Goal: Transaction & Acquisition: Purchase product/service

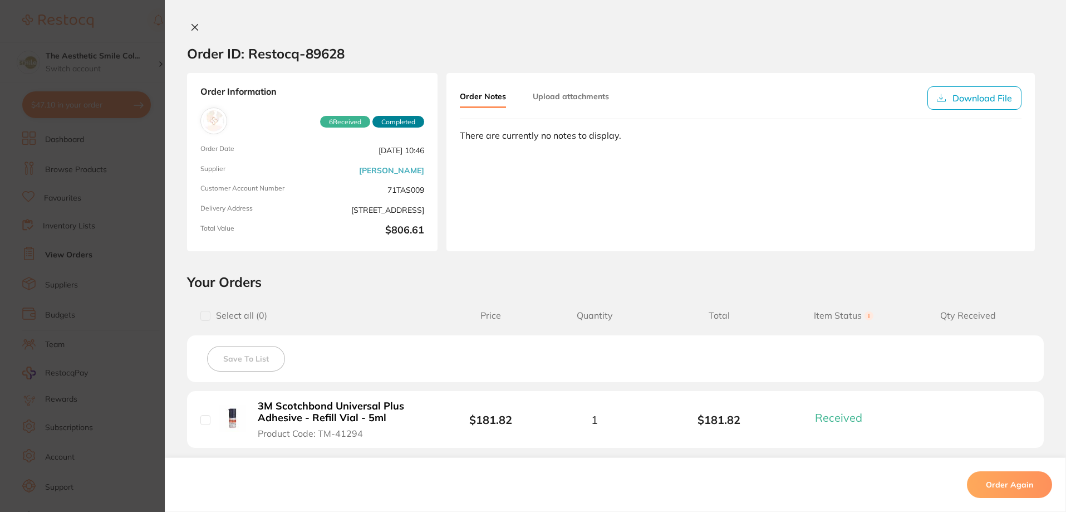
click at [192, 22] on div "Order ID: Restocq- 89628 Order Information 6 Received Completed Order Date Aug …" at bounding box center [615, 256] width 901 height 512
click at [195, 22] on div "Order ID: Restocq- 89628 Order Information 6 Received Completed Order Date Aug …" at bounding box center [615, 256] width 901 height 512
click at [192, 24] on icon at bounding box center [194, 27] width 9 height 9
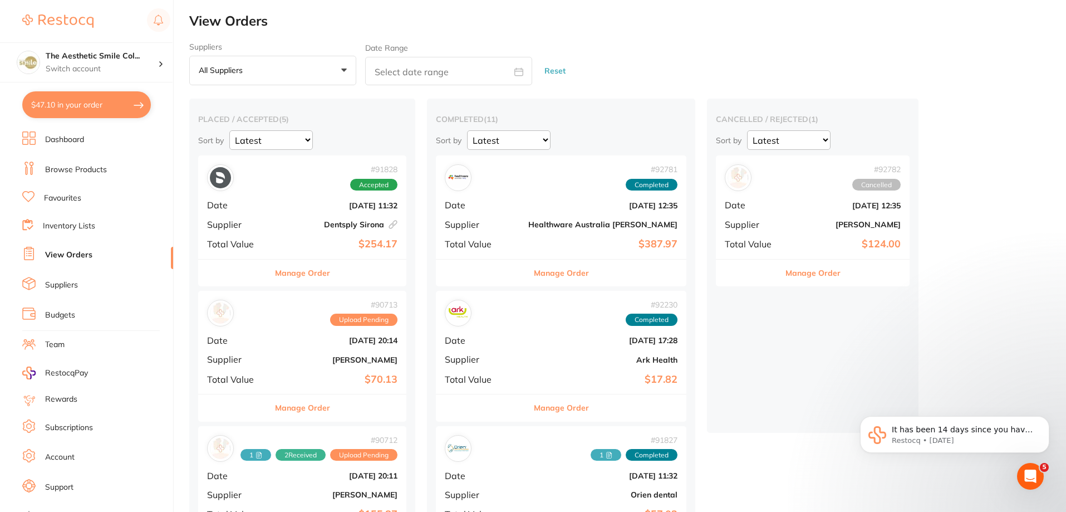
scroll to position [111, 0]
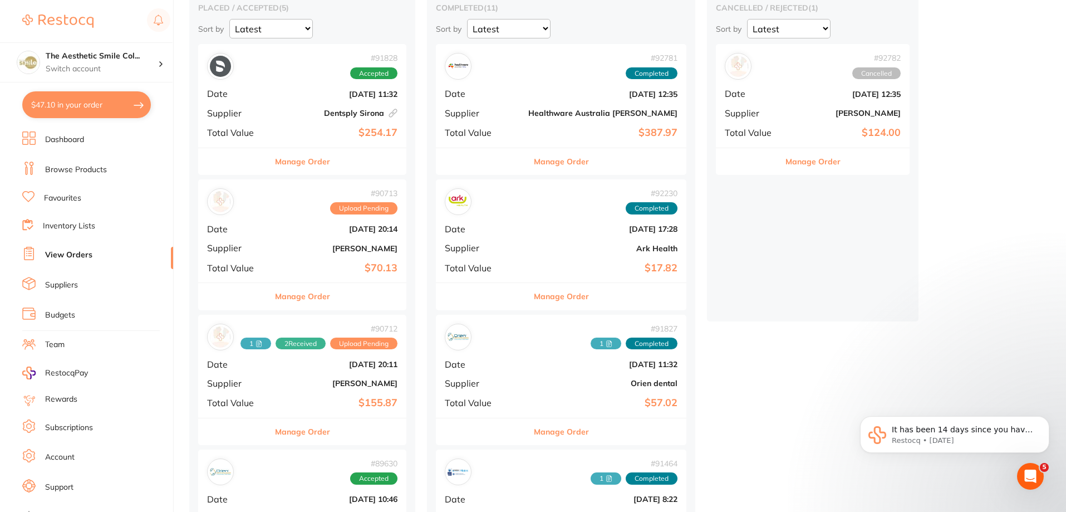
click at [322, 300] on button "Manage Order" at bounding box center [302, 296] width 55 height 27
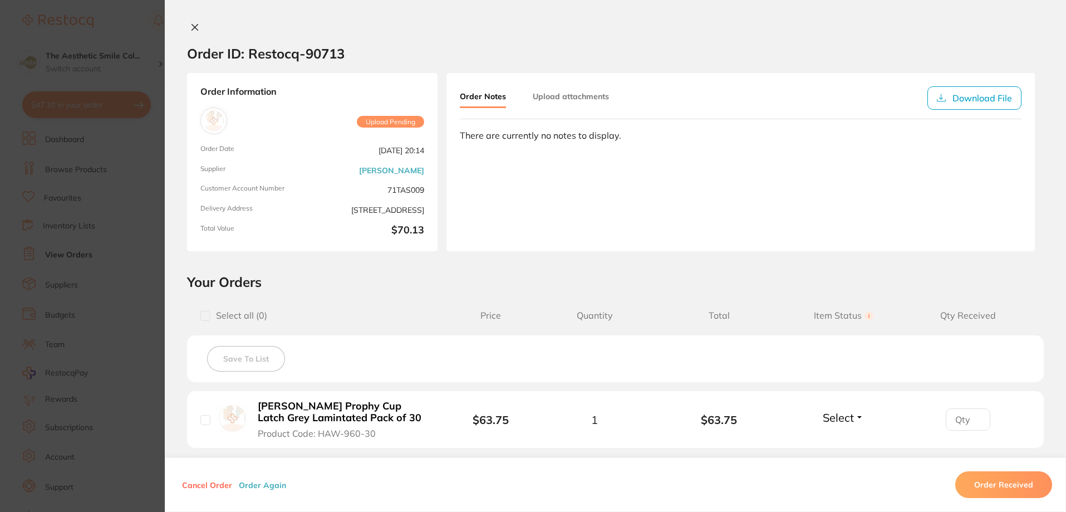
click at [192, 25] on icon at bounding box center [195, 27] width 6 height 6
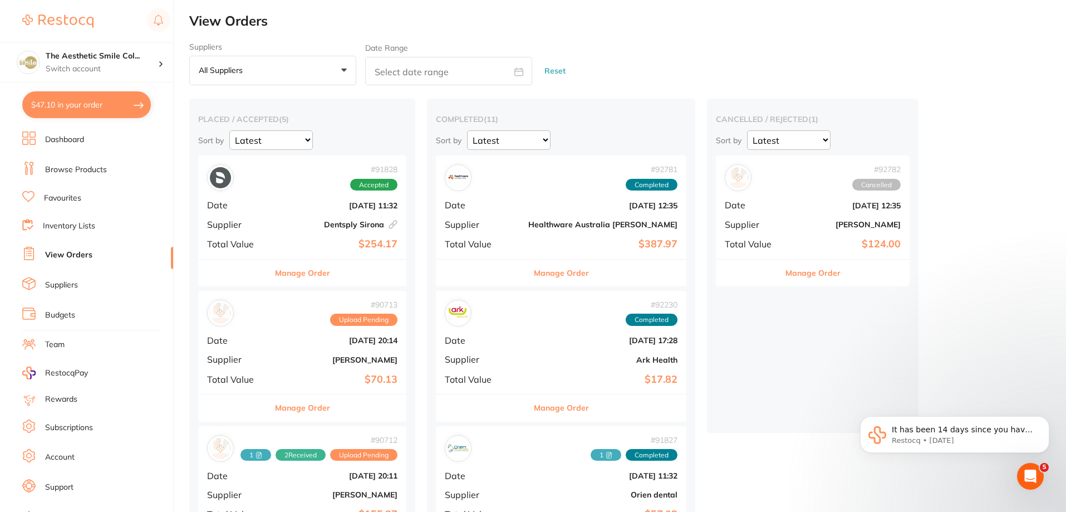
click at [88, 170] on link "Browse Products" at bounding box center [76, 169] width 62 height 11
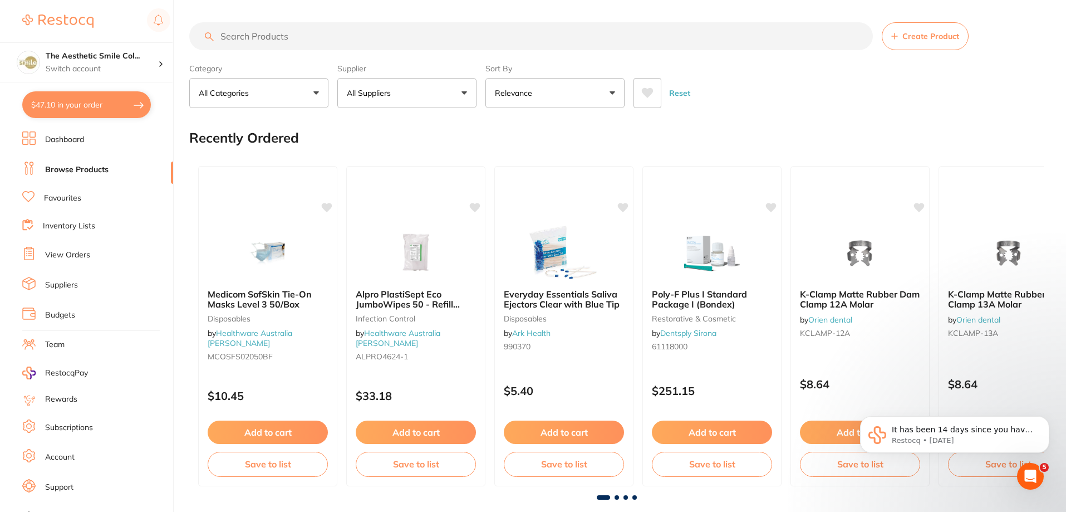
click at [309, 33] on input "search" at bounding box center [531, 36] width 684 height 28
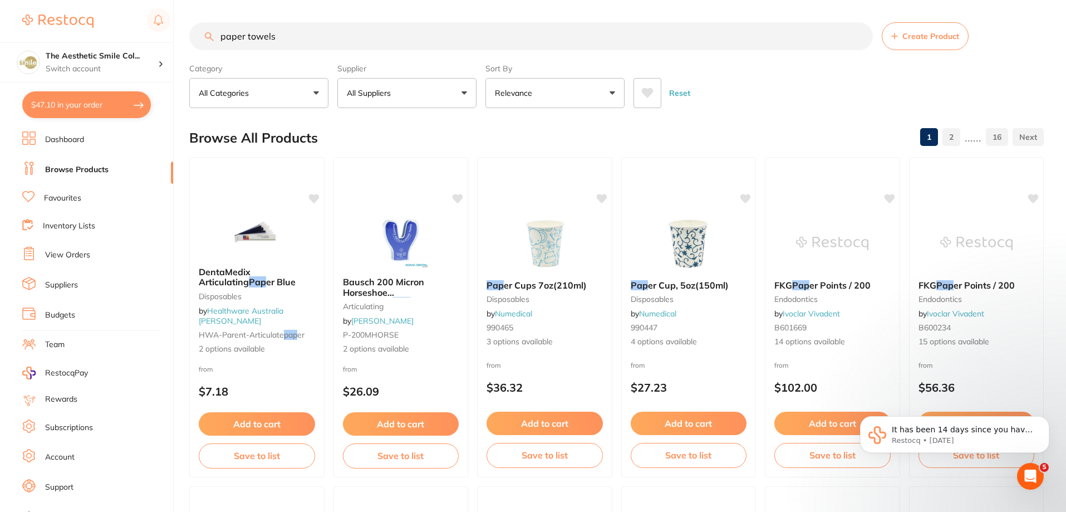
type input "paper towels"
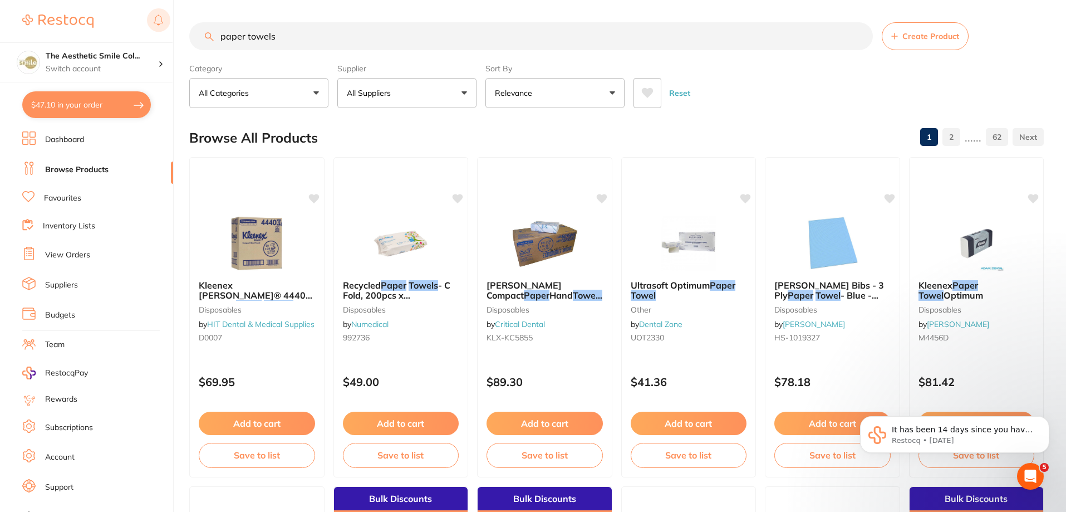
drag, startPoint x: 199, startPoint y: 32, endPoint x: 170, endPoint y: 33, distance: 29.0
click at [170, 33] on div "$47.10 The Aesthetic Smile Col... Switch account The Aesthetic Smile Collective…" at bounding box center [533, 256] width 1066 height 512
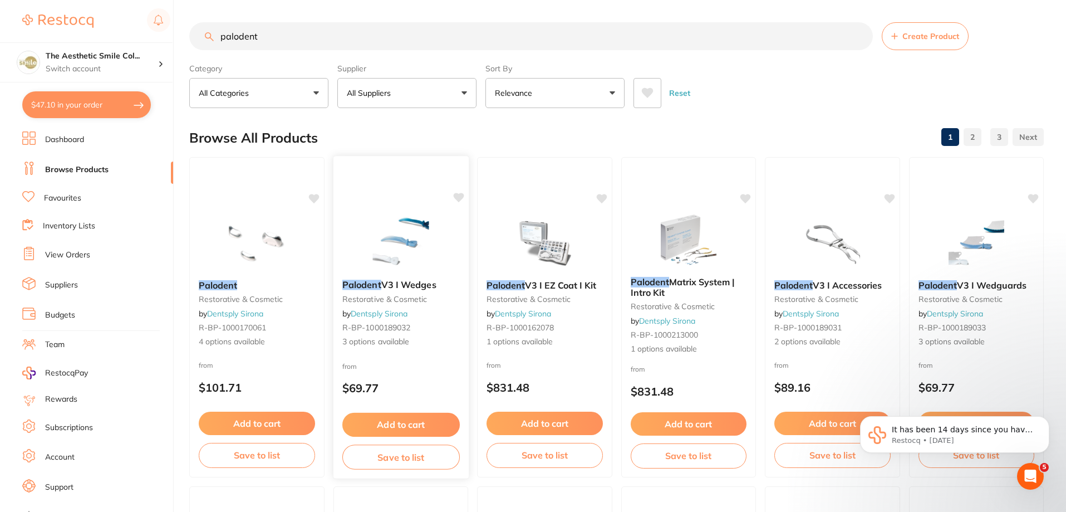
type input "palodent"
click at [427, 429] on button "Add to cart" at bounding box center [400, 425] width 117 height 24
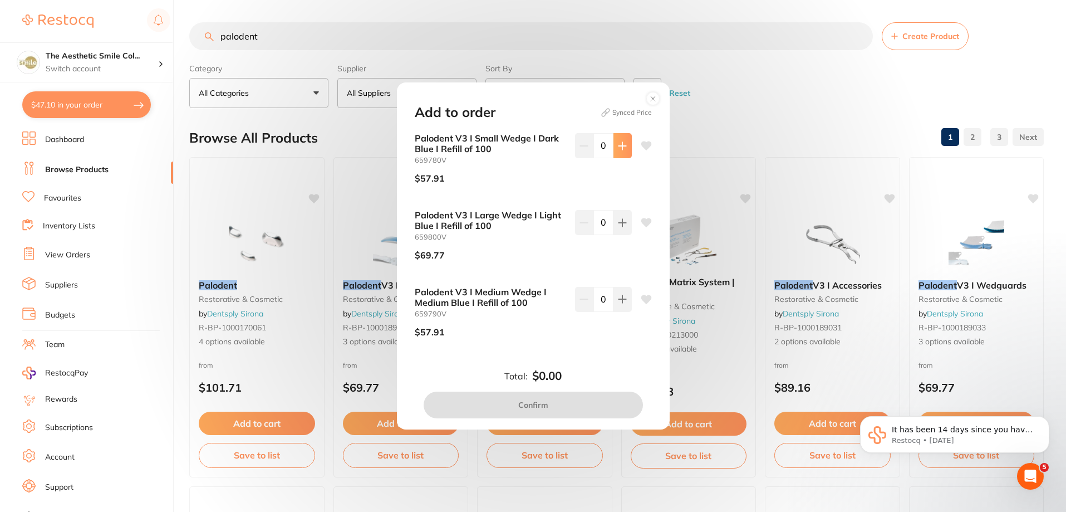
click at [624, 142] on button at bounding box center [623, 145] width 18 height 24
type input "1"
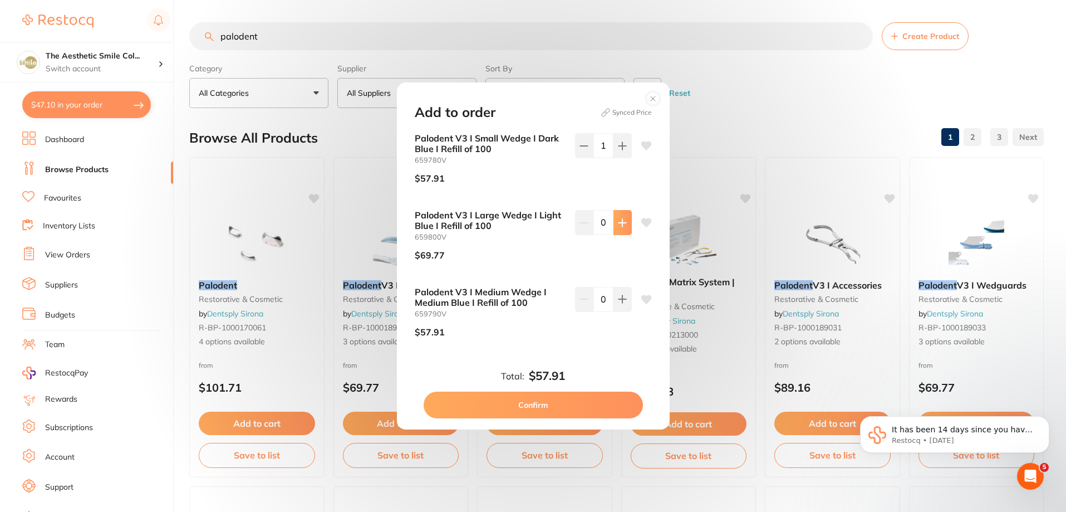
click at [627, 220] on button at bounding box center [623, 222] width 18 height 24
type input "1"
click at [619, 300] on icon at bounding box center [622, 299] width 7 height 7
type input "1"
click at [556, 403] on button "Confirm" at bounding box center [533, 404] width 219 height 27
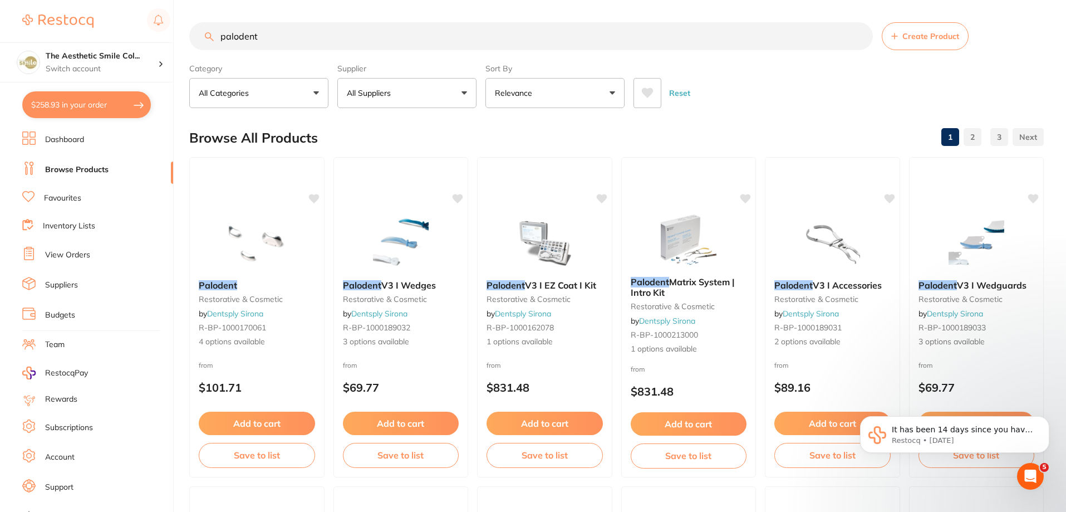
click at [92, 100] on button "$258.93 in your order" at bounding box center [86, 104] width 129 height 27
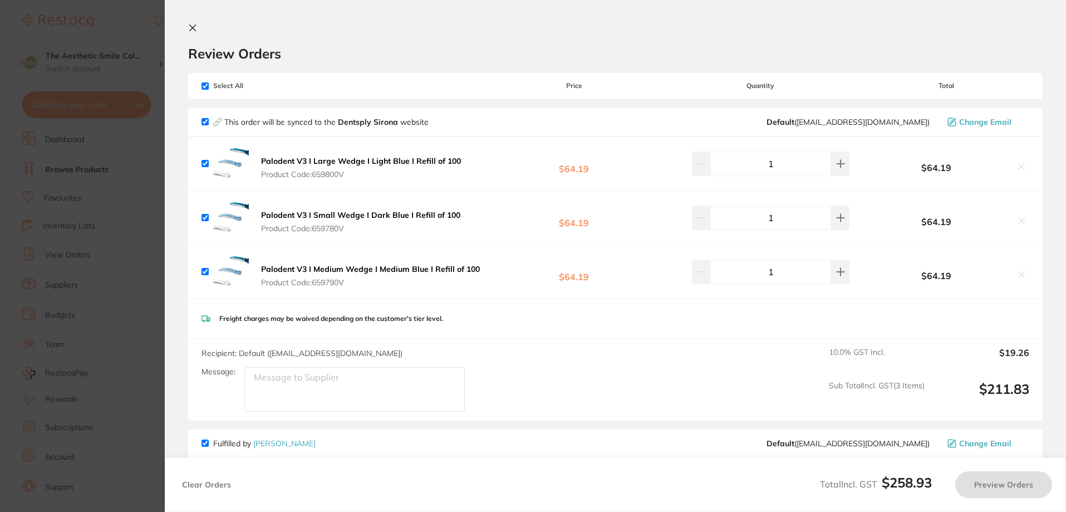
checkbox input "true"
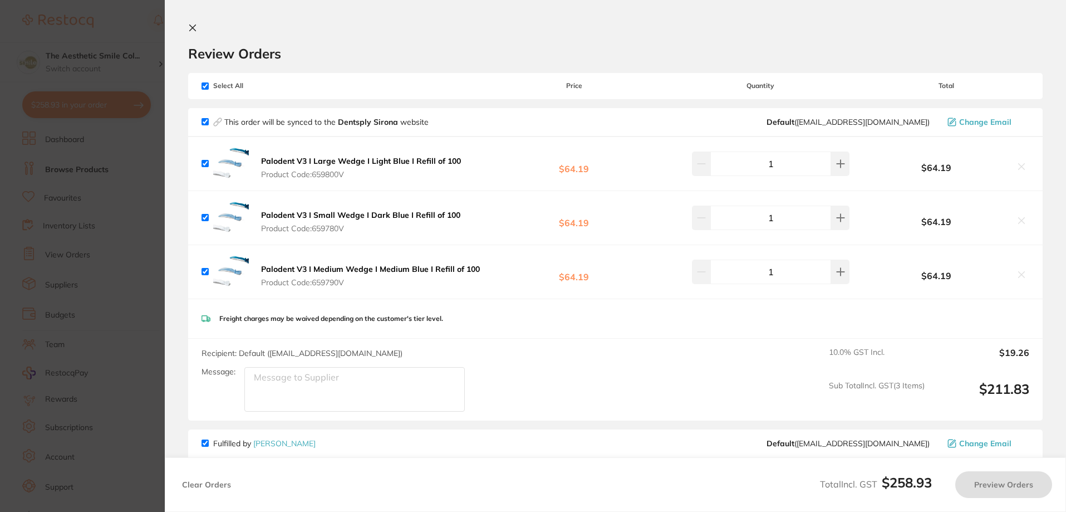
checkbox input "true"
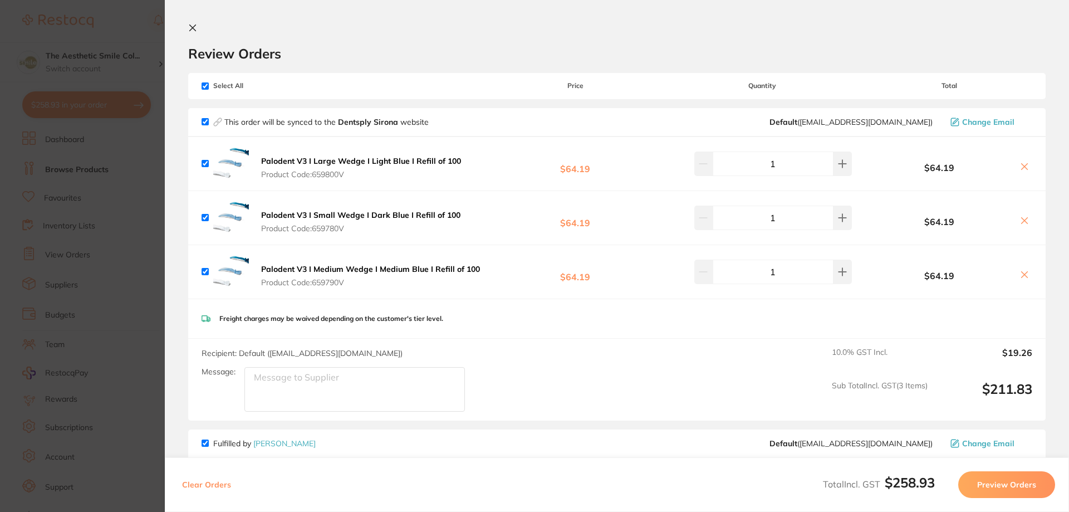
click at [194, 24] on icon at bounding box center [192, 27] width 9 height 9
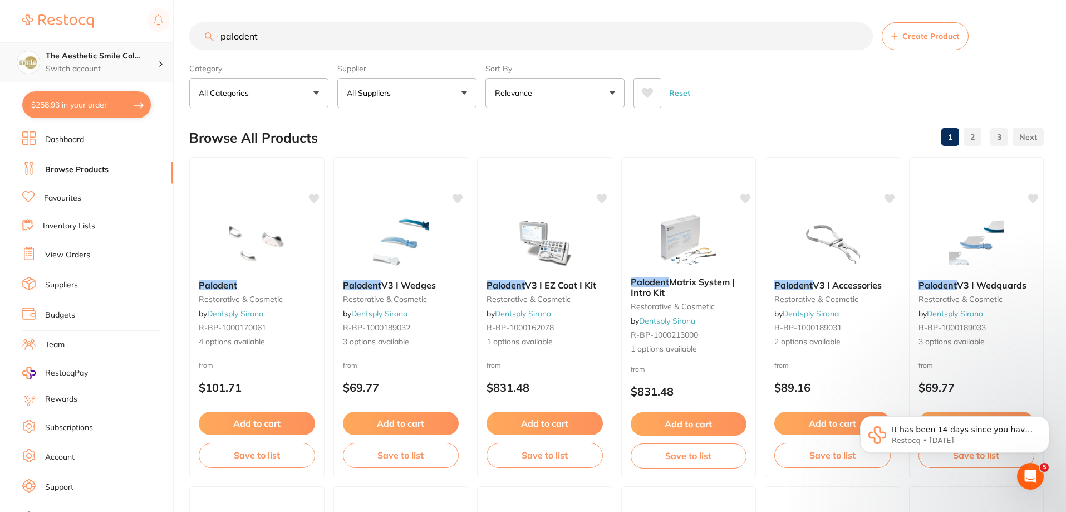
scroll to position [1, 0]
drag, startPoint x: 327, startPoint y: 32, endPoint x: 170, endPoint y: 50, distance: 157.5
click at [170, 50] on div "$258.93 The Aesthetic Smile Col... Switch account The Aesthetic Smile Collectiv…" at bounding box center [533, 256] width 1066 height 512
type input "long dental needles"
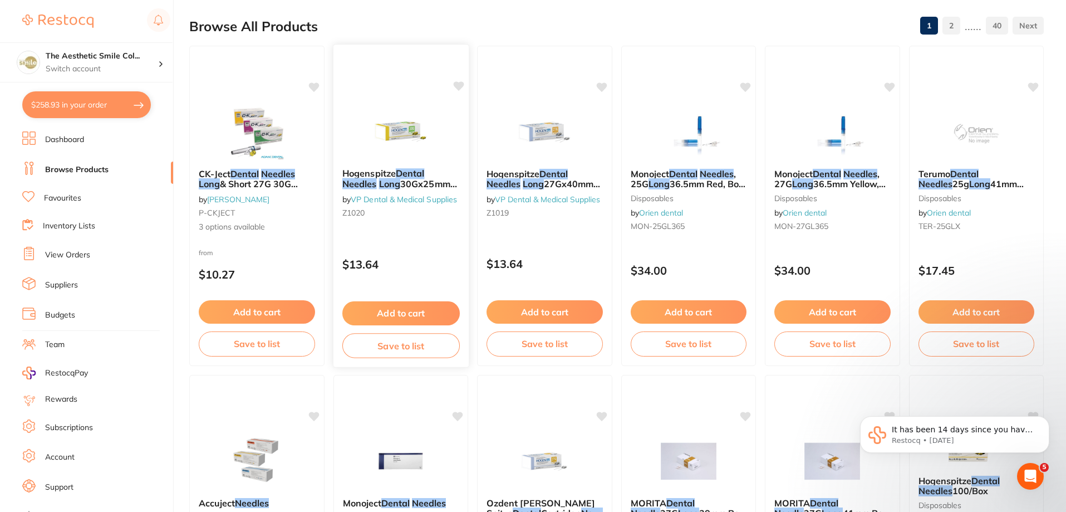
scroll to position [223, 0]
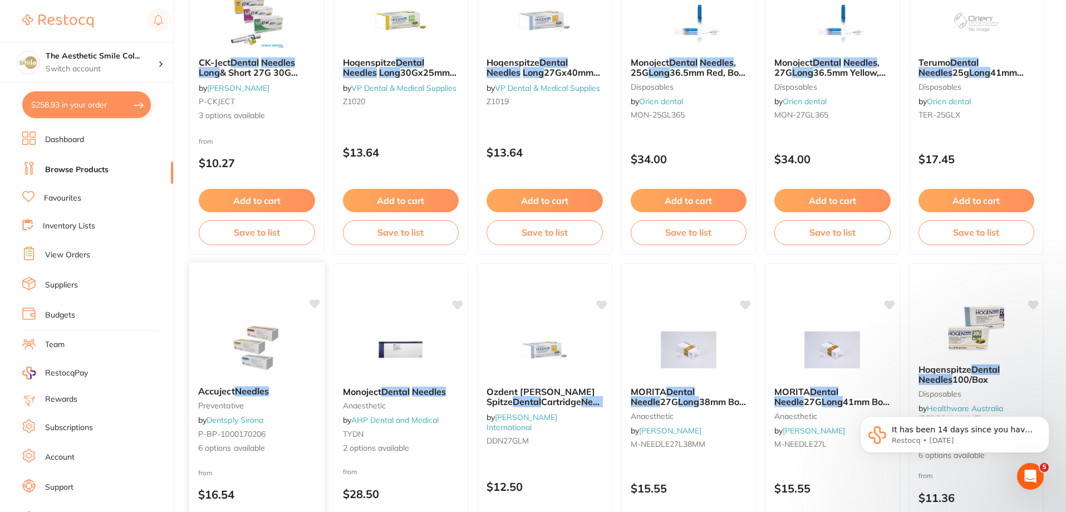
click at [234, 383] on div "Accuject Needles preventative by Dentsply Sirona P-BP-1000170206 6 options avai…" at bounding box center [256, 420] width 135 height 86
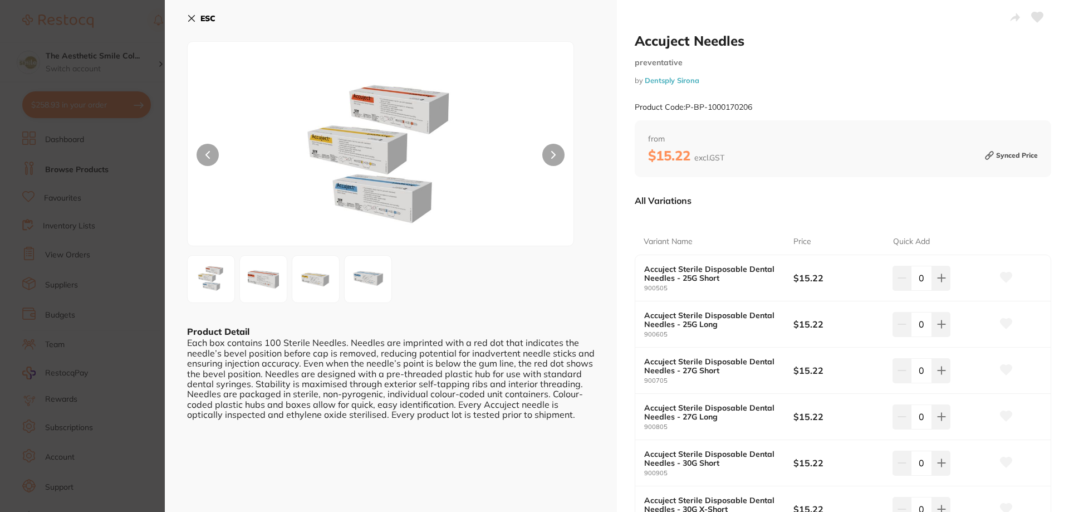
scroll to position [56, 0]
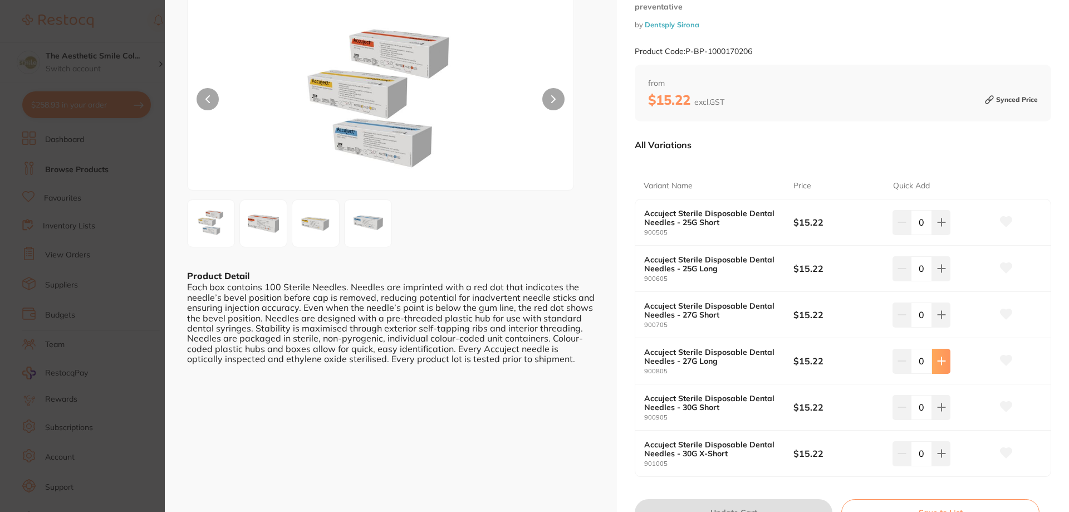
click at [943, 364] on icon at bounding box center [941, 360] width 9 height 9
type input "1"
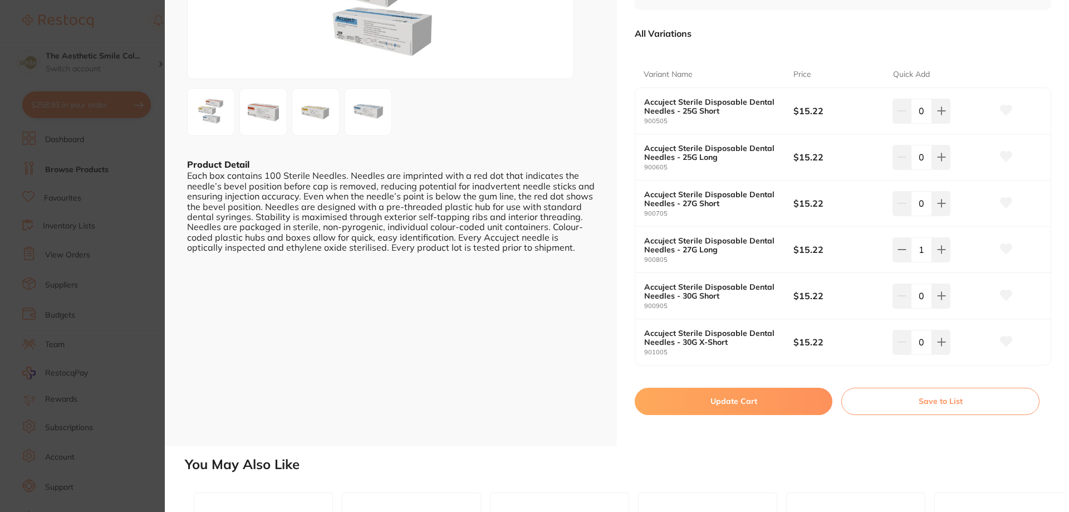
scroll to position [0, 0]
click at [757, 408] on button "Update Cart" at bounding box center [734, 401] width 198 height 27
checkbox input "false"
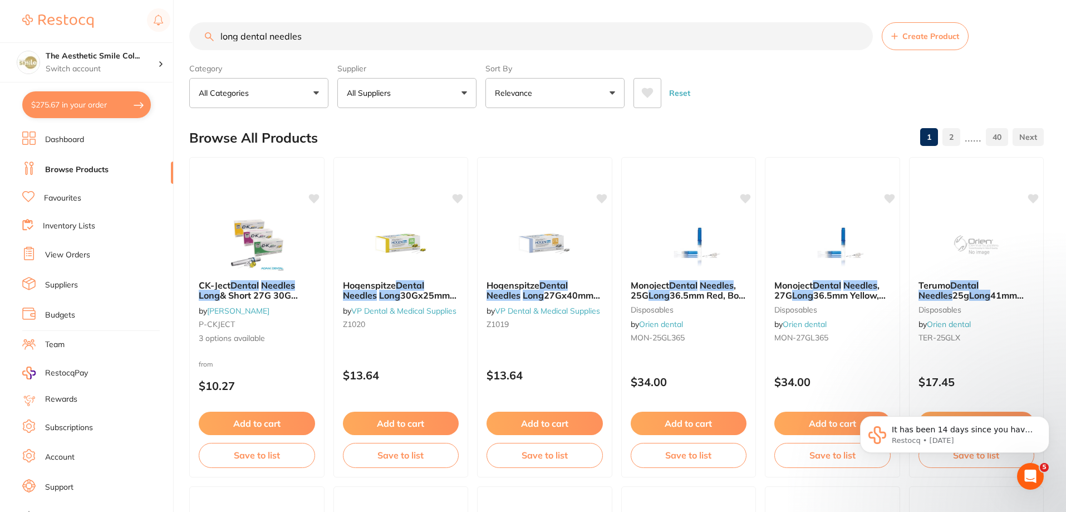
drag, startPoint x: 337, startPoint y: 36, endPoint x: 194, endPoint y: 22, distance: 143.8
click at [194, 22] on div "long dental needles Create Product" at bounding box center [616, 36] width 855 height 28
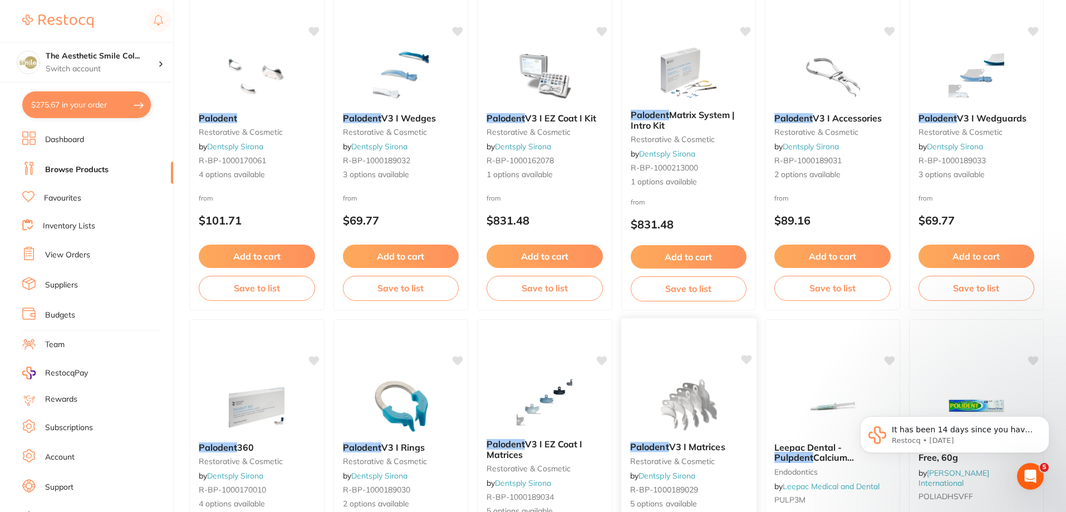
scroll to position [334, 0]
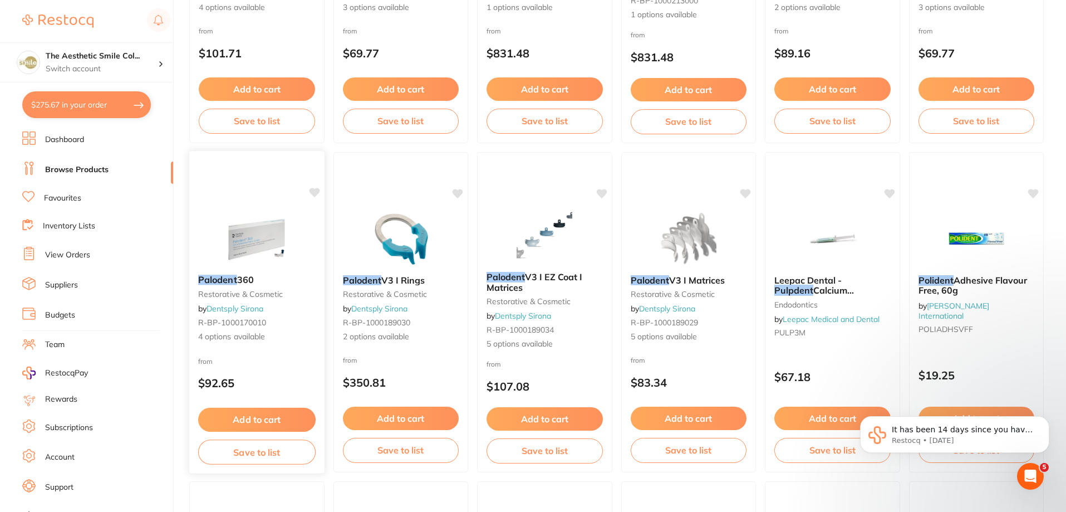
type input "palodent"
click at [242, 284] on span "360" at bounding box center [245, 279] width 17 height 11
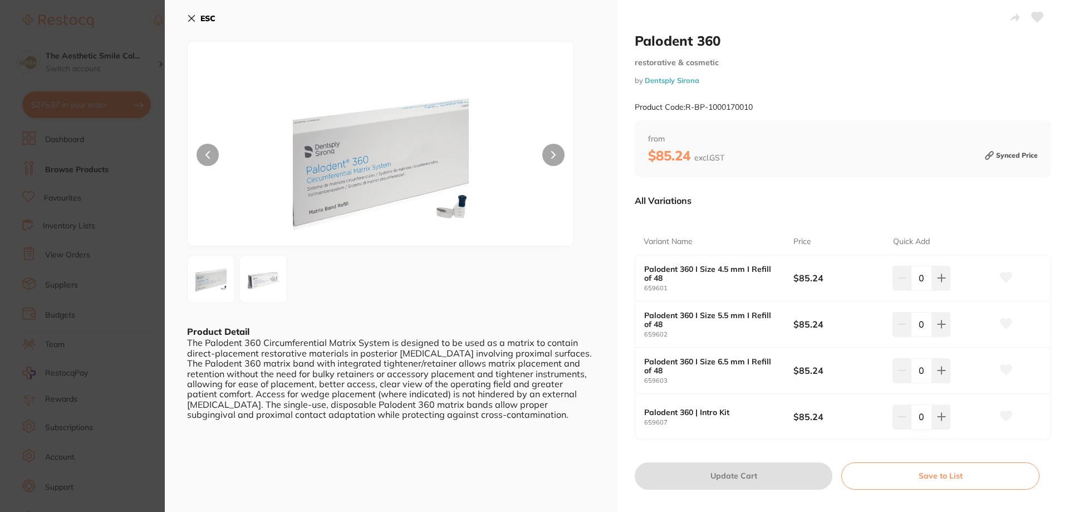
click at [252, 280] on img at bounding box center [263, 279] width 40 height 40
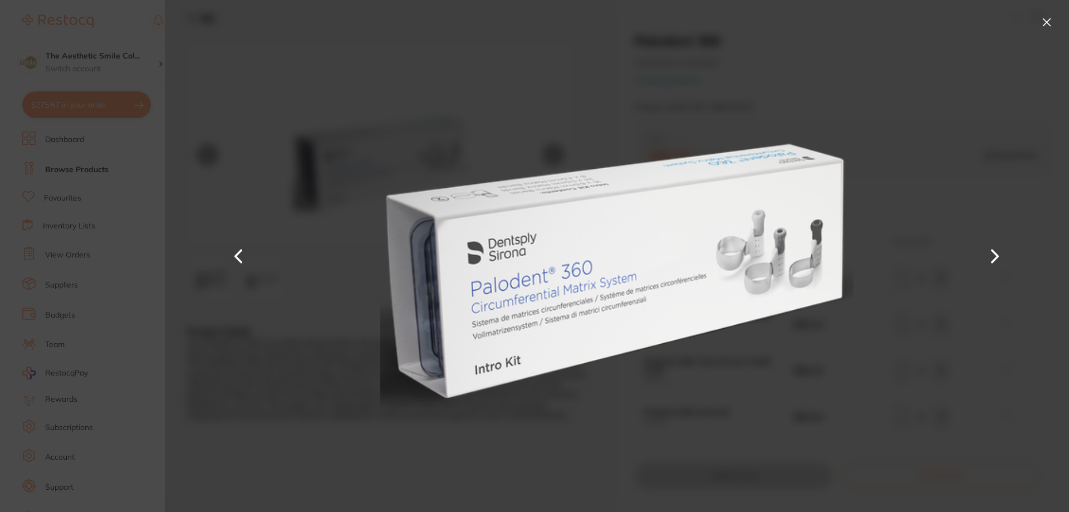
click at [1051, 18] on button at bounding box center [1047, 22] width 18 height 18
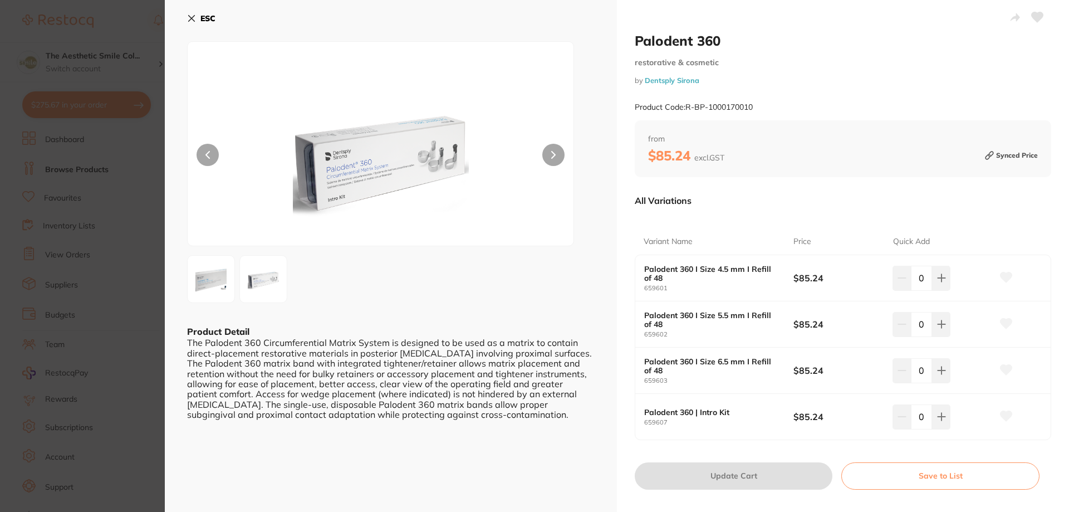
click at [184, 287] on div "ESC Product Detail The Palodent 360 Circumferential Matrix System is designed t…" at bounding box center [391, 260] width 452 height 521
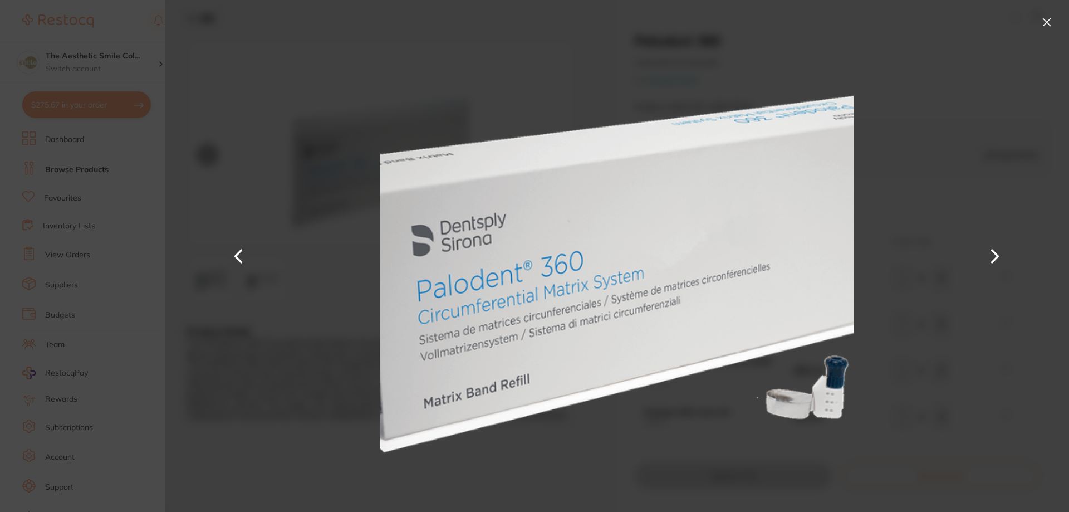
click at [1051, 19] on button at bounding box center [1047, 22] width 18 height 18
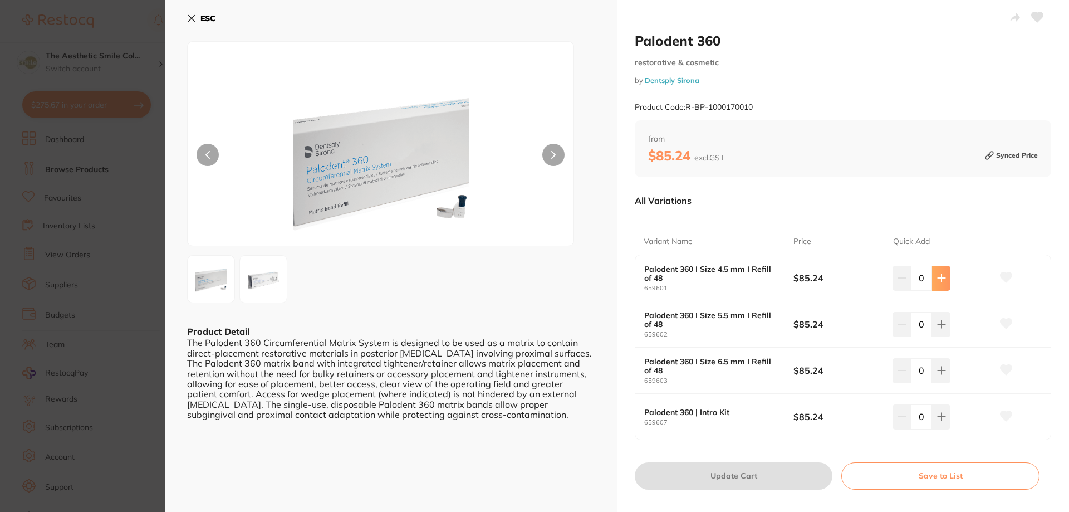
click at [944, 279] on button at bounding box center [941, 278] width 18 height 24
type input "1"
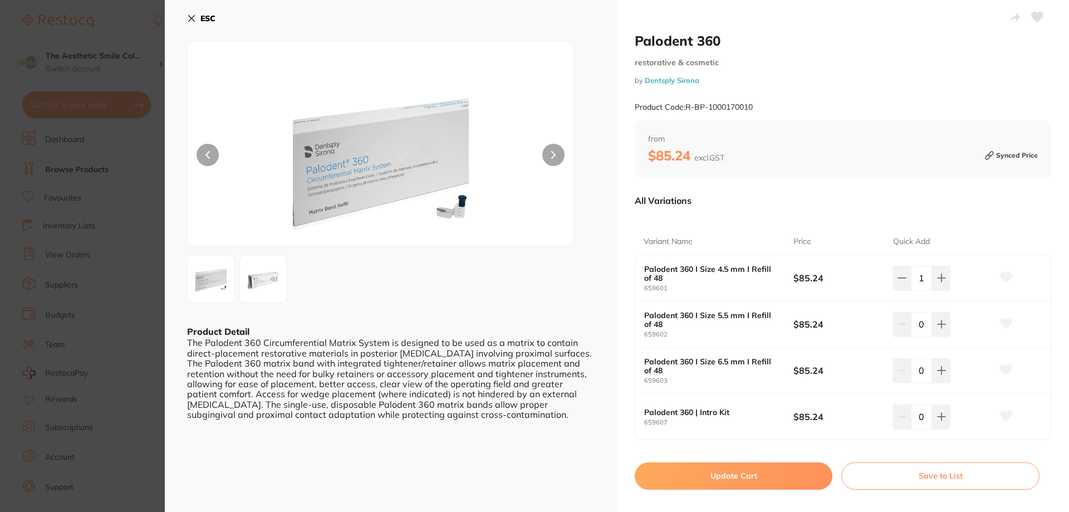
click at [767, 479] on button "Update Cart" at bounding box center [734, 475] width 198 height 27
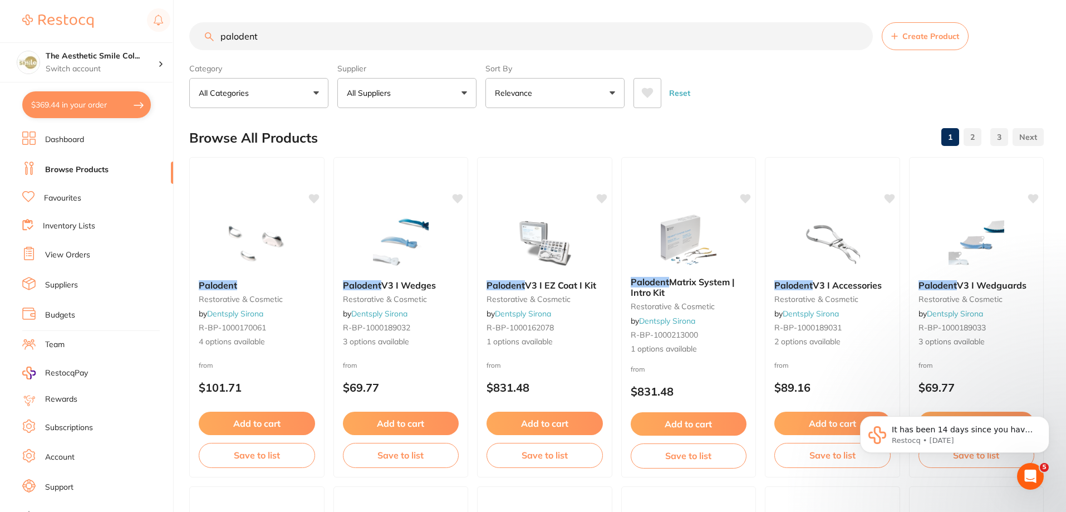
click at [70, 228] on link "Inventory Lists" at bounding box center [69, 225] width 52 height 11
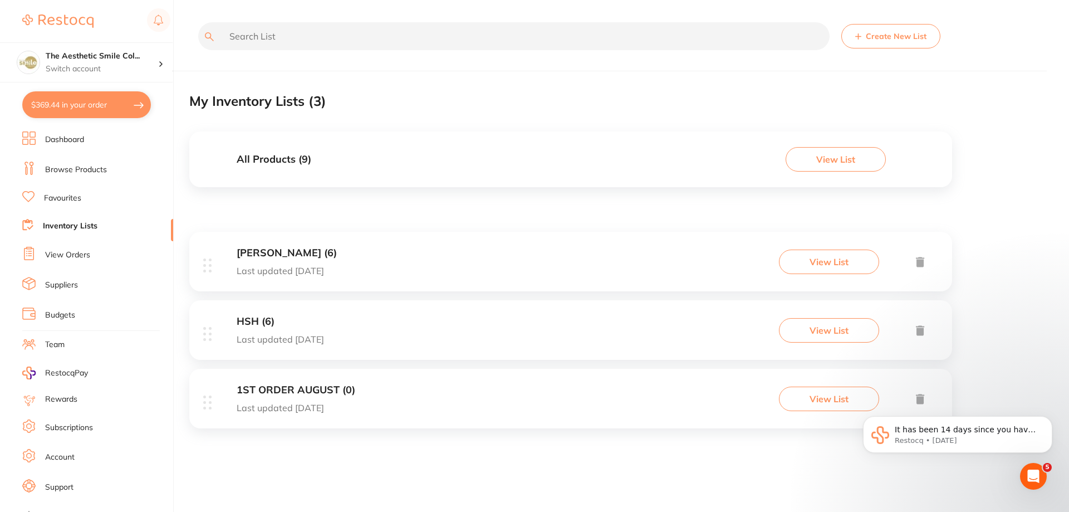
click at [856, 258] on button "View List" at bounding box center [829, 261] width 100 height 24
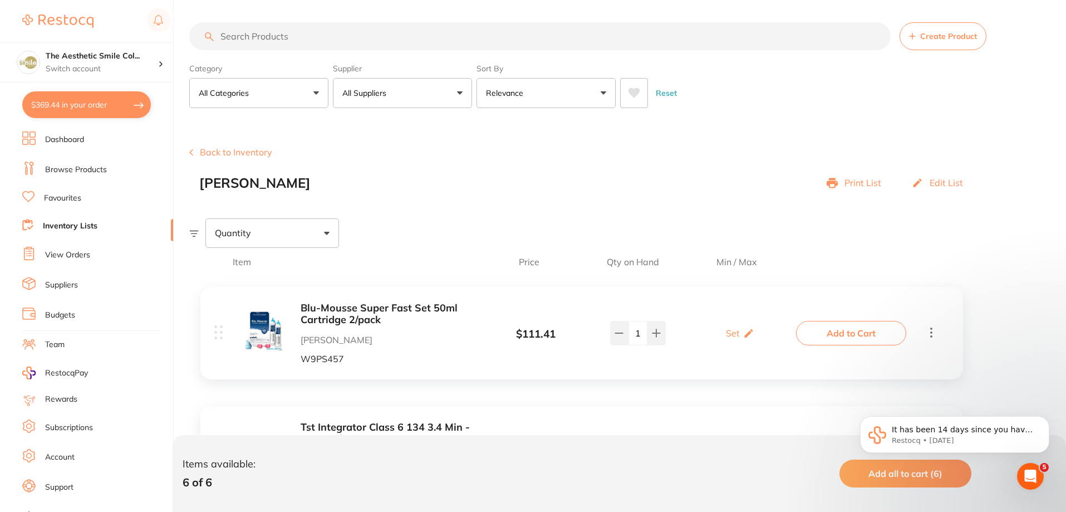
click at [263, 154] on button "Back to Inventory" at bounding box center [230, 152] width 83 height 10
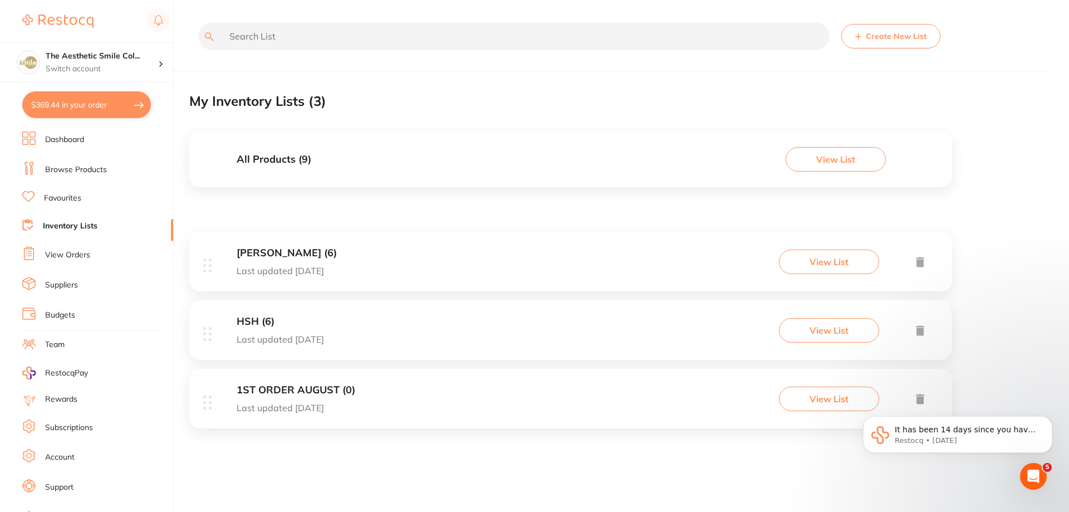
click at [123, 106] on button "$369.44 in your order" at bounding box center [86, 104] width 129 height 27
checkbox input "true"
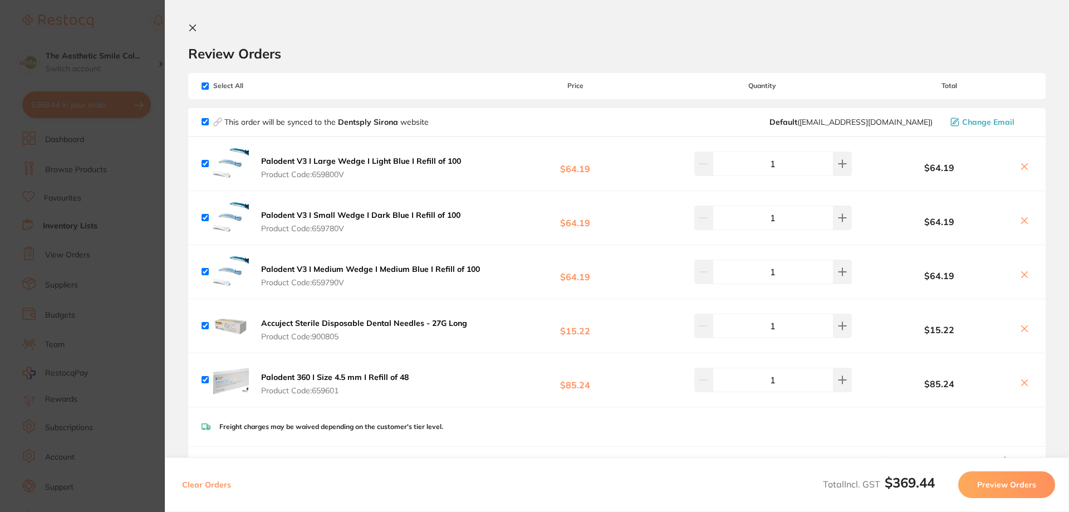
click at [190, 30] on icon at bounding box center [193, 28] width 6 height 6
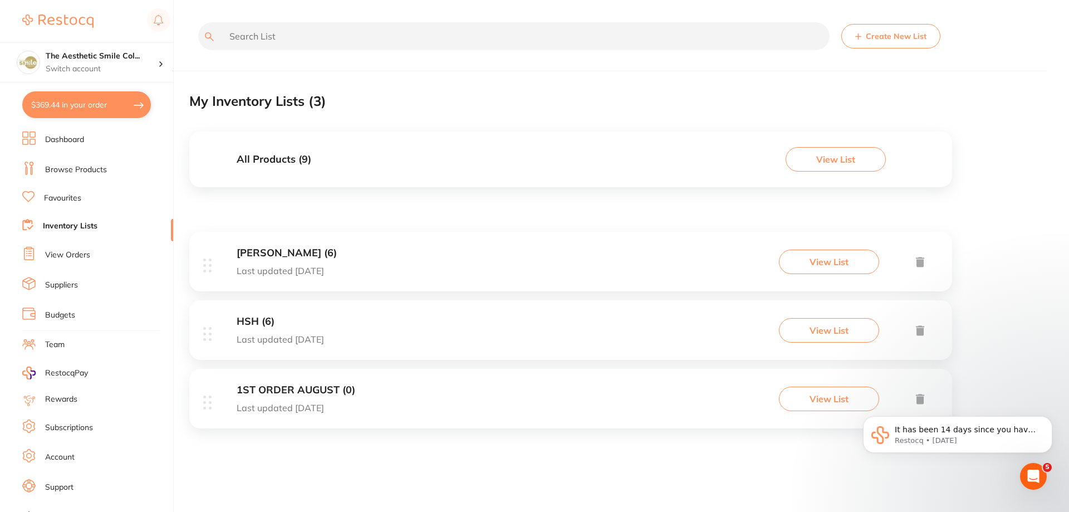
click at [85, 171] on link "Browse Products" at bounding box center [76, 169] width 62 height 11
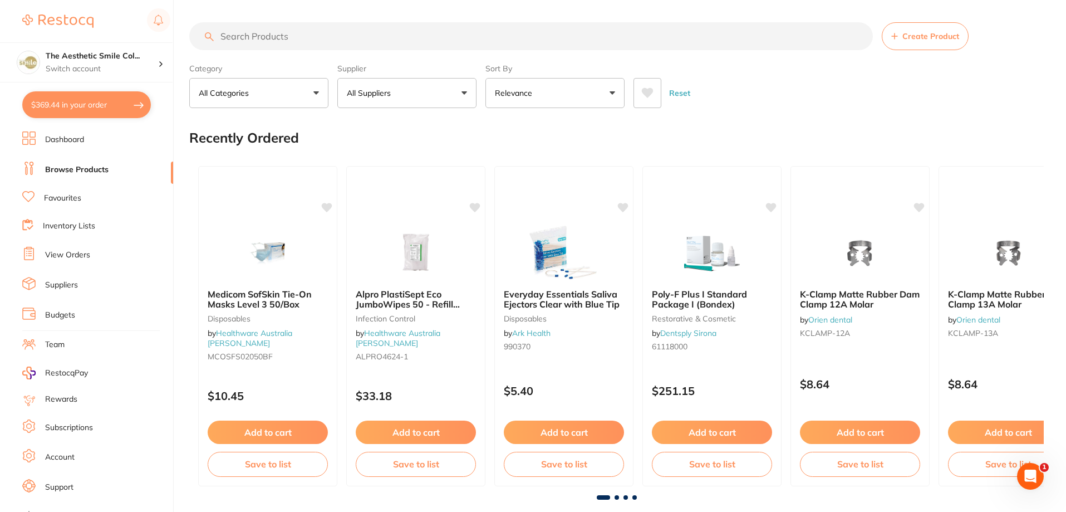
click at [283, 36] on input "search" at bounding box center [531, 36] width 684 height 28
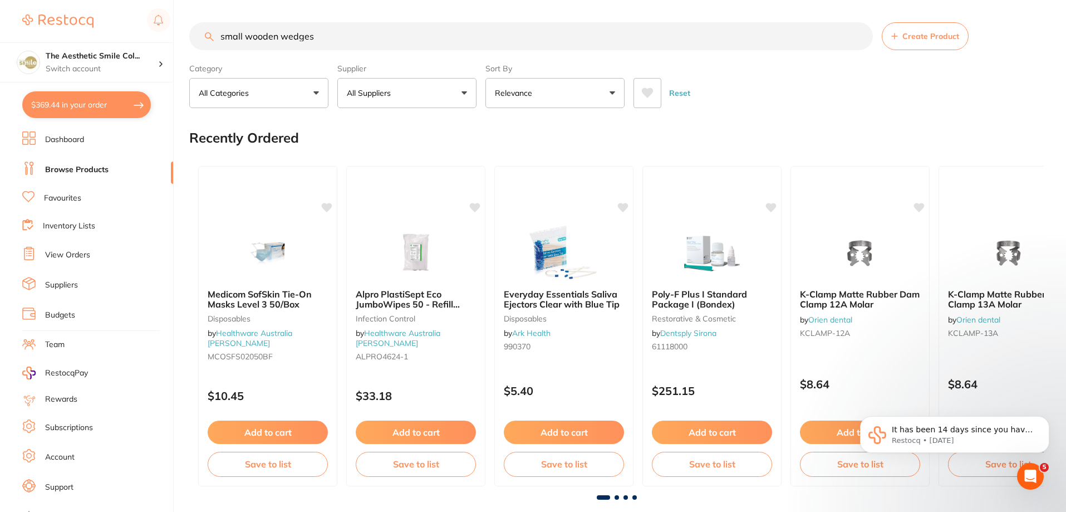
type input "small wooden wedges"
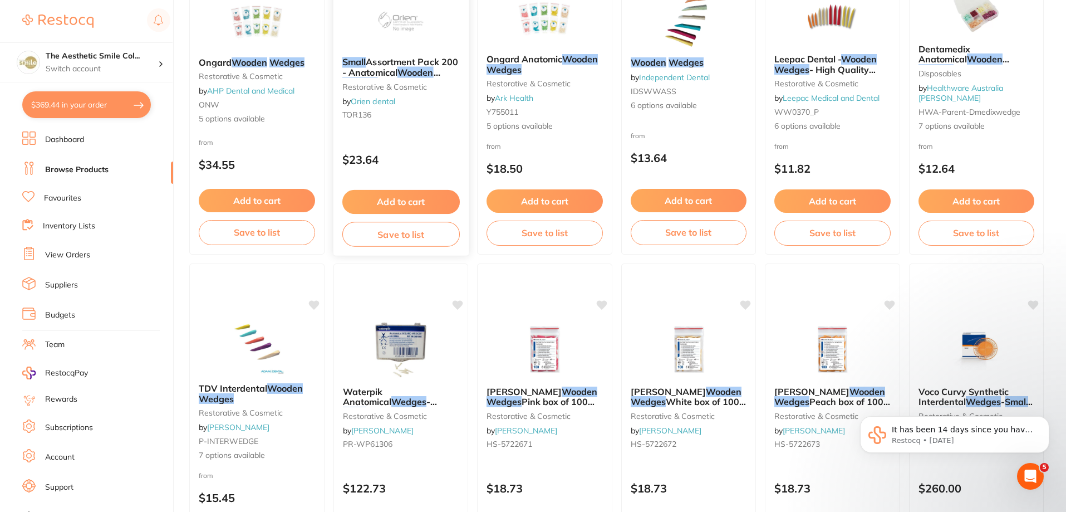
scroll to position [56, 0]
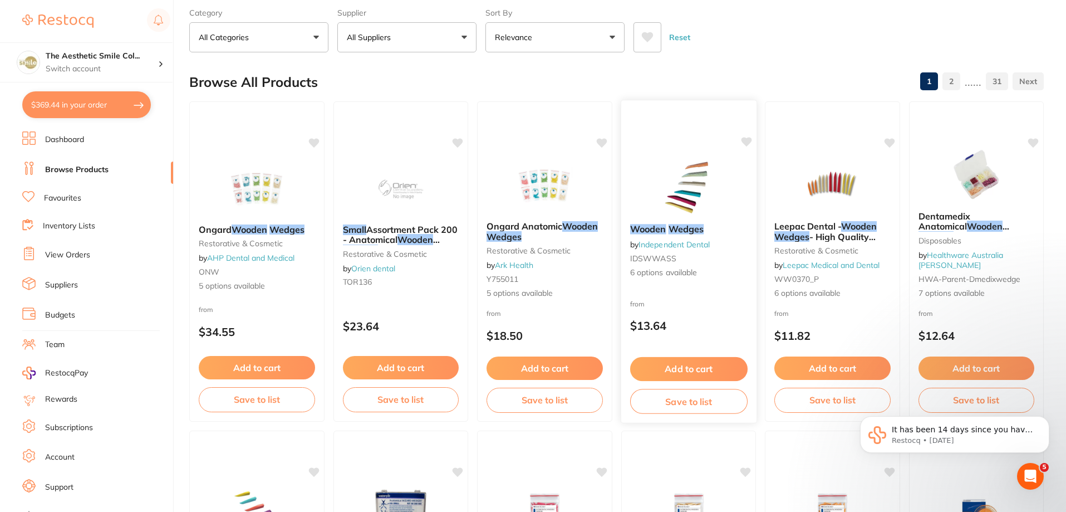
click at [683, 236] on div "Wooden Wedges by Independent Dental IDSWWASS 6 options available" at bounding box center [688, 251] width 135 height 72
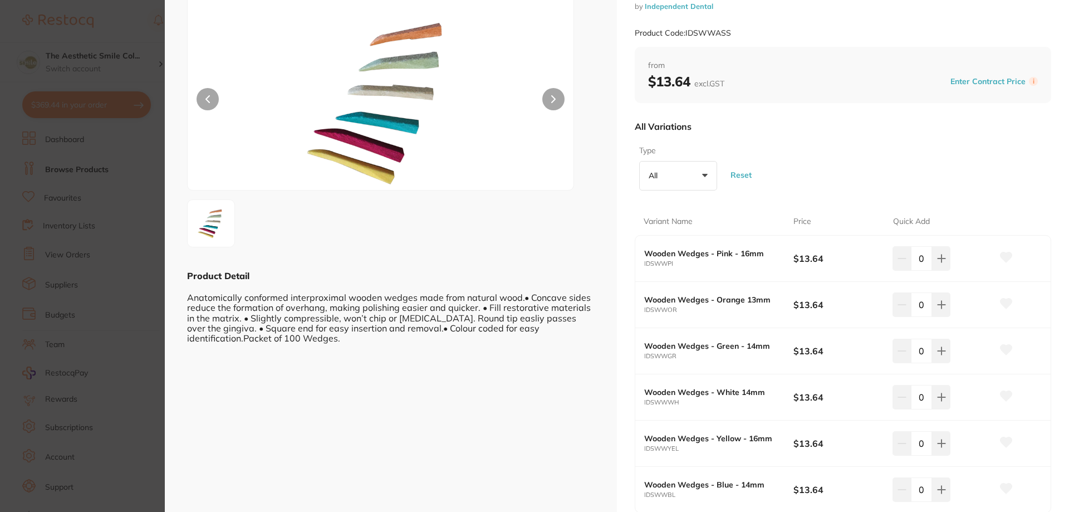
scroll to position [111, 0]
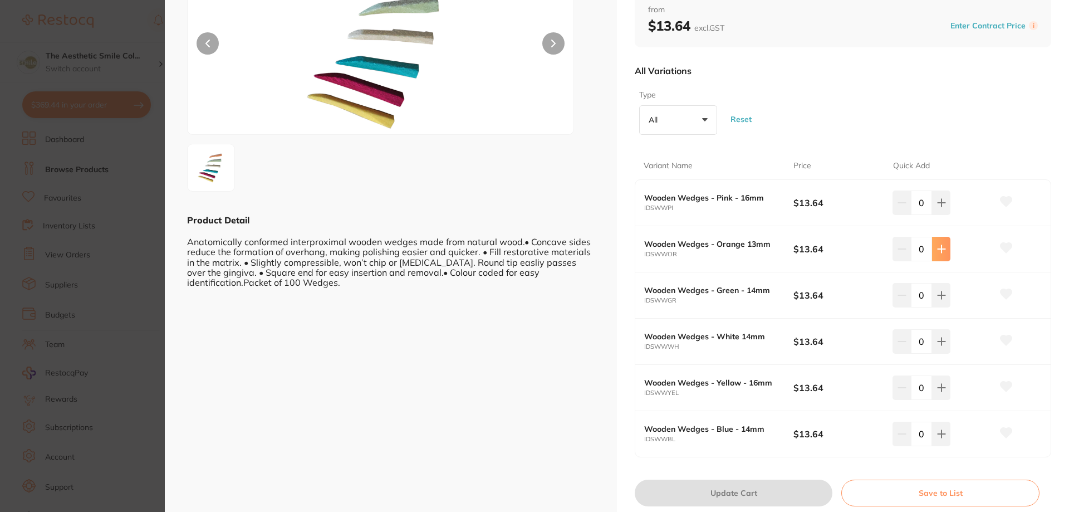
click at [941, 249] on icon at bounding box center [941, 248] width 9 height 9
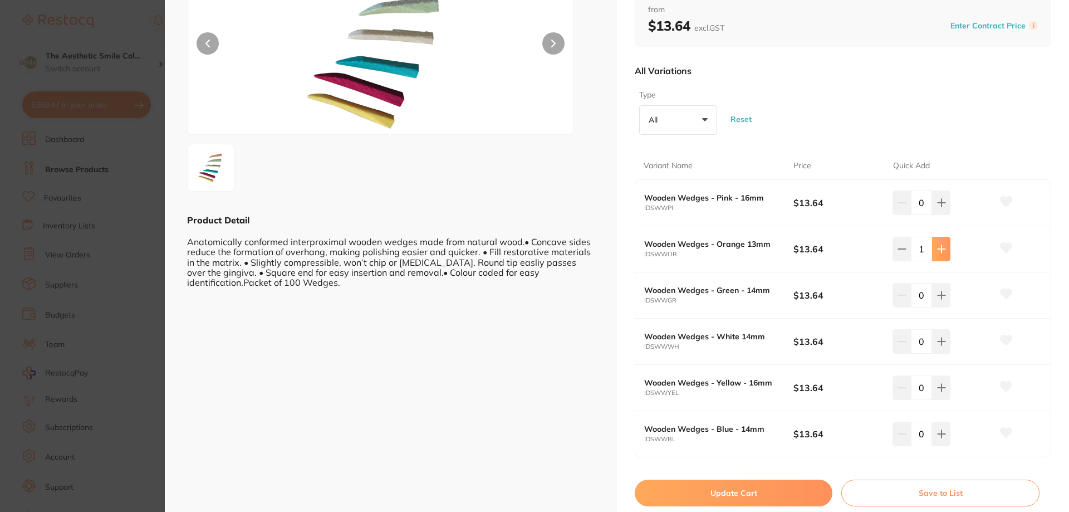
type input "1"
click at [740, 493] on button "Update Cart" at bounding box center [734, 492] width 198 height 27
checkbox input "false"
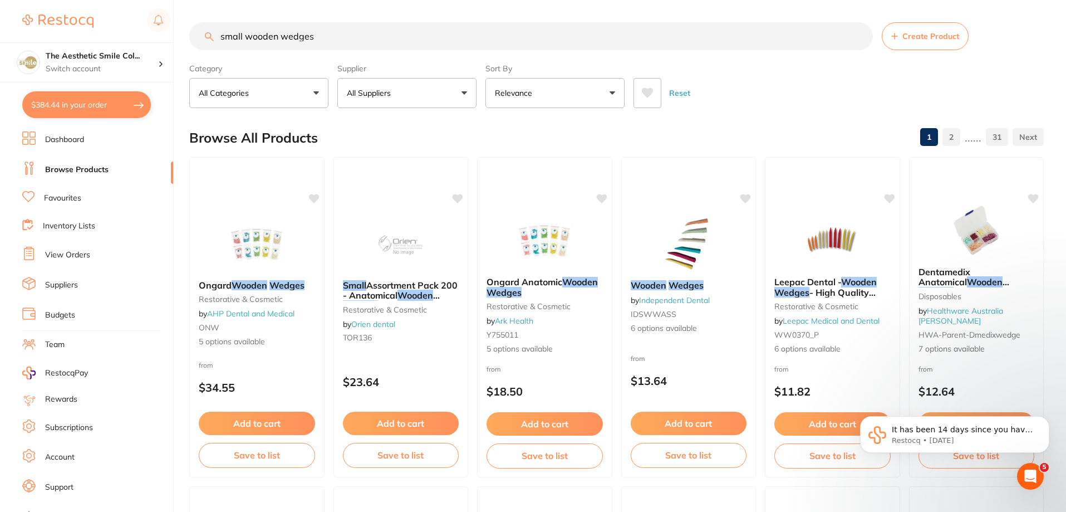
click at [68, 231] on link "Inventory Lists" at bounding box center [69, 225] width 52 height 11
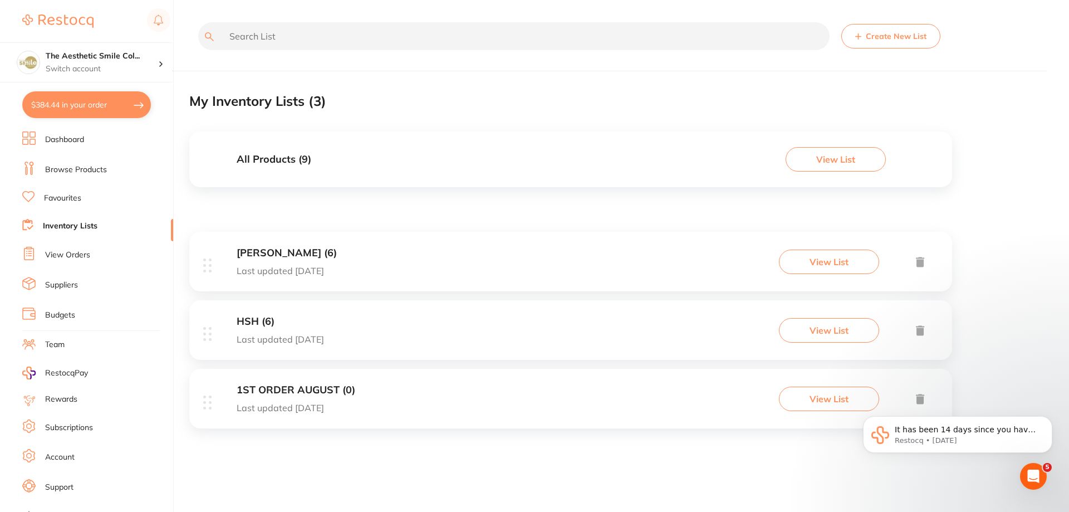
click at [822, 161] on button "View List" at bounding box center [836, 159] width 100 height 24
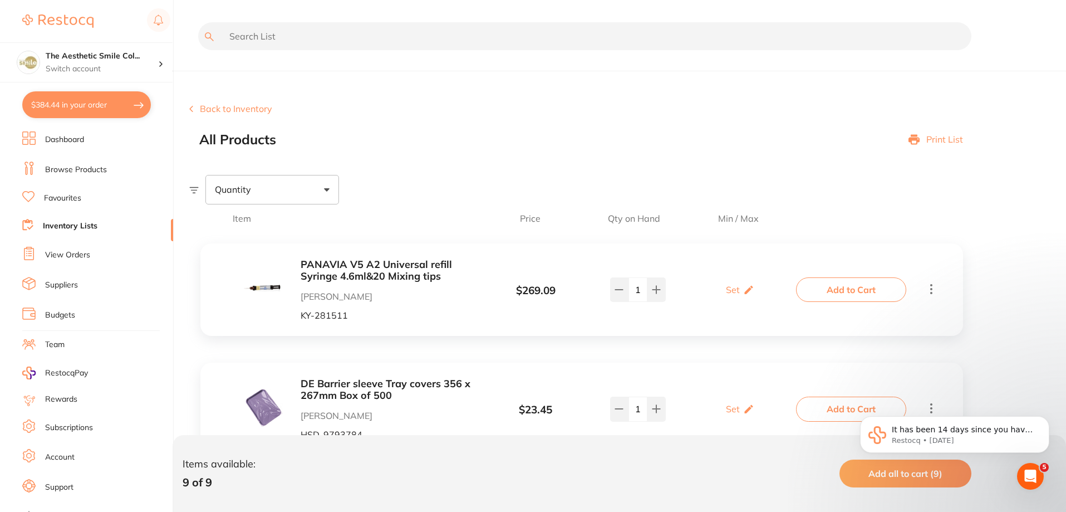
click at [227, 106] on button "Back to Inventory" at bounding box center [230, 109] width 83 height 10
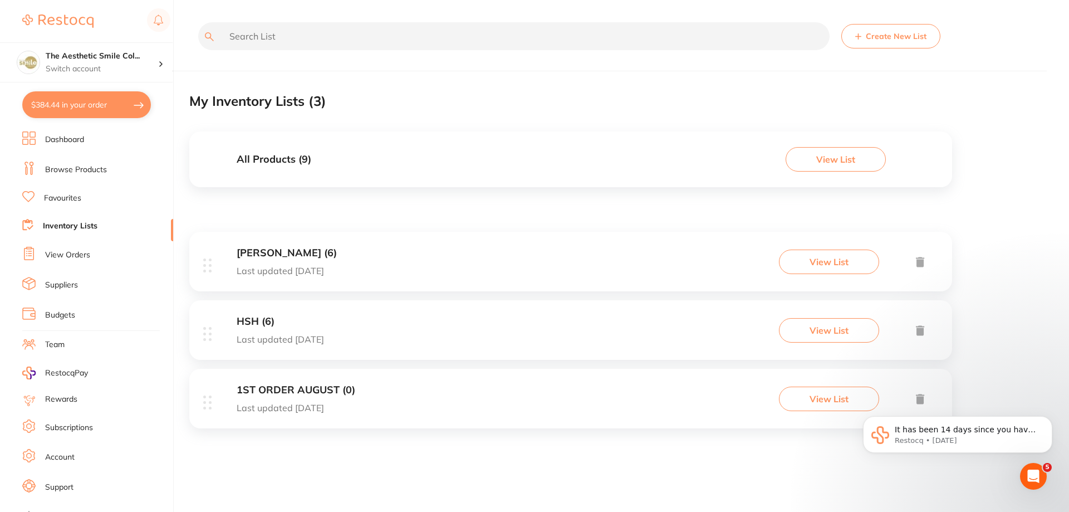
click at [832, 397] on button "View List" at bounding box center [829, 398] width 100 height 24
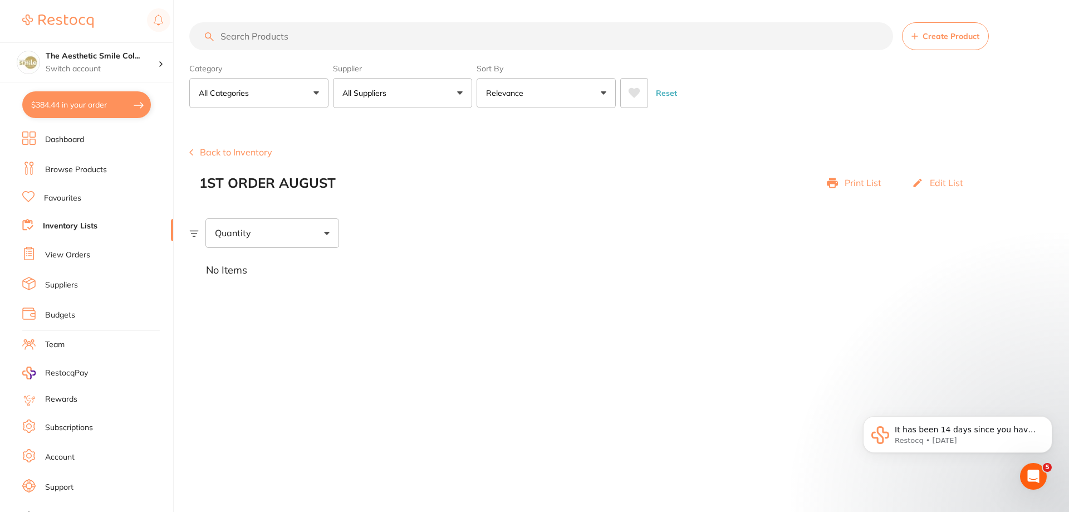
click at [98, 231] on li "Inventory Lists" at bounding box center [97, 226] width 151 height 15
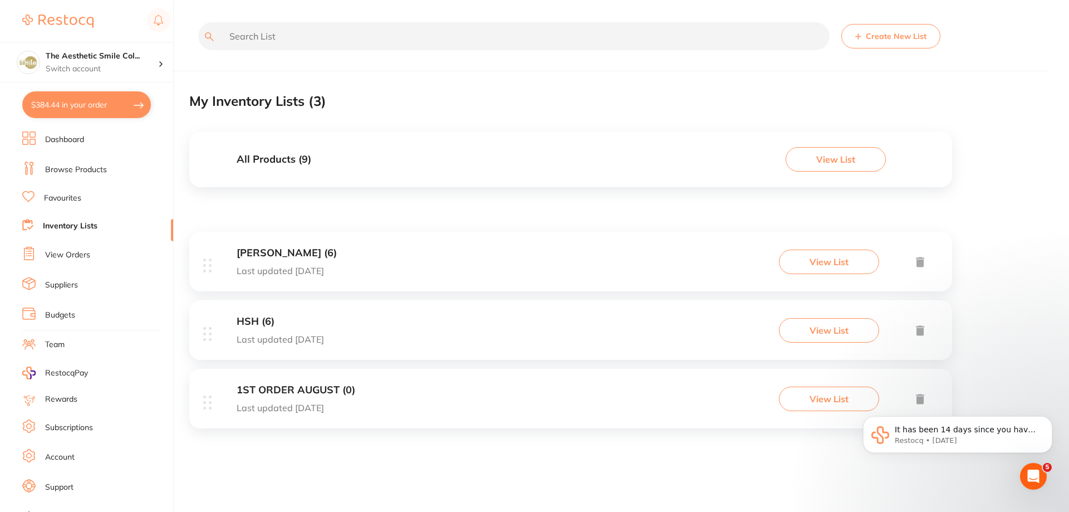
click at [109, 111] on button "$384.44 in your order" at bounding box center [86, 104] width 129 height 27
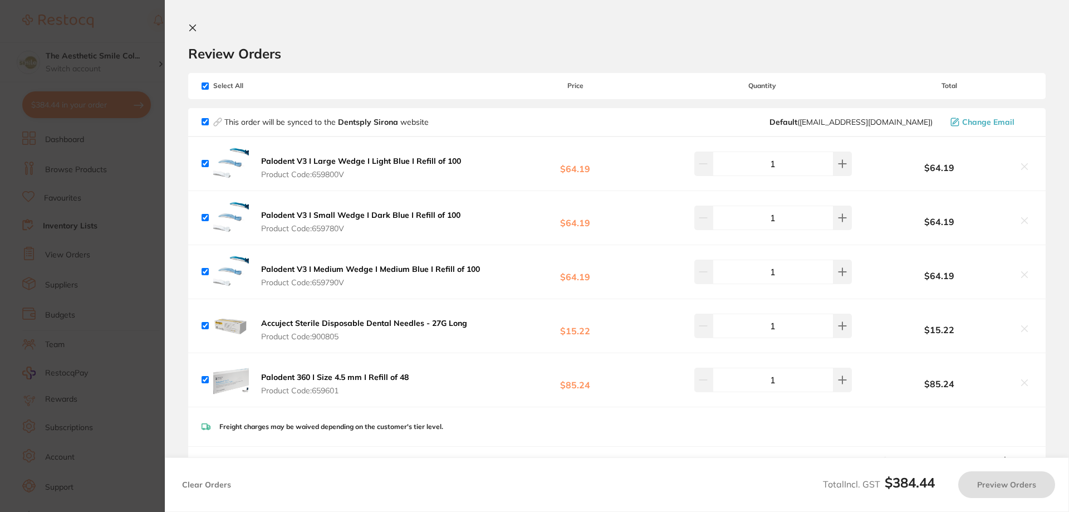
checkbox input "true"
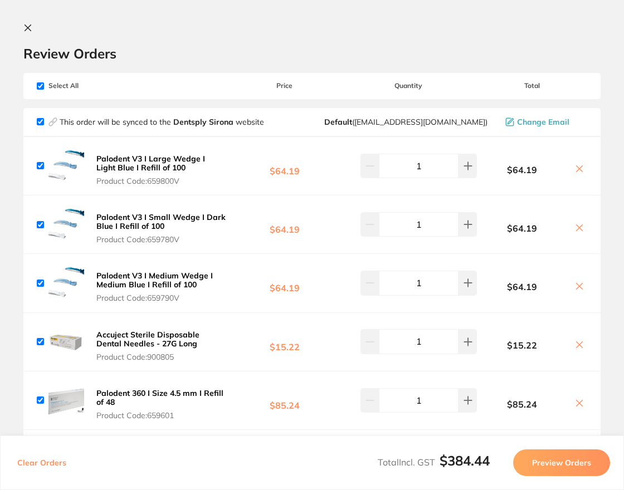
drag, startPoint x: 187, startPoint y: 181, endPoint x: 163, endPoint y: 182, distance: 23.4
click at [163, 182] on span "Product Code: 659800V" at bounding box center [161, 180] width 130 height 9
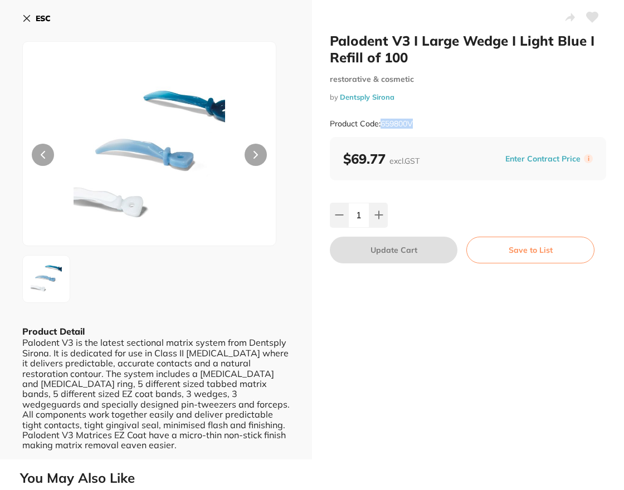
drag, startPoint x: 425, startPoint y: 125, endPoint x: 381, endPoint y: 128, distance: 44.1
click at [381, 128] on div "Product Code: 659800V" at bounding box center [468, 123] width 276 height 27
copy small "659800V"
click at [33, 18] on button "ESC" at bounding box center [36, 18] width 28 height 19
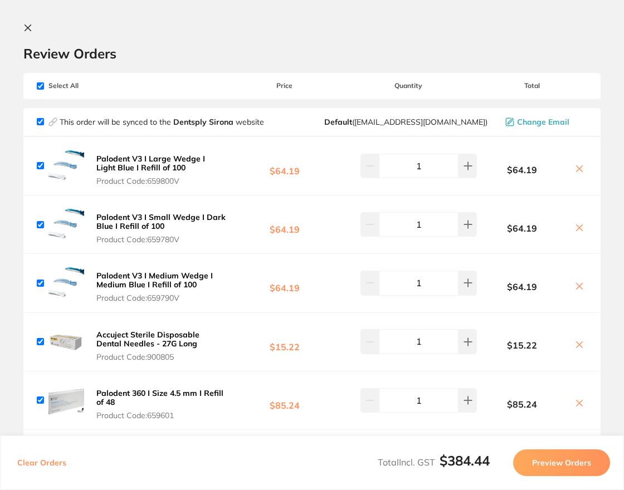
drag, startPoint x: 195, startPoint y: 241, endPoint x: 152, endPoint y: 240, distance: 42.9
click at [152, 240] on span "Product Code: 659780V" at bounding box center [161, 239] width 130 height 9
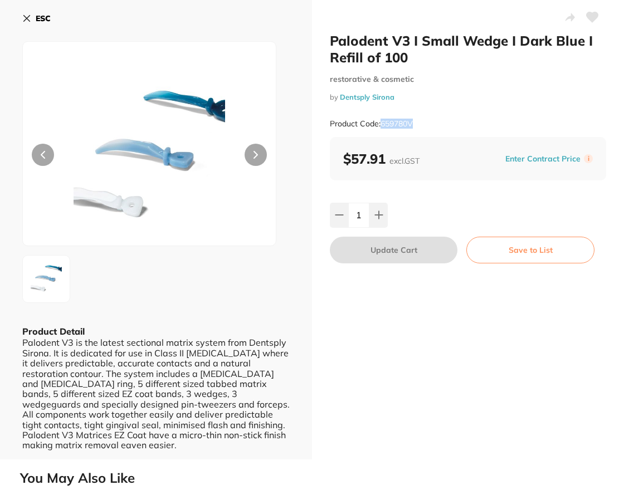
click at [379, 128] on div "Product Code: 659780V" at bounding box center [468, 123] width 276 height 27
copy small "659780V"
drag, startPoint x: 36, startPoint y: 18, endPoint x: 40, endPoint y: 14, distance: 5.9
click at [36, 18] on b "ESC" at bounding box center [43, 18] width 15 height 10
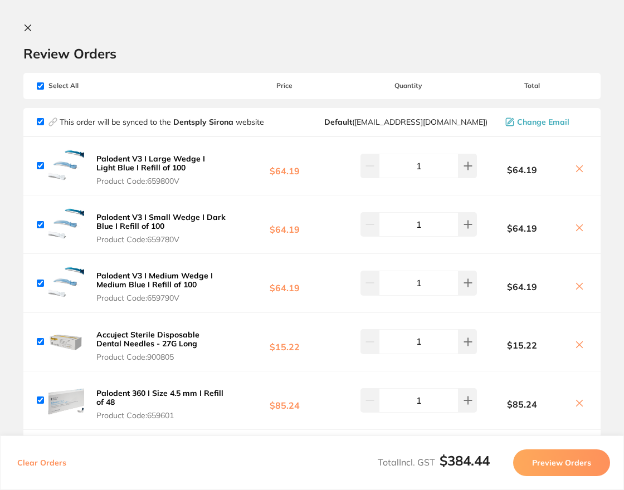
click at [179, 285] on b "Palodent V3 I Medium Wedge I Medium Blue I Refill of 100" at bounding box center [154, 280] width 116 height 19
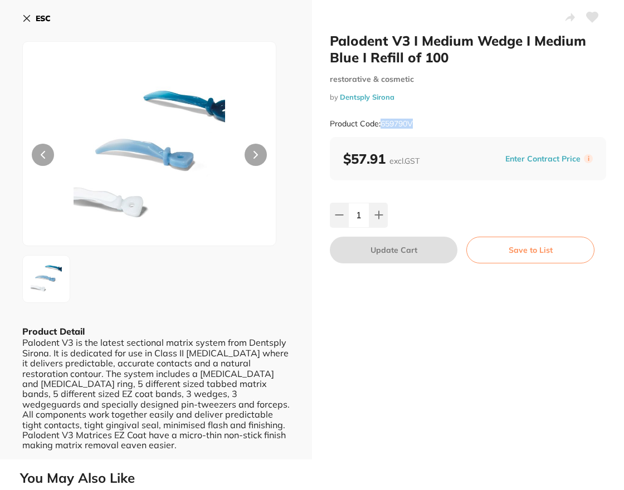
drag, startPoint x: 418, startPoint y: 125, endPoint x: 381, endPoint y: 135, distance: 38.1
click at [381, 135] on div "Product Code: 659790V" at bounding box center [468, 123] width 276 height 27
copy small "659790V"
click at [20, 11] on div "ESC Product Detail Palodent V3 is the latest sectional matrix system from Dents…" at bounding box center [156, 229] width 312 height 459
click at [20, 13] on div "ESC Product Detail Palodent V3 is the latest sectional matrix system from Dents…" at bounding box center [156, 229] width 312 height 459
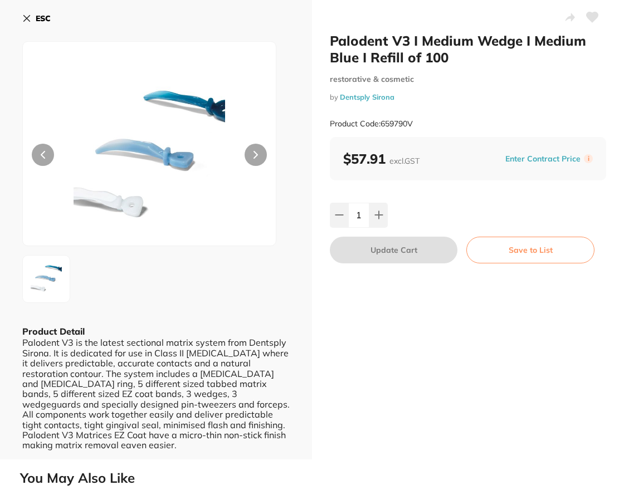
click at [23, 18] on icon at bounding box center [26, 18] width 9 height 9
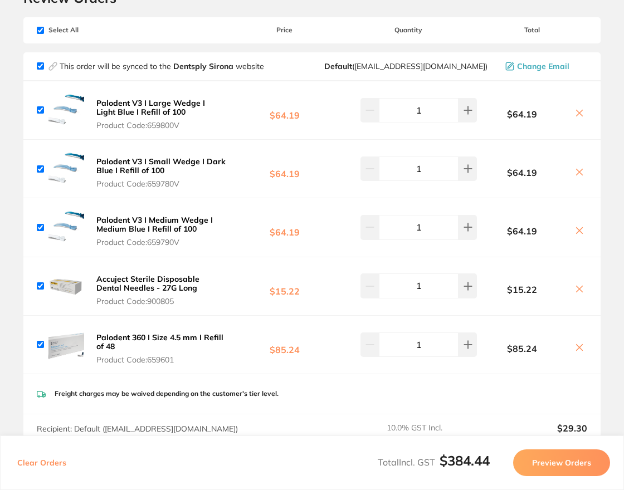
scroll to position [167, 0]
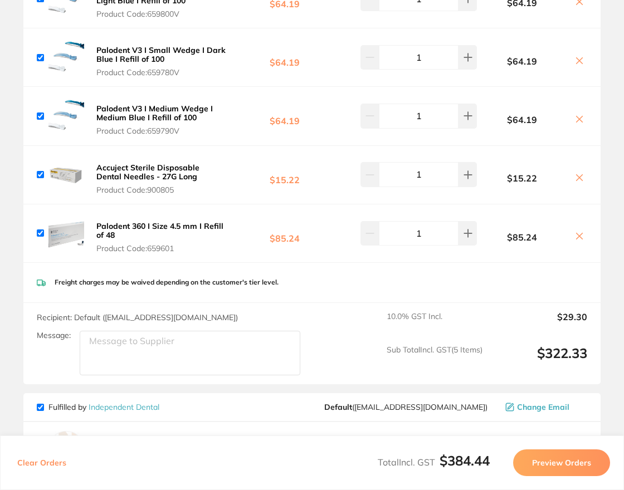
click at [191, 243] on button "Palodent 360 I Size 4.5 mm I Refill of 48 Product Code: 659601" at bounding box center [161, 237] width 136 height 32
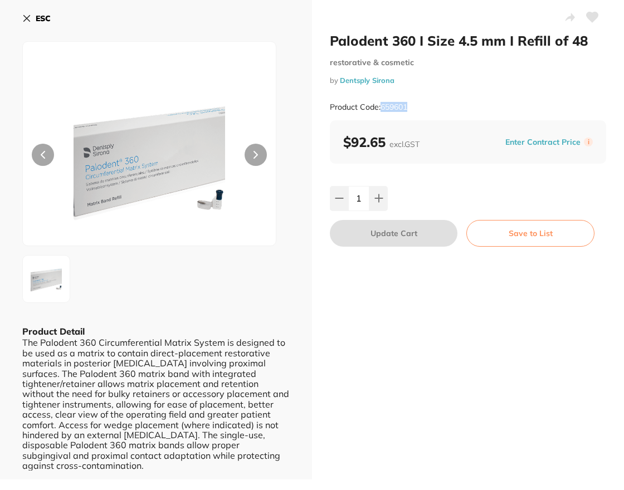
scroll to position [0, 0]
drag, startPoint x: 428, startPoint y: 107, endPoint x: 381, endPoint y: 109, distance: 47.4
click at [381, 109] on div "Product Code: 659601" at bounding box center [468, 107] width 276 height 27
copy small "659601"
click at [43, 26] on button "ESC" at bounding box center [36, 18] width 28 height 19
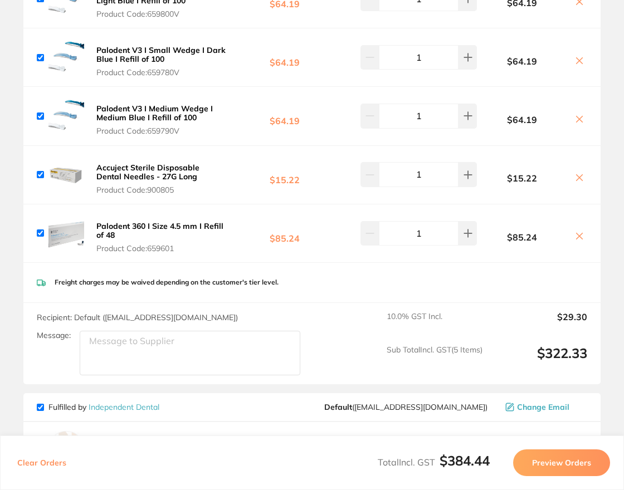
click at [164, 166] on b "Accuject Sterile Disposable Dental Needles - 27G Long" at bounding box center [147, 172] width 103 height 19
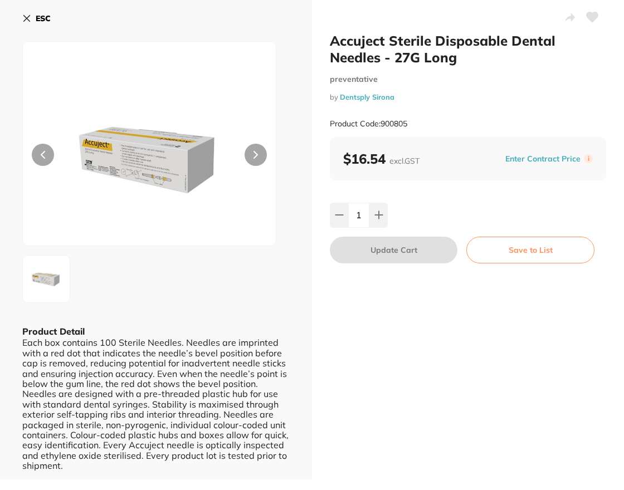
click at [379, 99] on link "Dentsply Sirona" at bounding box center [367, 96] width 55 height 9
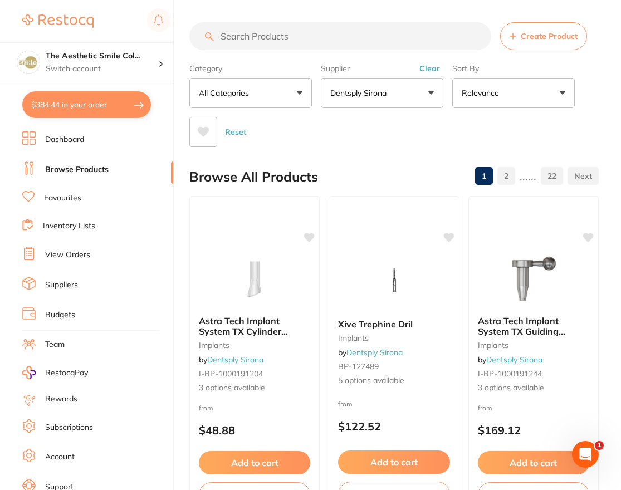
click at [335, 43] on input "search" at bounding box center [340, 36] width 302 height 28
type input "h"
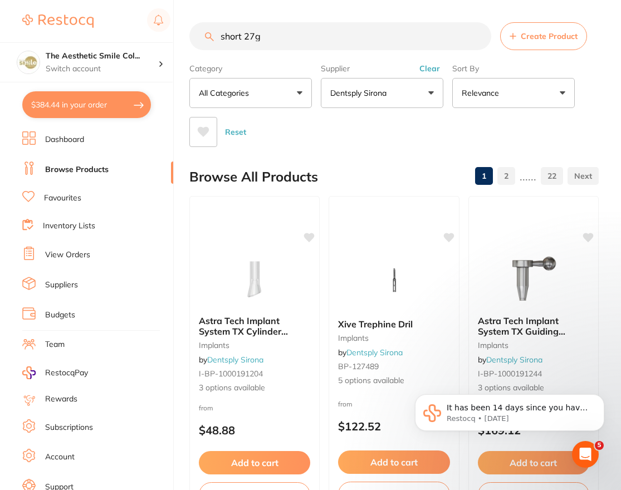
type input "short 27g"
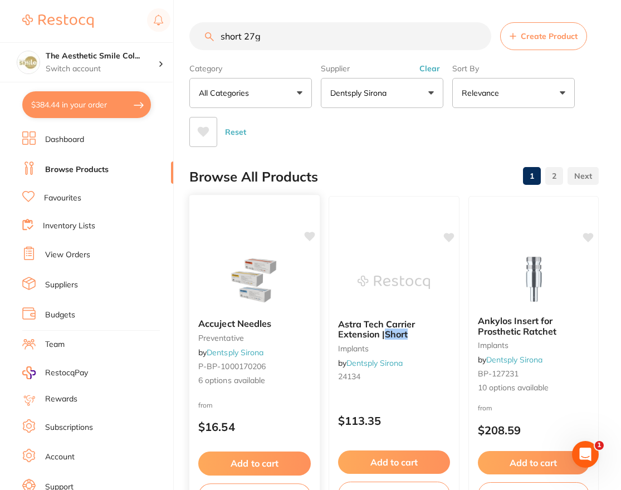
click at [238, 320] on span "Accuject Needles" at bounding box center [234, 323] width 73 height 11
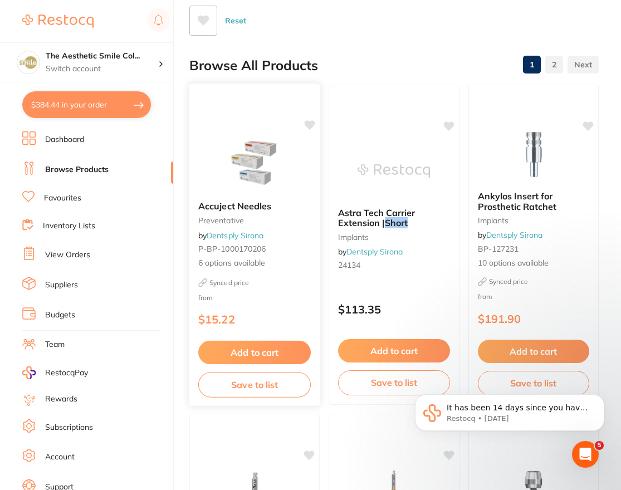
click at [256, 204] on span "Accuject Needles" at bounding box center [234, 205] width 73 height 11
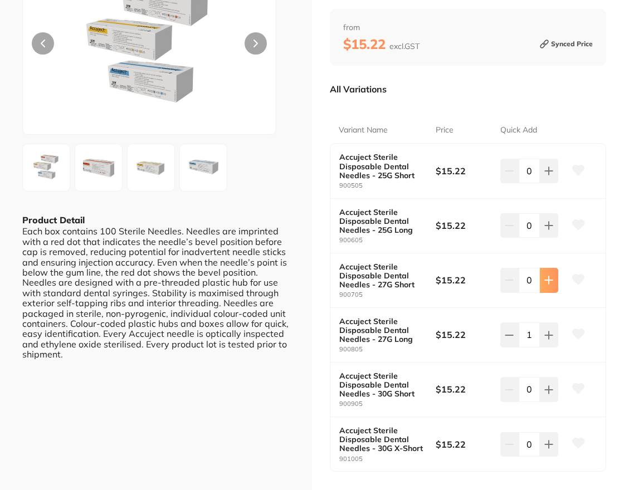
click at [548, 281] on icon at bounding box center [548, 280] width 9 height 9
type input "1"
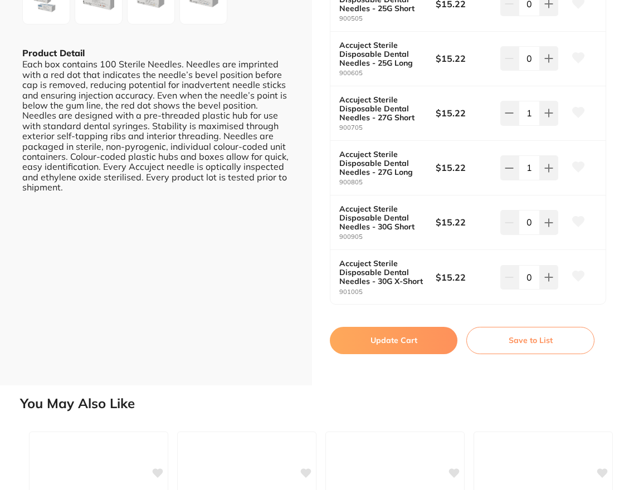
click at [414, 344] on button "Update Cart" at bounding box center [394, 340] width 128 height 27
checkbox input "false"
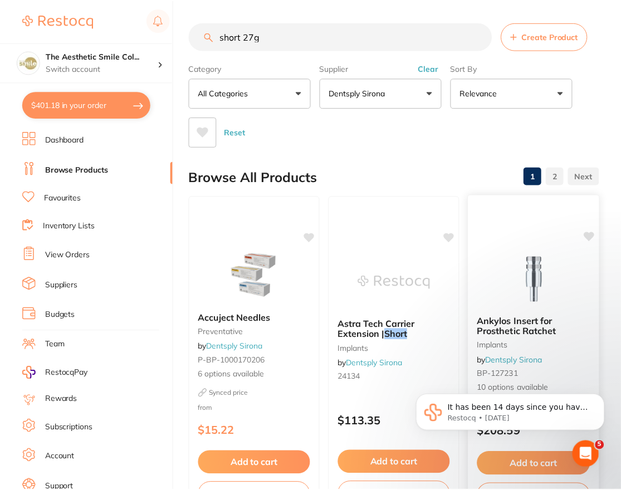
scroll to position [111, 0]
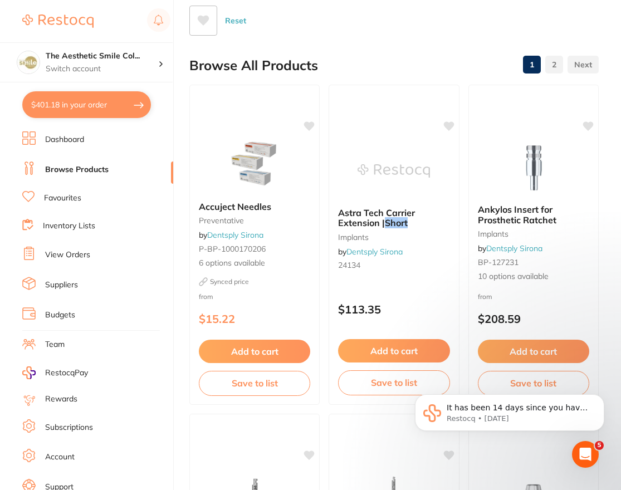
click at [86, 148] on ul "Dashboard Browse Products Favourites Inventory Lists View Orders Suppliers Budg…" at bounding box center [97, 323] width 151 height 384
click at [86, 145] on li "Dashboard" at bounding box center [97, 139] width 151 height 17
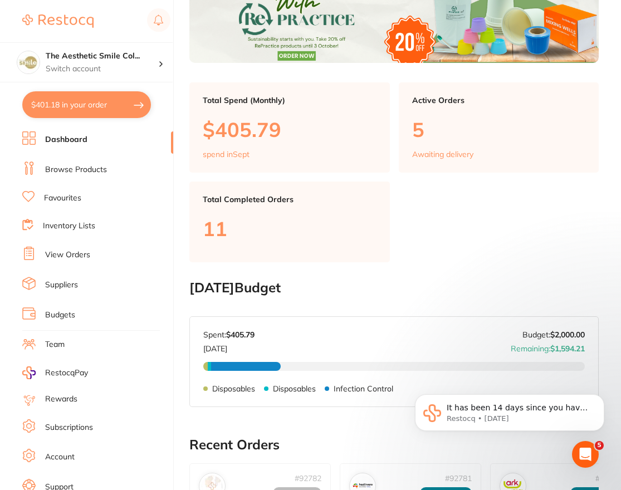
click at [112, 106] on button "$401.18 in your order" at bounding box center [86, 104] width 129 height 27
checkbox input "true"
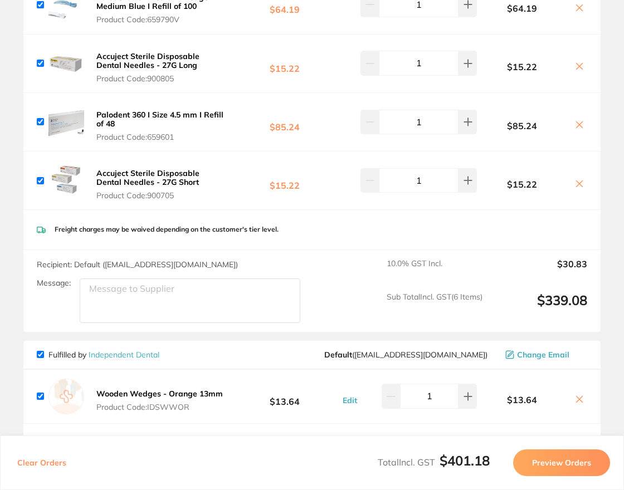
scroll to position [334, 0]
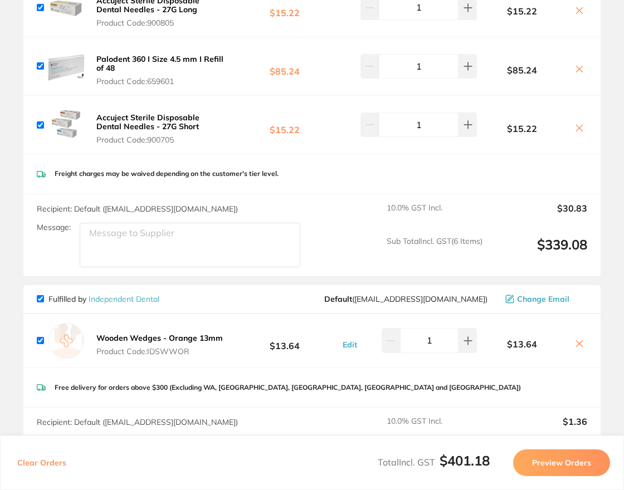
click at [188, 119] on b "Accuject Sterile Disposable Dental Needles - 27G Short" at bounding box center [147, 121] width 103 height 19
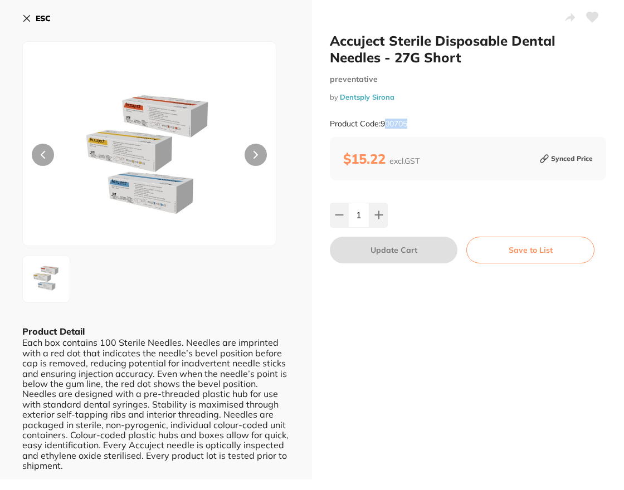
scroll to position [0, 0]
drag, startPoint x: 418, startPoint y: 122, endPoint x: 382, endPoint y: 128, distance: 36.6
click at [382, 128] on div "Product Code: 900705" at bounding box center [468, 123] width 276 height 27
copy small "900705"
click at [40, 19] on b "ESC" at bounding box center [43, 18] width 15 height 10
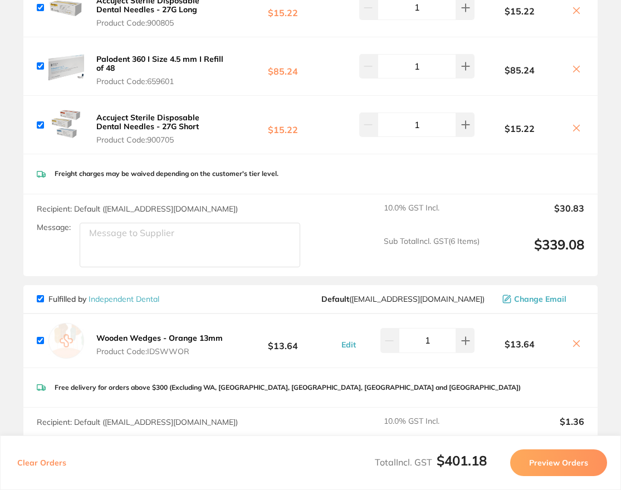
scroll to position [167, 0]
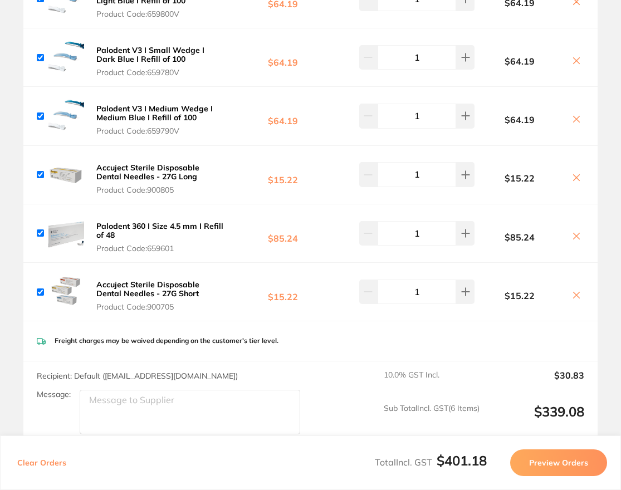
click at [199, 166] on b "Accuject Sterile Disposable Dental Needles - 27G Long" at bounding box center [147, 172] width 103 height 19
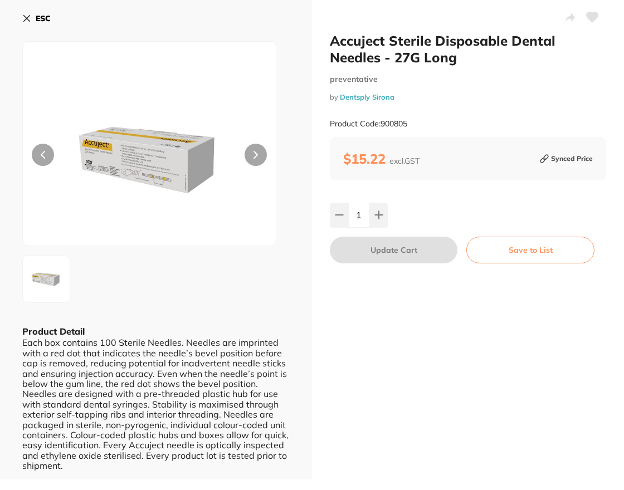
scroll to position [0, 0]
drag, startPoint x: 422, startPoint y: 131, endPoint x: 381, endPoint y: 132, distance: 41.2
click at [381, 132] on div "Product Code: 900805" at bounding box center [468, 123] width 276 height 27
copy small "900805"
click at [32, 19] on button "ESC" at bounding box center [36, 18] width 28 height 19
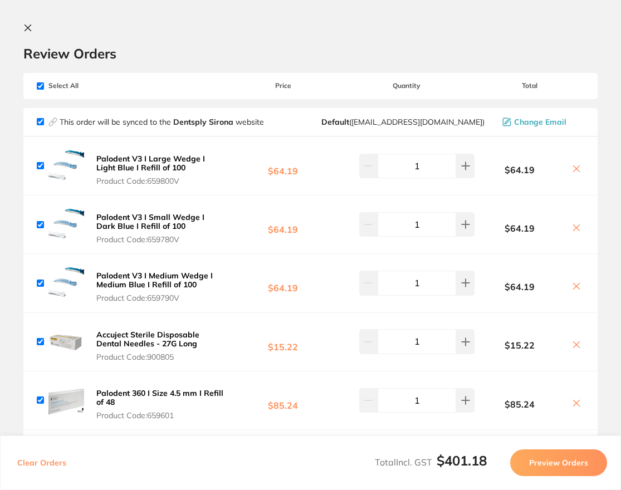
click at [31, 29] on button at bounding box center [29, 28] width 13 height 11
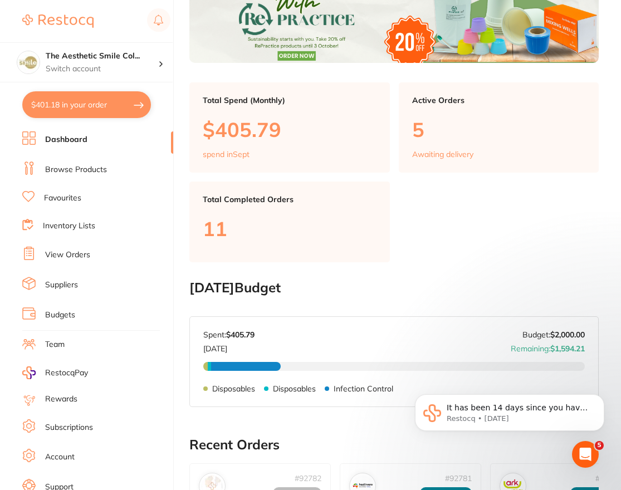
click at [86, 106] on button "$401.18 in your order" at bounding box center [86, 104] width 129 height 27
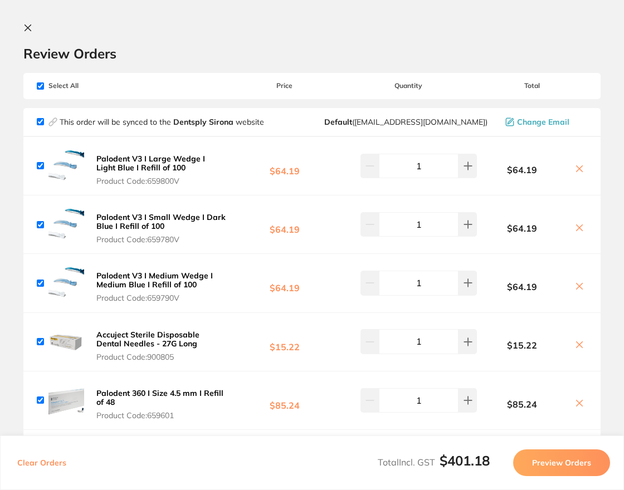
click at [31, 27] on icon at bounding box center [27, 27] width 9 height 9
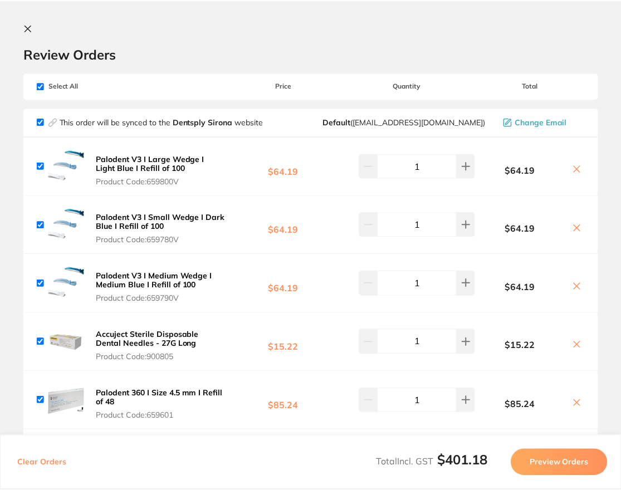
scroll to position [111, 0]
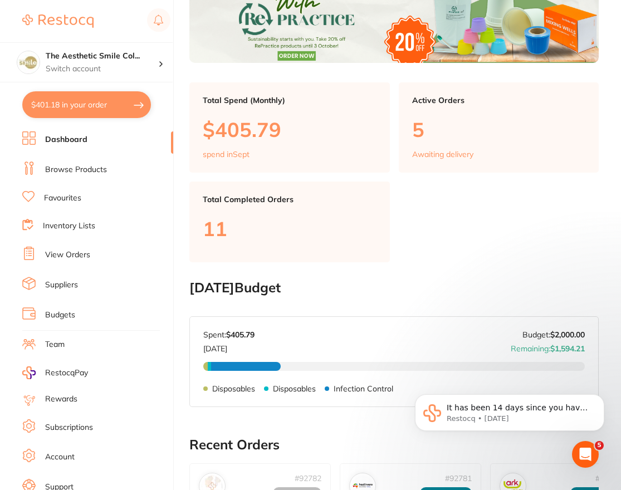
click at [98, 174] on link "Browse Products" at bounding box center [76, 169] width 62 height 11
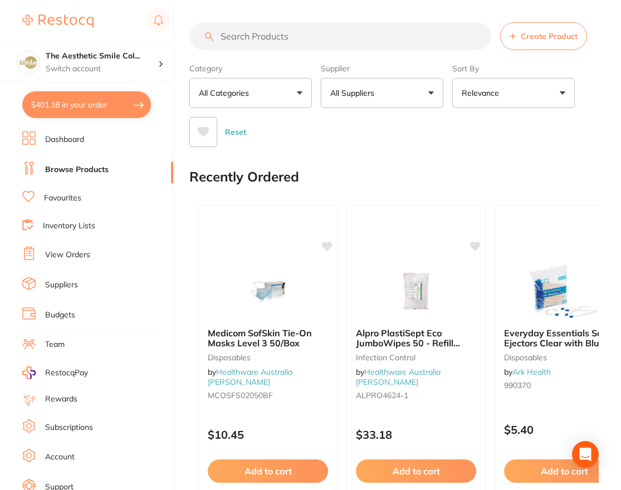
click at [317, 32] on input "search" at bounding box center [340, 36] width 302 height 28
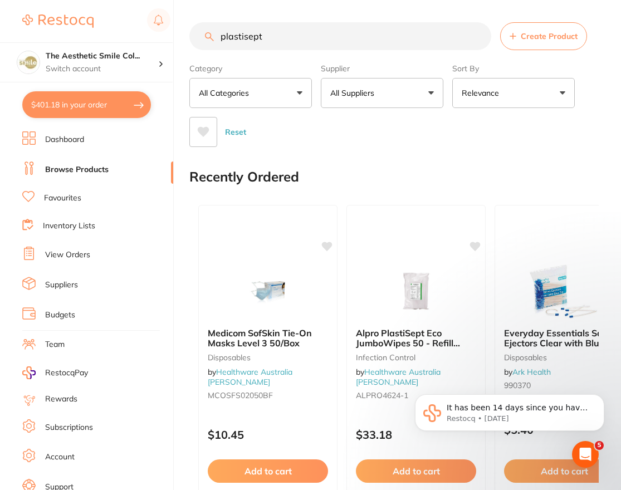
type input "plastisept"
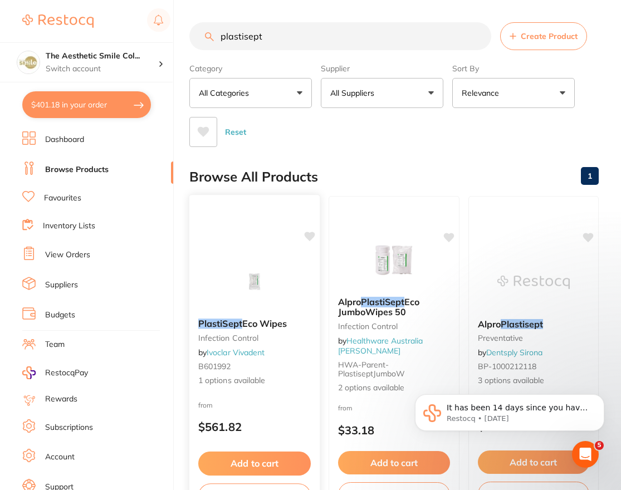
click at [273, 324] on span "Eco Wipes" at bounding box center [264, 323] width 45 height 11
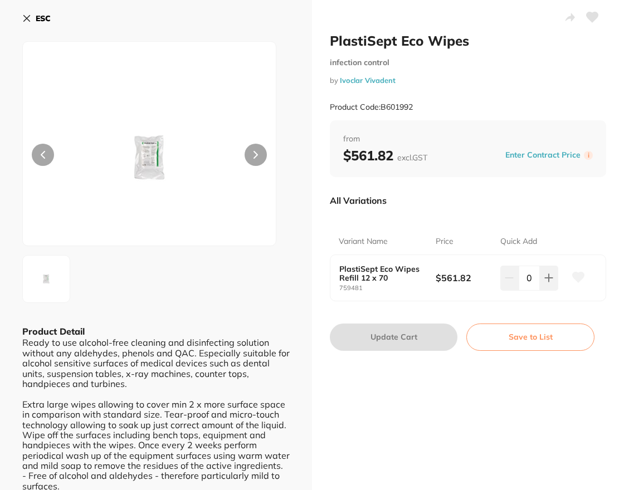
click at [30, 17] on icon at bounding box center [26, 18] width 9 height 9
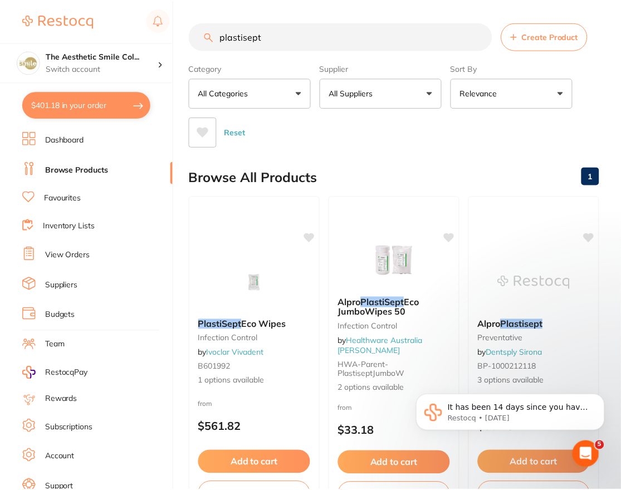
scroll to position [111, 0]
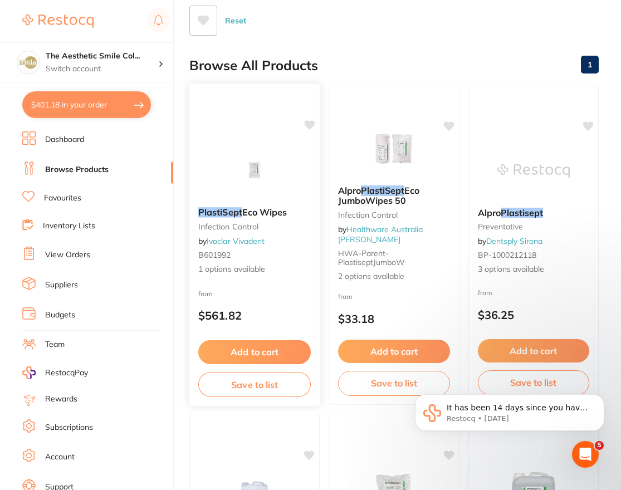
click at [256, 213] on span "Eco Wipes" at bounding box center [264, 212] width 45 height 11
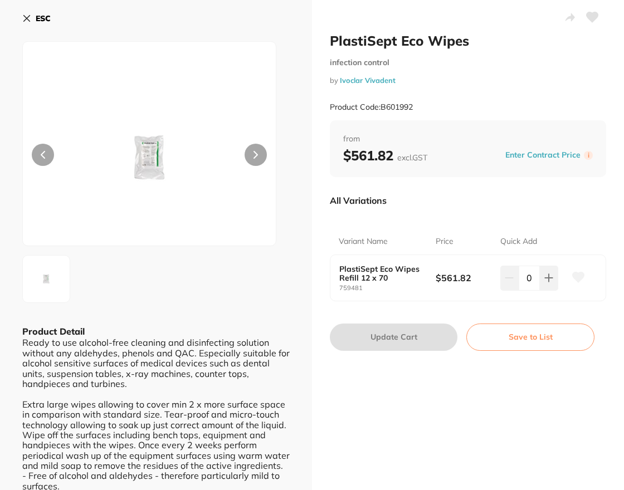
click at [135, 155] on img at bounding box center [148, 158] width 151 height 176
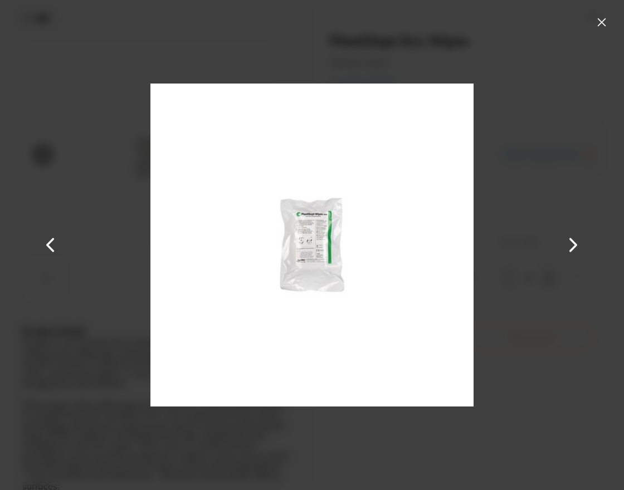
click at [605, 16] on button at bounding box center [601, 22] width 18 height 18
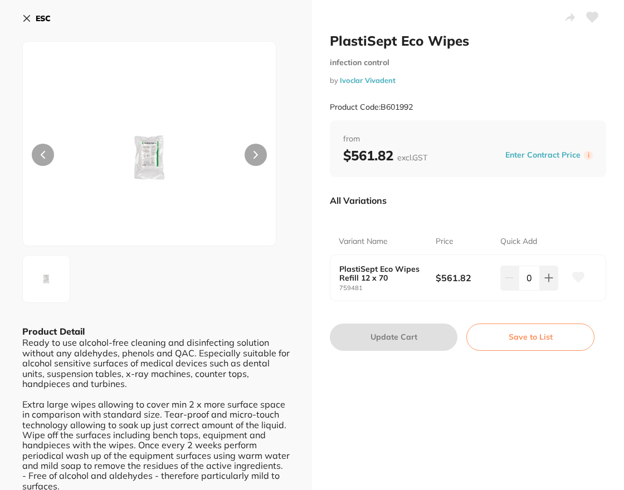
click at [48, 16] on b "ESC" at bounding box center [43, 18] width 15 height 10
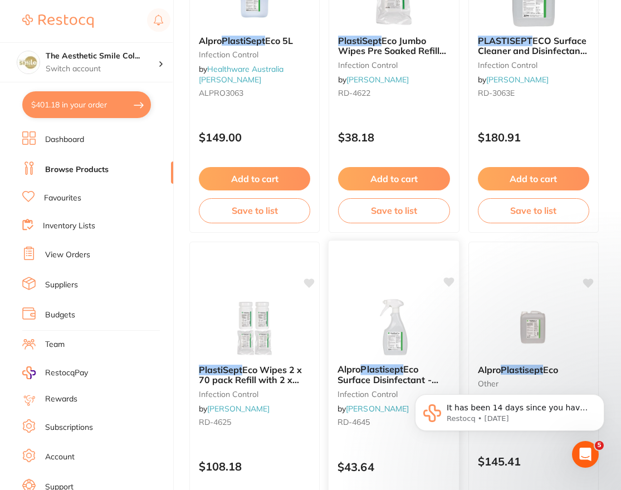
scroll to position [501, 0]
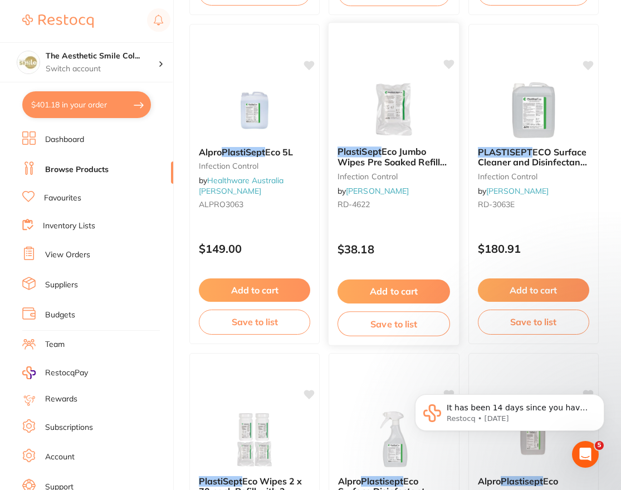
click at [418, 289] on button "Add to cart" at bounding box center [393, 291] width 112 height 24
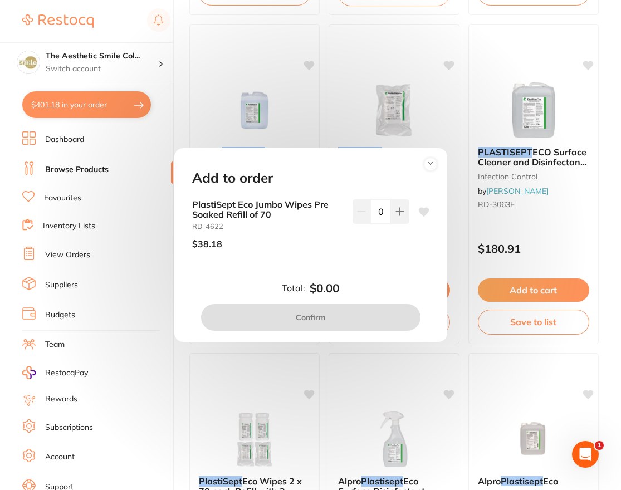
scroll to position [0, 0]
click at [401, 218] on button at bounding box center [400, 211] width 18 height 24
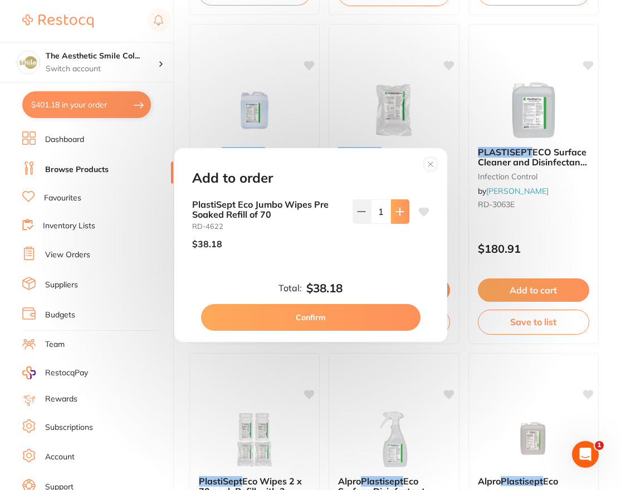
click at [401, 218] on button at bounding box center [400, 211] width 18 height 24
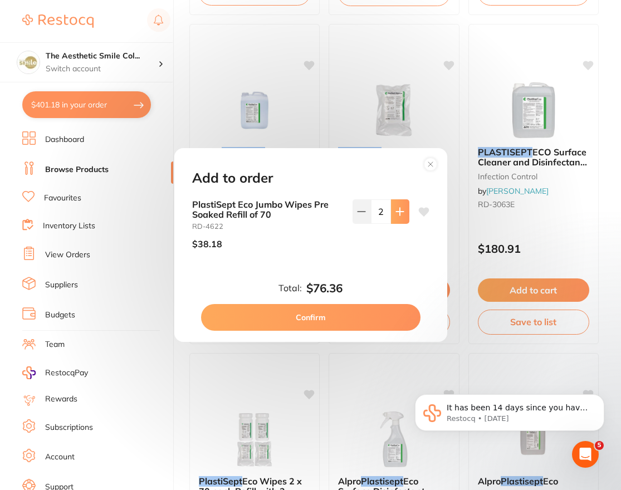
click at [401, 218] on button at bounding box center [400, 211] width 18 height 24
type input "6"
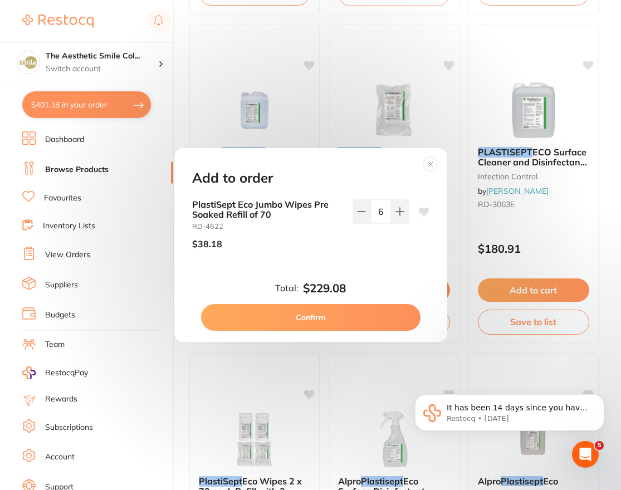
click at [360, 315] on button "Confirm" at bounding box center [310, 317] width 219 height 27
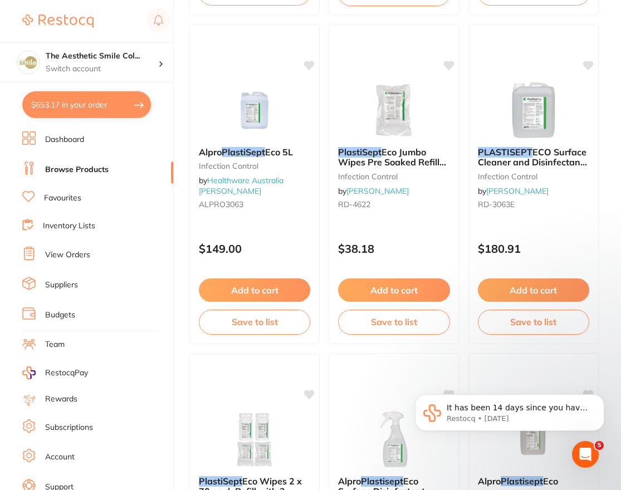
click at [50, 106] on button "$653.17 in your order" at bounding box center [86, 104] width 129 height 27
checkbox input "true"
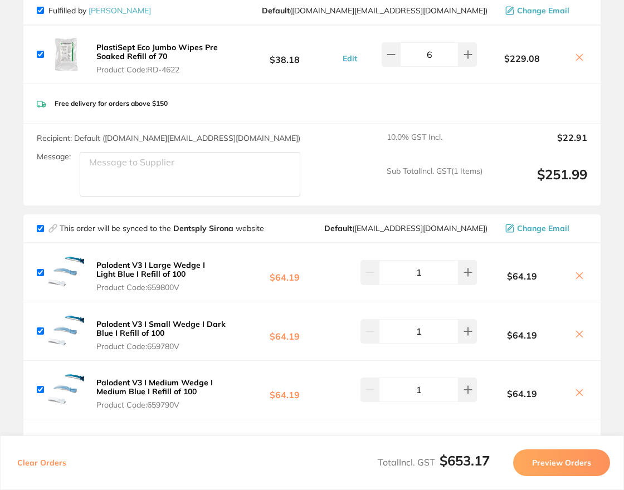
scroll to position [56, 0]
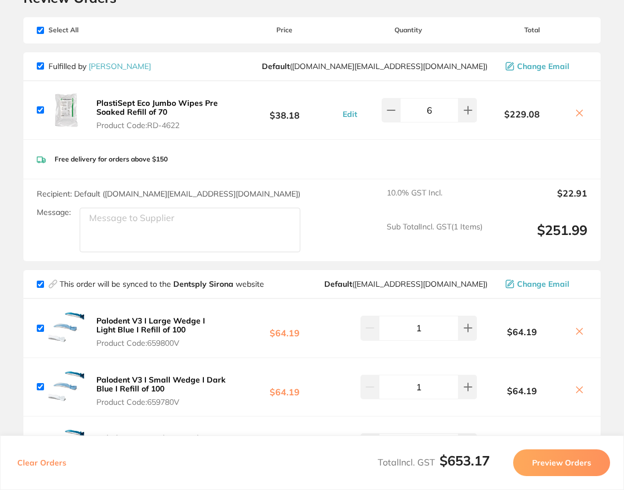
drag, startPoint x: 188, startPoint y: 125, endPoint x: 178, endPoint y: 127, distance: 9.6
click at [176, 129] on span "Product Code: RD-4622" at bounding box center [161, 125] width 130 height 9
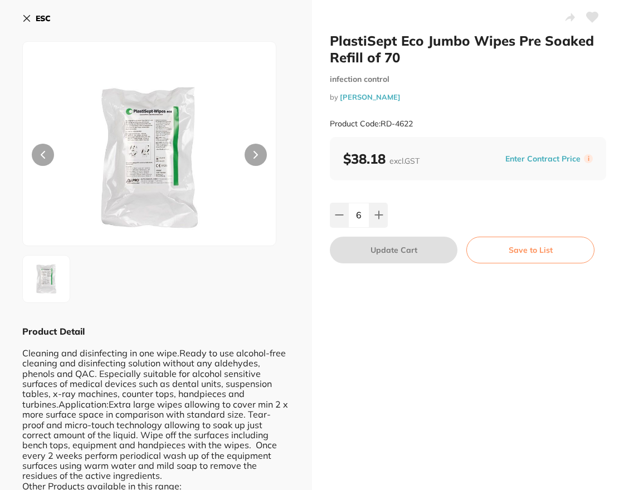
scroll to position [0, 0]
drag, startPoint x: 423, startPoint y: 119, endPoint x: 381, endPoint y: 121, distance: 41.8
click at [381, 121] on div "Product Code: RD-4622" at bounding box center [468, 123] width 276 height 27
copy small "RD-4622"
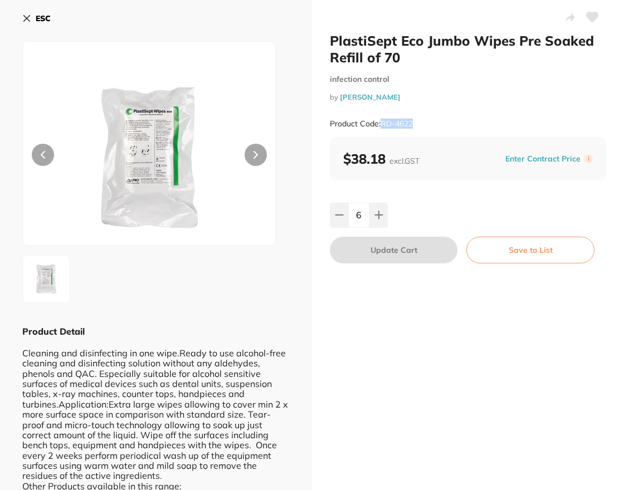
click at [39, 16] on b "ESC" at bounding box center [43, 18] width 15 height 10
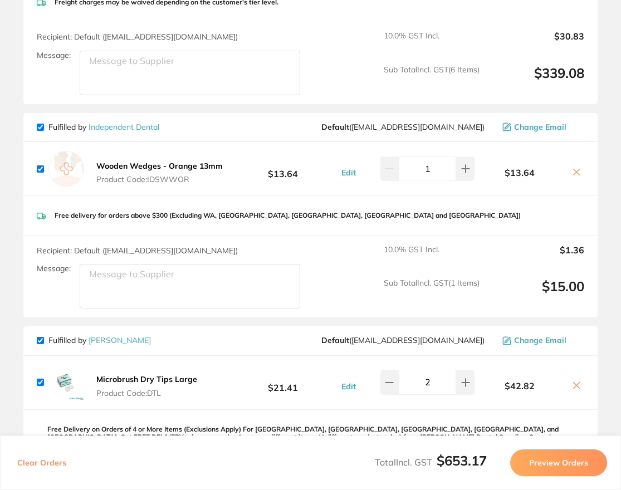
scroll to position [891, 0]
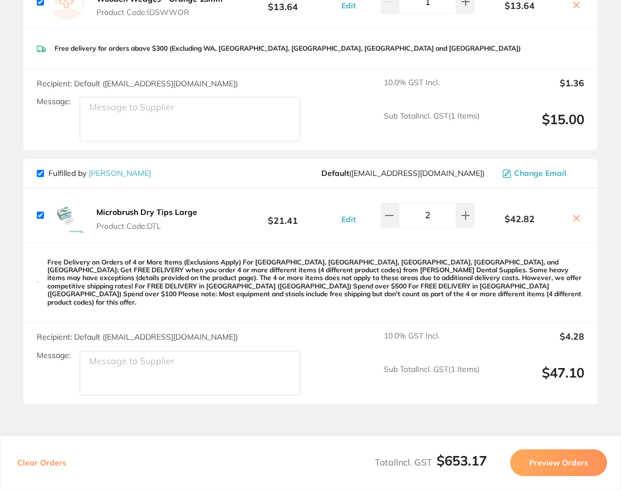
click at [176, 212] on b "Microbrush Dry Tips Large" at bounding box center [146, 212] width 101 height 10
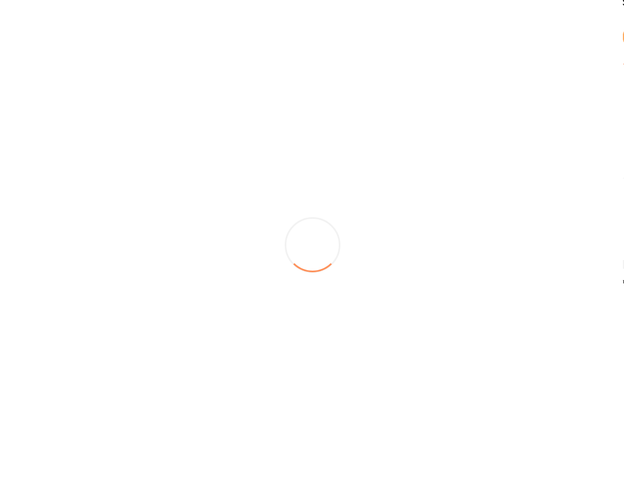
scroll to position [0, 0]
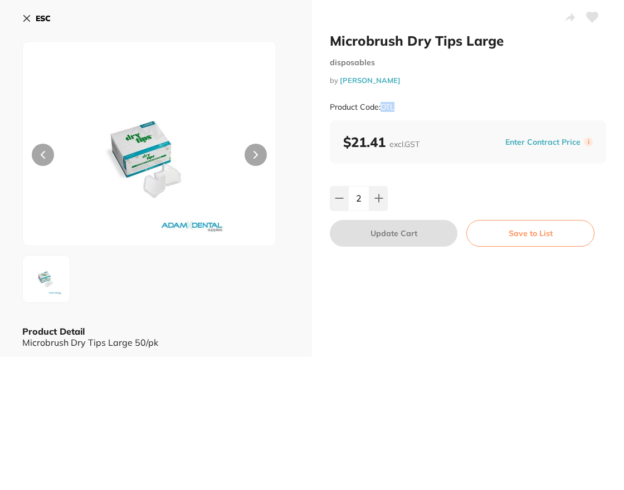
drag, startPoint x: 400, startPoint y: 107, endPoint x: 381, endPoint y: 111, distance: 18.7
click at [381, 111] on div "Product Code: DTL" at bounding box center [468, 107] width 276 height 27
copy small "DTL"
click at [33, 21] on button "ESC" at bounding box center [36, 18] width 28 height 19
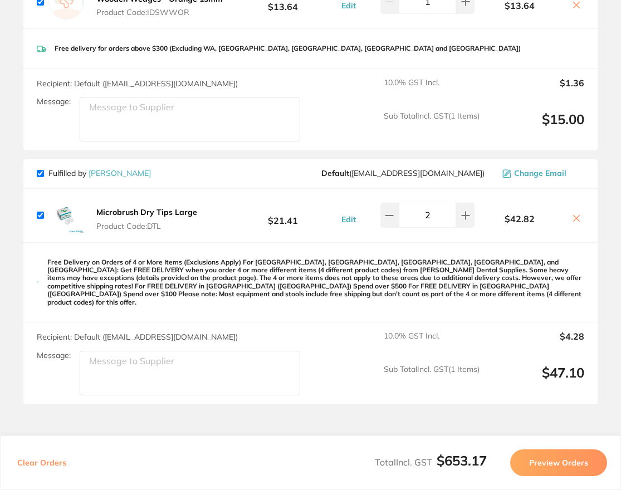
scroll to position [835, 0]
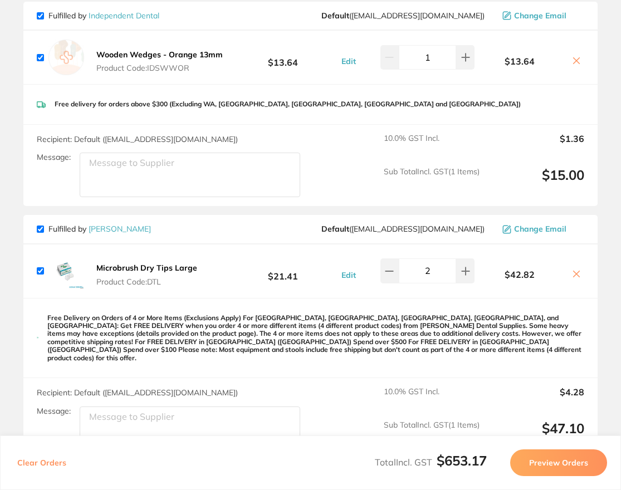
click at [208, 53] on b "Wooden Wedges - Orange 13mm" at bounding box center [159, 55] width 126 height 10
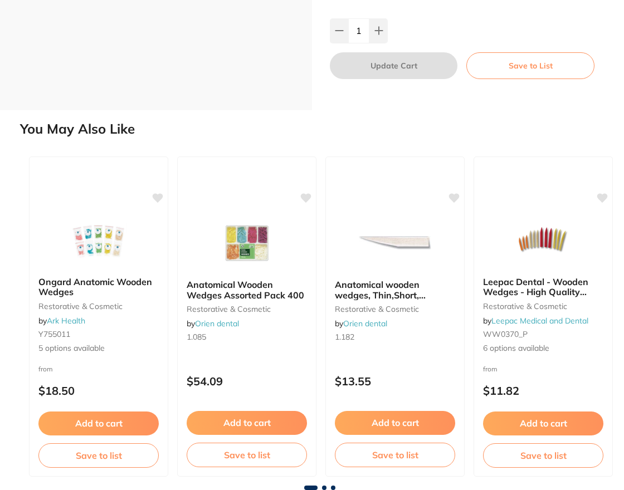
scroll to position [0, 0]
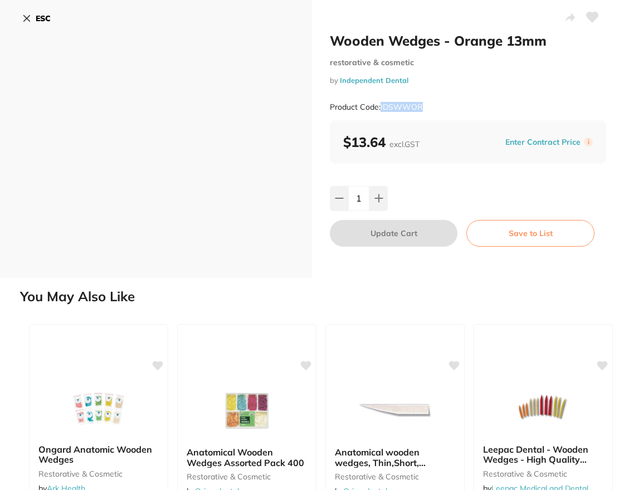
drag, startPoint x: 434, startPoint y: 111, endPoint x: 381, endPoint y: 110, distance: 53.5
click at [381, 110] on div "Product Code: IDSWWOR" at bounding box center [468, 107] width 276 height 27
copy small "IDSWWOR"
click at [42, 19] on b "ESC" at bounding box center [43, 18] width 15 height 10
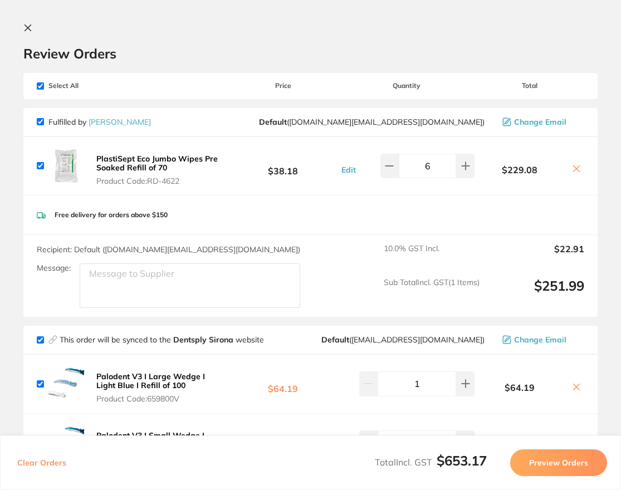
click at [26, 24] on icon at bounding box center [27, 27] width 9 height 9
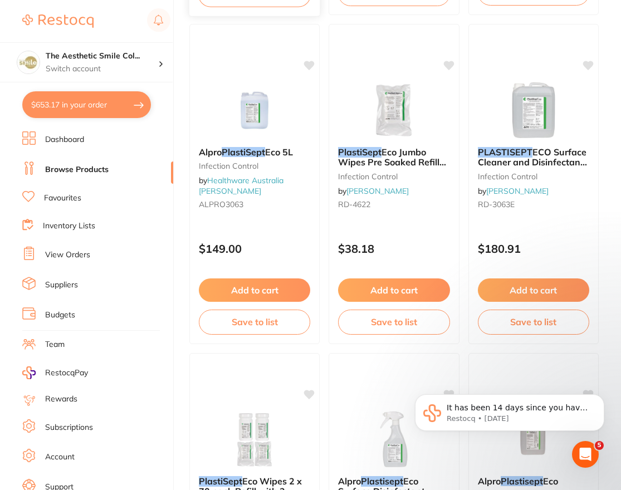
scroll to position [223, 0]
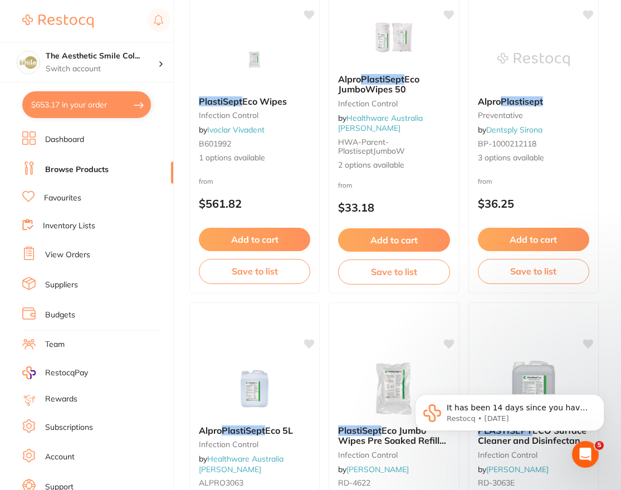
click at [77, 171] on link "Browse Products" at bounding box center [76, 169] width 63 height 11
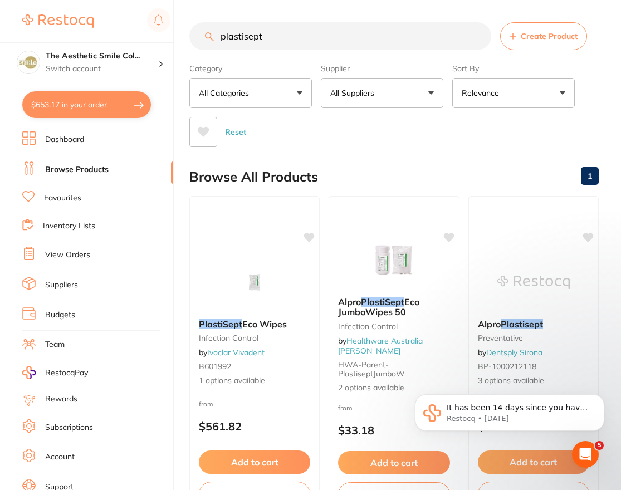
drag, startPoint x: 293, startPoint y: 35, endPoint x: 130, endPoint y: 30, distance: 163.2
click at [130, 30] on div "$653.17 The Aesthetic Smile Col... Switch account The Aesthetic Smile Collectiv…" at bounding box center [310, 245] width 621 height 490
type input "q"
type input "wooden wedges"
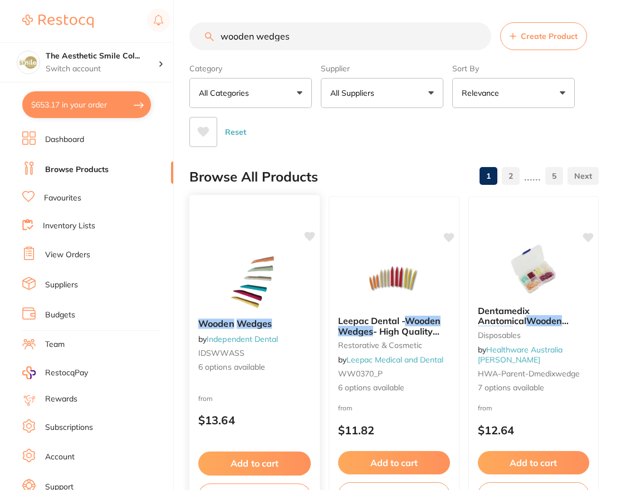
scroll to position [111, 0]
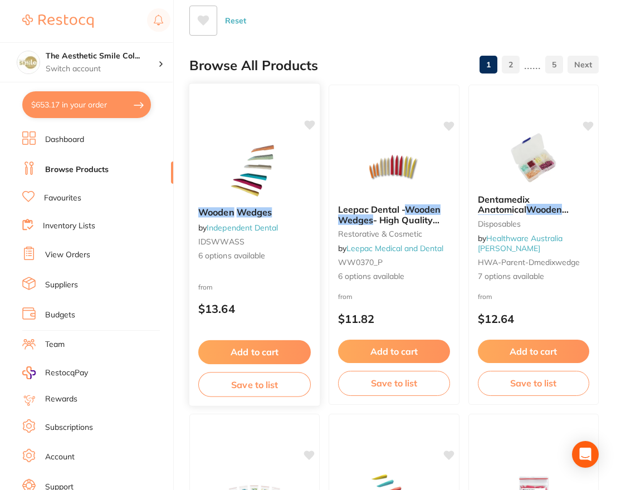
click at [266, 183] on img at bounding box center [254, 170] width 73 height 56
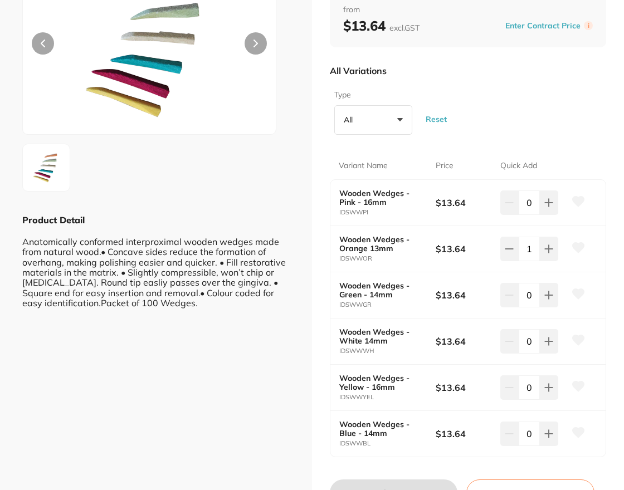
scroll to position [223, 0]
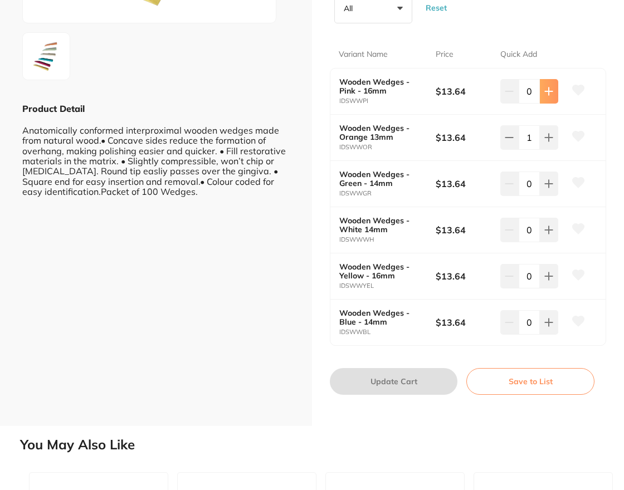
click at [551, 90] on icon at bounding box center [548, 91] width 9 height 9
type input "1"
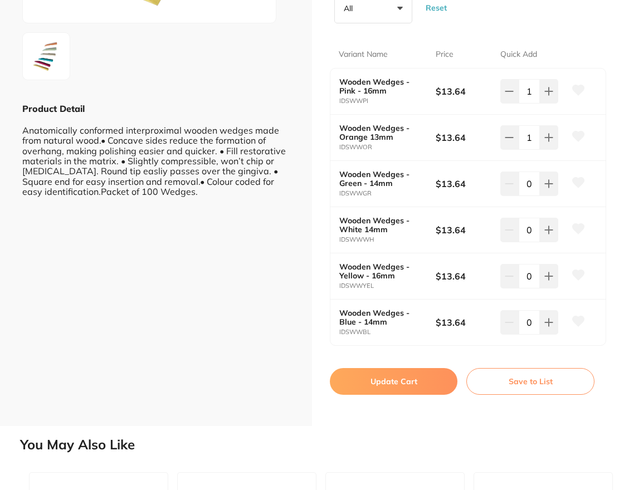
click at [421, 384] on button "Update Cart" at bounding box center [394, 381] width 128 height 27
checkbox input "false"
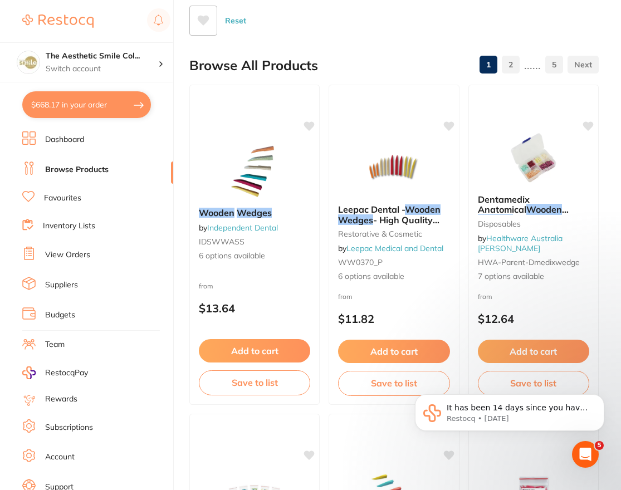
click at [92, 102] on button "$668.17 in your order" at bounding box center [86, 104] width 129 height 27
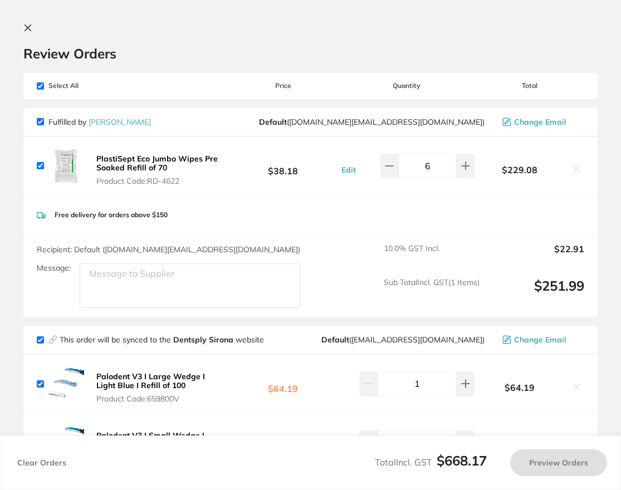
checkbox input "true"
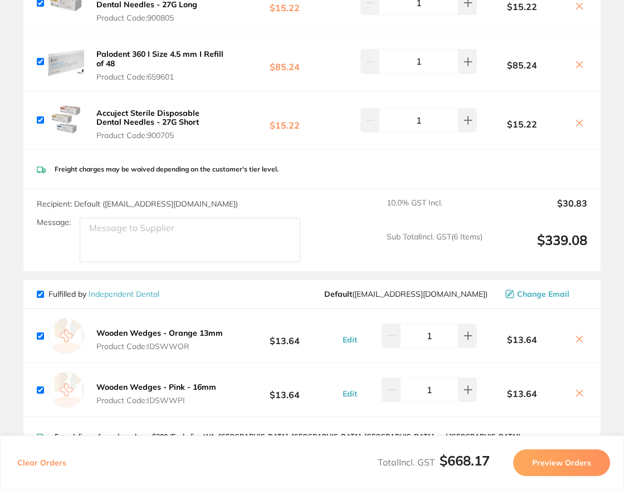
scroll to position [779, 0]
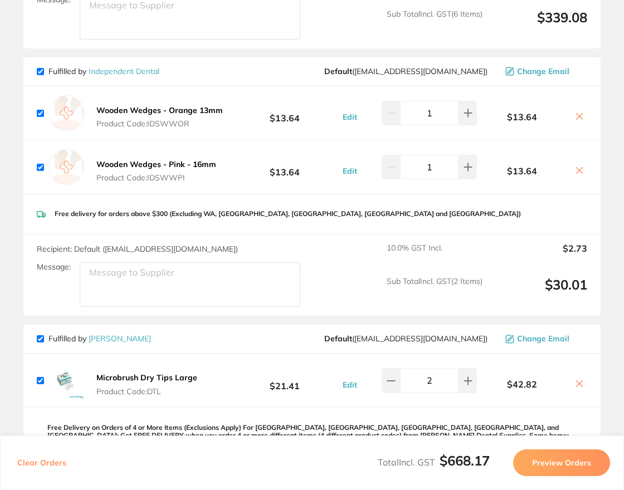
click at [185, 163] on b "Wooden Wedges - Pink - 16mm" at bounding box center [156, 164] width 120 height 10
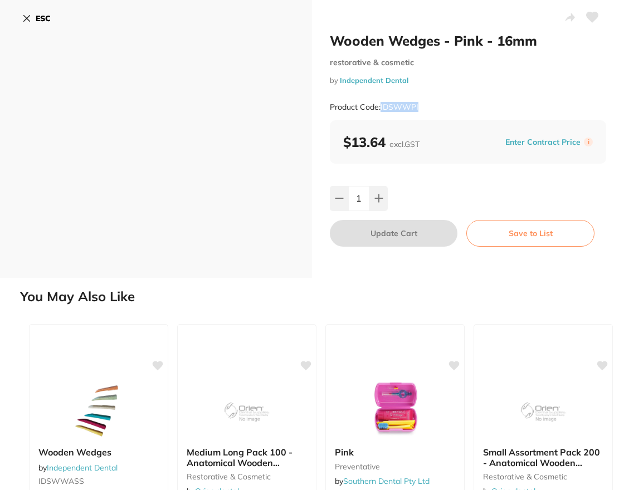
scroll to position [0, 0]
drag, startPoint x: 372, startPoint y: 102, endPoint x: 381, endPoint y: 103, distance: 9.5
click at [381, 103] on div "Product Code: IDSWWPI" at bounding box center [468, 107] width 276 height 27
drag, startPoint x: 35, startPoint y: 18, endPoint x: 46, endPoint y: 18, distance: 10.6
click at [35, 18] on button "ESC" at bounding box center [36, 18] width 28 height 19
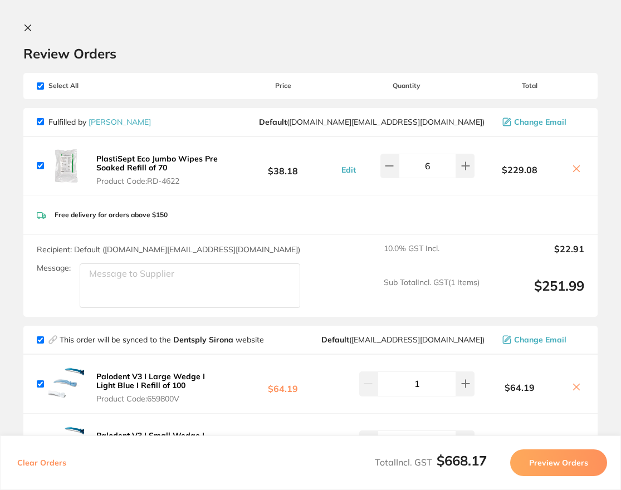
click at [27, 24] on icon at bounding box center [27, 27] width 9 height 9
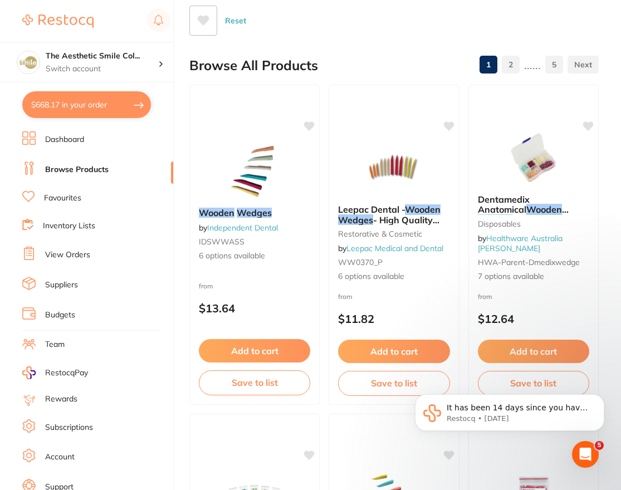
click at [91, 135] on li "Dashboard" at bounding box center [97, 139] width 151 height 17
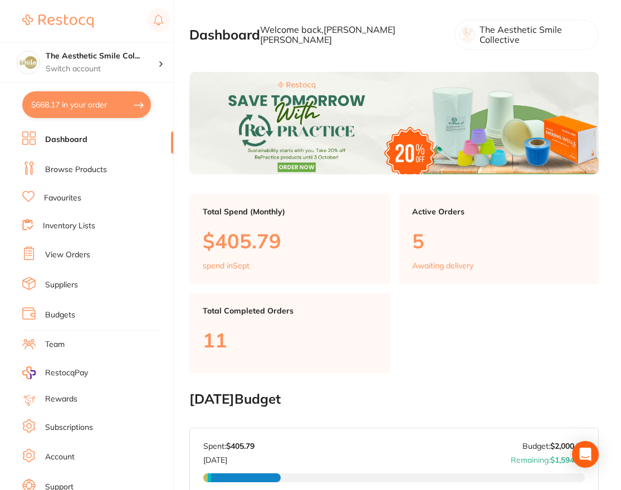
click at [86, 174] on link "Browse Products" at bounding box center [76, 169] width 62 height 11
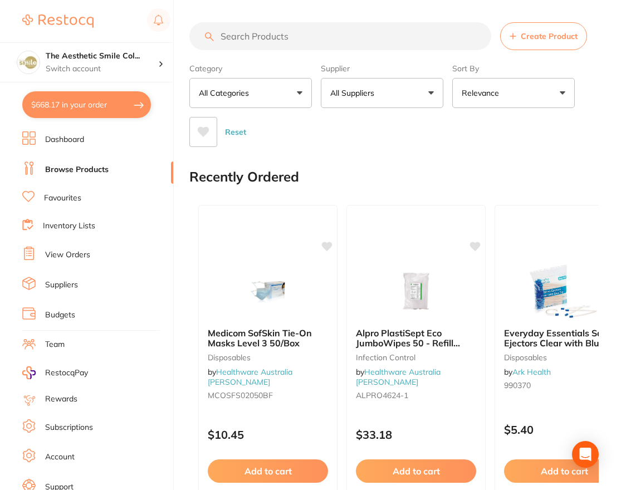
click at [279, 34] on input "search" at bounding box center [340, 36] width 302 height 28
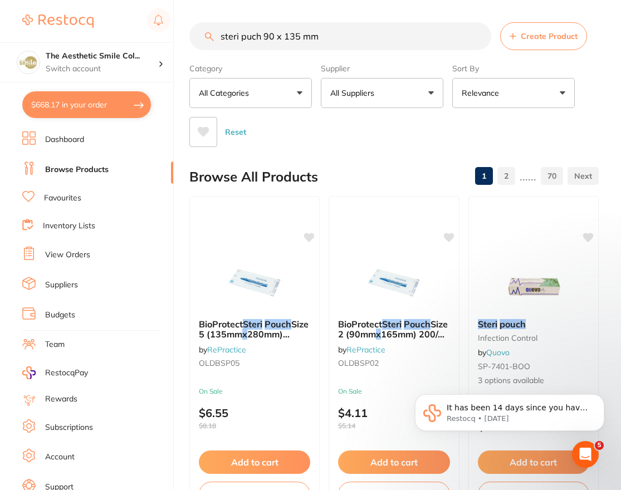
drag, startPoint x: 263, startPoint y: 36, endPoint x: 247, endPoint y: 39, distance: 16.5
click at [247, 39] on input "steri puch 90 x 135 mm" at bounding box center [340, 36] width 302 height 28
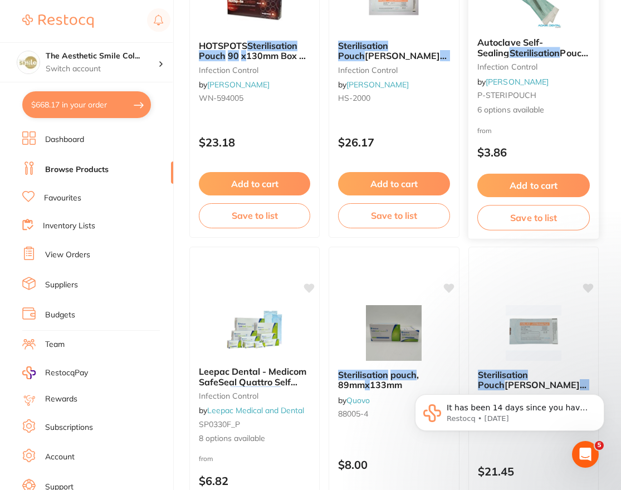
scroll to position [56, 0]
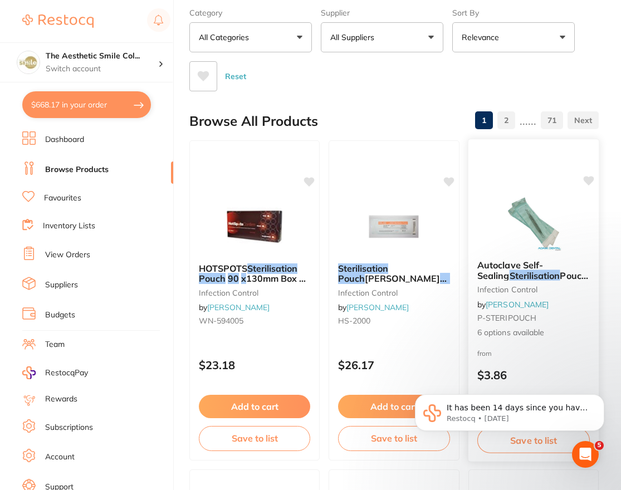
type input "sterilisation pouch 90 x 135 mm"
click at [552, 270] on span "Pouches 200/pk" at bounding box center [536, 280] width 119 height 22
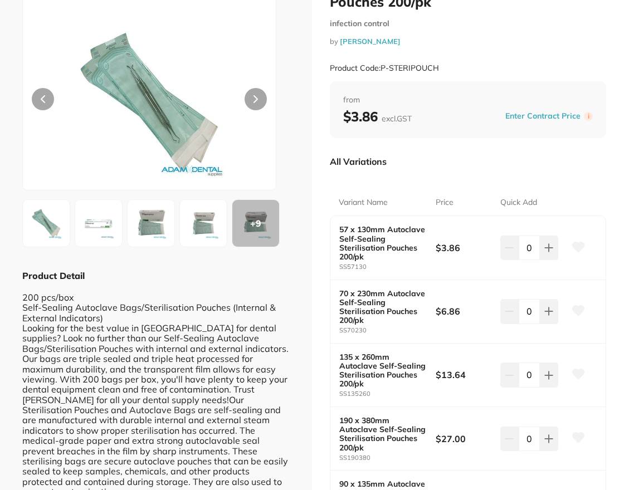
scroll to position [167, 0]
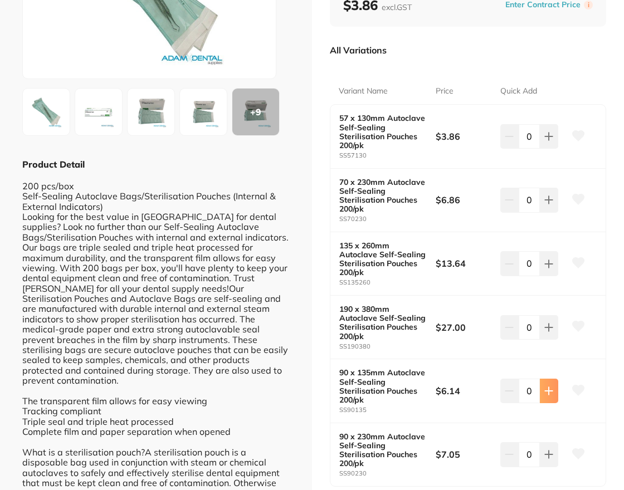
click at [546, 390] on icon at bounding box center [548, 390] width 7 height 7
type input "1"
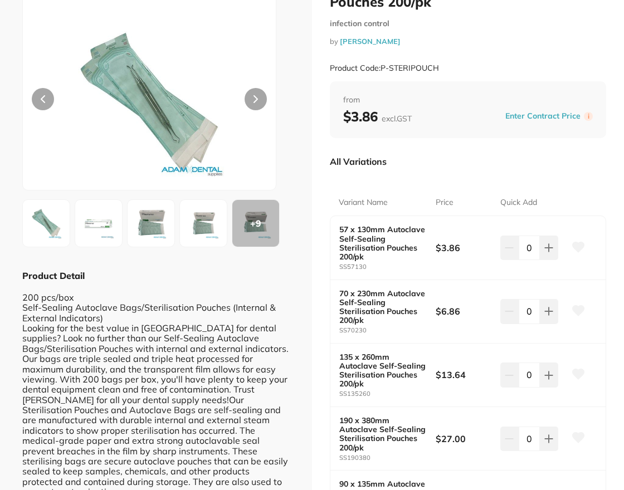
scroll to position [252, 0]
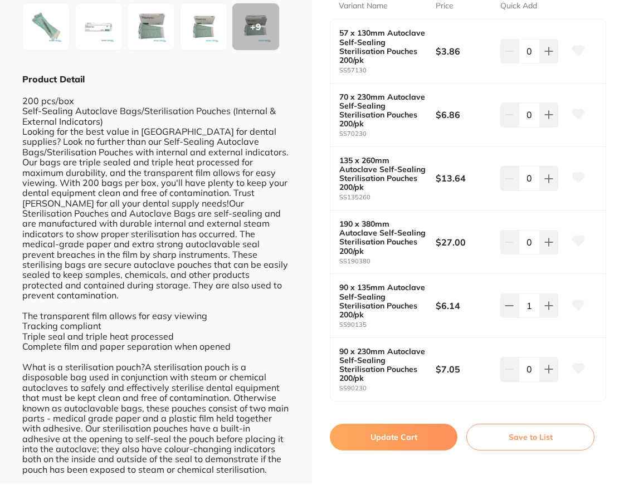
click at [369, 293] on b "90 x 135mm Autoclave Self-Sealing Sterilisation Pouches 200/pk" at bounding box center [382, 301] width 87 height 36
drag, startPoint x: 406, startPoint y: 438, endPoint x: 513, endPoint y: 356, distance: 135.1
click at [407, 438] on button "Update Cart" at bounding box center [394, 437] width 128 height 27
checkbox input "false"
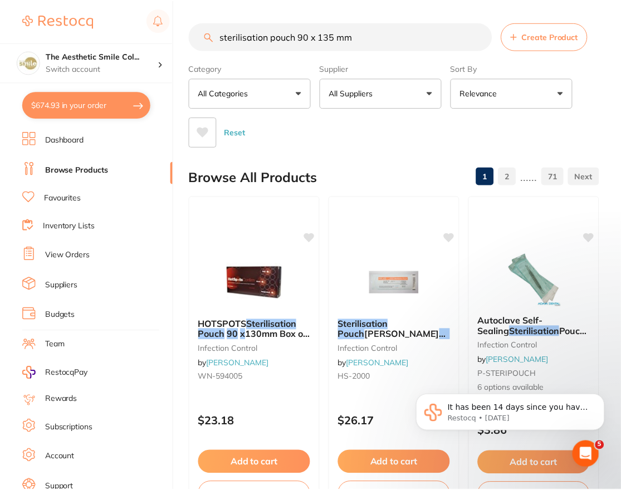
scroll to position [56, 0]
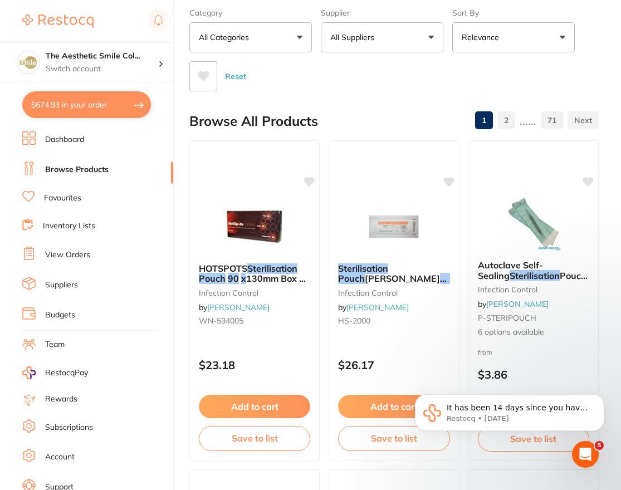
click at [77, 108] on button "$674.93 in your order" at bounding box center [86, 104] width 129 height 27
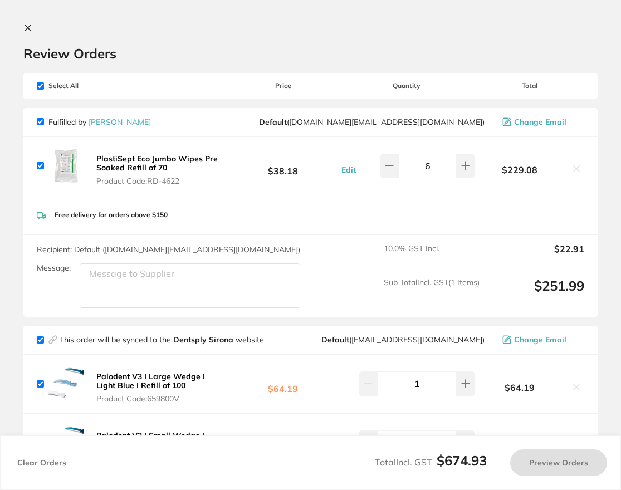
checkbox input "true"
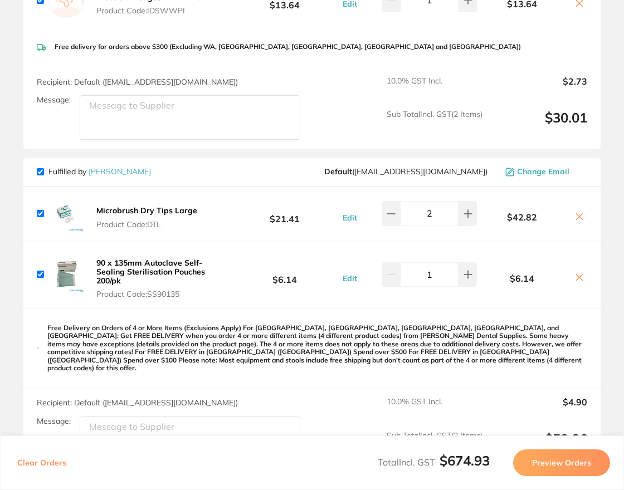
scroll to position [1002, 0]
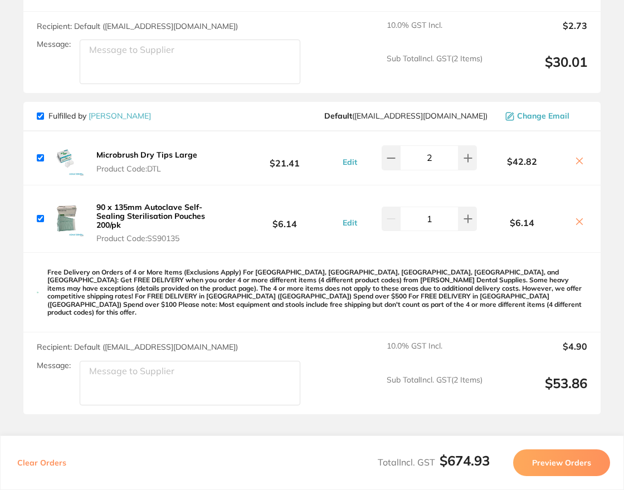
click at [145, 211] on b "90 x 135mm Autoclave Self-Sealing Sterilisation Pouches 200/pk" at bounding box center [150, 216] width 109 height 28
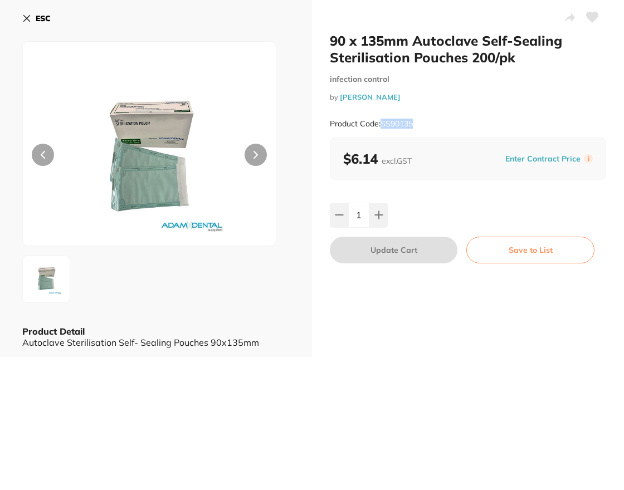
scroll to position [0, 0]
drag, startPoint x: 428, startPoint y: 123, endPoint x: 384, endPoint y: 130, distance: 44.6
click at [384, 130] on div "Product Code: SS90135" at bounding box center [468, 123] width 276 height 27
click at [447, 121] on div "Product Code: SS90135" at bounding box center [468, 123] width 276 height 27
drag, startPoint x: 444, startPoint y: 121, endPoint x: 381, endPoint y: 126, distance: 62.6
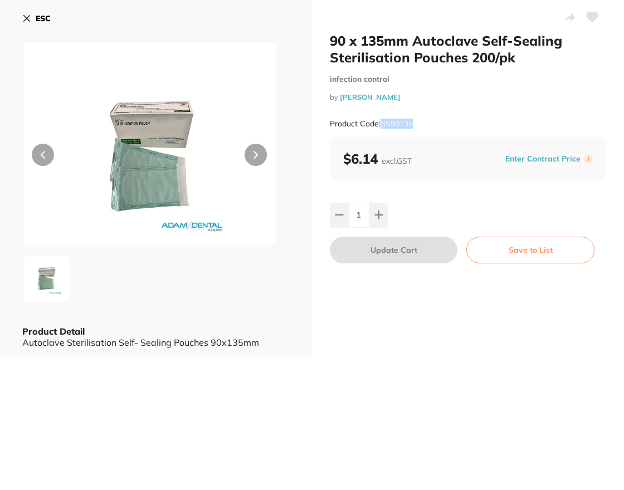
click at [381, 126] on div "Product Code: SS90135" at bounding box center [468, 123] width 276 height 27
copy small "SS90135"
click at [41, 18] on b "ESC" at bounding box center [43, 18] width 15 height 10
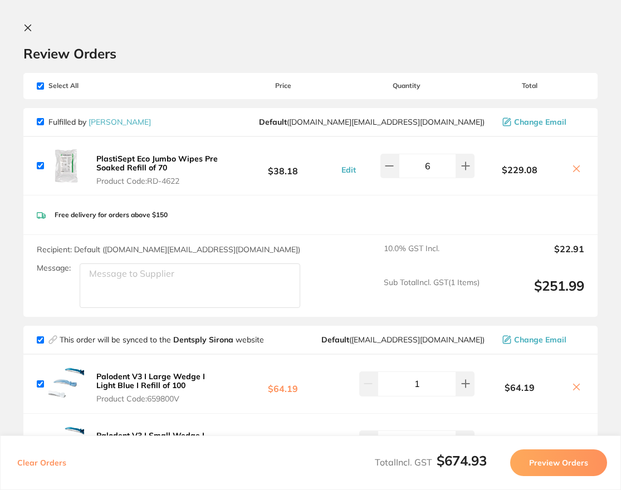
click at [24, 28] on icon at bounding box center [27, 27] width 9 height 9
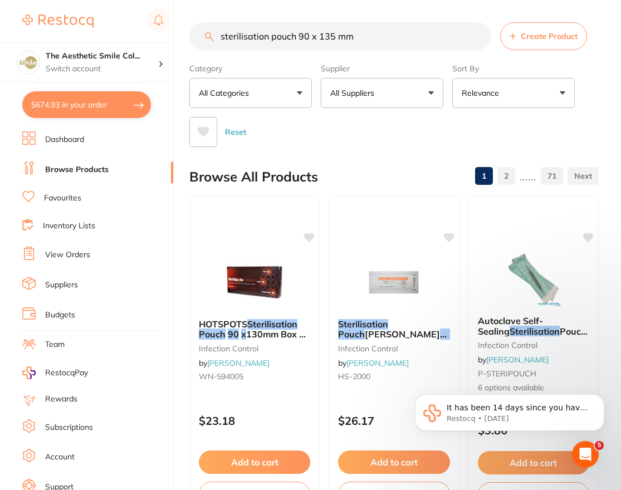
click at [390, 32] on input "sterilisation pouch 90 x 135 mm" at bounding box center [340, 36] width 302 height 28
click at [484, 38] on input "sterilisation pouch 90 x 135 mm" at bounding box center [340, 36] width 302 height 28
click at [482, 38] on input "sterilisation pouch 90 x 135 mm" at bounding box center [340, 36] width 302 height 28
type input "sterilisation pouch 90 x 135 mmbarrier"
click at [476, 37] on input "sterilisation pouch 90 x 135 mmbarrier" at bounding box center [340, 36] width 302 height 28
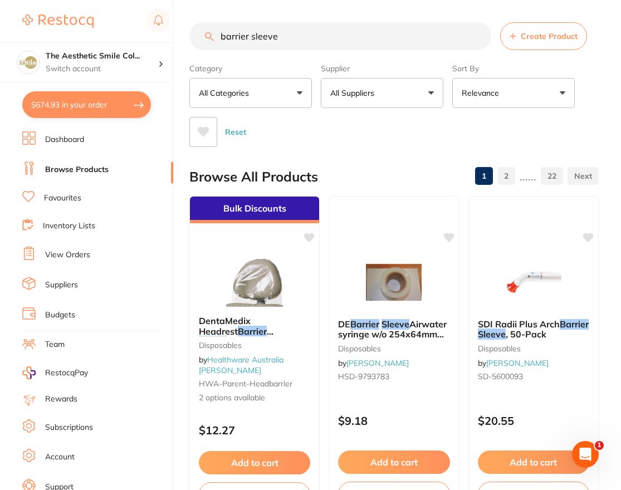
click at [278, 33] on input "barrier sleeve" at bounding box center [340, 36] width 302 height 28
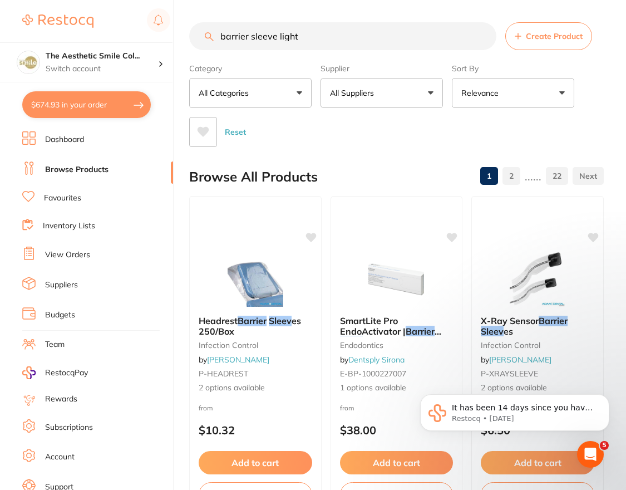
type input "barrier sleeve light"
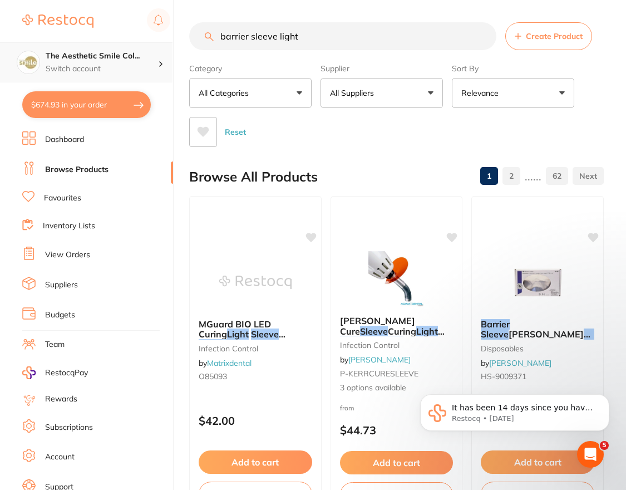
drag, startPoint x: 316, startPoint y: 39, endPoint x: 164, endPoint y: 47, distance: 151.7
click at [165, 47] on div "$674.93 The Aesthetic Smile Col... Switch account The Aesthetic Smile Collectiv…" at bounding box center [313, 245] width 626 height 490
paste input "644402"
type input "644402"
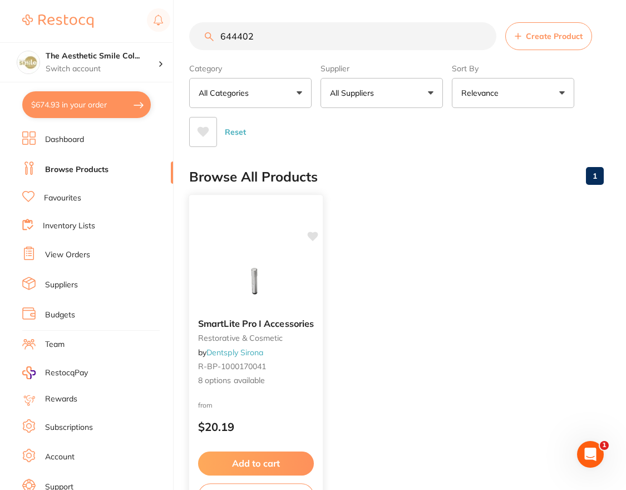
click at [281, 322] on span "SmartLite Pro I Accessories" at bounding box center [256, 323] width 116 height 11
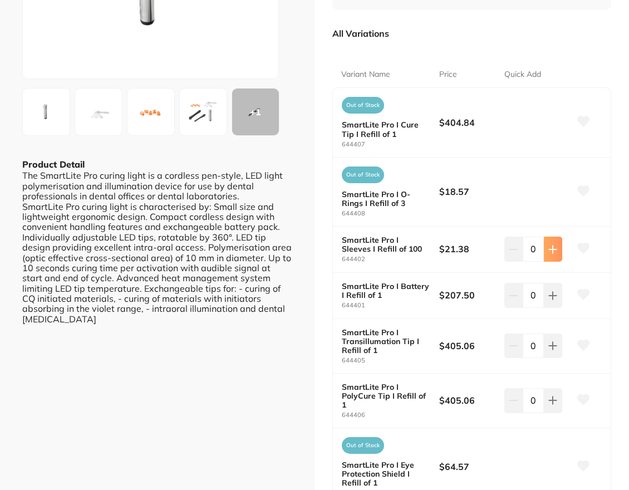
click at [548, 248] on icon at bounding box center [552, 249] width 9 height 9
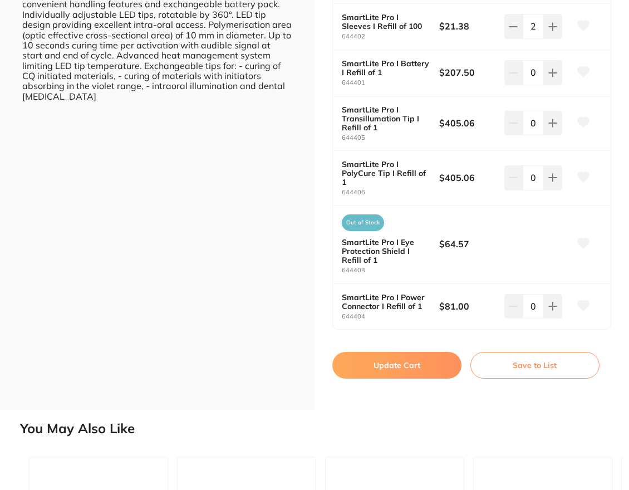
scroll to position [223, 0]
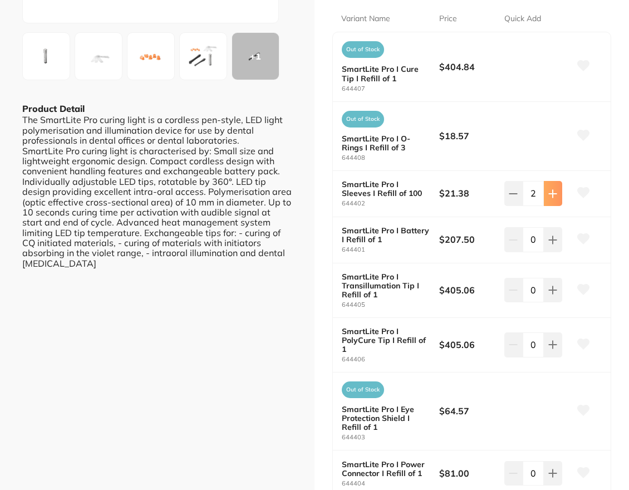
click at [548, 195] on icon at bounding box center [552, 193] width 9 height 9
type input "3"
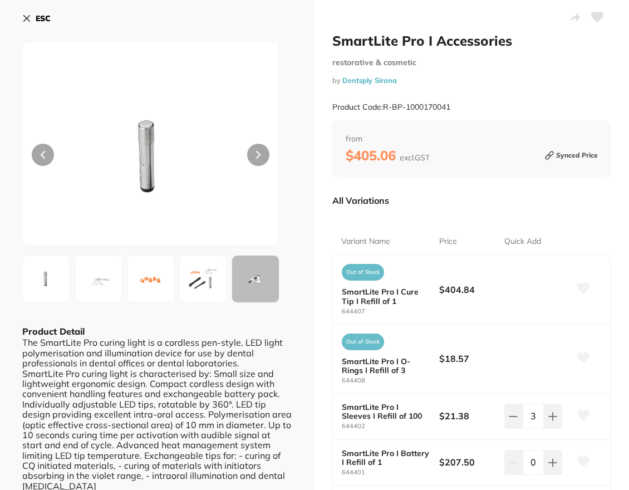
scroll to position [334, 0]
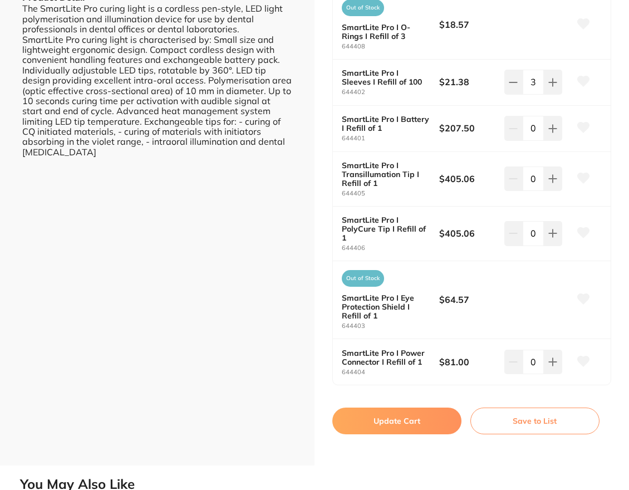
drag, startPoint x: 410, startPoint y: 422, endPoint x: 456, endPoint y: 368, distance: 70.7
click at [410, 422] on button "Update Cart" at bounding box center [396, 421] width 129 height 27
checkbox input "false"
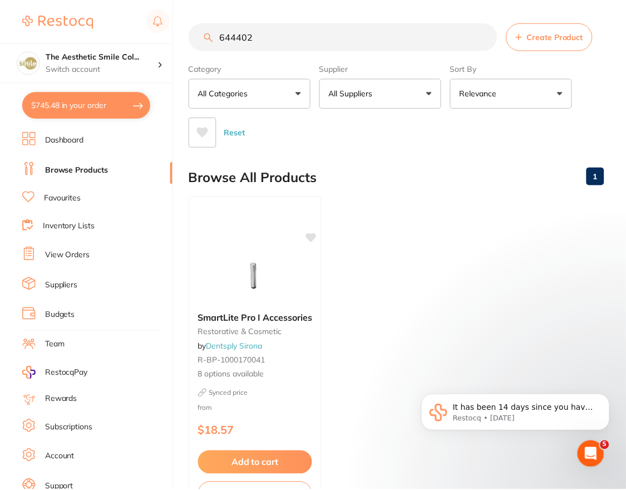
scroll to position [21, 0]
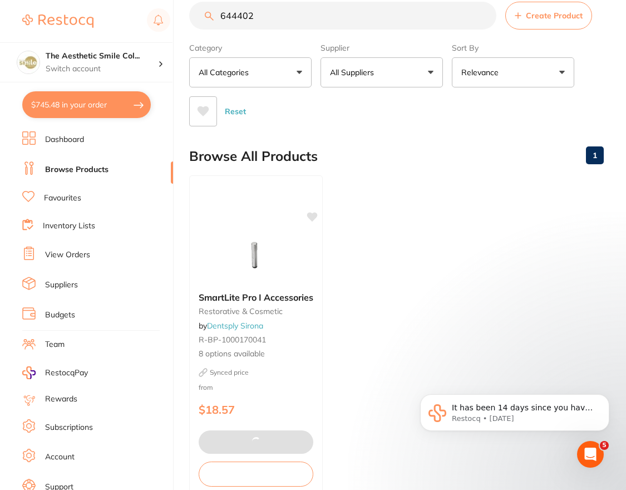
click at [89, 110] on button "$745.48 in your order" at bounding box center [86, 104] width 129 height 27
checkbox input "true"
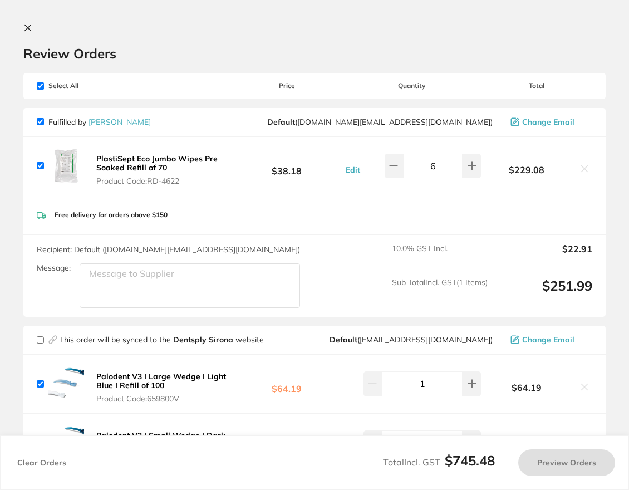
checkbox input "false"
checkbox input "true"
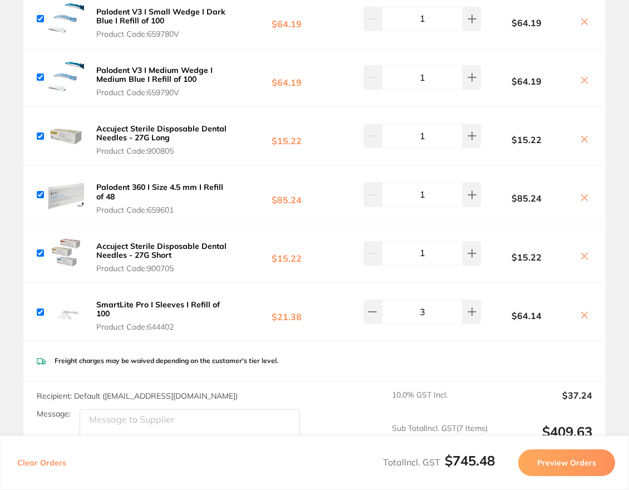
scroll to position [479, 0]
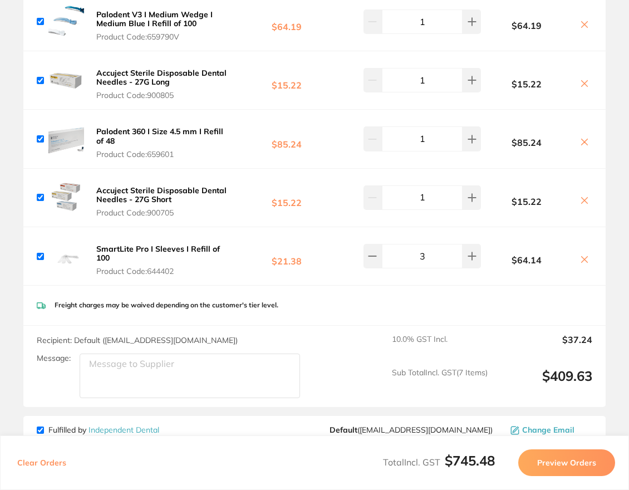
click at [425, 258] on input "3" at bounding box center [422, 256] width 81 height 24
type input "2"
click at [547, 301] on div "Freight charges may be waived depending on the customer's tier level." at bounding box center [314, 306] width 582 height 40
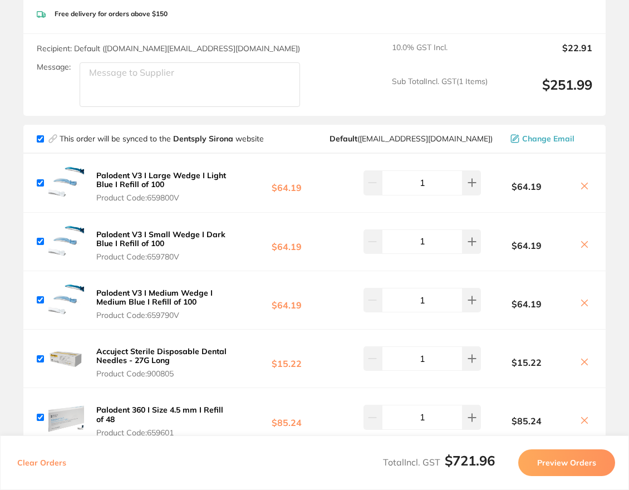
scroll to position [0, 0]
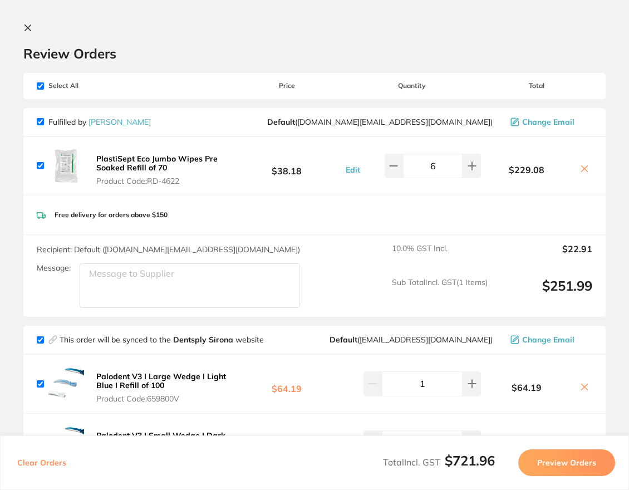
click at [24, 27] on icon at bounding box center [27, 27] width 9 height 9
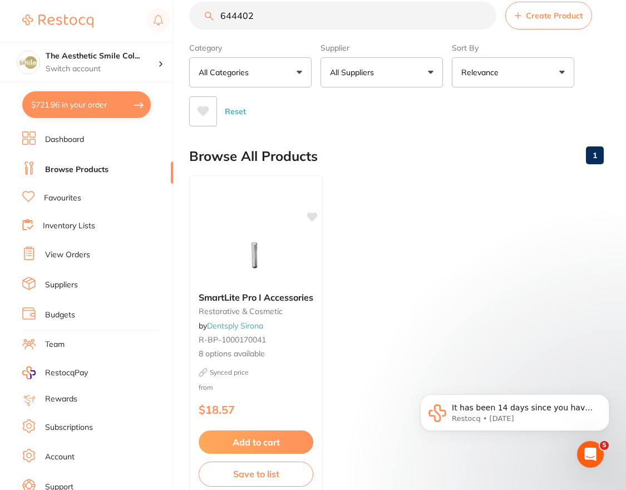
scroll to position [1, 0]
drag, startPoint x: 297, startPoint y: 21, endPoint x: 196, endPoint y: 23, distance: 101.4
click at [196, 23] on input "644402" at bounding box center [342, 16] width 307 height 28
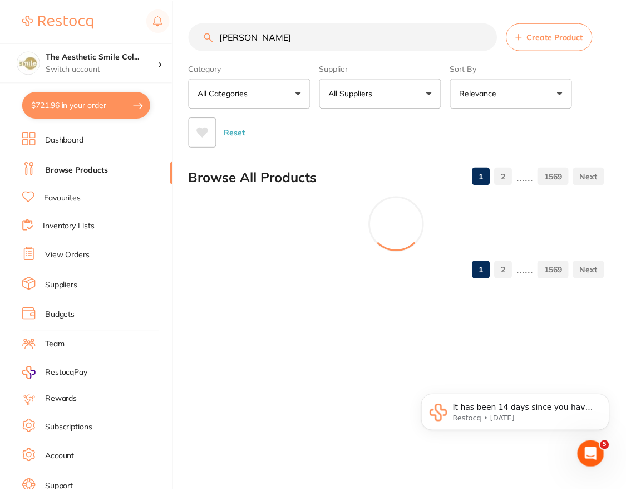
scroll to position [0, 0]
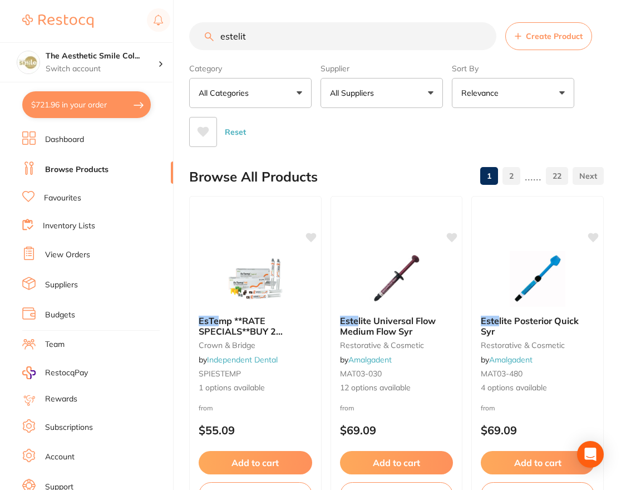
type input "estelite"
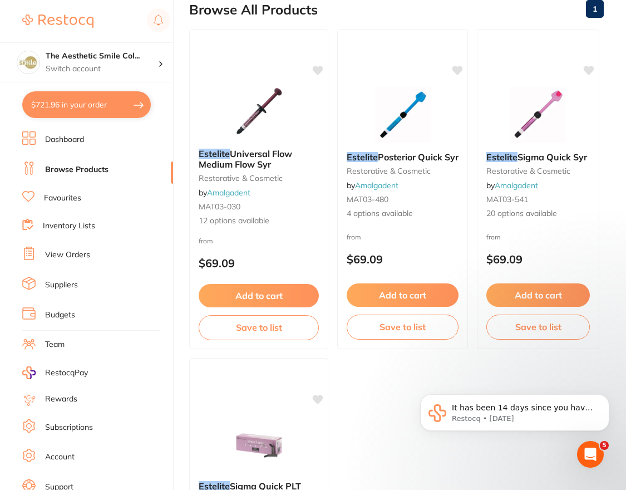
scroll to position [390, 0]
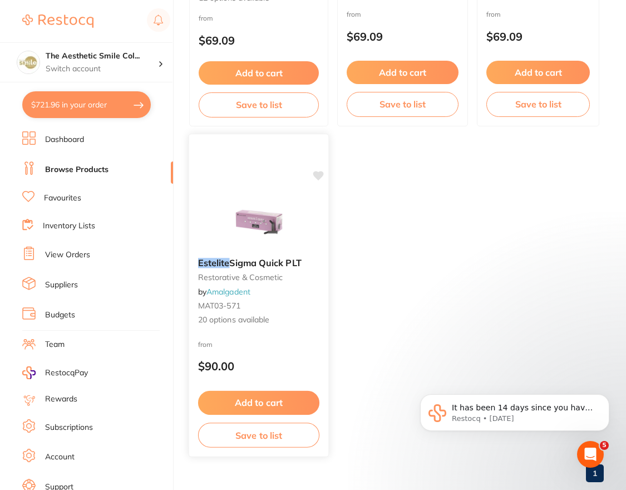
type input "estelite"
click at [273, 259] on span "Sigma Quick PLT" at bounding box center [265, 262] width 72 height 11
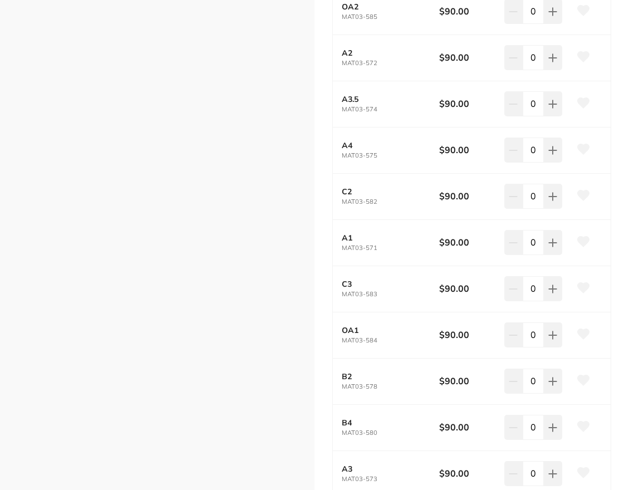
scroll to position [557, 0]
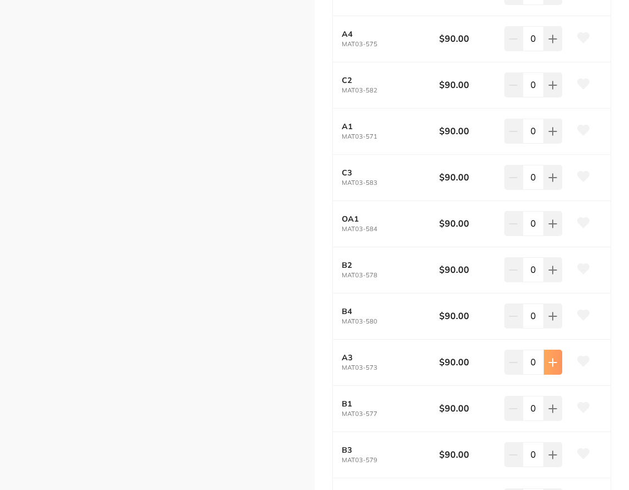
click at [550, 362] on icon at bounding box center [553, 362] width 7 height 7
type input "1"
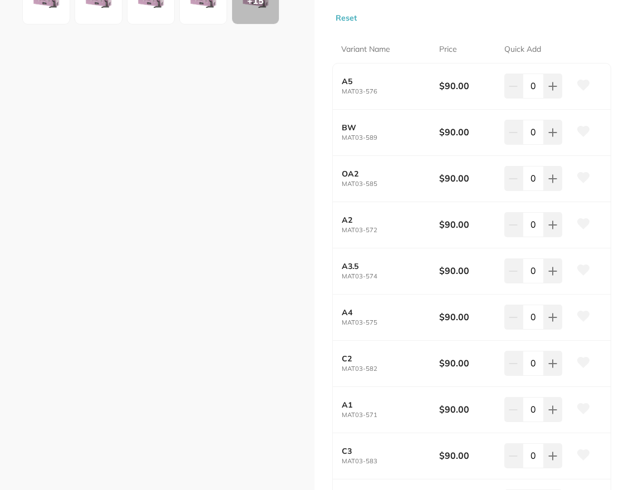
scroll to position [0, 0]
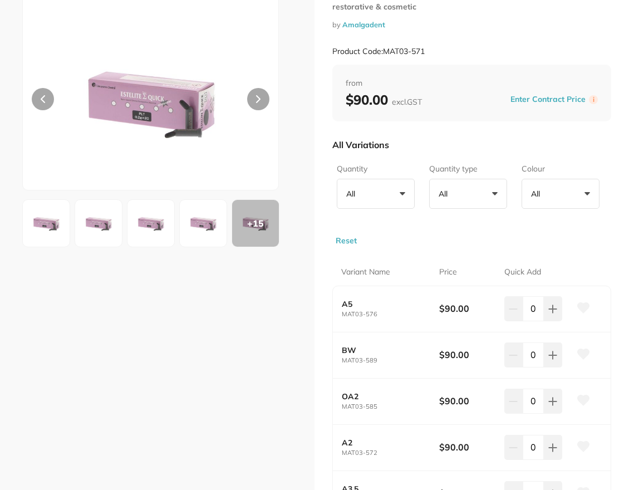
click at [254, 99] on button at bounding box center [258, 99] width 22 height 22
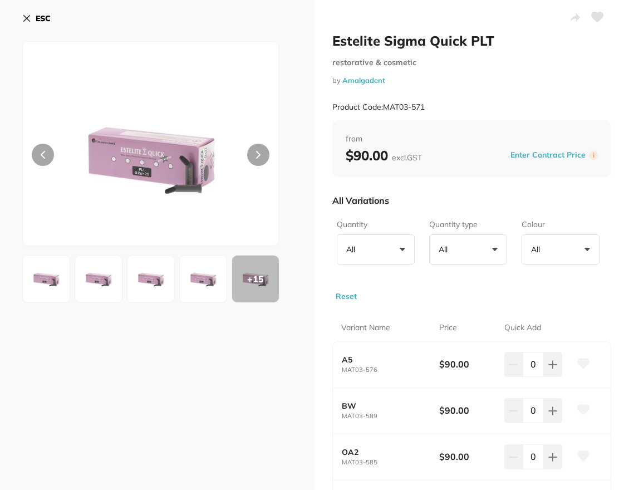
click at [592, 155] on label "i" at bounding box center [593, 155] width 9 height 9
click at [568, 151] on button "Enter Contract Price" at bounding box center [548, 155] width 82 height 11
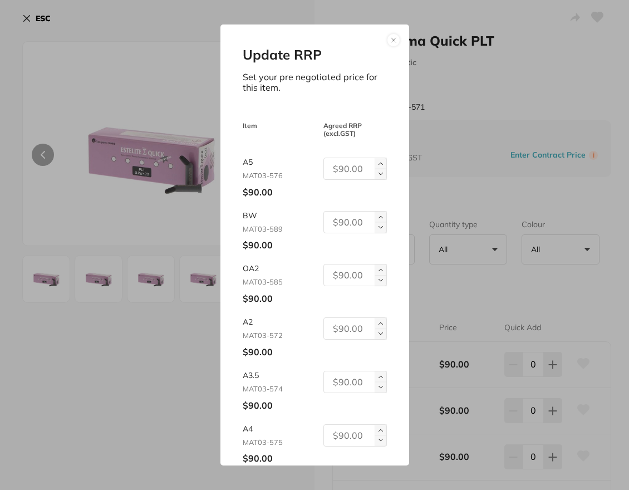
click at [381, 170] on button at bounding box center [381, 174] width 12 height 11
click at [382, 159] on button at bounding box center [381, 163] width 12 height 11
type input "2"
click at [392, 38] on button at bounding box center [393, 39] width 13 height 13
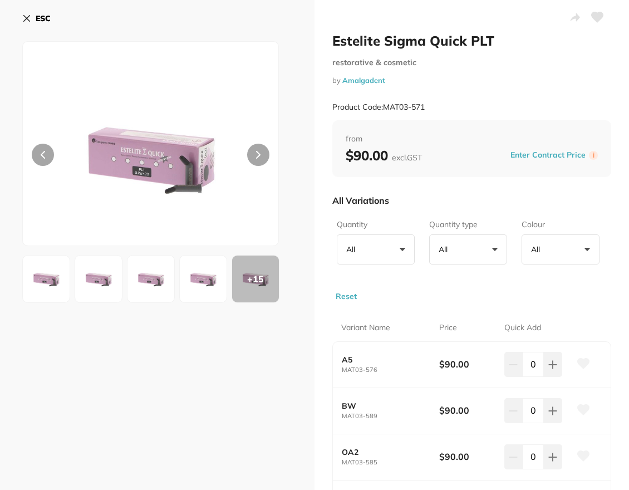
click at [164, 179] on img at bounding box center [150, 158] width 153 height 176
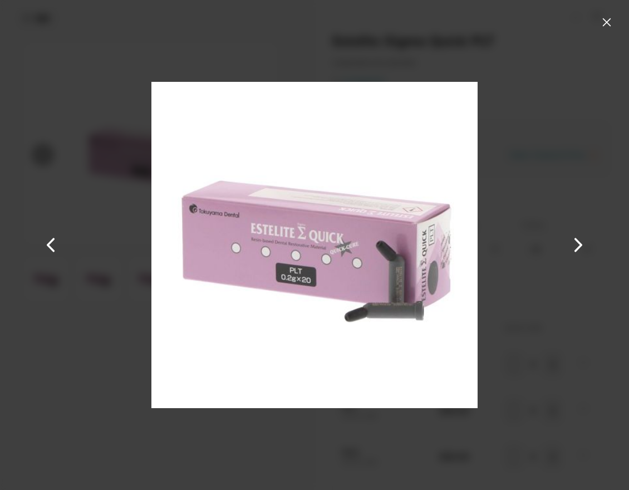
click at [608, 19] on button at bounding box center [607, 22] width 18 height 18
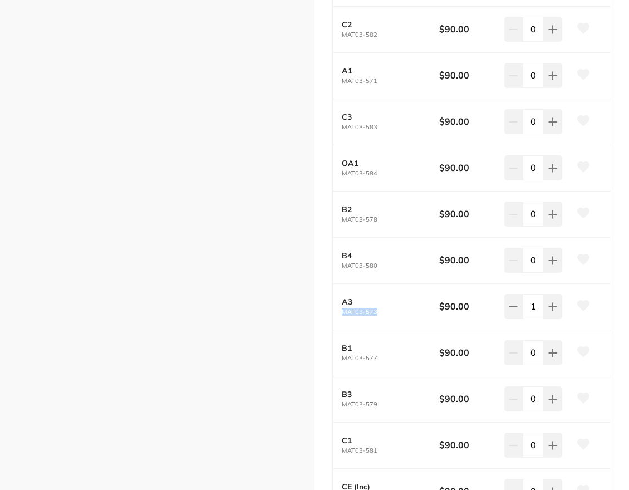
drag, startPoint x: 386, startPoint y: 310, endPoint x: 341, endPoint y: 312, distance: 45.2
click at [342, 312] on small "MAT03-573" at bounding box center [390, 311] width 97 height 7
copy small "MAT03-573"
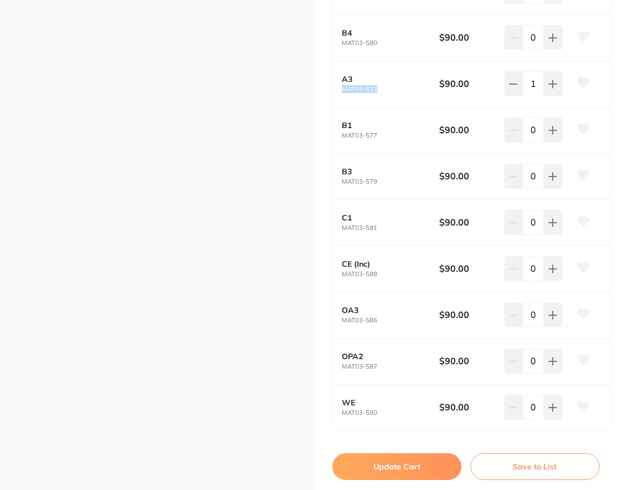
click at [398, 465] on button "Update Cart" at bounding box center [396, 466] width 129 height 27
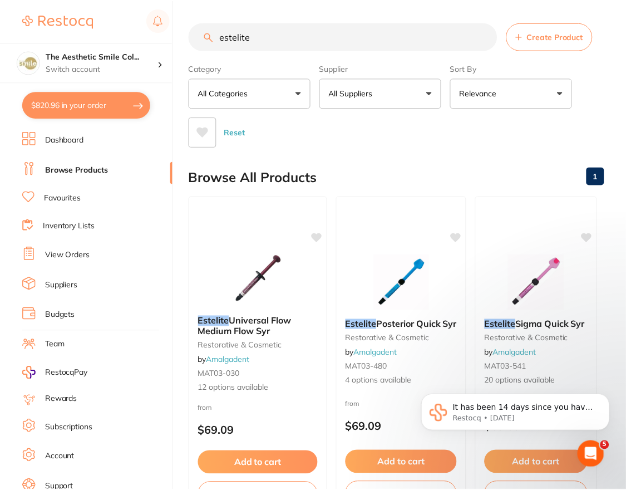
scroll to position [390, 0]
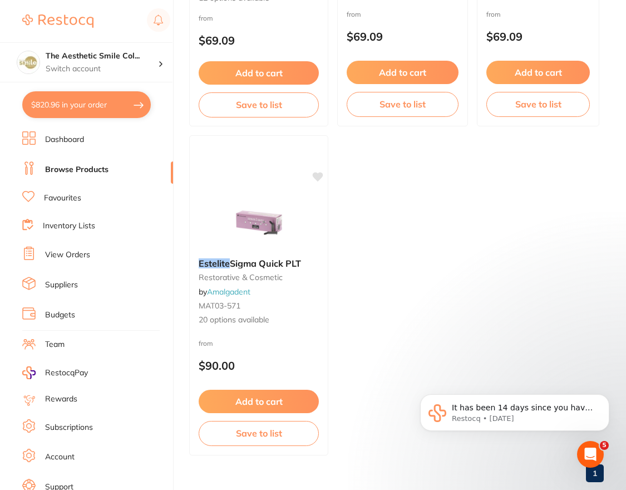
click at [81, 107] on button "$820.96 in your order" at bounding box center [86, 104] width 129 height 27
checkbox input "true"
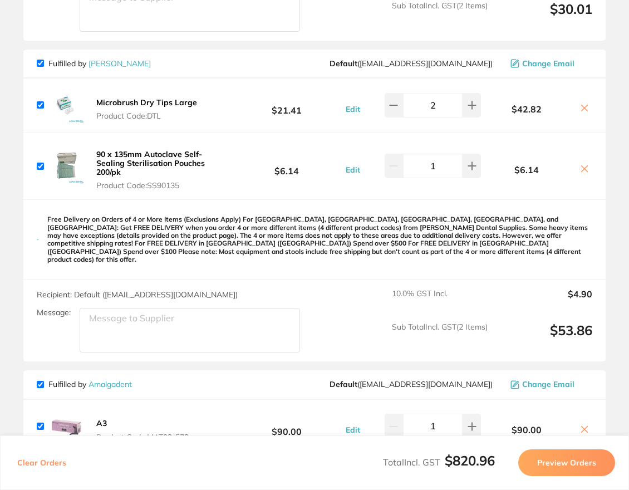
scroll to position [1281, 0]
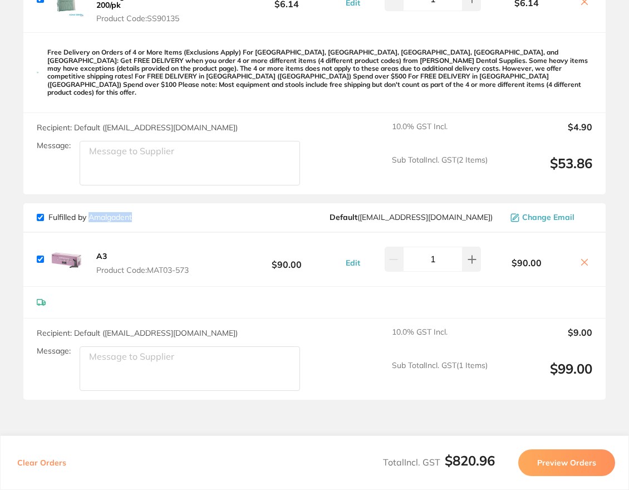
drag, startPoint x: 147, startPoint y: 209, endPoint x: 90, endPoint y: 214, distance: 57.5
click at [90, 214] on div "Fulfilled by Amalgadent Default ( [EMAIL_ADDRESS][DOMAIN_NAME] ) Change Email" at bounding box center [315, 217] width 556 height 10
copy link "Amalgadent"
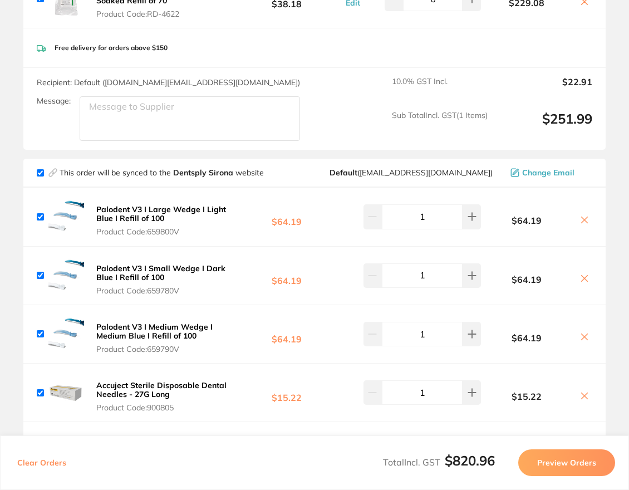
scroll to position [0, 0]
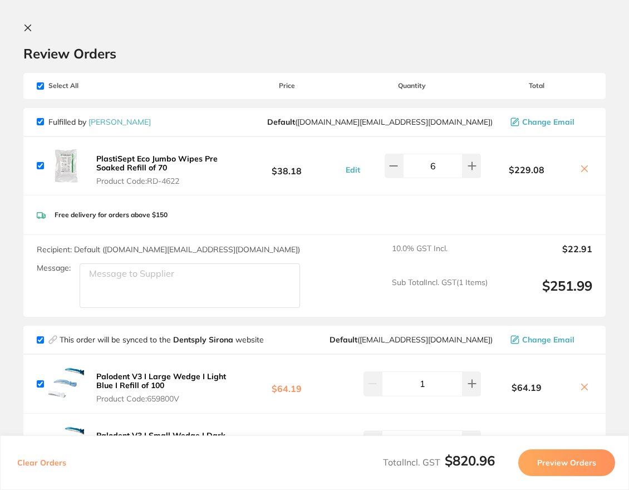
click at [28, 23] on section "Review Orders Your orders are being processed and we will notify you once we ha…" at bounding box center [314, 245] width 629 height 490
click at [27, 27] on icon at bounding box center [28, 28] width 6 height 6
click at [282, 37] on main "estelite Create Product Category All Categories All Categories restorative & co…" at bounding box center [409, 451] width 440 height 903
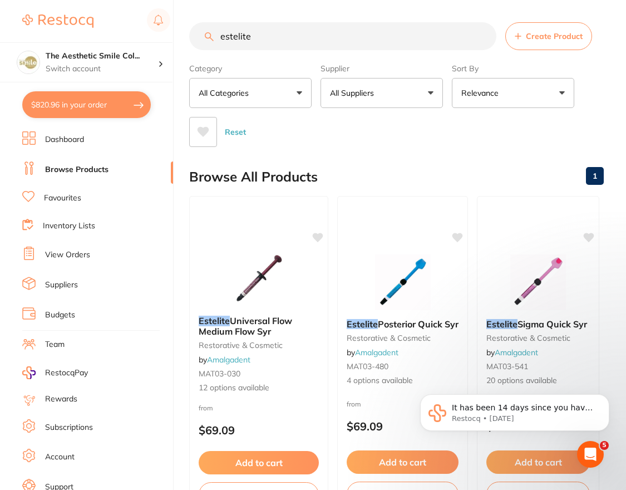
drag, startPoint x: 327, startPoint y: 36, endPoint x: 148, endPoint y: 38, distance: 179.3
click at [144, 40] on div "$820.96 The Aesthetic Smile Col... Switch account The Aesthetic Smile Collectiv…" at bounding box center [313, 245] width 626 height 490
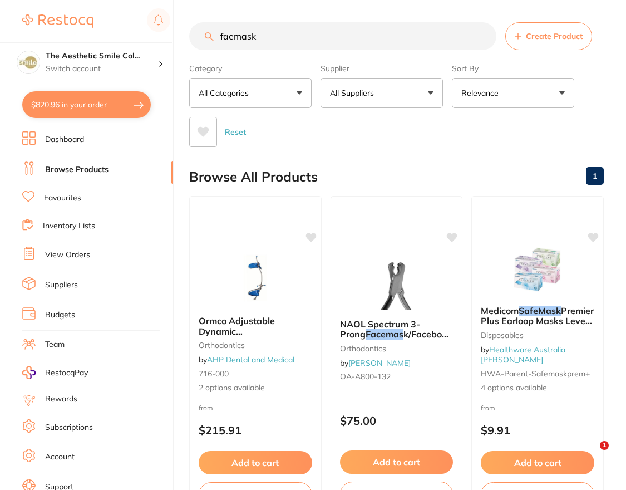
click at [229, 37] on input "faemask" at bounding box center [342, 36] width 307 height 28
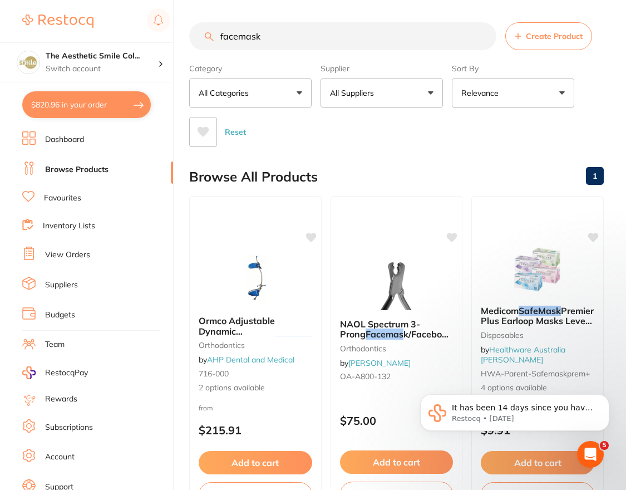
type input "facemask"
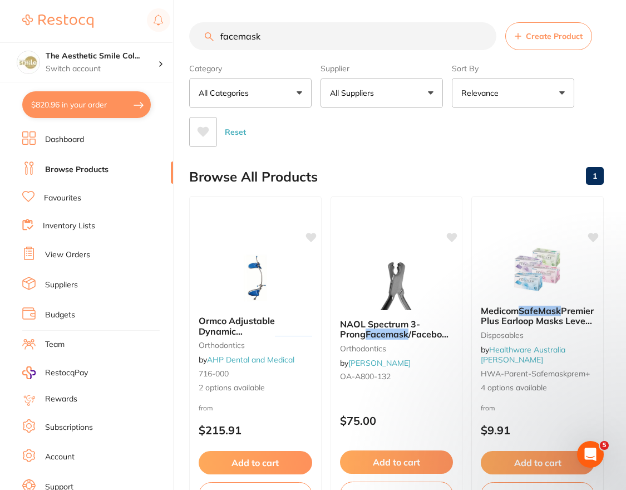
click at [266, 35] on input "facemask" at bounding box center [342, 36] width 307 height 28
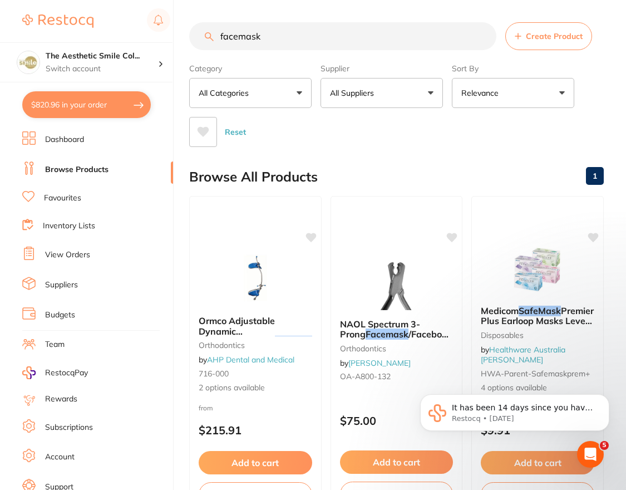
click at [274, 95] on button "All Categories" at bounding box center [250, 93] width 122 height 30
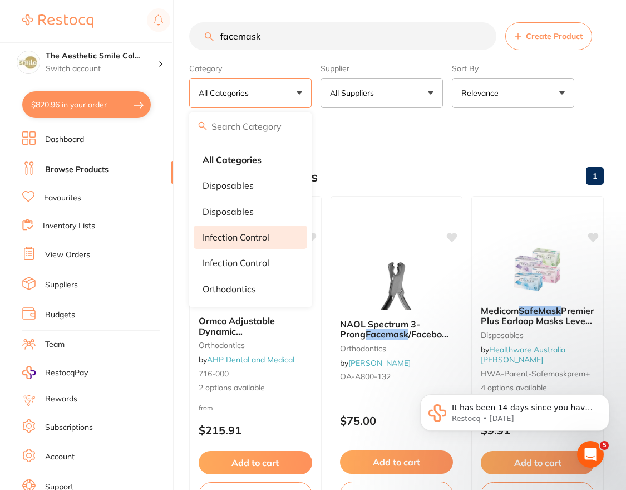
click at [259, 240] on p "infection control" at bounding box center [236, 237] width 67 height 10
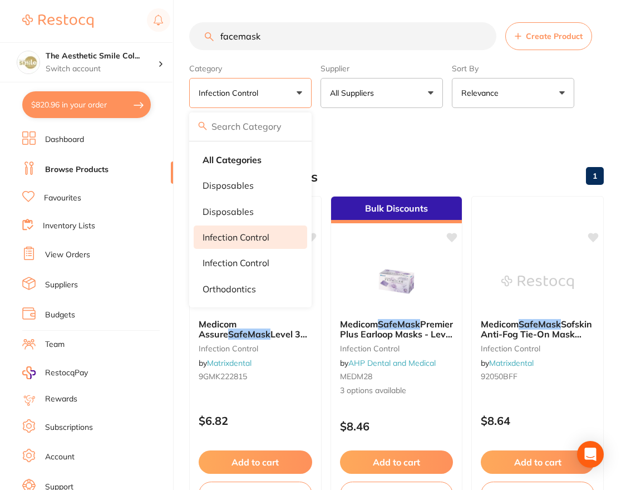
click at [528, 146] on div "Reset" at bounding box center [392, 127] width 406 height 39
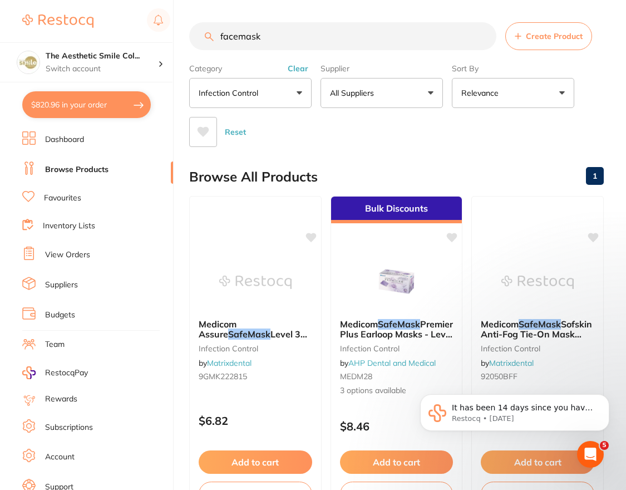
click at [479, 106] on button "Relevance" at bounding box center [513, 93] width 122 height 30
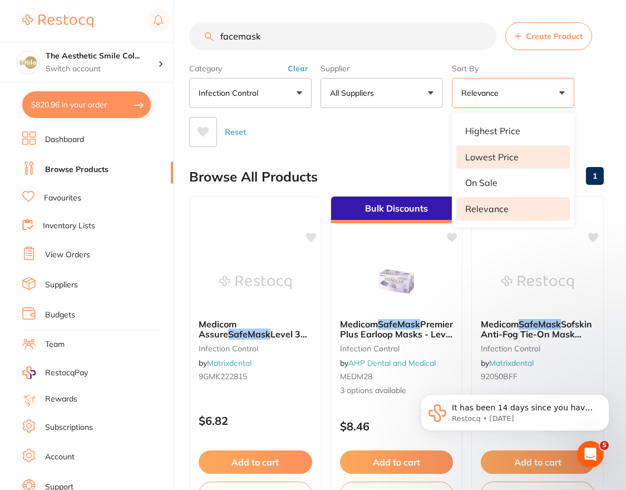
click at [493, 161] on p "Lowest Price" at bounding box center [491, 157] width 53 height 10
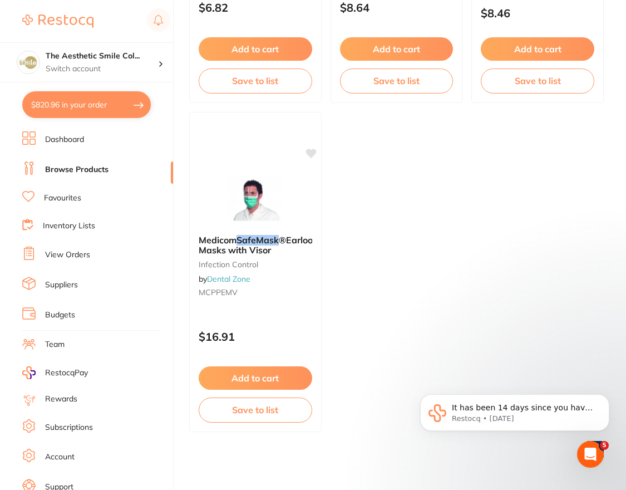
scroll to position [79, 0]
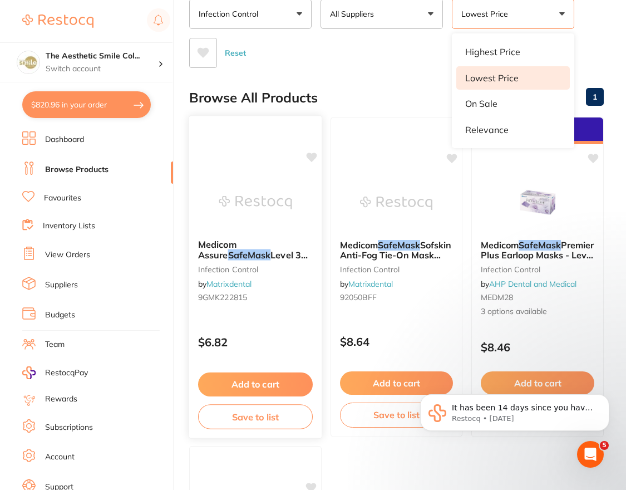
click at [237, 247] on span "Medicom Assure" at bounding box center [217, 250] width 38 height 22
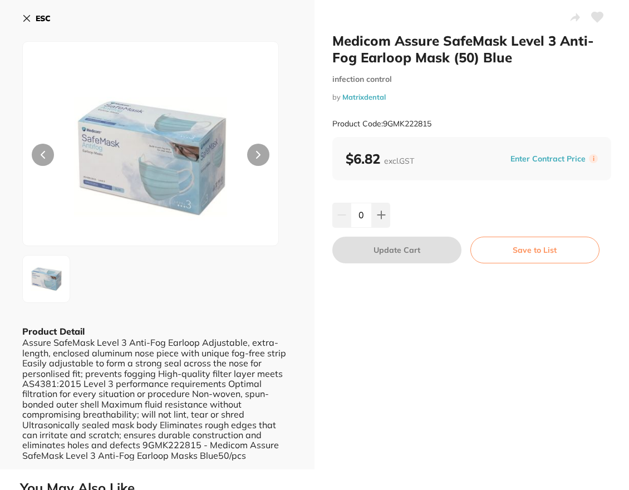
click at [50, 269] on button at bounding box center [46, 279] width 48 height 48
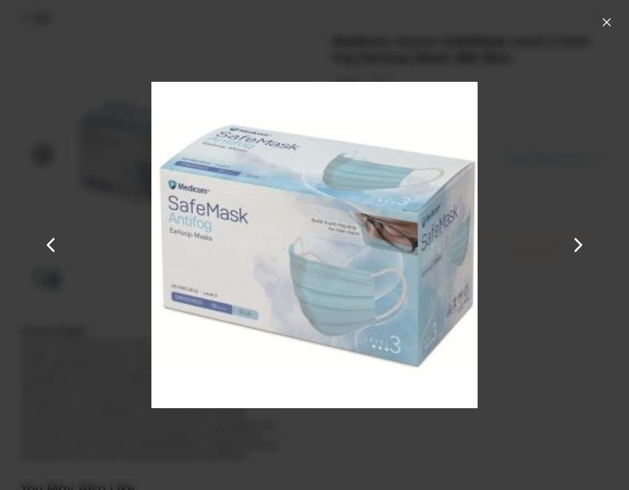
click at [602, 19] on button at bounding box center [607, 22] width 18 height 18
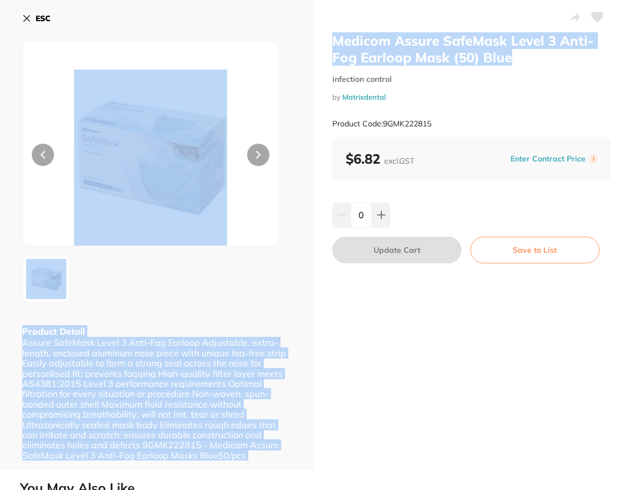
drag, startPoint x: 529, startPoint y: 63, endPoint x: 312, endPoint y: 43, distance: 218.7
click at [312, 43] on div "Medicom Assure SafeMask Level 3 Anti-Fog Earloop Mask (50) Blue infection contr…" at bounding box center [314, 234] width 629 height 469
copy div "Product Detail Assure SafeMask Level 3 Anti-Fog Earloop Adjustable, extra-lengt…"
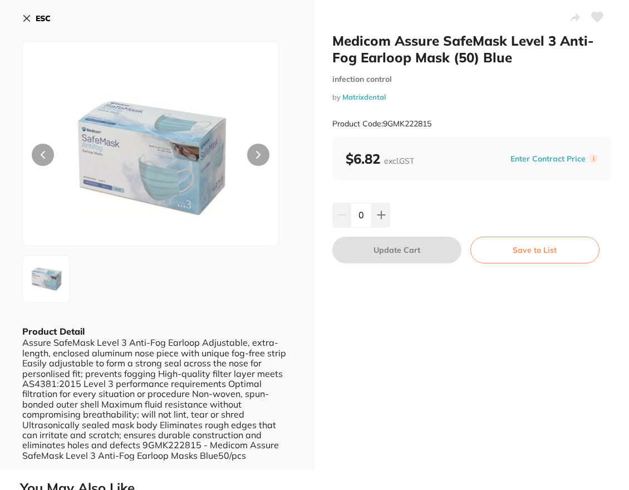
click at [551, 94] on small "by Matrixdental" at bounding box center [471, 97] width 279 height 8
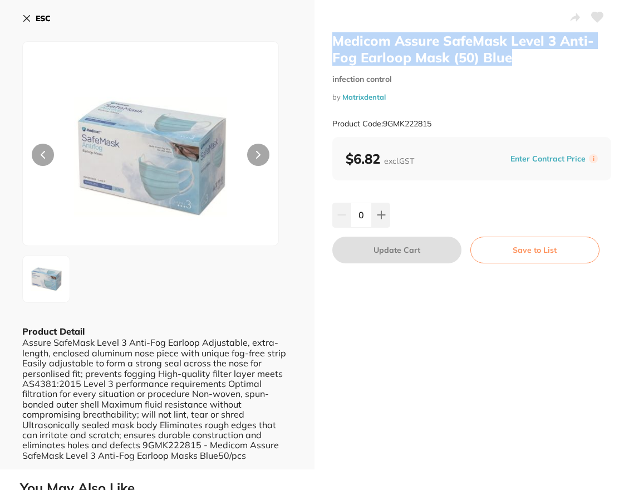
drag, startPoint x: 524, startPoint y: 50, endPoint x: 374, endPoint y: 3, distance: 156.9
click at [332, 42] on h2 "Medicom Assure SafeMask Level 3 Anti-Fog Earloop Mask (50) Blue" at bounding box center [471, 48] width 279 height 33
copy h2 "Medicom Assure SafeMask Level 3 Anti-Fog Earloop Mask (50) Blue"
click at [383, 214] on icon at bounding box center [381, 214] width 9 height 9
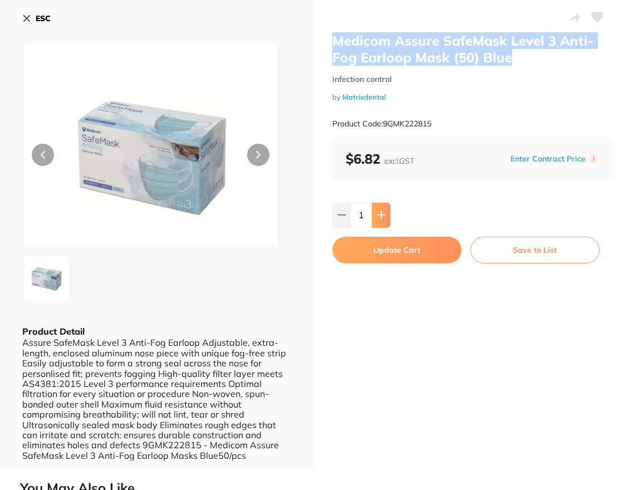
click at [383, 214] on icon at bounding box center [381, 214] width 9 height 9
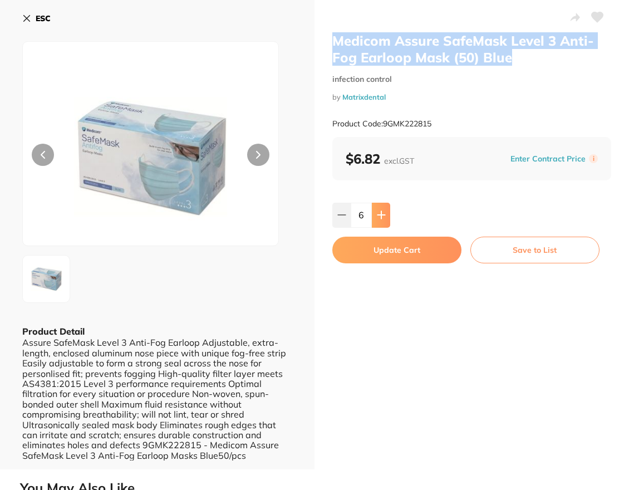
click at [383, 214] on icon at bounding box center [381, 214] width 9 height 9
type input "10"
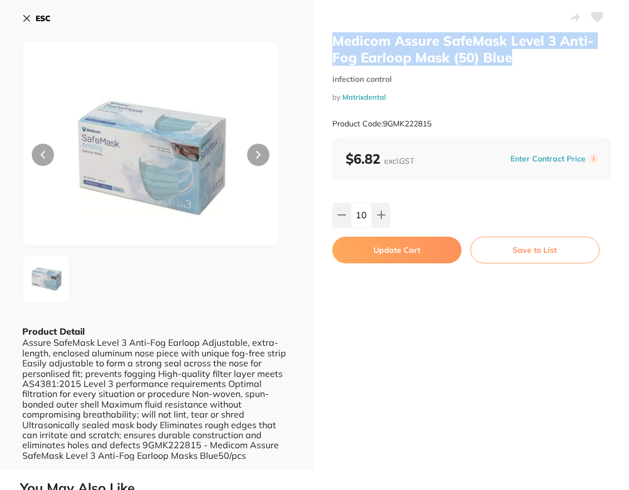
click at [394, 245] on button "Update Cart" at bounding box center [396, 250] width 129 height 27
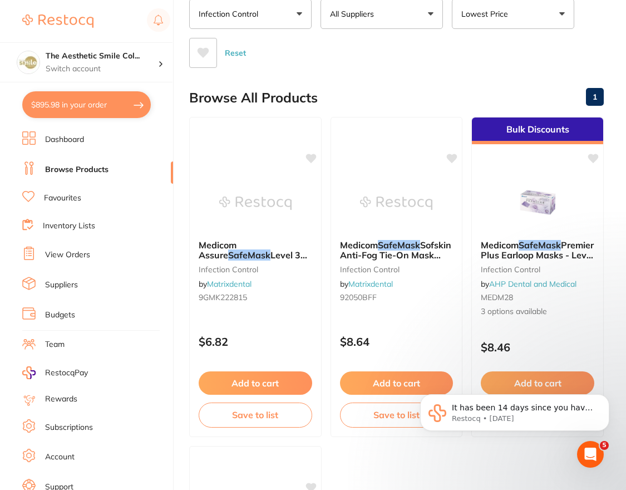
click at [79, 111] on button "$895.98 in your order" at bounding box center [86, 104] width 129 height 27
checkbox input "true"
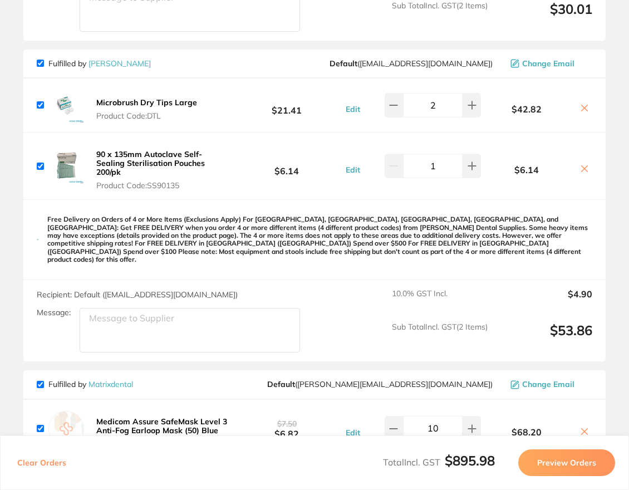
scroll to position [1281, 0]
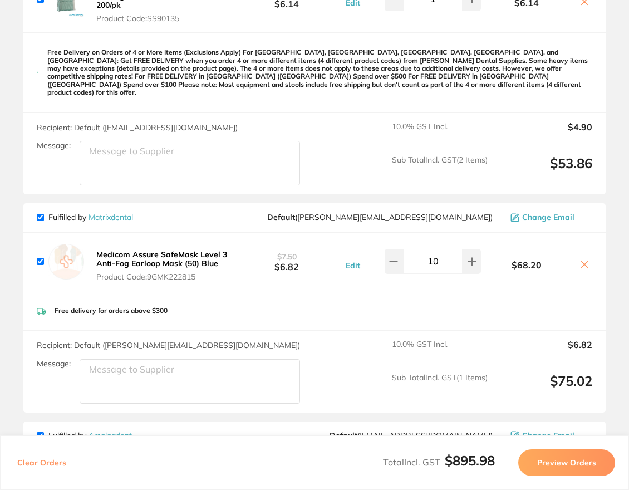
drag, startPoint x: 193, startPoint y: 274, endPoint x: 184, endPoint y: 264, distance: 13.4
click at [181, 272] on span "Product Code: 9GMK222815" at bounding box center [161, 276] width 131 height 9
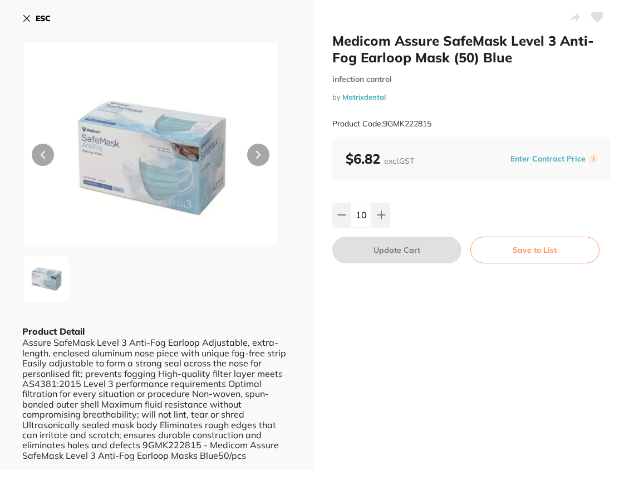
click at [184, 264] on div at bounding box center [157, 279] width 270 height 48
drag, startPoint x: 452, startPoint y: 124, endPoint x: 384, endPoint y: 129, distance: 68.2
click at [384, 129] on div "Product Code: 9GMK222815" at bounding box center [471, 123] width 279 height 27
copy small "9GMK222815"
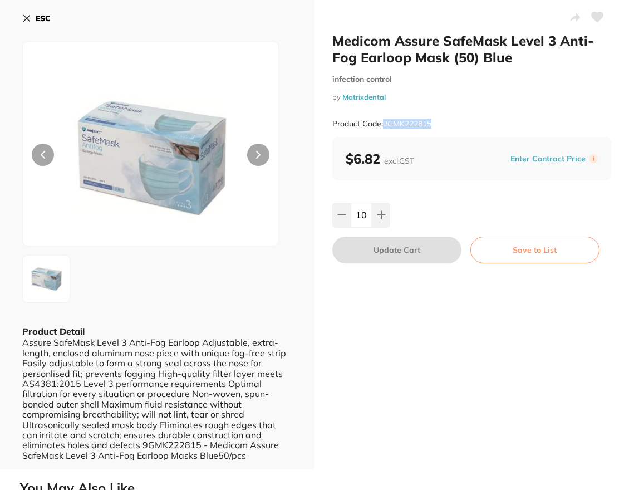
click at [28, 17] on icon at bounding box center [27, 19] width 6 height 6
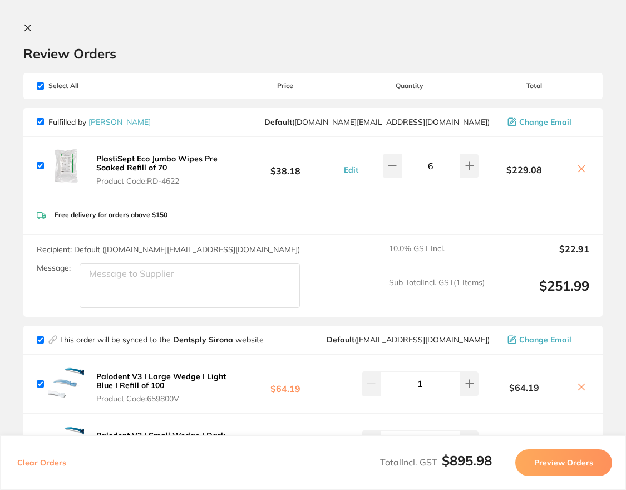
click at [24, 30] on icon at bounding box center [27, 27] width 9 height 9
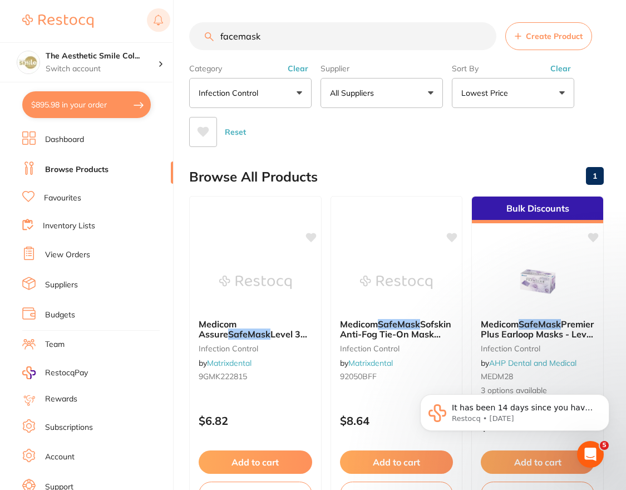
drag, startPoint x: 295, startPoint y: 43, endPoint x: 156, endPoint y: 22, distance: 140.9
click at [156, 22] on div "$895.98 The Aesthetic Smile Col... Switch account The Aesthetic Smile Collectiv…" at bounding box center [313, 245] width 626 height 490
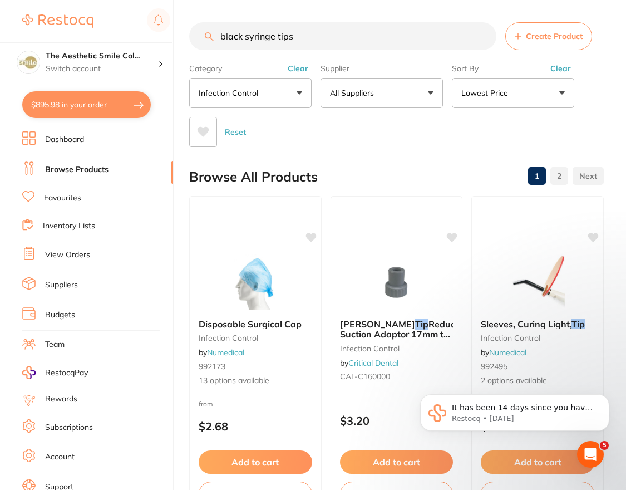
scroll to position [1, 0]
drag, startPoint x: 275, startPoint y: 40, endPoint x: 244, endPoint y: 46, distance: 31.7
click at [244, 46] on input "black syringe tips" at bounding box center [342, 36] width 307 height 28
drag, startPoint x: 288, startPoint y: 35, endPoint x: 196, endPoint y: 32, distance: 91.9
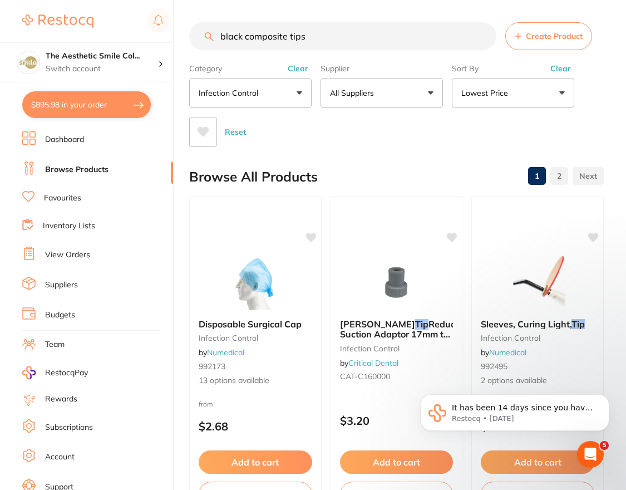
click at [194, 33] on input "black composite tips" at bounding box center [342, 36] width 307 height 28
type input "etch tips"
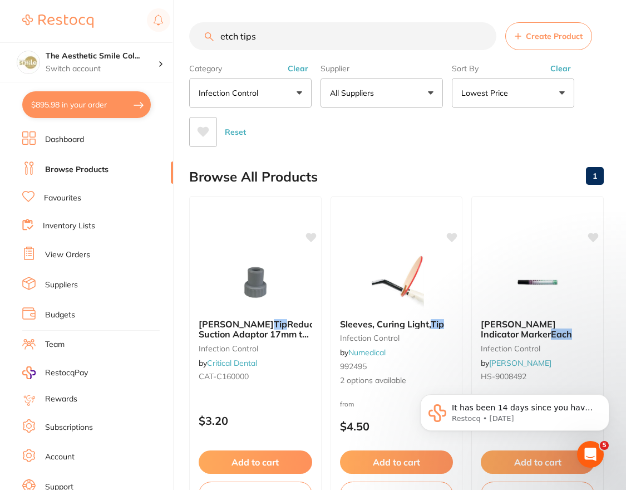
click at [484, 34] on input "etch tips" at bounding box center [342, 36] width 307 height 28
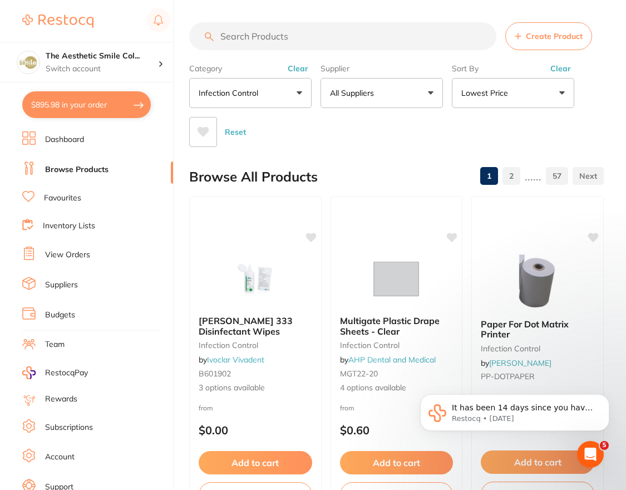
click at [290, 94] on button "infection control" at bounding box center [250, 93] width 122 height 30
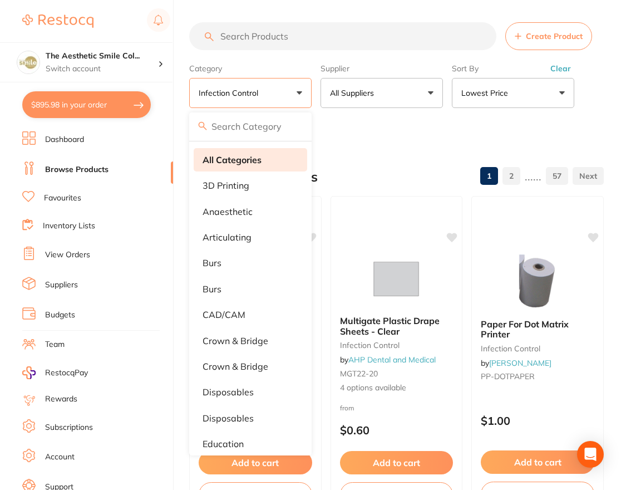
click at [250, 158] on strong "All Categories" at bounding box center [232, 160] width 59 height 10
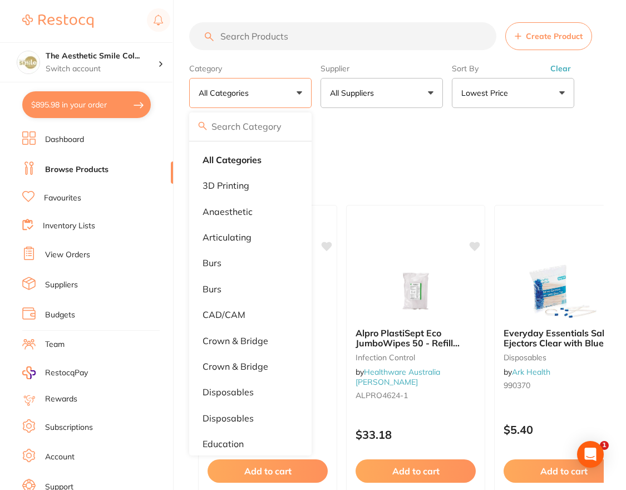
click at [291, 36] on input "search" at bounding box center [342, 36] width 307 height 28
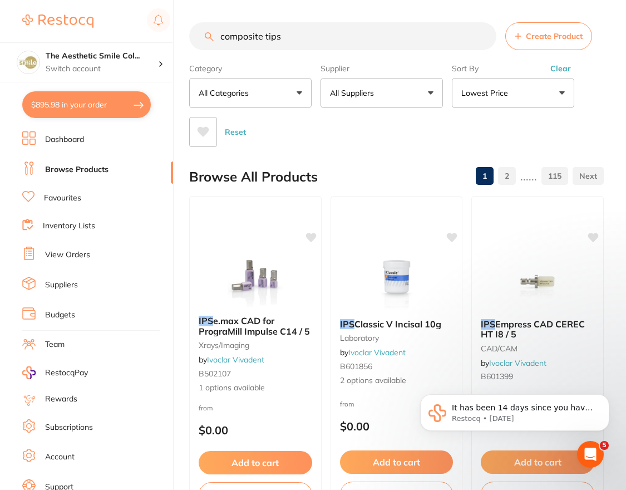
click at [264, 35] on input "composite tips" at bounding box center [342, 36] width 307 height 28
drag, startPoint x: 247, startPoint y: 41, endPoint x: 208, endPoint y: 38, distance: 39.1
click at [210, 38] on div "composite syringe tips Create Product" at bounding box center [396, 36] width 415 height 28
type input "etch syringe tips"
click at [479, 81] on button "Lowest Price" at bounding box center [513, 93] width 122 height 30
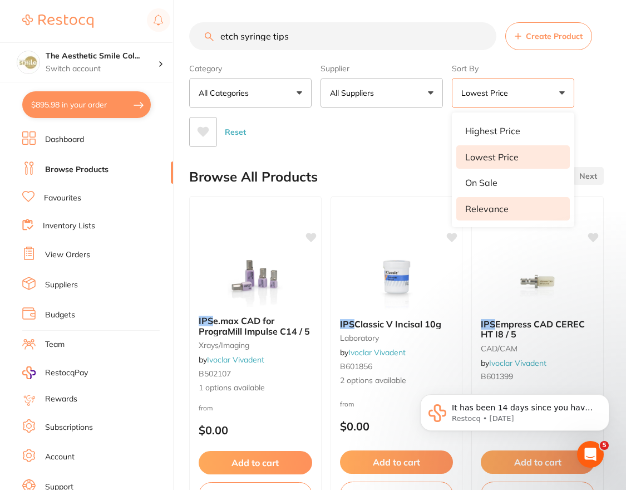
click at [514, 204] on li "Relevance" at bounding box center [514, 208] width 114 height 23
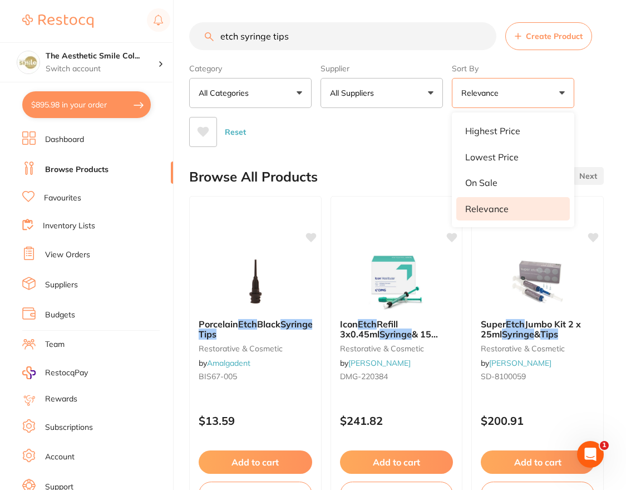
click at [359, 108] on button "All Suppliers" at bounding box center [382, 93] width 122 height 30
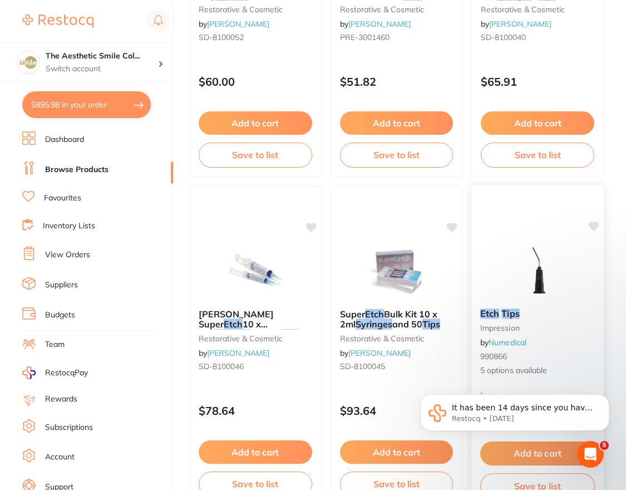
click at [512, 310] on em "Tips" at bounding box center [511, 313] width 18 height 11
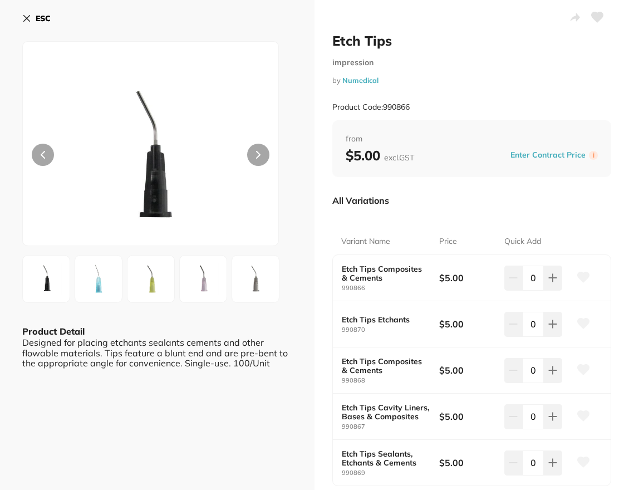
click at [113, 279] on img at bounding box center [99, 279] width 40 height 40
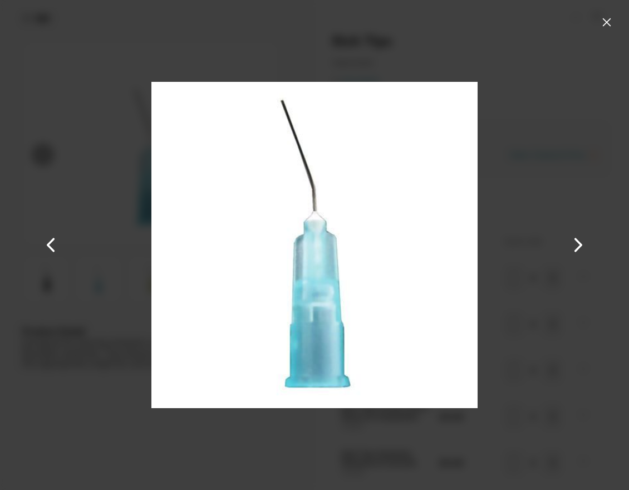
click at [52, 243] on button at bounding box center [51, 244] width 27 height 245
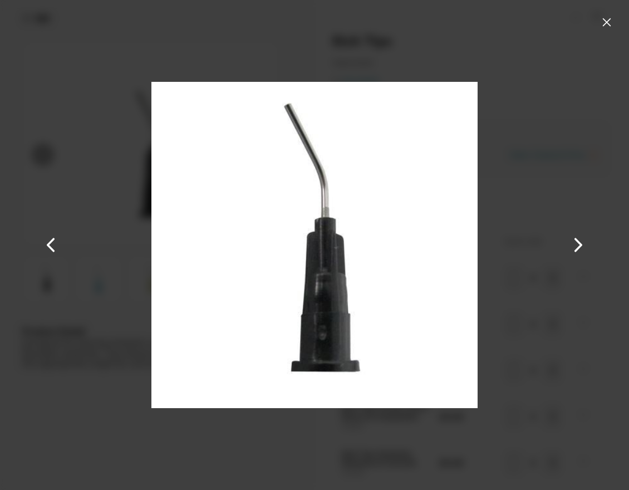
click at [585, 249] on button at bounding box center [578, 244] width 27 height 245
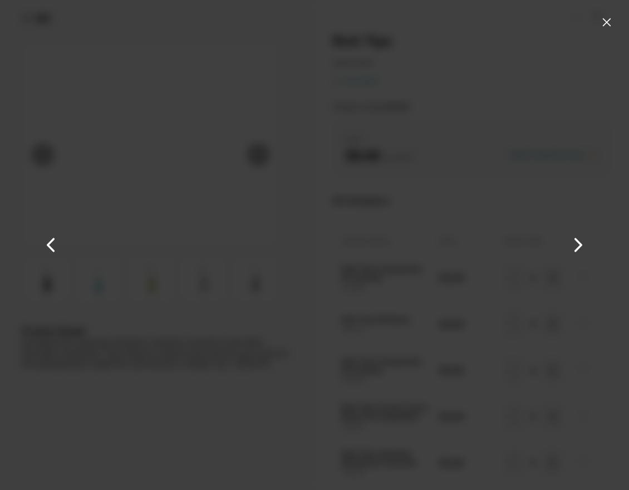
click at [585, 249] on button at bounding box center [578, 244] width 27 height 245
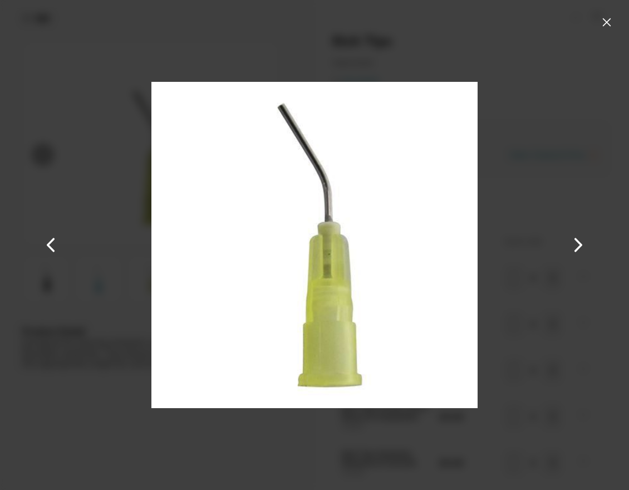
click at [608, 20] on button at bounding box center [607, 22] width 18 height 18
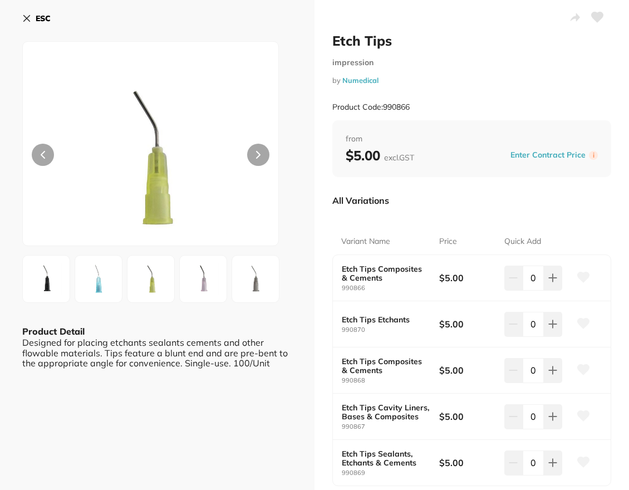
click at [38, 281] on img at bounding box center [46, 279] width 40 height 40
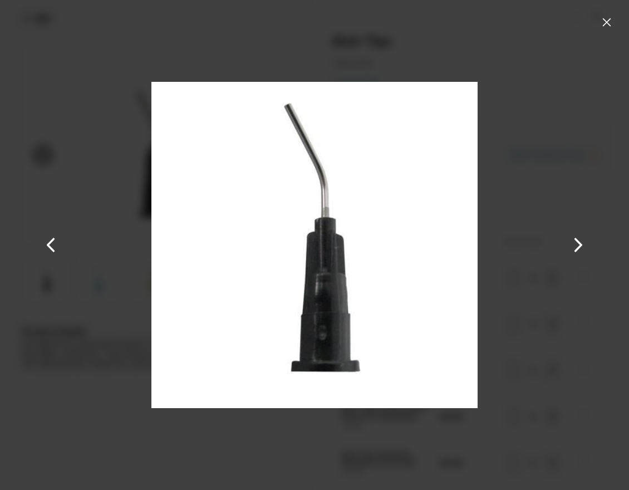
click at [605, 22] on button at bounding box center [607, 22] width 18 height 18
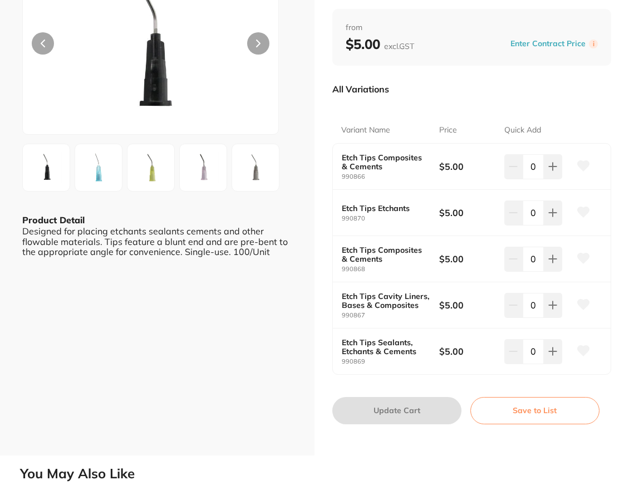
click at [89, 171] on img at bounding box center [99, 168] width 40 height 40
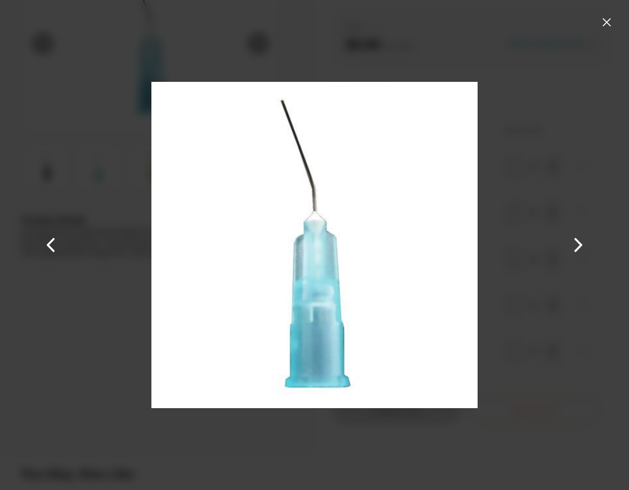
click at [599, 21] on button at bounding box center [607, 22] width 18 height 18
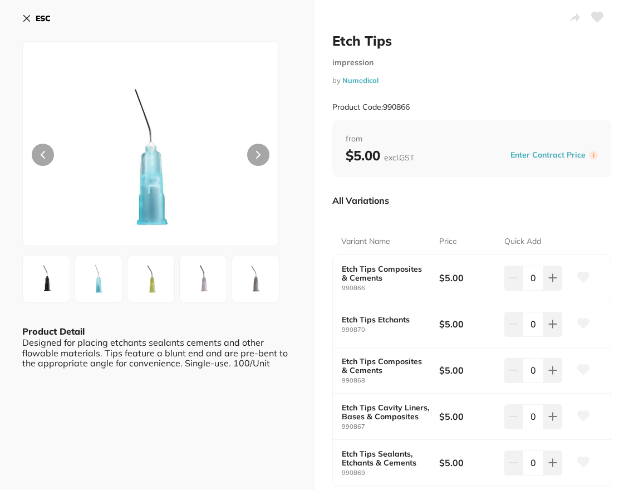
click at [158, 275] on img at bounding box center [151, 279] width 40 height 40
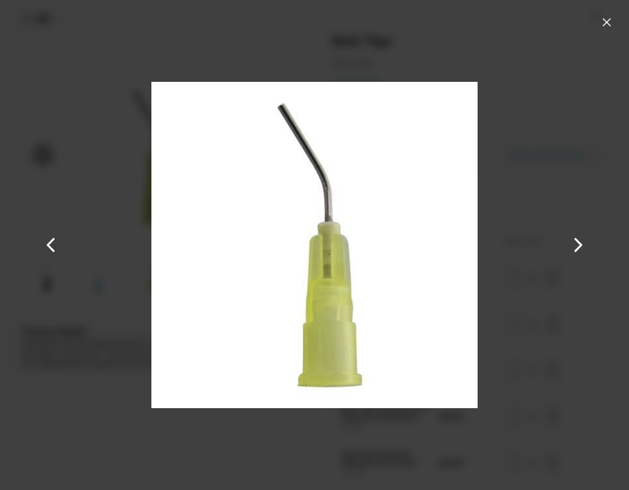
click at [614, 18] on button at bounding box center [607, 22] width 18 height 18
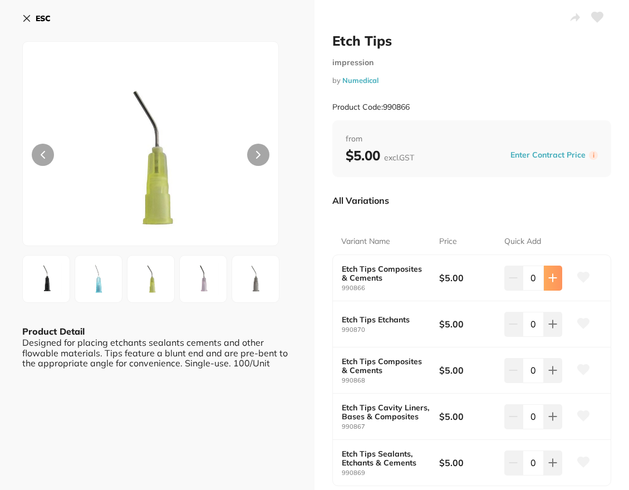
click at [553, 281] on icon at bounding box center [552, 277] width 9 height 9
type input "2"
drag, startPoint x: 362, startPoint y: 290, endPoint x: 338, endPoint y: 290, distance: 24.5
click at [338, 290] on div "Etch Tips Composites & Cements 990866 $5.00 2" at bounding box center [472, 278] width 278 height 46
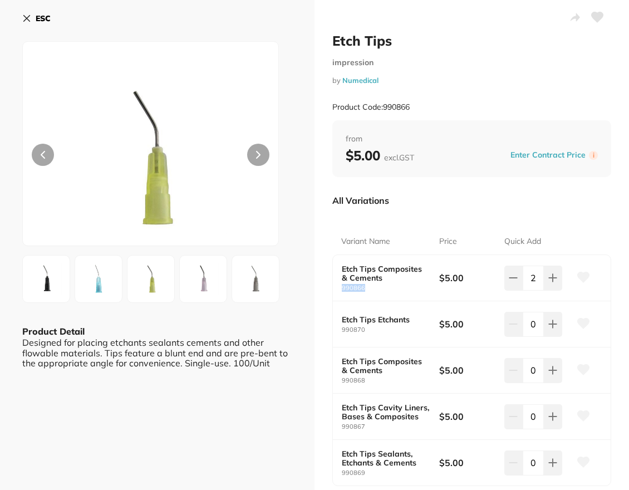
copy small "990866"
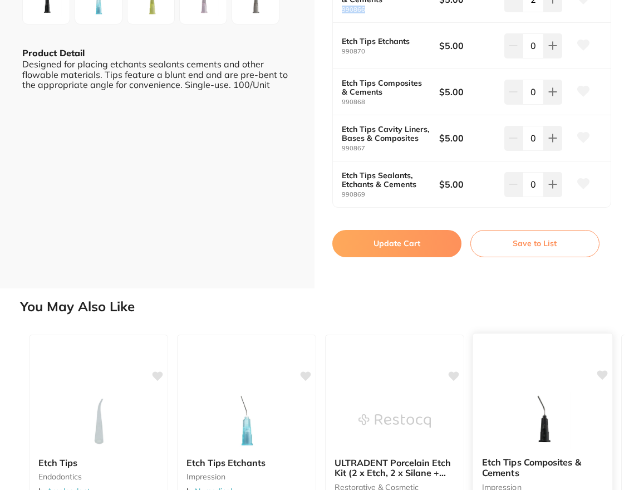
scroll to position [334, 0]
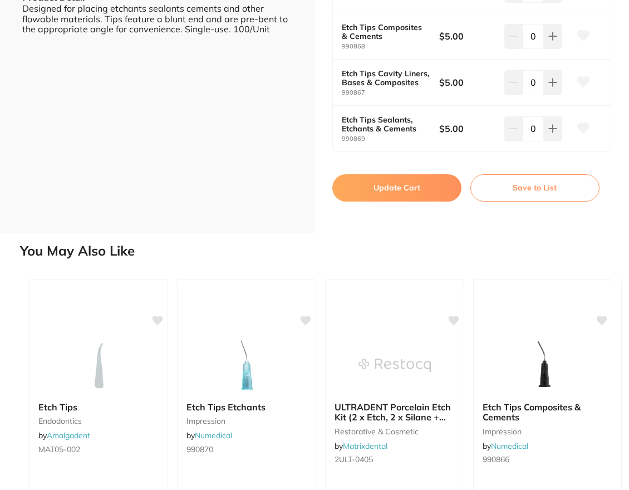
click at [421, 189] on button "Update Cart" at bounding box center [396, 187] width 129 height 27
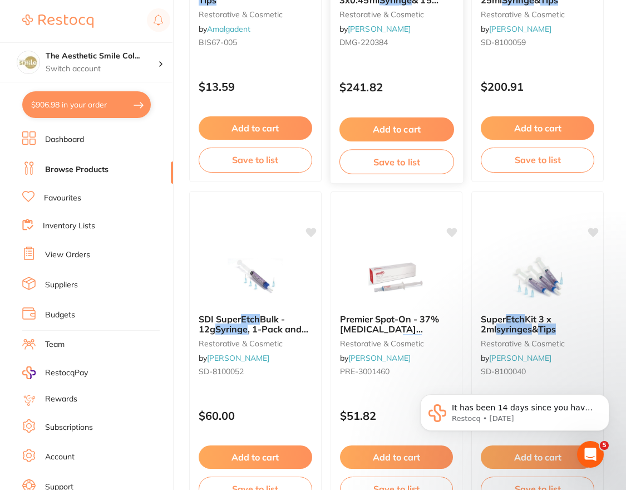
scroll to position [56, 0]
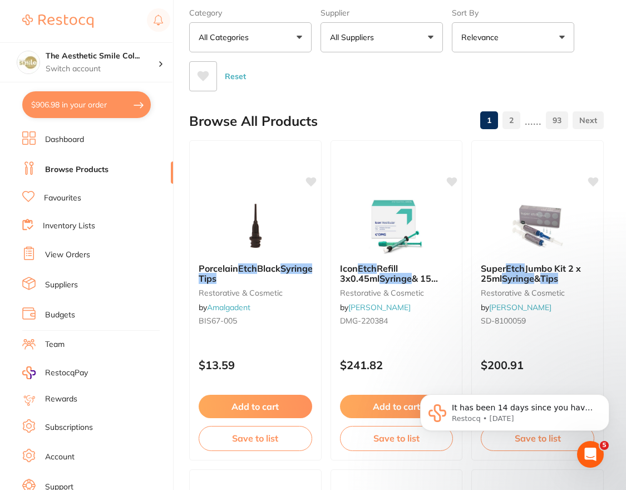
click at [70, 111] on button "$906.98 in your order" at bounding box center [86, 104] width 129 height 27
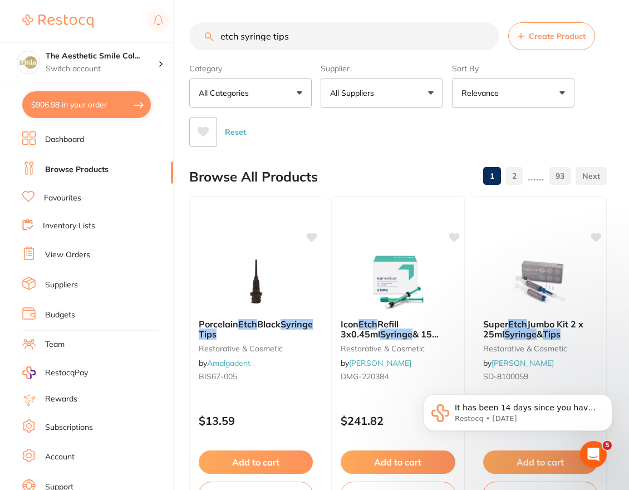
checkbox input "true"
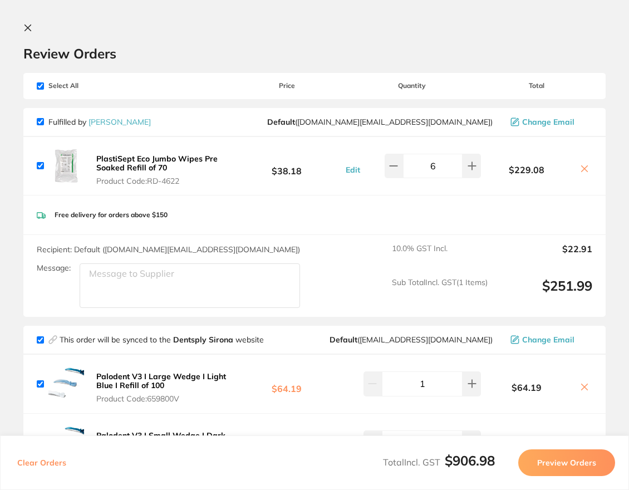
click at [32, 31] on icon at bounding box center [27, 27] width 9 height 9
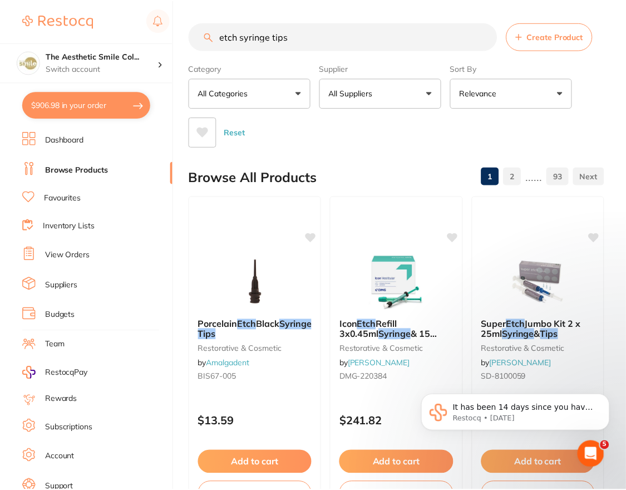
scroll to position [56, 0]
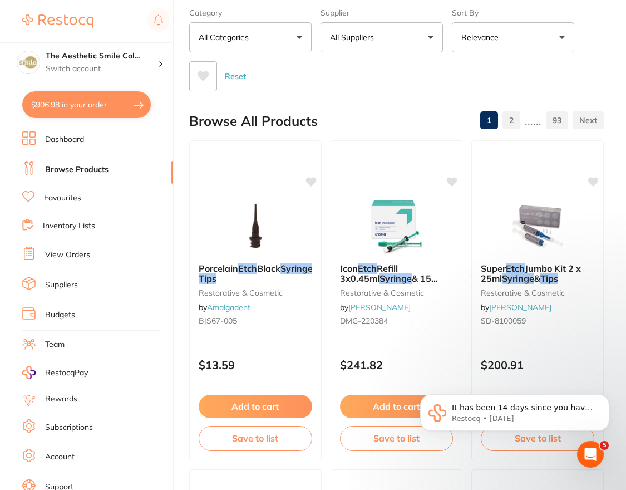
drag, startPoint x: 102, startPoint y: 174, endPoint x: 106, endPoint y: 151, distance: 22.6
click at [101, 174] on link "Browse Products" at bounding box center [76, 169] width 63 height 11
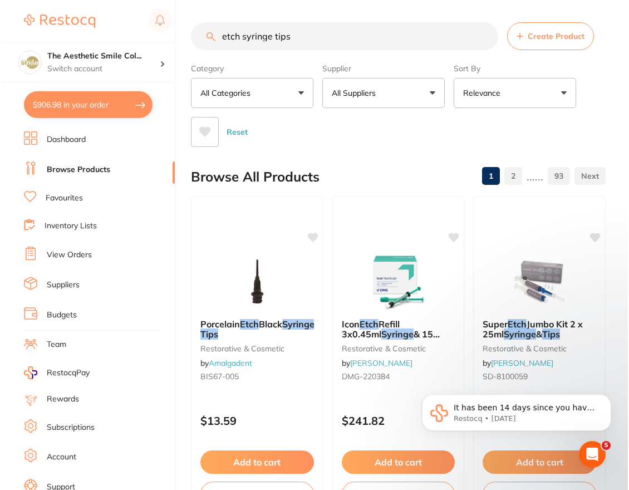
scroll to position [0, 0]
drag, startPoint x: 271, startPoint y: 45, endPoint x: 146, endPoint y: 31, distance: 124.9
click at [144, 33] on div "$906.98 The Aesthetic Smile Col... Switch account The Aesthetic Smile Collectiv…" at bounding box center [313, 245] width 626 height 490
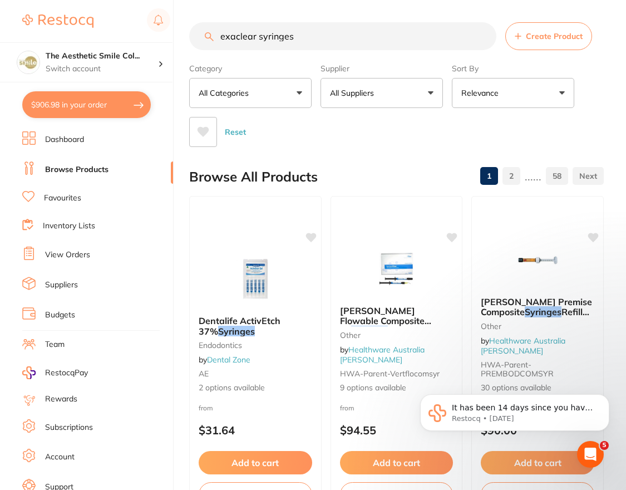
drag, startPoint x: 313, startPoint y: 35, endPoint x: 261, endPoint y: 38, distance: 53.0
click at [261, 38] on input "exaclear syringes" at bounding box center [342, 36] width 307 height 28
type input "exaclear"
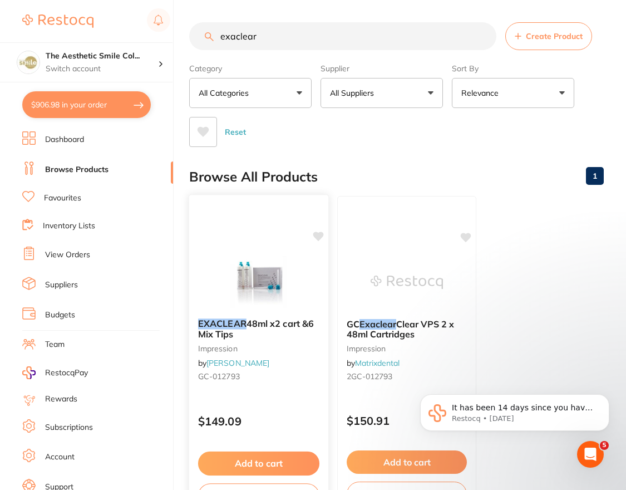
click at [289, 320] on span "48ml x2 cart &6 Mix Tips" at bounding box center [256, 329] width 116 height 22
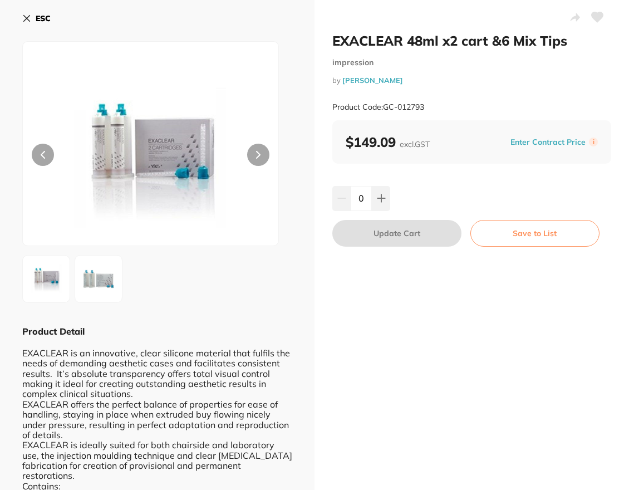
click at [257, 155] on icon at bounding box center [258, 155] width 4 height 8
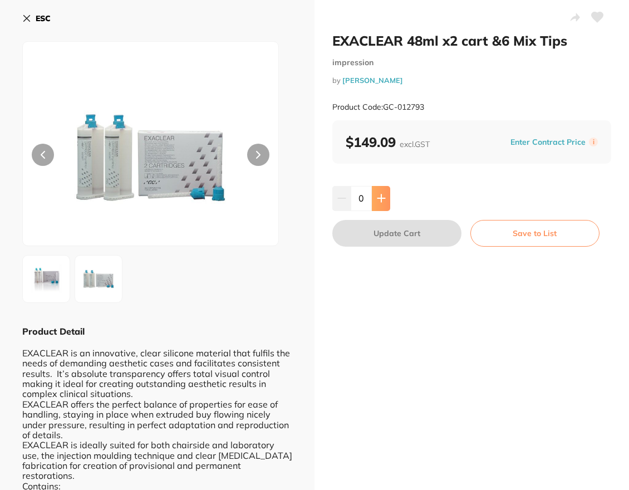
click at [381, 195] on icon at bounding box center [381, 198] width 9 height 9
type input "1"
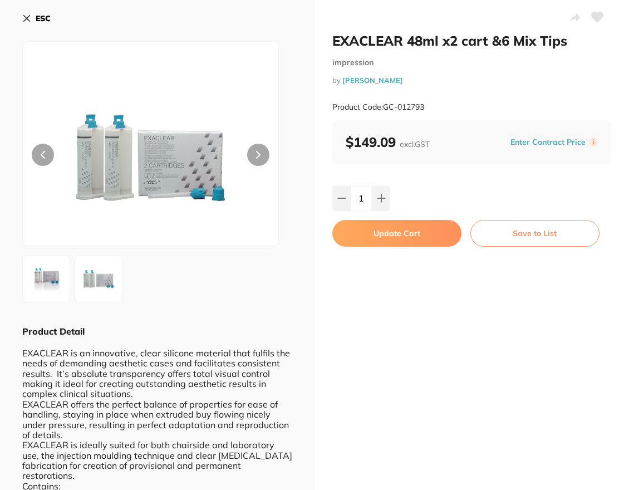
click at [393, 234] on button "Update Cart" at bounding box center [396, 233] width 129 height 27
checkbox input "false"
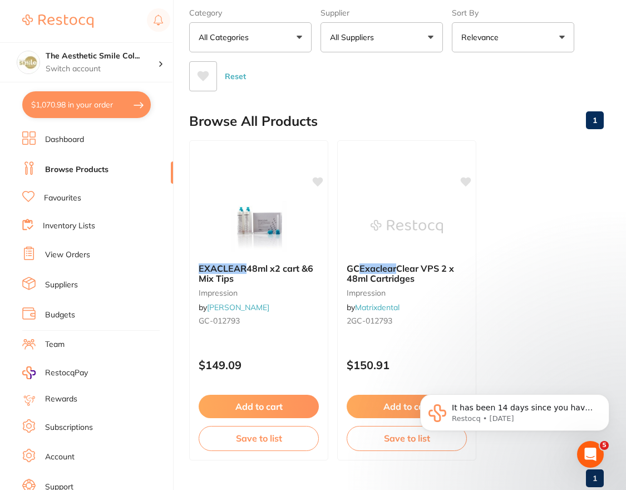
scroll to position [84, 0]
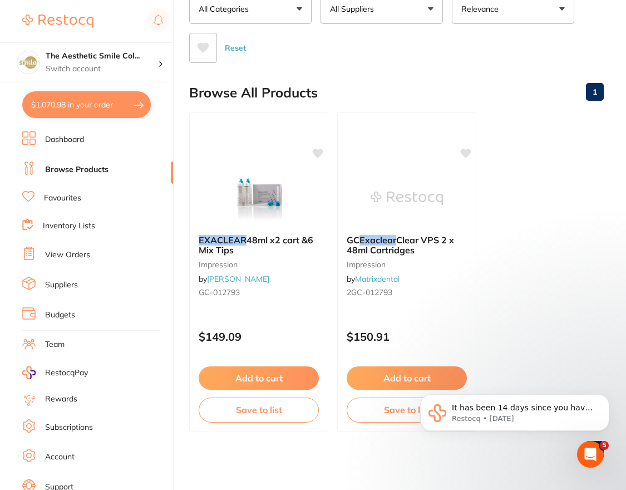
click at [94, 114] on button "$1,070.98 in your order" at bounding box center [86, 104] width 129 height 27
checkbox input "true"
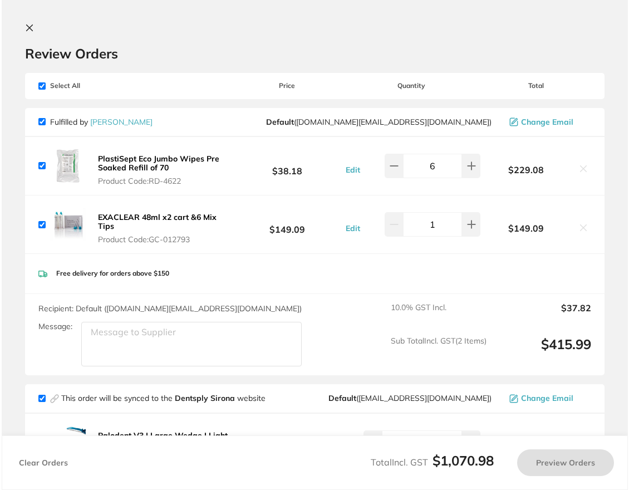
scroll to position [0, 0]
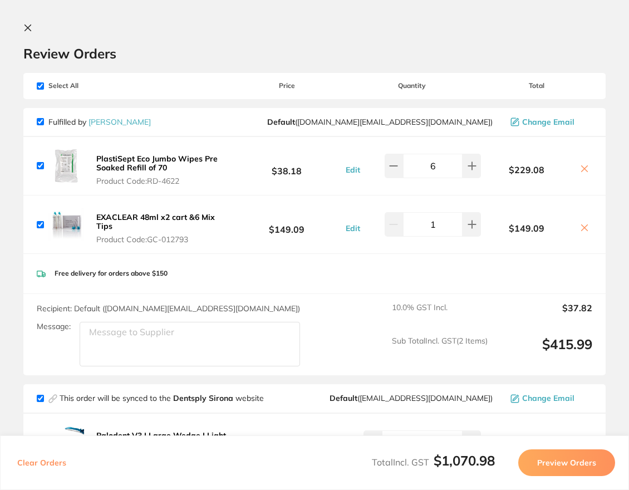
click at [26, 28] on icon at bounding box center [27, 27] width 9 height 9
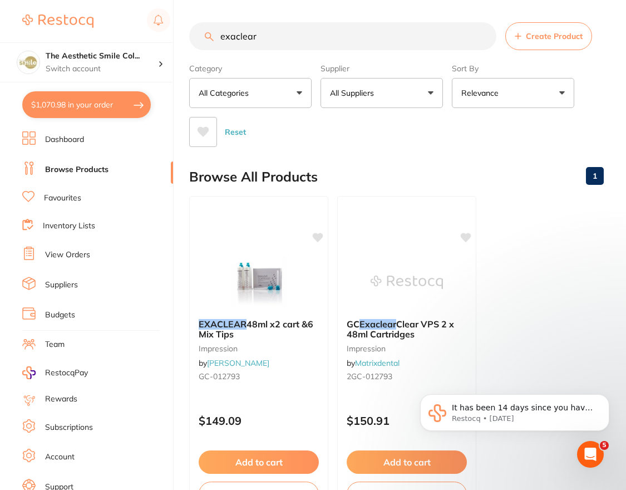
scroll to position [1, 0]
drag, startPoint x: 274, startPoint y: 39, endPoint x: 213, endPoint y: 46, distance: 61.7
click at [213, 46] on input "exaclear" at bounding box center [342, 36] width 307 height 28
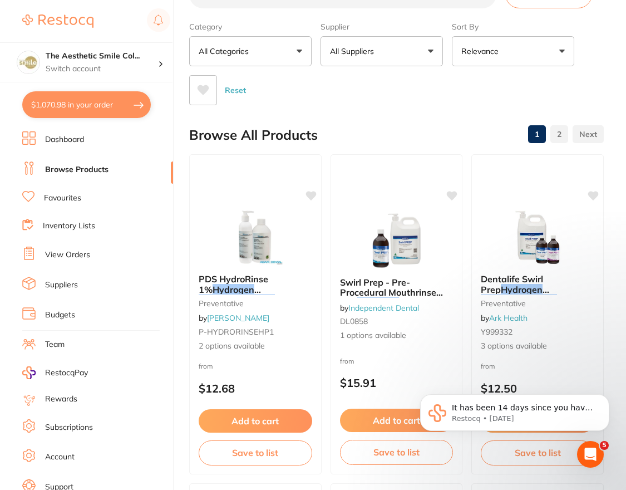
scroll to position [0, 0]
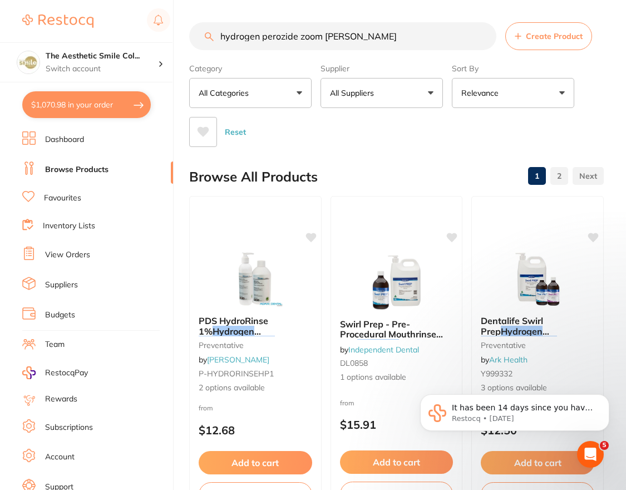
type input "hydrogen perozide zoom phillips"
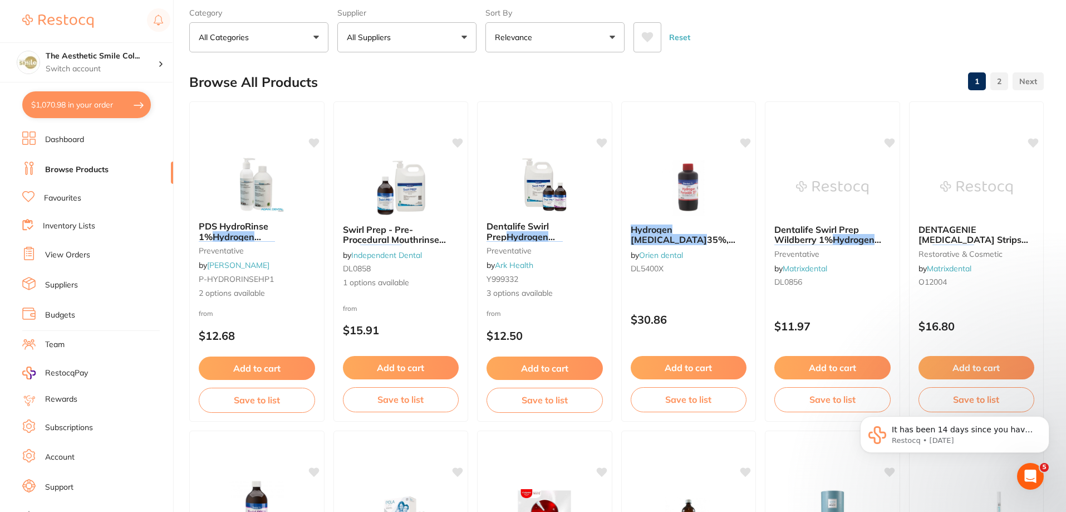
scroll to position [1, 0]
click at [130, 102] on button "$1,070.98 in your order" at bounding box center [86, 104] width 129 height 27
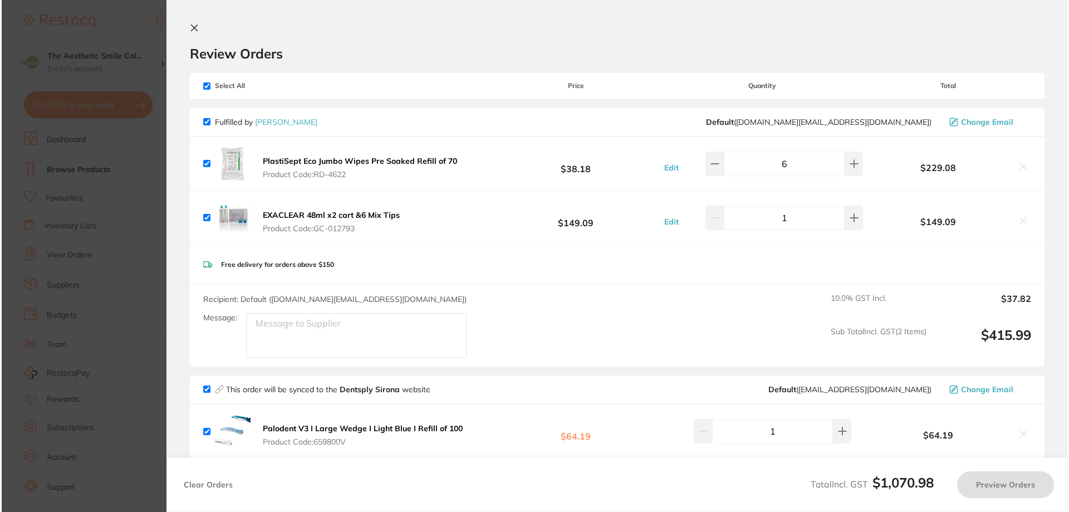
scroll to position [0, 0]
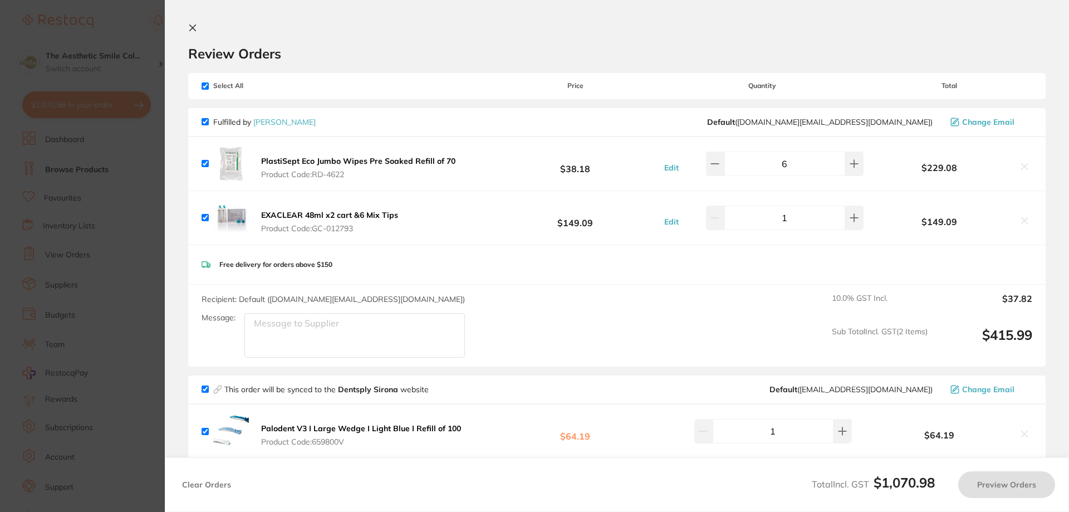
click at [198, 27] on button at bounding box center [194, 28] width 13 height 11
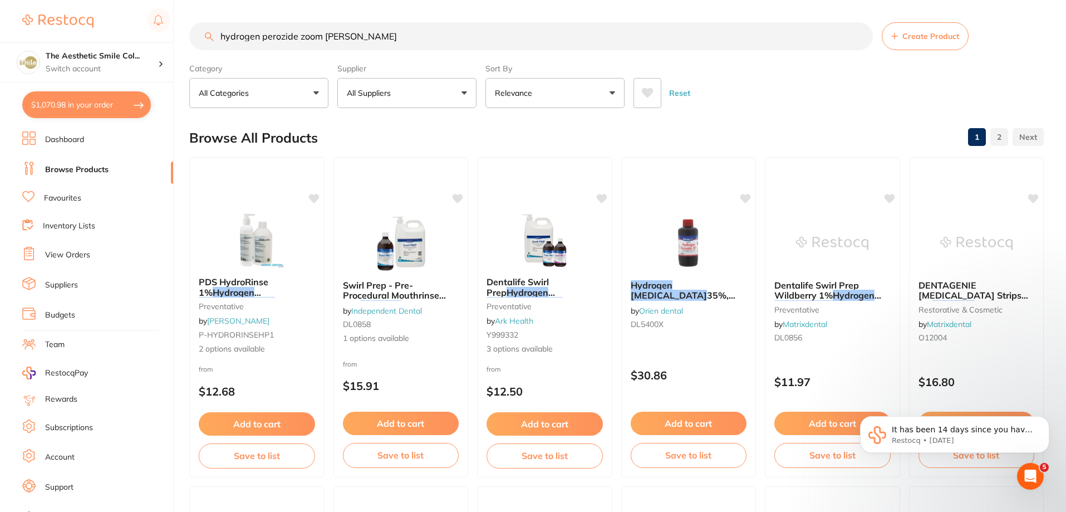
drag, startPoint x: 399, startPoint y: 40, endPoint x: 228, endPoint y: 42, distance: 170.9
click at [228, 42] on input "hydrogen perozide zoom phillips" at bounding box center [531, 36] width 684 height 28
type input "h"
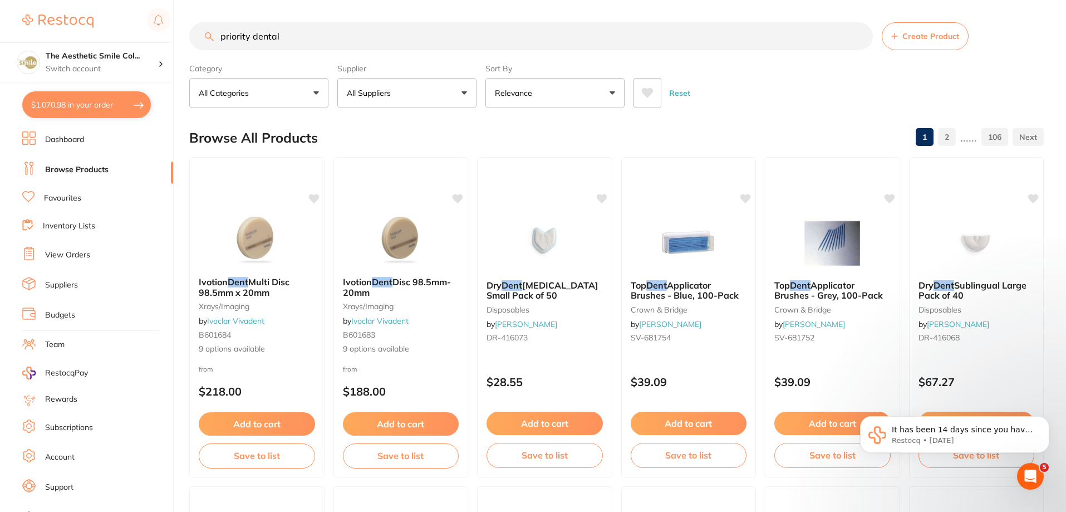
type input "priority dental"
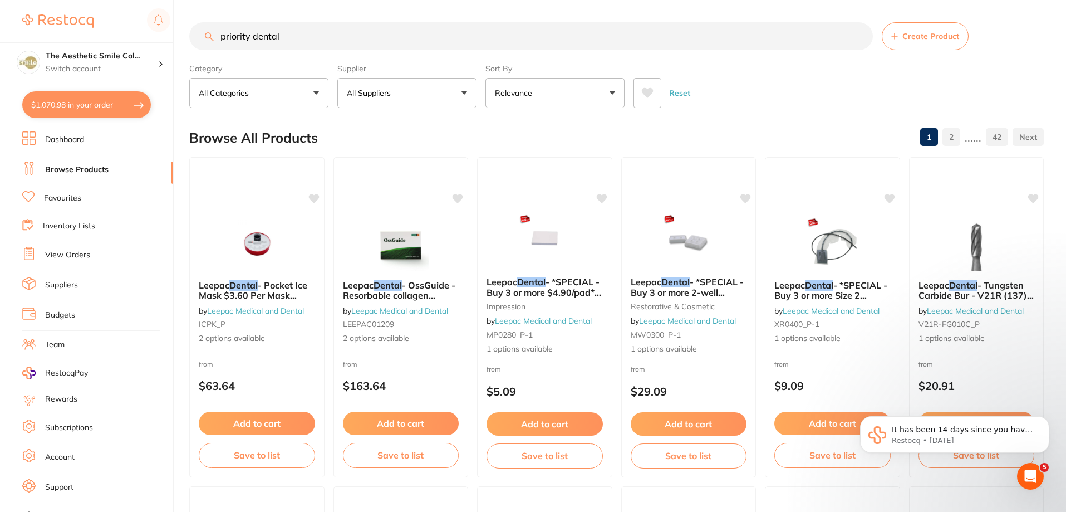
click at [74, 36] on div "$1,070.98 The Aesthetic Smile Col... Switch account The Aesthetic Smile Collect…" at bounding box center [533, 256] width 1066 height 512
type input "pink"
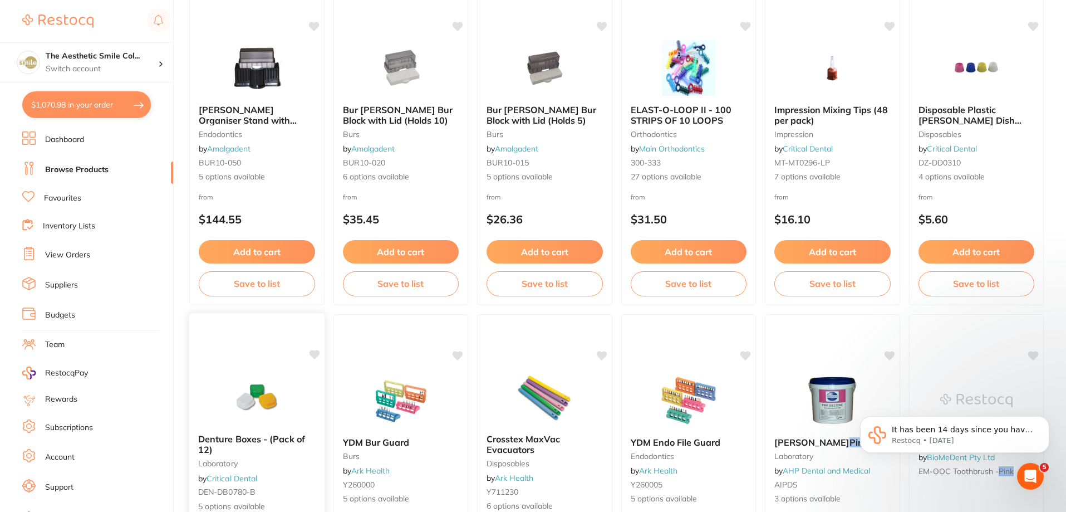
scroll to position [167, 0]
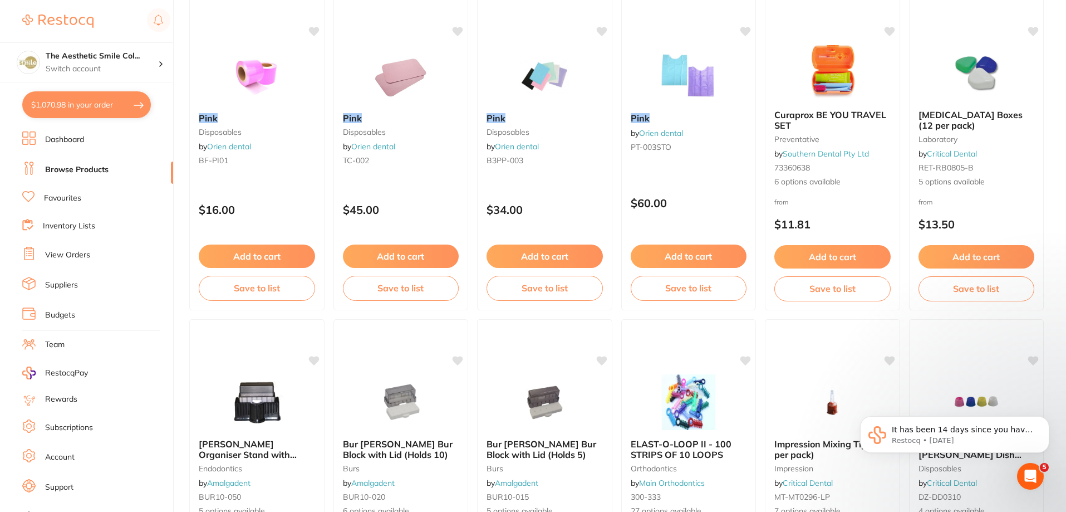
click at [70, 111] on button "$1,070.98 in your order" at bounding box center [86, 104] width 129 height 27
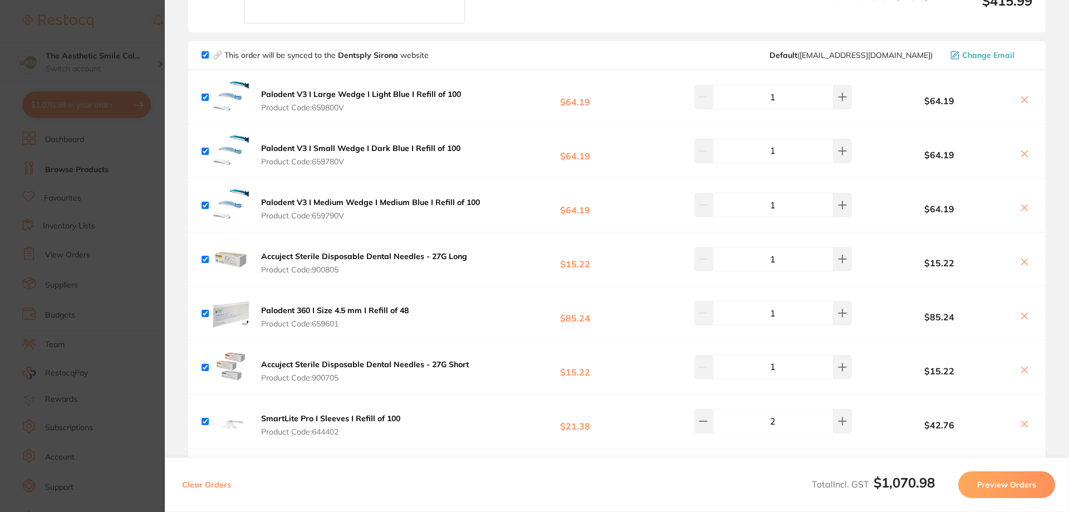
scroll to position [0, 0]
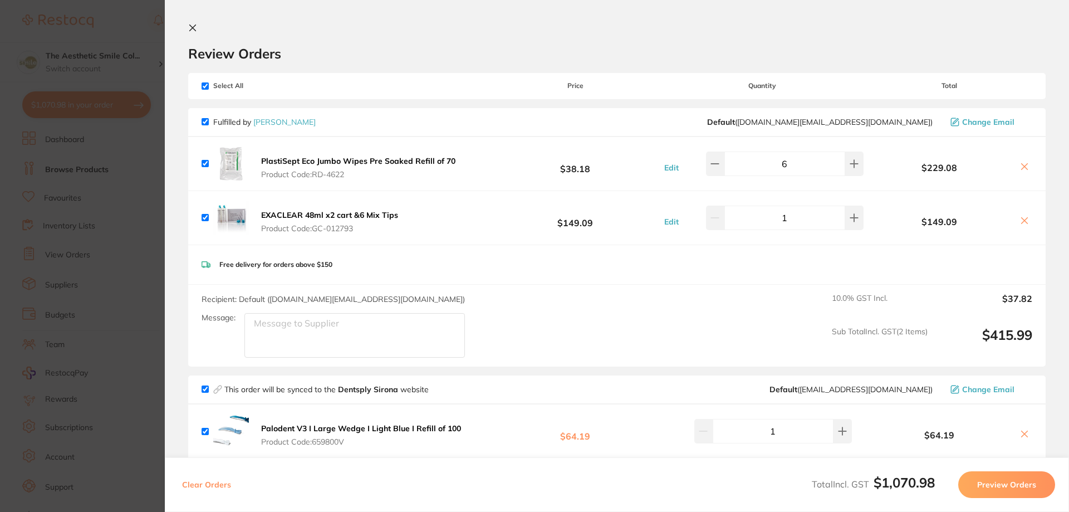
click at [190, 28] on icon at bounding box center [192, 27] width 9 height 9
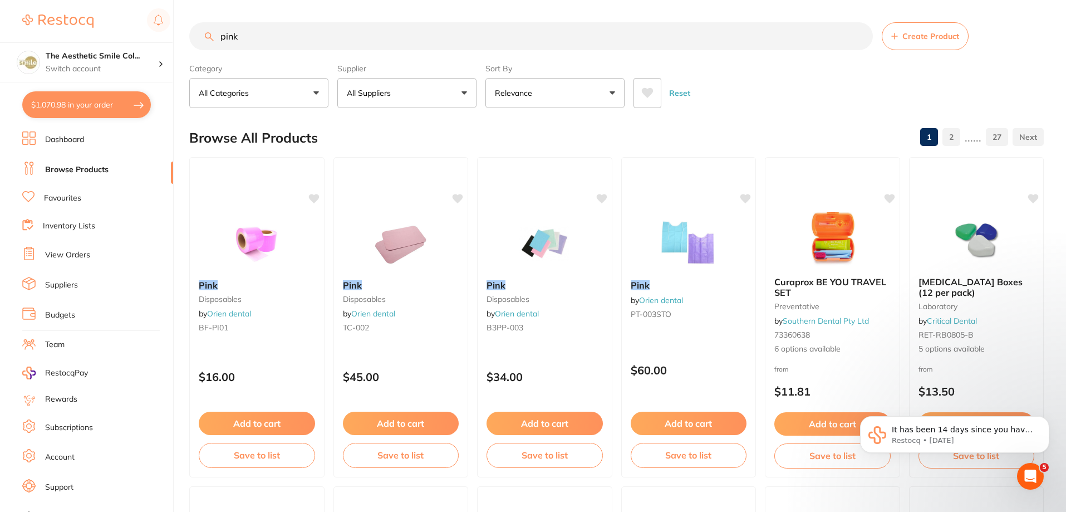
drag, startPoint x: 308, startPoint y: 43, endPoint x: 135, endPoint y: 26, distance: 174.0
click at [135, 26] on div "$1,070.98 The Aesthetic Smile Col... Switch account The Aesthetic Smile Collect…" at bounding box center [533, 256] width 1066 height 512
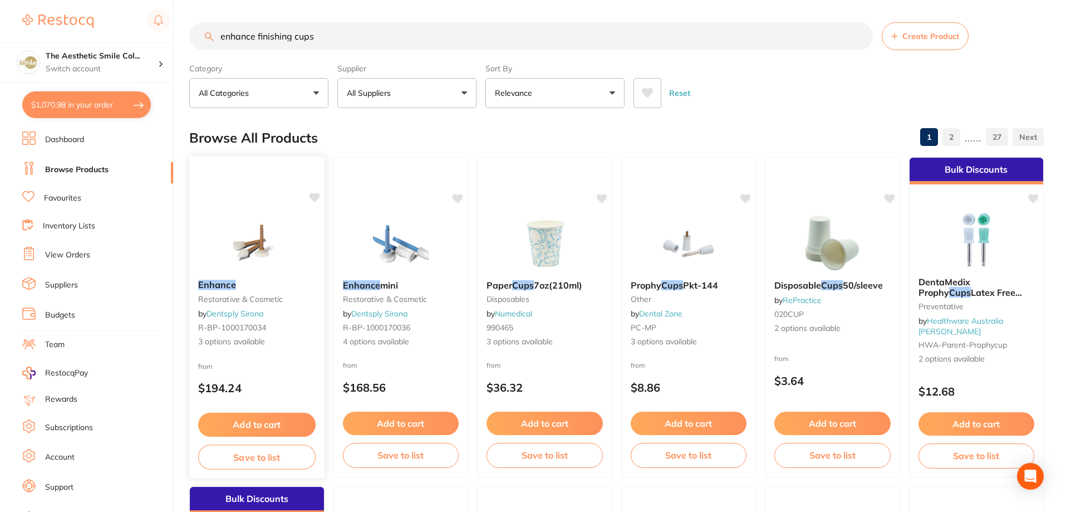
type input "enhance finishing cups"
click at [229, 289] on em "Enhance" at bounding box center [217, 284] width 37 height 11
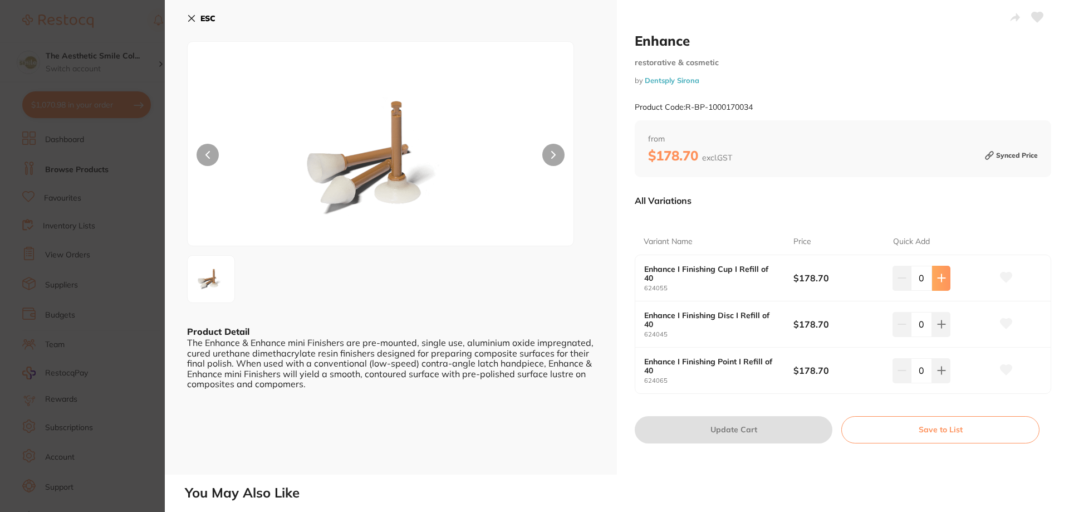
click at [945, 273] on button at bounding box center [941, 278] width 18 height 24
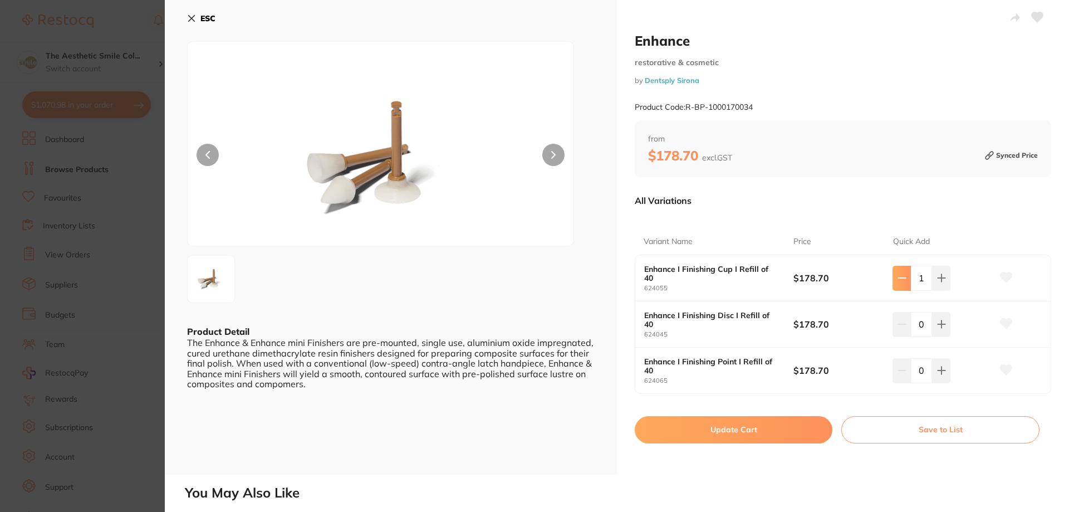
click at [893, 278] on button at bounding box center [902, 278] width 18 height 24
type input "0"
click at [1004, 277] on icon at bounding box center [1007, 277] width 12 height 10
click at [1002, 372] on icon at bounding box center [1007, 370] width 12 height 10
click at [1003, 325] on icon at bounding box center [1007, 323] width 12 height 10
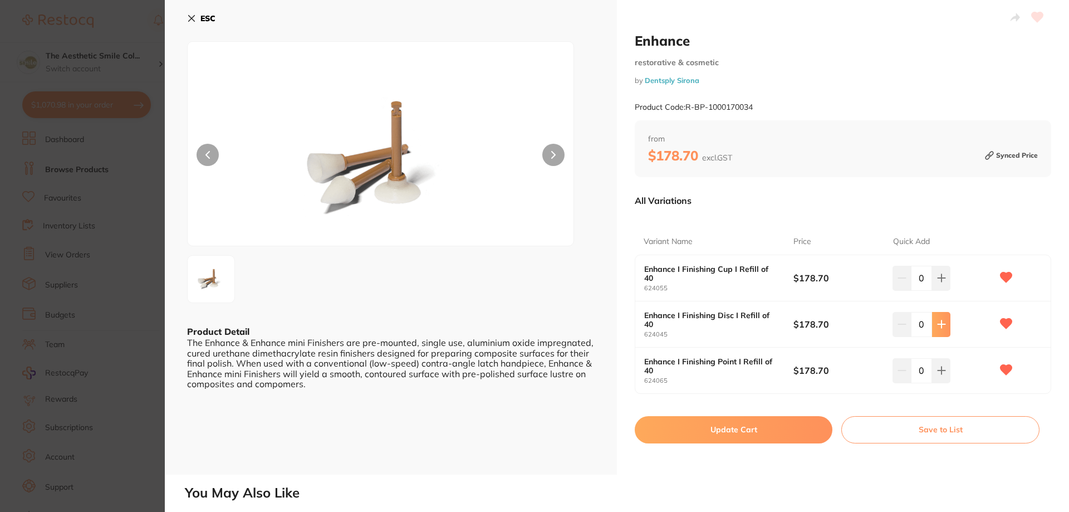
click at [938, 325] on icon at bounding box center [941, 324] width 7 height 7
type input "1"
click at [777, 436] on button "Update Cart" at bounding box center [734, 429] width 198 height 27
checkbox input "false"
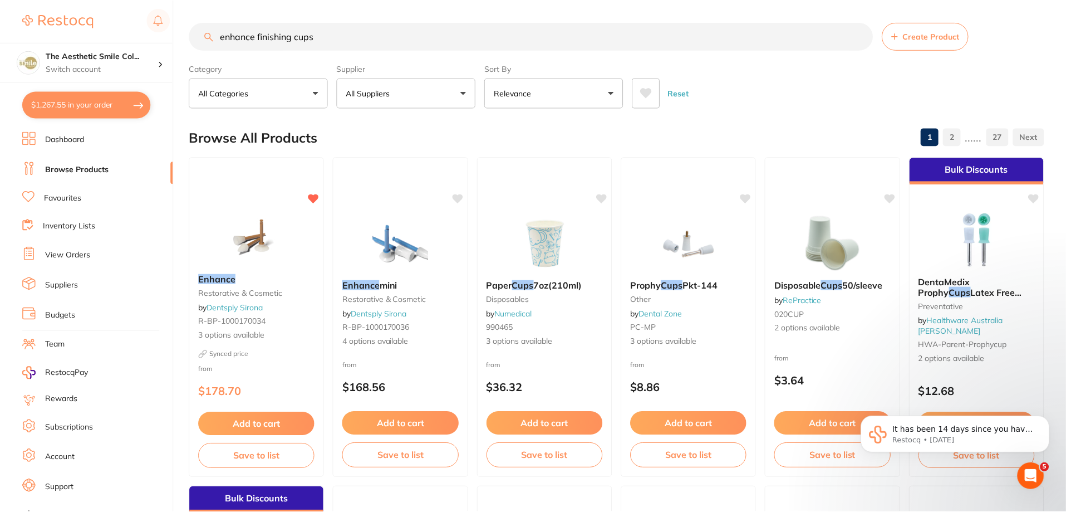
scroll to position [56, 0]
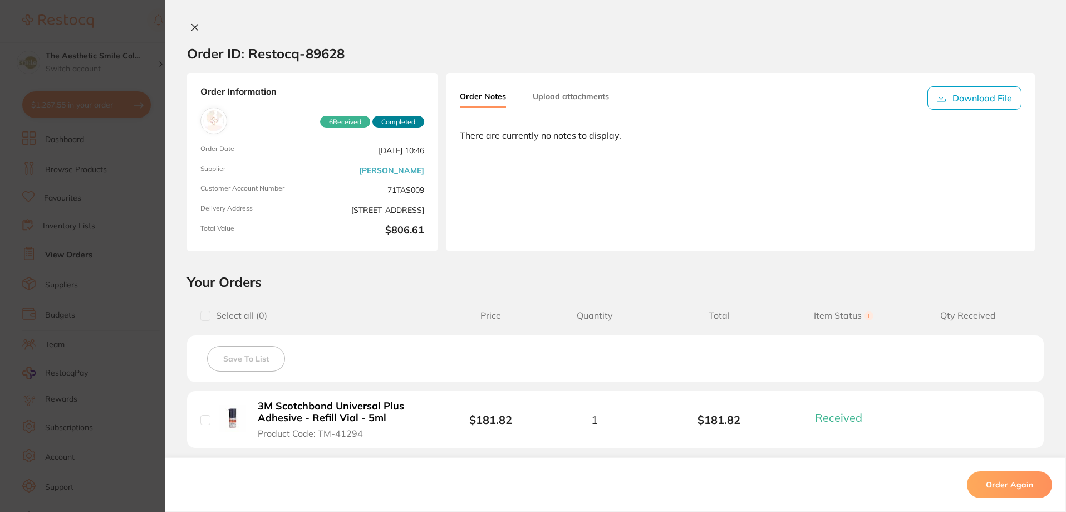
click at [193, 27] on icon at bounding box center [195, 27] width 6 height 6
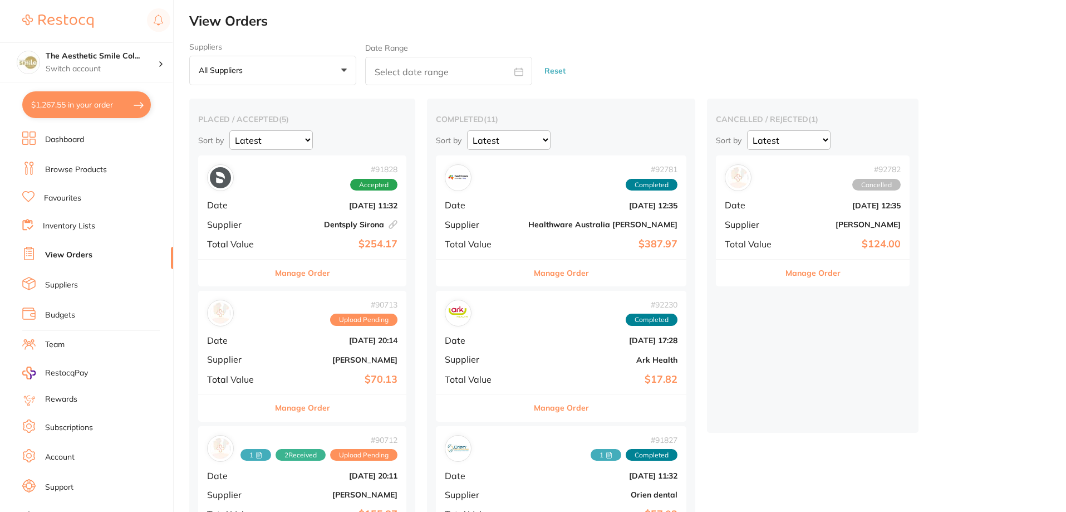
click at [112, 110] on button "$1,267.55 in your order" at bounding box center [86, 104] width 129 height 27
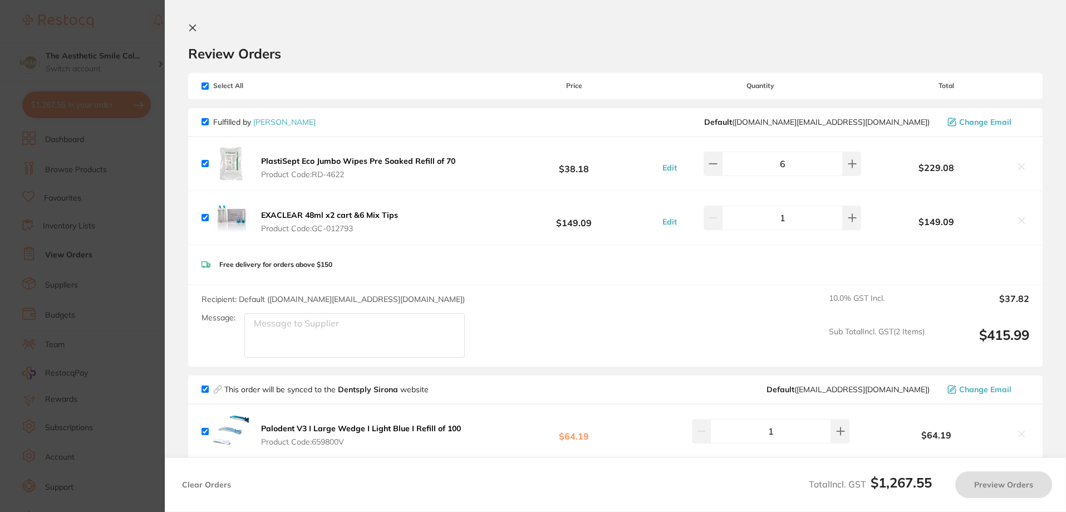
checkbox input "true"
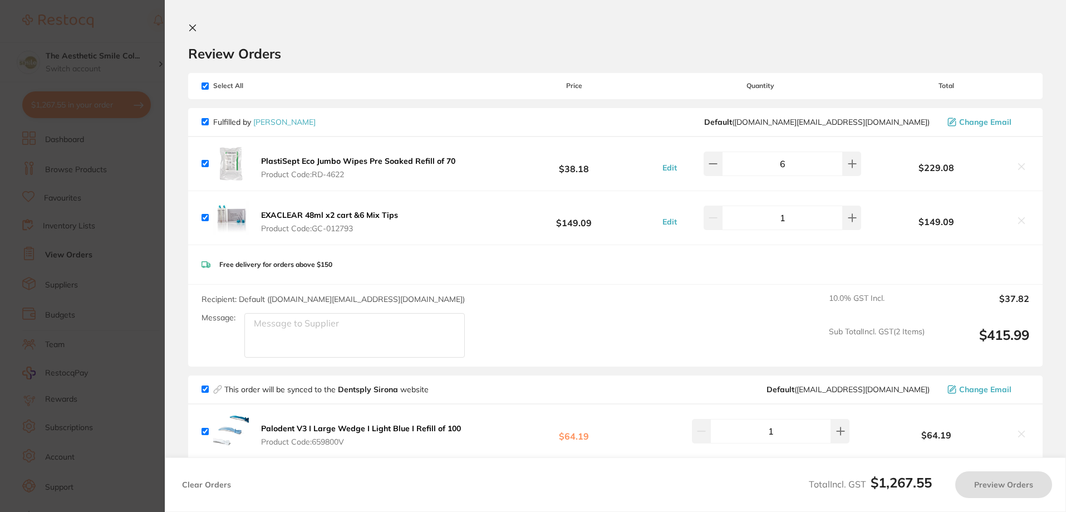
checkbox input "true"
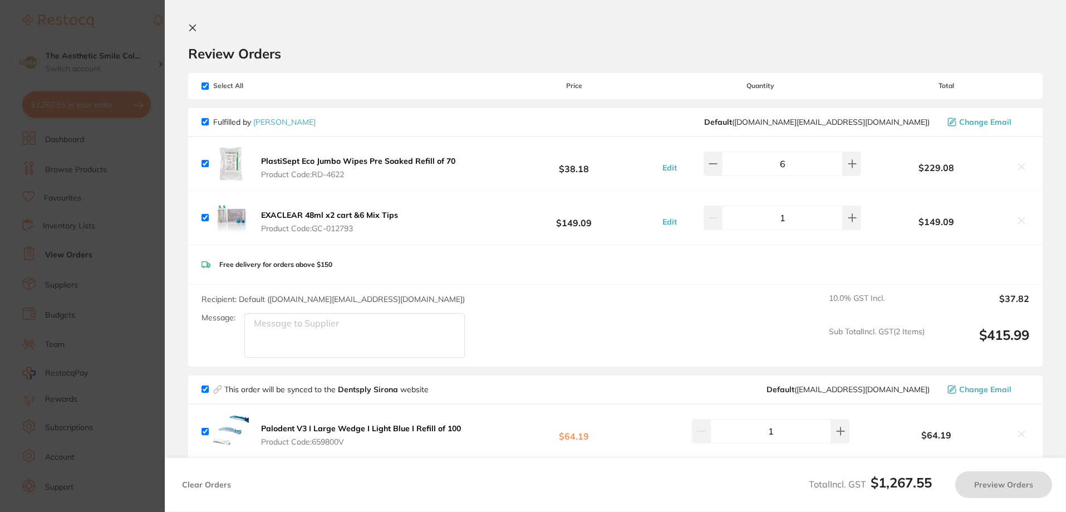
checkbox input "true"
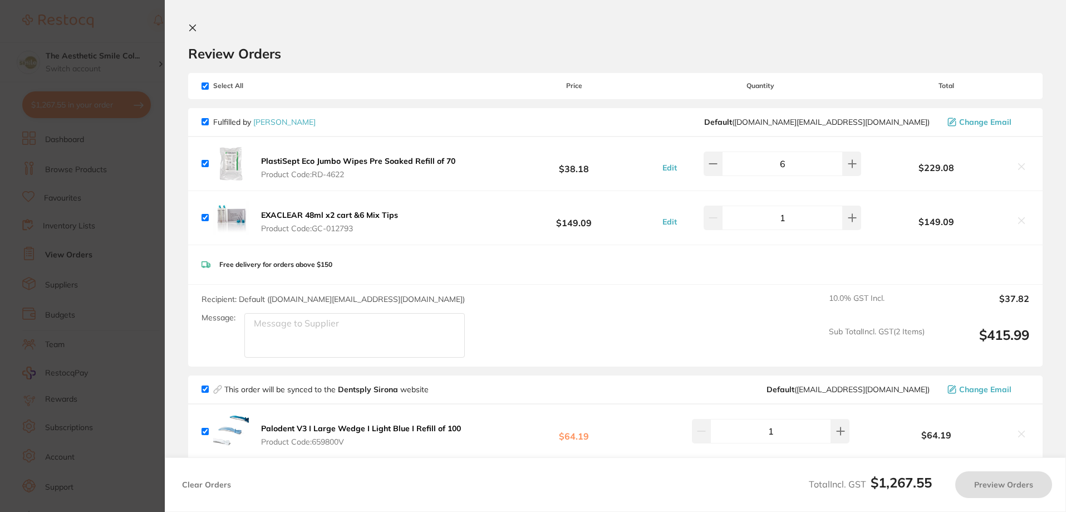
checkbox input "true"
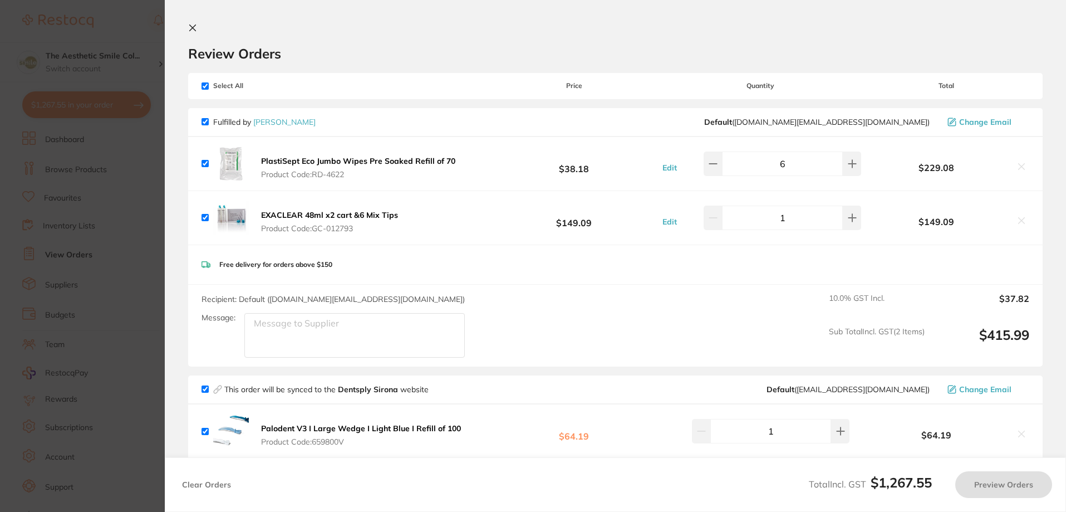
checkbox input "true"
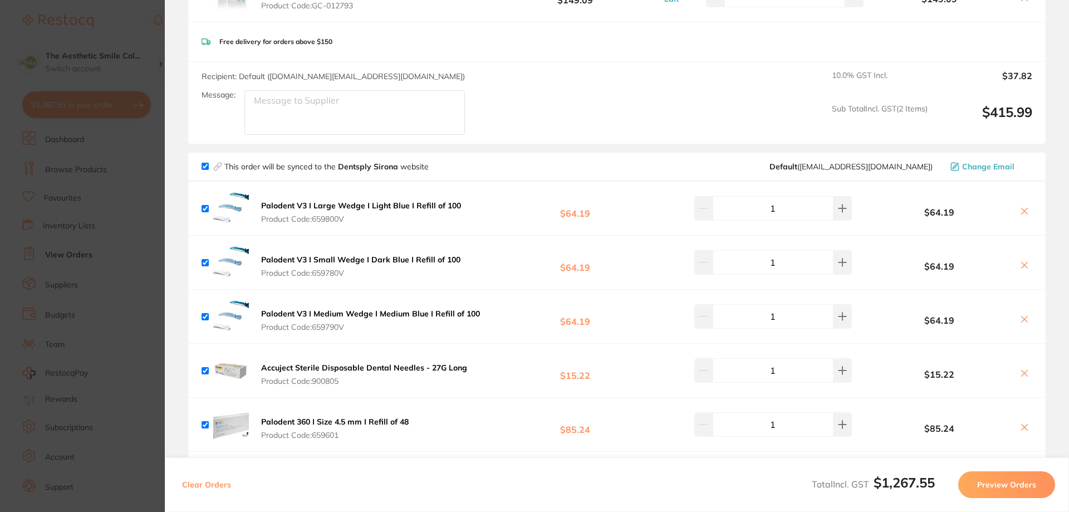
click at [330, 206] on b "Palodent V3 I Large Wedge I Light Blue I Refill of 100" at bounding box center [361, 205] width 200 height 10
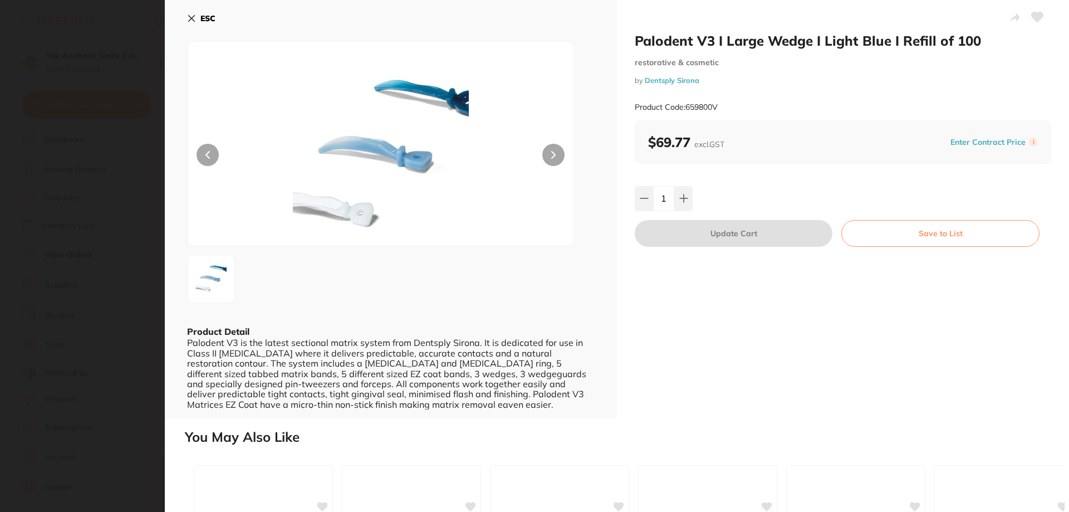
click at [1032, 14] on icon at bounding box center [1038, 17] width 12 height 10
click at [193, 16] on icon at bounding box center [191, 18] width 9 height 9
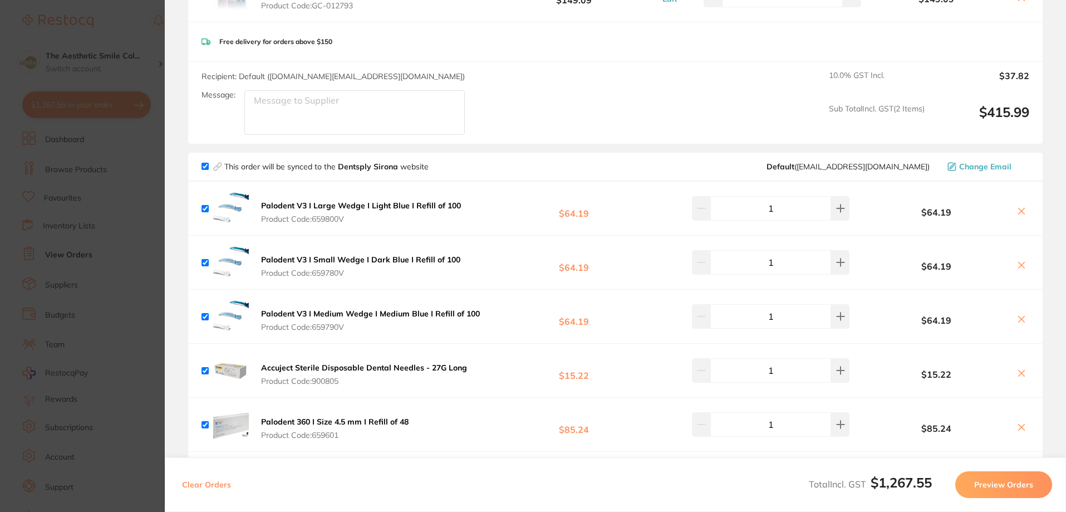
click at [249, 266] on div "Palodent V3 I Small Wedge I Dark Blue I Refill of 100 Product Code: 659780V" at bounding box center [333, 262] width 262 height 36
click at [296, 257] on b "Palodent V3 I Small Wedge I Dark Blue I Refill of 100" at bounding box center [360, 259] width 199 height 10
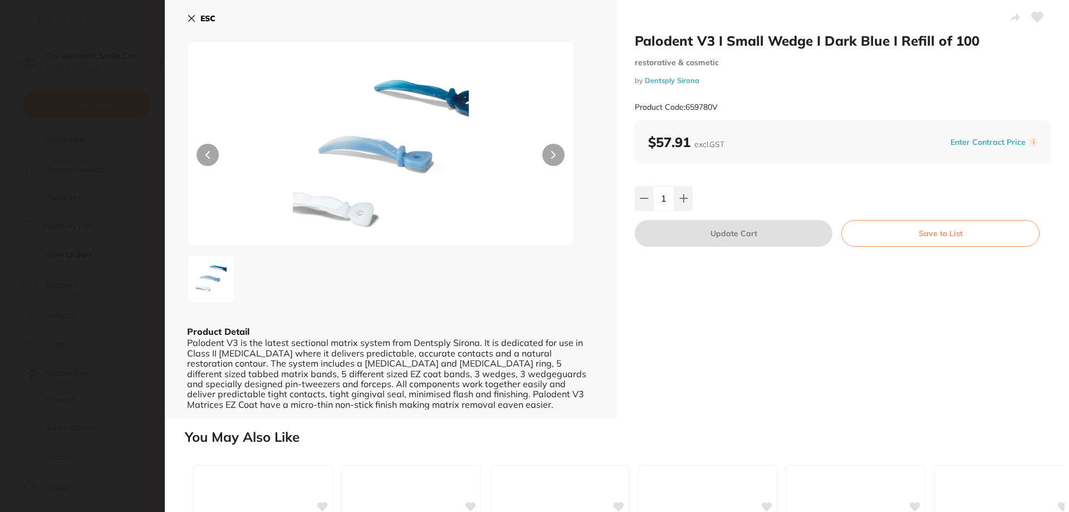
click at [1051, 16] on div "Palodent V3 I Small Wedge I Dark Blue I Refill of 100 restorative & cosmetic by…" at bounding box center [843, 209] width 452 height 418
click at [1039, 17] on icon at bounding box center [1038, 17] width 12 height 10
click at [202, 18] on b "ESC" at bounding box center [207, 18] width 15 height 10
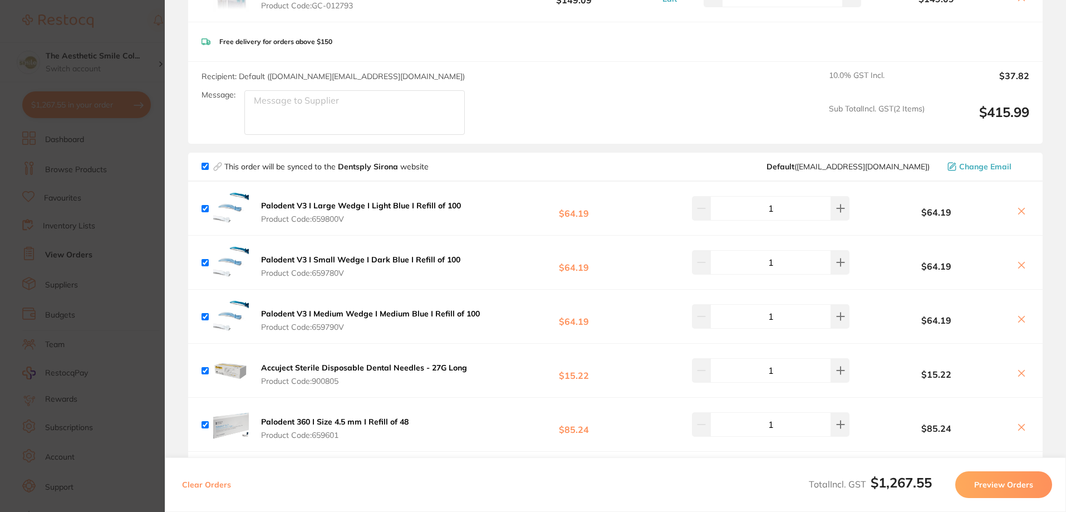
click at [364, 308] on b "Palodent V3 I Medium Wedge I Medium Blue I Refill of 100" at bounding box center [370, 313] width 219 height 10
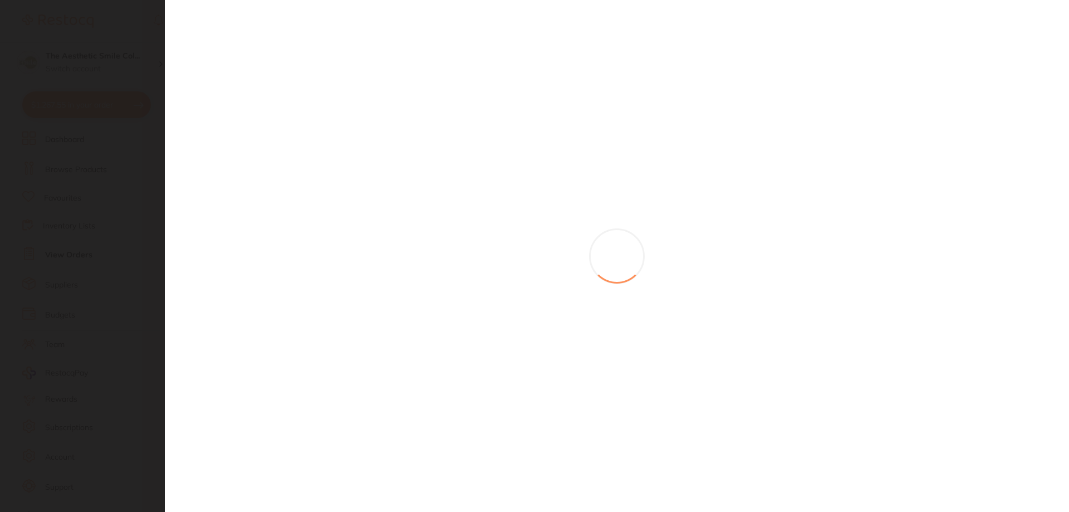
scroll to position [0, 0]
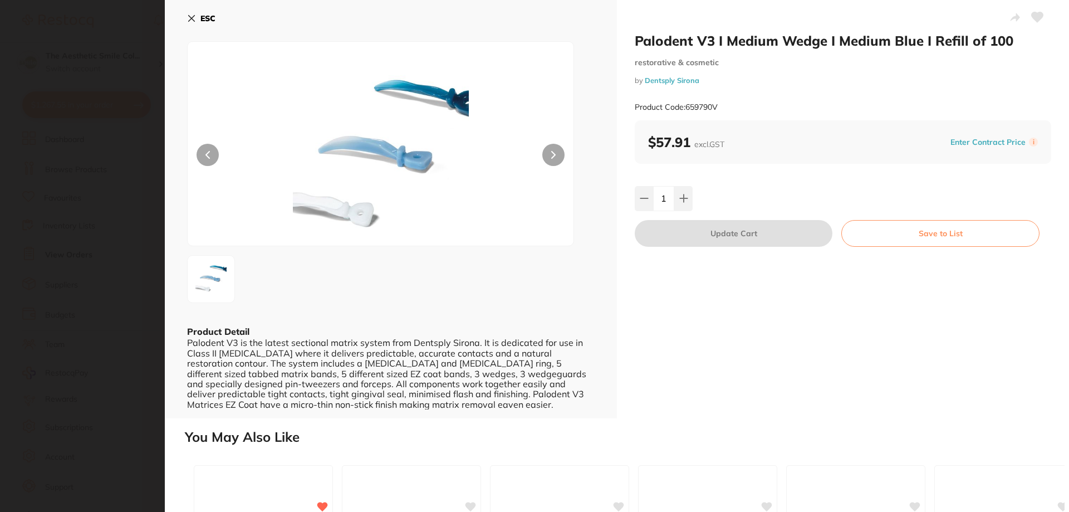
click at [1028, 18] on button at bounding box center [1037, 18] width 28 height 28
click at [183, 12] on div "ESC Product Detail Palodent V3 is the latest sectional matrix system from Dents…" at bounding box center [391, 209] width 452 height 418
click at [188, 16] on icon at bounding box center [191, 18] width 9 height 9
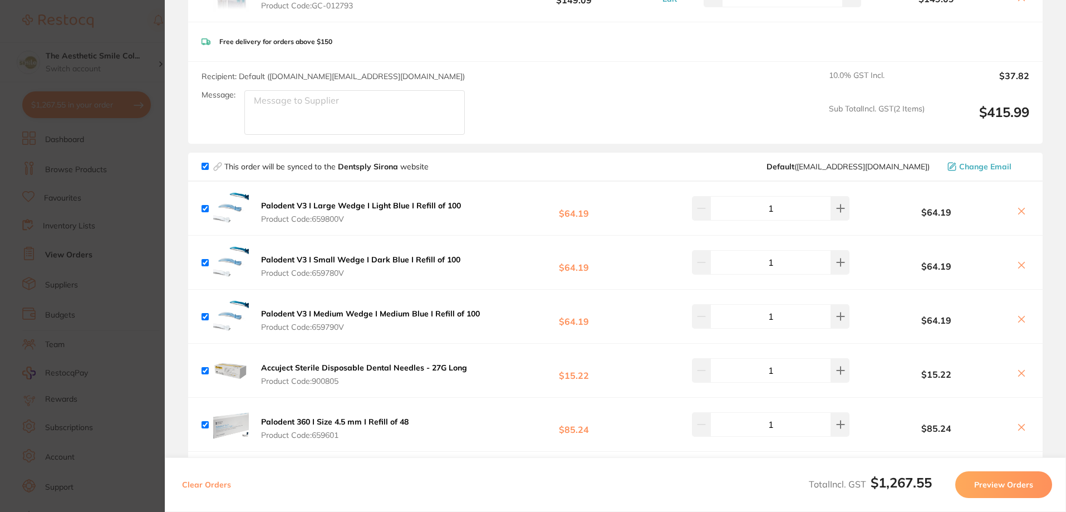
click at [1017, 319] on icon at bounding box center [1021, 319] width 9 height 9
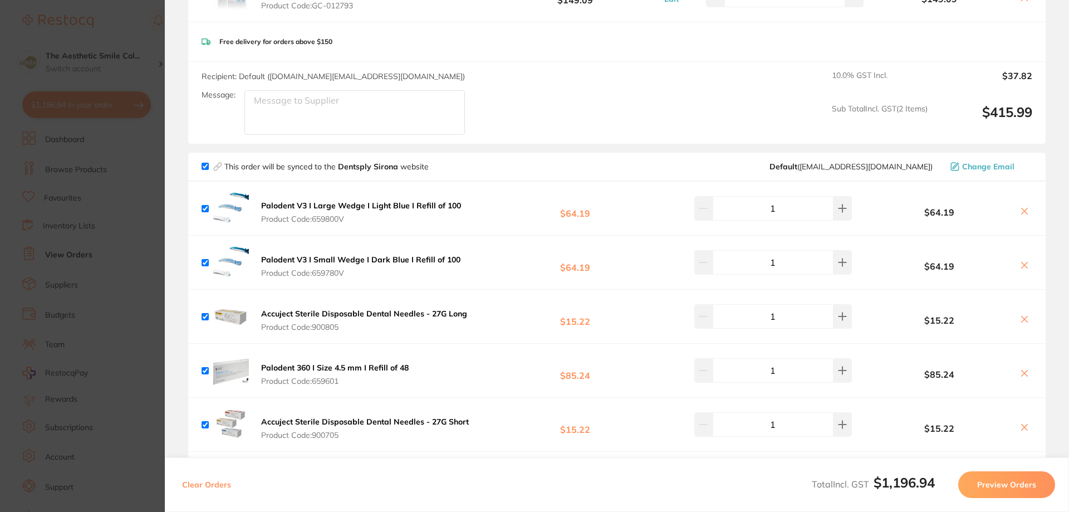
click at [1020, 261] on icon at bounding box center [1024, 265] width 9 height 9
click at [1022, 210] on icon at bounding box center [1024, 211] width 9 height 9
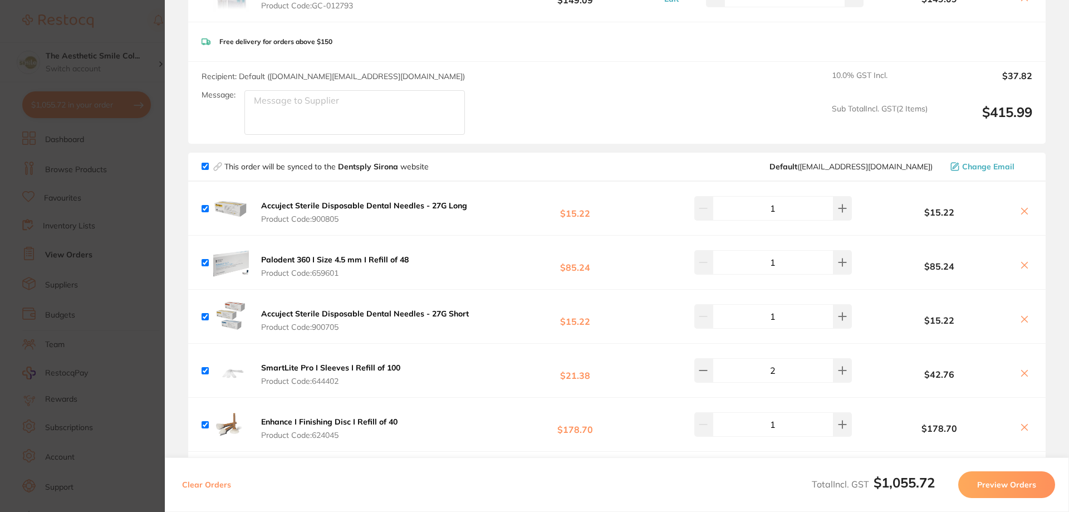
scroll to position [278, 0]
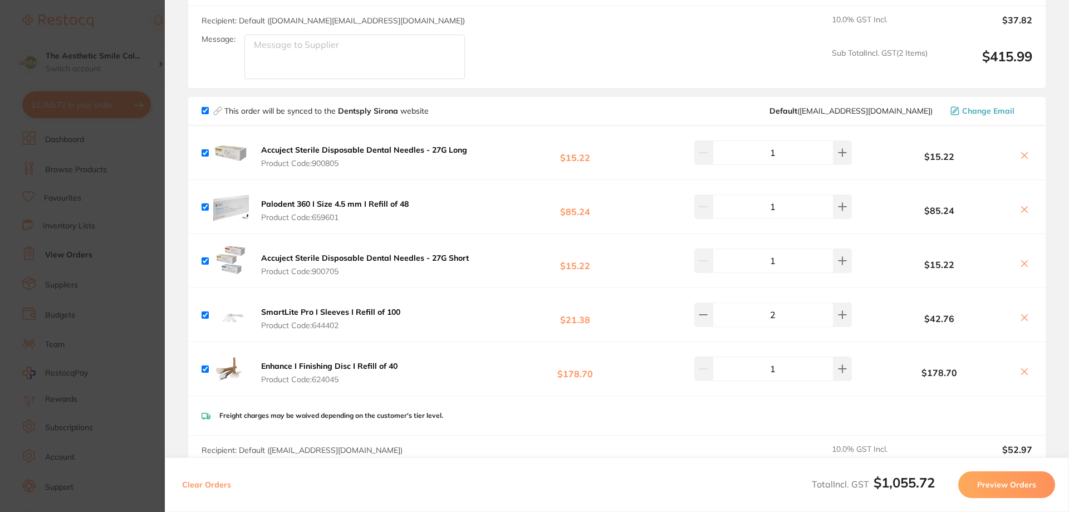
click at [311, 369] on b "Enhance I Finishing Disc I Refill of 40" at bounding box center [329, 366] width 136 height 10
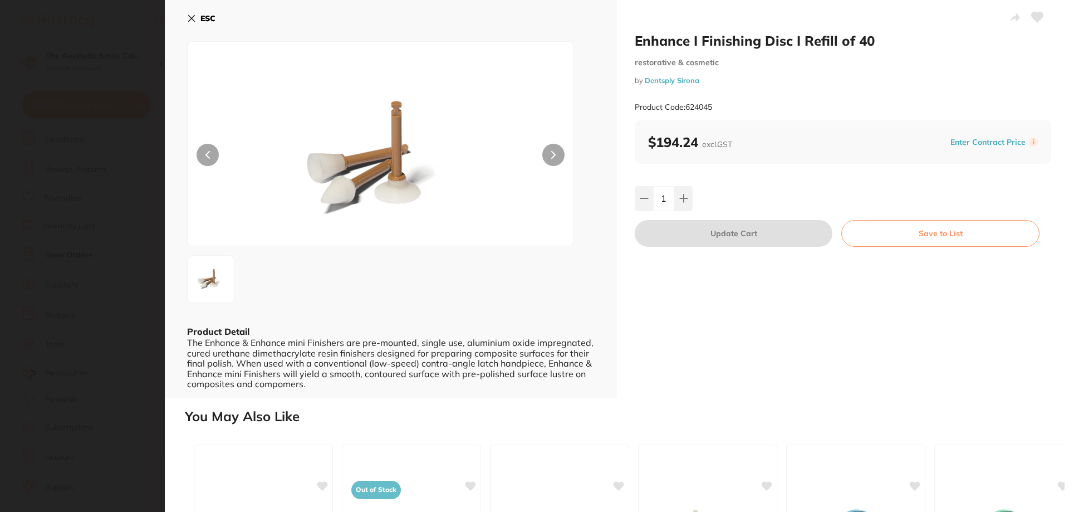
click at [1037, 18] on icon at bounding box center [1038, 17] width 12 height 10
click at [191, 16] on icon at bounding box center [191, 18] width 9 height 9
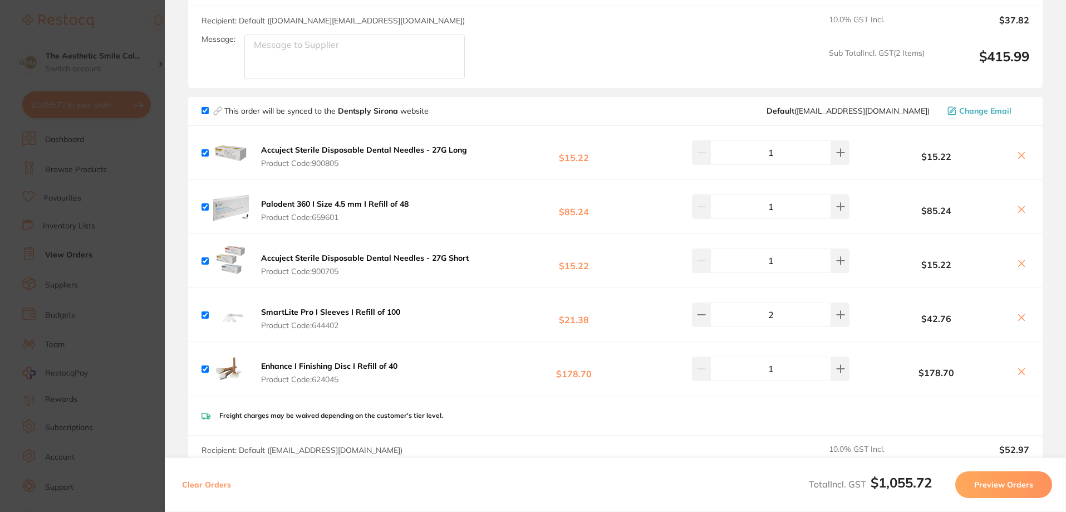
scroll to position [334, 0]
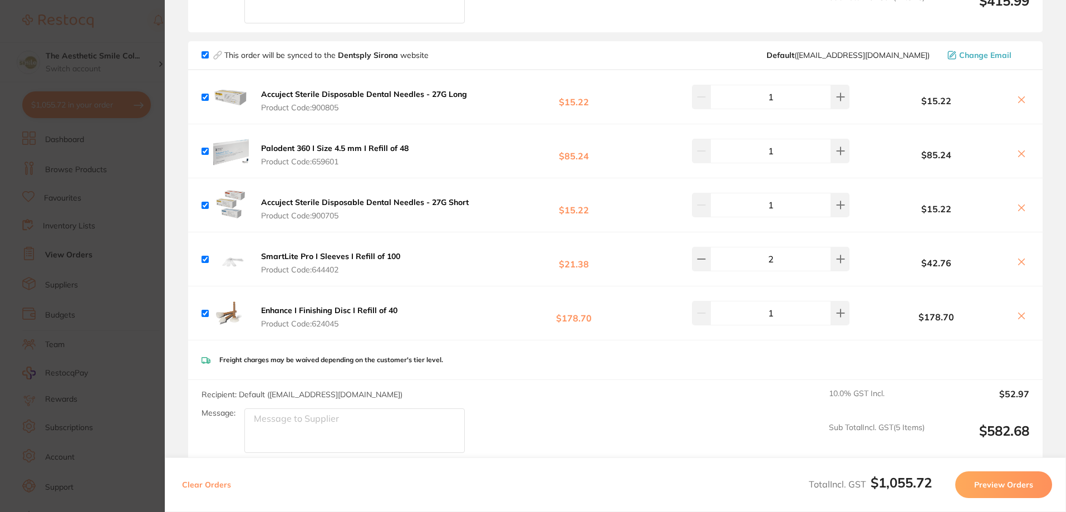
click at [1021, 316] on icon at bounding box center [1021, 315] width 9 height 9
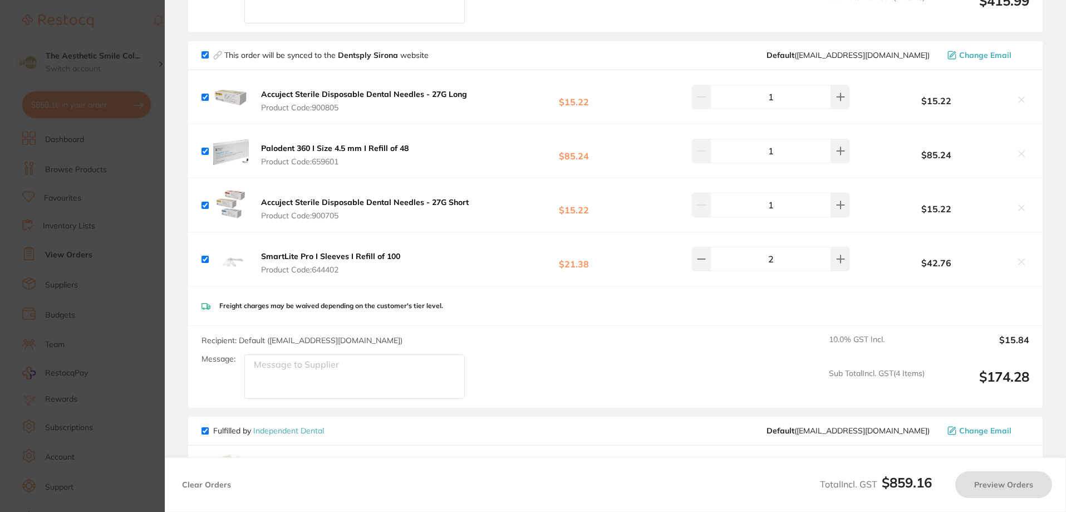
checkbox input "true"
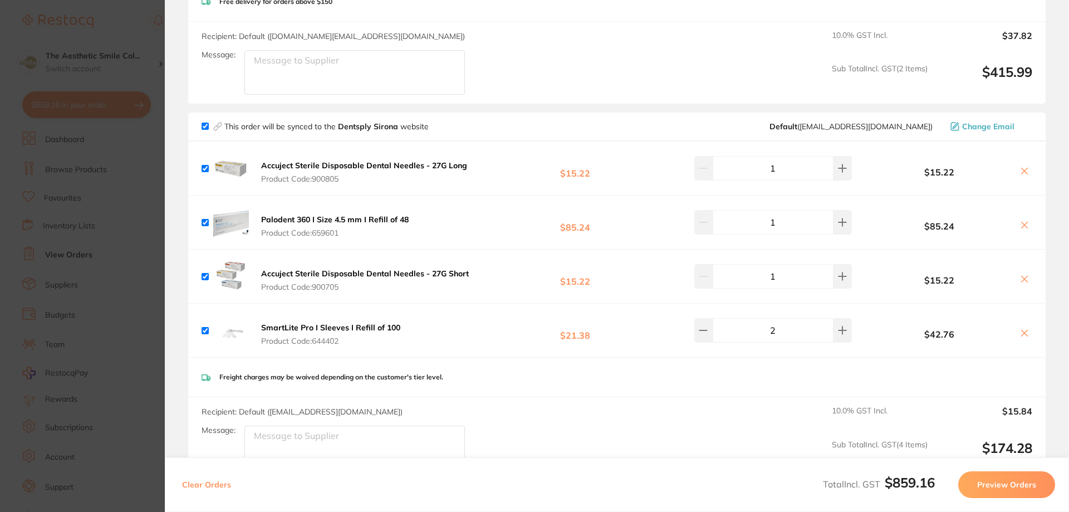
scroll to position [0, 0]
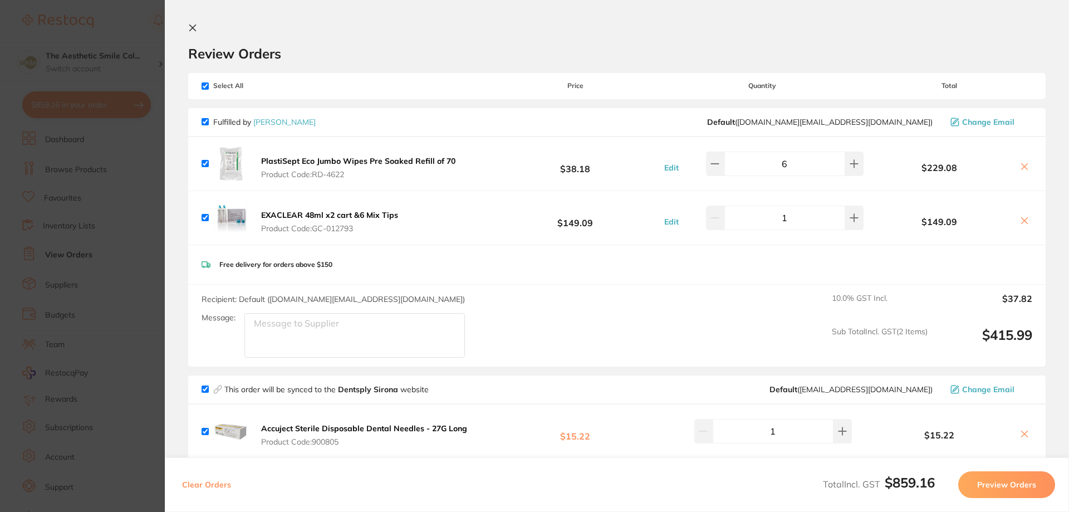
click at [379, 50] on h2 "Review Orders" at bounding box center [616, 53] width 857 height 17
click at [197, 25] on button at bounding box center [194, 28] width 13 height 11
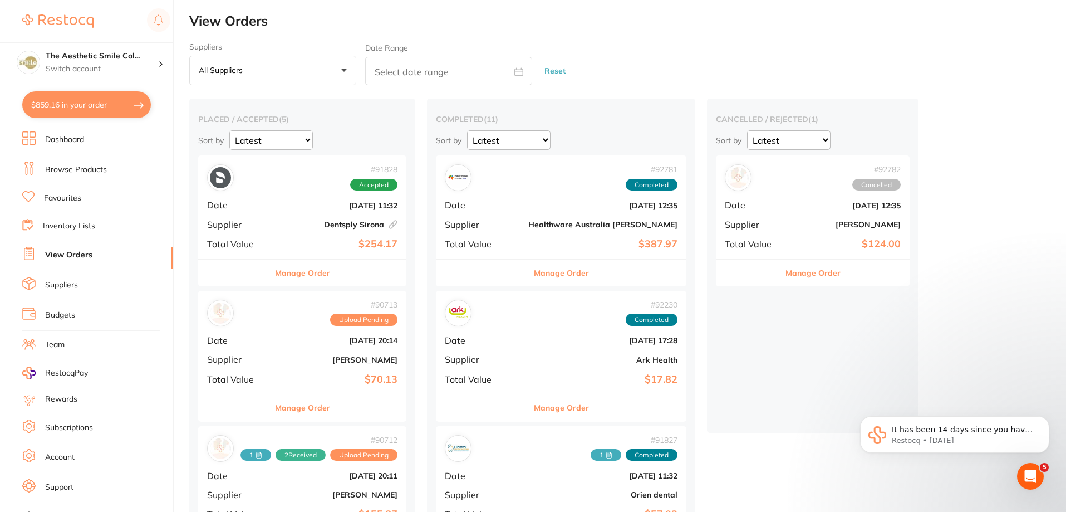
click at [58, 206] on ul "Dashboard Browse Products Favourites Inventory Lists View Orders Suppliers Budg…" at bounding box center [97, 323] width 151 height 384
click at [59, 199] on link "Favourites" at bounding box center [62, 198] width 37 height 11
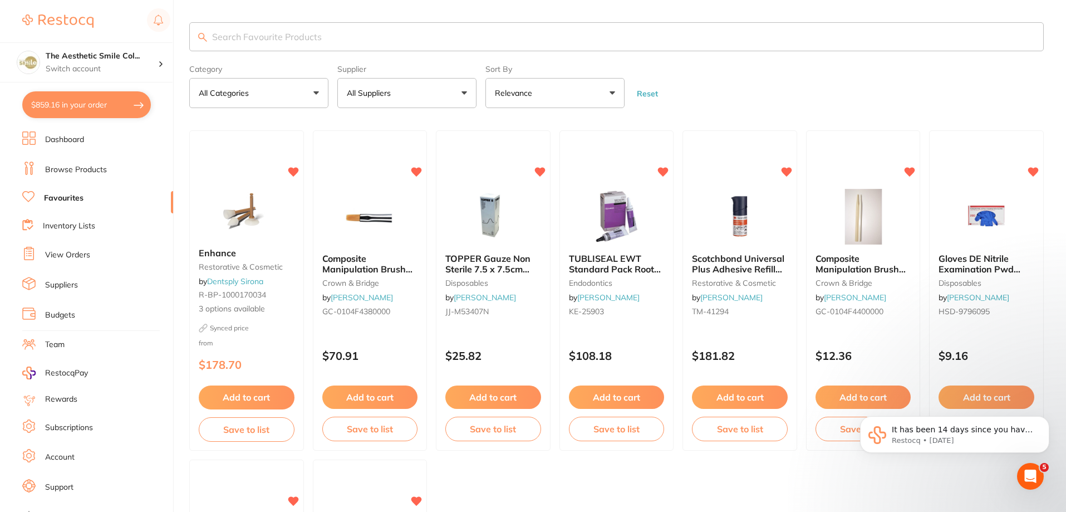
click at [57, 128] on section "The Aesthetic Smile Col... Switch account The Aesthetic Smile Collective $859.1…" at bounding box center [87, 256] width 174 height 512
click at [66, 136] on link "Dashboard" at bounding box center [64, 139] width 39 height 11
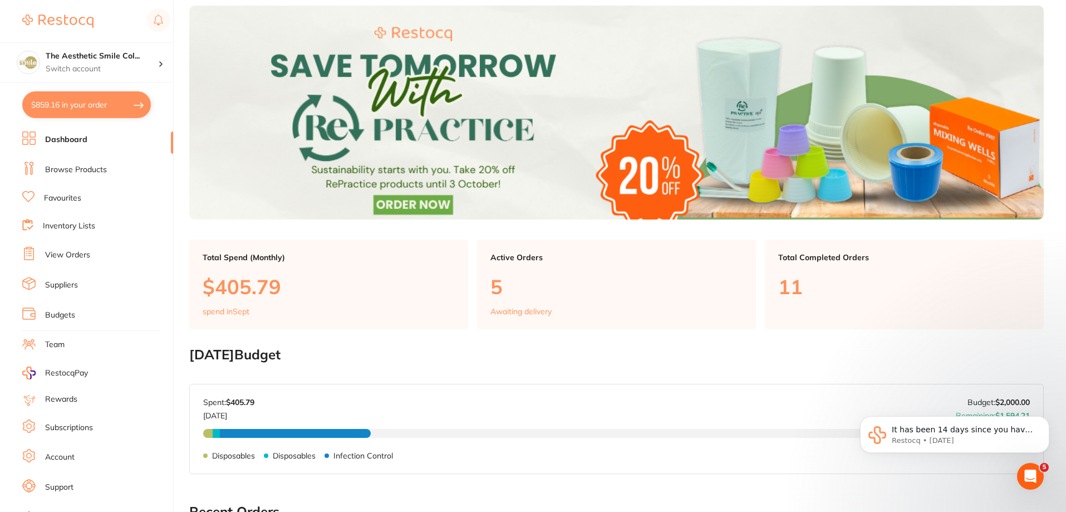
scroll to position [111, 0]
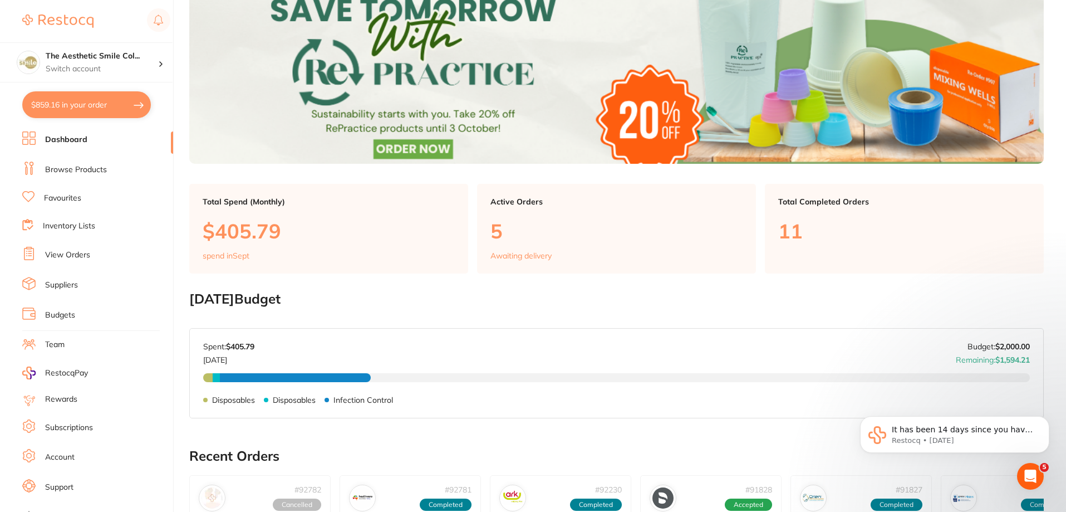
click at [70, 140] on link "Dashboard" at bounding box center [66, 139] width 42 height 11
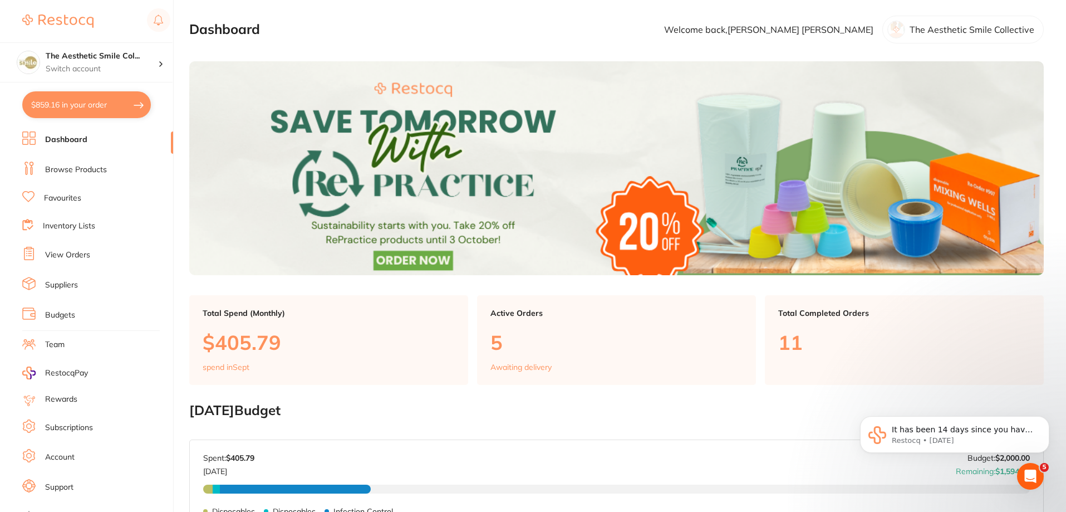
click at [73, 164] on link "Browse Products" at bounding box center [76, 169] width 62 height 11
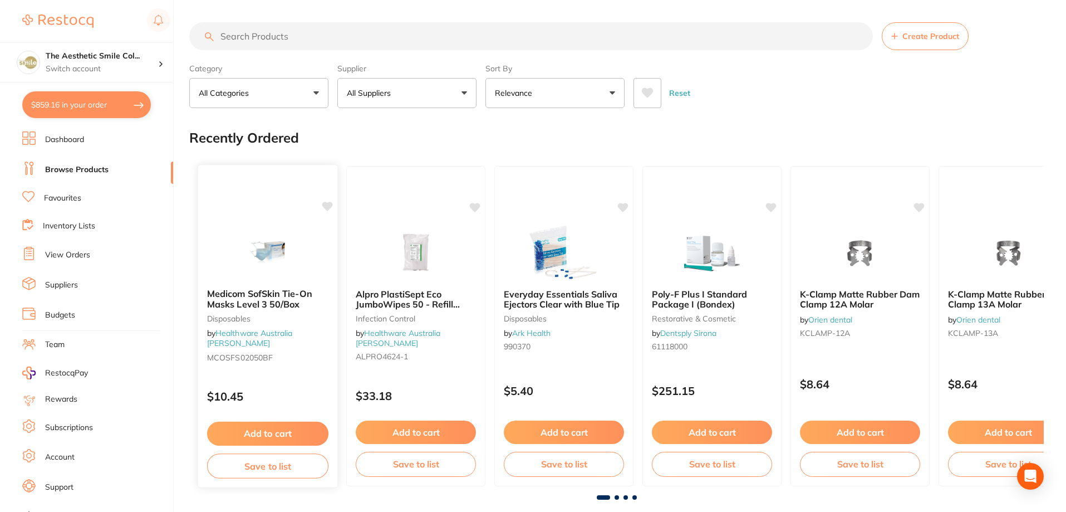
click at [328, 205] on icon at bounding box center [327, 206] width 11 height 9
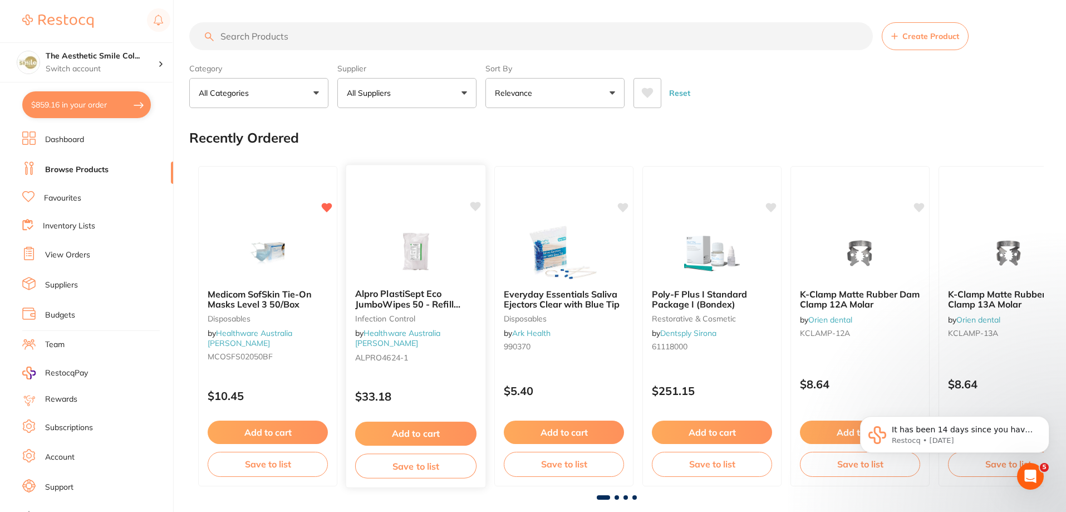
click at [478, 205] on icon at bounding box center [475, 206] width 11 height 9
click at [777, 203] on icon at bounding box center [771, 206] width 11 height 11
click at [915, 204] on icon at bounding box center [920, 206] width 11 height 9
click at [1044, 417] on icon "Dismiss notification" at bounding box center [1046, 419] width 6 height 6
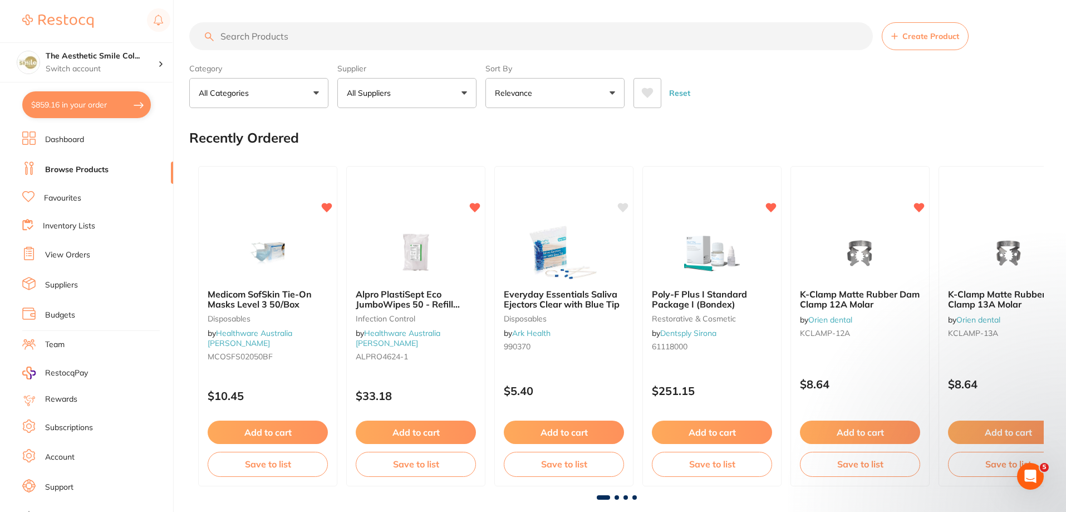
drag, startPoint x: 962, startPoint y: 134, endPoint x: 798, endPoint y: 129, distance: 163.8
click at [803, 134] on div "Recently Ordered" at bounding box center [616, 137] width 855 height 37
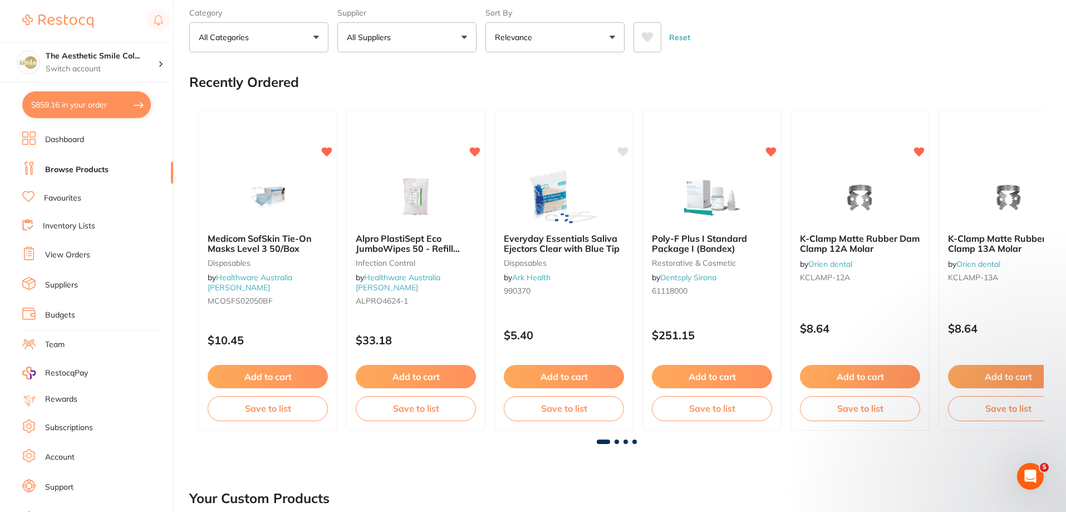
click at [616, 443] on span at bounding box center [617, 441] width 4 height 4
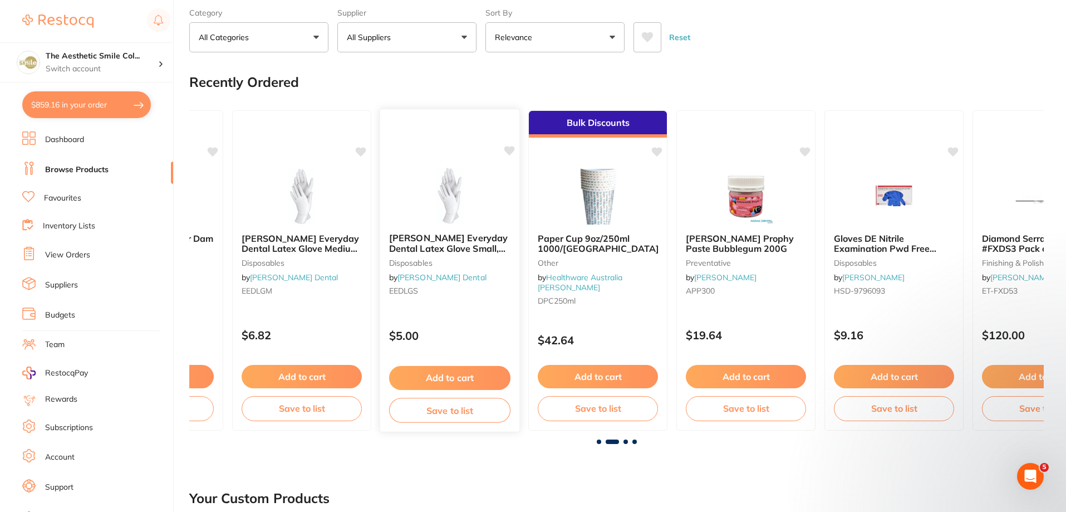
click at [509, 150] on icon at bounding box center [509, 150] width 11 height 9
click at [360, 150] on icon at bounding box center [361, 150] width 11 height 9
click at [598, 440] on span at bounding box center [599, 441] width 4 height 4
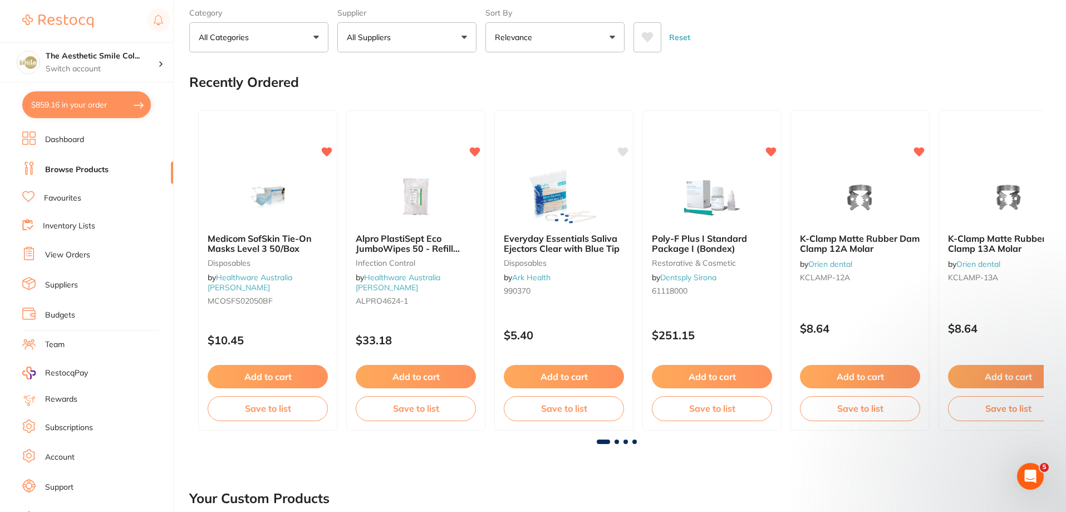
drag, startPoint x: 606, startPoint y: 442, endPoint x: 594, endPoint y: 443, distance: 11.7
click at [594, 443] on div at bounding box center [616, 441] width 855 height 4
click at [617, 439] on span at bounding box center [617, 441] width 4 height 4
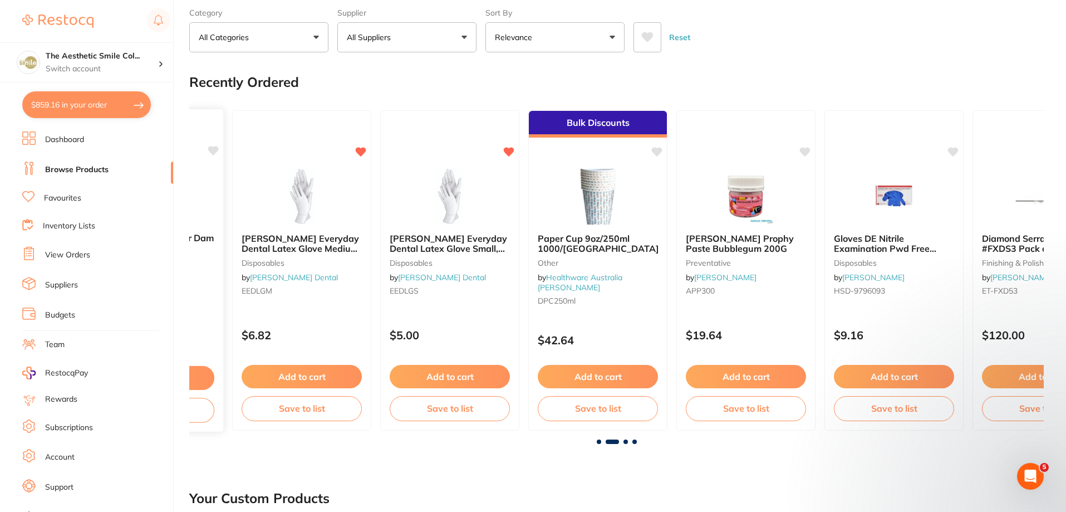
click at [210, 207] on div at bounding box center [153, 196] width 139 height 56
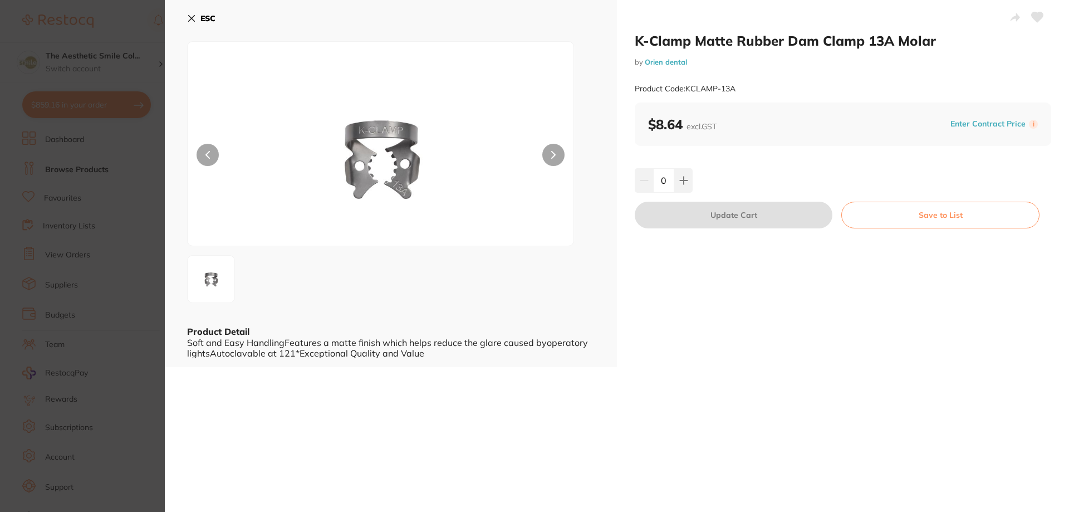
click at [191, 18] on icon at bounding box center [192, 19] width 6 height 6
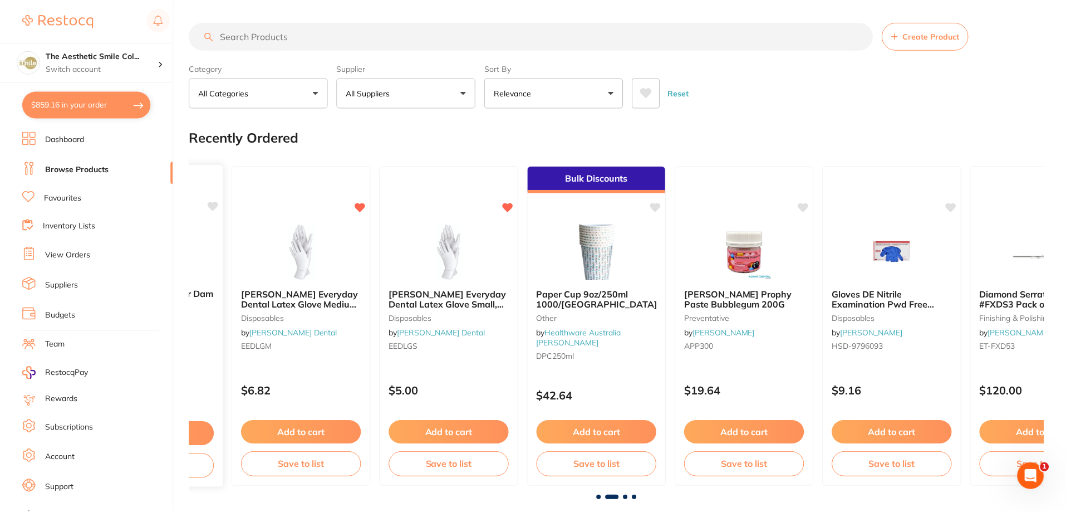
scroll to position [56, 0]
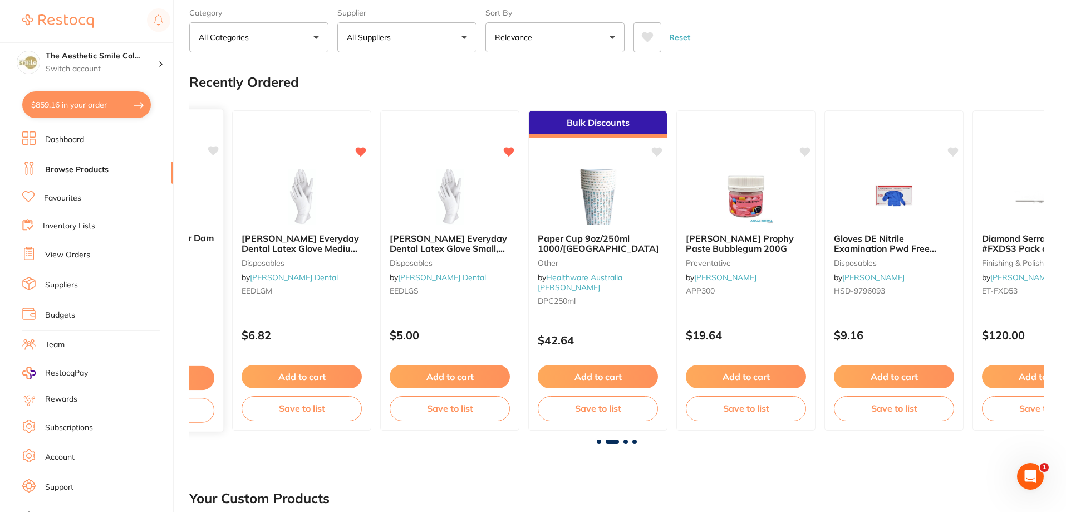
click at [212, 153] on icon at bounding box center [213, 150] width 11 height 9
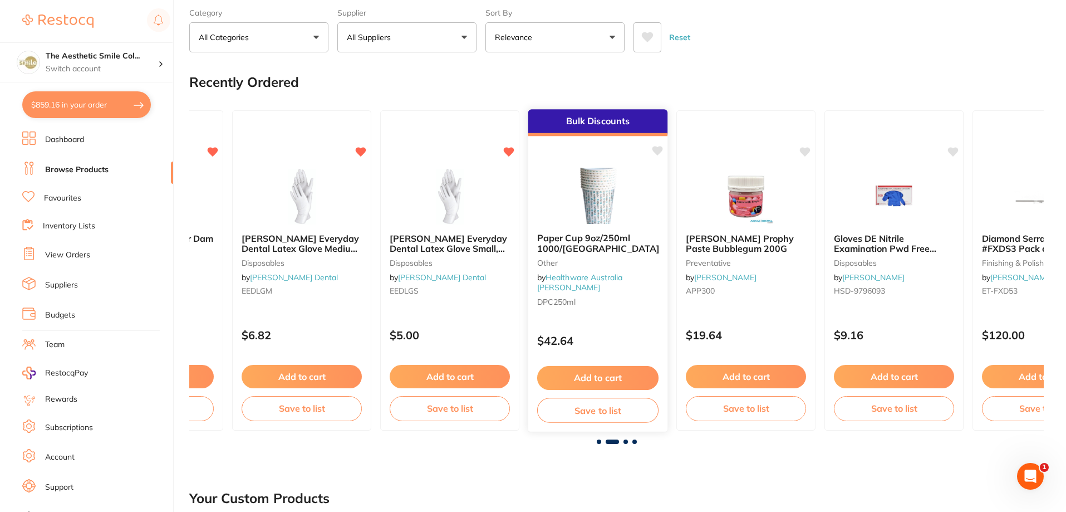
click at [656, 149] on icon at bounding box center [658, 150] width 11 height 9
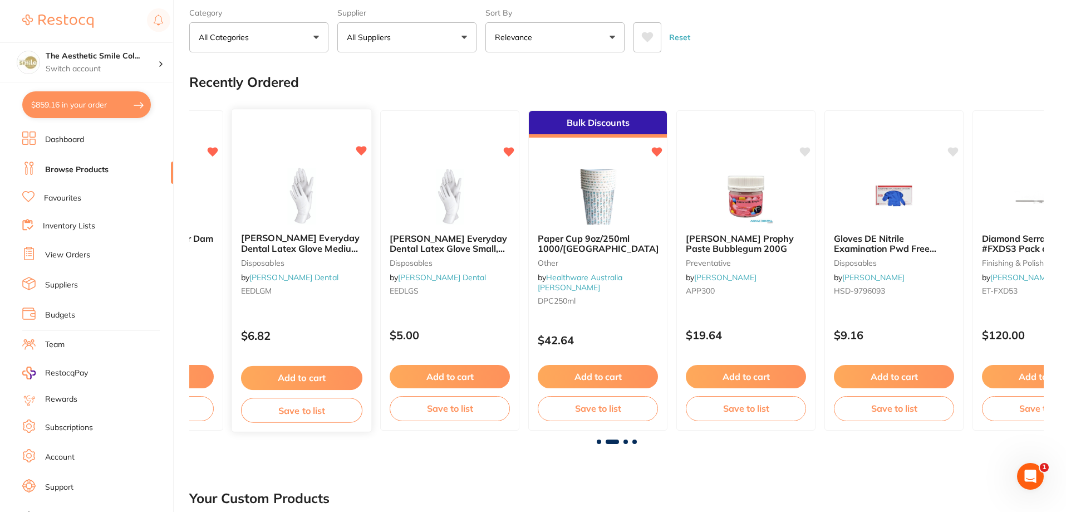
click at [360, 150] on icon at bounding box center [361, 150] width 11 height 9
click at [511, 153] on icon at bounding box center [509, 150] width 11 height 9
click at [625, 442] on span at bounding box center [626, 441] width 4 height 4
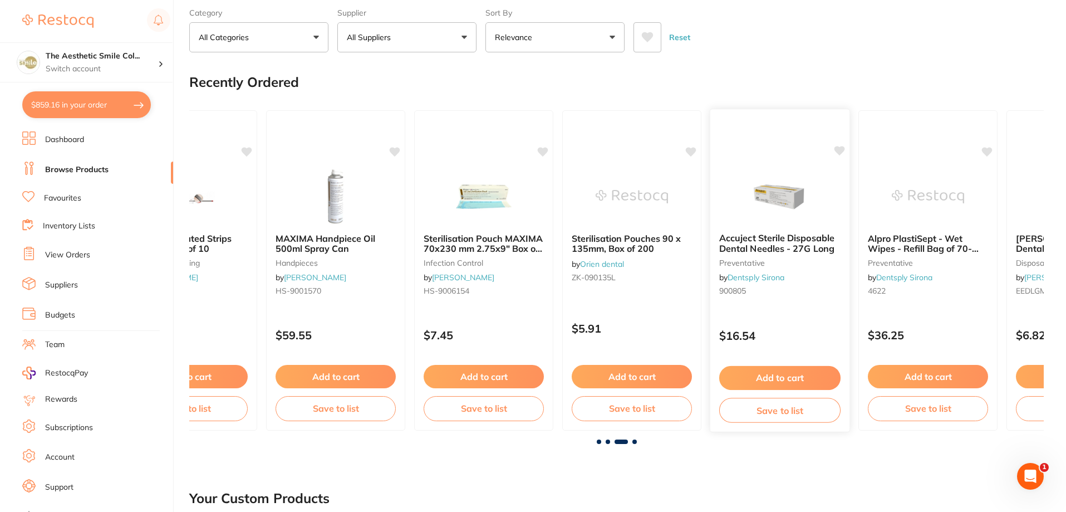
click at [842, 152] on icon at bounding box center [840, 150] width 11 height 9
click at [636, 440] on span at bounding box center [634, 441] width 4 height 4
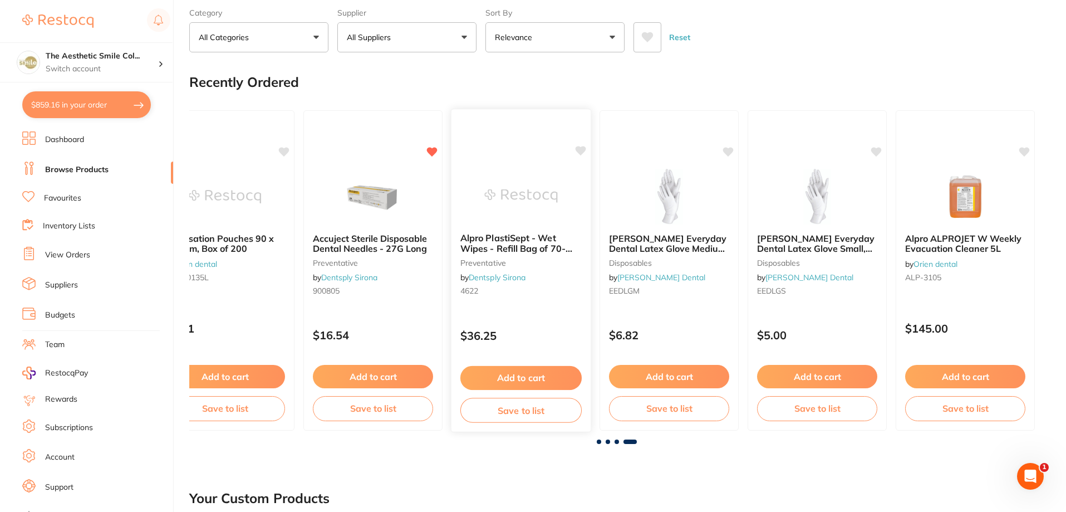
click at [577, 149] on icon at bounding box center [581, 150] width 11 height 9
click at [1029, 151] on icon at bounding box center [1024, 150] width 11 height 11
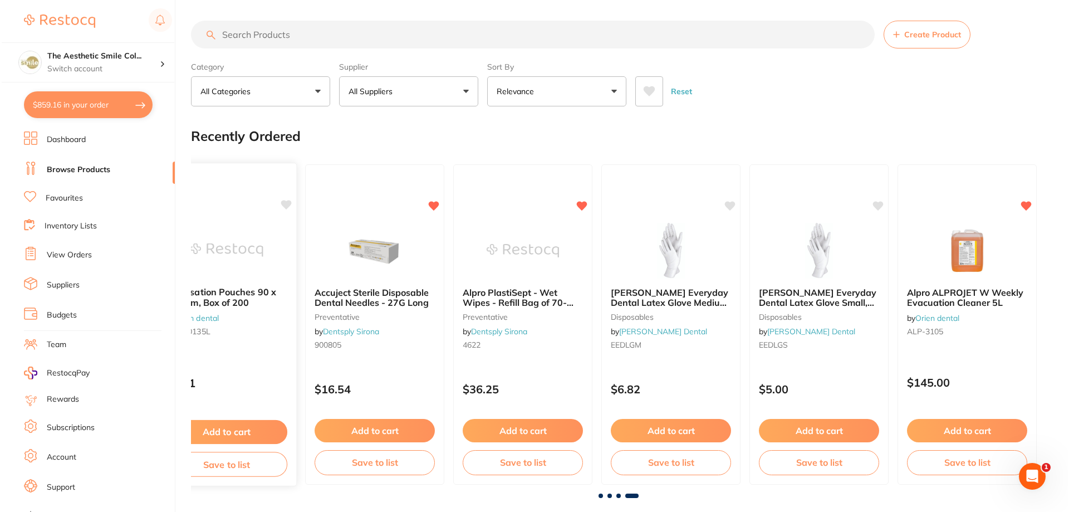
scroll to position [0, 0]
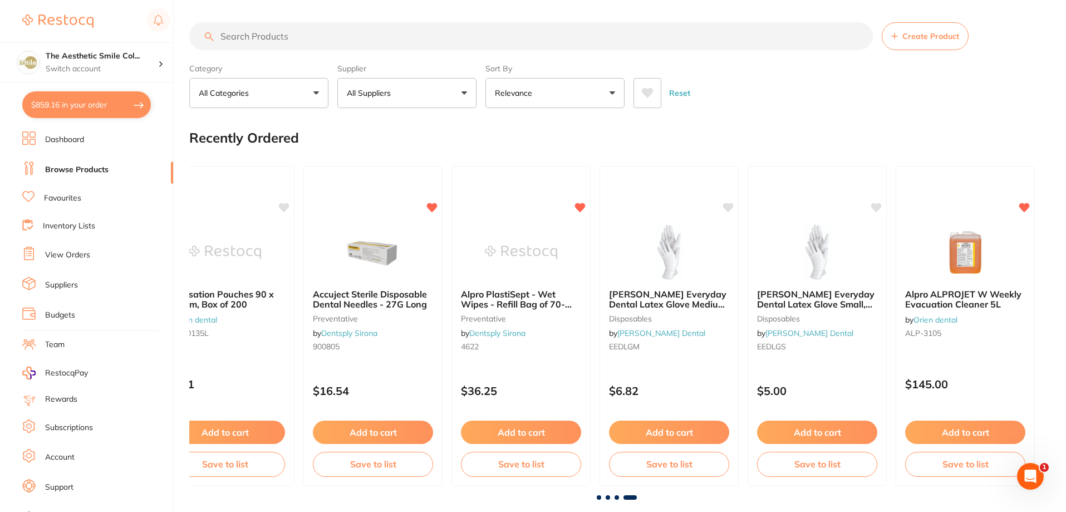
click at [81, 226] on link "Inventory Lists" at bounding box center [69, 225] width 52 height 11
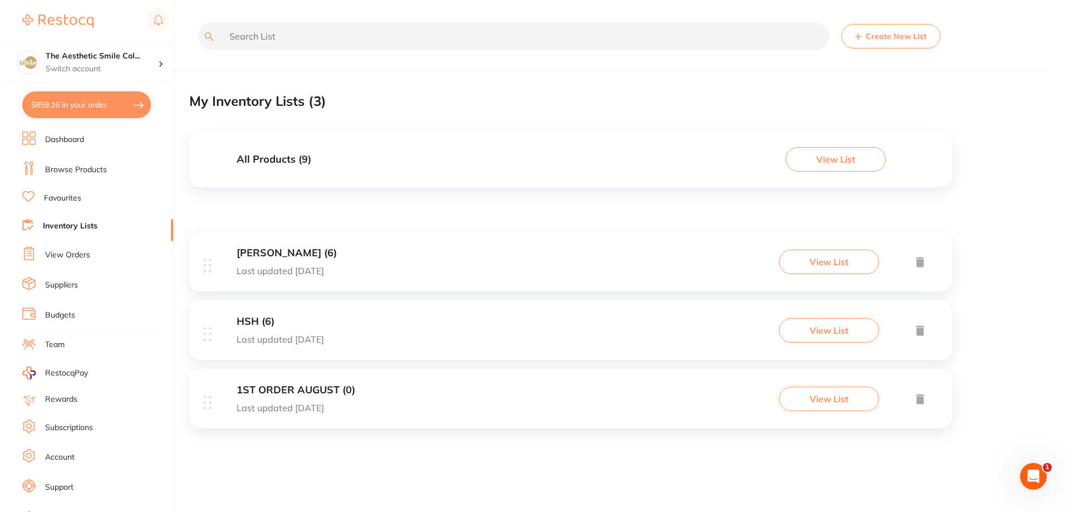
click at [812, 266] on button "View List" at bounding box center [829, 261] width 100 height 24
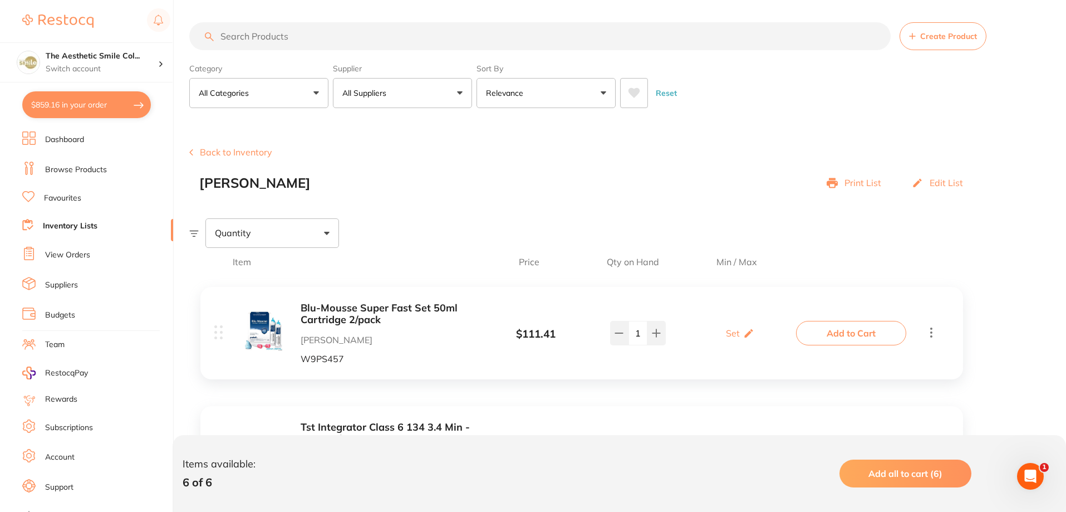
scroll to position [56, 0]
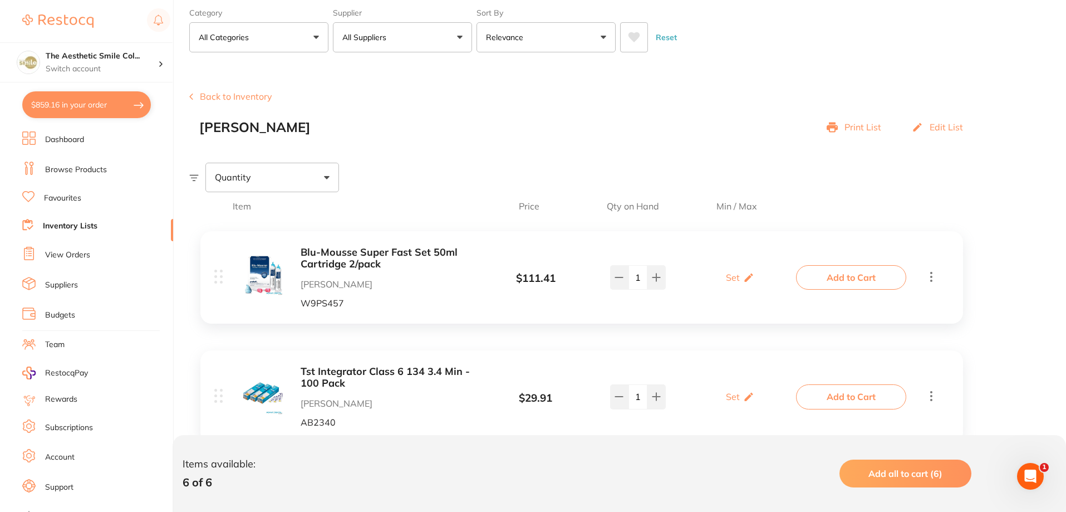
click at [947, 123] on p "Edit List" at bounding box center [946, 127] width 33 height 10
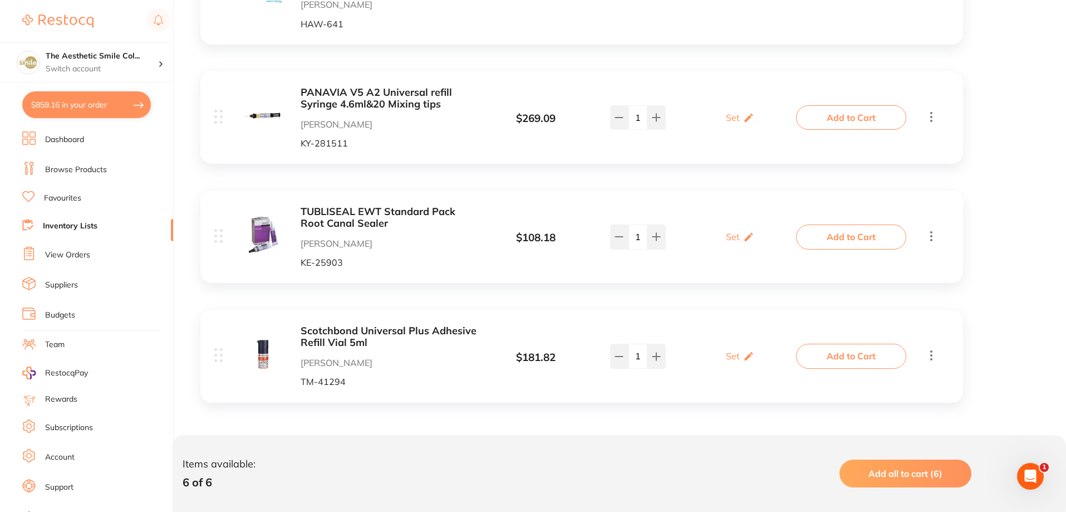
scroll to position [379, 0]
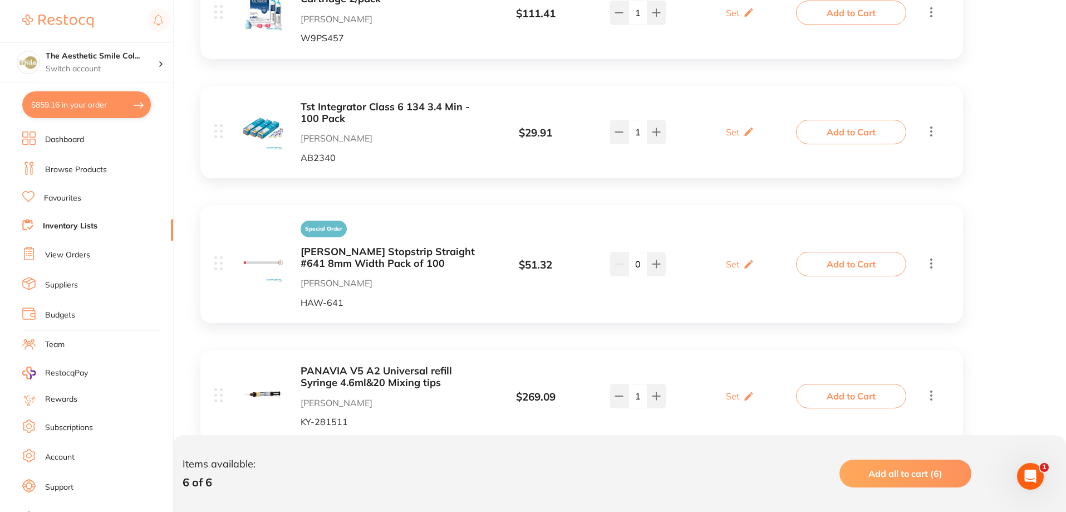
click at [74, 204] on li "Favourites" at bounding box center [97, 198] width 151 height 14
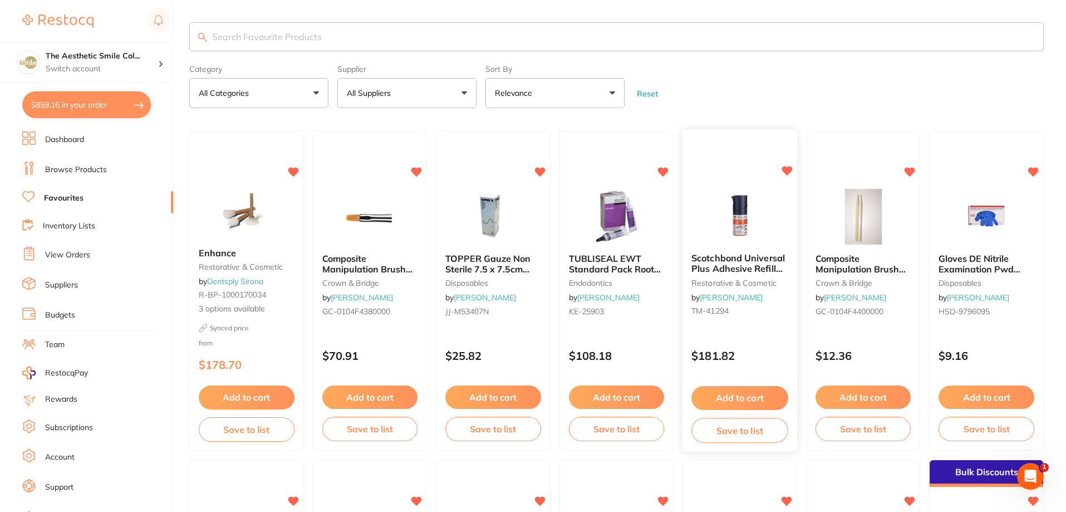
click at [766, 433] on button "Save to list" at bounding box center [740, 430] width 96 height 25
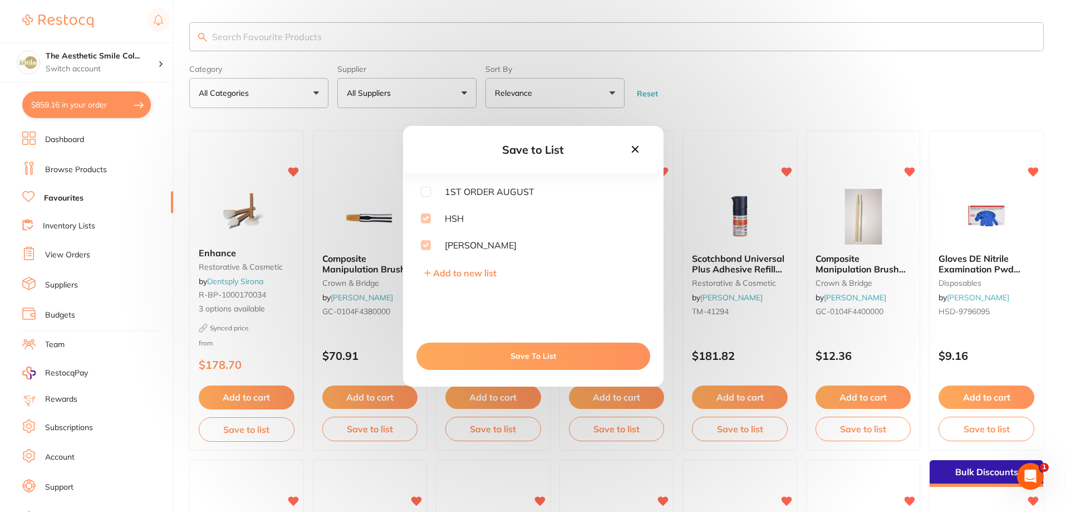
click at [428, 192] on input "checkbox" at bounding box center [426, 192] width 10 height 10
checkbox input "false"
click at [641, 148] on icon at bounding box center [635, 149] width 12 height 12
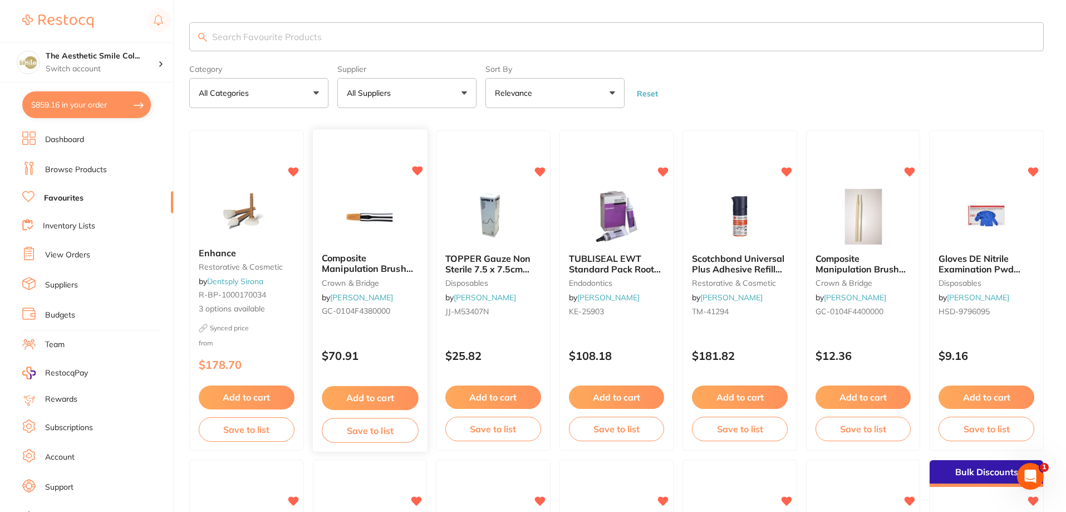
scroll to position [56, 0]
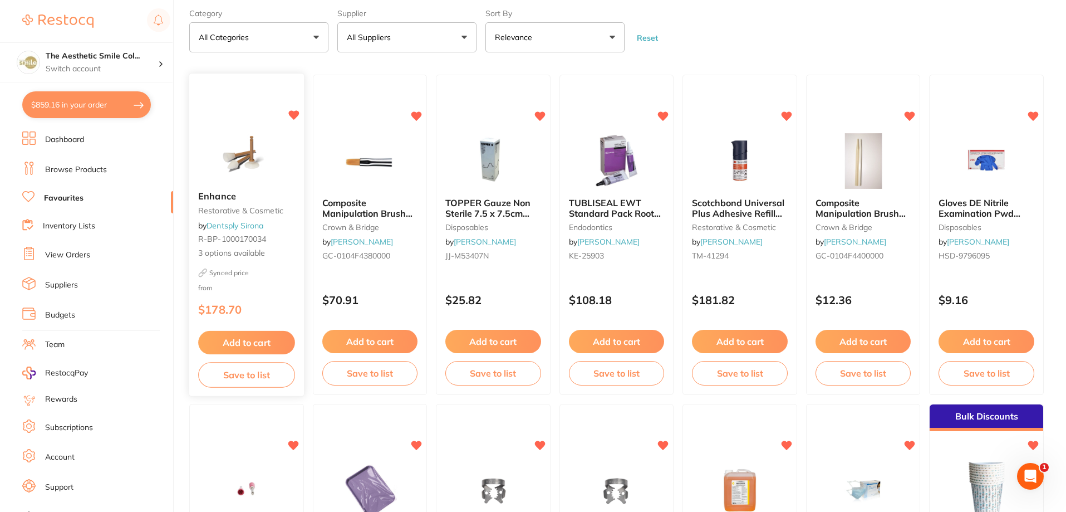
click at [269, 369] on button "Save to list" at bounding box center [246, 374] width 96 height 25
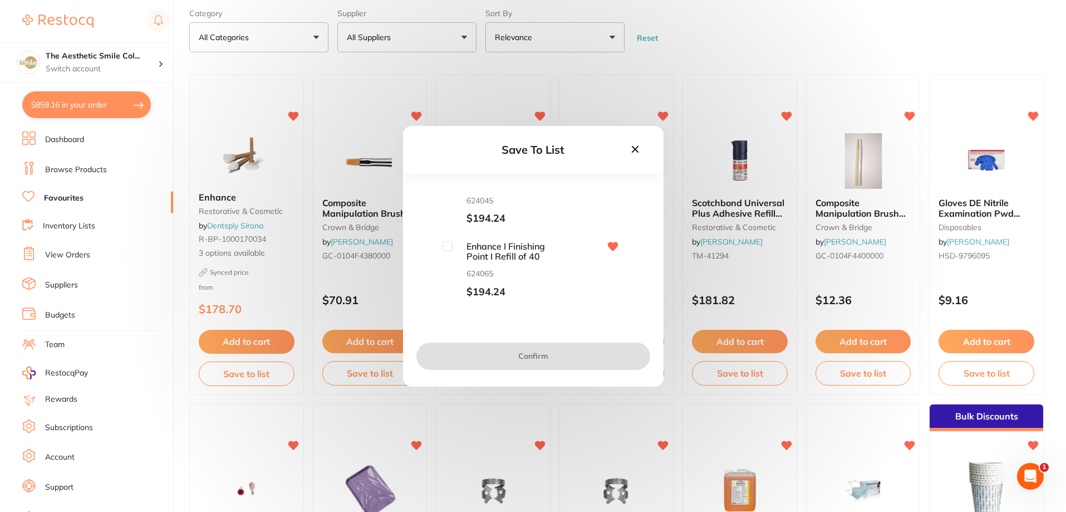
scroll to position [0, 0]
click at [455, 191] on span "Enhance I Finishing Cup I Refill of 40" at bounding box center [508, 197] width 111 height 21
click at [448, 190] on input "checkbox" at bounding box center [448, 192] width 10 height 10
checkbox input "true"
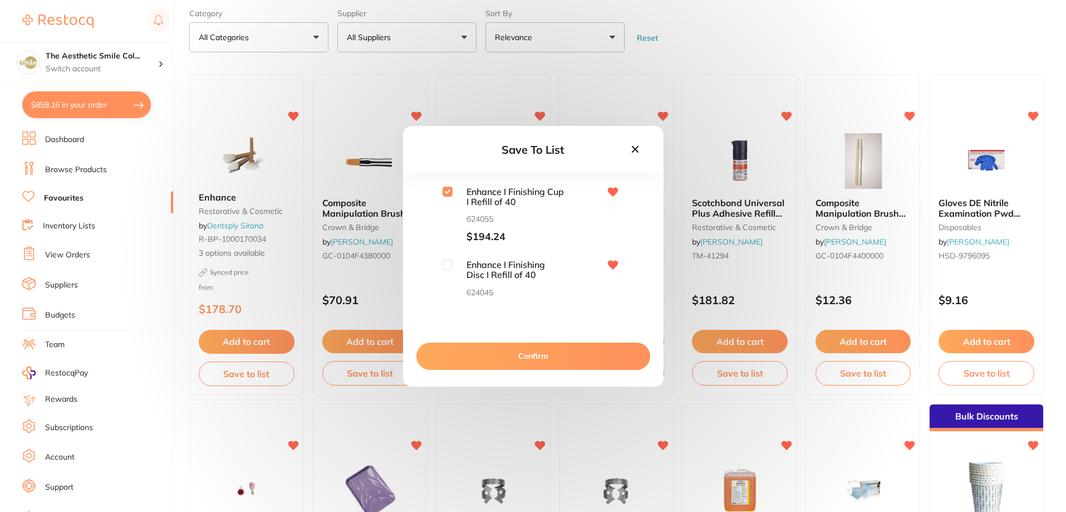
click at [449, 262] on input "checkbox" at bounding box center [448, 264] width 10 height 10
checkbox input "true"
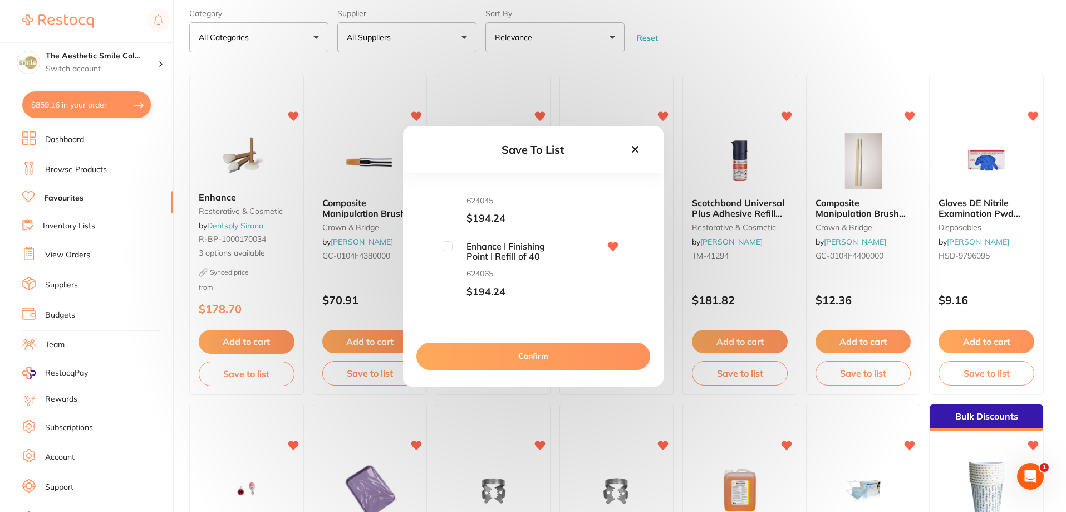
click at [450, 248] on input "checkbox" at bounding box center [448, 246] width 10 height 10
checkbox input "true"
click at [526, 357] on button "Confirm" at bounding box center [533, 355] width 234 height 27
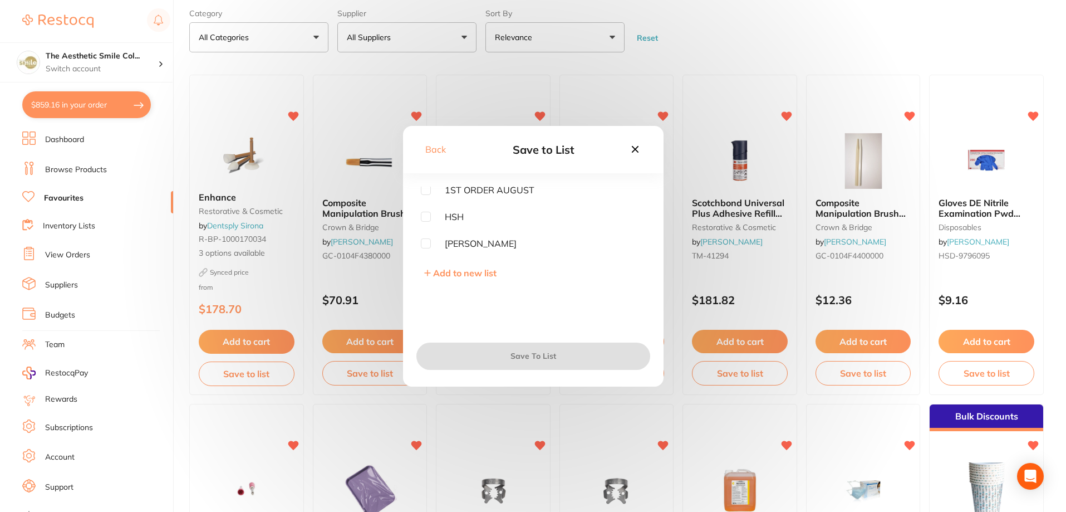
scroll to position [2, 0]
click at [444, 276] on span "Add to new list" at bounding box center [464, 272] width 63 height 11
click at [494, 209] on input "text" at bounding box center [533, 216] width 225 height 29
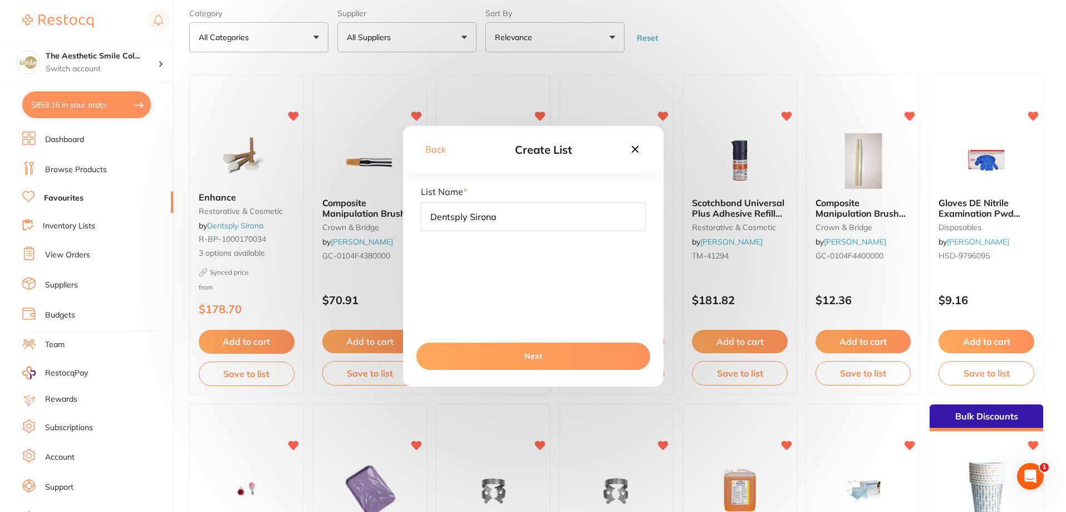
type input "Dentsply Sirona"
click at [559, 355] on button "Next" at bounding box center [533, 355] width 234 height 27
click at [518, 357] on button "Save To List" at bounding box center [533, 355] width 234 height 27
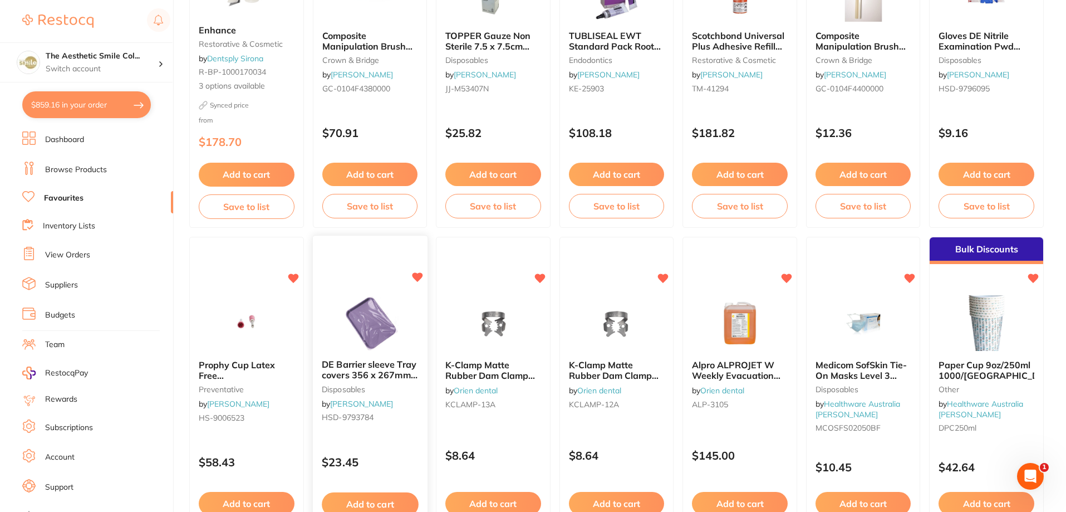
scroll to position [278, 0]
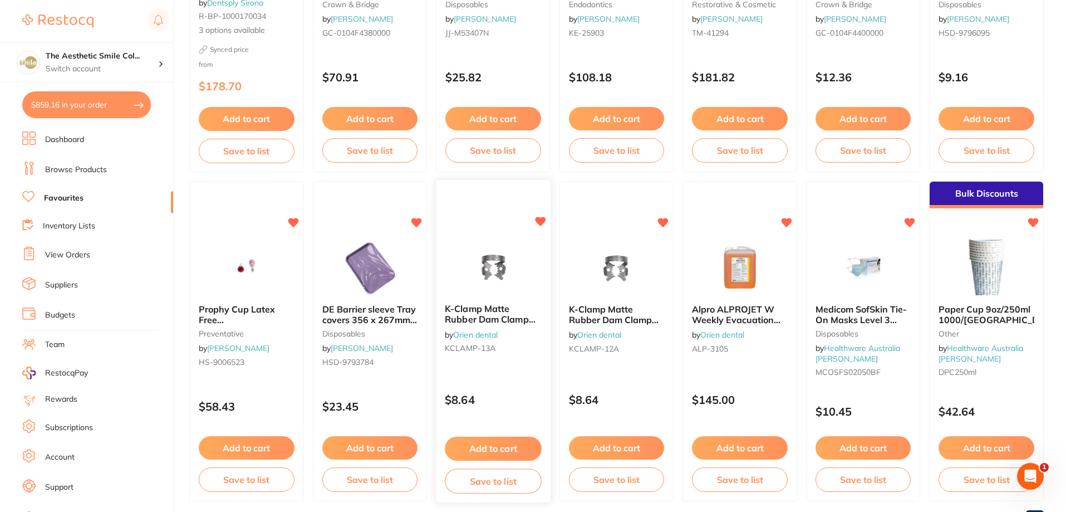
click at [496, 486] on button "Save to list" at bounding box center [493, 480] width 96 height 25
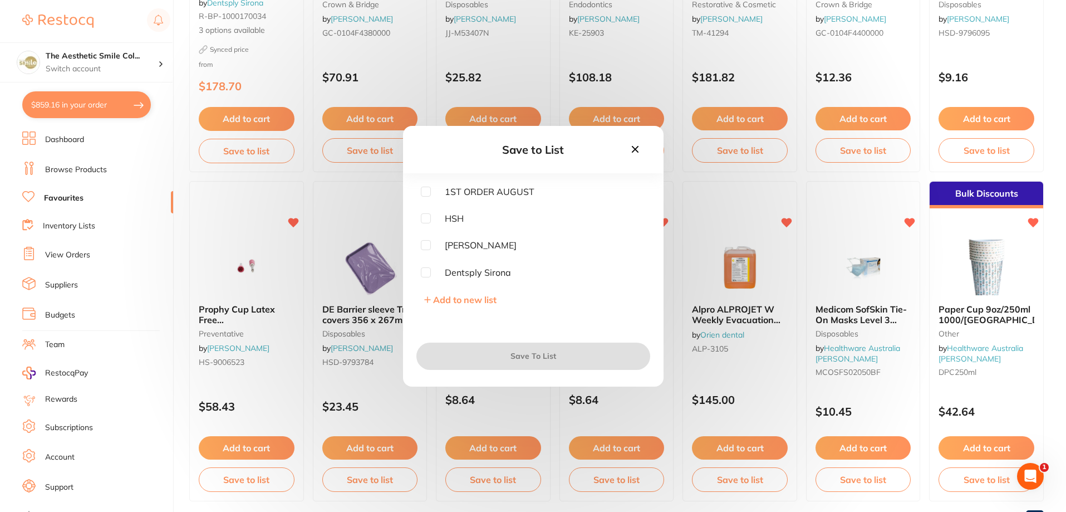
scroll to position [0, 0]
click at [484, 300] on span "Add to new list" at bounding box center [464, 299] width 63 height 11
click at [498, 217] on input "text" at bounding box center [533, 216] width 225 height 29
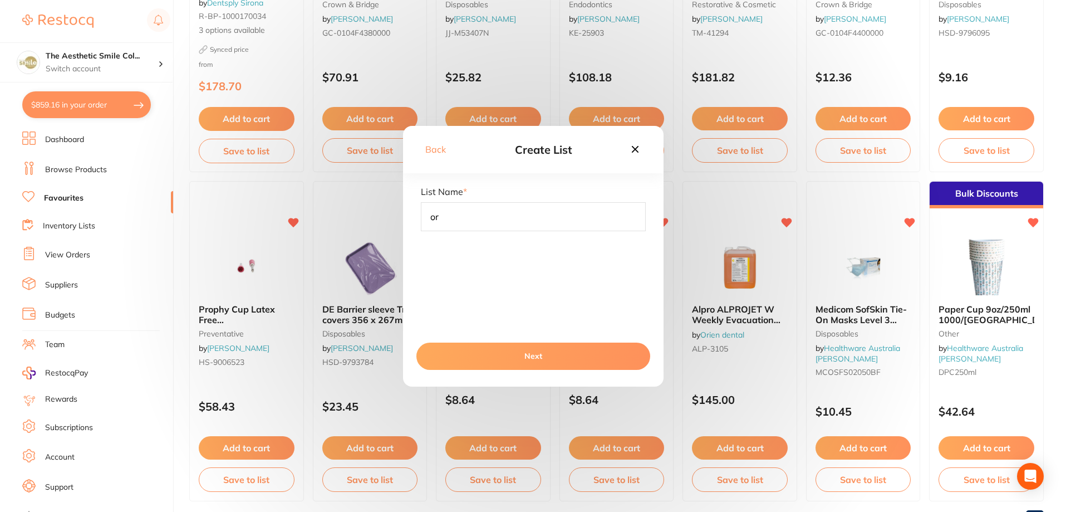
type input "o"
type input "Orien Dental"
click at [535, 353] on button "Next" at bounding box center [533, 355] width 234 height 27
click at [520, 357] on button "Save To List" at bounding box center [533, 355] width 234 height 27
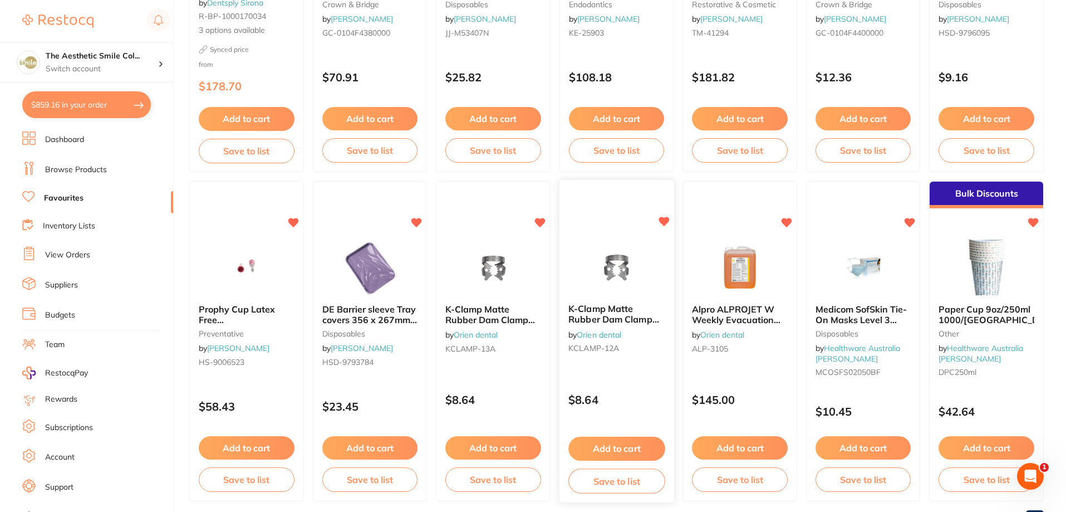
click at [638, 476] on button "Save to list" at bounding box center [616, 480] width 96 height 25
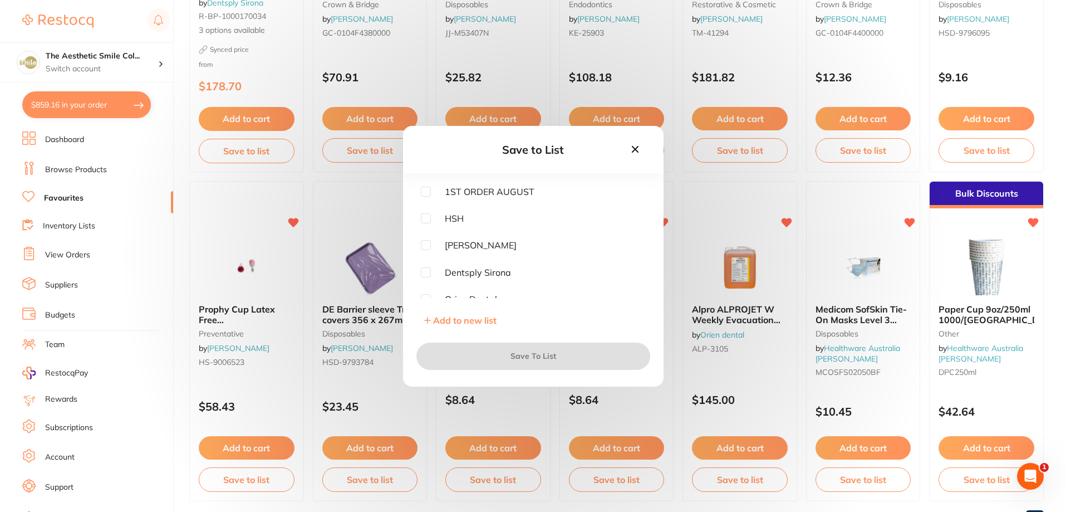
click at [421, 271] on input "checkbox" at bounding box center [426, 272] width 10 height 10
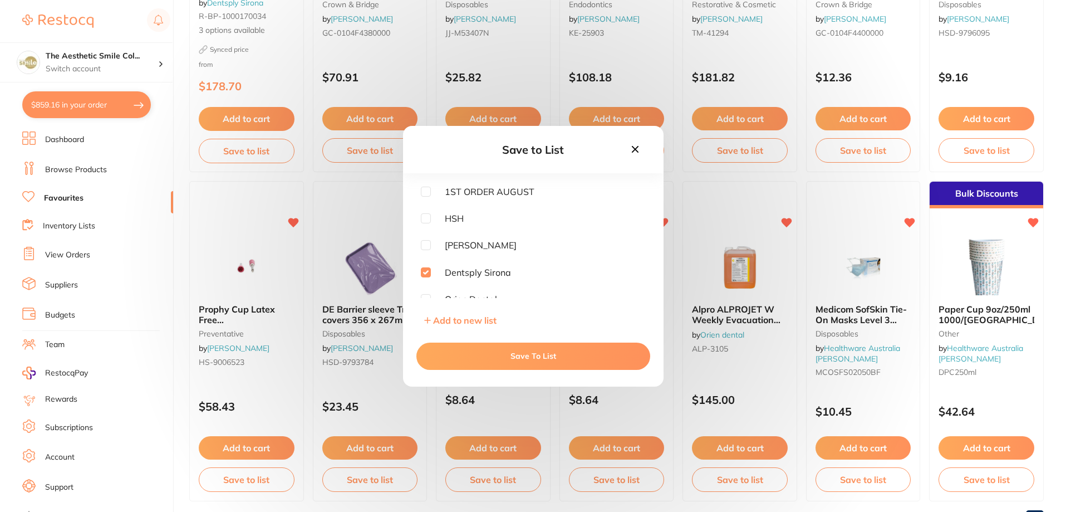
drag, startPoint x: 424, startPoint y: 272, endPoint x: 434, endPoint y: 264, distance: 12.7
click at [425, 272] on input "checkbox" at bounding box center [426, 272] width 10 height 10
checkbox input "false"
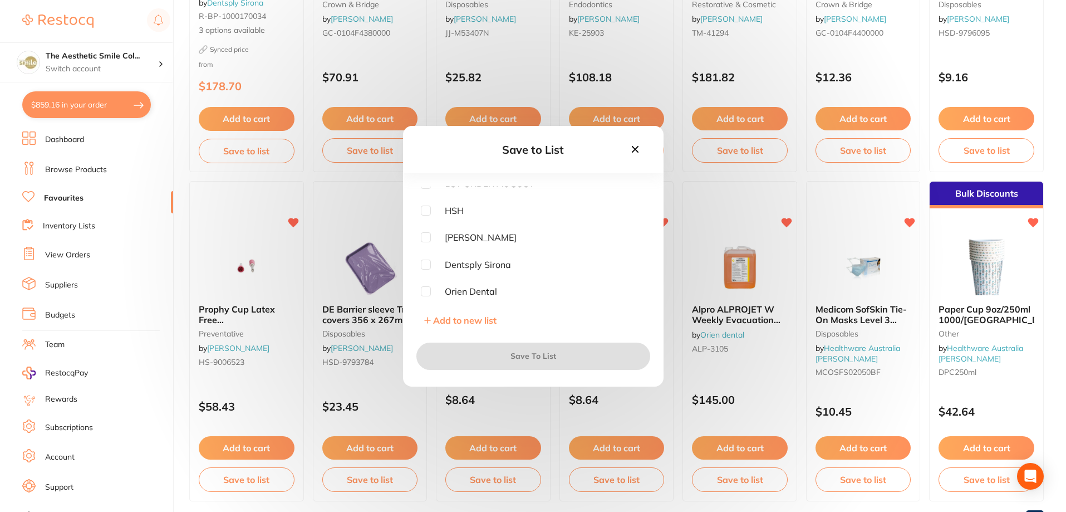
click at [424, 292] on input "checkbox" at bounding box center [426, 291] width 10 height 10
checkbox input "true"
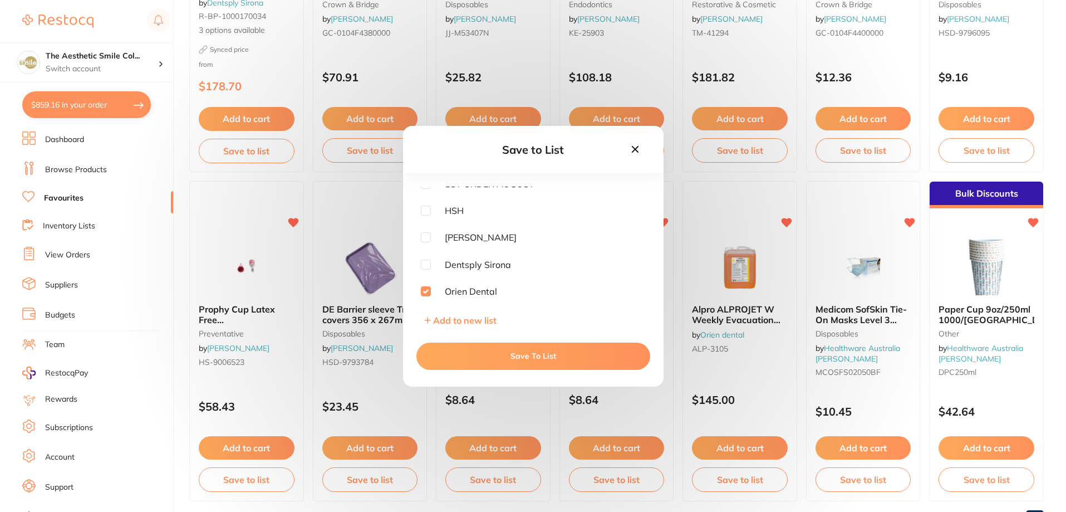
click at [492, 347] on button "Save To List" at bounding box center [533, 355] width 234 height 27
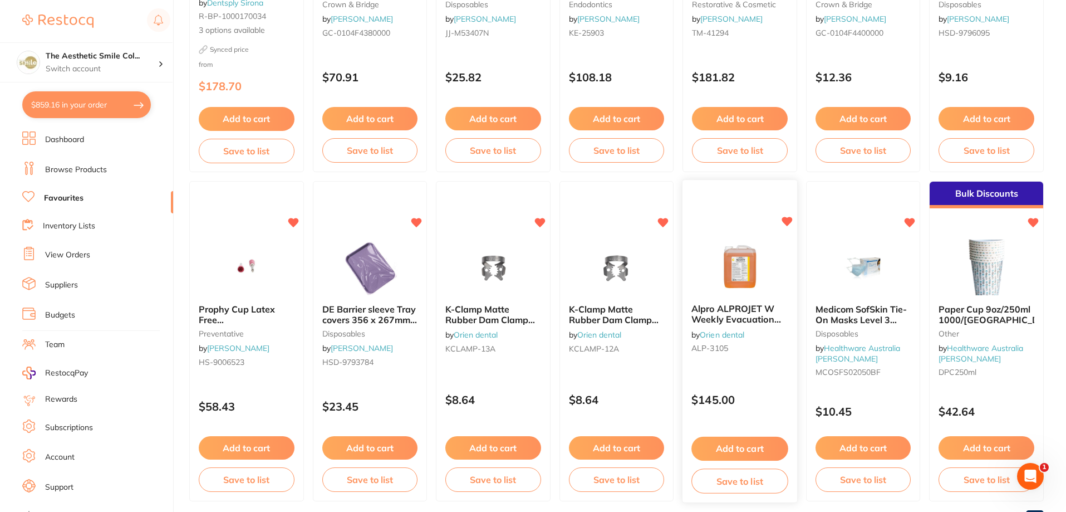
click at [734, 473] on button "Save to list" at bounding box center [740, 480] width 96 height 25
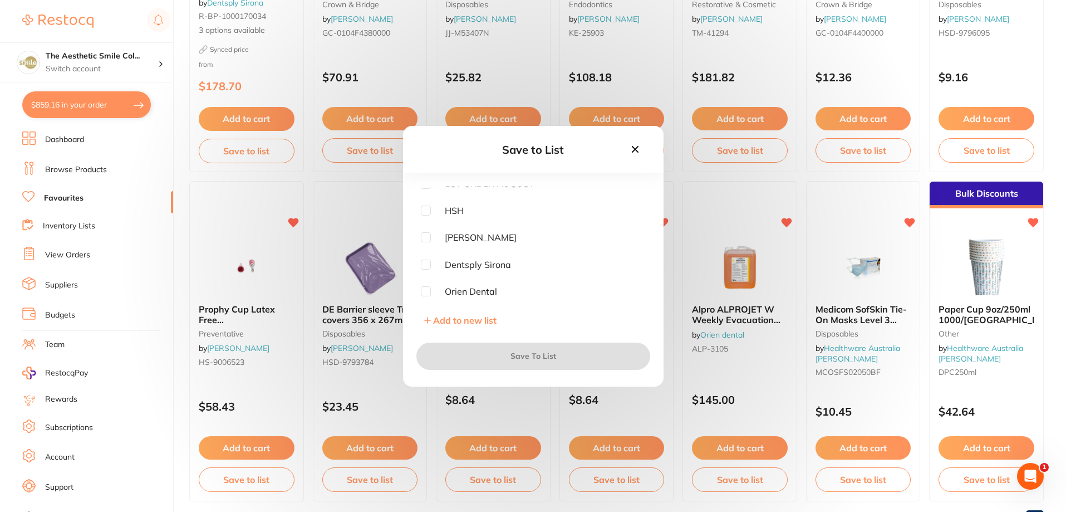
click at [426, 291] on input "checkbox" at bounding box center [426, 291] width 10 height 10
checkbox input "true"
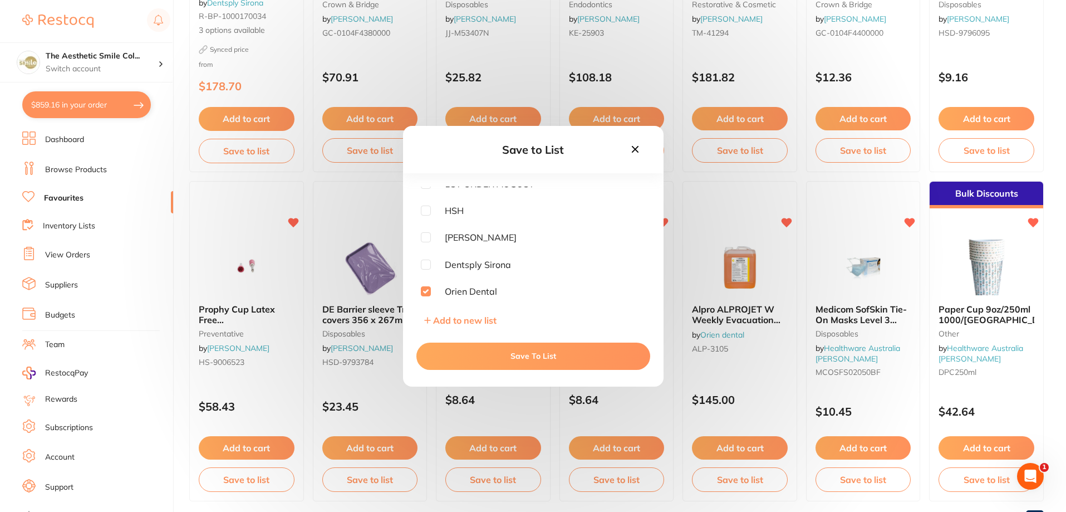
click at [581, 353] on button "Save To List" at bounding box center [533, 355] width 234 height 27
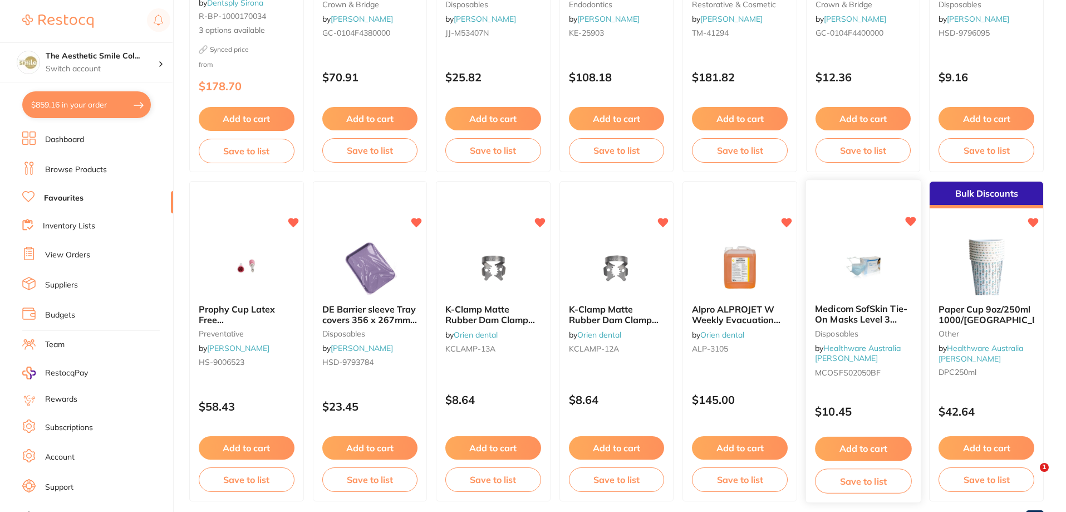
click at [886, 486] on button "Save to list" at bounding box center [863, 480] width 96 height 25
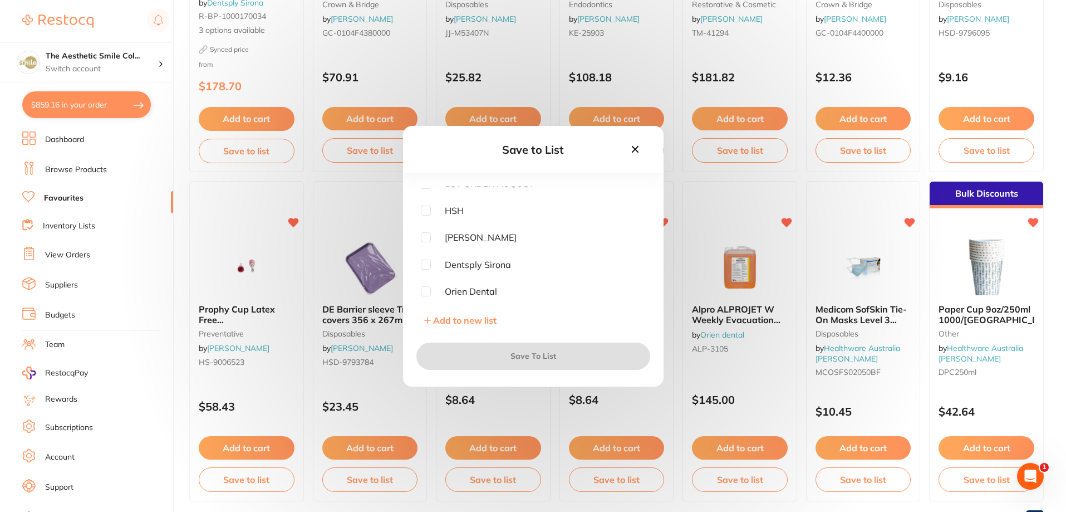
click at [473, 318] on span "Add to new list" at bounding box center [464, 320] width 63 height 11
click at [474, 228] on input "text" at bounding box center [533, 216] width 225 height 29
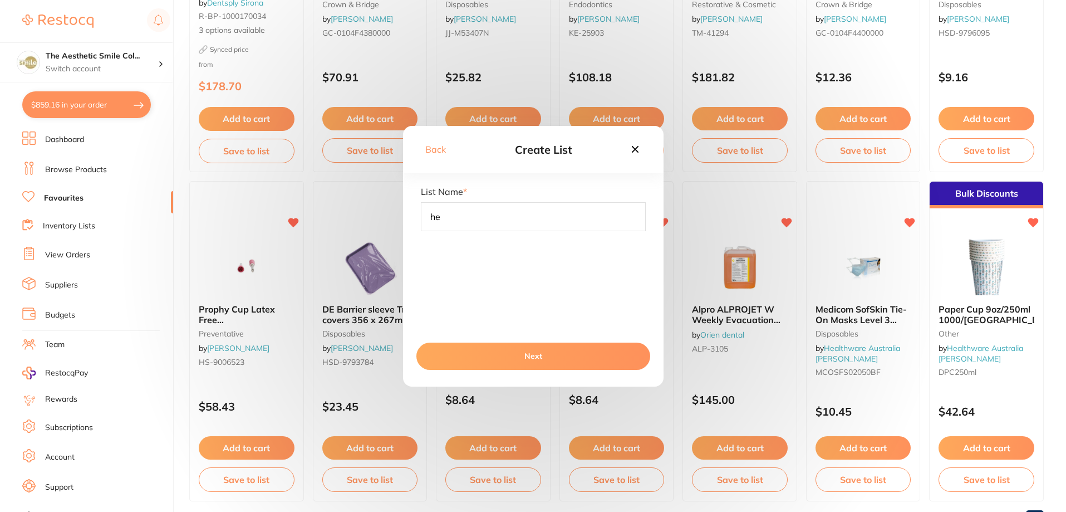
type input "h"
type input "Healthware Australia [PERSON_NAME]"
click at [540, 355] on button "Next" at bounding box center [533, 355] width 234 height 27
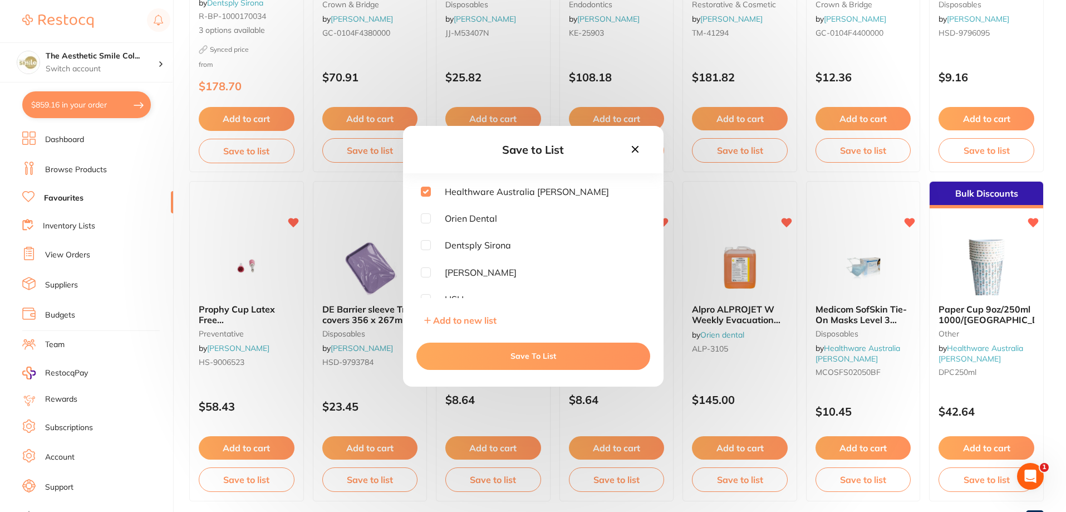
click at [538, 360] on button "Save To List" at bounding box center [533, 355] width 234 height 27
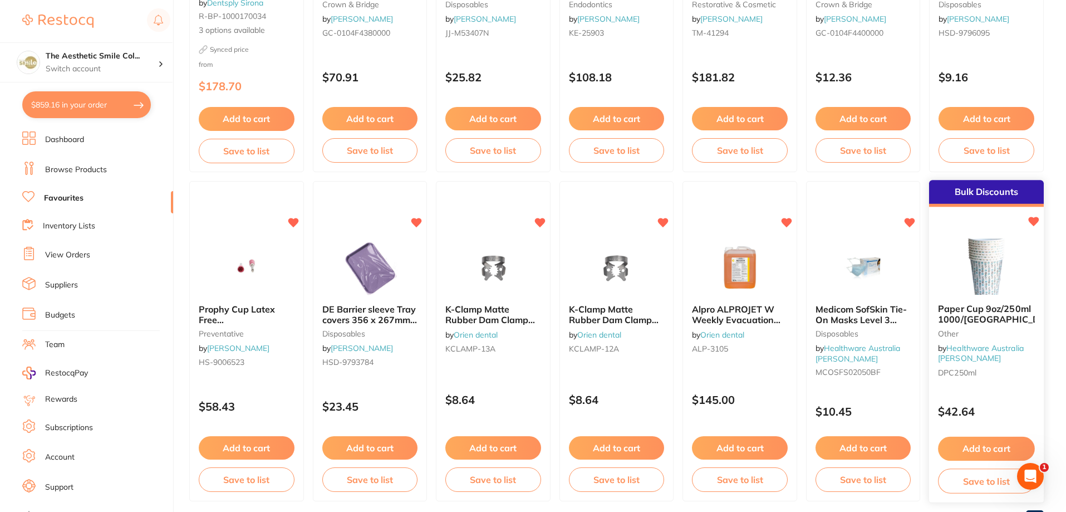
click at [965, 484] on button "Save to list" at bounding box center [987, 480] width 96 height 25
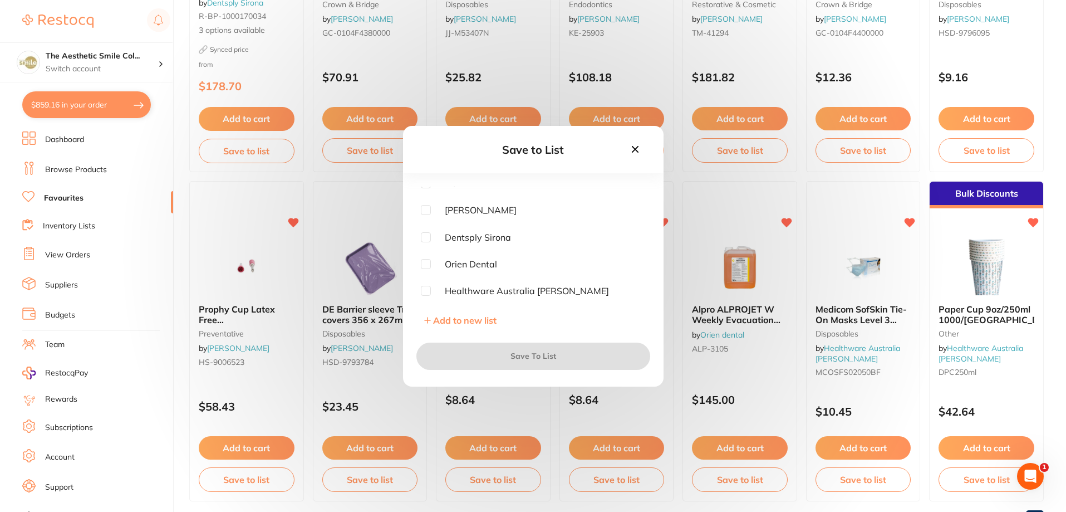
click at [455, 292] on span "Healthware Australia [PERSON_NAME]" at bounding box center [520, 291] width 178 height 10
click at [425, 291] on input "checkbox" at bounding box center [426, 291] width 10 height 10
checkbox input "true"
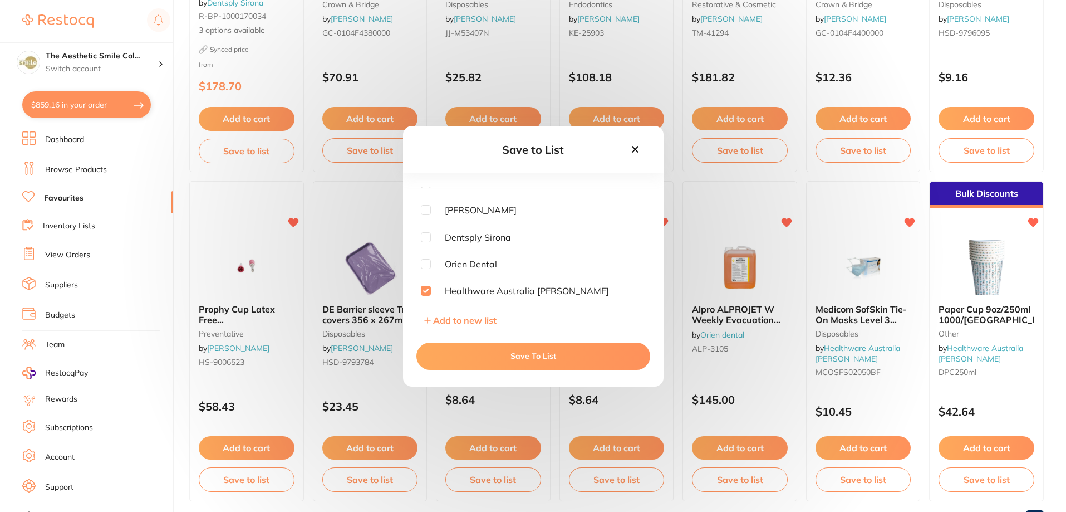
click at [518, 356] on button "Save To List" at bounding box center [533, 355] width 234 height 27
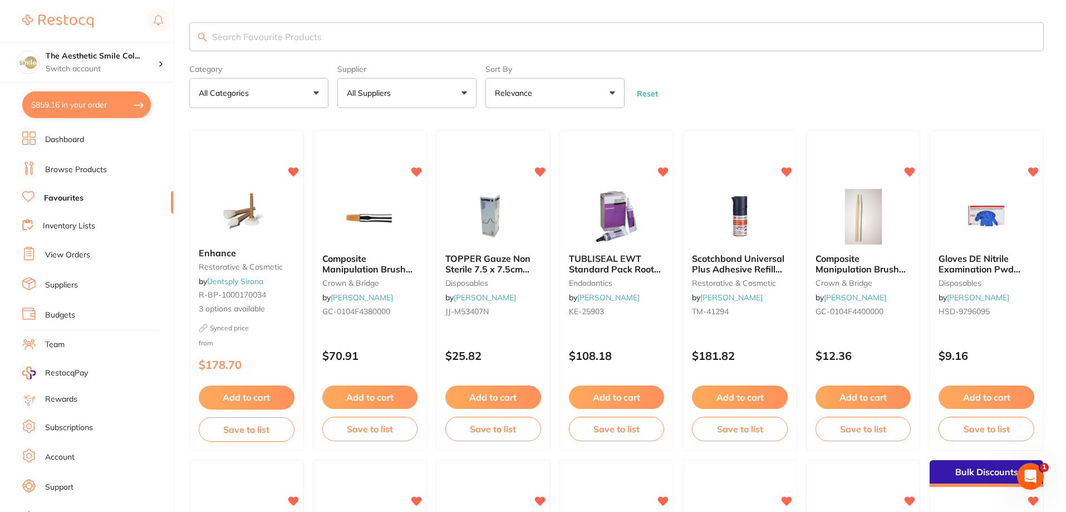
click at [257, 42] on input "search" at bounding box center [616, 36] width 855 height 29
type input "exaclear"
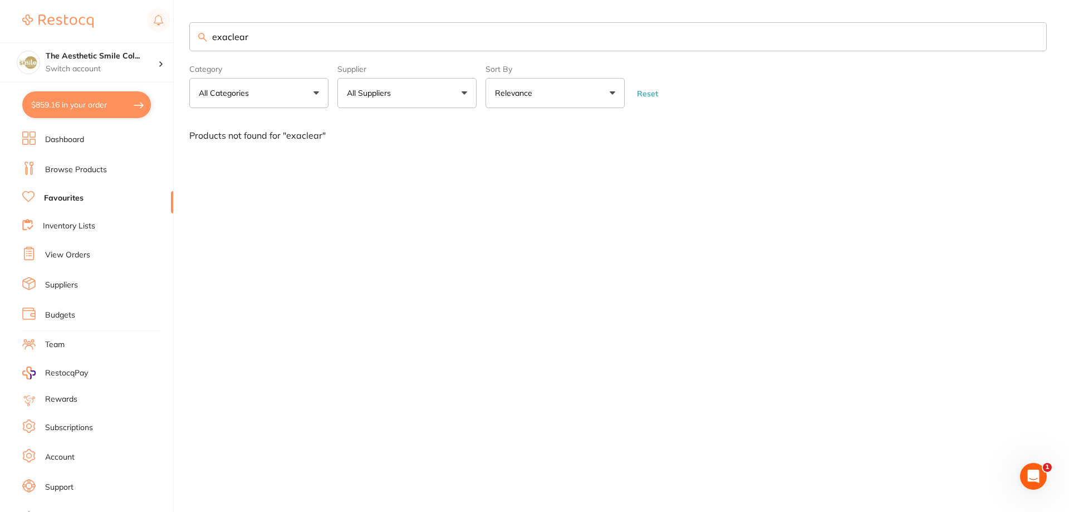
click at [82, 165] on link "Browse Products" at bounding box center [76, 169] width 62 height 11
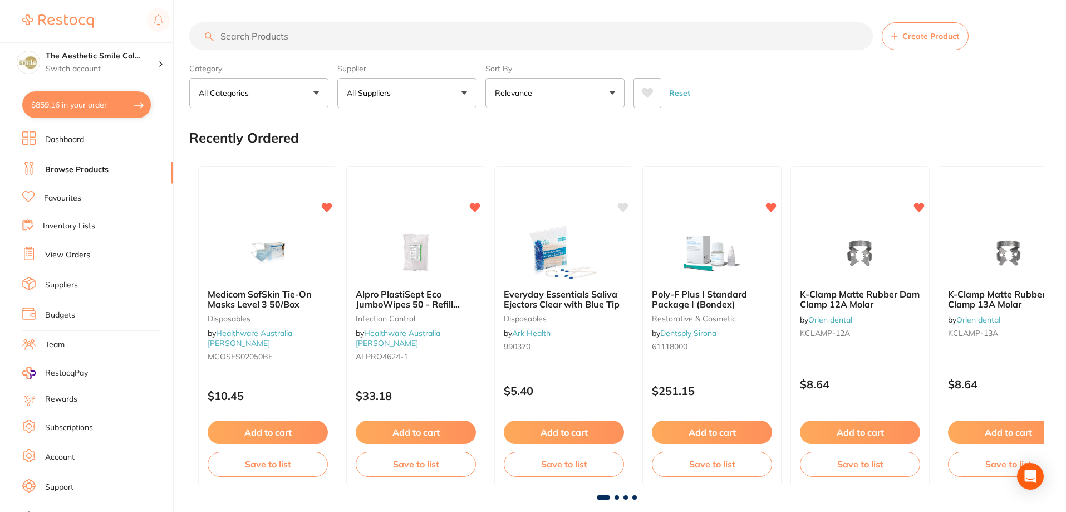
click at [310, 31] on input "search" at bounding box center [531, 36] width 684 height 28
click at [322, 34] on input "search" at bounding box center [531, 36] width 684 height 28
type input "exaclear"
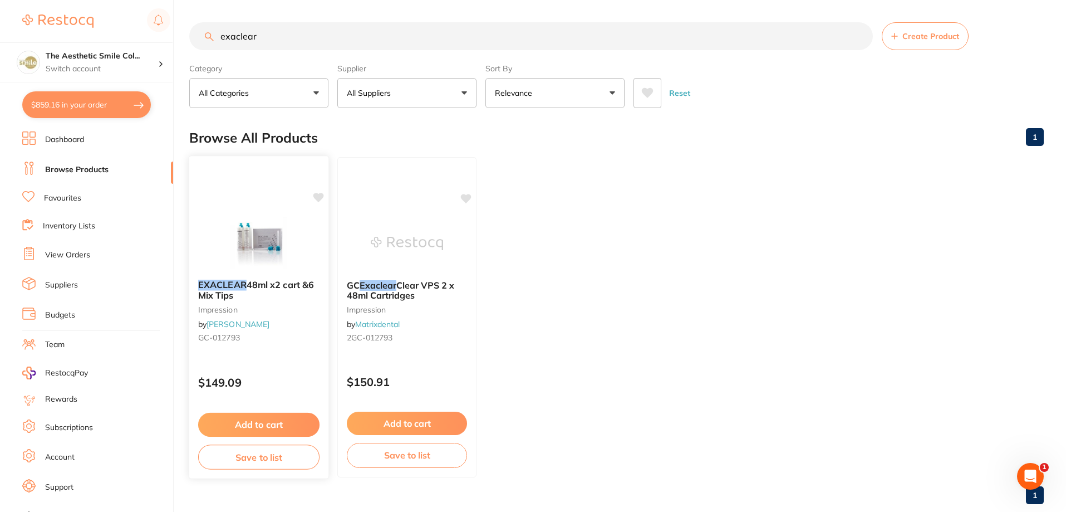
click at [281, 286] on span "48ml x2 cart &6 Mix Tips" at bounding box center [256, 290] width 116 height 22
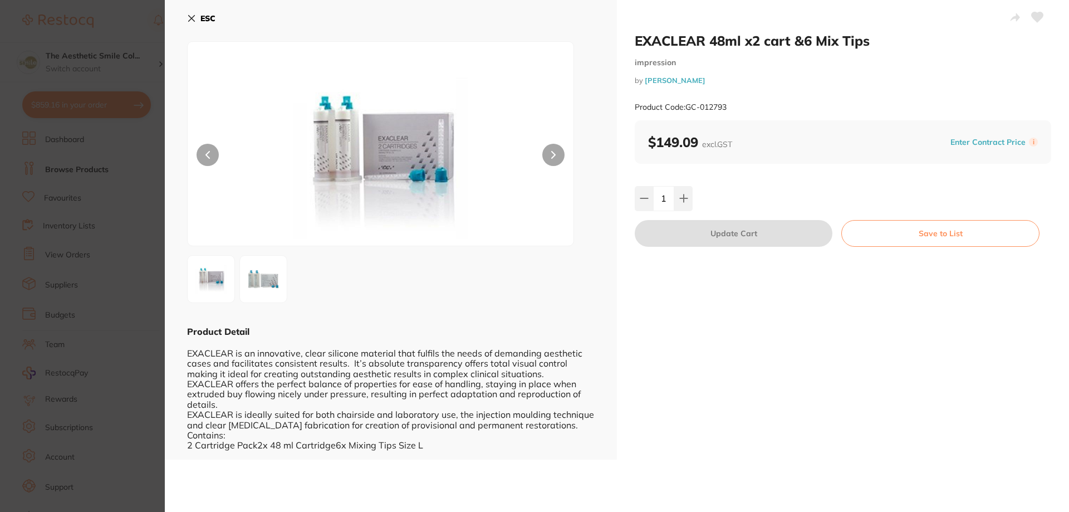
click at [1036, 14] on icon at bounding box center [1038, 17] width 12 height 10
click at [907, 230] on button "Save to List" at bounding box center [940, 233] width 198 height 27
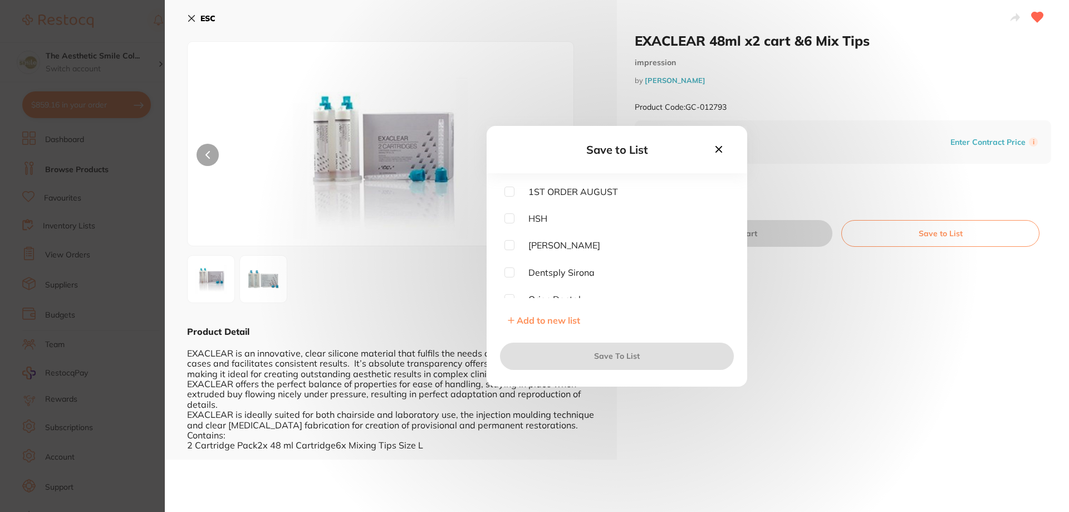
click at [509, 219] on input "checkbox" at bounding box center [509, 218] width 10 height 10
checkbox input "true"
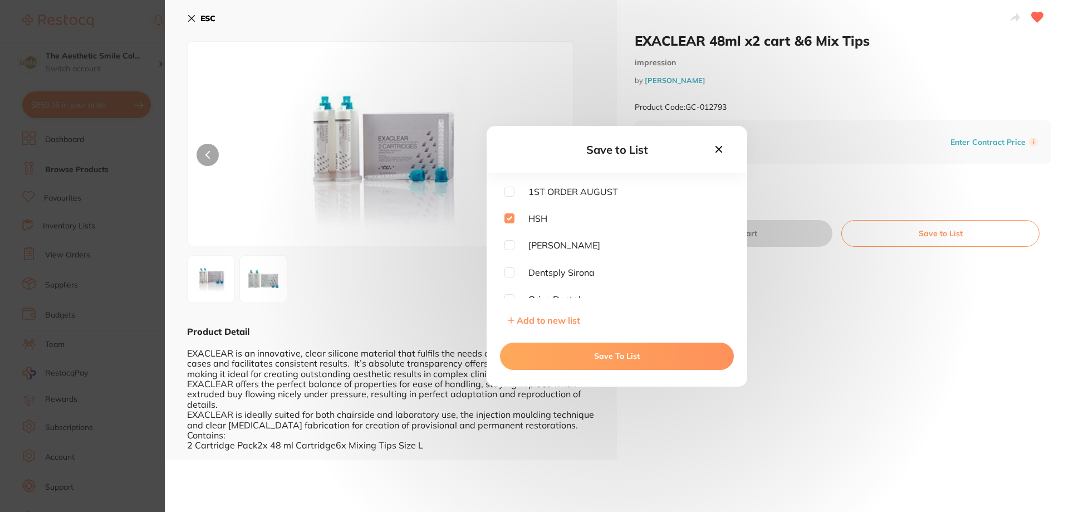
click at [646, 360] on button "Save To List" at bounding box center [617, 355] width 234 height 27
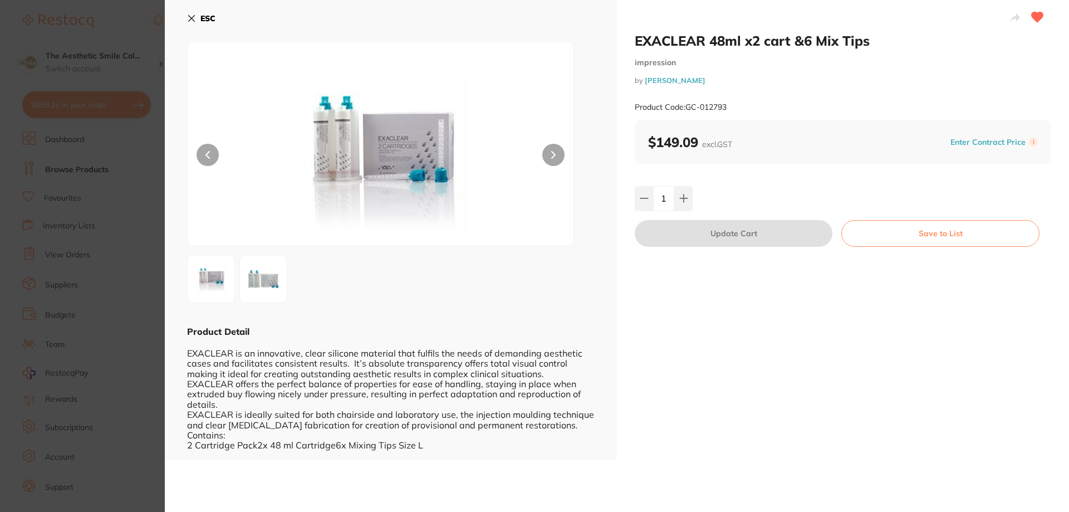
click at [201, 22] on b "ESC" at bounding box center [207, 18] width 15 height 10
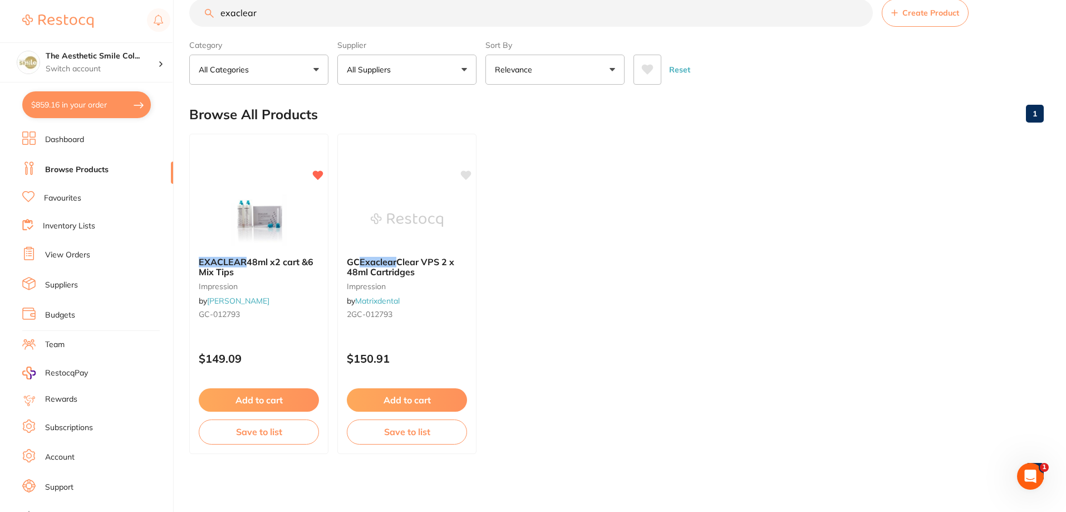
drag, startPoint x: 286, startPoint y: 15, endPoint x: 210, endPoint y: 16, distance: 75.7
click at [210, 16] on div "exaclear Create Product" at bounding box center [616, 13] width 855 height 28
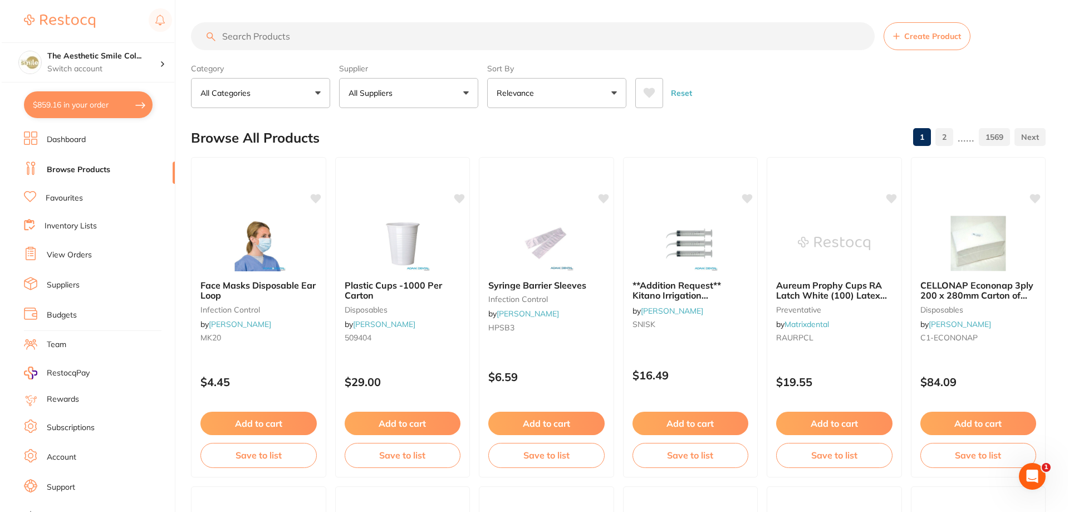
scroll to position [0, 0]
click at [101, 96] on button "$859.16 in your order" at bounding box center [86, 104] width 129 height 27
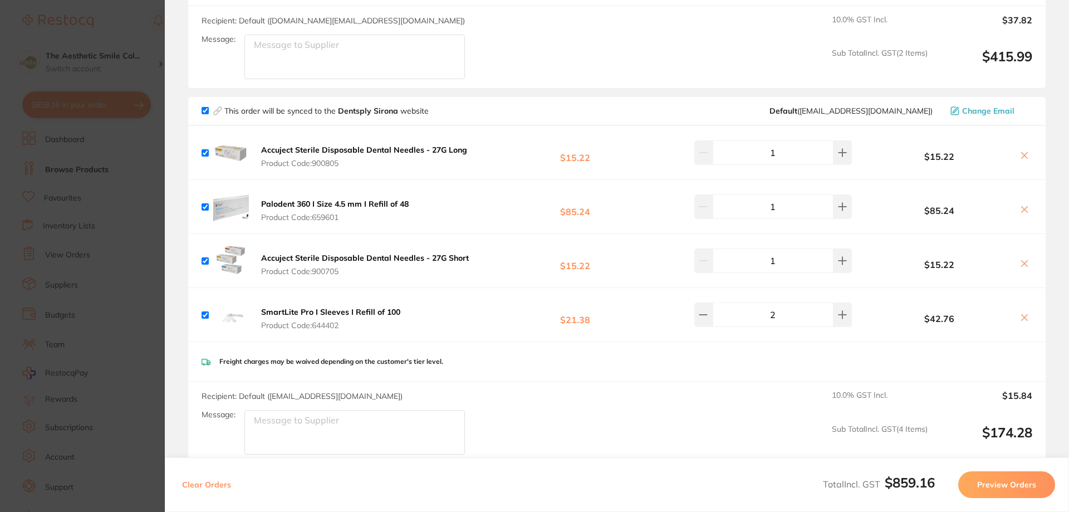
scroll to position [390, 0]
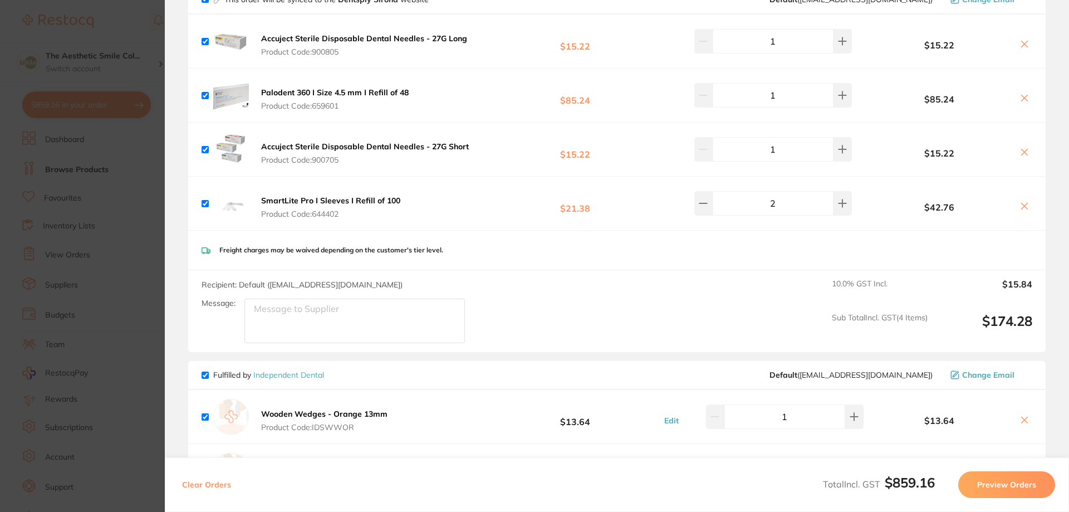
click at [371, 194] on div "SmartLite Pro I Sleeves I Refill of 100 Product Code: 644402" at bounding box center [303, 203] width 202 height 36
click at [371, 197] on b "SmartLite Pro I Sleeves I Refill of 100" at bounding box center [330, 200] width 139 height 10
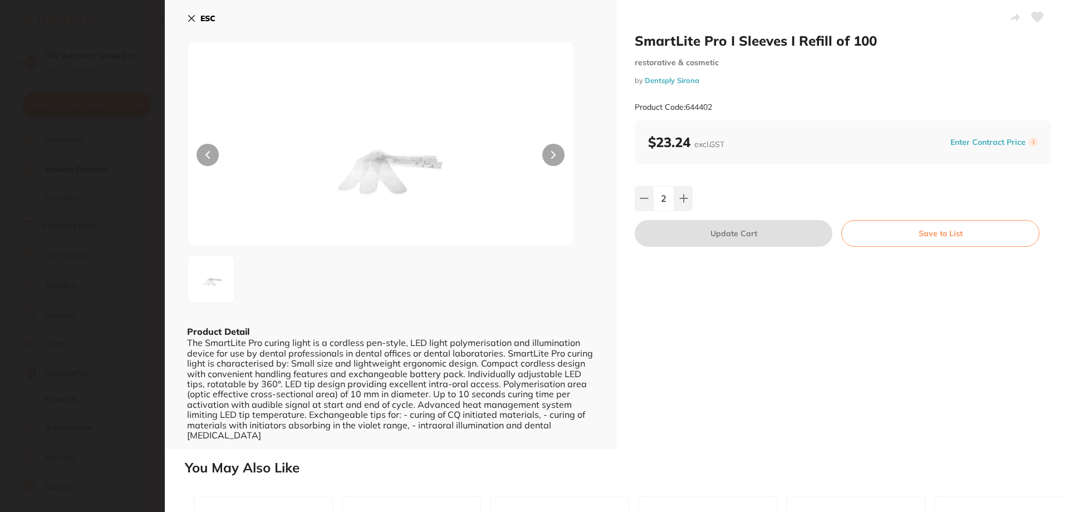
click at [1036, 17] on icon at bounding box center [1038, 17] width 12 height 10
click at [945, 227] on button "Save to List" at bounding box center [940, 233] width 198 height 27
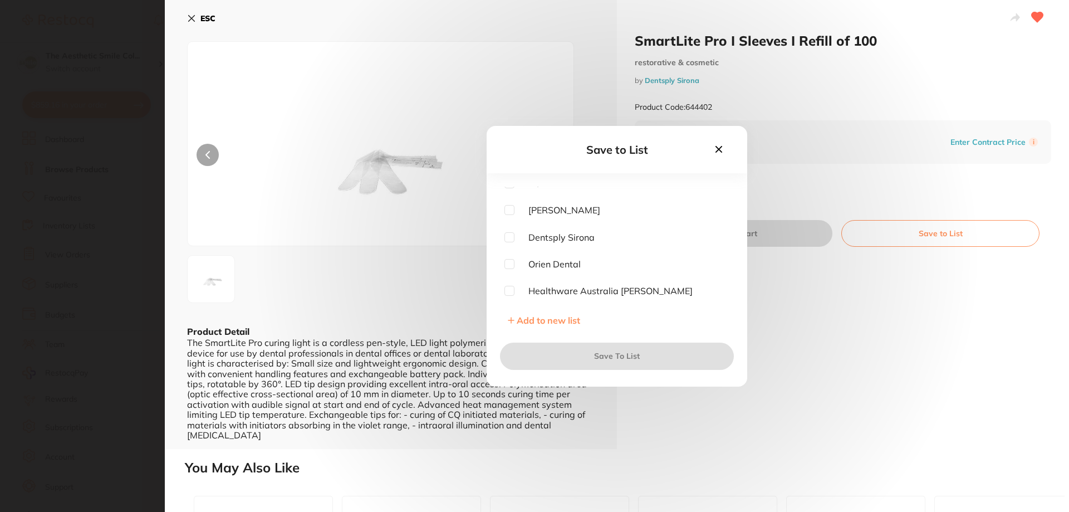
click at [509, 240] on input "checkbox" at bounding box center [509, 237] width 10 height 10
checkbox input "true"
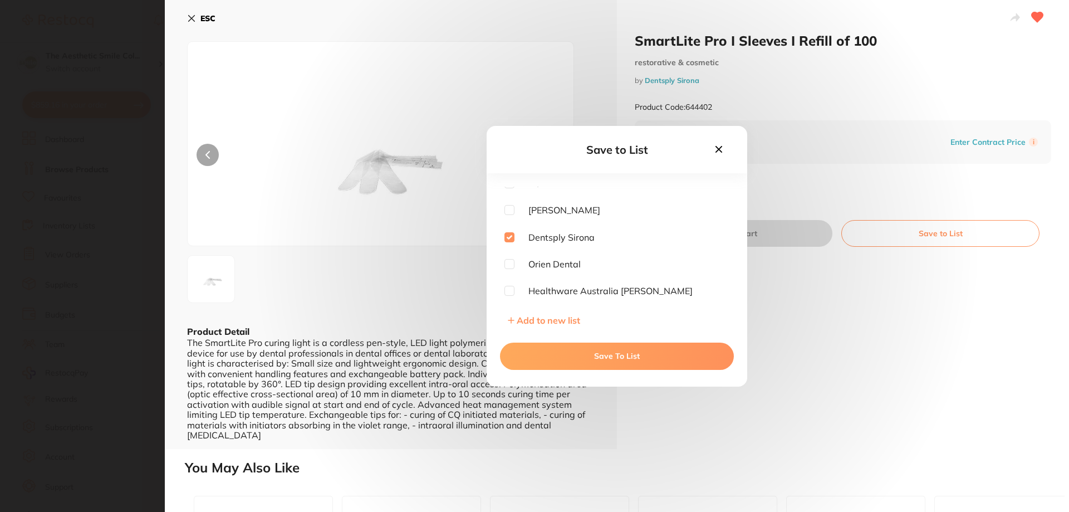
click at [615, 355] on button "Save To List" at bounding box center [617, 355] width 234 height 27
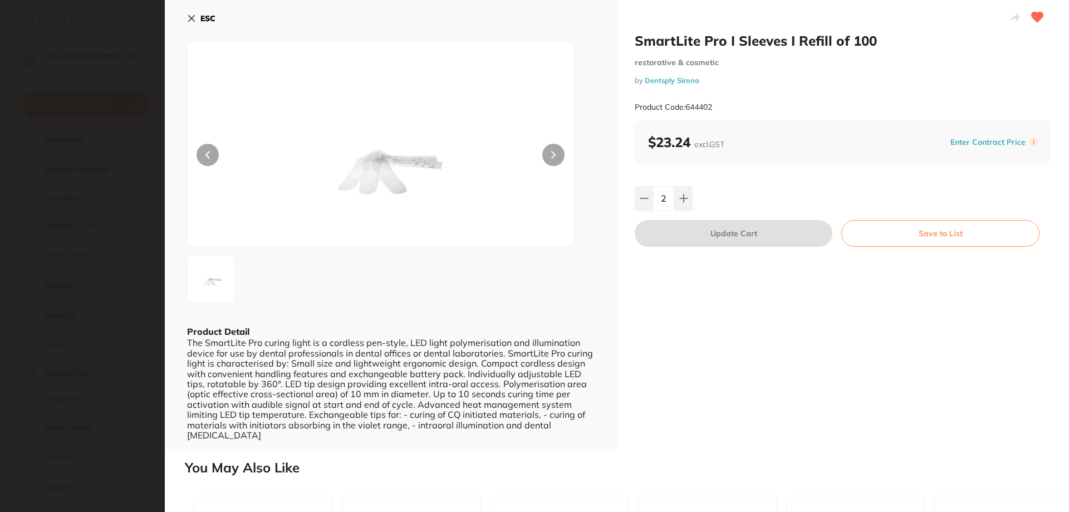
click at [198, 17] on button "ESC" at bounding box center [201, 18] width 28 height 19
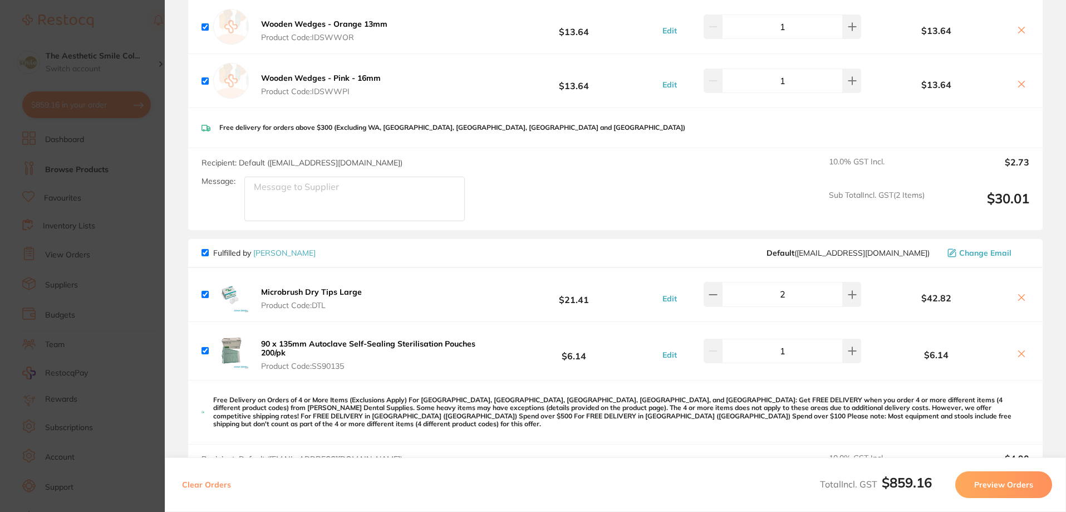
scroll to position [891, 0]
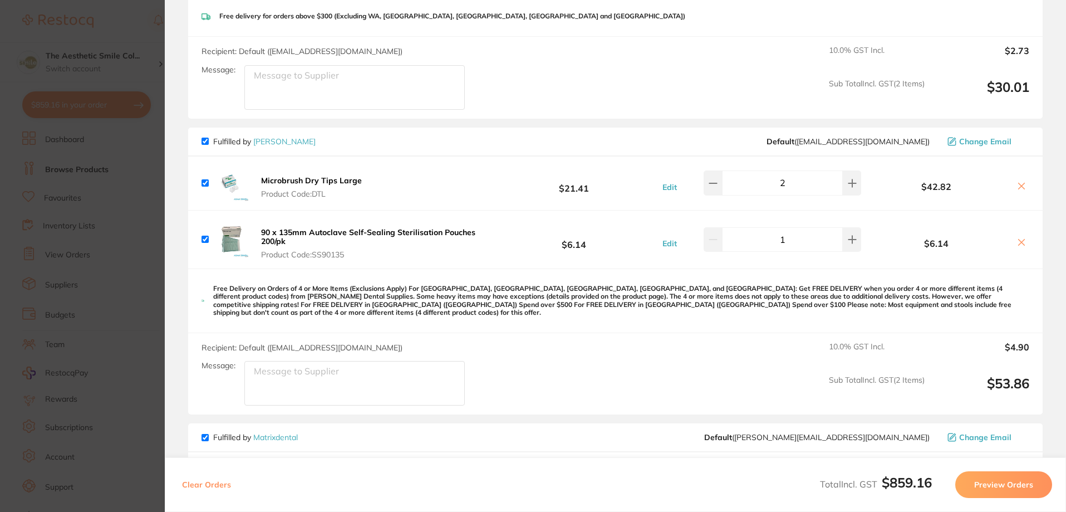
click at [332, 179] on b "Microbrush Dry Tips Large" at bounding box center [311, 180] width 101 height 10
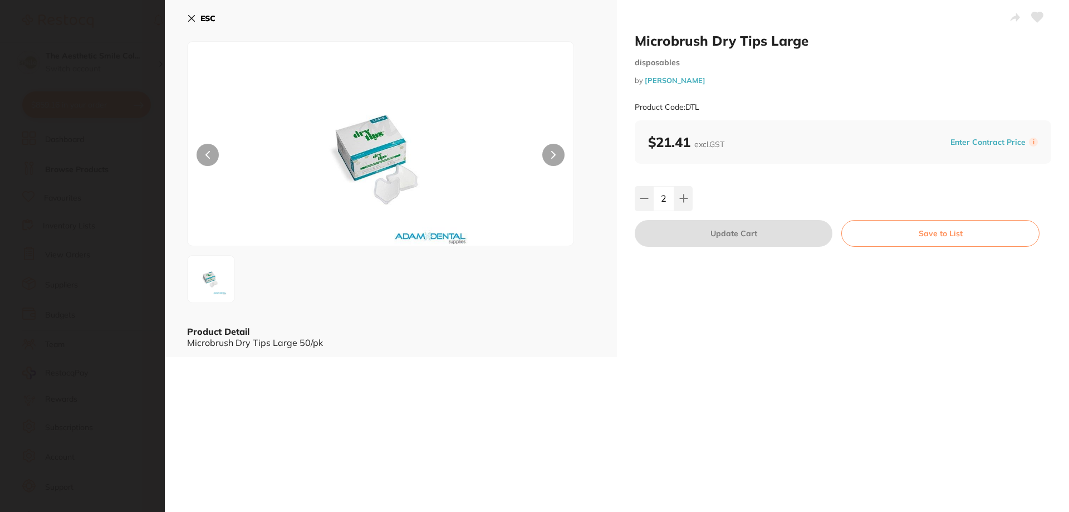
scroll to position [0, 0]
click at [1033, 13] on icon at bounding box center [1038, 17] width 12 height 10
click at [955, 237] on button "Save to List" at bounding box center [940, 233] width 198 height 27
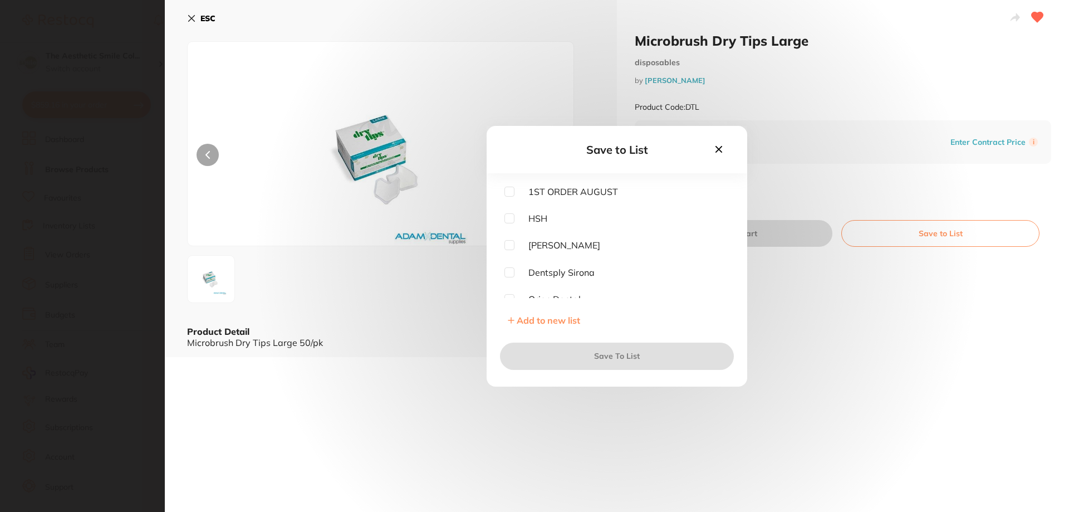
scroll to position [35, 0]
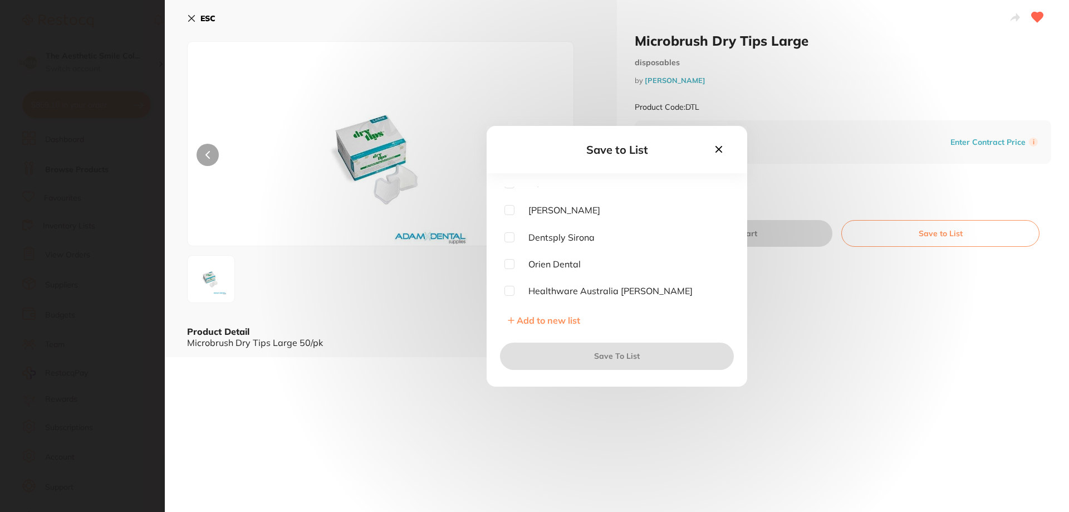
click at [505, 209] on input "checkbox" at bounding box center [509, 210] width 10 height 10
checkbox input "true"
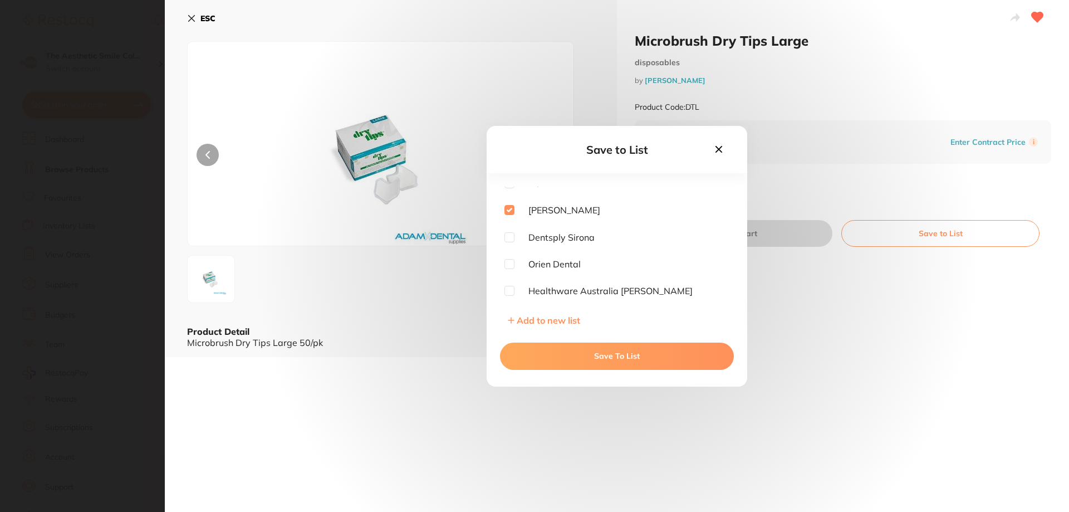
click at [598, 363] on button "Save To List" at bounding box center [617, 355] width 234 height 27
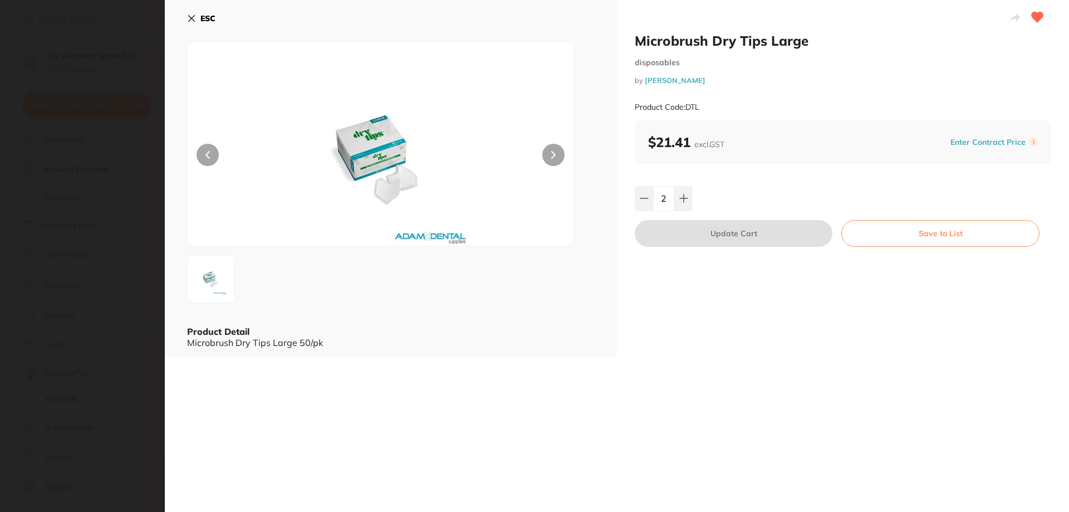
click at [193, 14] on icon at bounding box center [191, 18] width 9 height 9
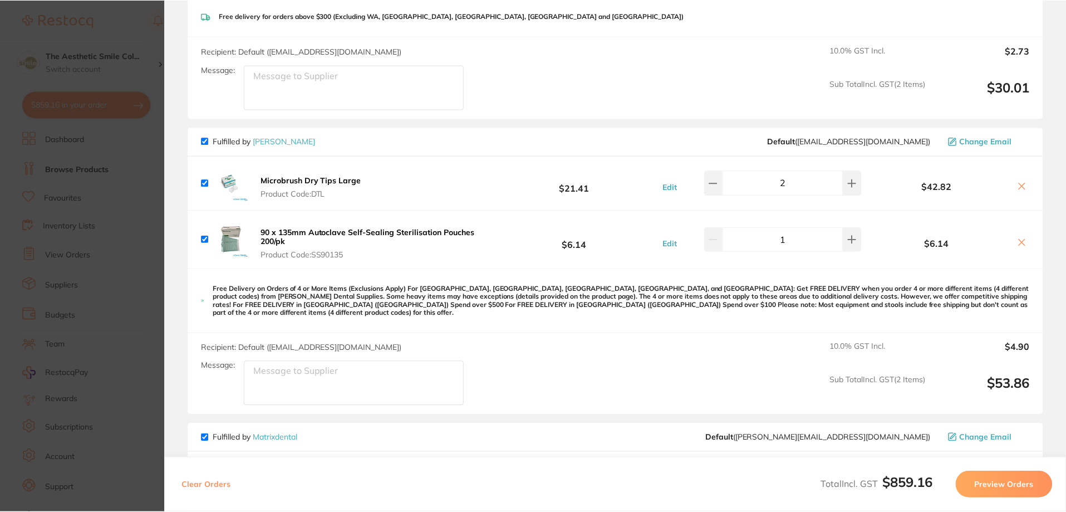
scroll to position [23, 0]
click at [331, 231] on b "90 x 135mm Autoclave Self-Sealing Sterilisation Pouches 200/pk" at bounding box center [368, 236] width 214 height 19
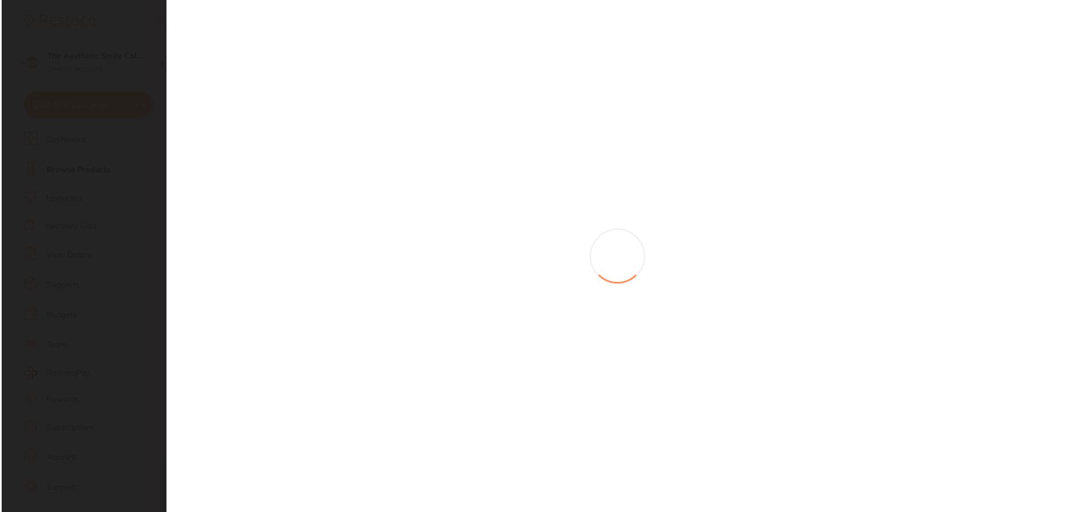
scroll to position [0, 0]
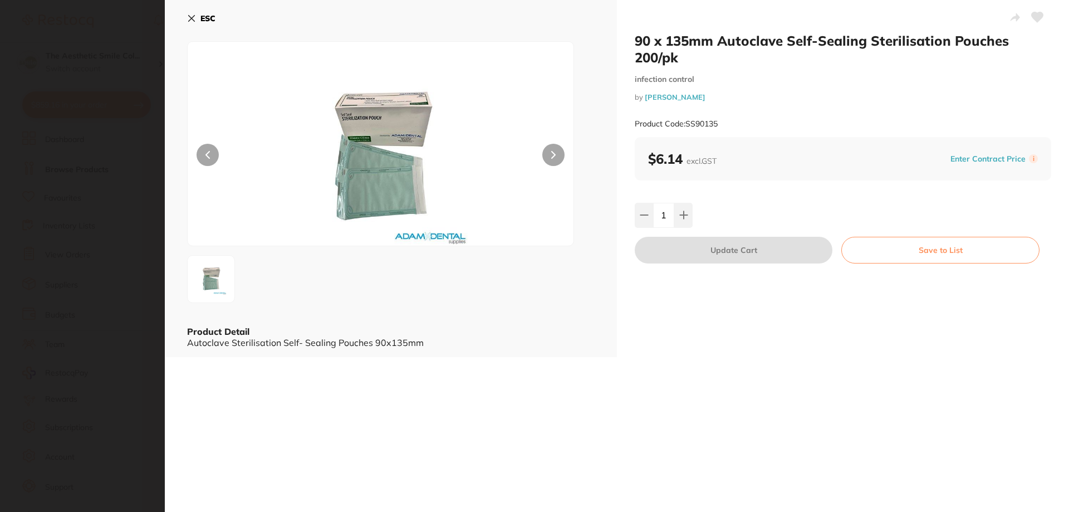
scroll to position [891, 0]
click at [1032, 13] on icon at bounding box center [1038, 17] width 12 height 10
click at [925, 259] on button "Save to List" at bounding box center [940, 250] width 198 height 27
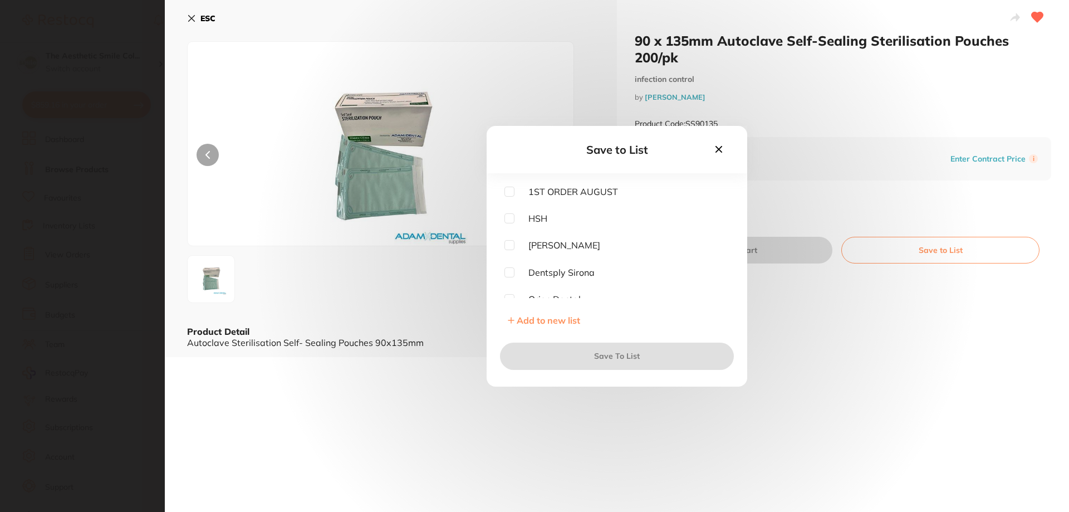
click at [506, 246] on input "checkbox" at bounding box center [509, 245] width 10 height 10
checkbox input "true"
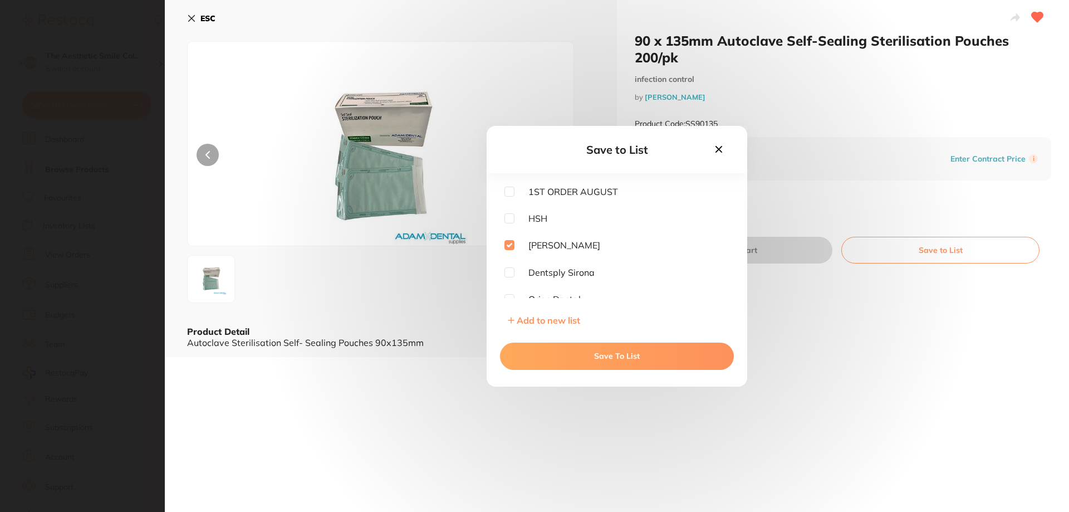
click at [607, 368] on button "Save To List" at bounding box center [617, 355] width 234 height 27
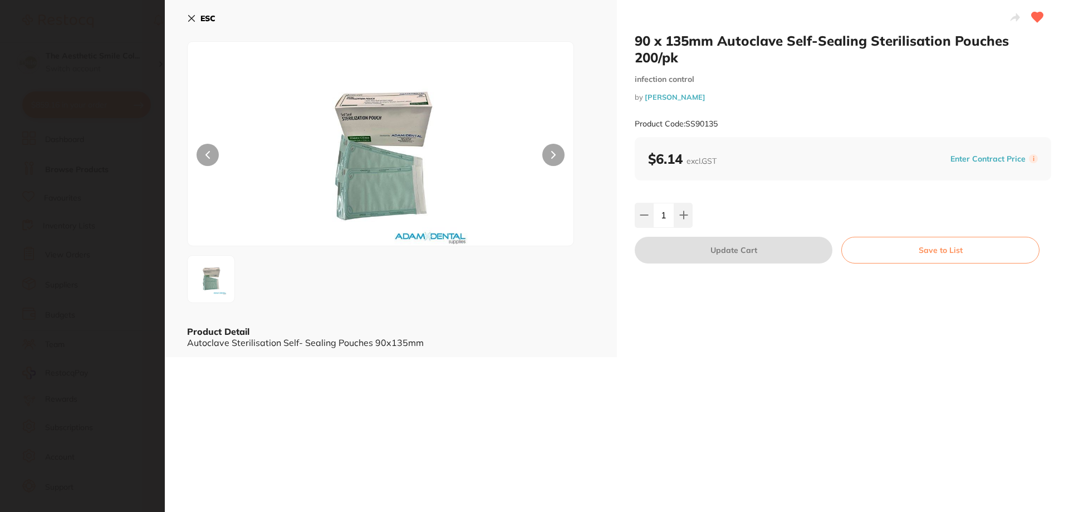
click at [194, 19] on icon at bounding box center [191, 18] width 9 height 9
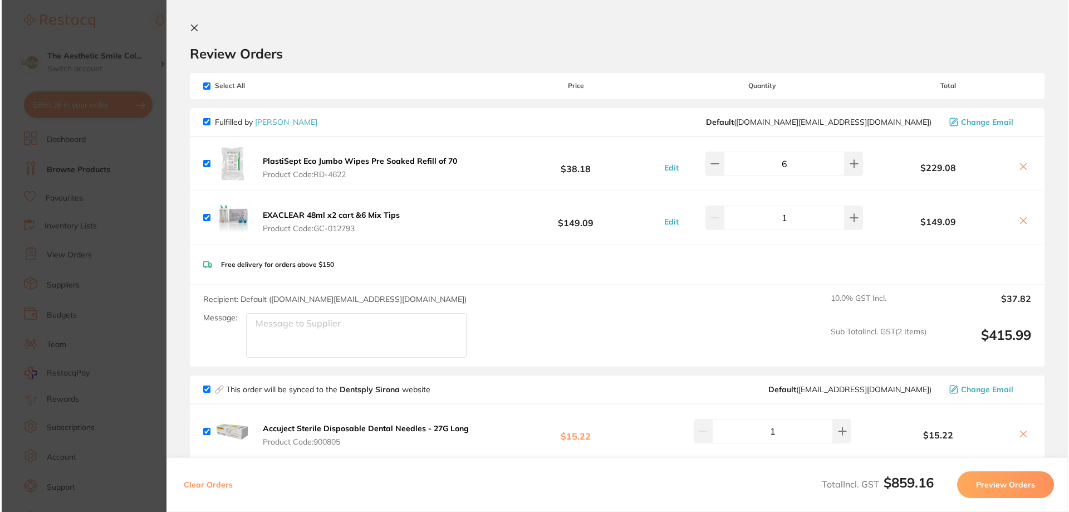
scroll to position [0, 0]
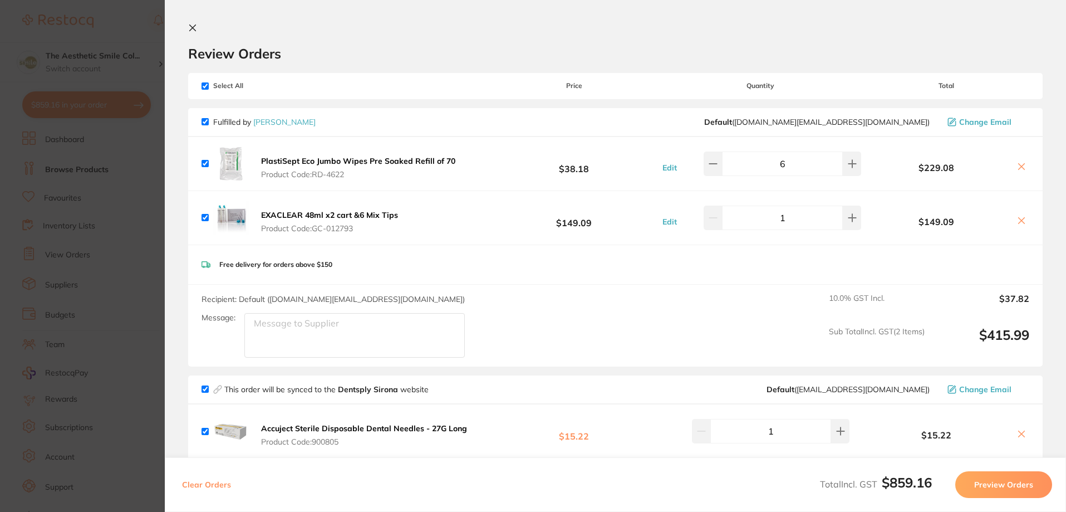
click at [192, 28] on icon at bounding box center [192, 27] width 9 height 9
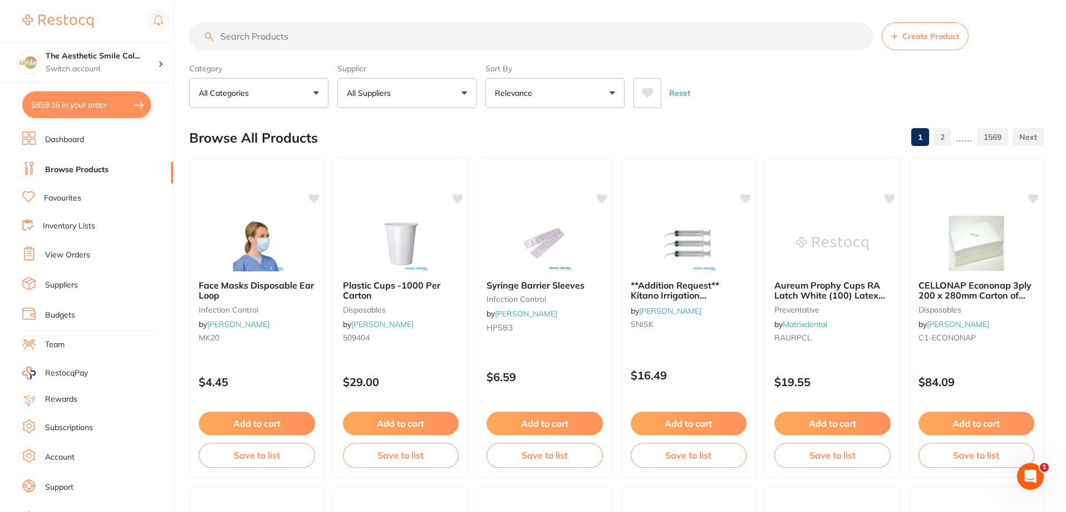
click at [62, 111] on button "$859.16 in your order" at bounding box center [86, 104] width 129 height 27
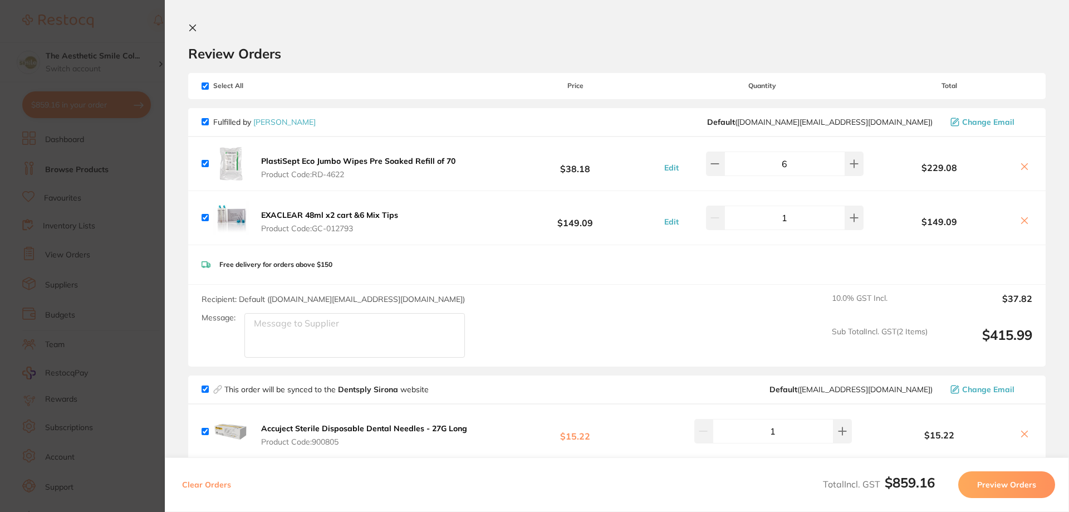
click at [194, 27] on icon at bounding box center [193, 28] width 6 height 6
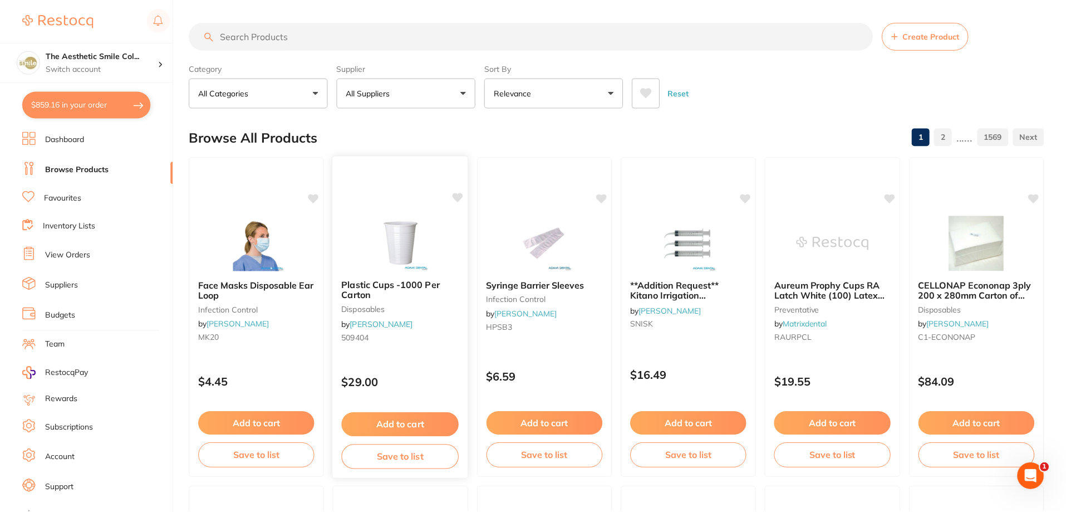
scroll to position [23, 0]
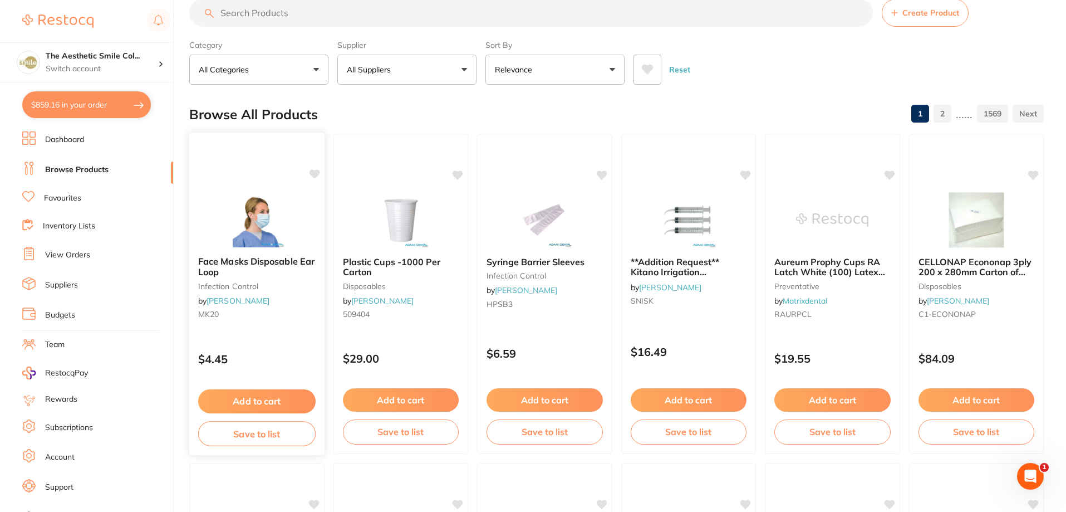
click at [266, 259] on span "Face Masks Disposable Ear Loop" at bounding box center [256, 267] width 116 height 22
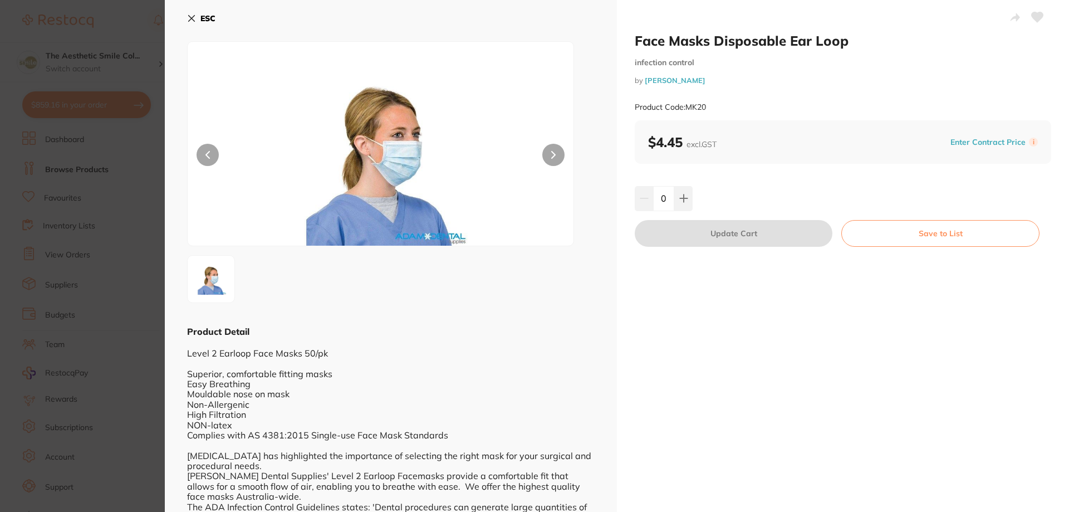
click at [550, 150] on button at bounding box center [553, 155] width 22 height 22
click at [197, 16] on button "ESC" at bounding box center [201, 18] width 28 height 19
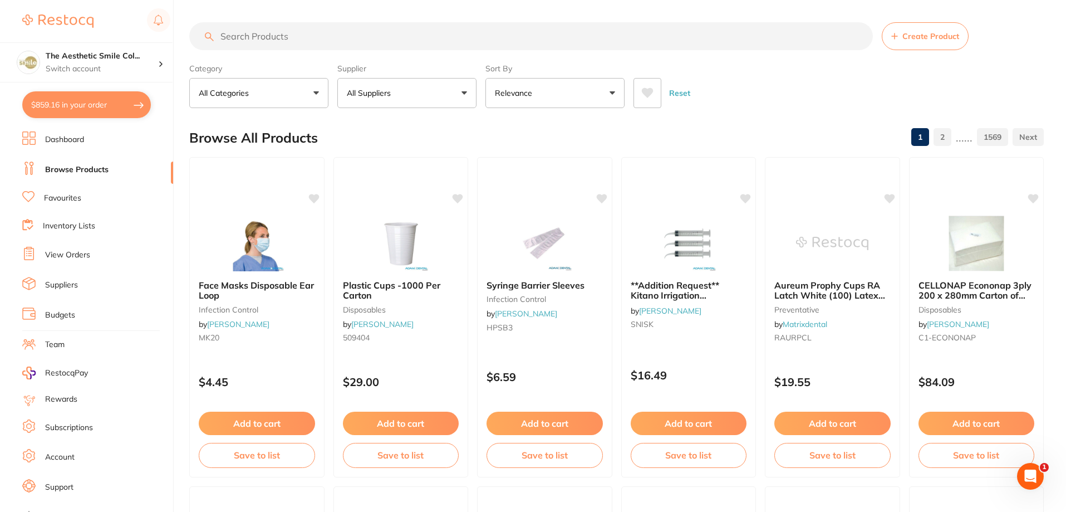
click at [74, 110] on button "$859.16 in your order" at bounding box center [86, 104] width 129 height 27
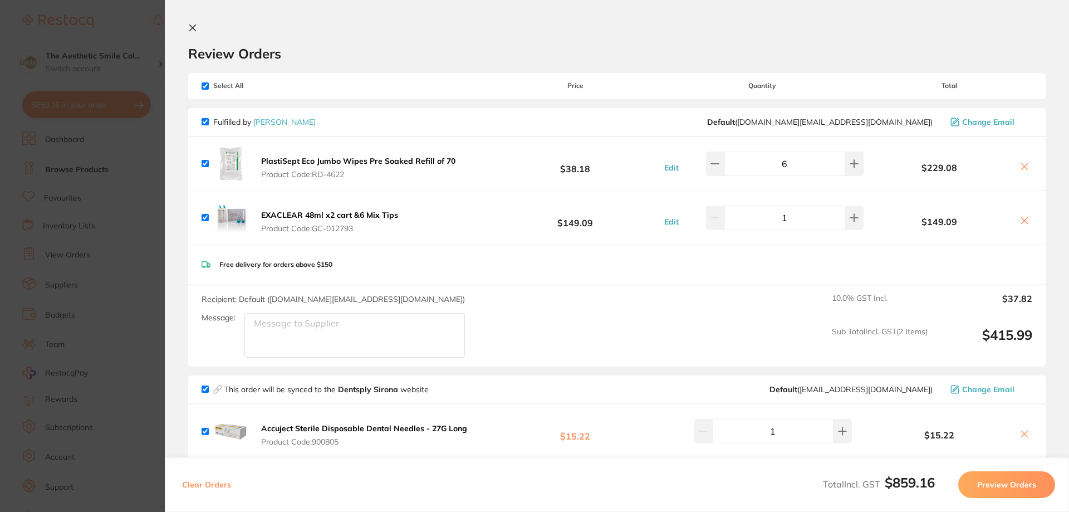
click at [366, 159] on b "PlastiSept Eco Jumbo Wipes Pre Soaked Refill of 70" at bounding box center [358, 161] width 194 height 10
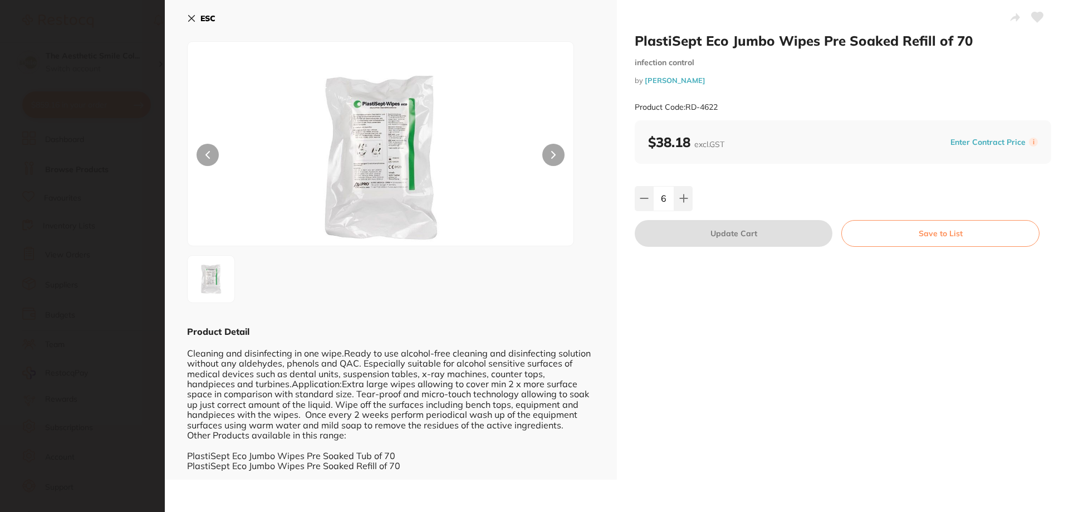
click at [1031, 19] on icon at bounding box center [1037, 17] width 12 height 11
click at [899, 236] on button "Save to List" at bounding box center [940, 233] width 198 height 27
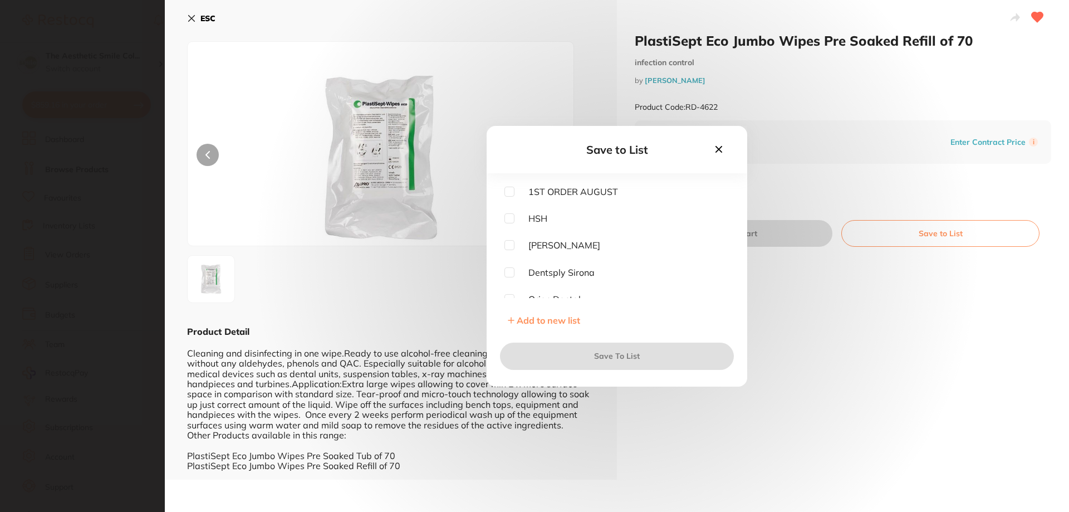
click at [508, 217] on input "checkbox" at bounding box center [509, 218] width 10 height 10
checkbox input "true"
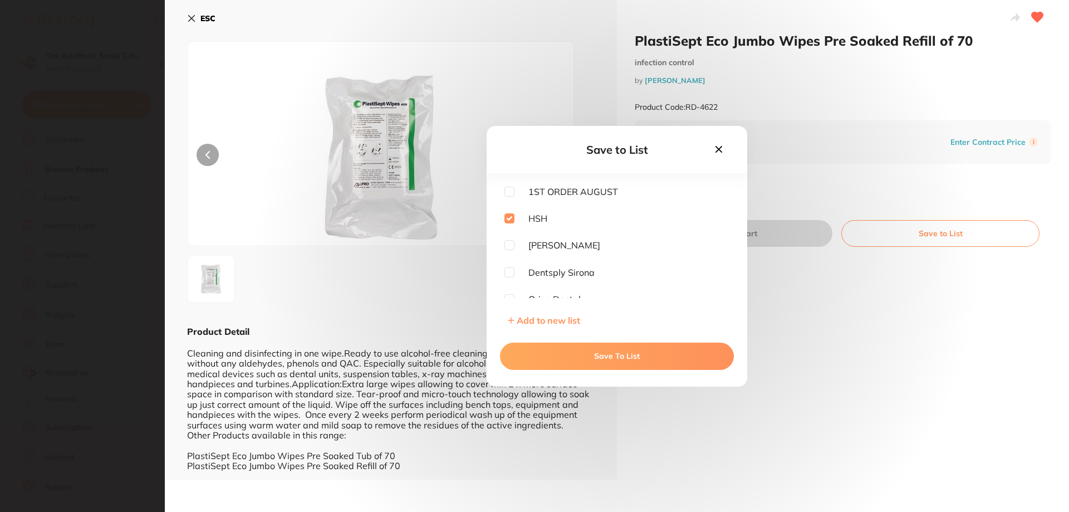
click at [591, 355] on button "Save To List" at bounding box center [617, 355] width 234 height 27
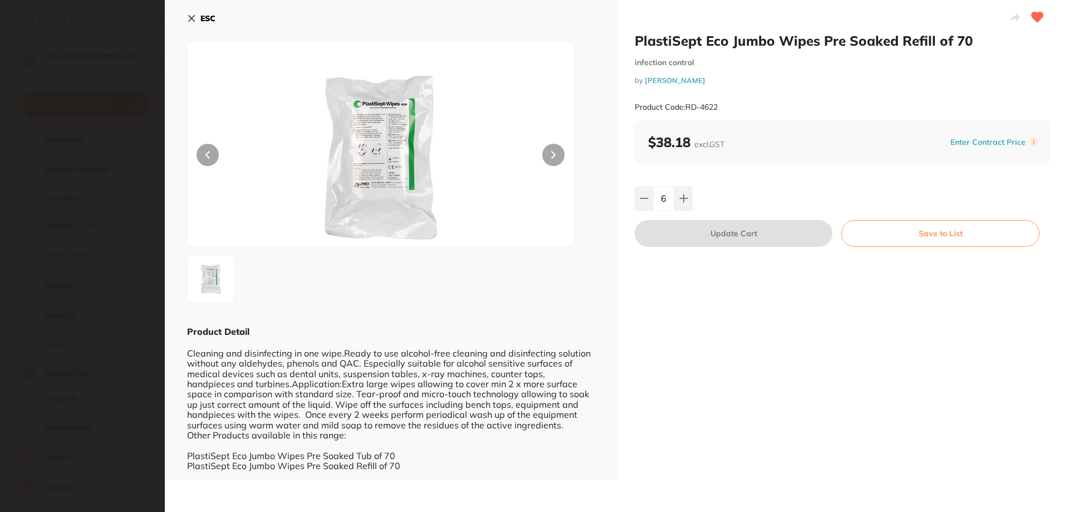
click at [194, 17] on icon at bounding box center [192, 19] width 6 height 6
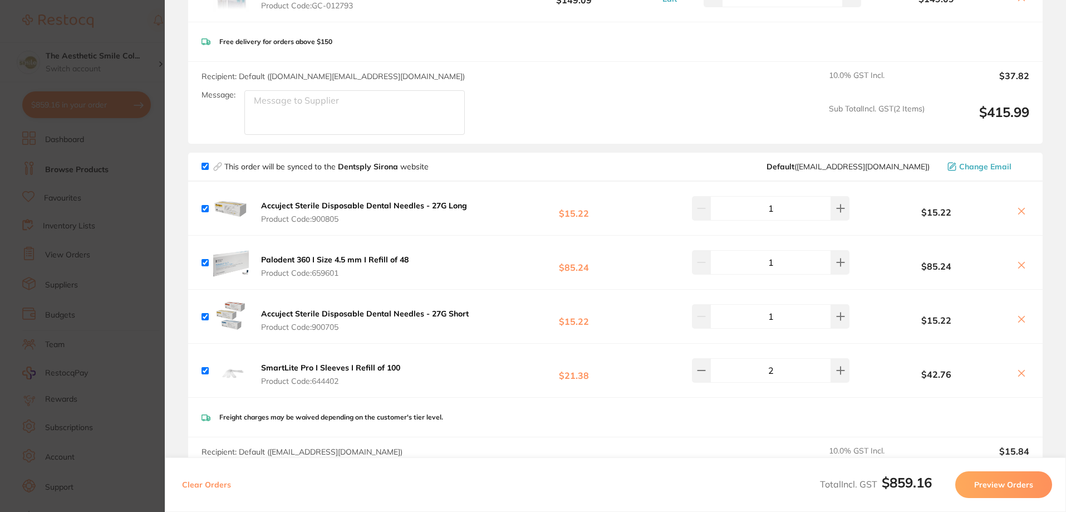
scroll to position [278, 0]
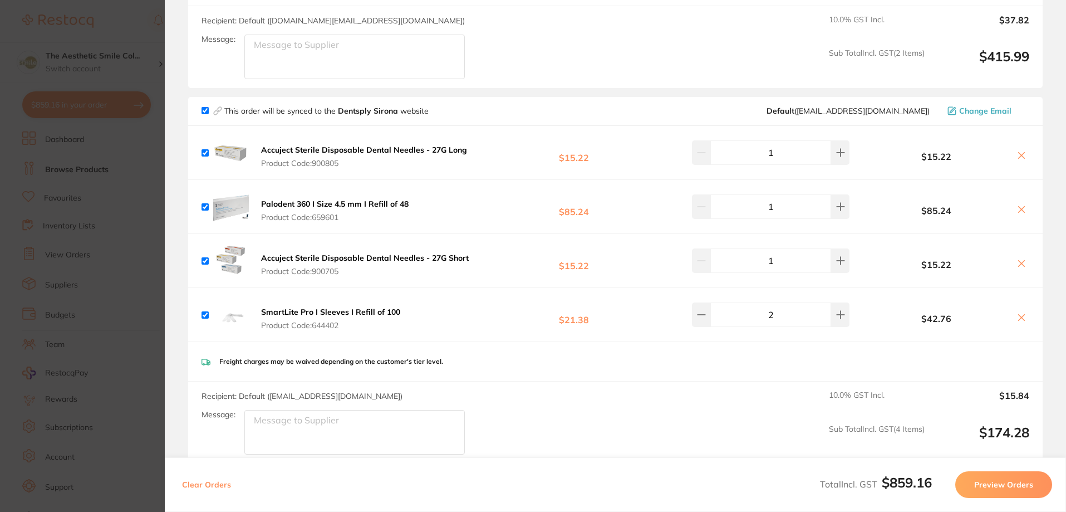
click at [337, 204] on b "Palodent 360 I Size 4.5 mm I Refill of 48" at bounding box center [335, 204] width 148 height 10
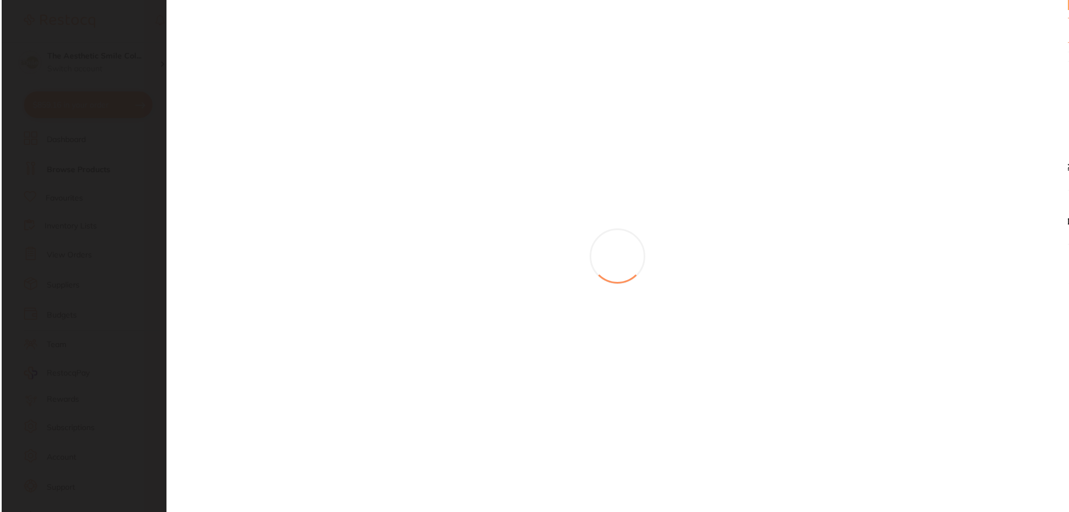
scroll to position [0, 0]
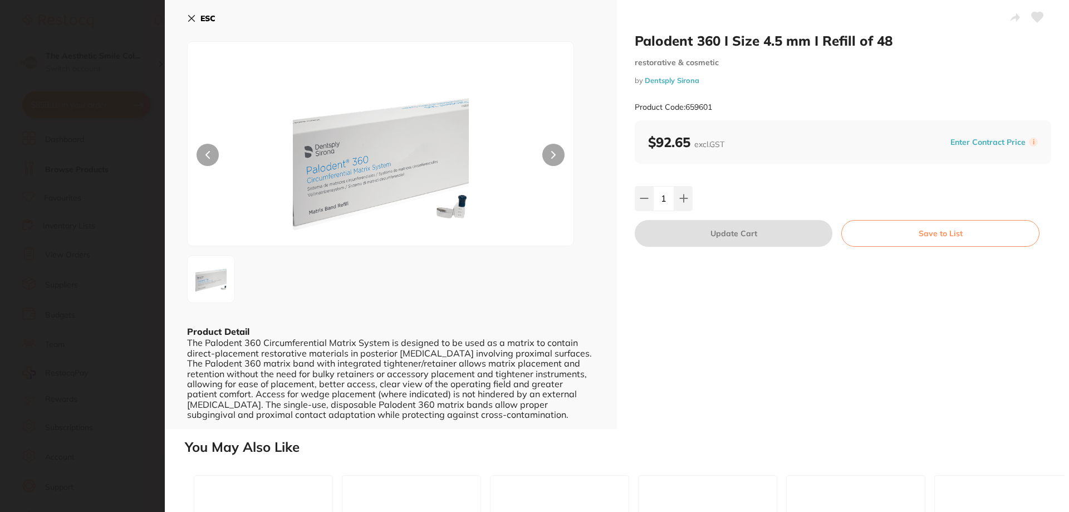
click at [1036, 15] on icon at bounding box center [1038, 17] width 12 height 10
click at [950, 232] on button "Save to List" at bounding box center [940, 233] width 198 height 27
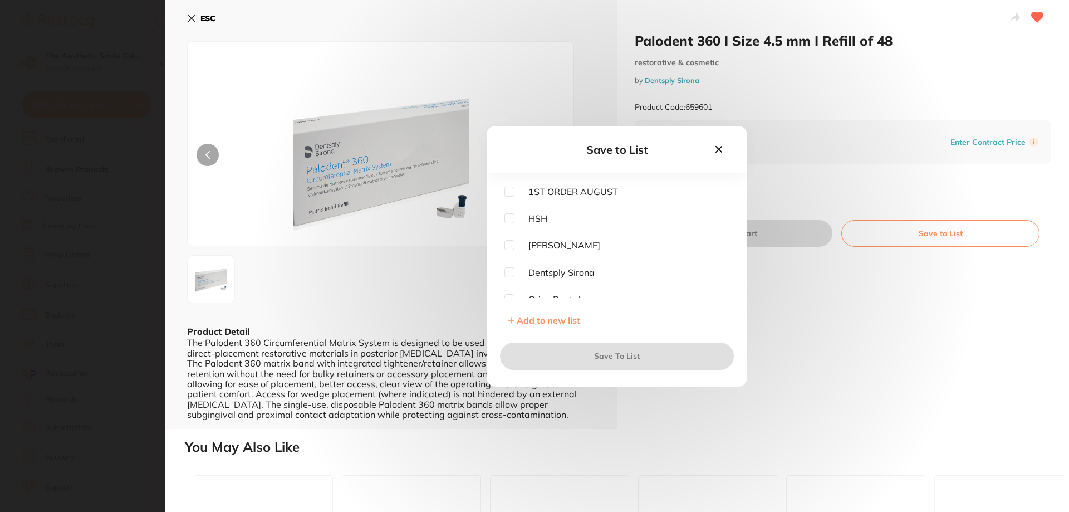
scroll to position [35, 0]
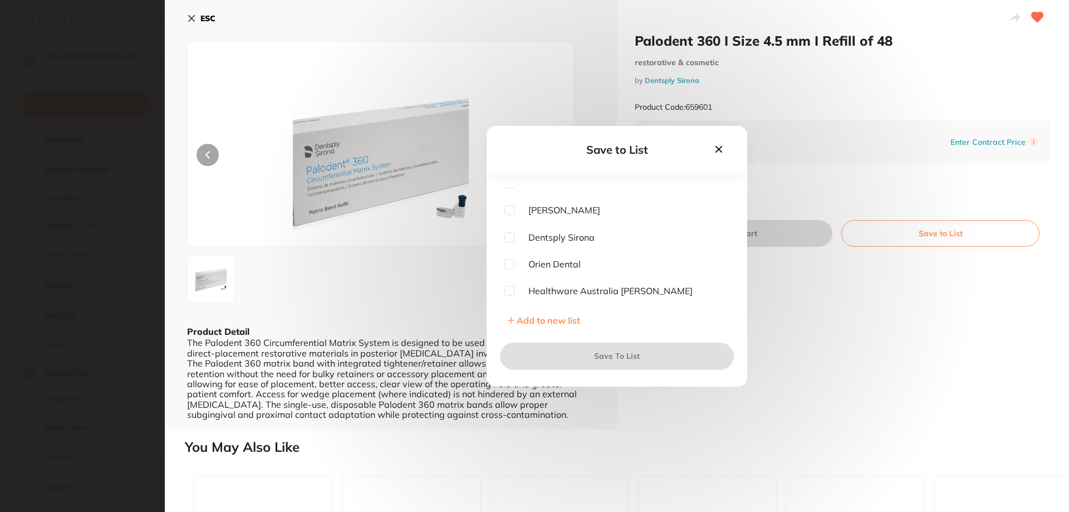
click at [509, 233] on input "checkbox" at bounding box center [509, 237] width 10 height 10
checkbox input "true"
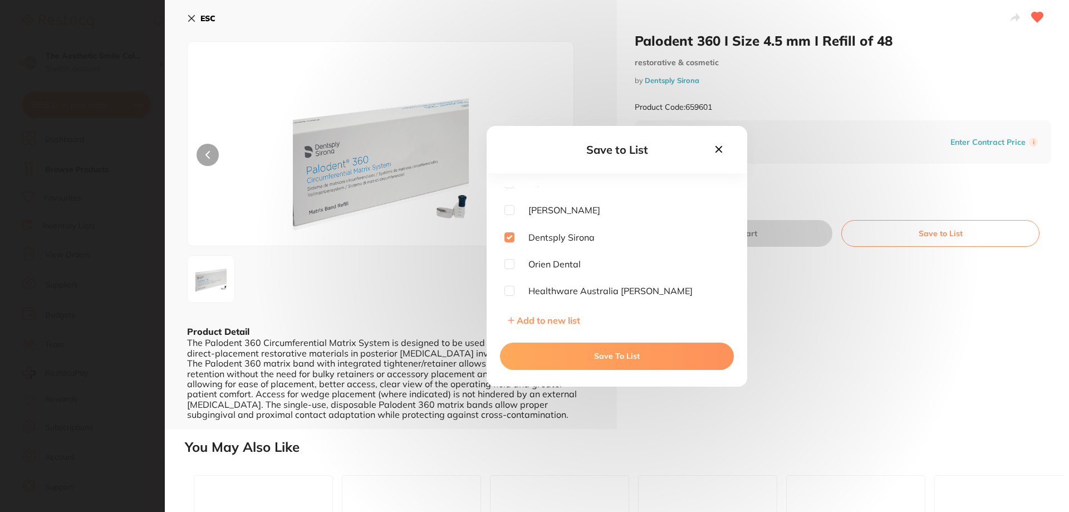
click at [564, 352] on button "Save To List" at bounding box center [617, 355] width 234 height 27
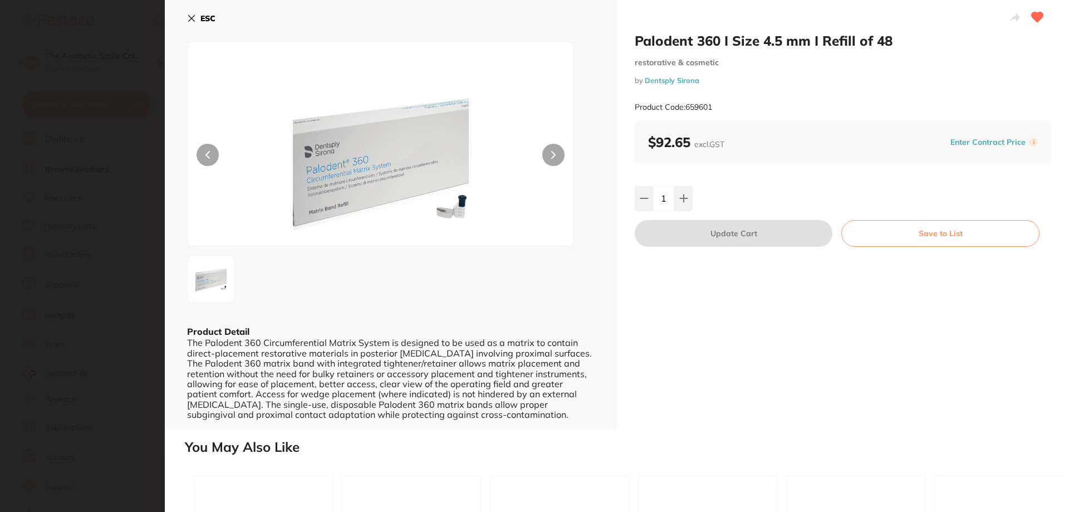
scroll to position [0, 0]
click at [210, 17] on b "ESC" at bounding box center [207, 18] width 15 height 10
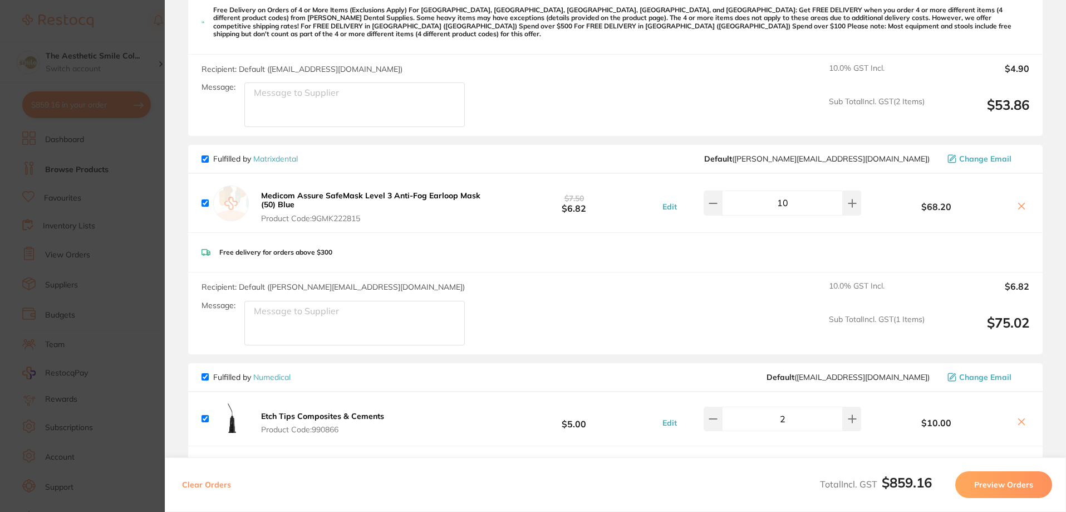
scroll to position [1336, 0]
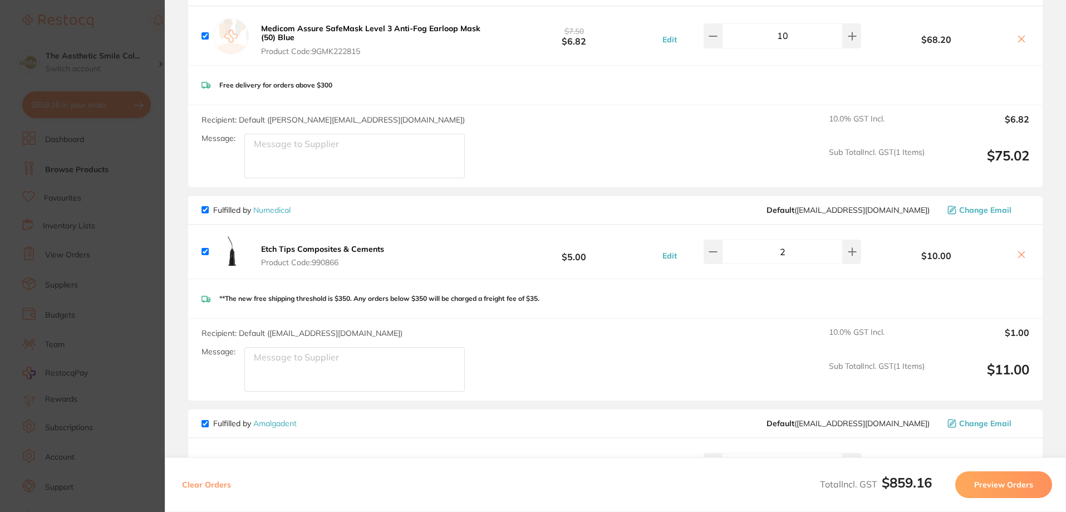
click at [309, 245] on b "Etch Tips Composites & Cements" at bounding box center [322, 249] width 123 height 10
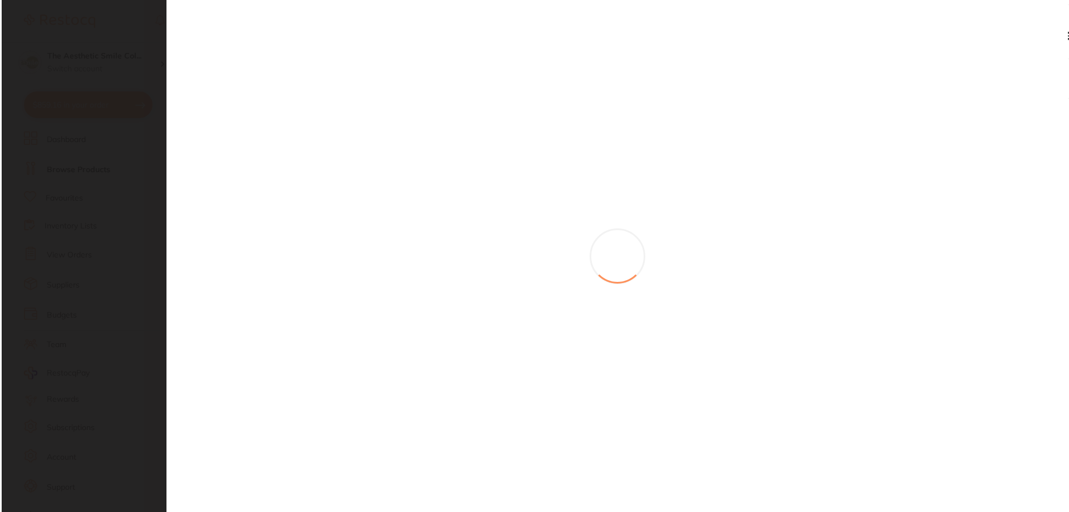
scroll to position [0, 0]
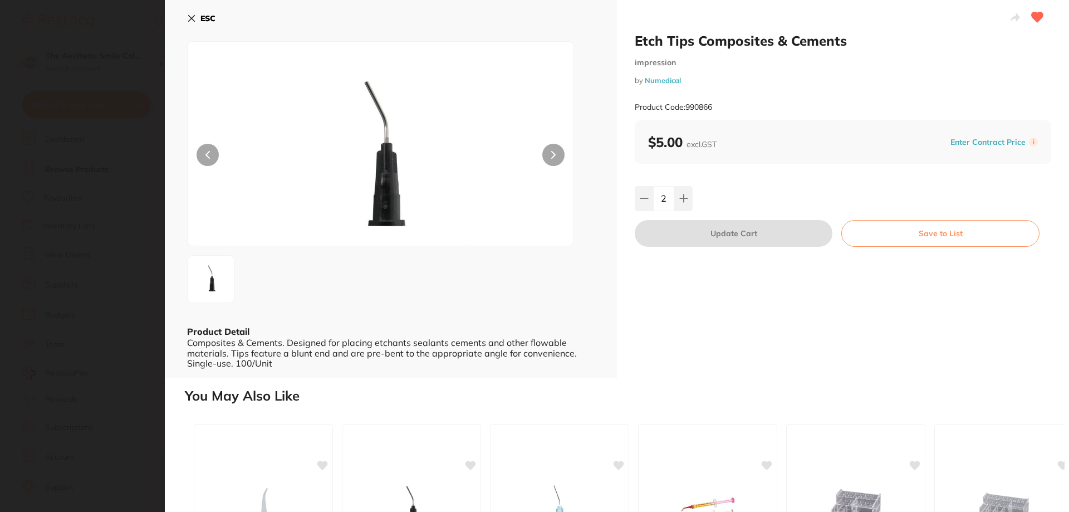
click at [926, 238] on button "Save to List" at bounding box center [940, 233] width 198 height 27
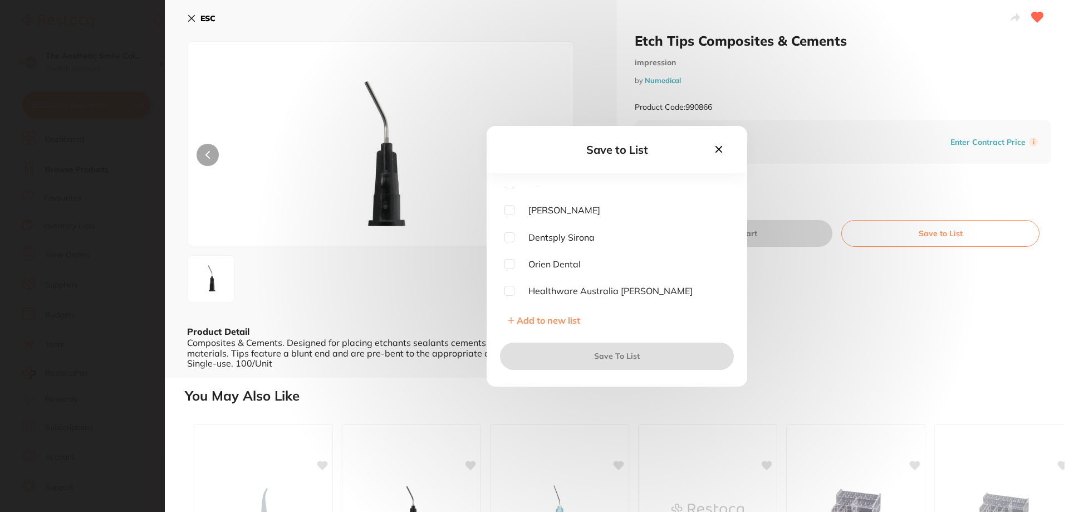
click at [557, 322] on span "Add to new list" at bounding box center [548, 320] width 63 height 11
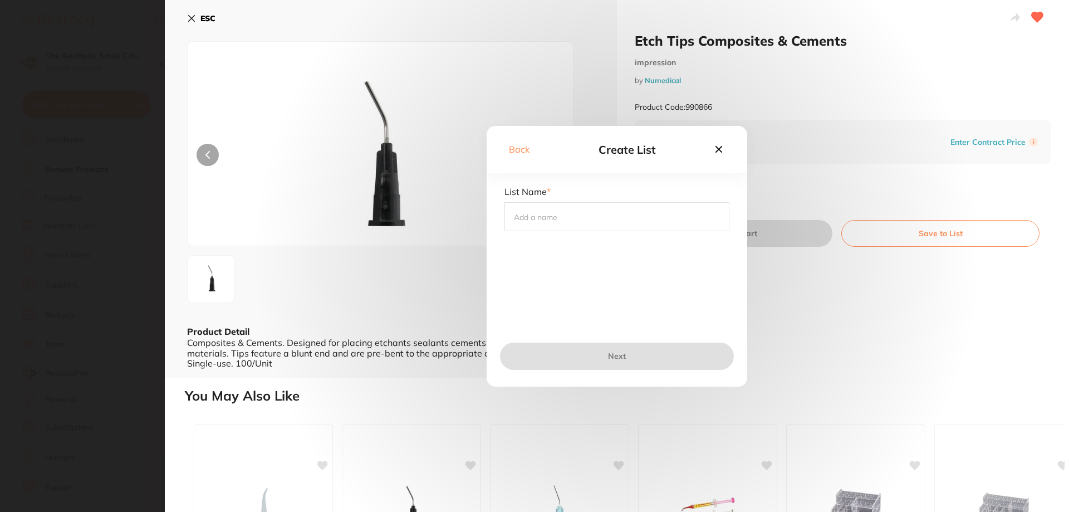
click at [562, 215] on input "text" at bounding box center [616, 216] width 225 height 29
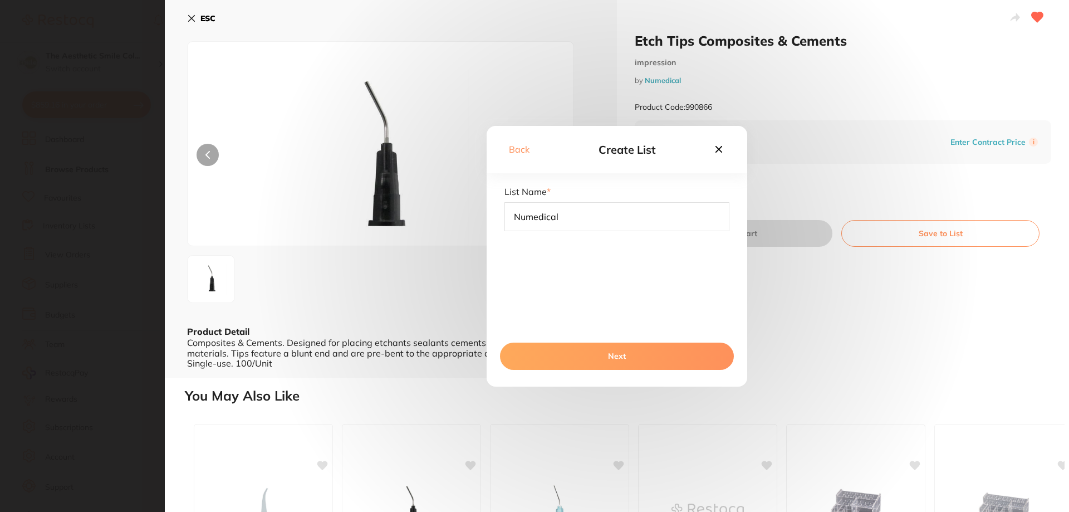
type input "Numedical"
click at [630, 359] on button "Next" at bounding box center [617, 355] width 234 height 27
click at [611, 355] on button "Save To List" at bounding box center [617, 355] width 234 height 27
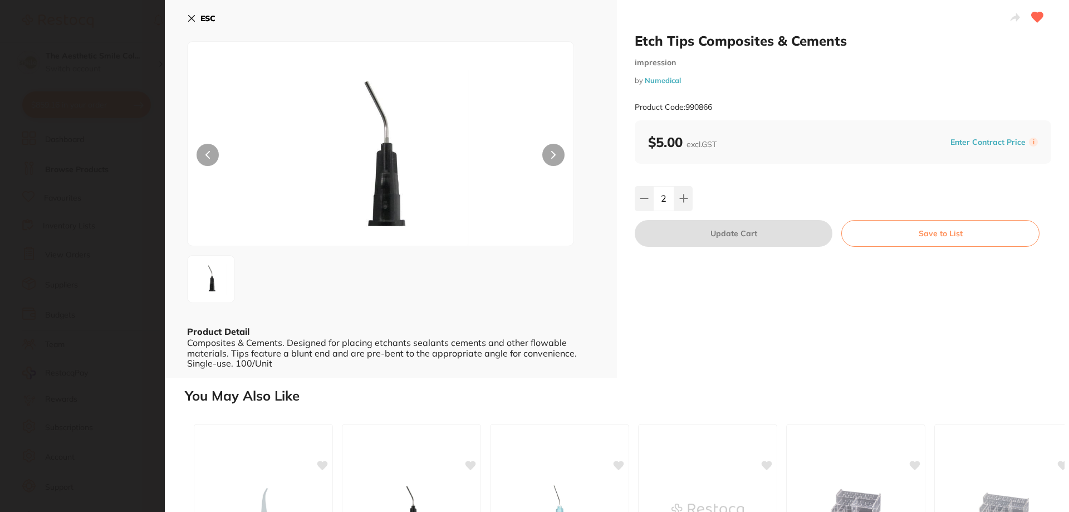
click at [197, 17] on button "ESC" at bounding box center [201, 18] width 28 height 19
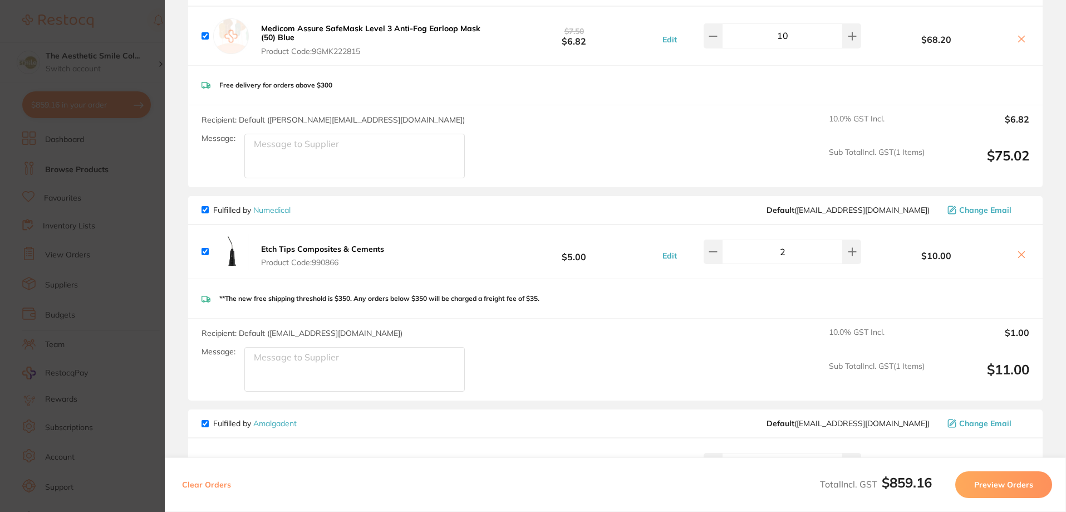
scroll to position [1503, 0]
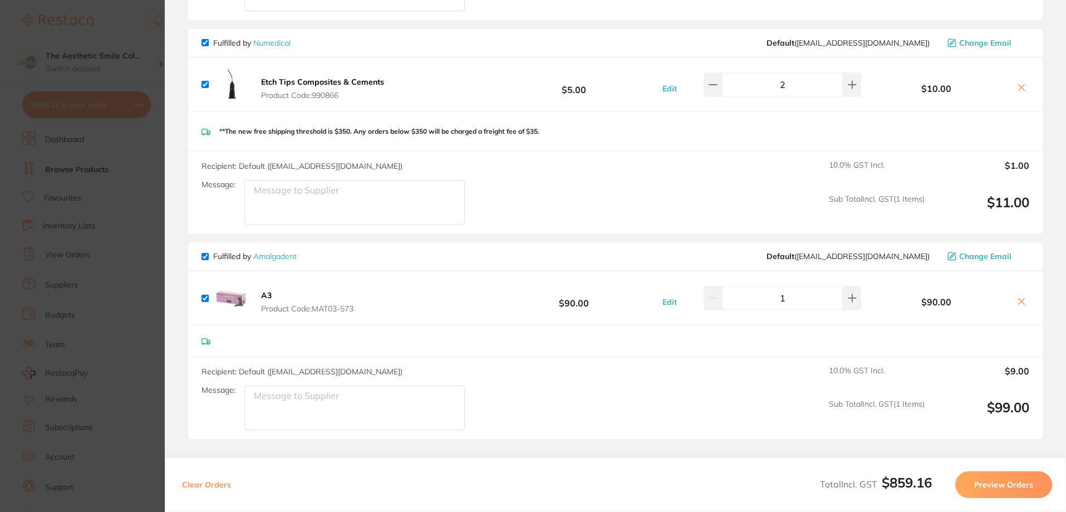
click at [258, 290] on button "A3 Product Code: MAT03-573" at bounding box center [307, 301] width 99 height 23
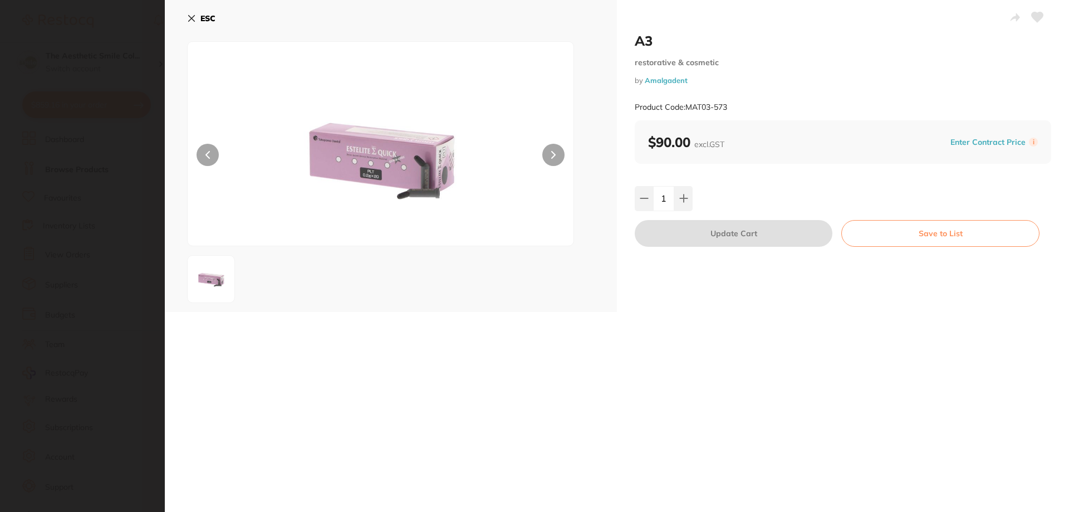
scroll to position [0, 0]
click at [1037, 12] on icon at bounding box center [1038, 17] width 12 height 10
click at [955, 233] on button "Save to List" at bounding box center [940, 233] width 198 height 27
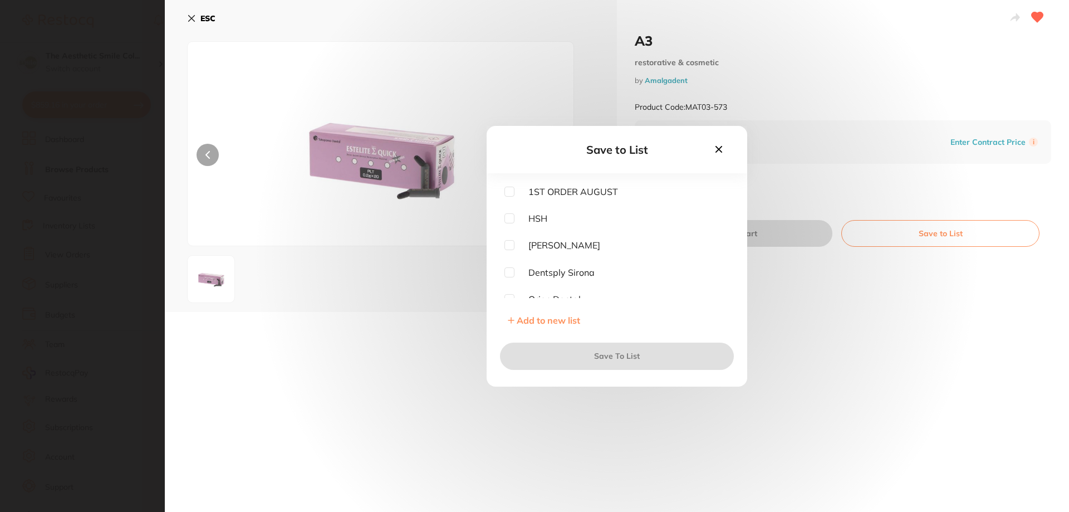
scroll to position [62, 0]
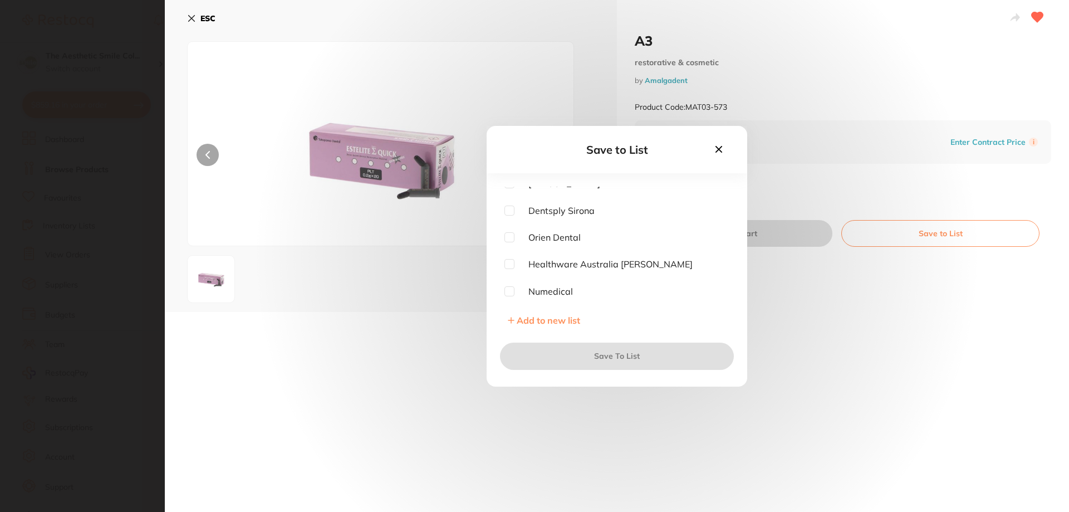
click at [571, 317] on span "Add to new list" at bounding box center [548, 320] width 63 height 11
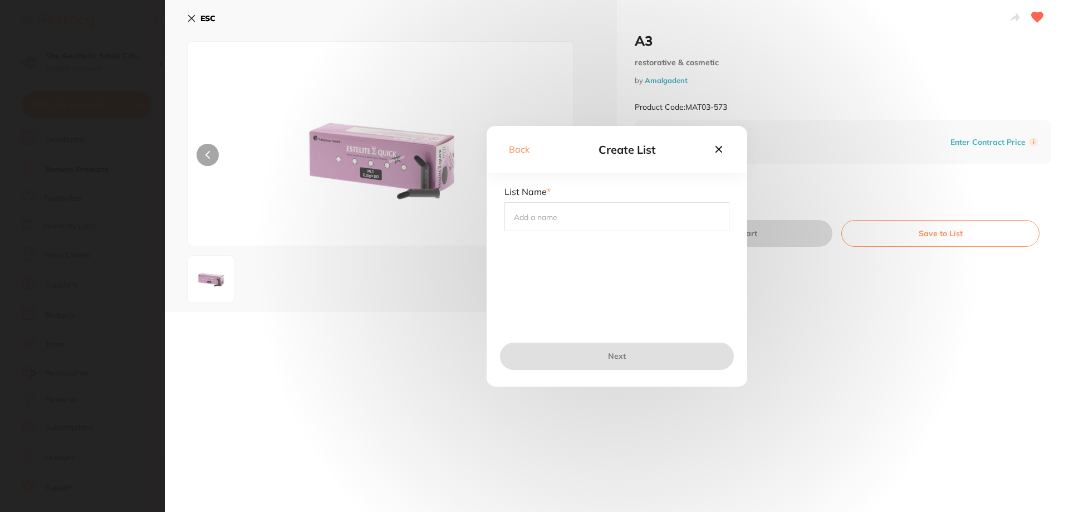
click at [576, 211] on input "text" at bounding box center [616, 216] width 225 height 29
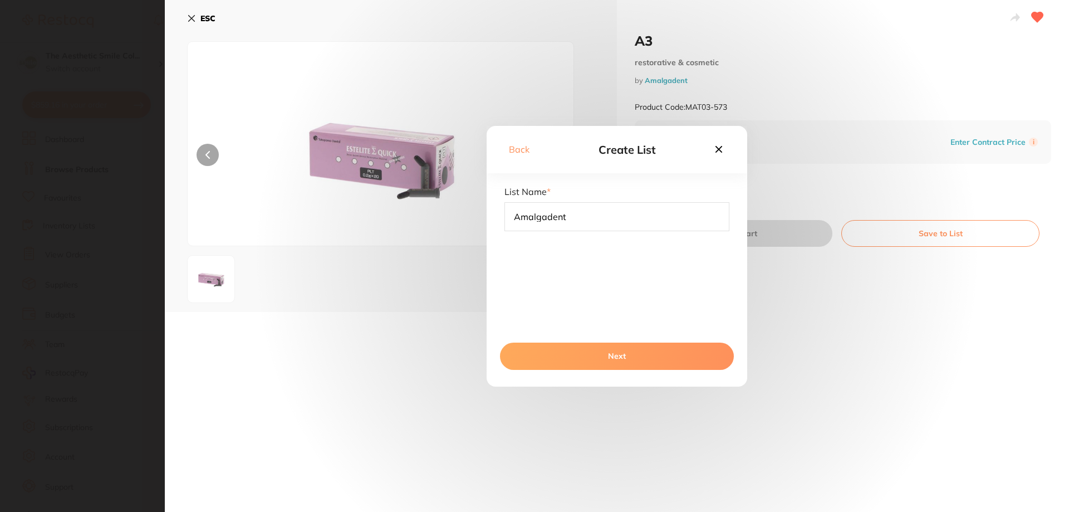
type input "Amalgadent"
click at [624, 354] on button "Next" at bounding box center [617, 355] width 234 height 27
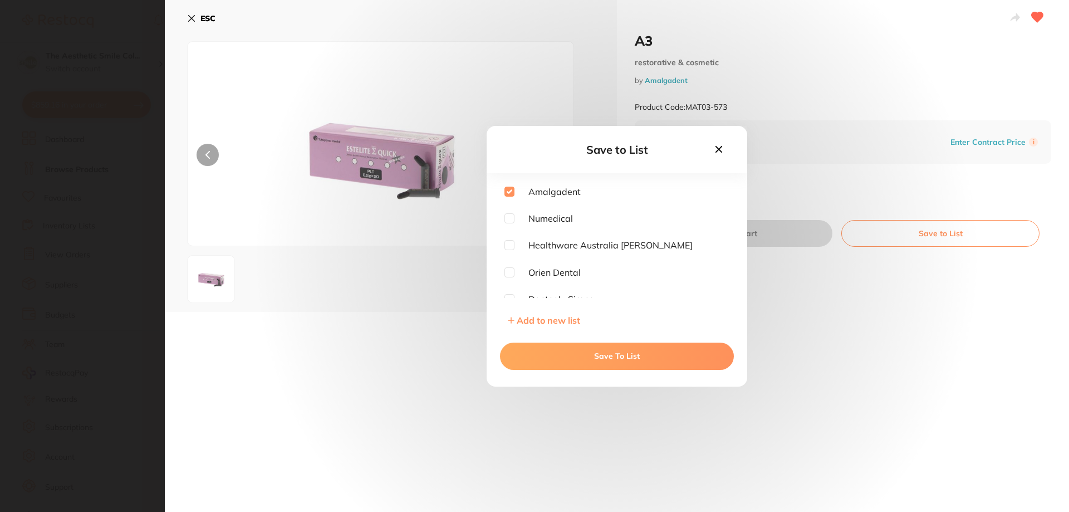
click at [620, 361] on button "Save To List" at bounding box center [617, 355] width 234 height 27
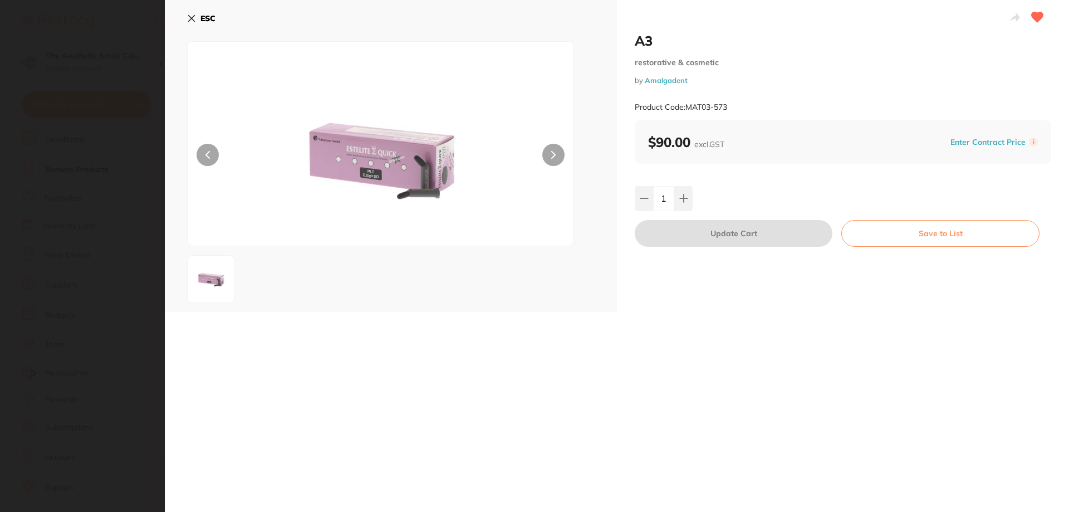
click at [190, 17] on icon at bounding box center [192, 19] width 6 height 6
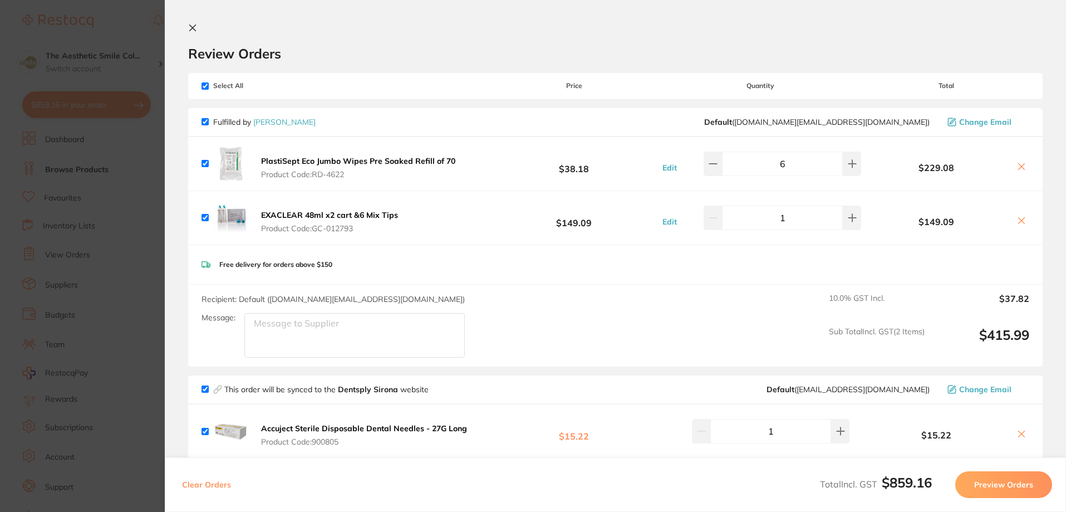
click at [191, 28] on icon at bounding box center [192, 27] width 9 height 9
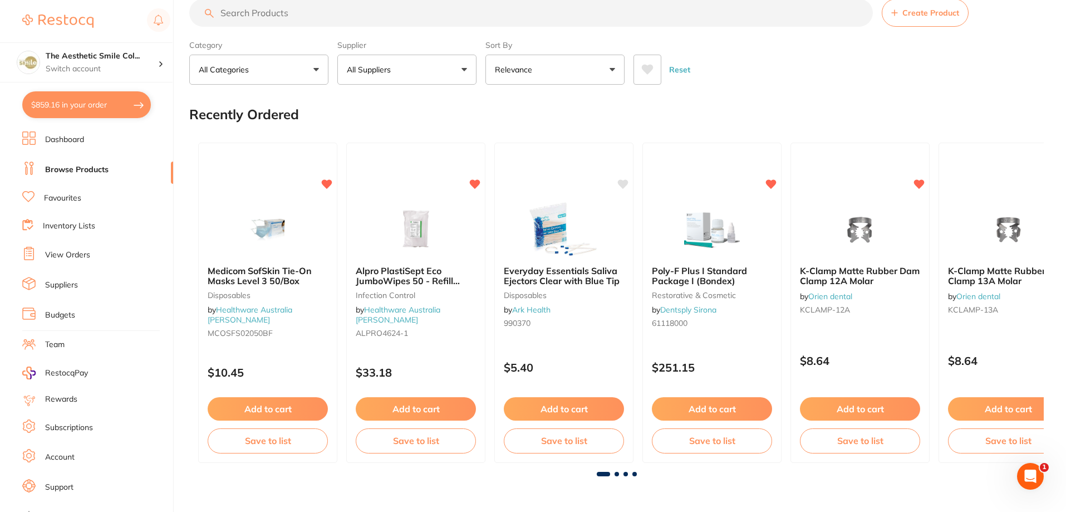
click at [96, 144] on li "Dashboard" at bounding box center [97, 139] width 151 height 17
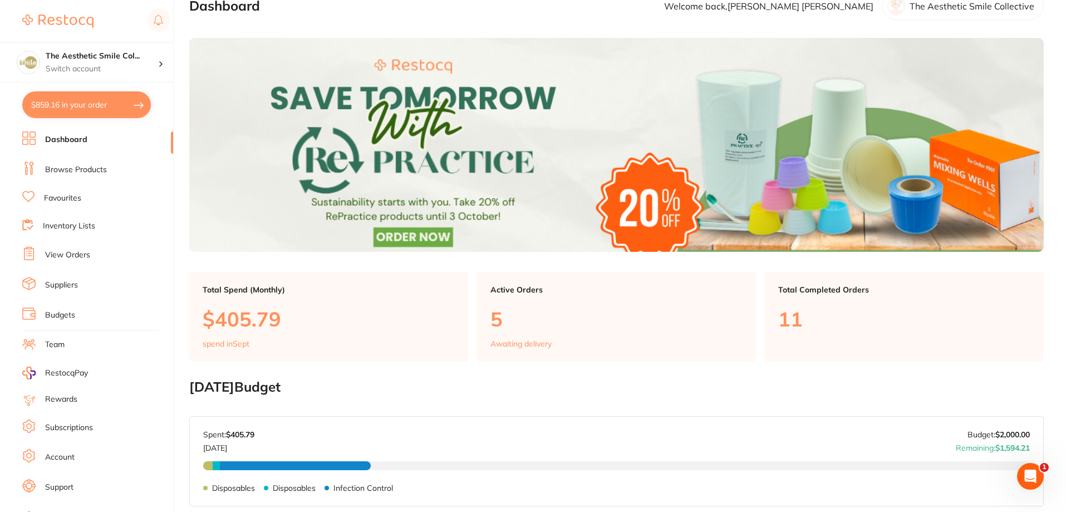
click at [74, 138] on link "Dashboard" at bounding box center [66, 139] width 42 height 11
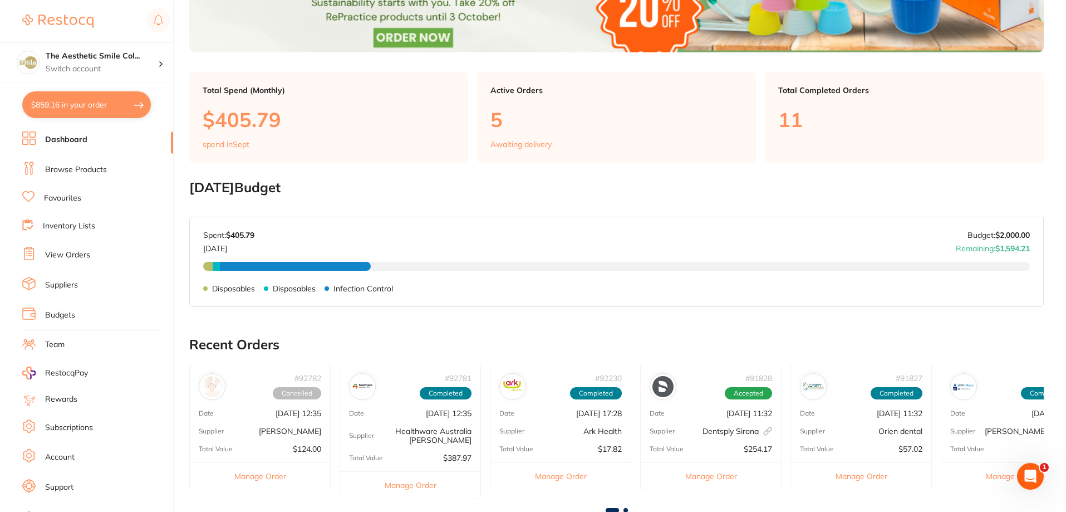
scroll to position [278, 0]
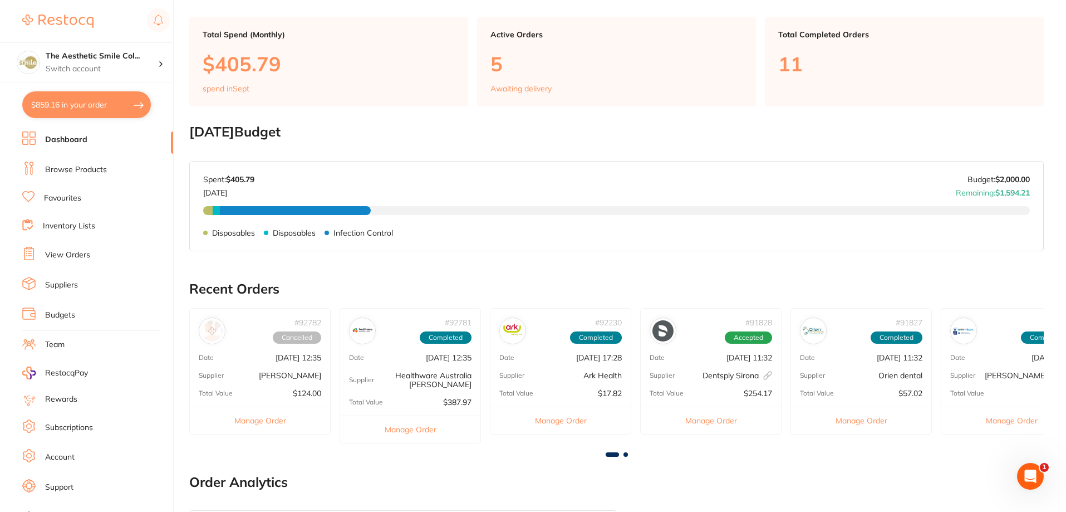
click at [70, 374] on span "RestocqPay" at bounding box center [66, 372] width 43 height 11
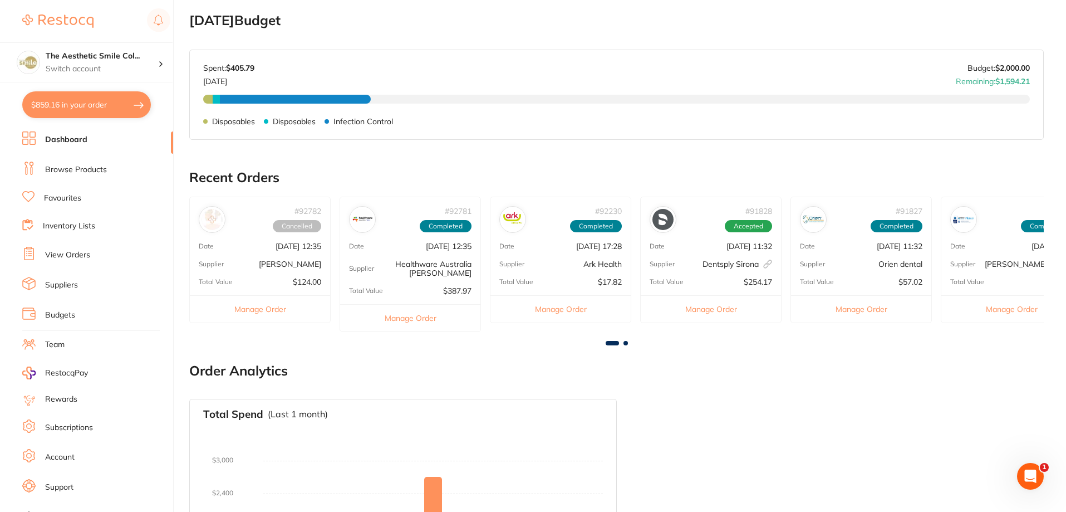
scroll to position [538, 0]
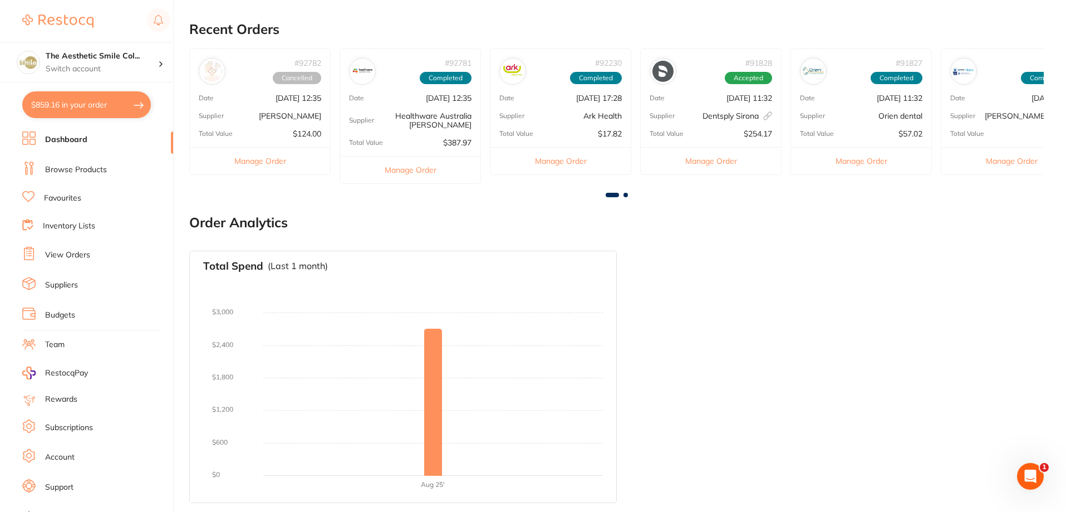
click at [71, 143] on link "Dashboard" at bounding box center [66, 139] width 42 height 11
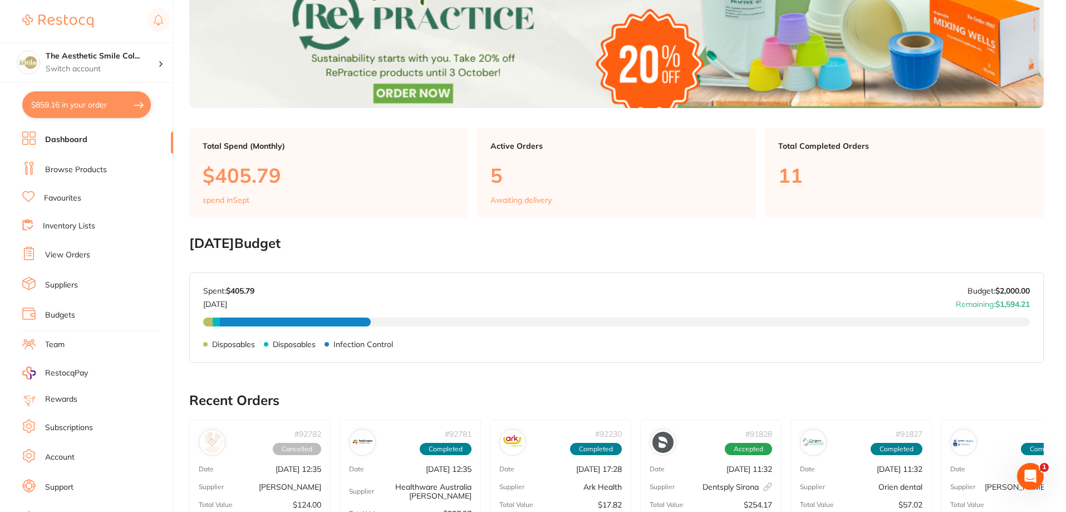
scroll to position [223, 0]
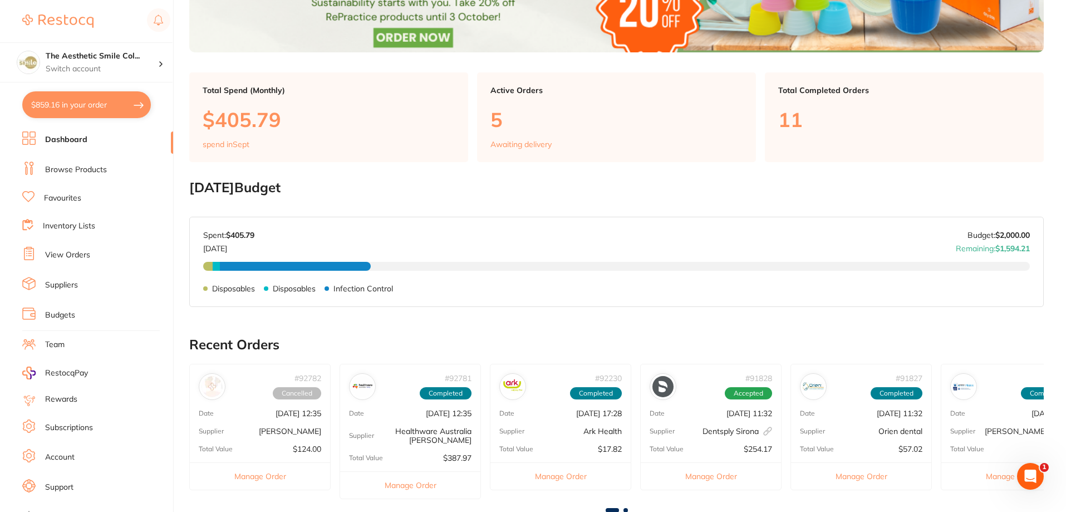
click at [70, 252] on link "View Orders" at bounding box center [67, 254] width 45 height 11
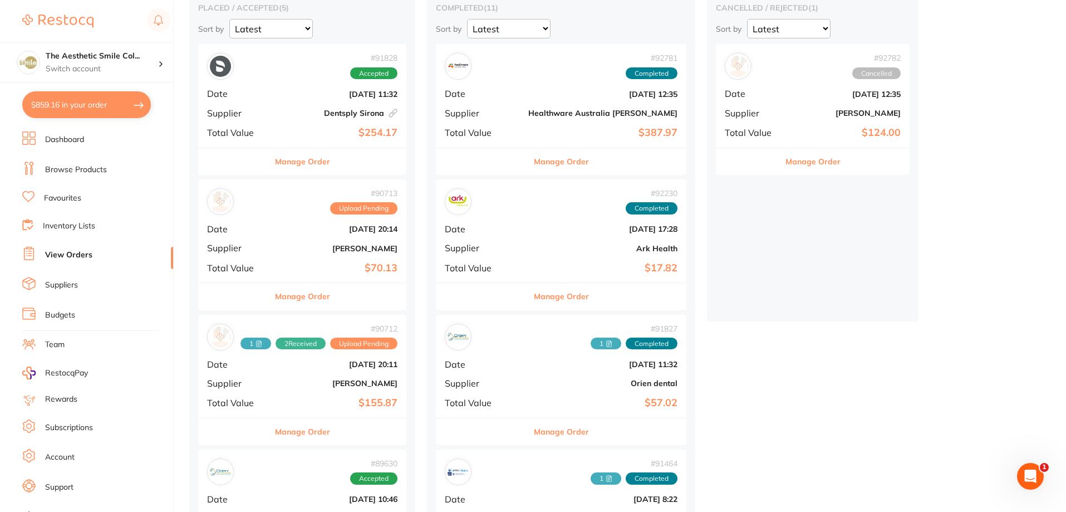
click at [323, 160] on button "Manage Order" at bounding box center [302, 161] width 55 height 27
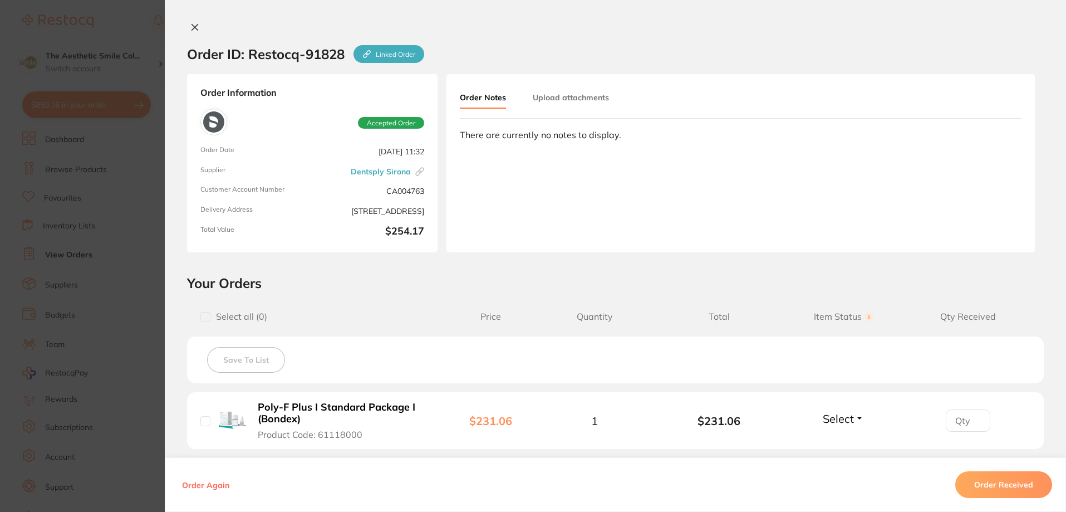
scroll to position [111, 0]
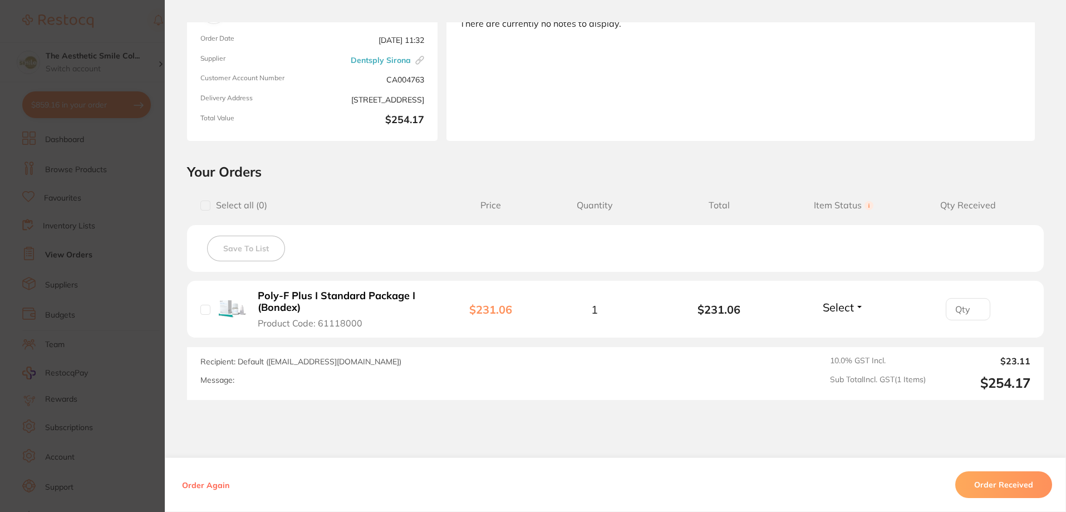
click at [205, 307] on input "checkbox" at bounding box center [205, 310] width 10 height 10
checkbox input "true"
click at [855, 303] on button "Select" at bounding box center [844, 307] width 48 height 14
click at [849, 335] on span "Received" at bounding box center [844, 331] width 28 height 8
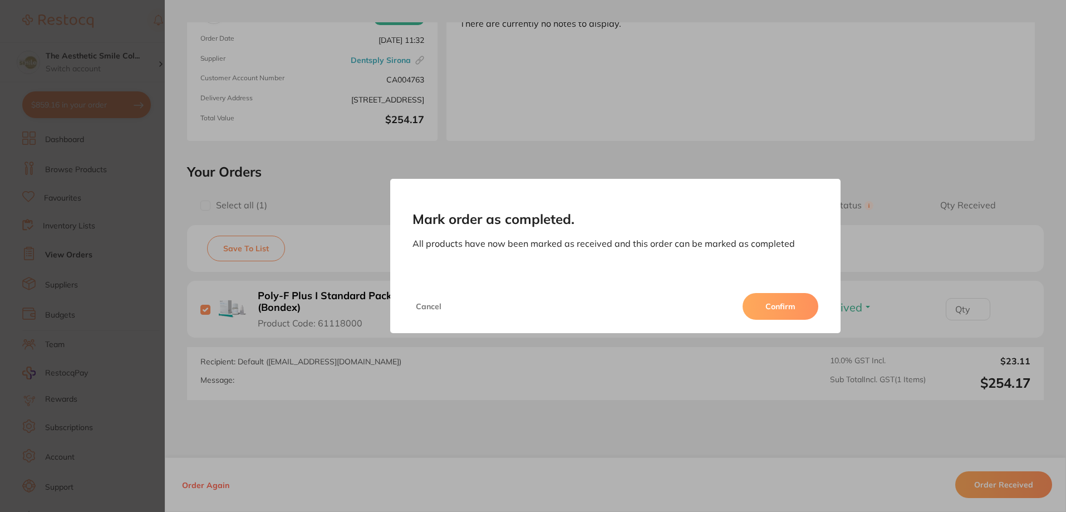
click at [782, 305] on button "Confirm" at bounding box center [781, 306] width 76 height 27
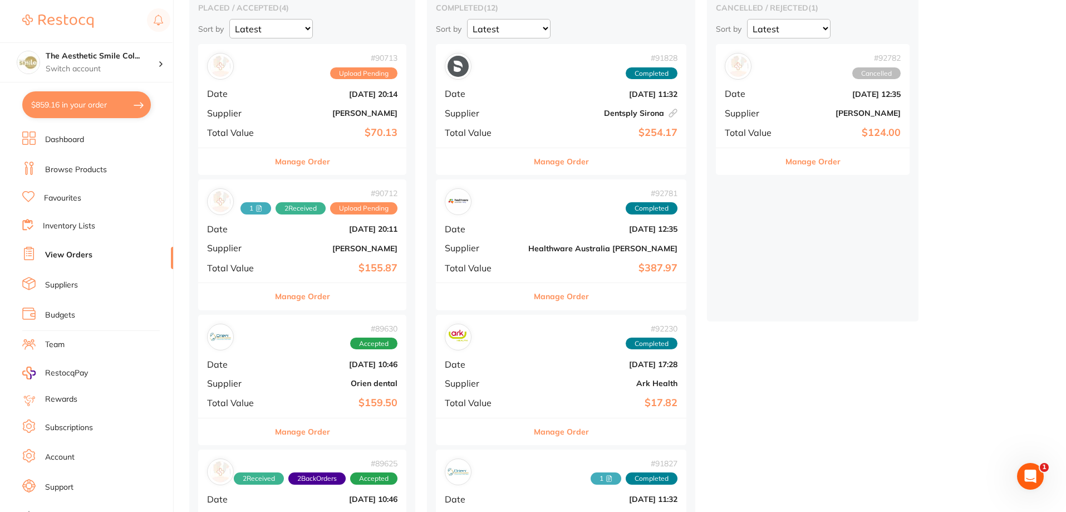
click at [321, 169] on button "Manage Order" at bounding box center [302, 161] width 55 height 27
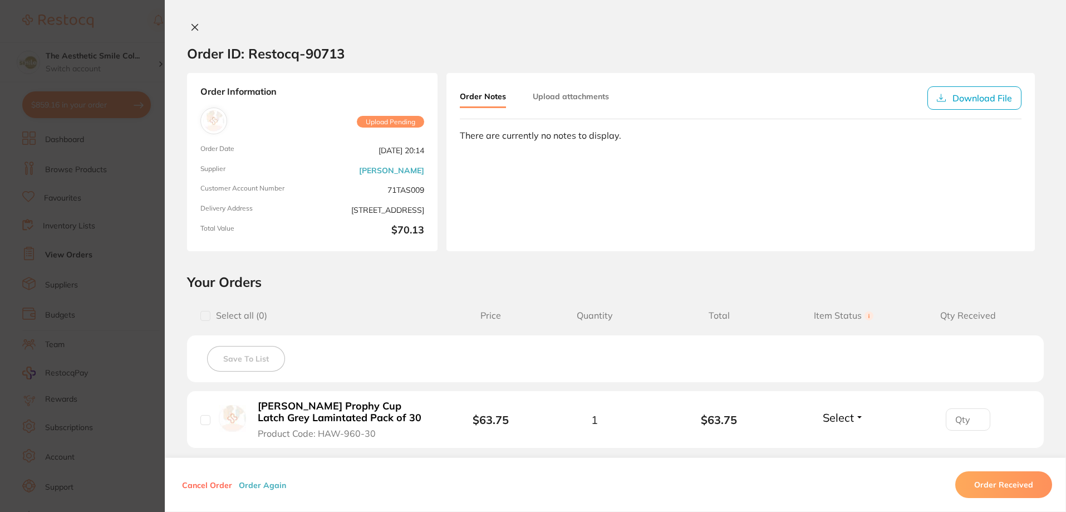
click at [194, 19] on div "Order ID: Restocq- 90713 Order Information Upload Pending Order Date Aug 19 202…" at bounding box center [615, 256] width 901 height 512
click at [194, 23] on icon at bounding box center [194, 27] width 9 height 9
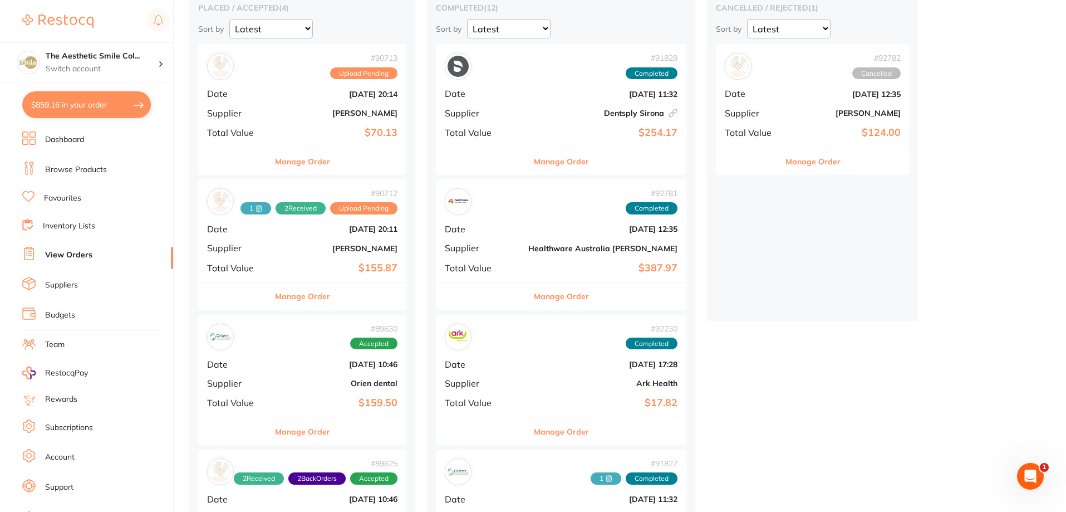
click at [320, 302] on button "Manage Order" at bounding box center [302, 296] width 55 height 27
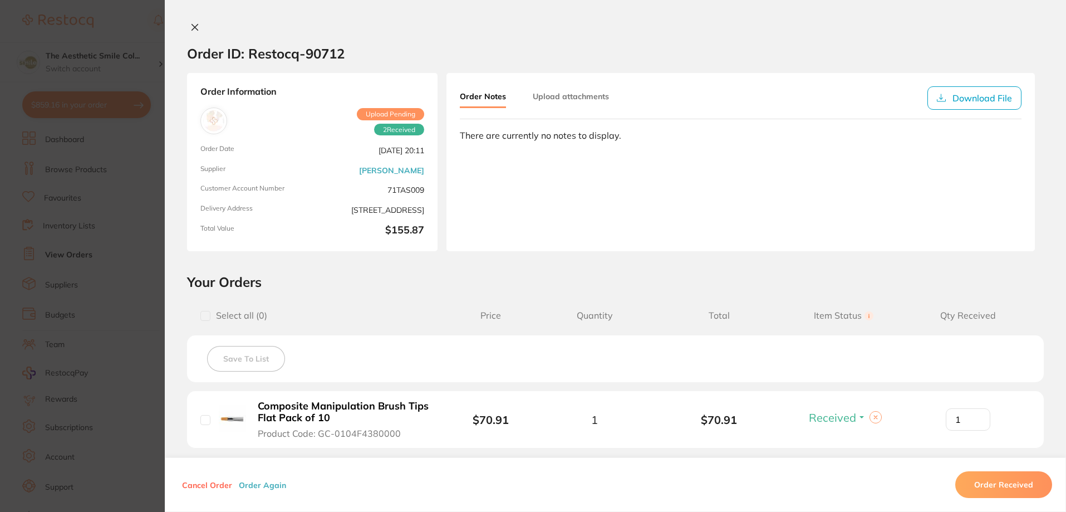
click at [189, 33] on button at bounding box center [195, 28] width 16 height 12
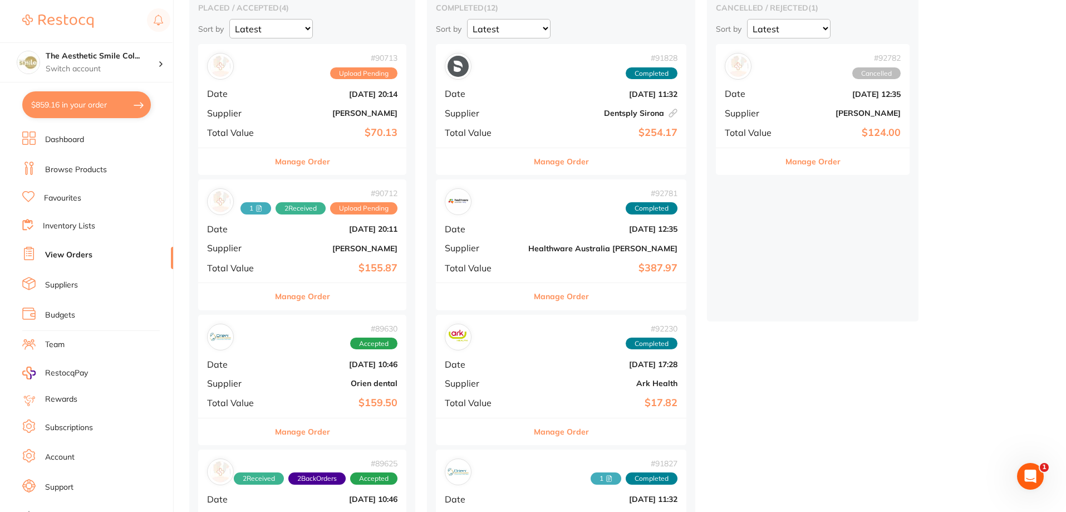
scroll to position [278, 0]
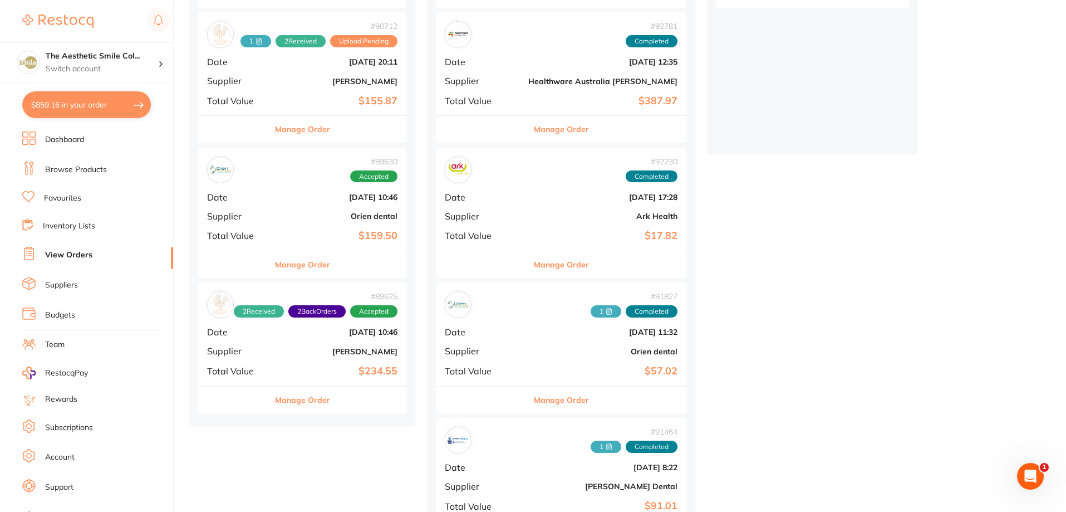
click at [321, 267] on button "Manage Order" at bounding box center [302, 264] width 55 height 27
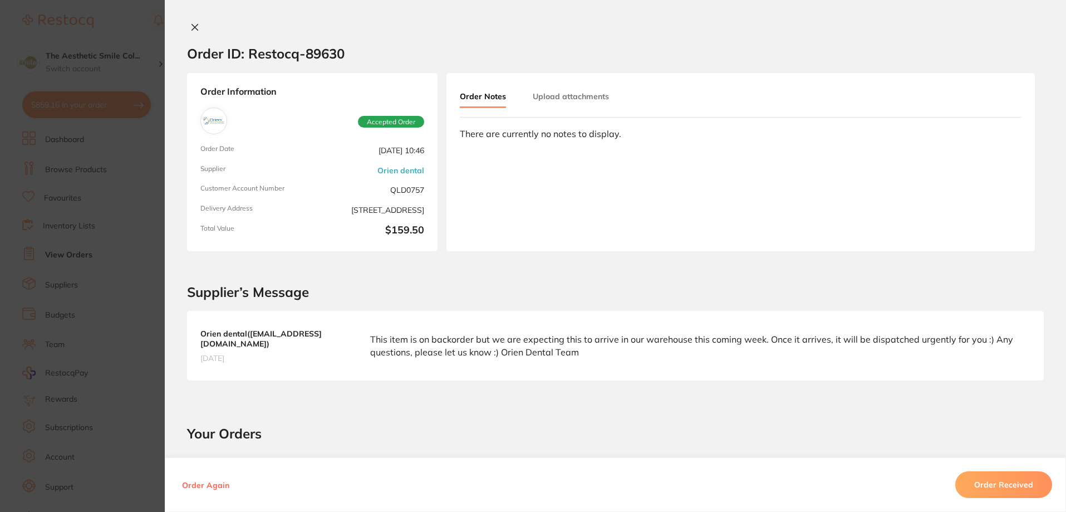
click at [190, 23] on icon at bounding box center [194, 27] width 9 height 9
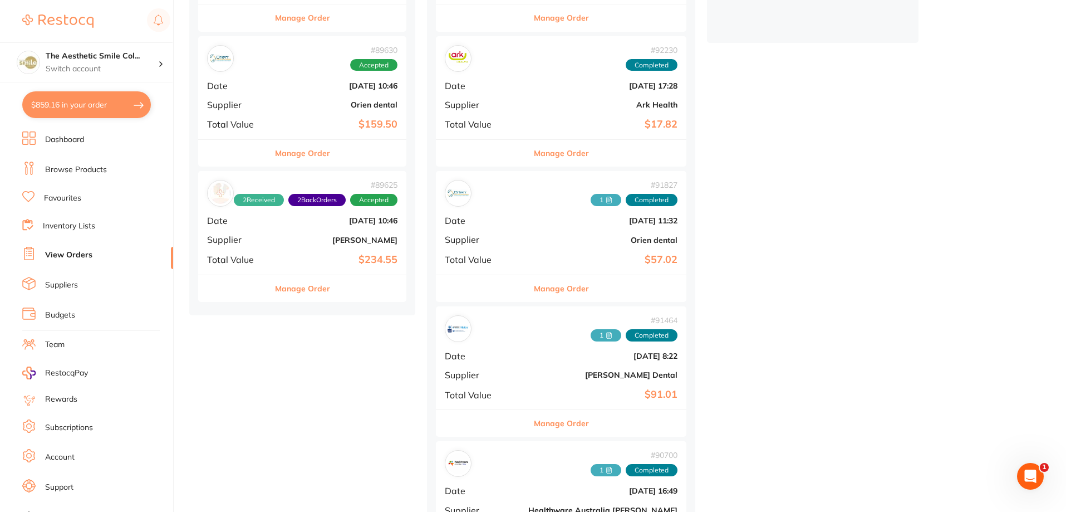
click at [326, 296] on button "Manage Order" at bounding box center [302, 288] width 55 height 27
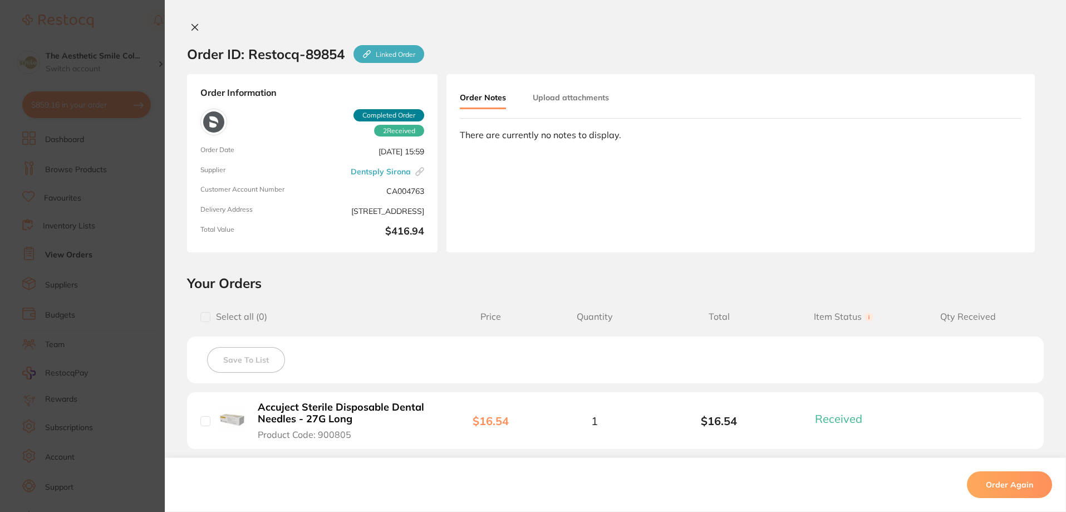
click at [192, 28] on icon at bounding box center [195, 27] width 6 height 6
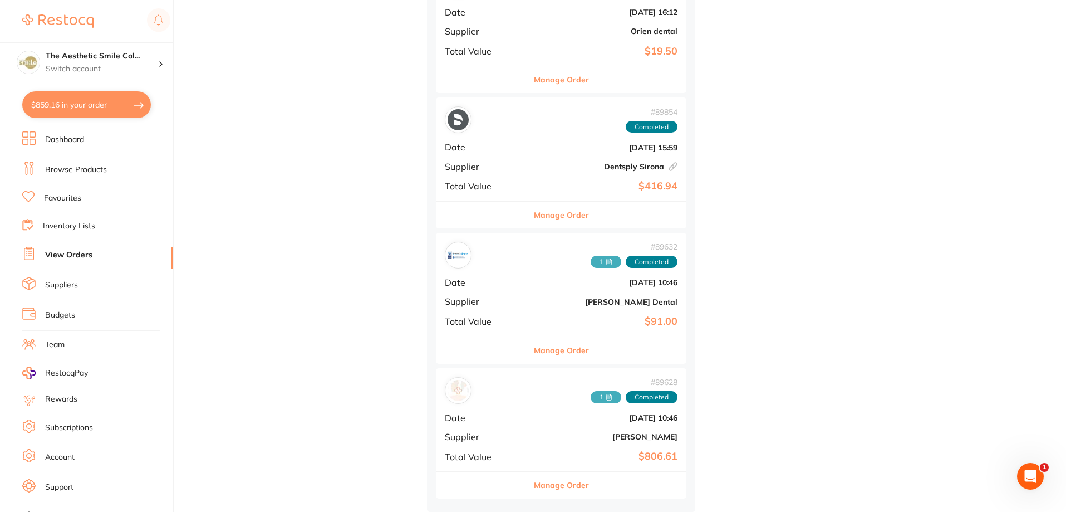
click at [534, 77] on button "Manage Order" at bounding box center [561, 79] width 55 height 27
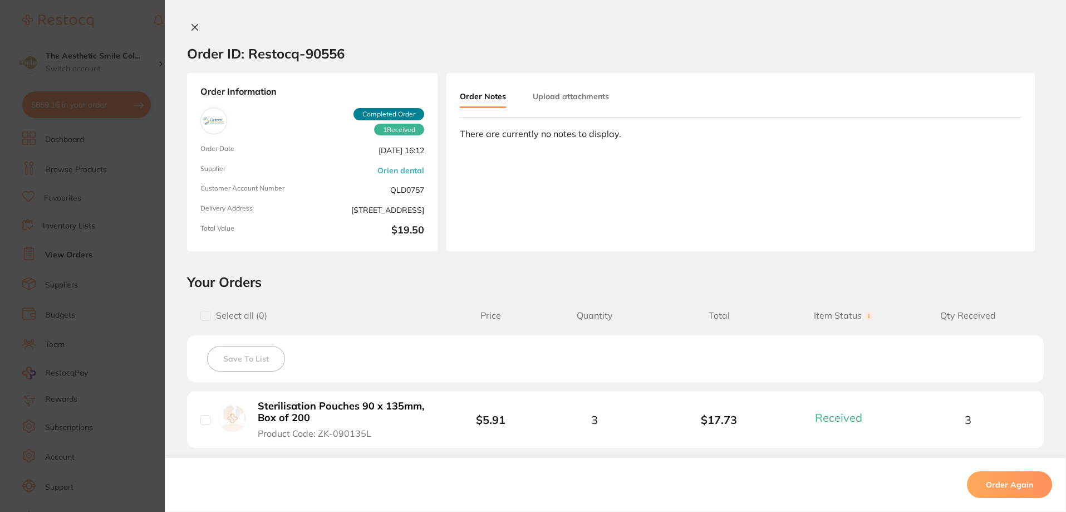
scroll to position [111, 0]
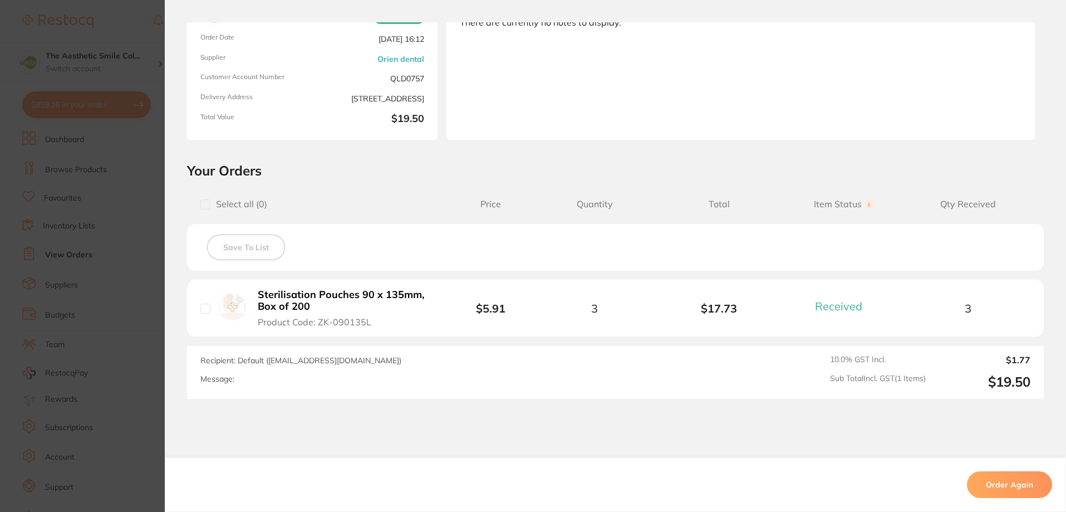
click at [339, 293] on b "Sterilisation Pouches 90 x 135mm, Box of 200" at bounding box center [344, 300] width 172 height 23
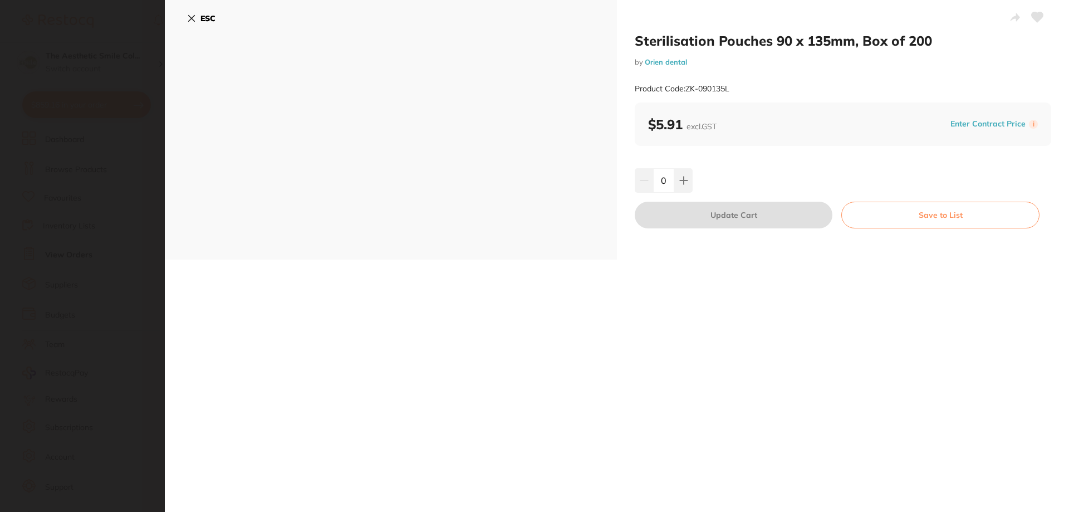
scroll to position [0, 0]
click at [1038, 17] on icon at bounding box center [1038, 17] width 12 height 10
click at [944, 222] on button "Save to List" at bounding box center [940, 215] width 198 height 27
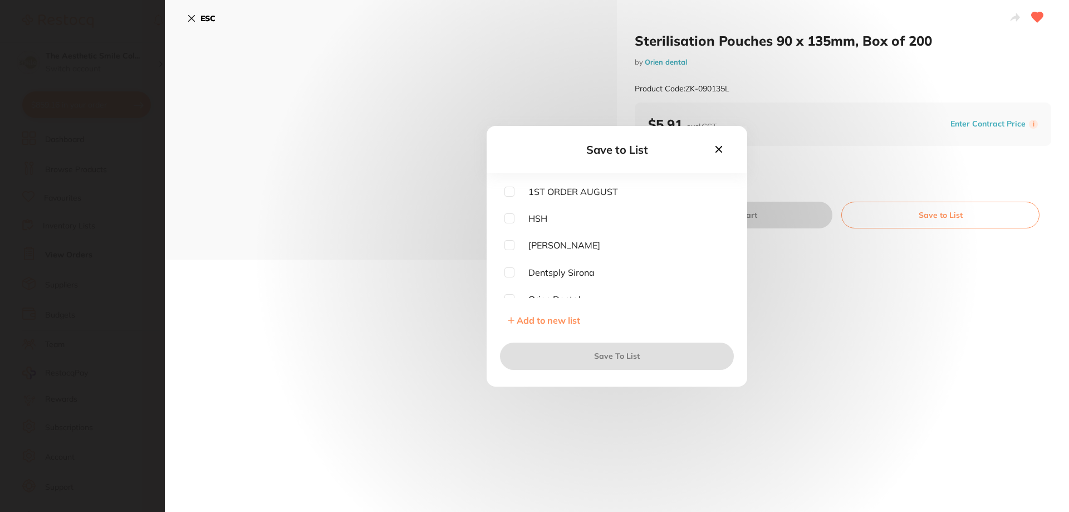
scroll to position [89, 0]
click at [509, 212] on input "checkbox" at bounding box center [509, 210] width 10 height 10
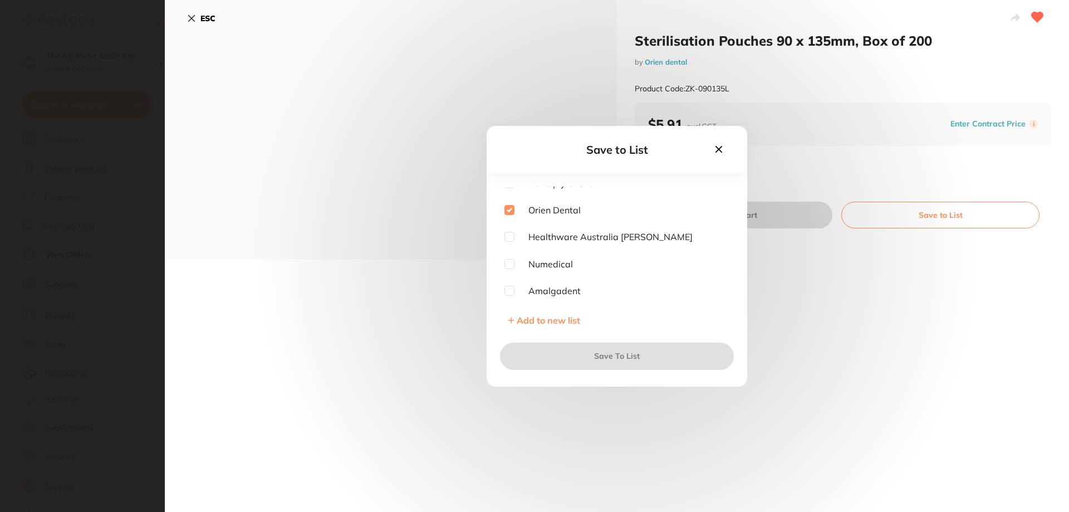
checkbox input "true"
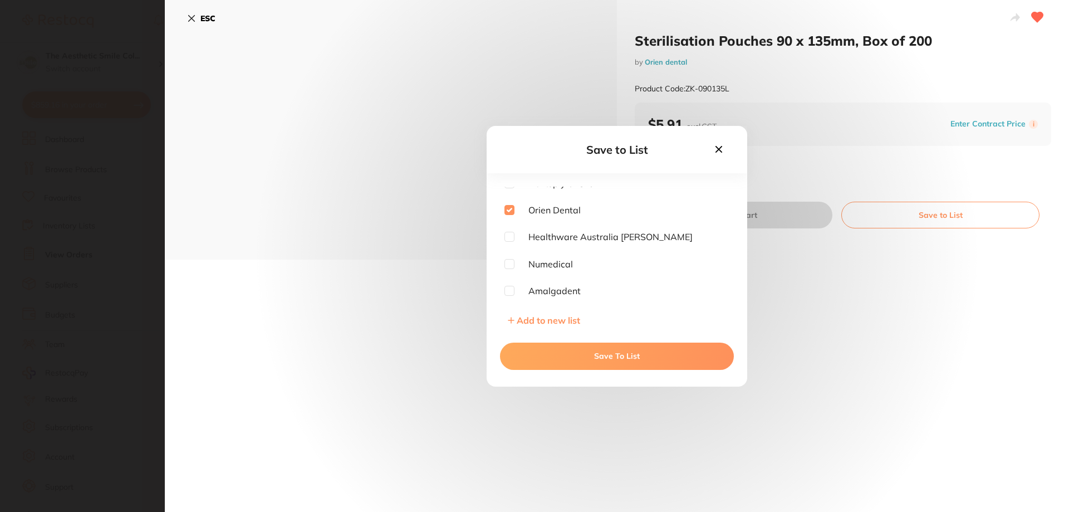
click at [562, 356] on button "Save To List" at bounding box center [617, 355] width 234 height 27
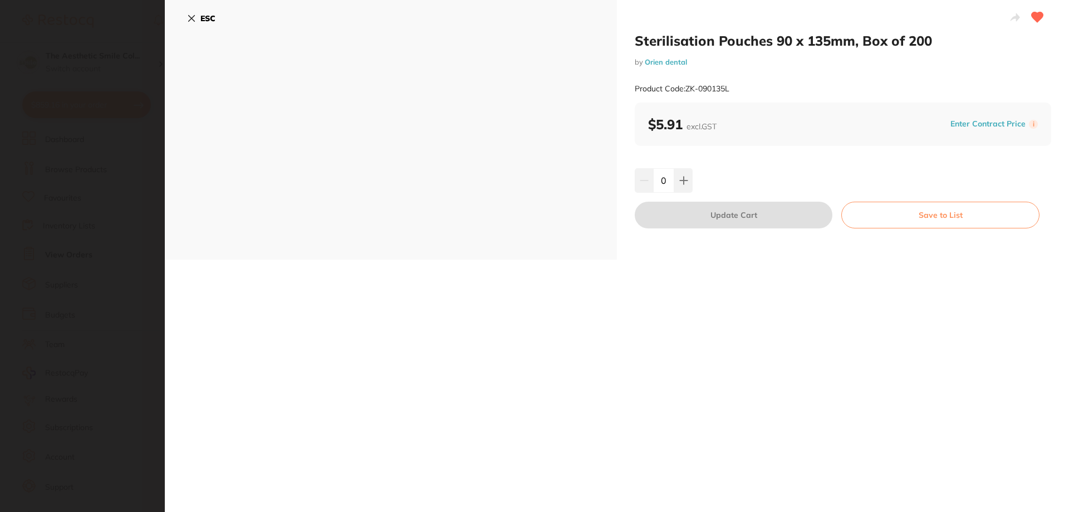
click at [200, 14] on button "ESC" at bounding box center [201, 18] width 28 height 19
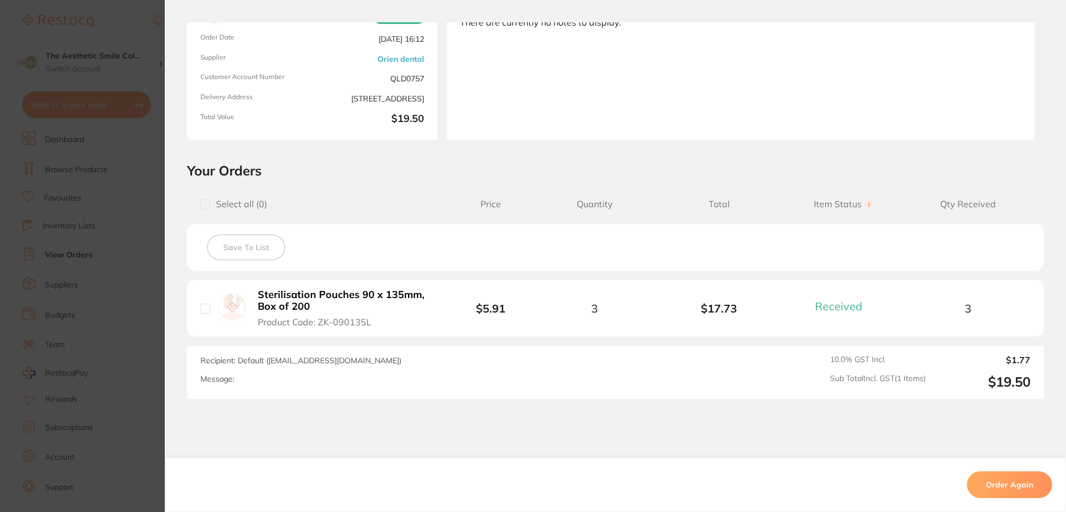
scroll to position [0, 0]
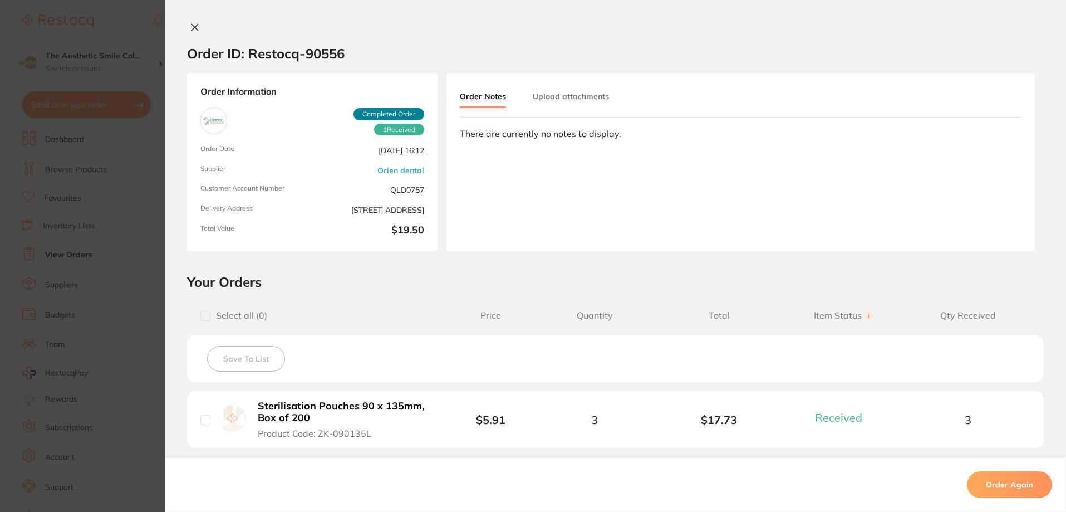
click at [192, 25] on icon at bounding box center [194, 27] width 9 height 9
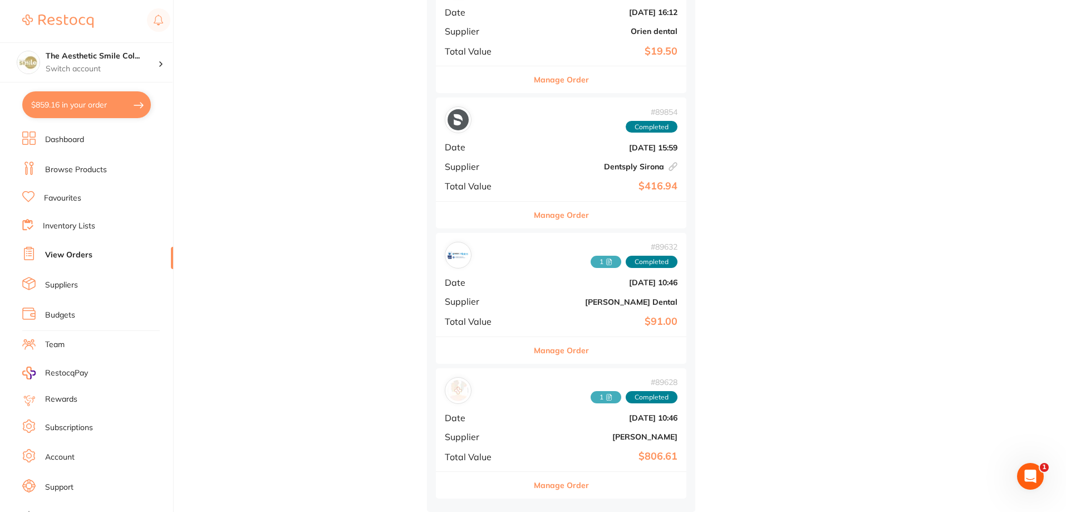
click at [548, 80] on button "Manage Order" at bounding box center [561, 79] width 55 height 27
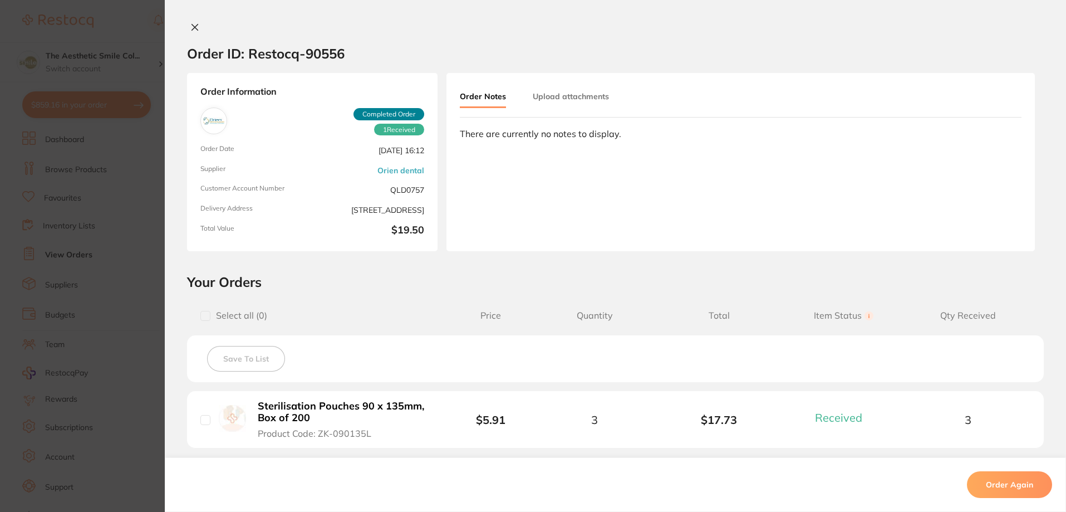
click at [195, 22] on div "Order ID: Restocq- 90556 Order Information 1 Received Completed Order Order Dat…" at bounding box center [615, 256] width 901 height 512
click at [192, 28] on icon at bounding box center [195, 27] width 6 height 6
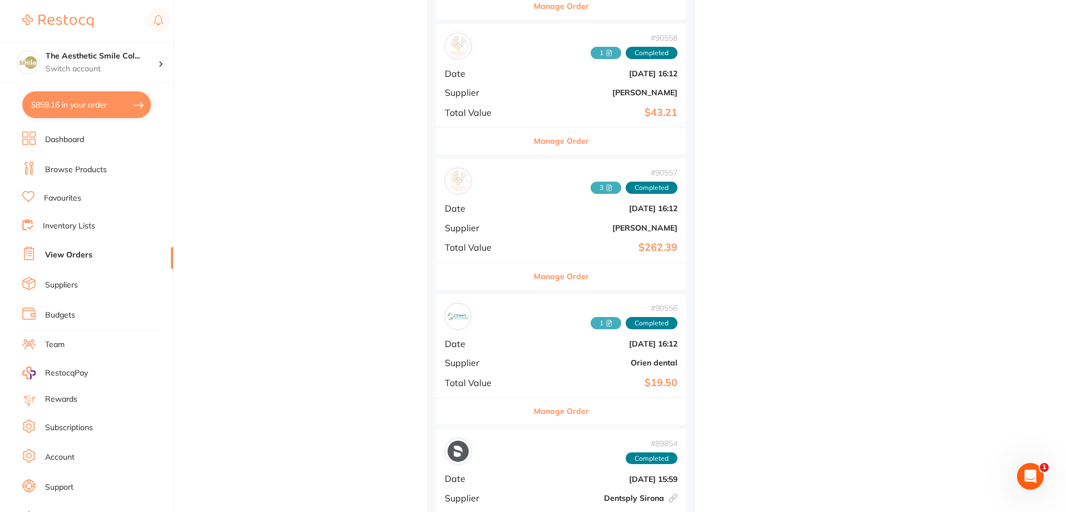
scroll to position [831, 0]
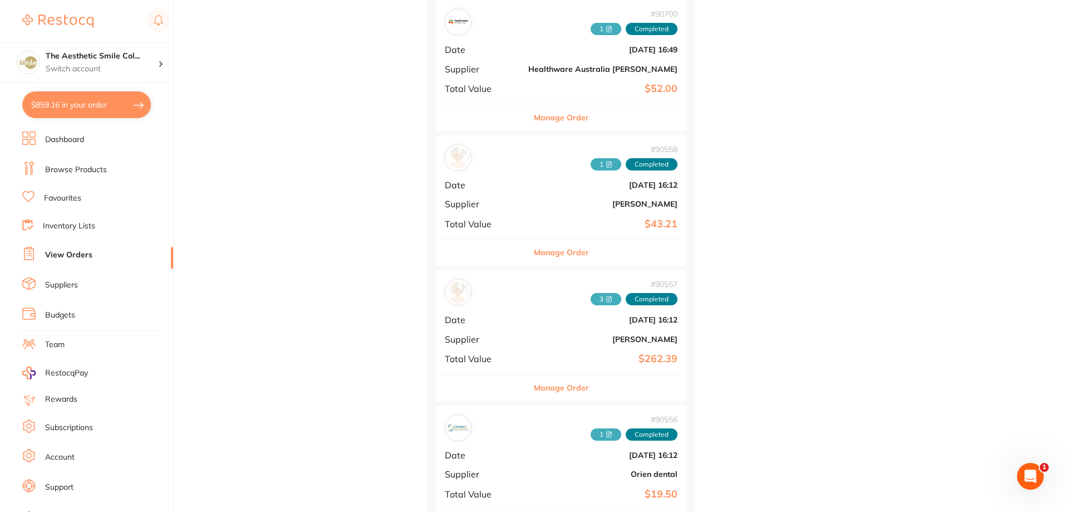
click at [540, 386] on button "Manage Order" at bounding box center [561, 387] width 55 height 27
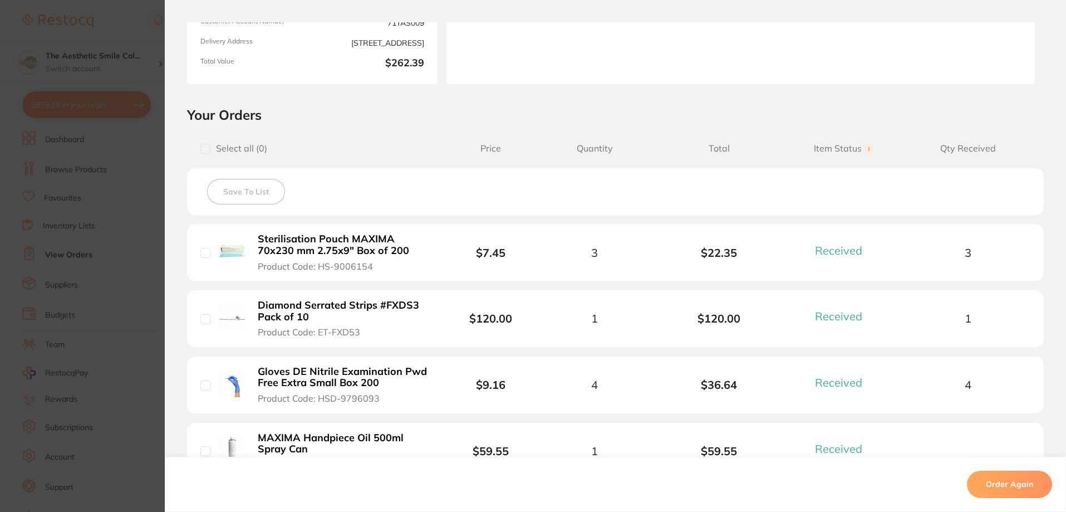
scroll to position [278, 0]
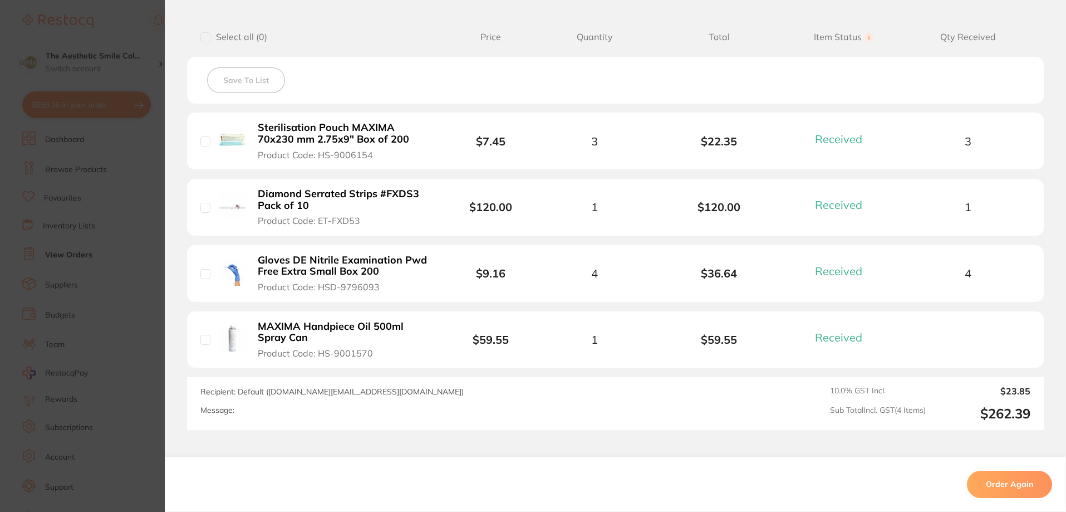
click at [354, 272] on b "Gloves DE Nitrile Examination Pwd Free Extra Small Box 200" at bounding box center [344, 265] width 172 height 23
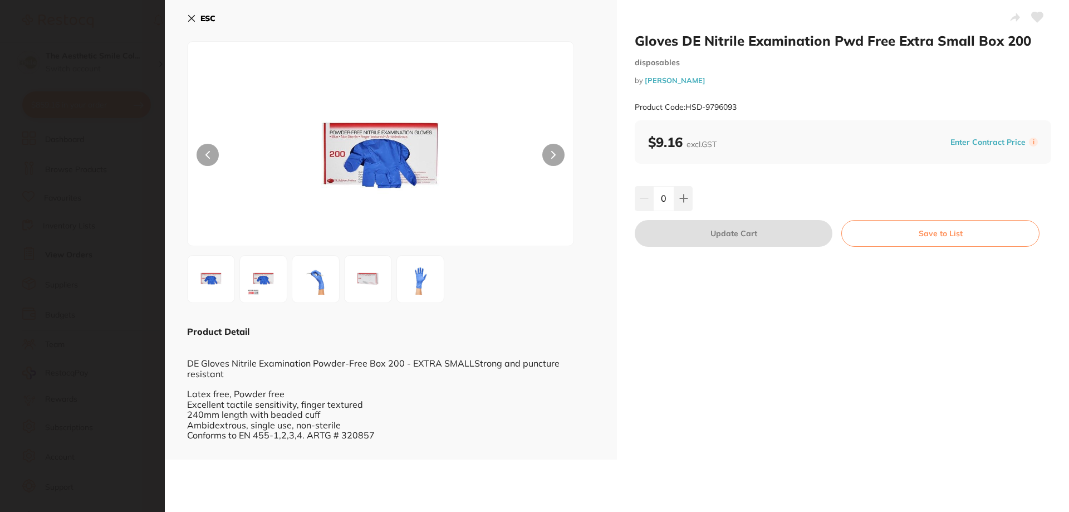
scroll to position [0, 0]
click at [1037, 17] on icon at bounding box center [1038, 17] width 12 height 10
click at [923, 237] on button "Save to List" at bounding box center [940, 233] width 198 height 27
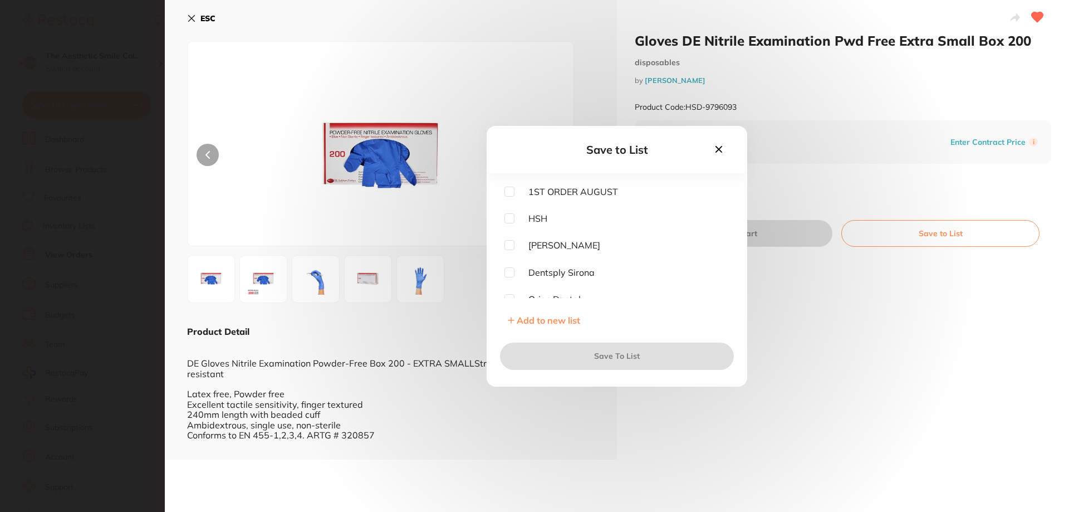
click at [506, 215] on input "checkbox" at bounding box center [509, 218] width 10 height 10
checkbox input "true"
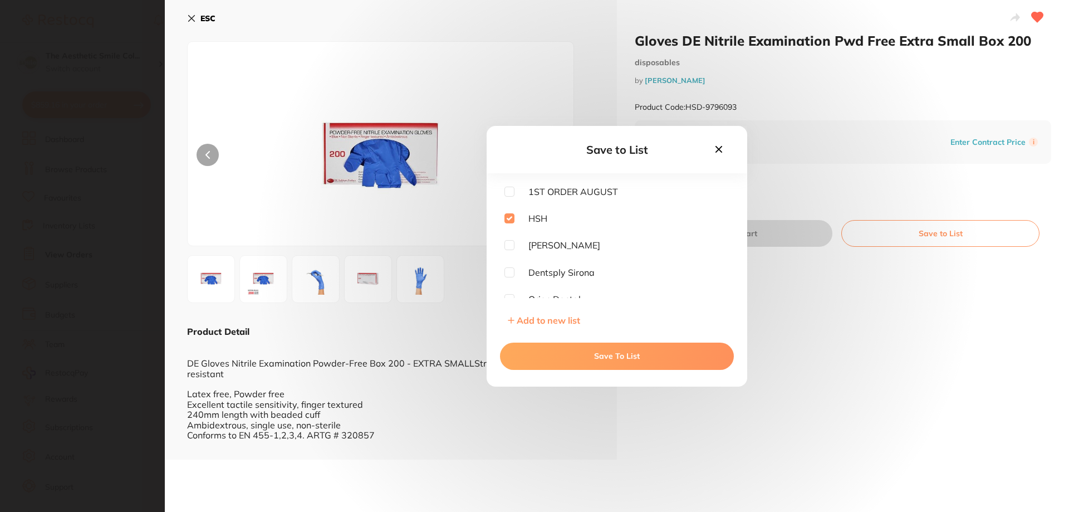
click at [565, 360] on button "Save To List" at bounding box center [617, 355] width 234 height 27
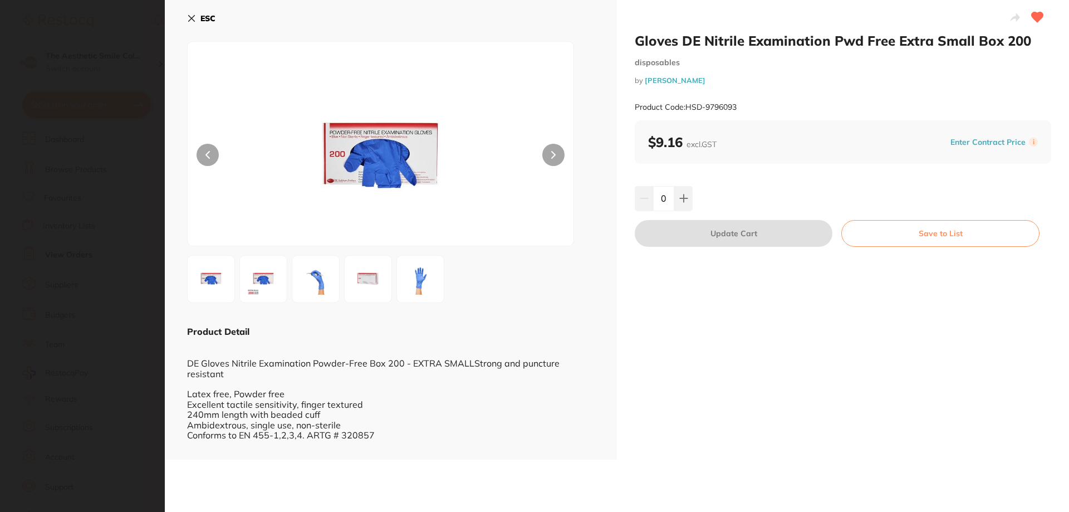
click at [202, 14] on b "ESC" at bounding box center [207, 18] width 15 height 10
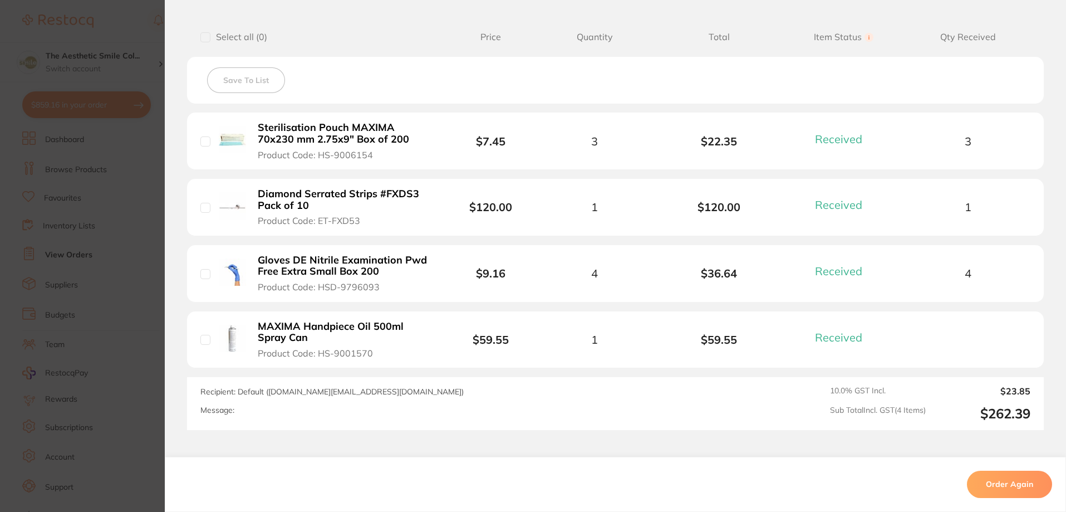
click at [285, 134] on b "Sterilisation Pouch MAXIMA 70x230 mm 2.75x9" Box of 200" at bounding box center [344, 133] width 172 height 23
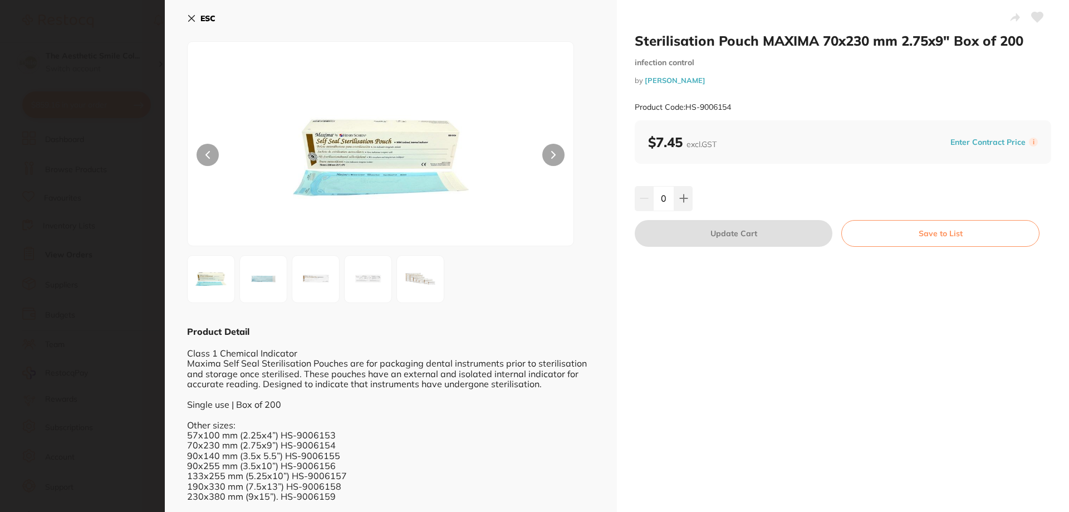
scroll to position [0, 0]
click at [1037, 16] on icon at bounding box center [1038, 17] width 12 height 10
click at [895, 232] on button "Save to List" at bounding box center [940, 233] width 198 height 27
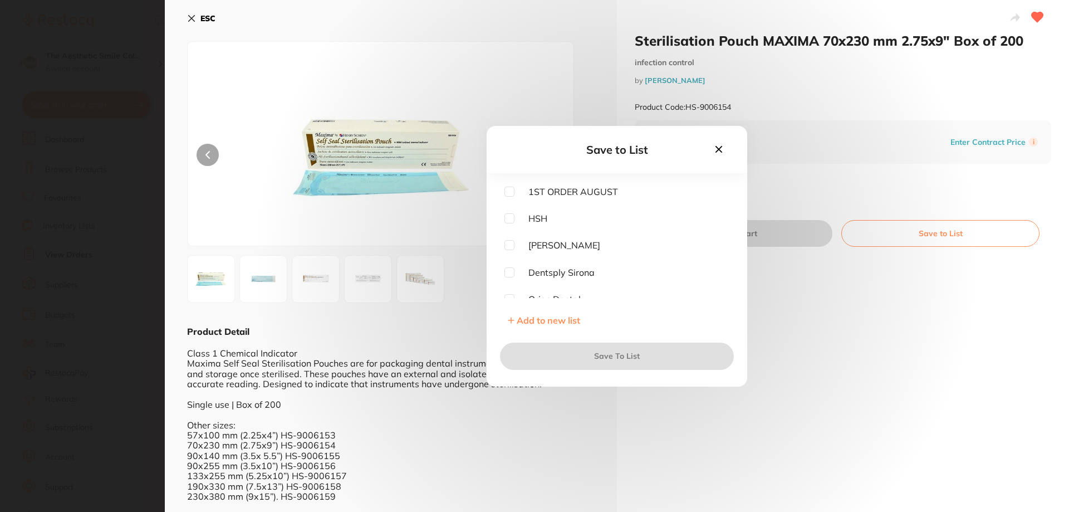
click at [513, 219] on input "checkbox" at bounding box center [509, 218] width 10 height 10
checkbox input "true"
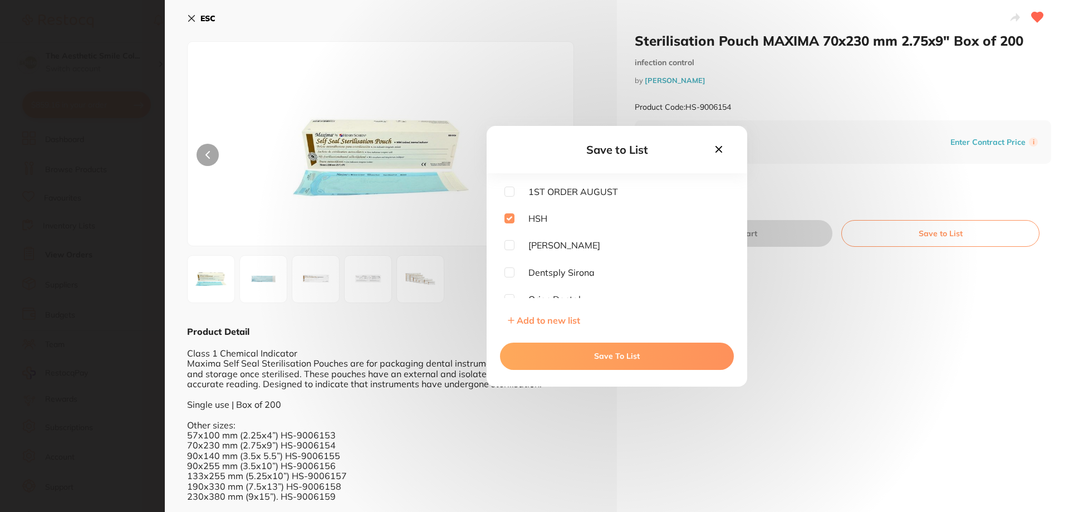
click at [609, 356] on button "Save To List" at bounding box center [617, 355] width 234 height 27
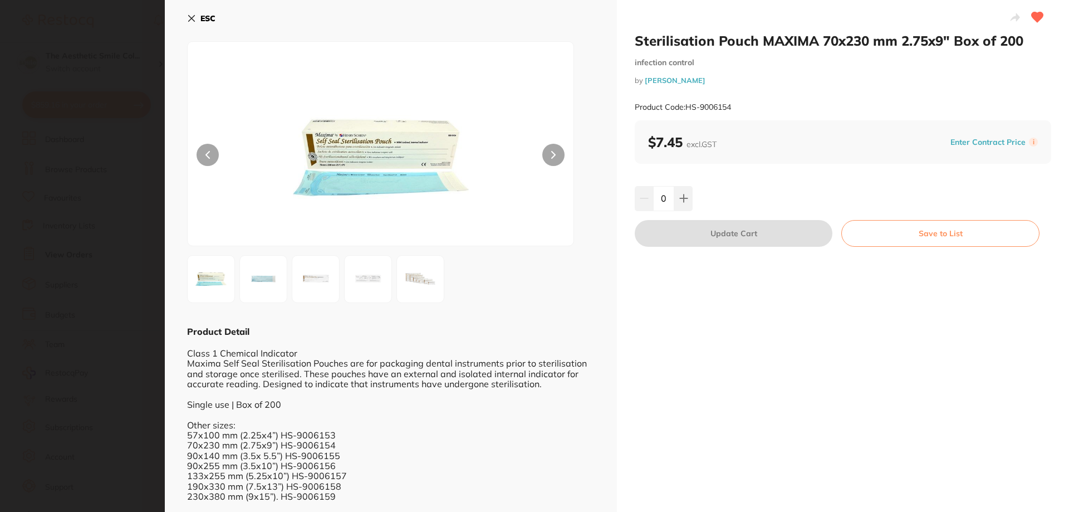
click at [202, 18] on b "ESC" at bounding box center [207, 18] width 15 height 10
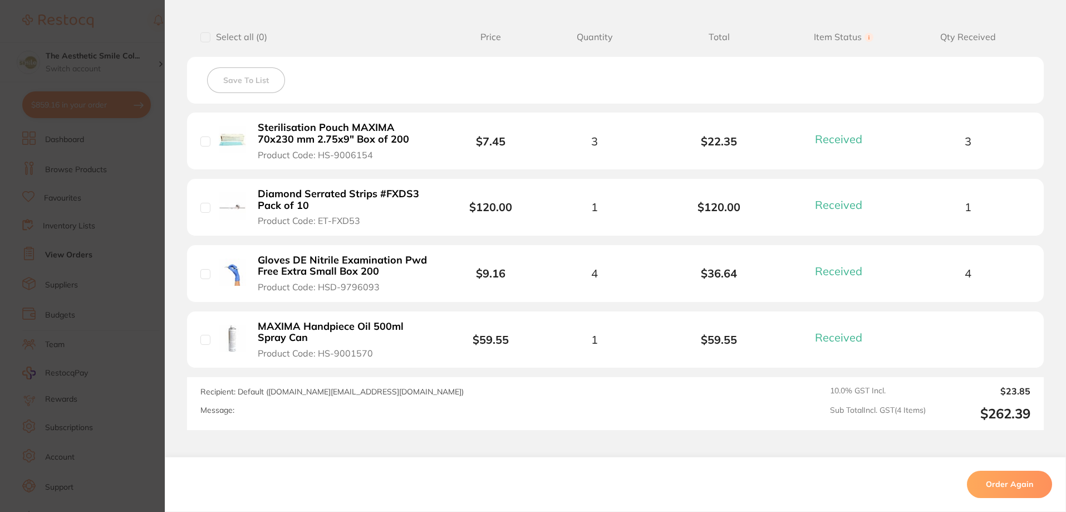
scroll to position [363, 0]
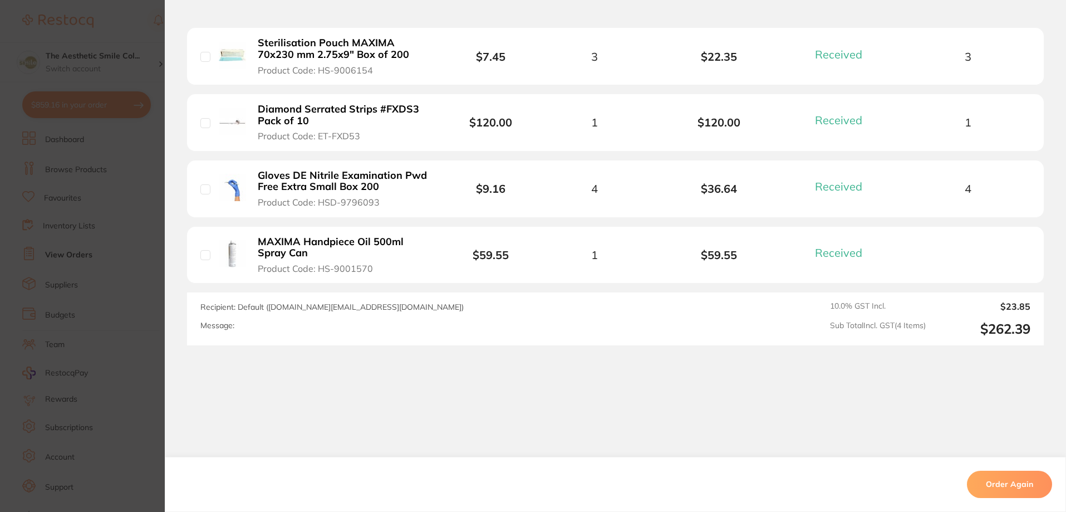
click at [376, 240] on b "MAXIMA Handpiece Oil 500ml Spray Can" at bounding box center [344, 247] width 172 height 23
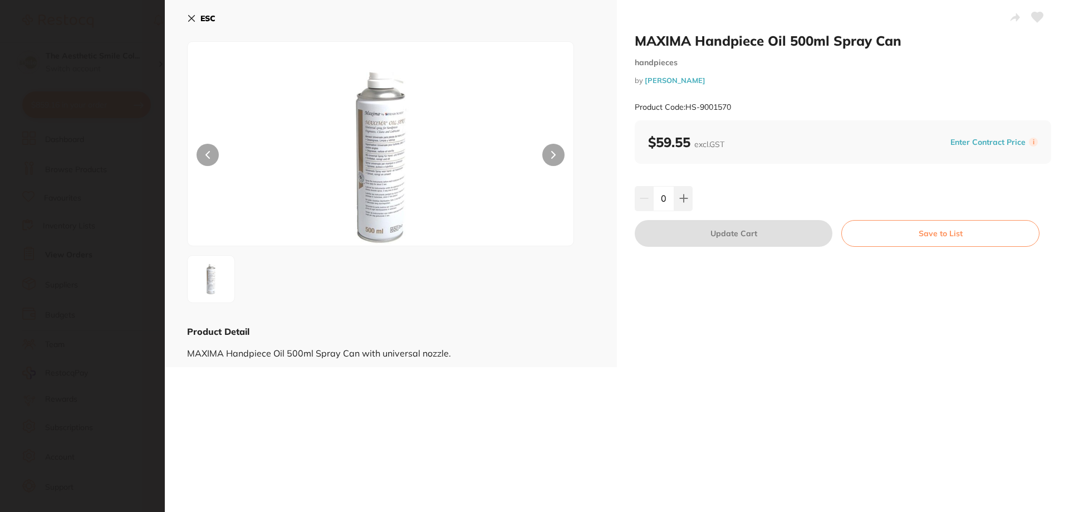
scroll to position [0, 0]
click at [928, 233] on button "Save to List" at bounding box center [940, 233] width 198 height 27
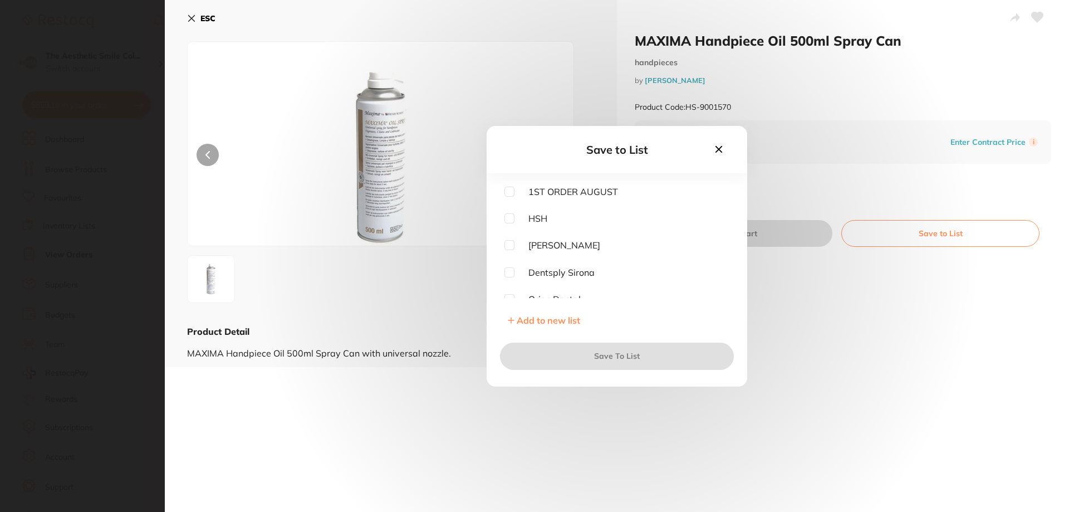
click at [508, 219] on input "checkbox" at bounding box center [509, 218] width 10 height 10
checkbox input "true"
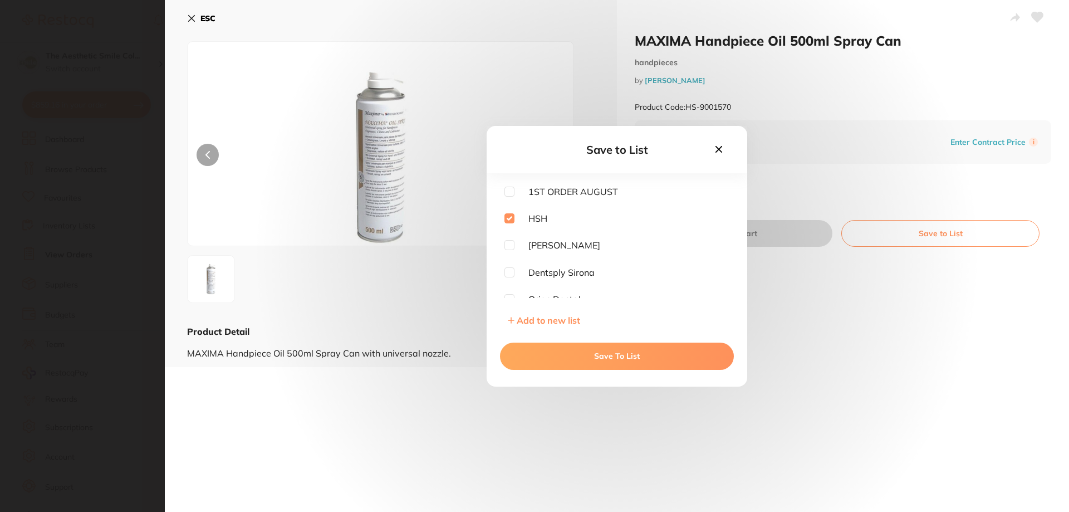
click at [593, 355] on button "Save To List" at bounding box center [617, 355] width 234 height 27
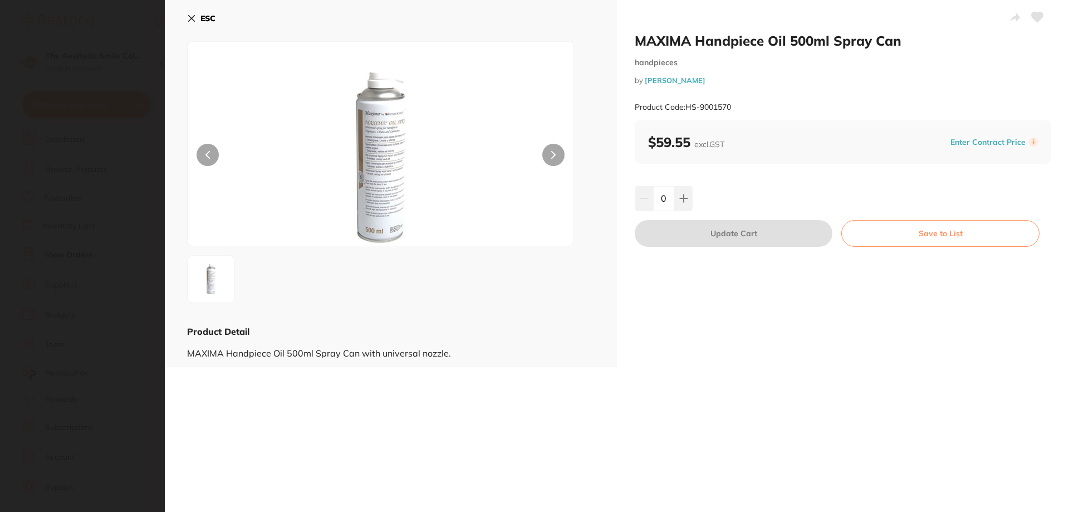
click at [191, 21] on icon at bounding box center [191, 18] width 9 height 9
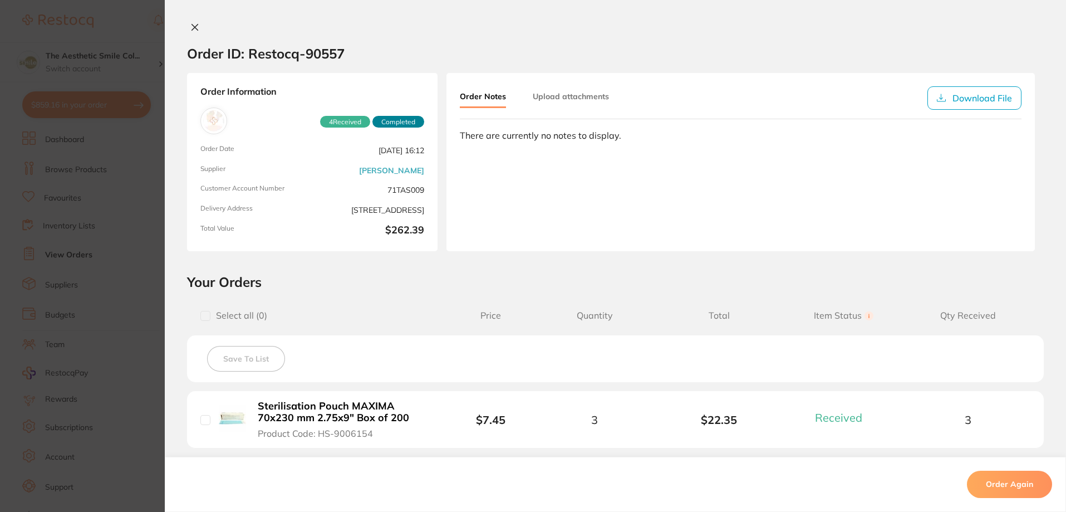
click at [195, 24] on icon at bounding box center [194, 27] width 9 height 9
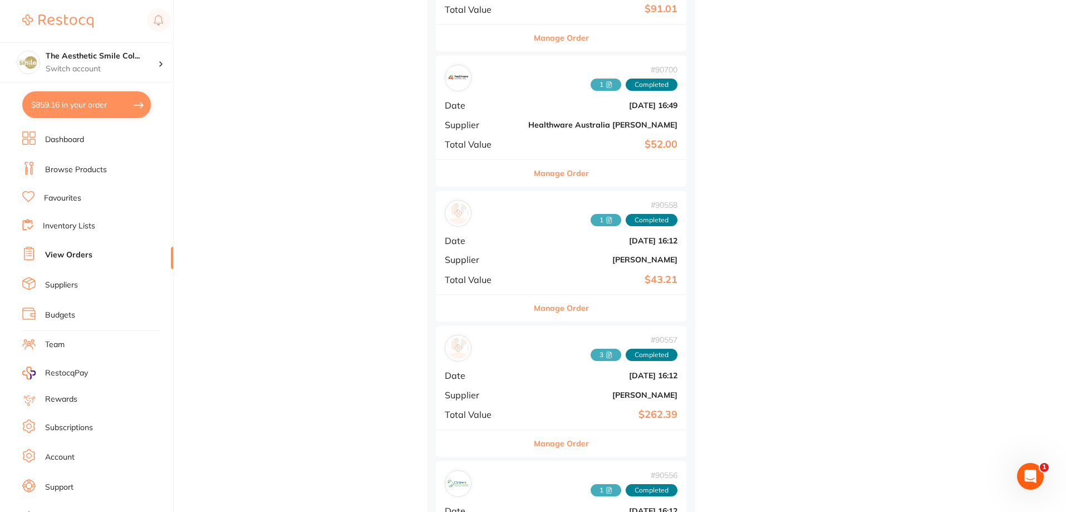
scroll to position [719, 0]
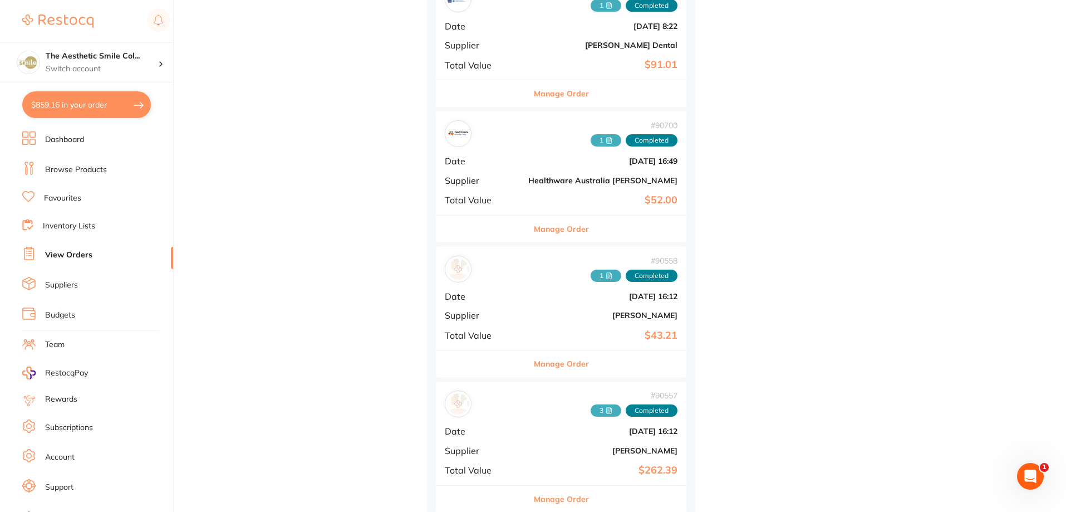
click at [534, 233] on button "Manage Order" at bounding box center [561, 228] width 55 height 27
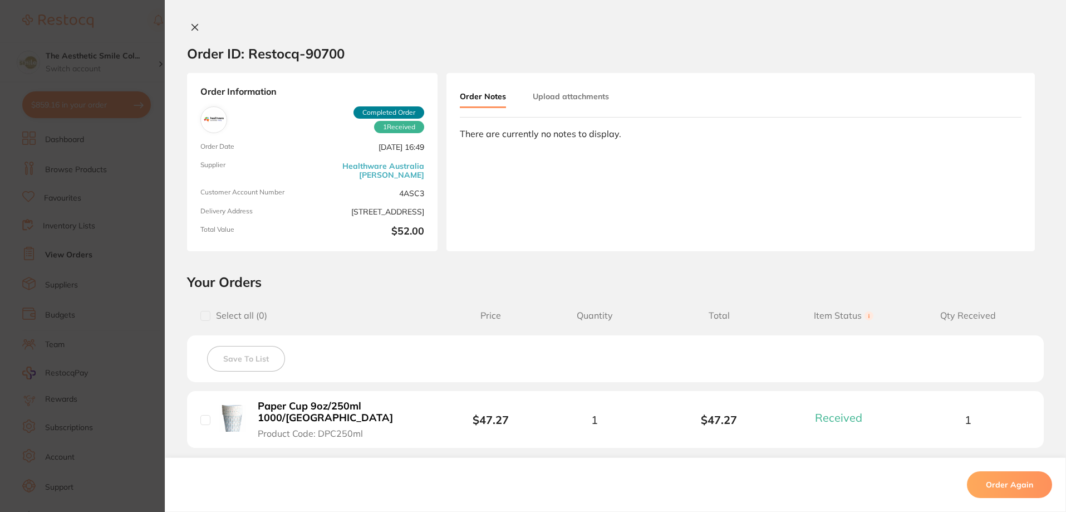
scroll to position [155, 0]
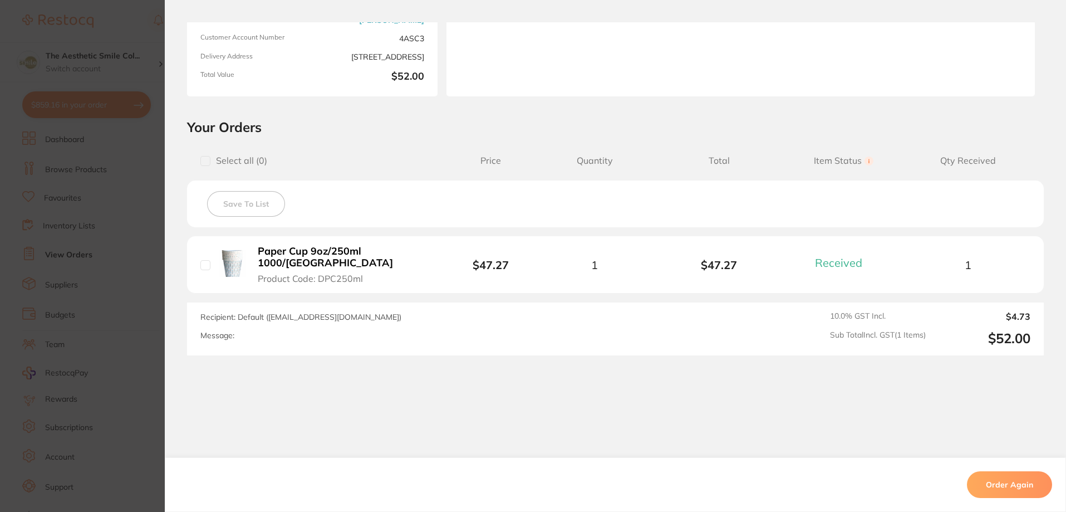
click at [395, 255] on b "Paper Cup 9oz/250ml 1000/[GEOGRAPHIC_DATA]" at bounding box center [344, 257] width 172 height 23
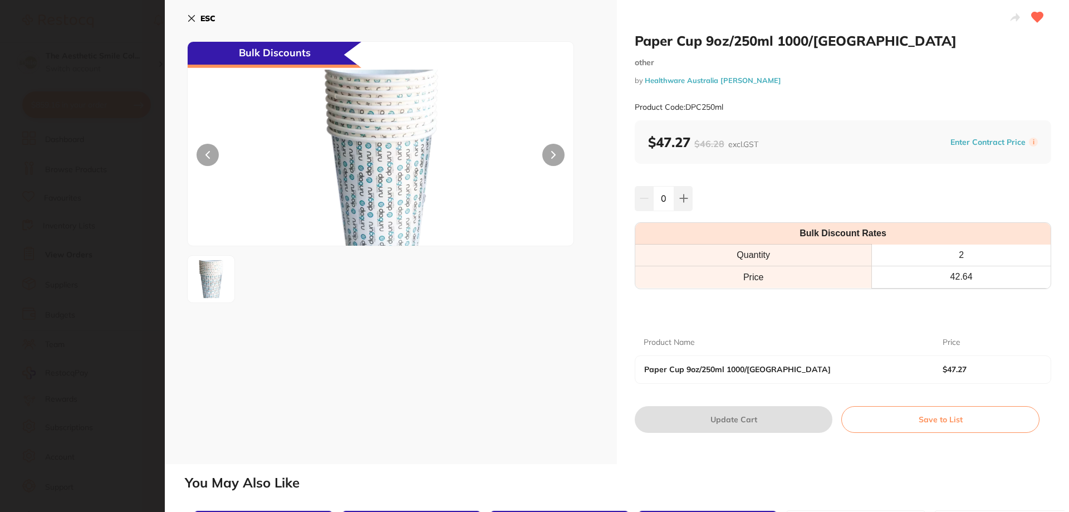
scroll to position [0, 0]
click at [202, 11] on button "ESC" at bounding box center [201, 18] width 28 height 19
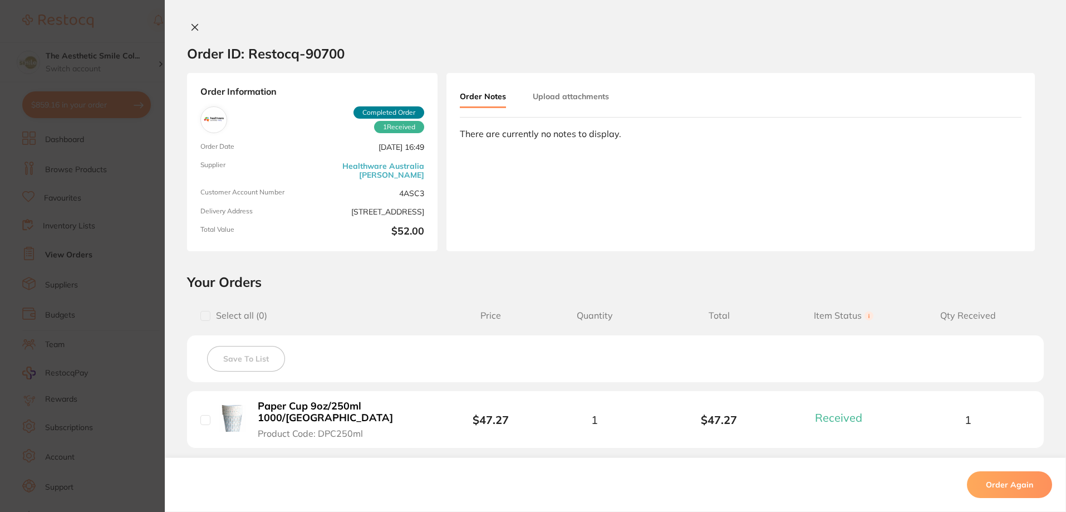
click at [193, 25] on icon at bounding box center [194, 27] width 9 height 9
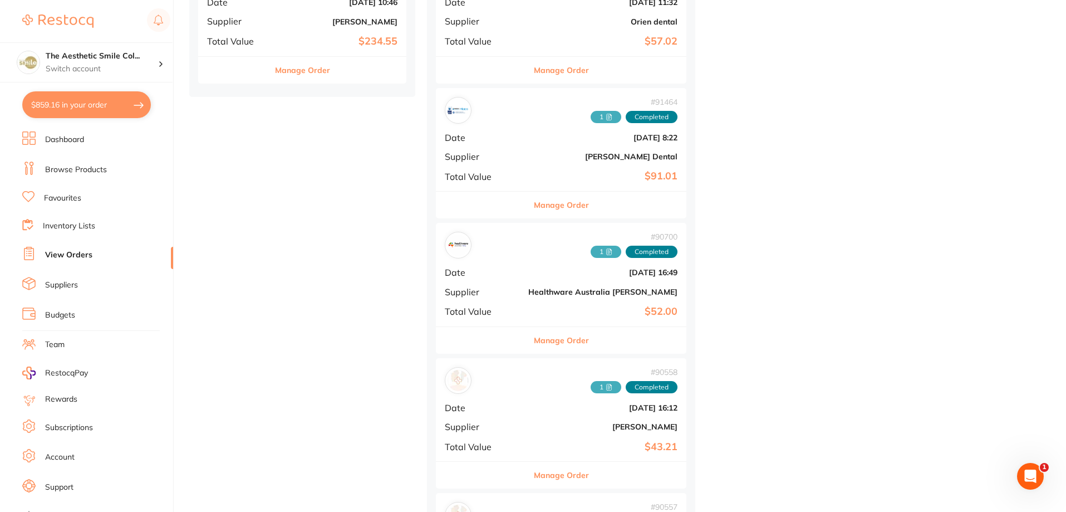
click at [546, 204] on button "Manage Order" at bounding box center [561, 205] width 55 height 27
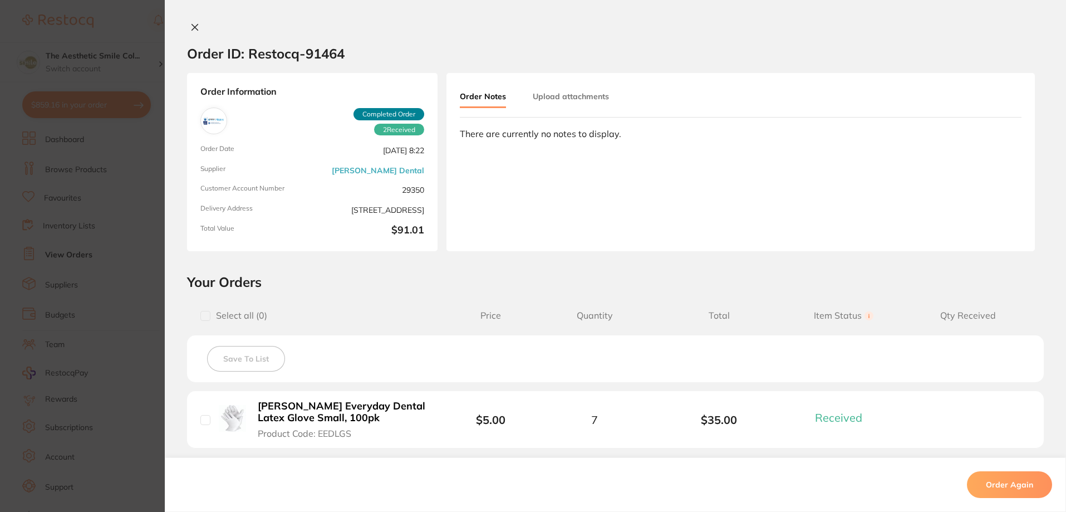
click at [193, 27] on icon at bounding box center [195, 27] width 6 height 6
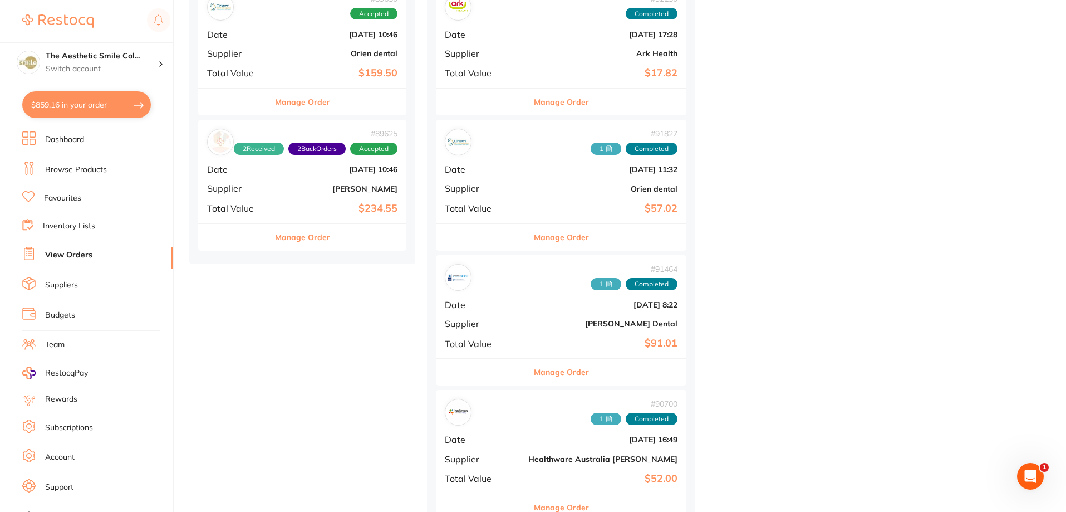
click at [542, 235] on button "Manage Order" at bounding box center [561, 237] width 55 height 27
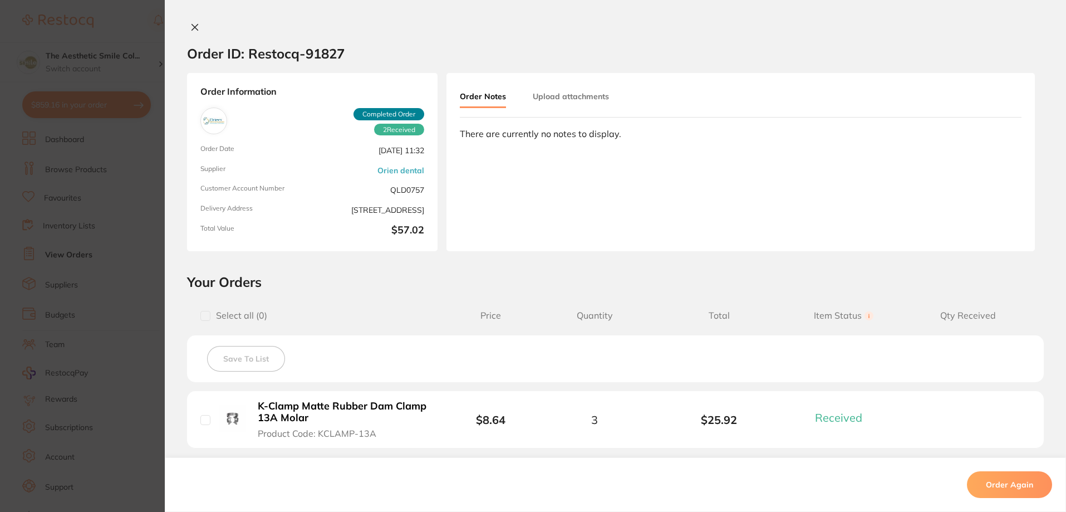
click at [192, 27] on icon at bounding box center [195, 27] width 6 height 6
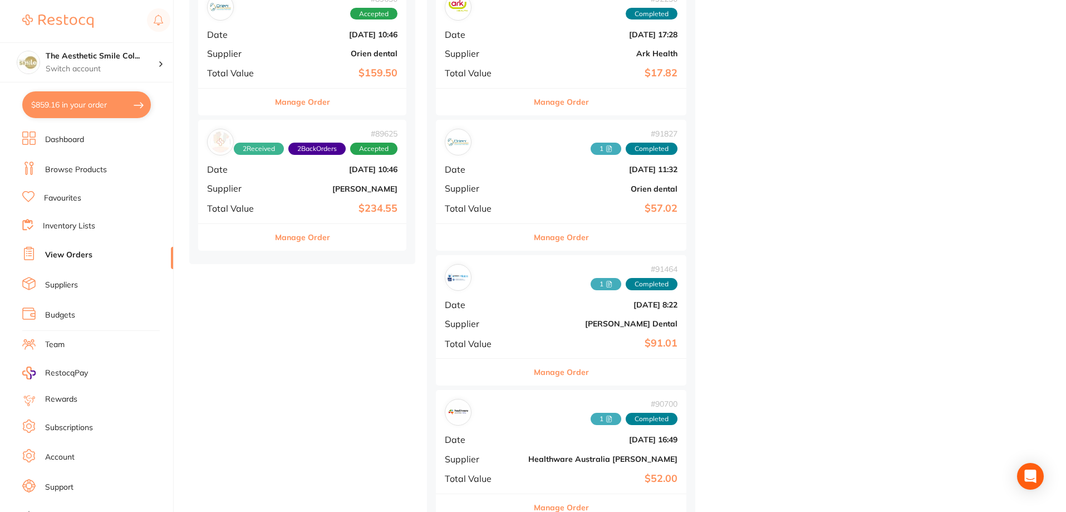
click at [534, 105] on button "Manage Order" at bounding box center [561, 102] width 55 height 27
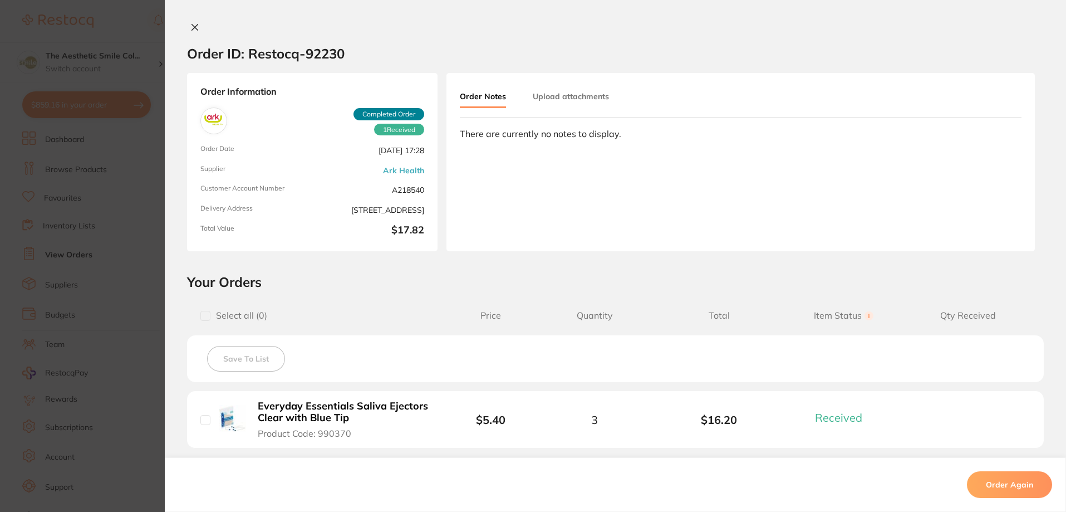
click at [194, 27] on icon at bounding box center [194, 27] width 9 height 9
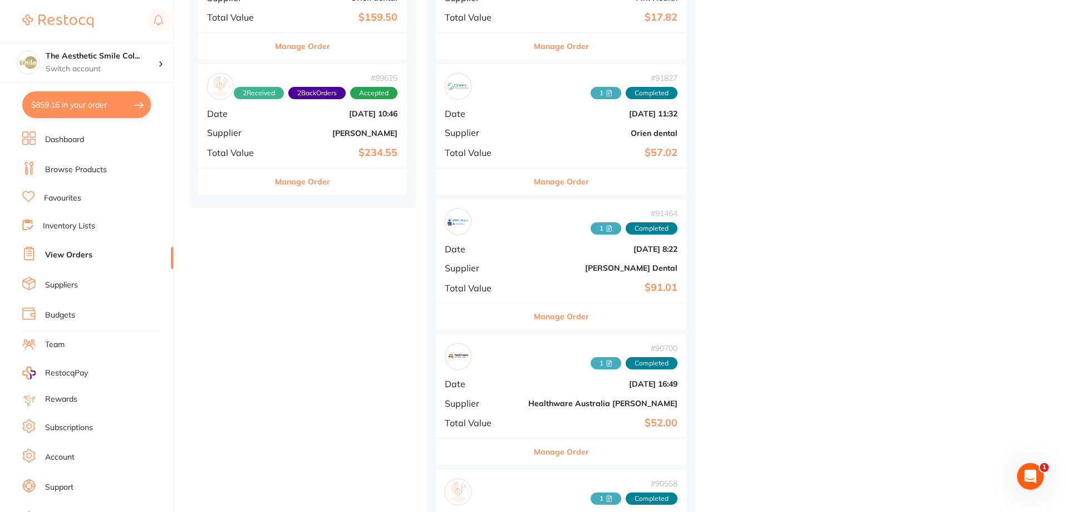
click at [81, 175] on link "Browse Products" at bounding box center [76, 169] width 62 height 11
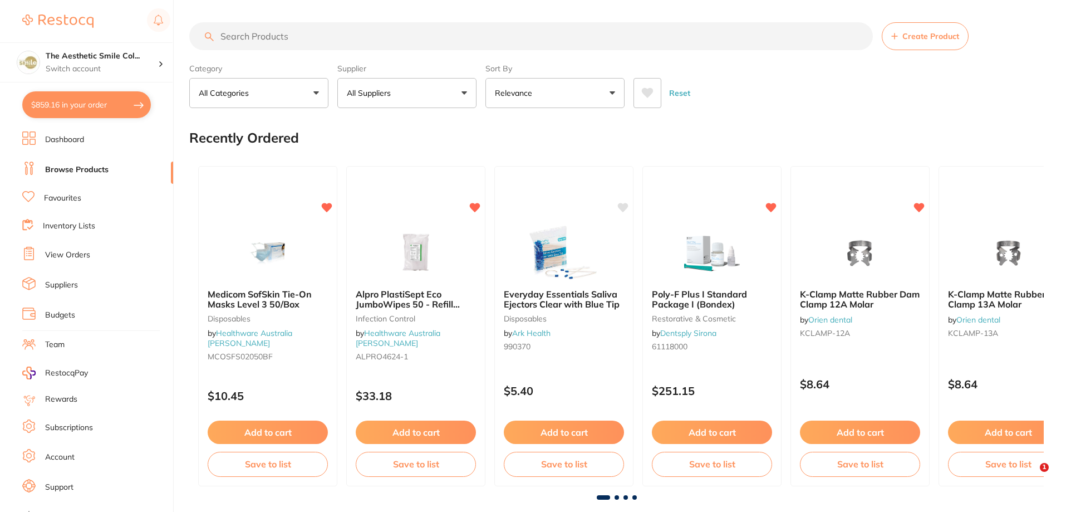
click at [300, 35] on input "search" at bounding box center [531, 36] width 684 height 28
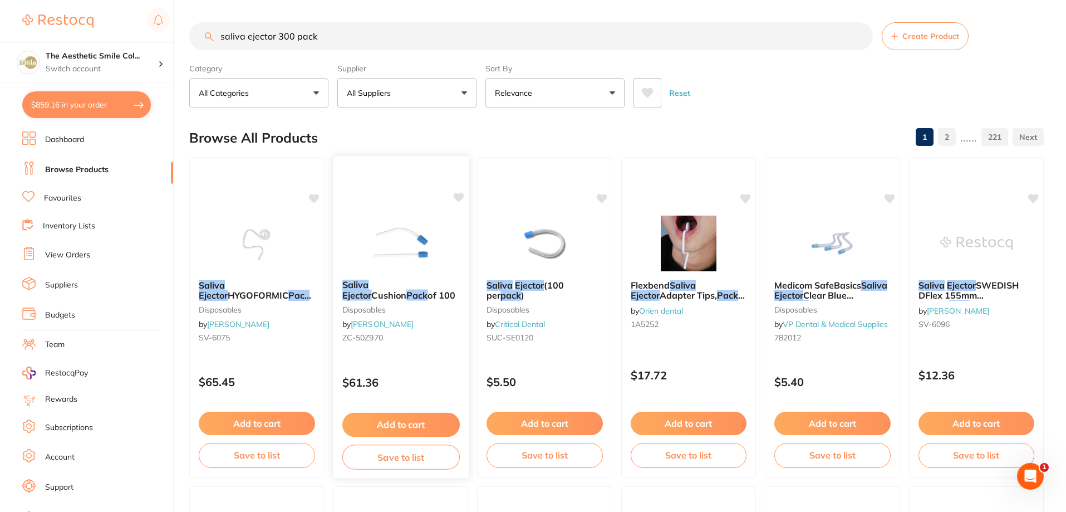
click at [406, 290] on span "Cushion" at bounding box center [388, 295] width 35 height 11
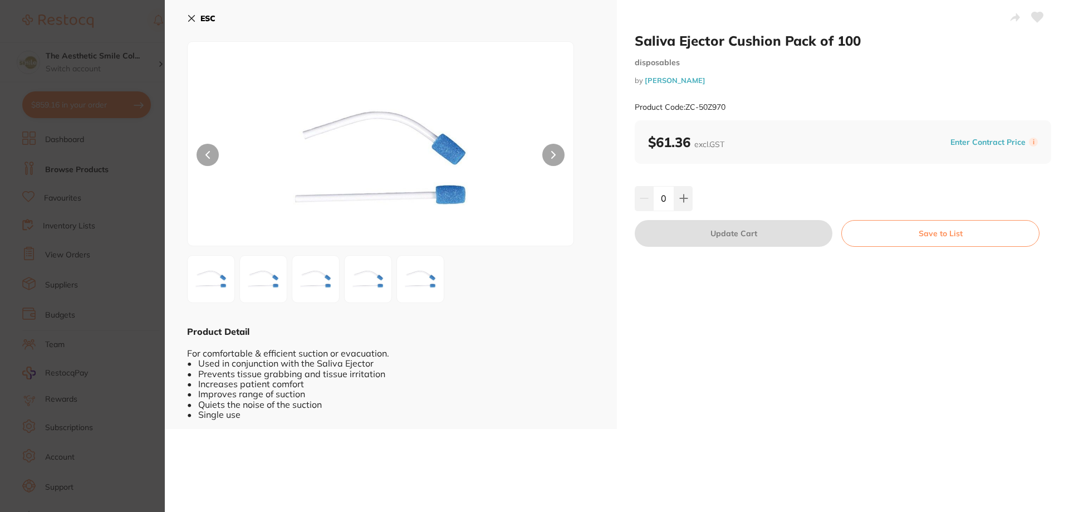
click at [551, 155] on icon at bounding box center [553, 155] width 4 height 8
click at [192, 18] on icon at bounding box center [192, 19] width 6 height 6
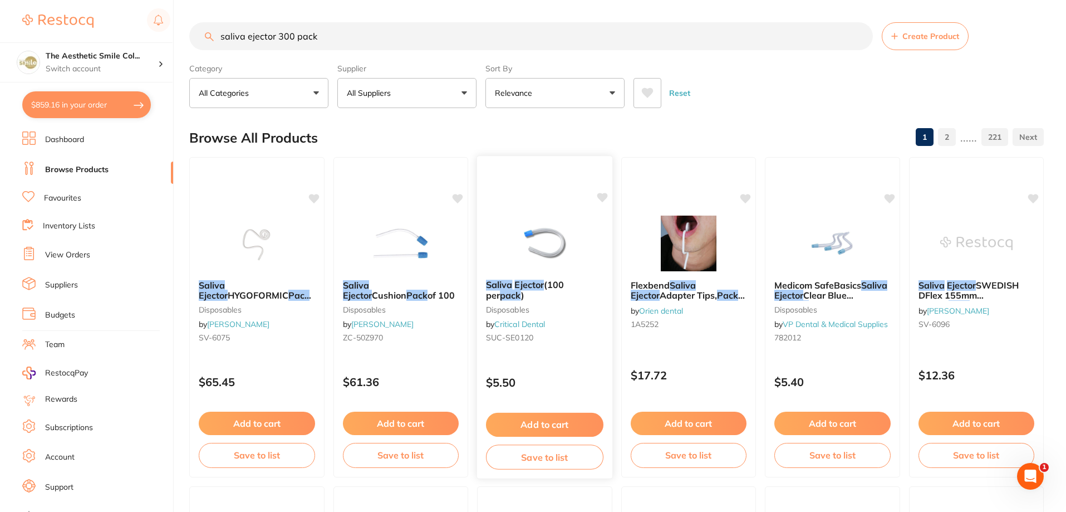
click at [550, 288] on span "(100 per" at bounding box center [525, 290] width 78 height 22
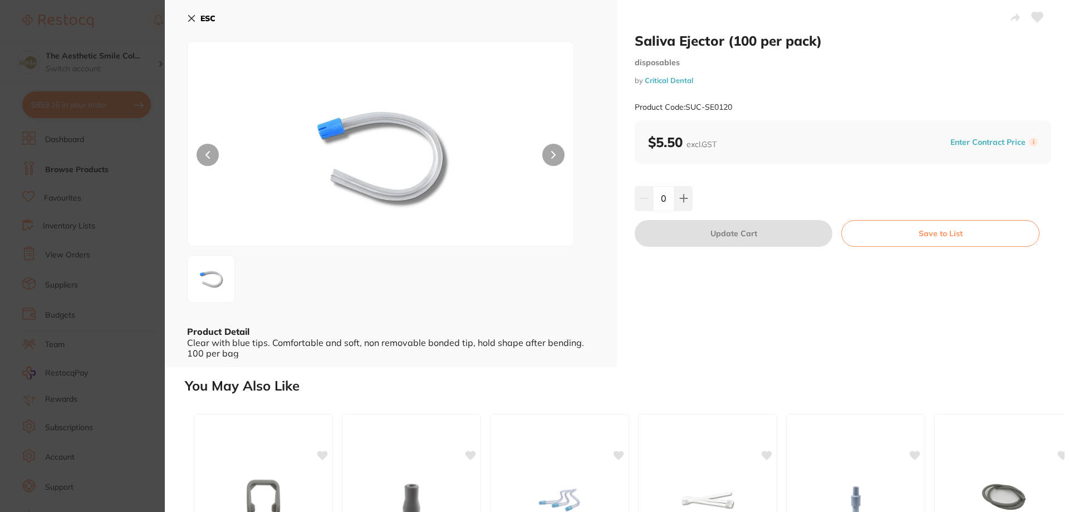
click at [555, 150] on button at bounding box center [553, 155] width 22 height 22
click at [553, 150] on button at bounding box center [553, 155] width 22 height 22
click at [553, 159] on button at bounding box center [553, 155] width 22 height 22
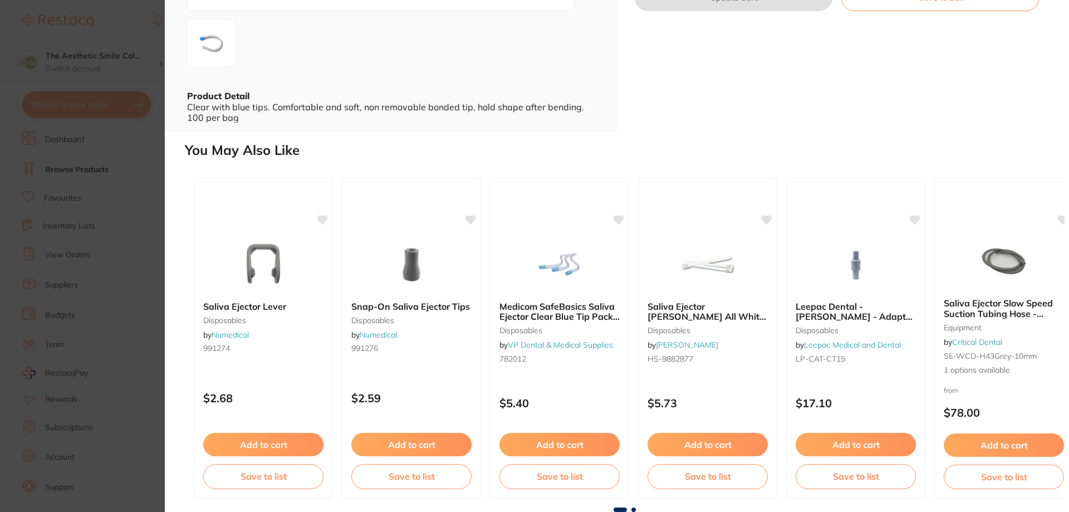
scroll to position [13, 0]
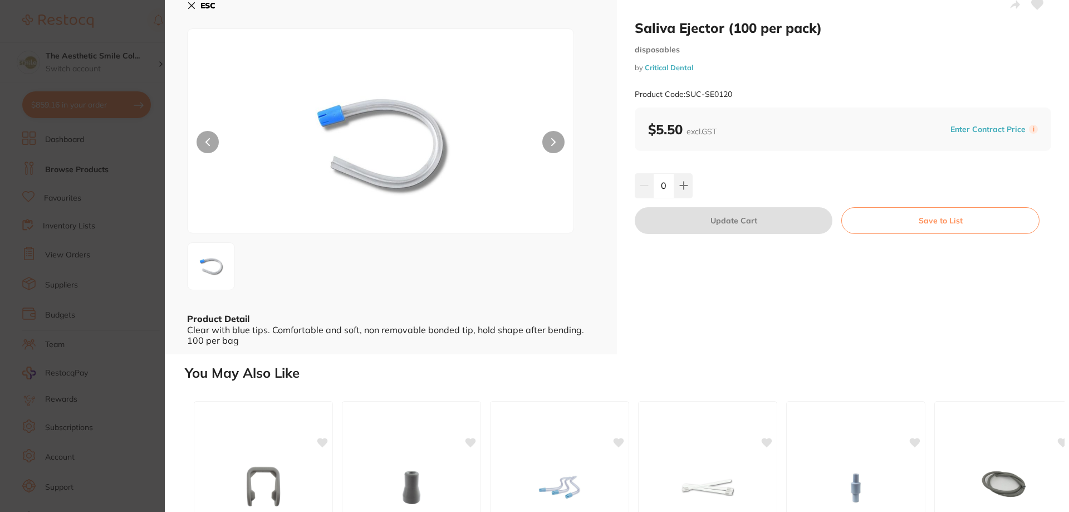
click at [199, 8] on button "ESC" at bounding box center [201, 5] width 28 height 19
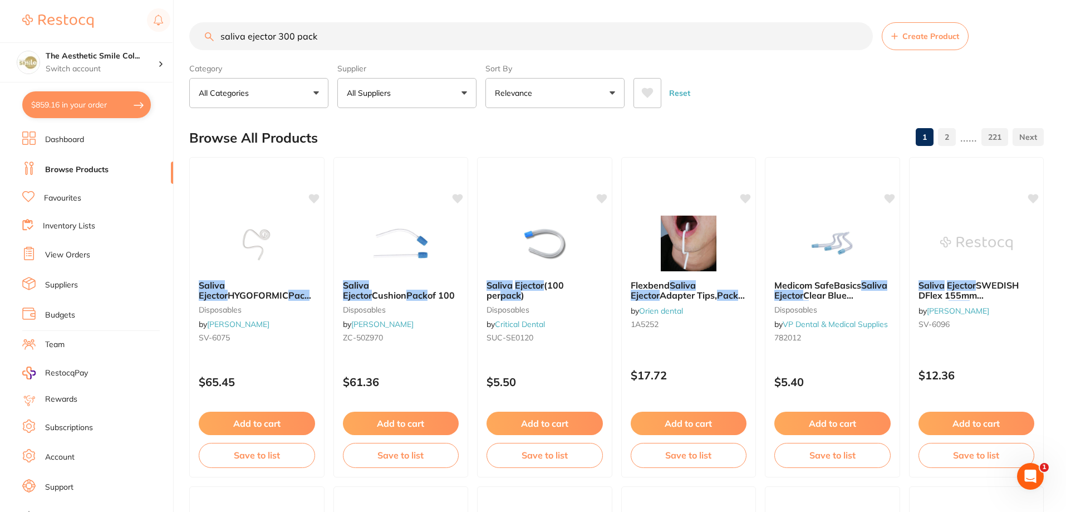
drag, startPoint x: 334, startPoint y: 33, endPoint x: 279, endPoint y: 30, distance: 54.7
click at [279, 30] on input "saliva ejector 300 pack" at bounding box center [531, 36] width 684 height 28
type input "saliva ejector"
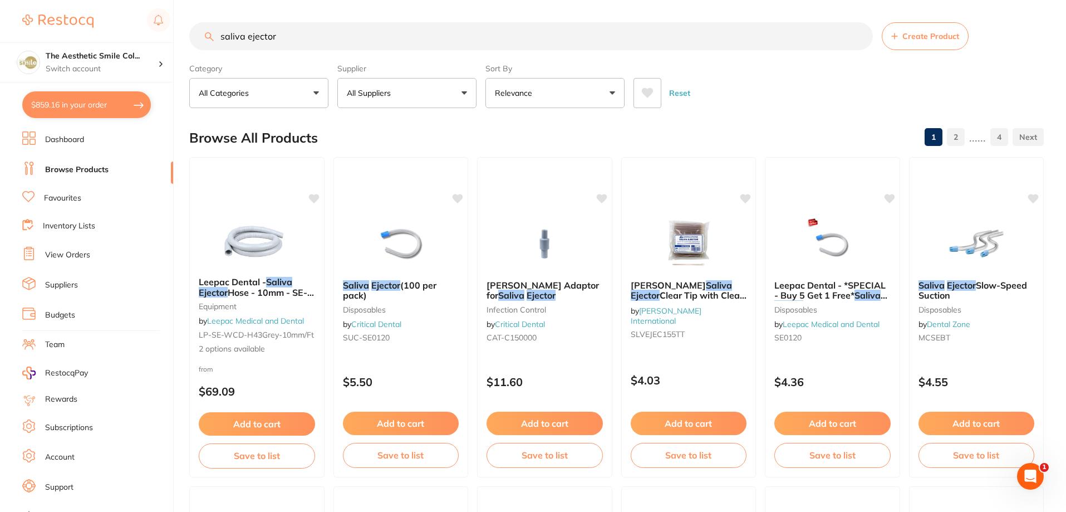
click at [537, 97] on button "Relevance" at bounding box center [555, 93] width 139 height 30
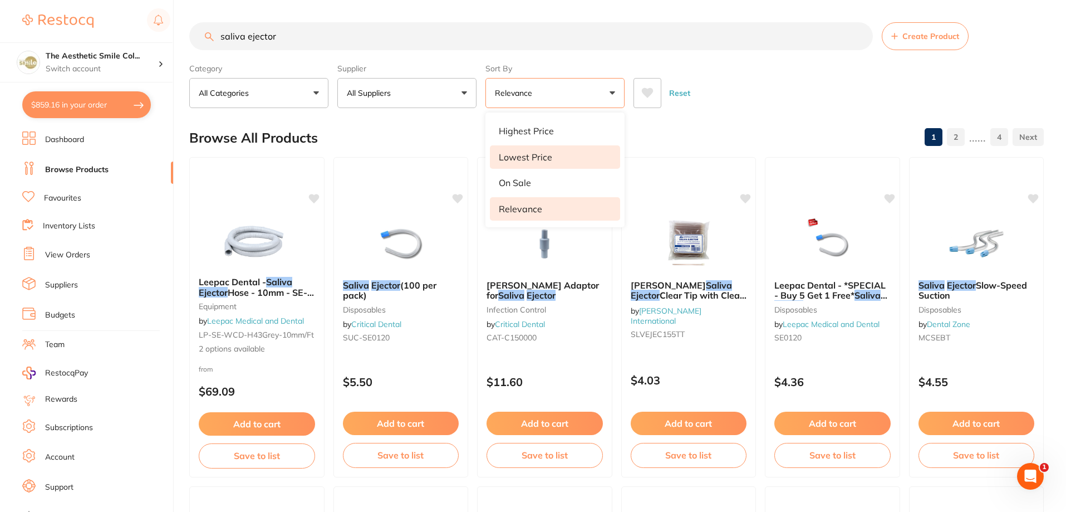
click at [540, 158] on p "Lowest Price" at bounding box center [525, 157] width 53 height 10
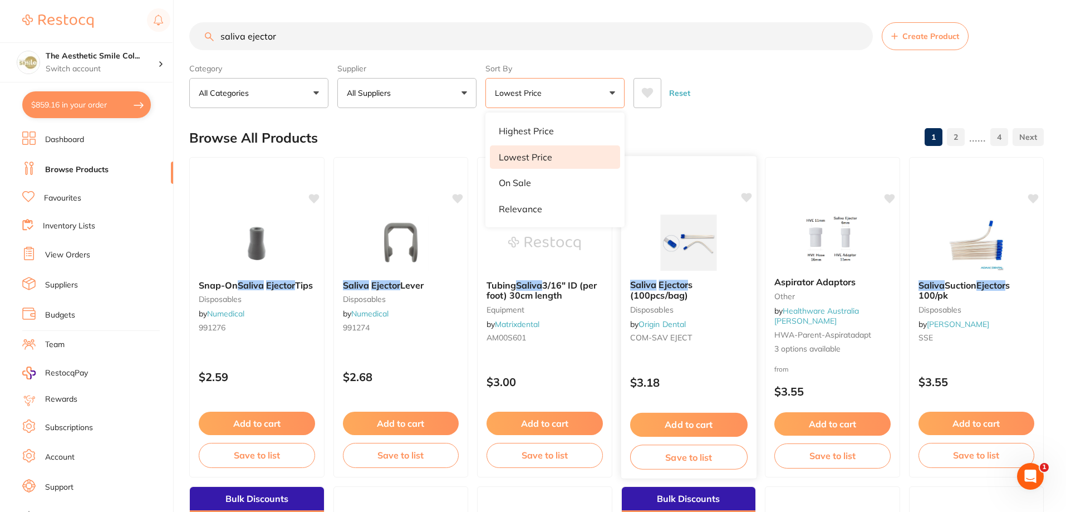
click at [670, 286] on em "Ejector" at bounding box center [674, 284] width 30 height 11
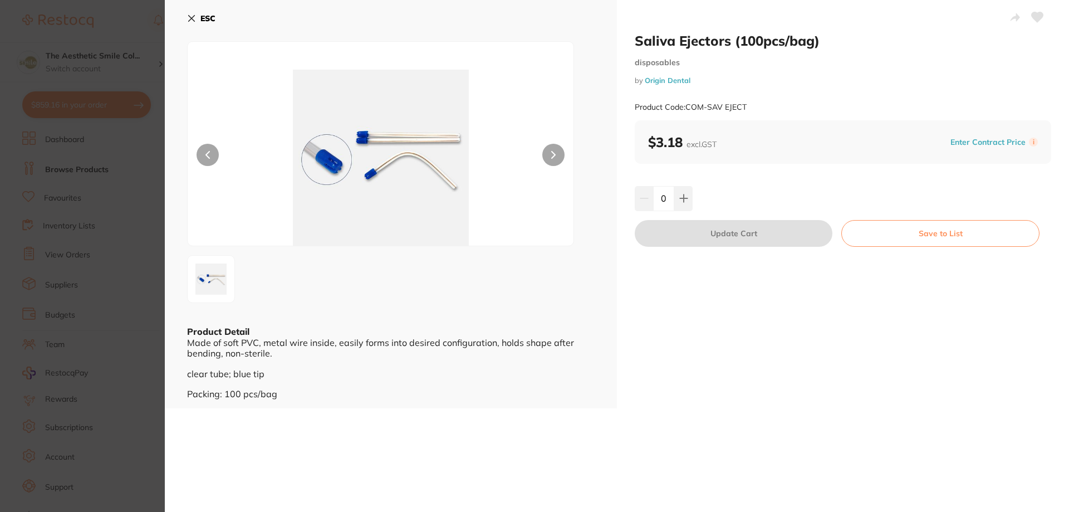
click at [555, 155] on button at bounding box center [553, 155] width 22 height 22
click at [207, 14] on b "ESC" at bounding box center [207, 18] width 15 height 10
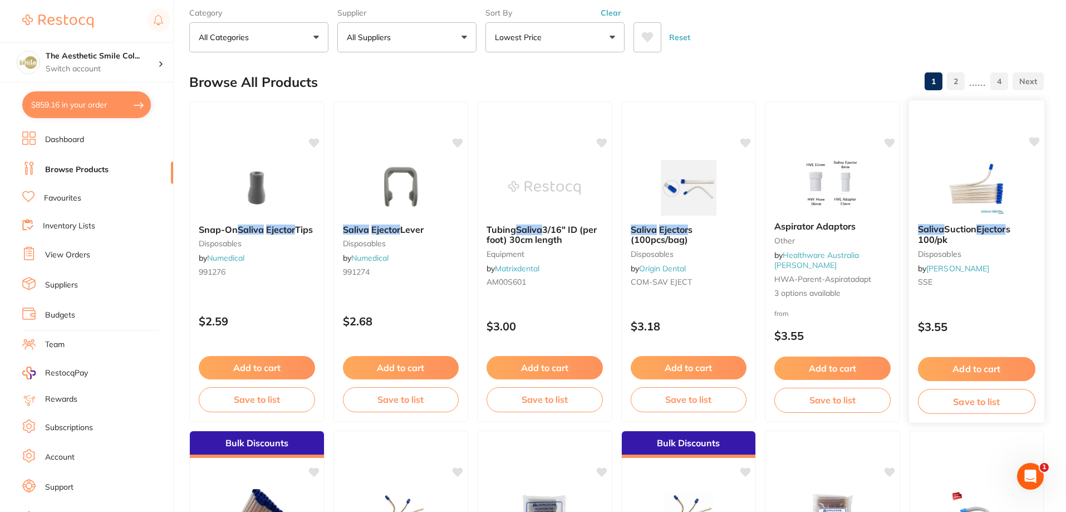
click at [958, 233] on span "Suction" at bounding box center [960, 228] width 32 height 11
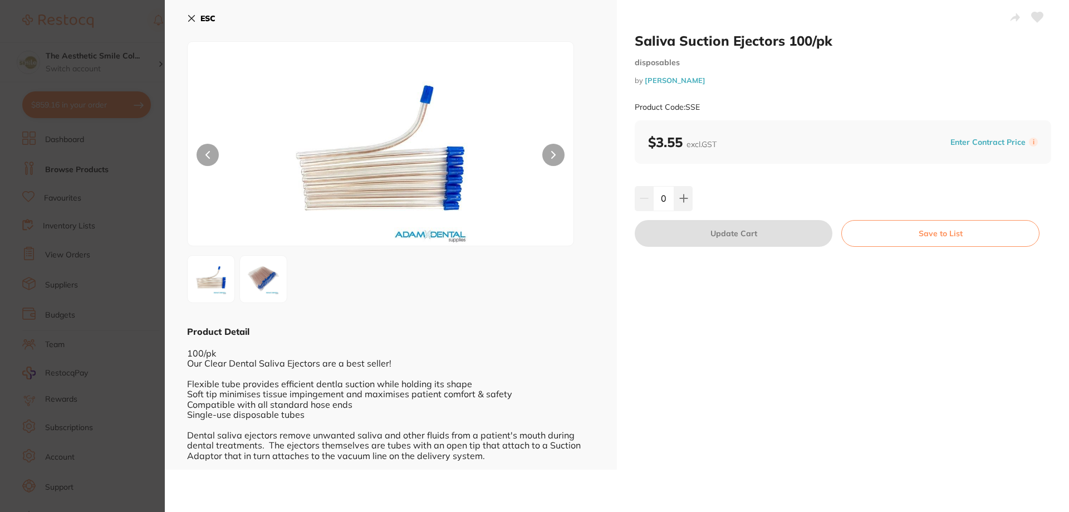
click at [547, 149] on button at bounding box center [553, 155] width 22 height 22
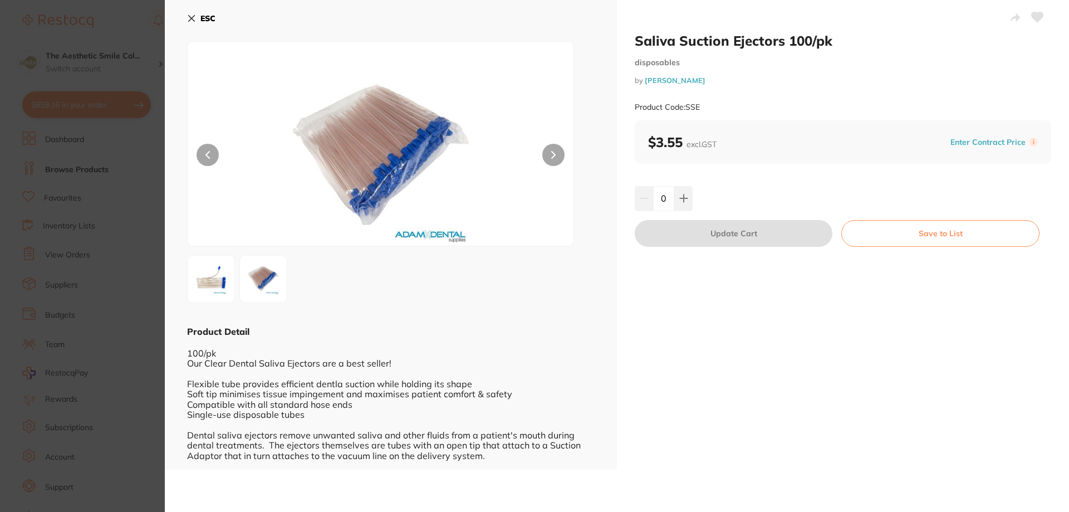
click at [547, 149] on button at bounding box center [553, 155] width 22 height 22
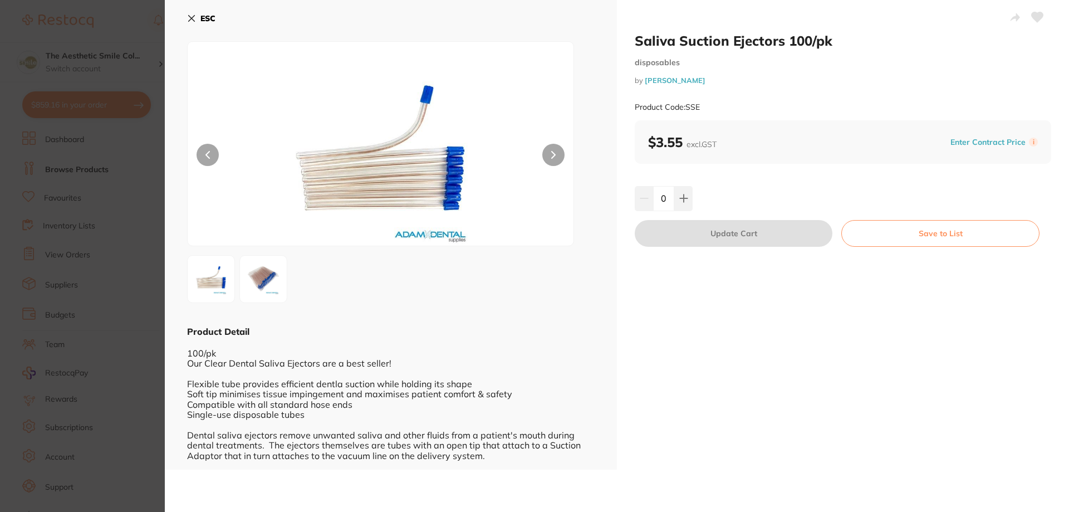
click at [1036, 13] on icon at bounding box center [1038, 17] width 12 height 10
click at [948, 235] on button "Save to List" at bounding box center [940, 233] width 198 height 27
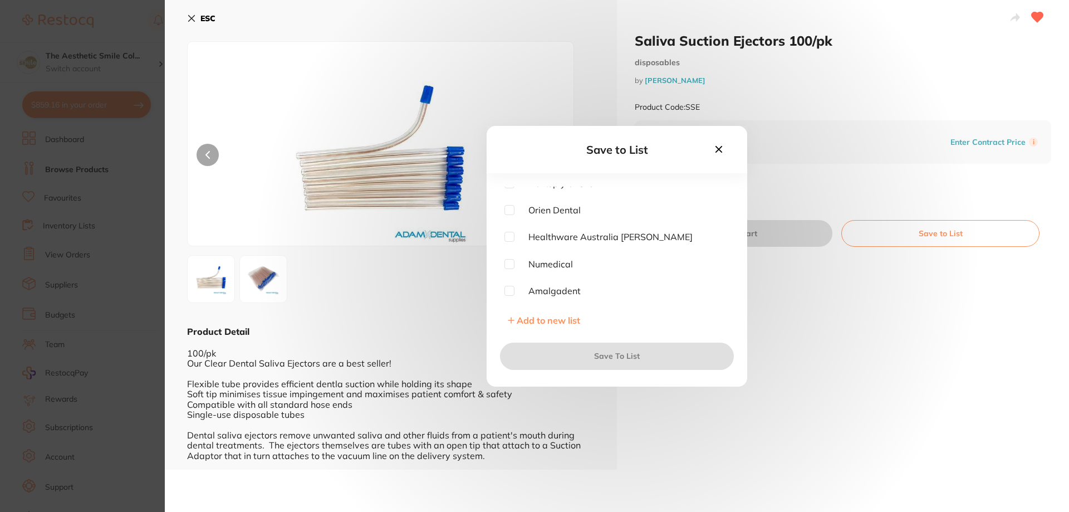
scroll to position [33, 0]
click at [513, 212] on input "checkbox" at bounding box center [509, 212] width 10 height 10
checkbox input "true"
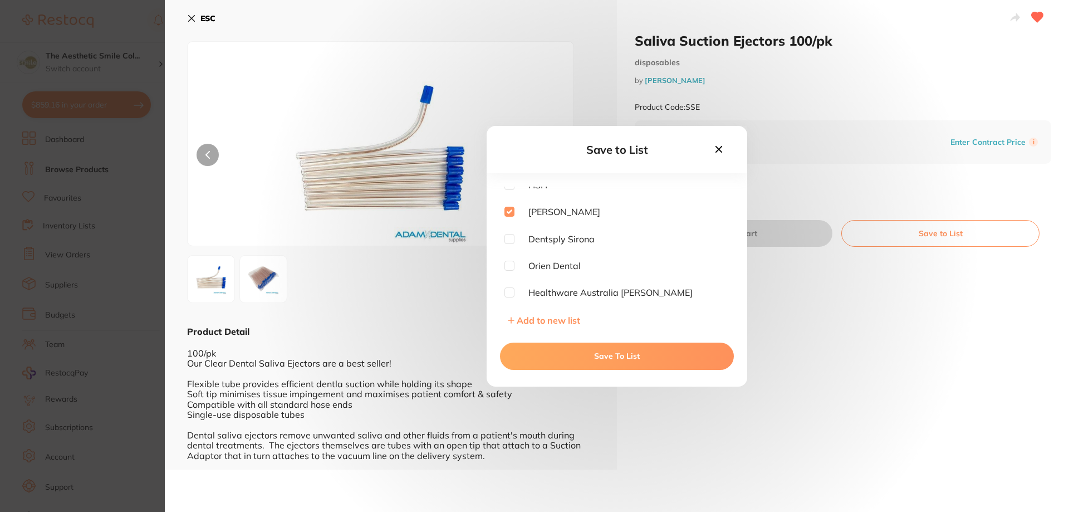
drag, startPoint x: 622, startPoint y: 358, endPoint x: 789, endPoint y: 266, distance: 191.1
click at [622, 358] on button "Save To List" at bounding box center [617, 355] width 234 height 27
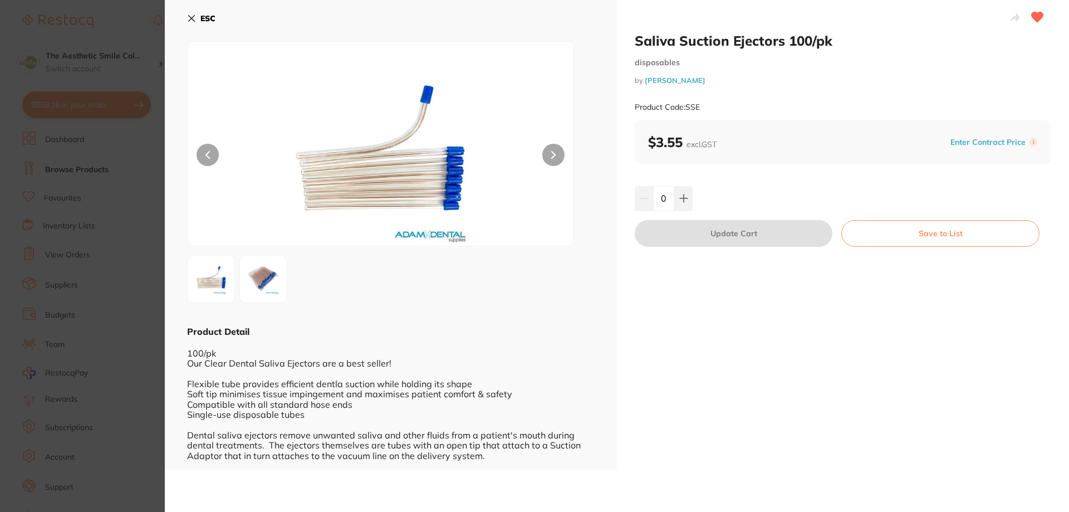
click at [193, 18] on icon at bounding box center [191, 18] width 9 height 9
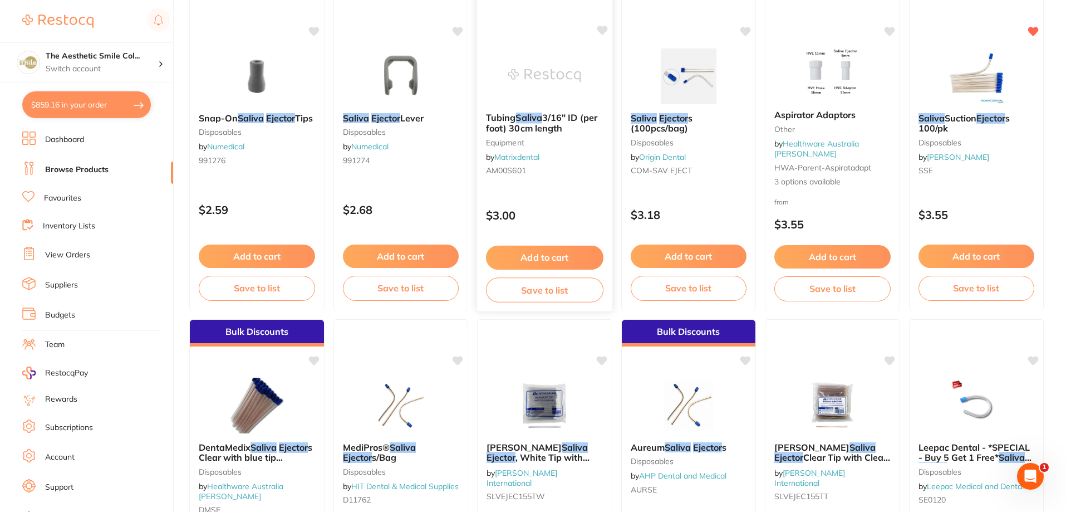
scroll to position [334, 0]
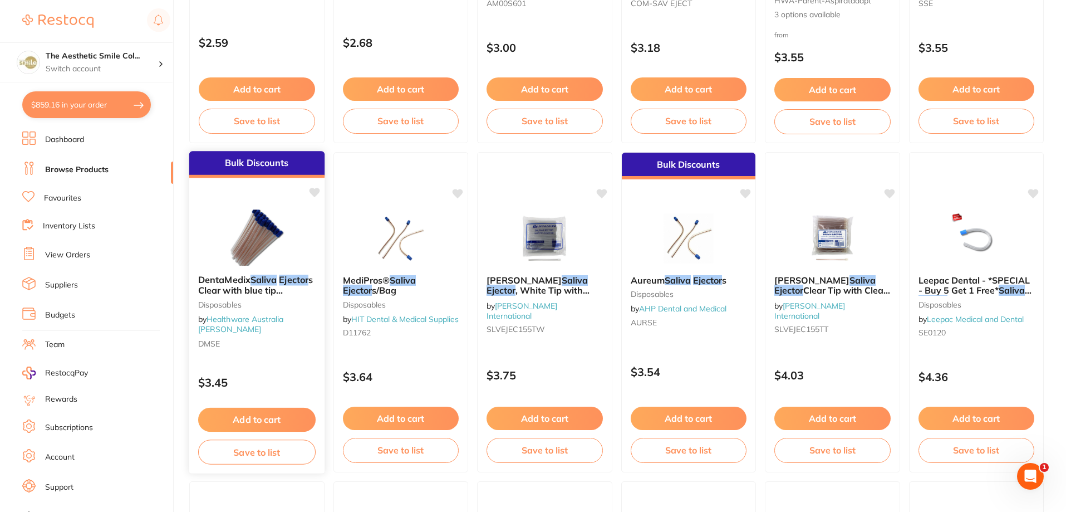
click at [262, 283] on em "Saliva" at bounding box center [264, 279] width 26 height 11
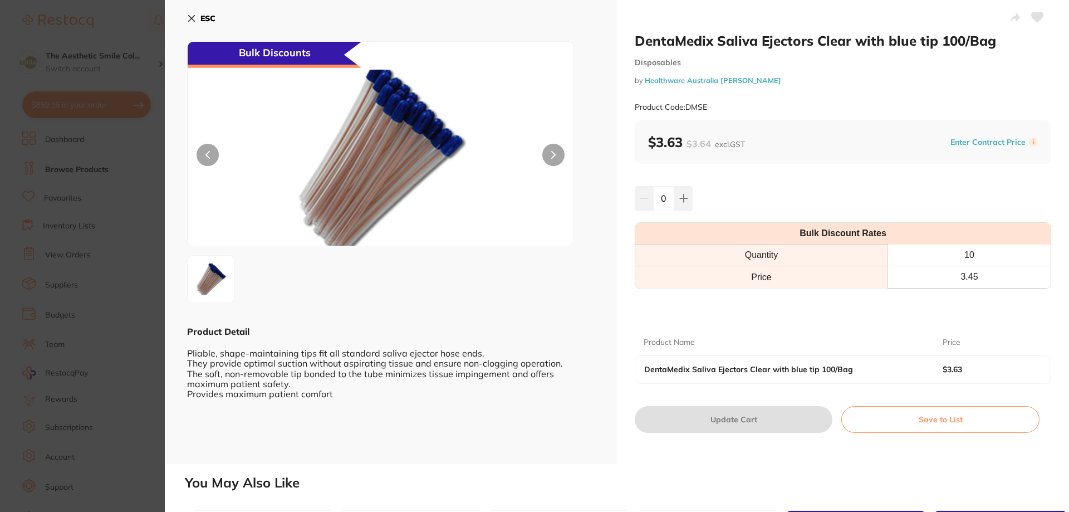
click at [553, 154] on icon at bounding box center [553, 154] width 3 height 7
click at [187, 8] on div "ESC Bulk Discounts Product Detail Pliable, shape-maintaining tips fit all stand…" at bounding box center [391, 232] width 452 height 464
click at [190, 17] on icon at bounding box center [192, 19] width 6 height 6
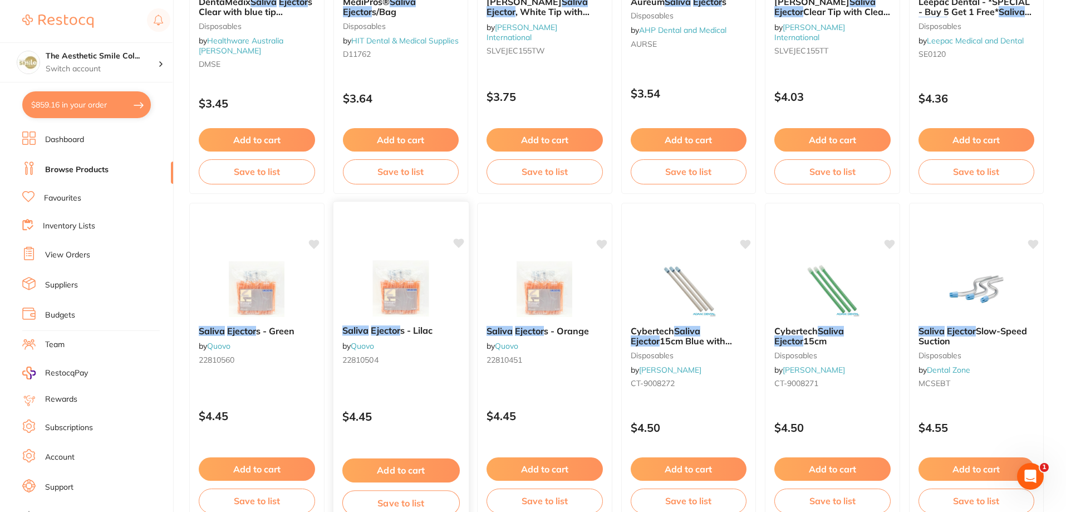
scroll to position [668, 0]
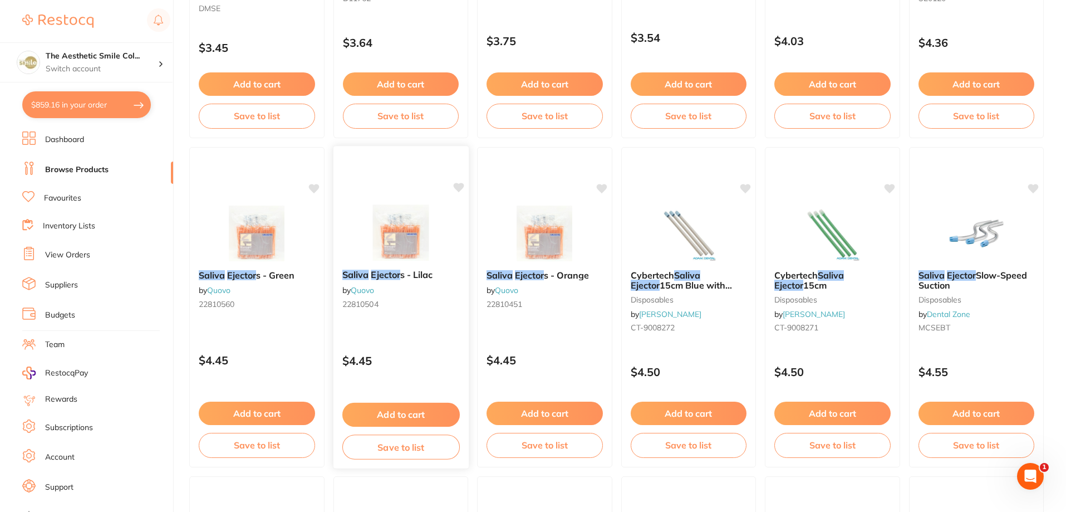
click at [433, 283] on div "Saliva Ejector s - Lilac by Quovo 22810504" at bounding box center [400, 291] width 135 height 61
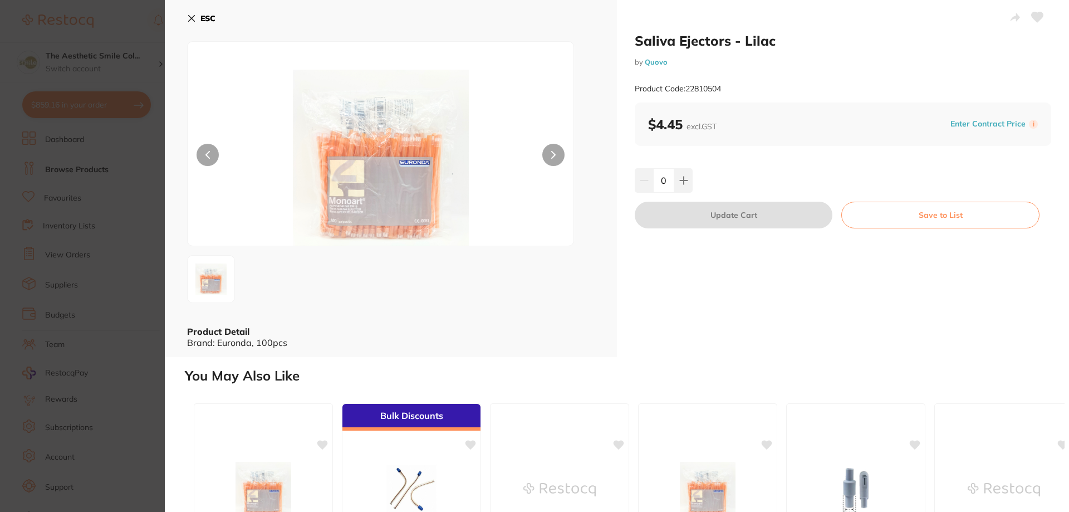
click at [552, 151] on icon at bounding box center [553, 155] width 4 height 8
click at [204, 16] on b "ESC" at bounding box center [207, 18] width 15 height 10
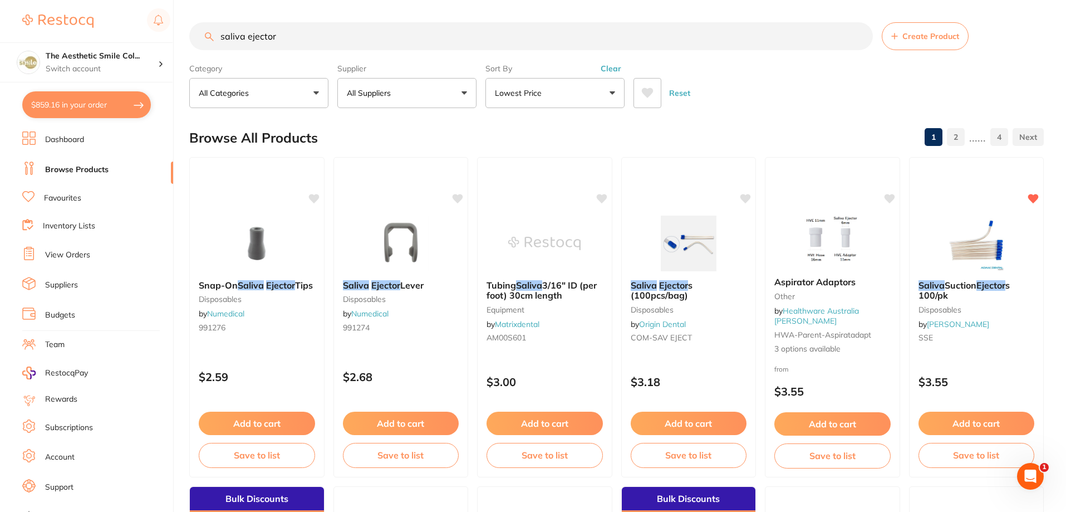
click at [89, 223] on link "Inventory Lists" at bounding box center [69, 225] width 52 height 11
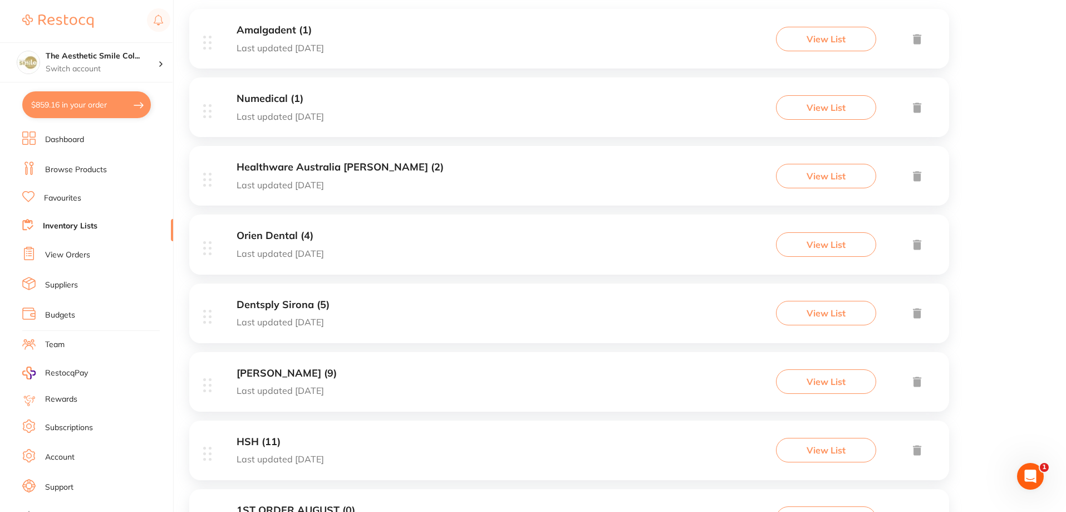
scroll to position [291, 0]
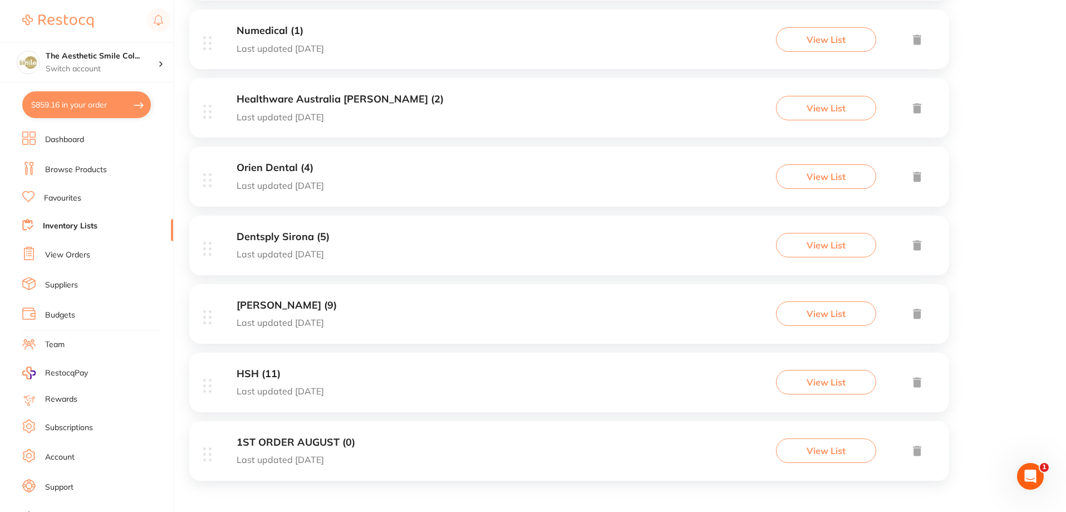
click at [72, 199] on link "Favourites" at bounding box center [62, 198] width 37 height 11
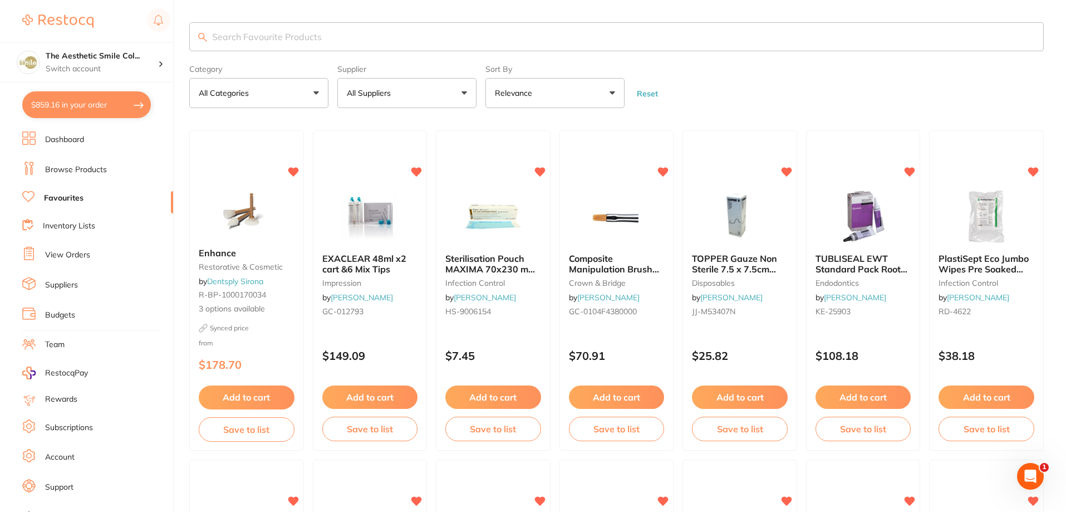
click at [401, 82] on button "All Suppliers" at bounding box center [406, 93] width 139 height 30
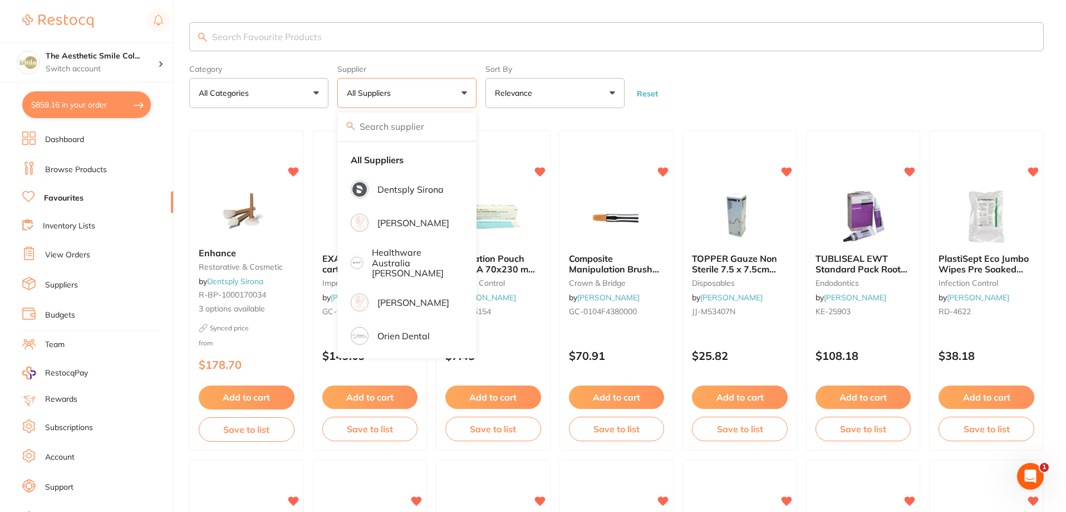
drag, startPoint x: 408, startPoint y: 180, endPoint x: 455, endPoint y: 83, distance: 107.8
click at [408, 179] on li "Dentsply Sirona" at bounding box center [407, 189] width 130 height 31
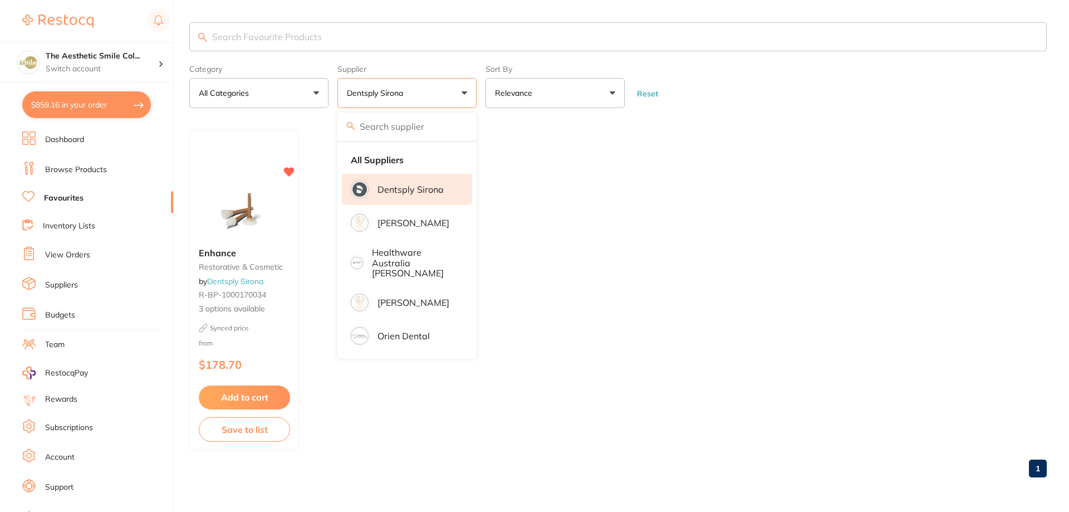
click at [744, 203] on ul "Enhance restorative & cosmetic by Dentsply Sirona R-BP-1000170034 3 options ava…" at bounding box center [617, 290] width 857 height 320
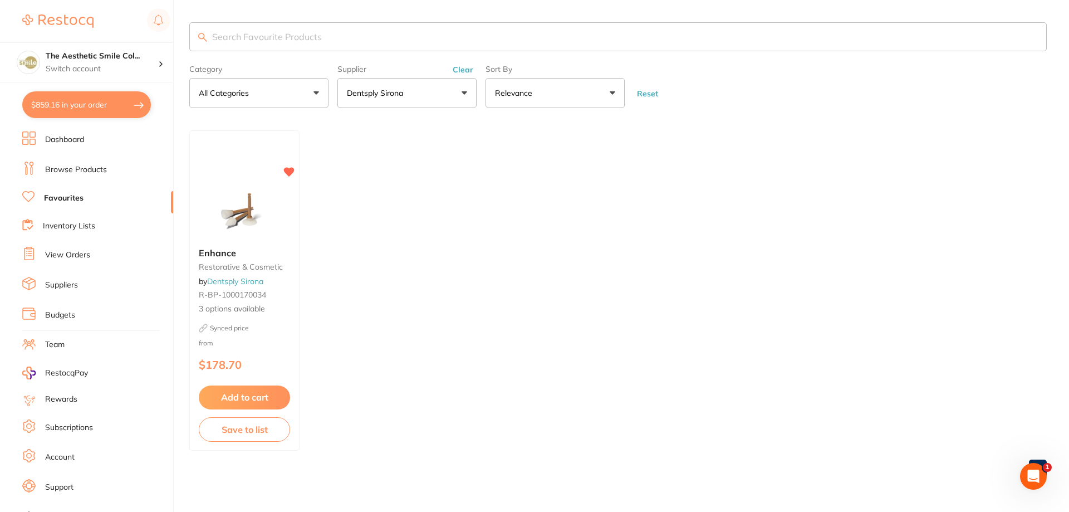
click at [408, 92] on p "Dentsply Sirona" at bounding box center [377, 92] width 61 height 11
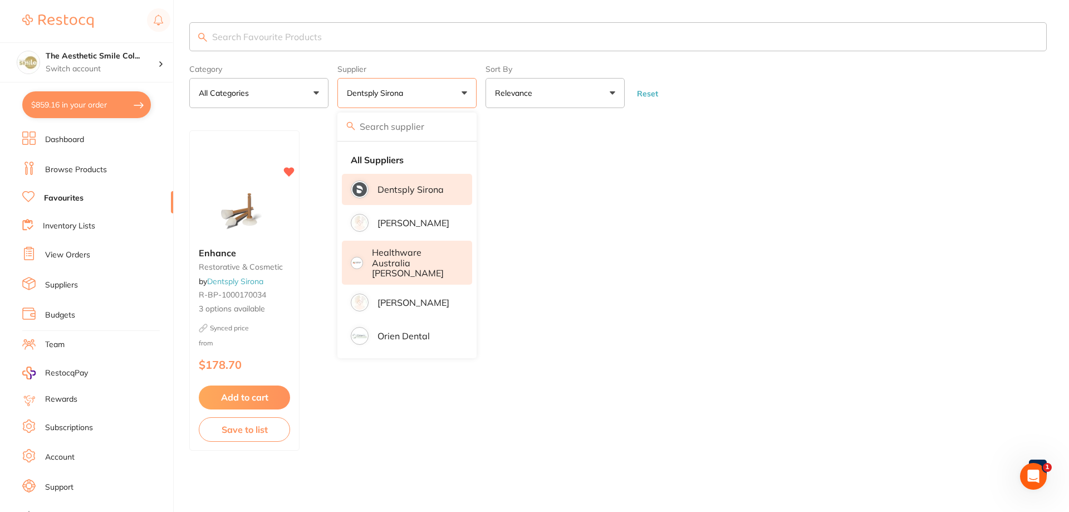
click at [431, 255] on p "Healthware Australia [PERSON_NAME]" at bounding box center [414, 262] width 85 height 31
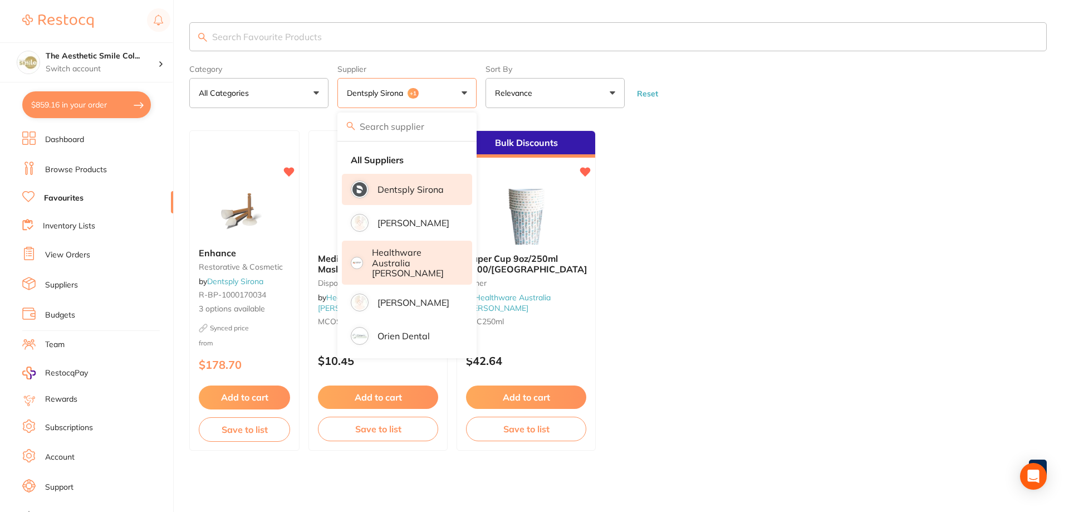
click at [772, 219] on ul "Enhance restorative & cosmetic by Dentsply Sirona R-BP-1000170034 3 options ava…" at bounding box center [617, 290] width 857 height 320
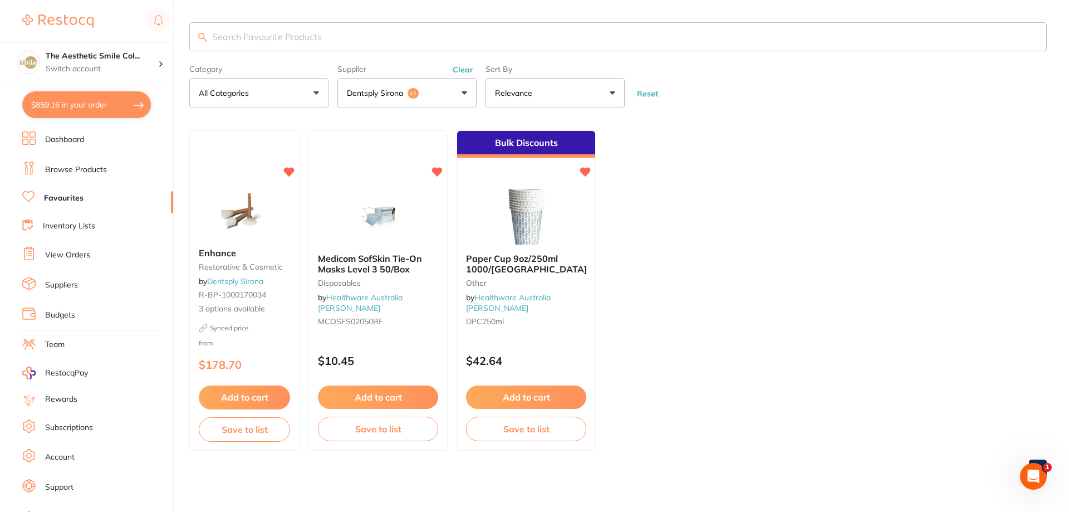
click at [366, 96] on p "Dentsply Sirona" at bounding box center [377, 92] width 61 height 11
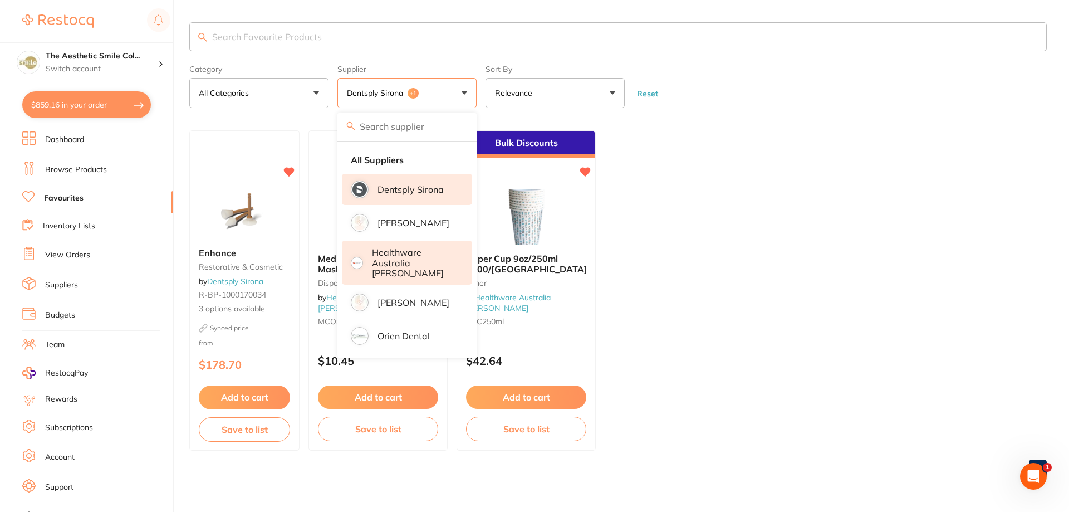
drag, startPoint x: 403, startPoint y: 190, endPoint x: 414, endPoint y: 183, distance: 12.8
click at [404, 190] on p "Dentsply Sirona" at bounding box center [410, 189] width 66 height 10
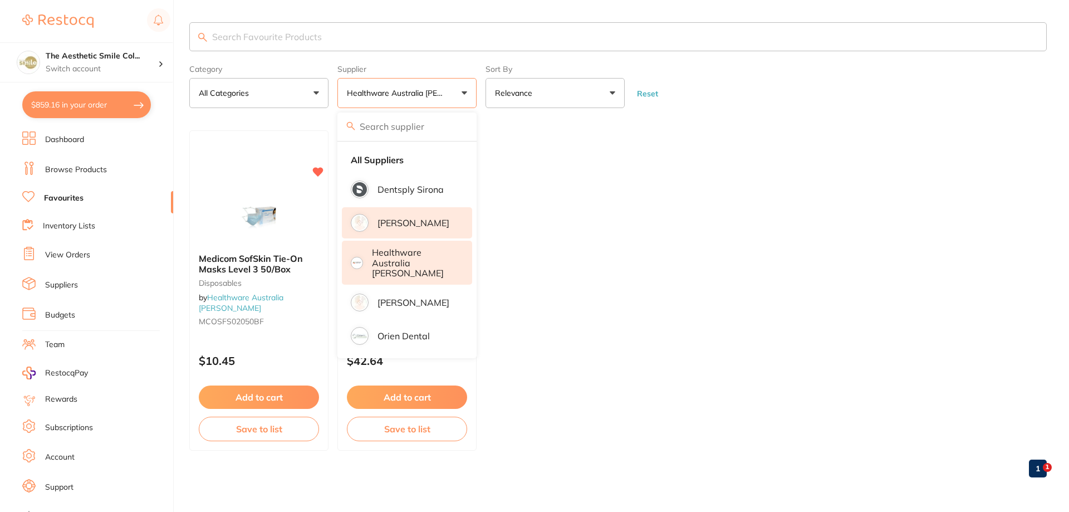
click at [381, 222] on p "[PERSON_NAME]" at bounding box center [413, 223] width 72 height 10
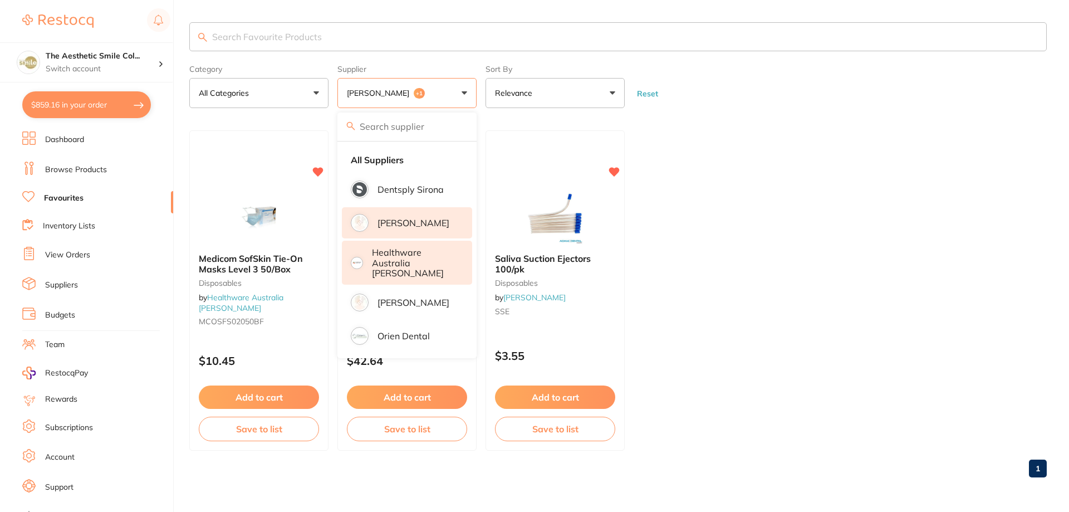
click at [423, 252] on p "Healthware Australia [PERSON_NAME]" at bounding box center [414, 262] width 85 height 31
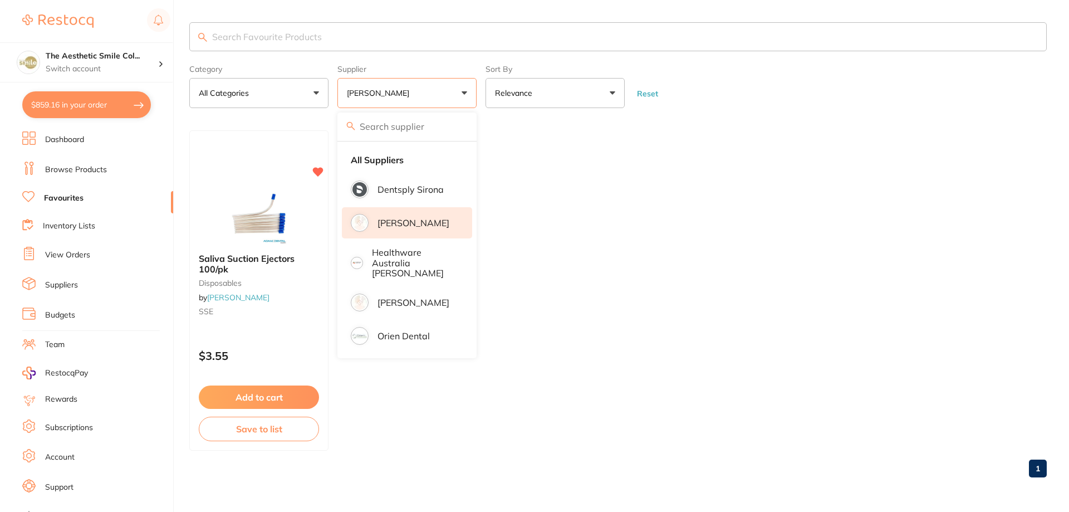
click at [576, 223] on ul "Saliva Suction Ejectors 100/pk disposables by Adam Dental SSE $3.55 Add to cart…" at bounding box center [617, 290] width 857 height 320
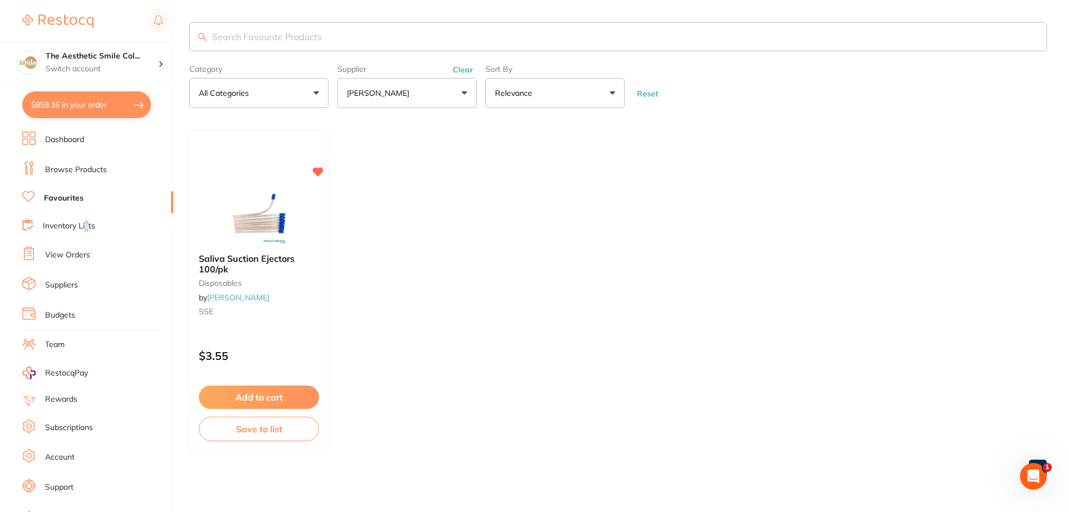
click at [87, 219] on li "Inventory Lists" at bounding box center [97, 226] width 151 height 15
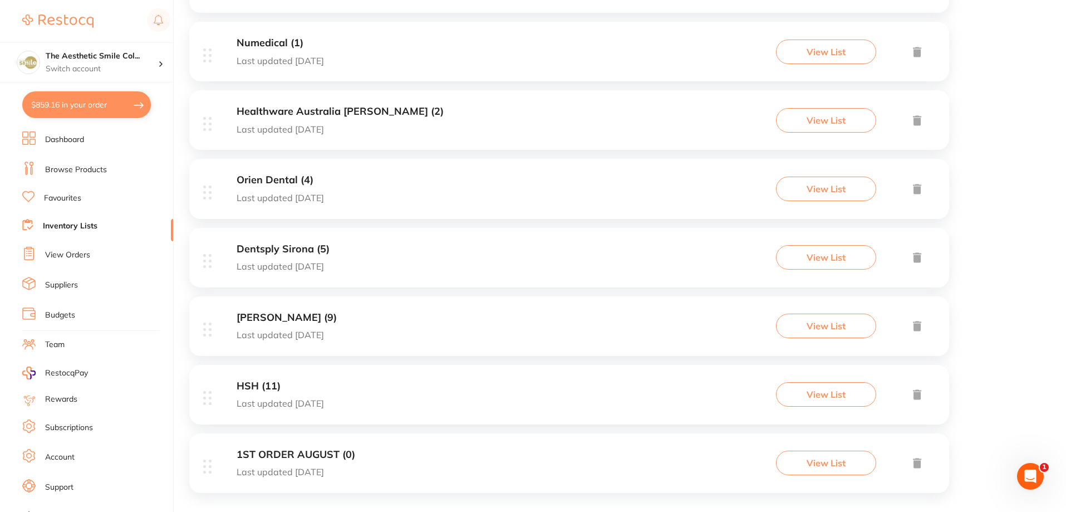
click at [271, 316] on h3 "ADAM (9)" at bounding box center [287, 318] width 100 height 12
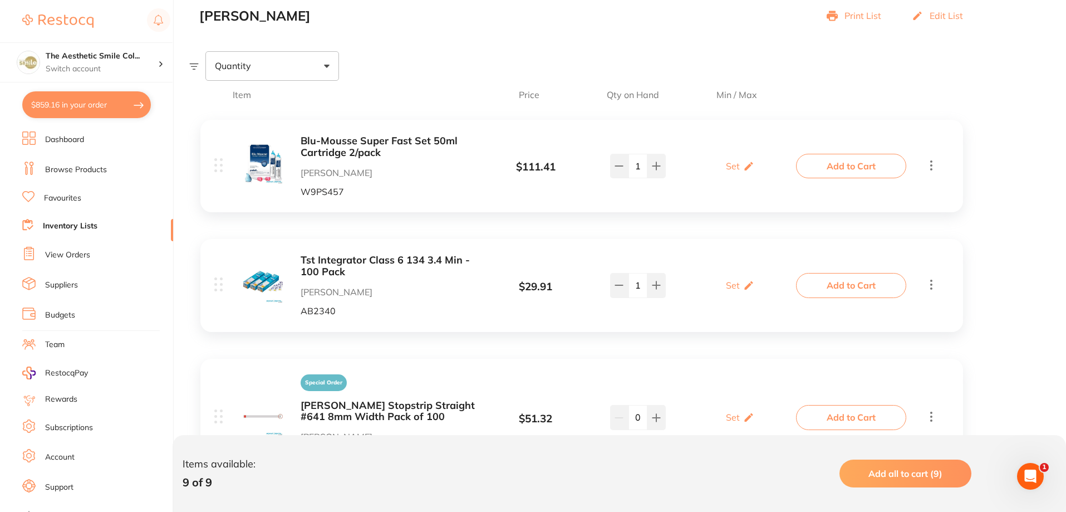
click at [351, 139] on b "Blu-Mousse Super Fast Set 50ml Cartridge 2/pack" at bounding box center [389, 146] width 176 height 23
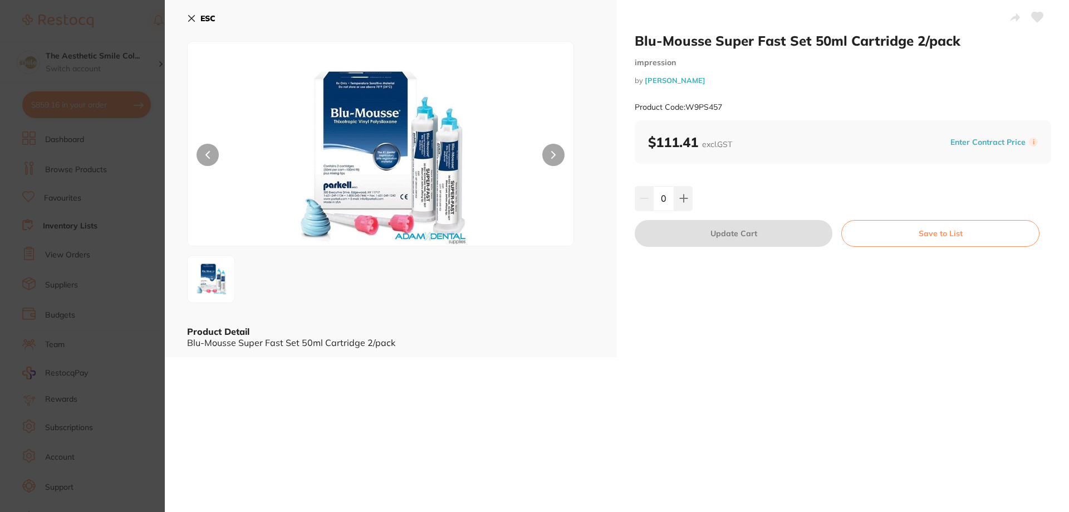
click at [1036, 16] on icon at bounding box center [1038, 17] width 12 height 10
click at [205, 19] on b "ESC" at bounding box center [207, 18] width 15 height 10
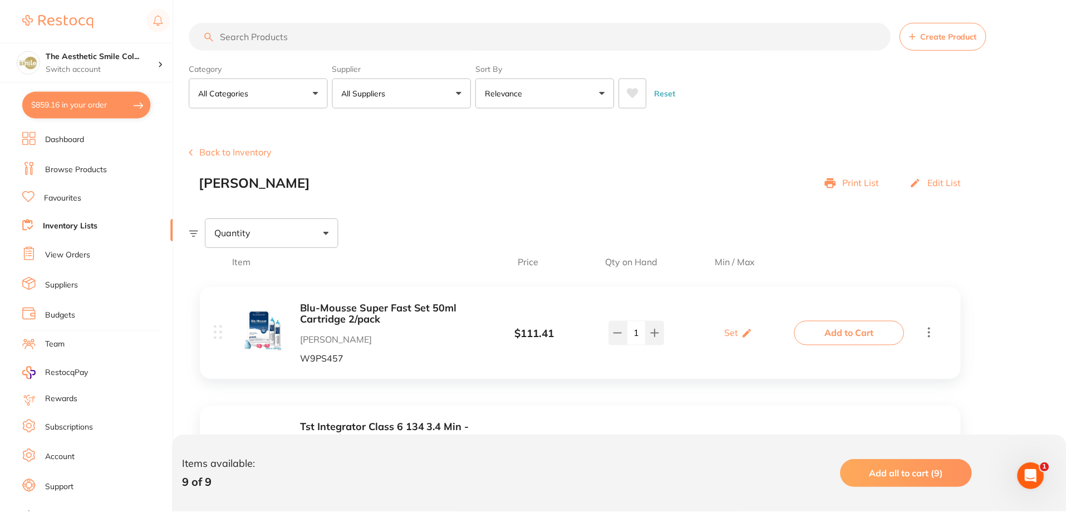
scroll to position [167, 0]
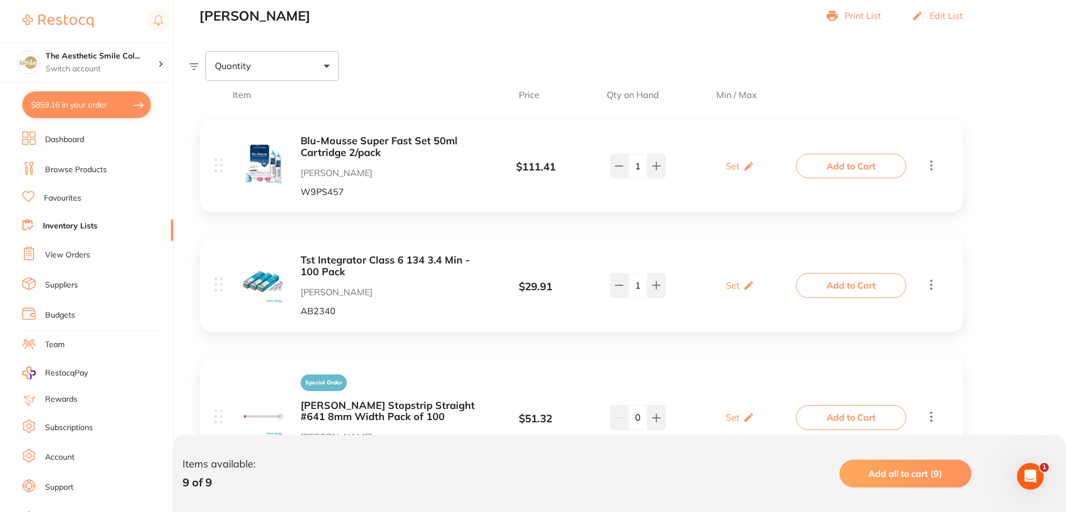
click at [416, 257] on b "Tst Integrator Class 6 134 3.4 Min - 100 Pack" at bounding box center [389, 265] width 176 height 23
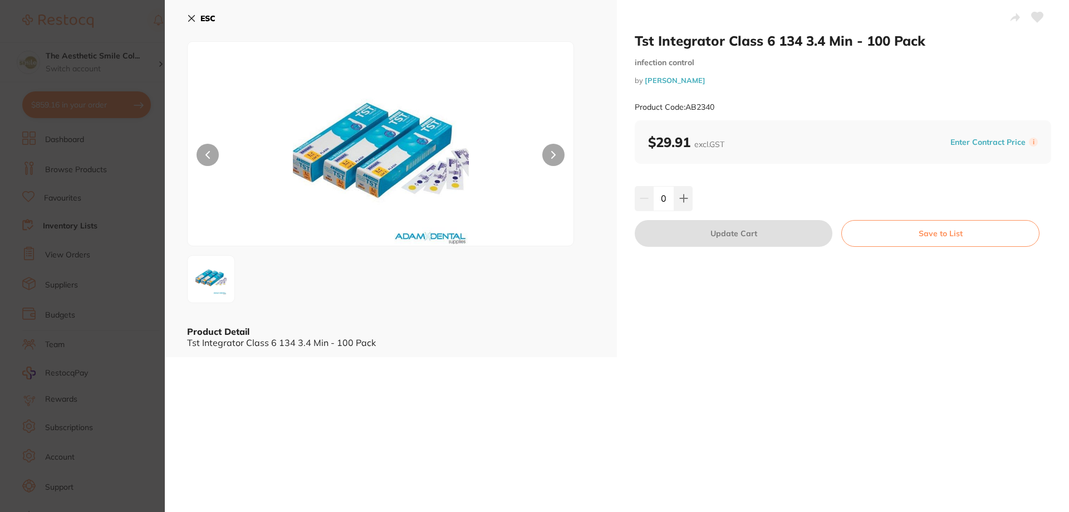
click at [558, 151] on button at bounding box center [553, 155] width 22 height 22
click at [1031, 18] on icon at bounding box center [1037, 17] width 12 height 11
click at [189, 13] on button "ESC" at bounding box center [201, 18] width 28 height 19
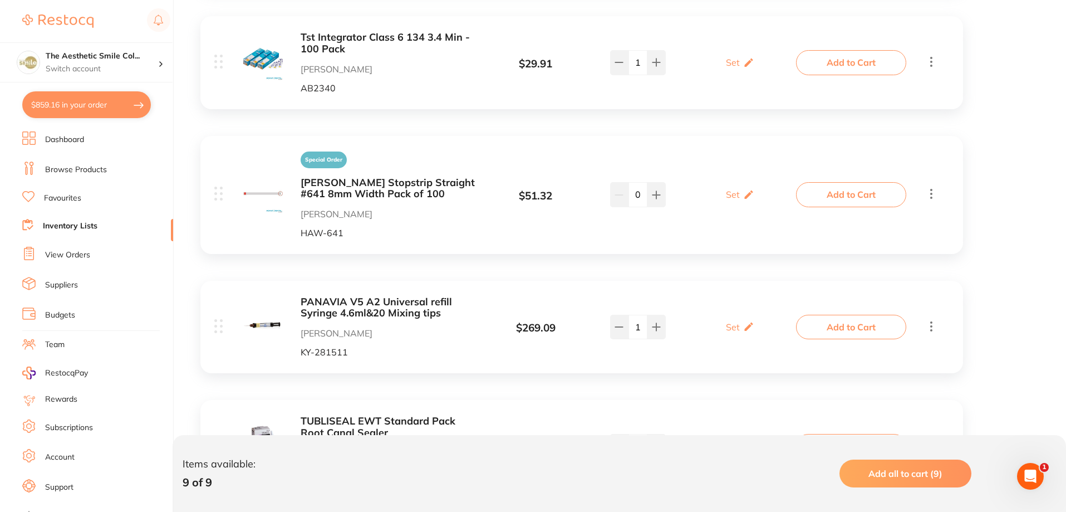
scroll to position [445, 0]
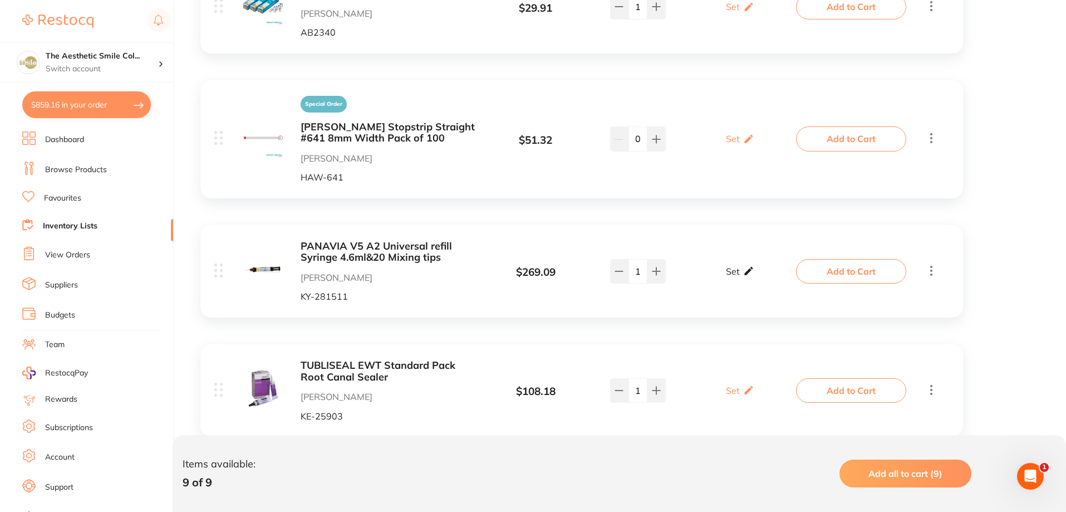
click at [746, 276] on icon at bounding box center [748, 271] width 11 height 12
click at [1046, 228] on div "Item Price Qty on Hand Min / Max Blu-Mousse Super Fast Set 50ml Cartridge 2/pac…" at bounding box center [627, 389] width 877 height 1175
click at [1031, 231] on div "Item Price Qty on Hand Min / Max Blu-Mousse Super Fast Set 50ml Cartridge 2/pac…" at bounding box center [627, 389] width 877 height 1175
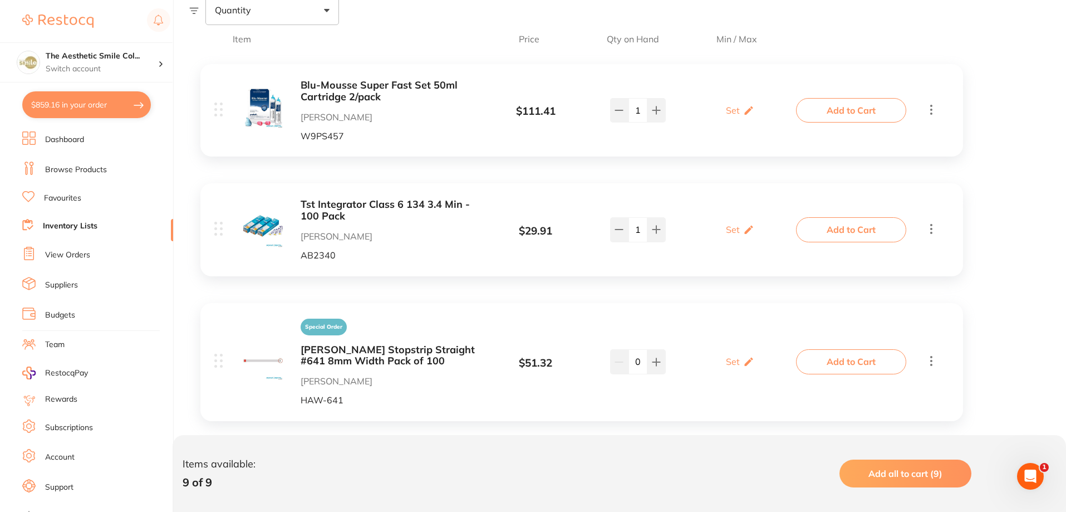
scroll to position [278, 0]
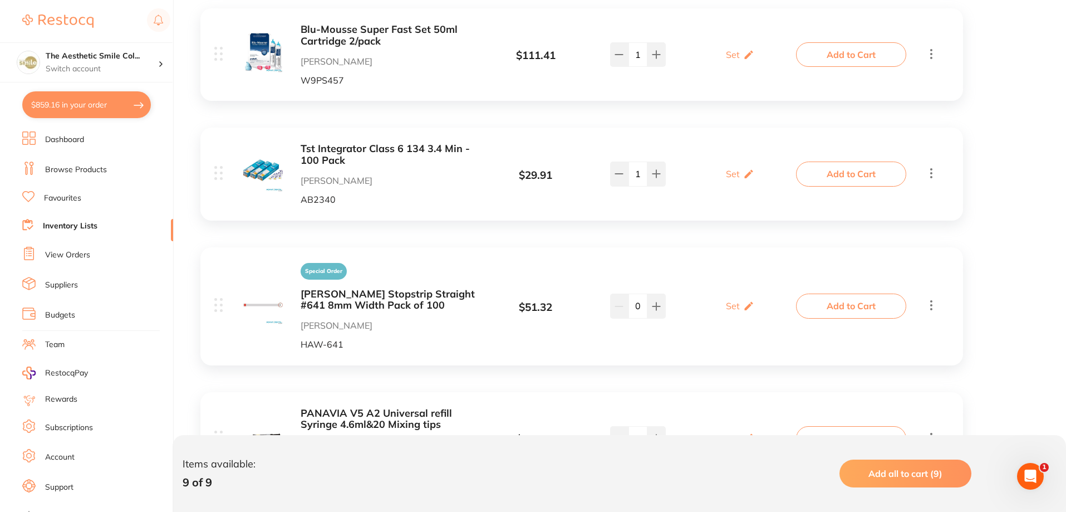
click at [94, 253] on li "View Orders" at bounding box center [97, 255] width 151 height 17
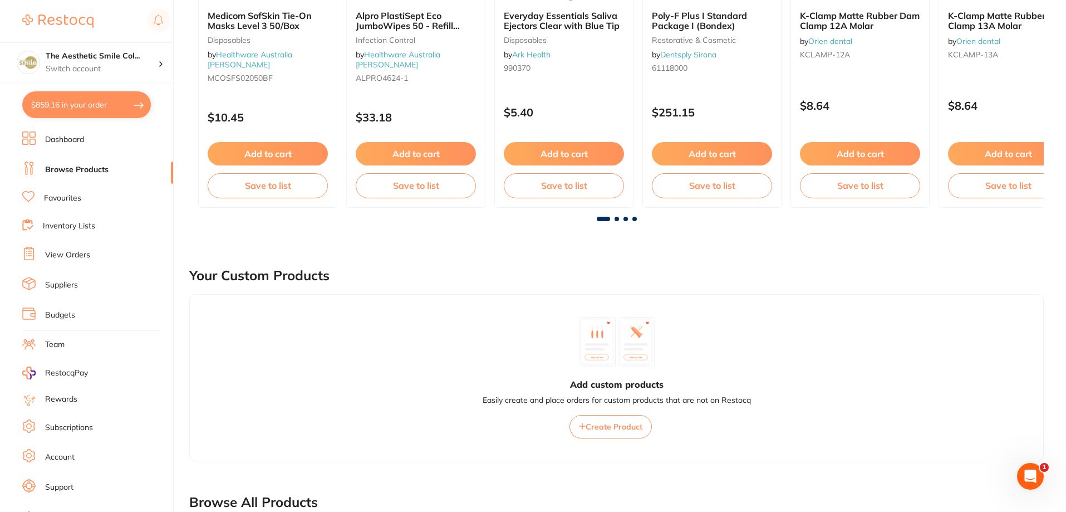
scroll to position [223, 0]
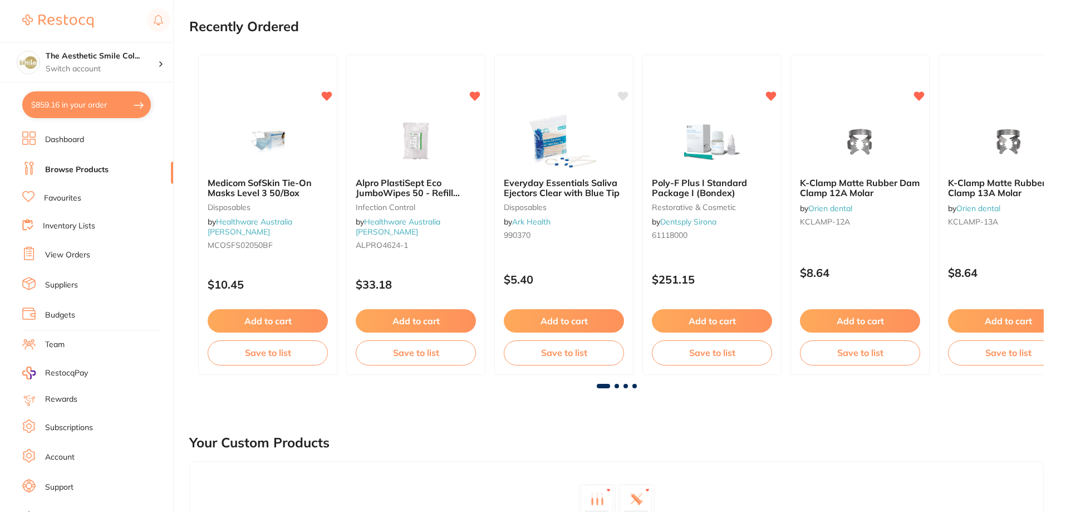
scroll to position [111, 0]
click at [636, 386] on span at bounding box center [634, 386] width 4 height 4
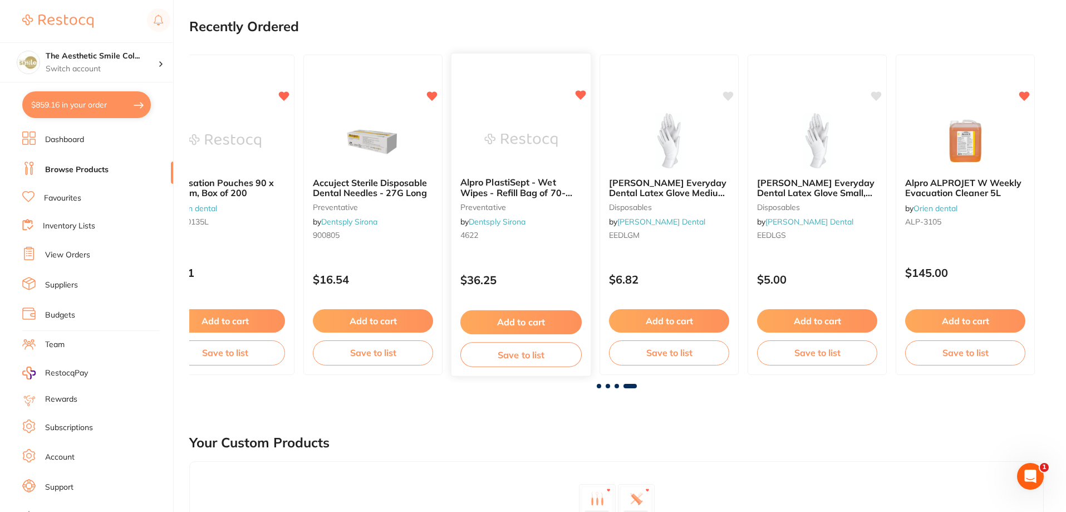
scroll to position [0, 0]
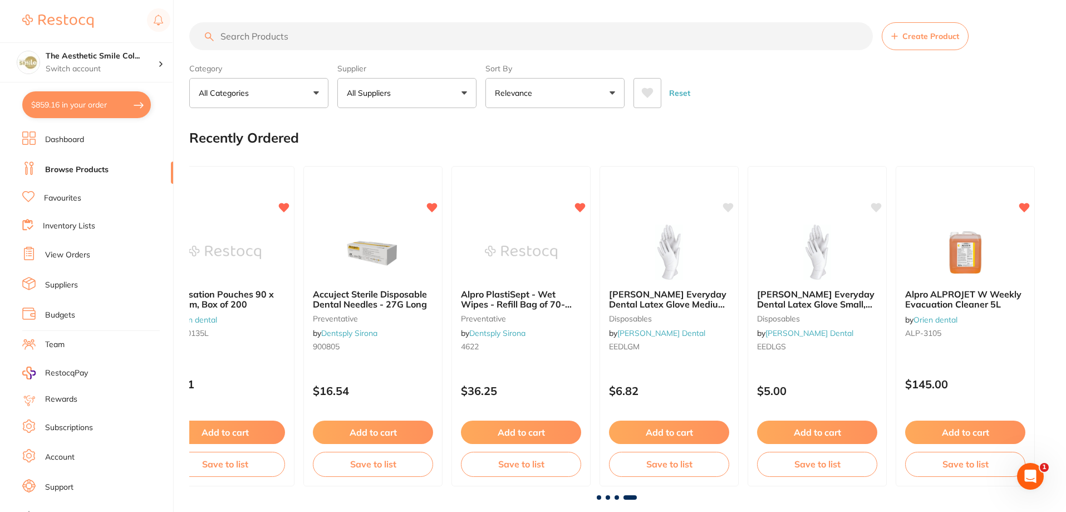
click at [286, 43] on input "search" at bounding box center [531, 36] width 684 height 28
click at [73, 282] on link "Suppliers" at bounding box center [61, 284] width 33 height 11
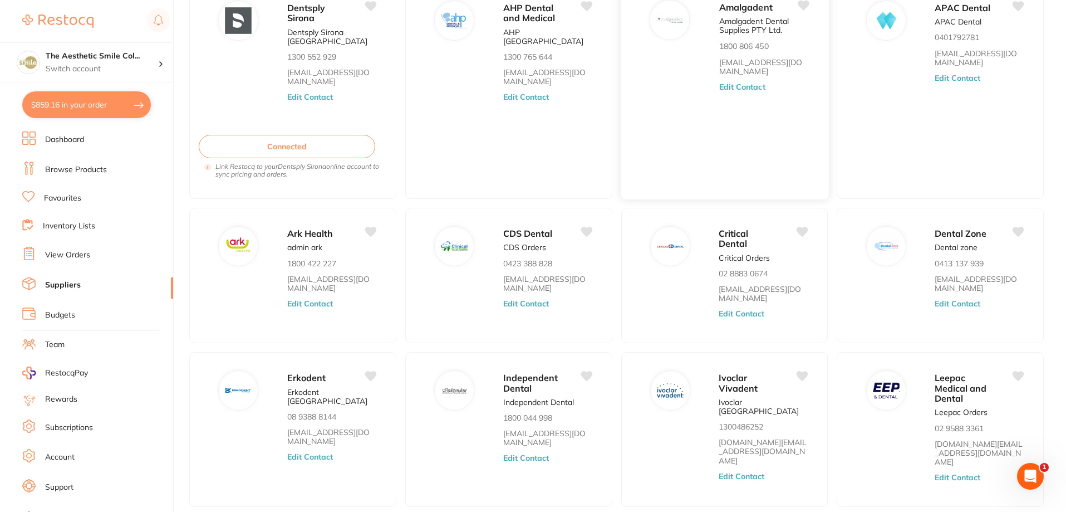
scroll to position [164, 0]
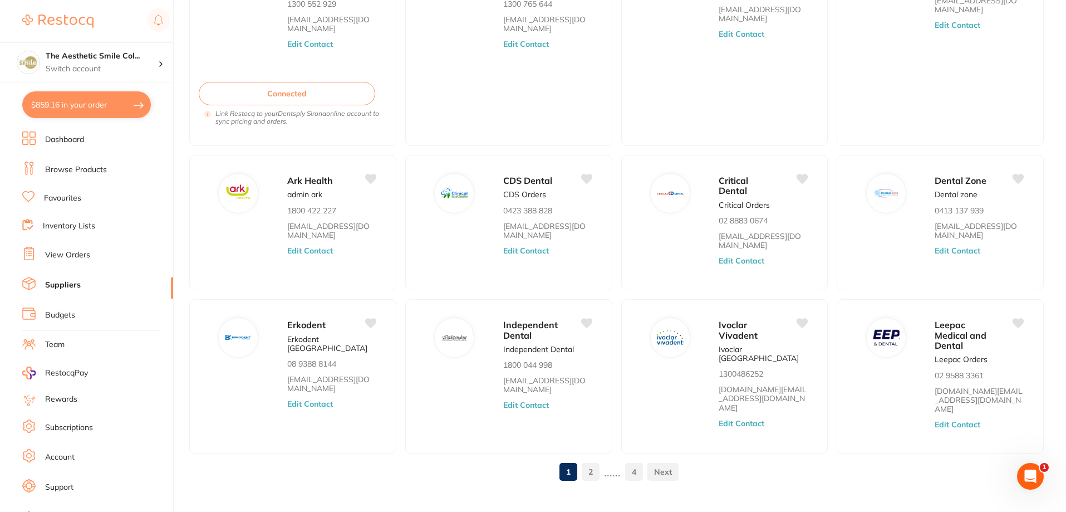
click at [594, 460] on link "2" at bounding box center [591, 471] width 18 height 22
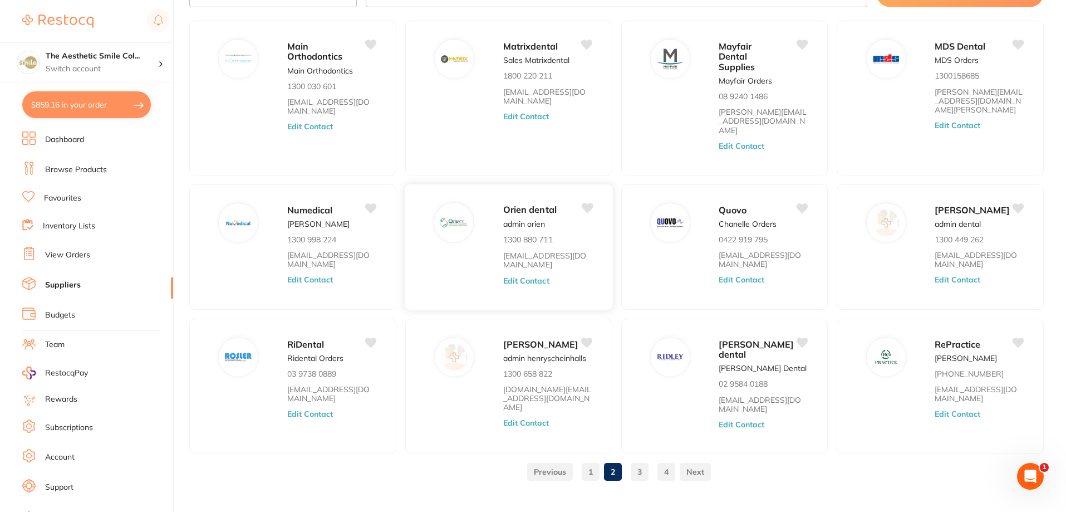
scroll to position [0, 0]
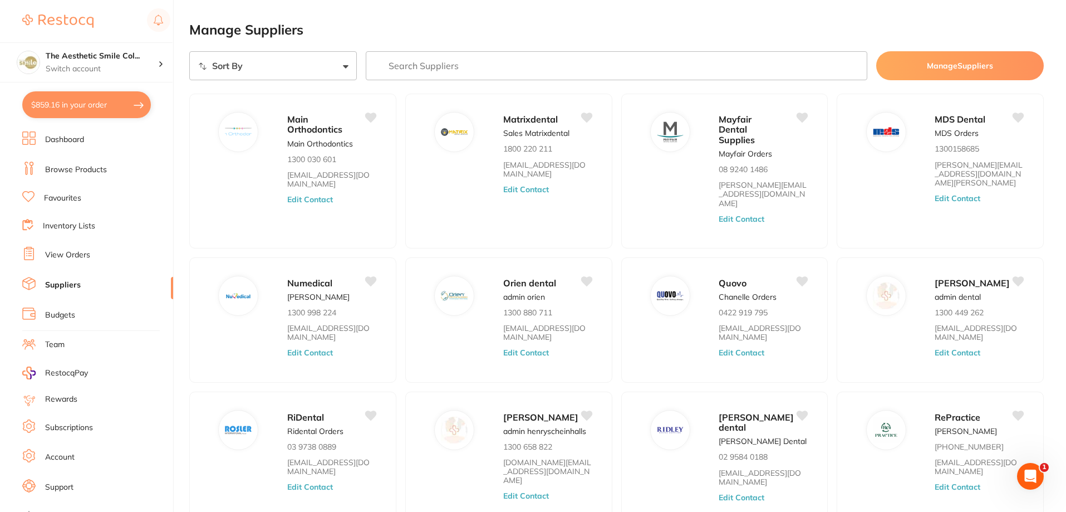
click at [80, 135] on link "Dashboard" at bounding box center [64, 139] width 39 height 11
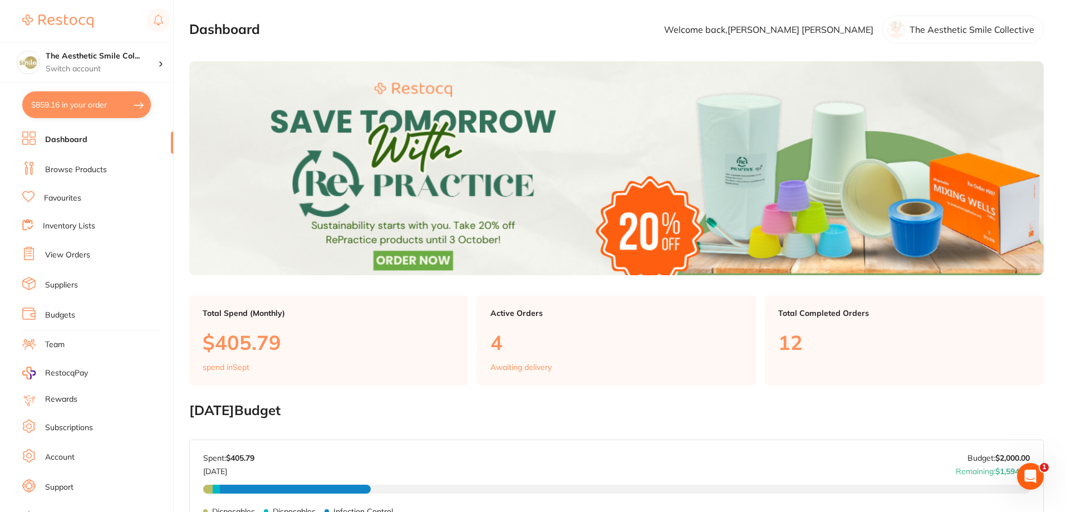
scroll to position [334, 0]
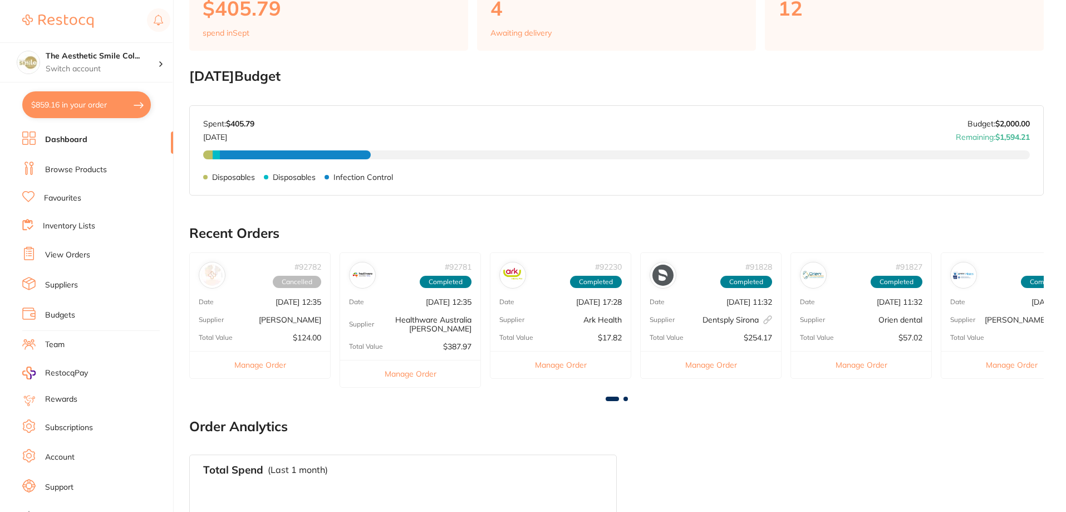
click at [627, 398] on span at bounding box center [626, 398] width 4 height 4
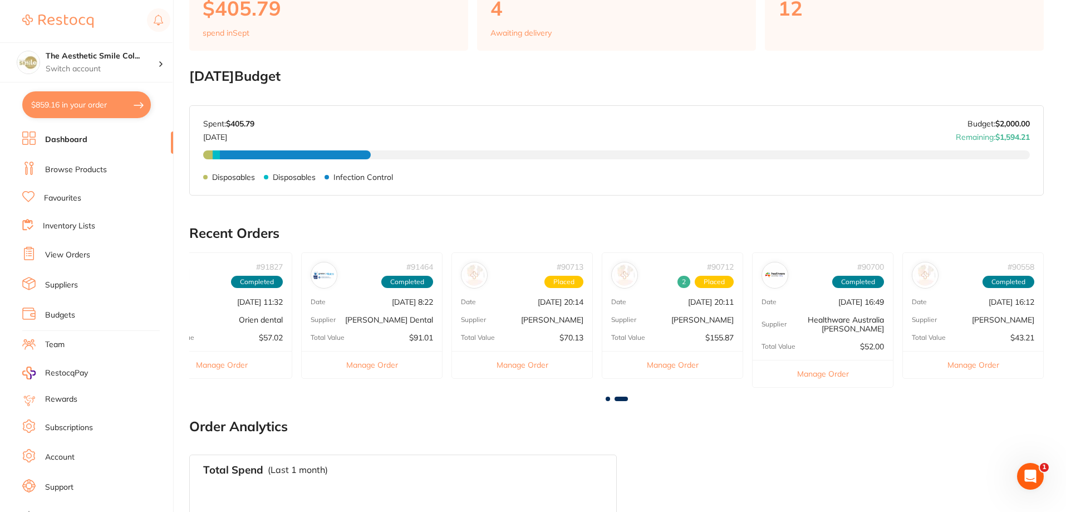
scroll to position [0, 0]
click at [601, 395] on div "# 92782 Cancelled Date Sept 4 2025, 12:35 Supplier Henry Schein Halas Total Val…" at bounding box center [616, 324] width 855 height 144
click at [607, 397] on span at bounding box center [608, 398] width 4 height 4
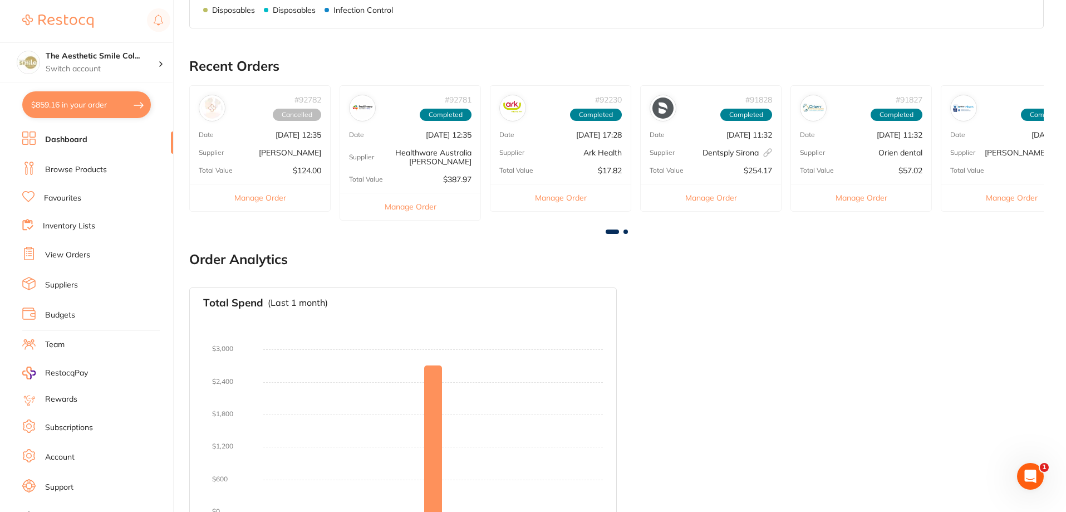
scroll to position [538, 0]
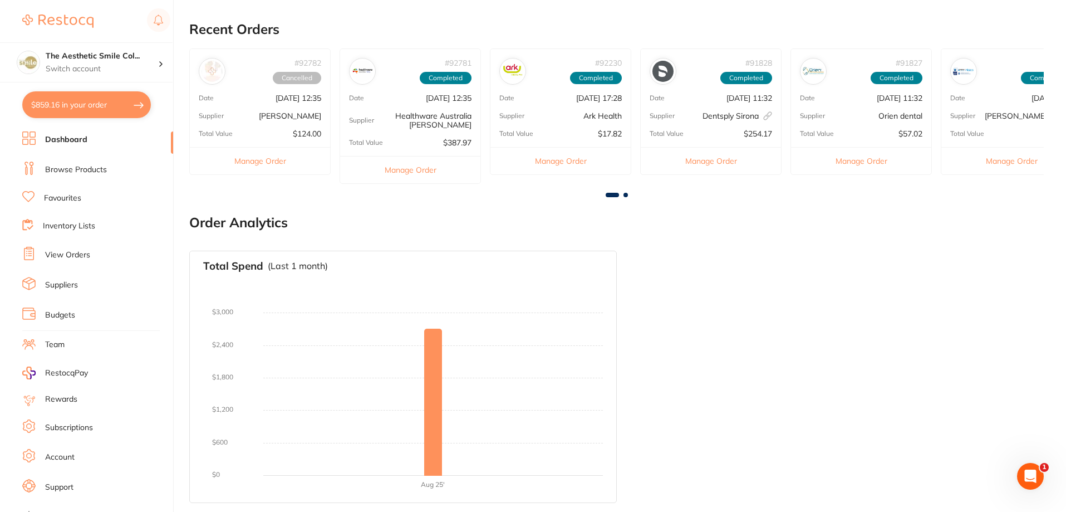
click at [87, 177] on li "Browse Products" at bounding box center [97, 169] width 151 height 17
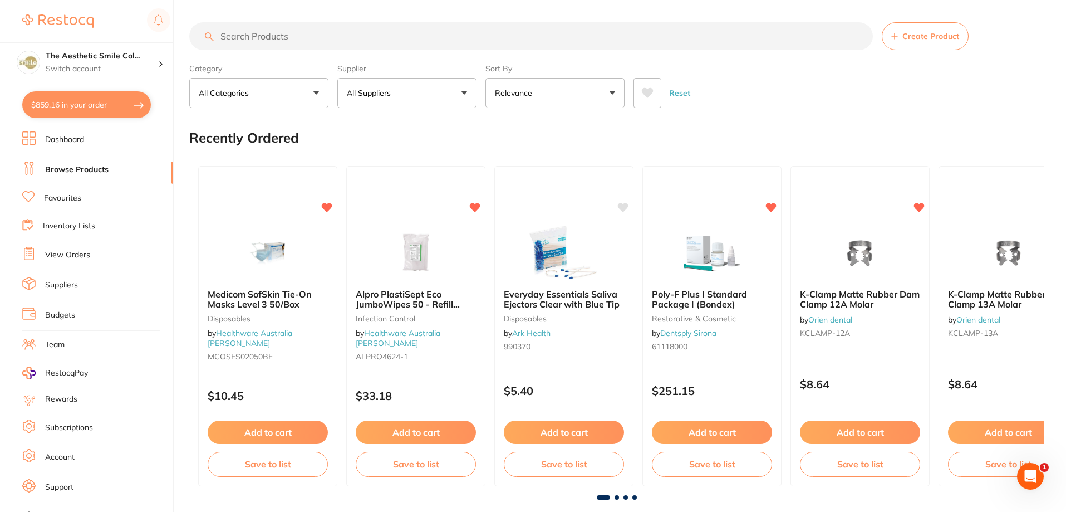
click at [227, 38] on input "search" at bounding box center [531, 36] width 684 height 28
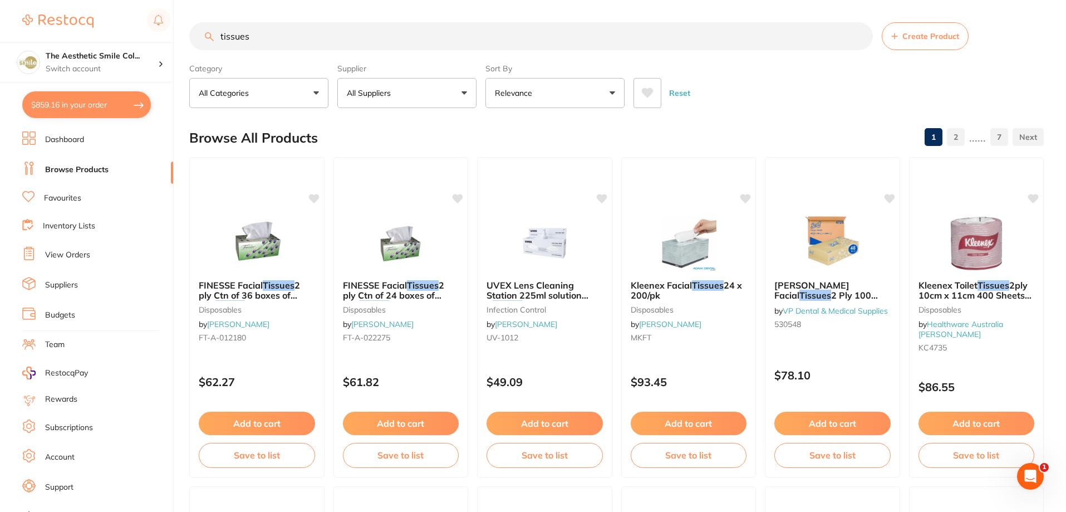
click at [604, 95] on button "Relevance" at bounding box center [555, 93] width 139 height 30
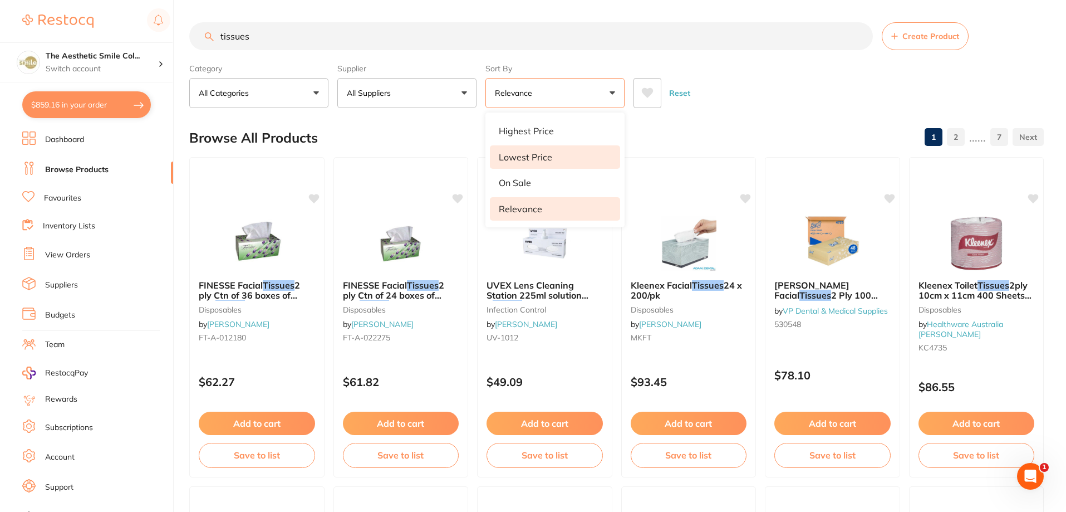
click at [561, 161] on li "Lowest Price" at bounding box center [555, 156] width 130 height 23
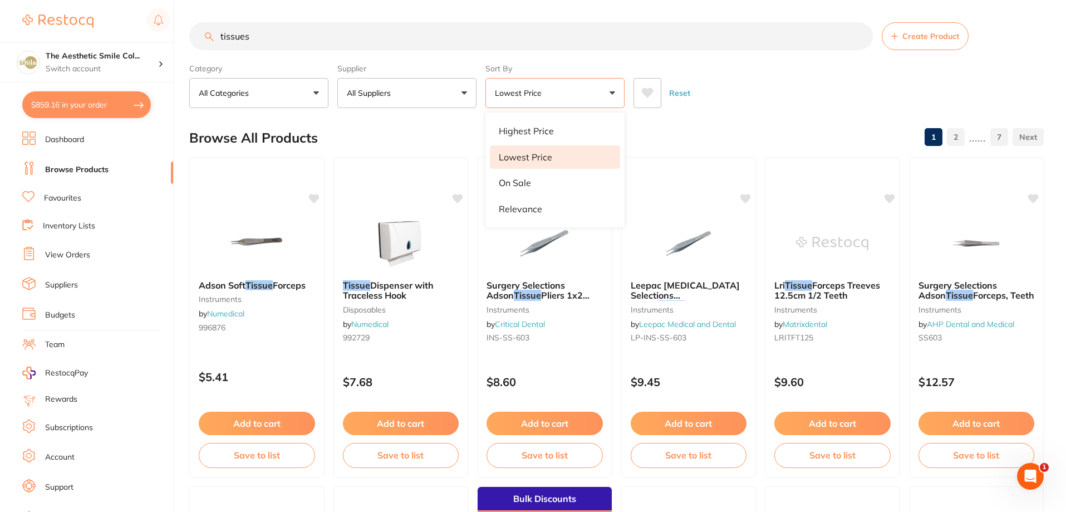
click at [254, 40] on input "tissues" at bounding box center [531, 36] width 684 height 28
type input "tissues box"
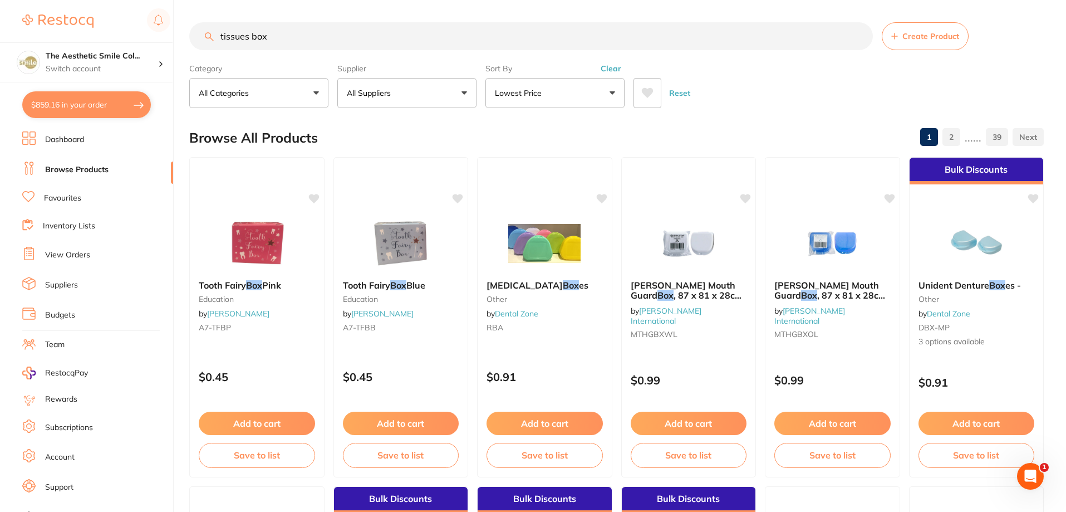
drag, startPoint x: 323, startPoint y: 36, endPoint x: 131, endPoint y: 18, distance: 192.9
click at [131, 18] on div "$859.16 The Aesthetic Smile Col... Switch account The Aesthetic Smile Collectiv…" at bounding box center [533, 256] width 1066 height 512
type input "t"
click at [261, 36] on input "t" at bounding box center [531, 36] width 684 height 28
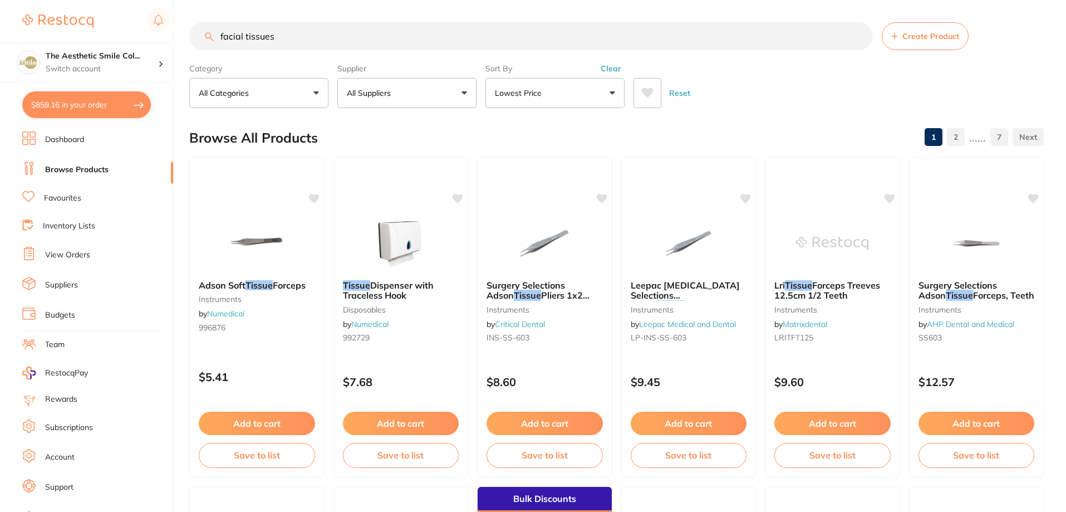
type input "facial tissues"
click at [584, 85] on button "Lowest Price" at bounding box center [555, 93] width 139 height 30
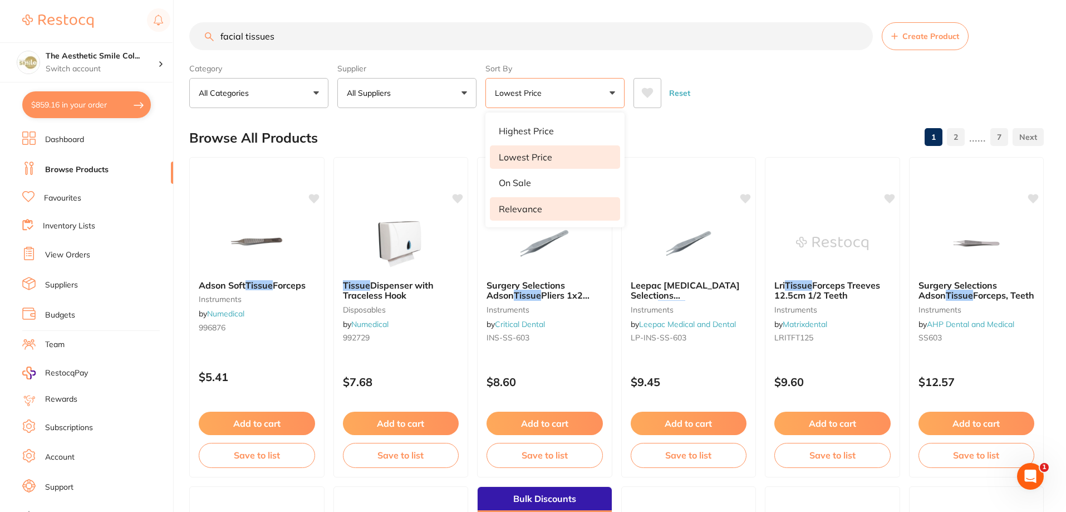
click at [548, 204] on li "Relevance" at bounding box center [555, 208] width 130 height 23
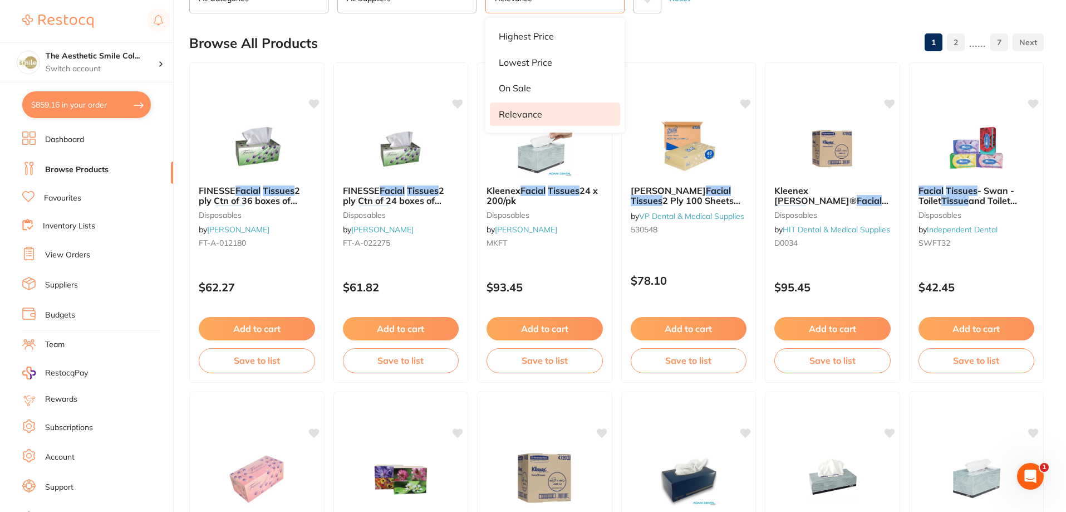
scroll to position [39, 0]
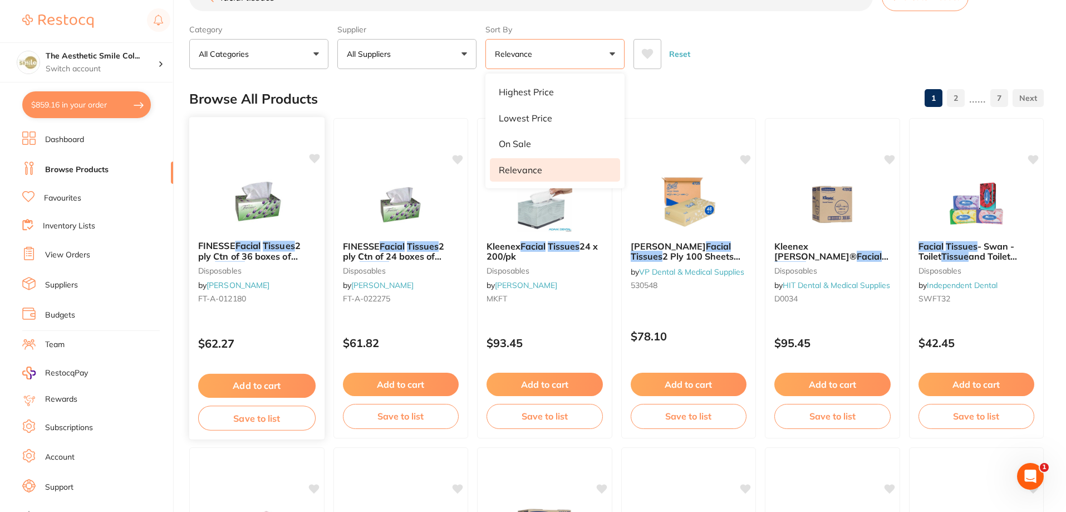
click at [253, 234] on div "FINESSE Facial Tissues 2 ply Ctn of 36 boxes of 180 tissues disposables by Henr…" at bounding box center [256, 274] width 135 height 85
click at [256, 247] on section at bounding box center [533, 256] width 1066 height 512
click at [271, 419] on button "Save to list" at bounding box center [256, 417] width 117 height 25
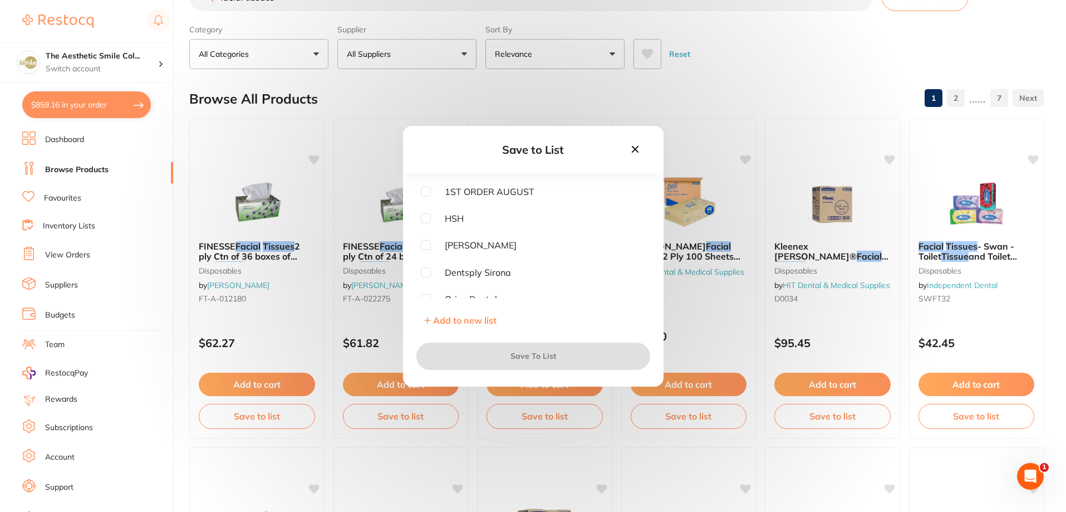
click at [426, 224] on div "1ST ORDER AUGUST HSH ADAM Dentsply Sirona Orien Dental Healthware Australia Rid…" at bounding box center [533, 242] width 225 height 111
click at [426, 218] on input "checkbox" at bounding box center [426, 218] width 10 height 10
checkbox input "true"
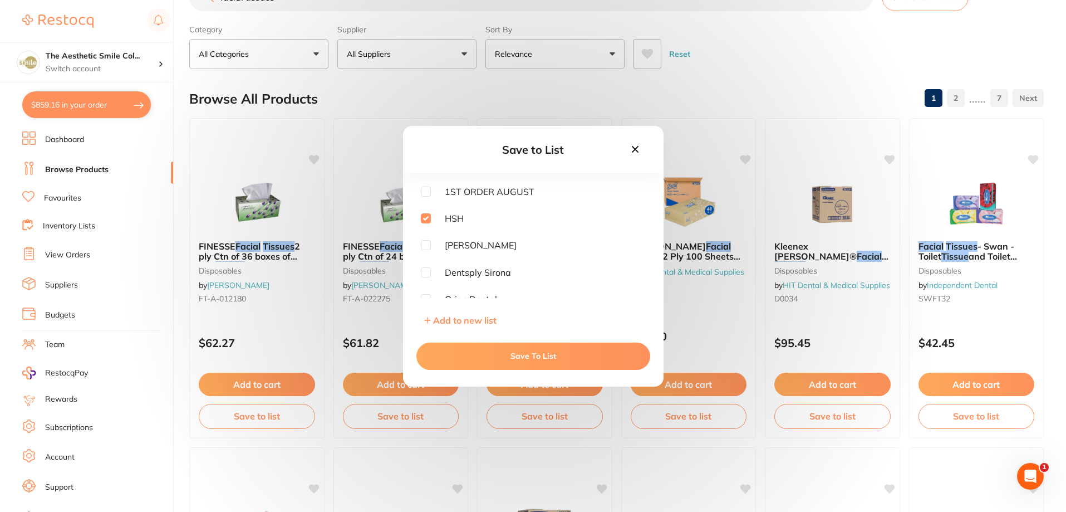
drag, startPoint x: 527, startPoint y: 355, endPoint x: 474, endPoint y: 353, distance: 52.4
click at [527, 355] on button "Save To List" at bounding box center [533, 355] width 234 height 27
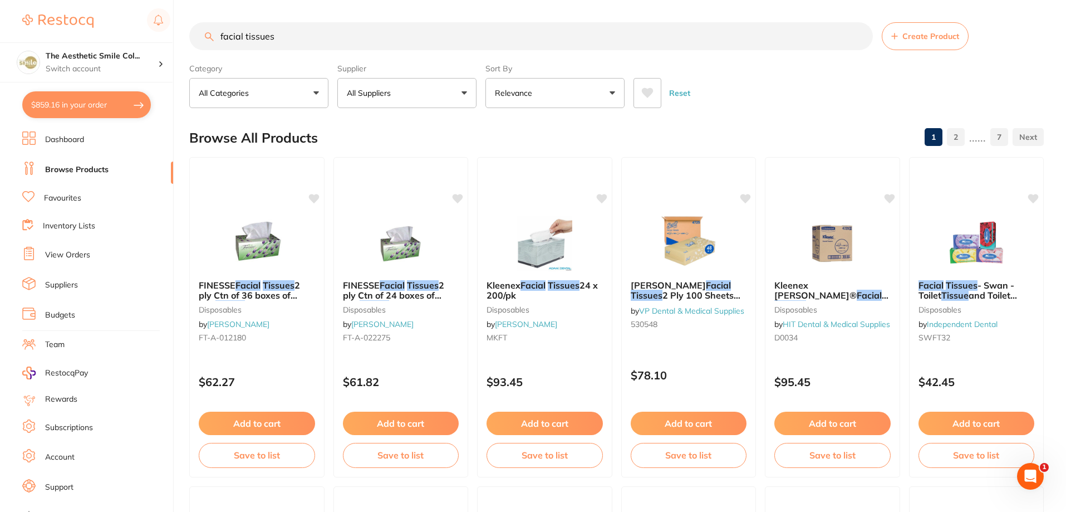
drag, startPoint x: 293, startPoint y: 33, endPoint x: 207, endPoint y: 36, distance: 86.9
click at [207, 36] on div "facial tissues Create Product" at bounding box center [616, 36] width 855 height 28
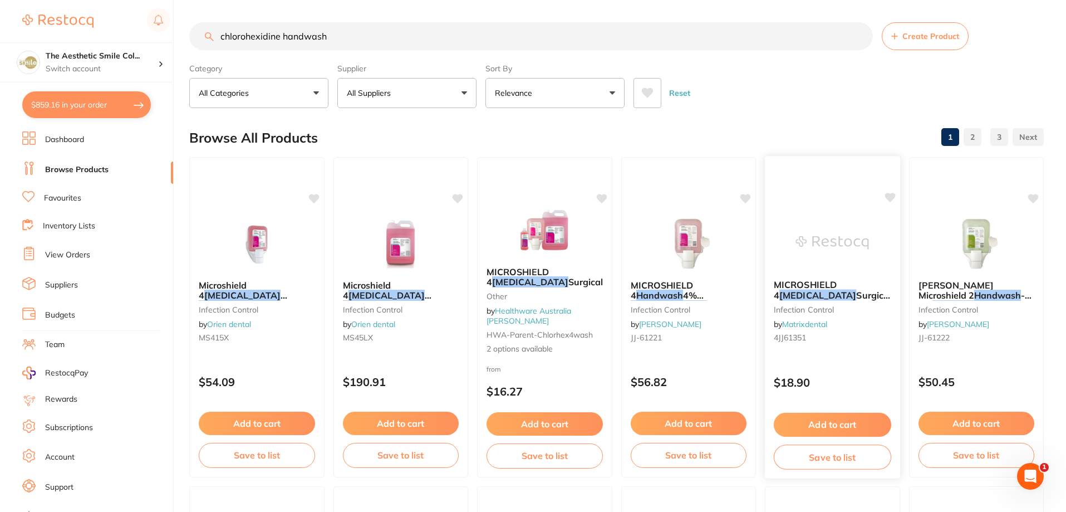
type input "chlorohexidine handwash"
click at [856, 295] on span "Surgical" at bounding box center [873, 295] width 35 height 11
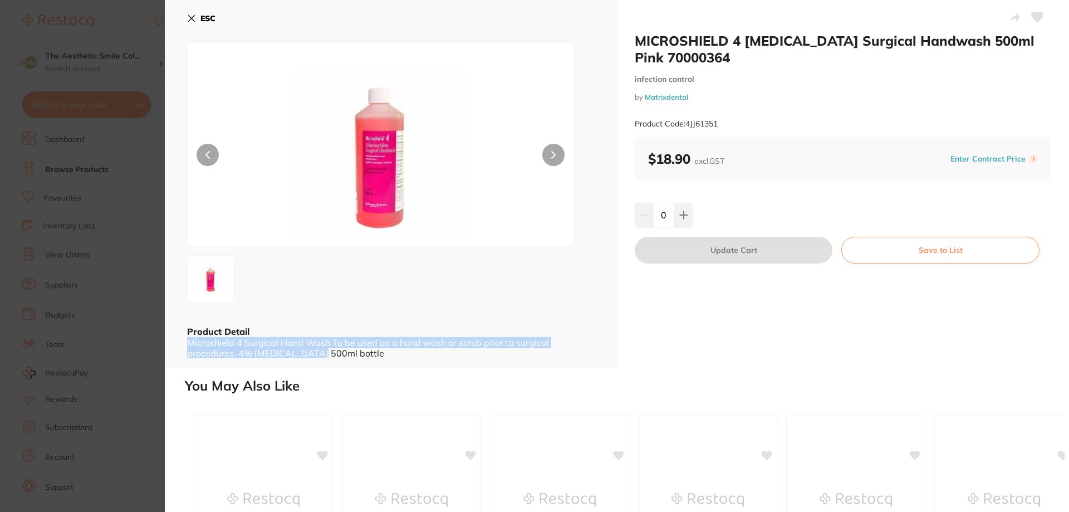
scroll to position [1, 0]
drag, startPoint x: 185, startPoint y: 342, endPoint x: 377, endPoint y: 355, distance: 193.1
click at [377, 355] on div "ESC Product Detail Microshield 4 Surgical Hand Wash To be used as a hand wash o…" at bounding box center [391, 183] width 452 height 367
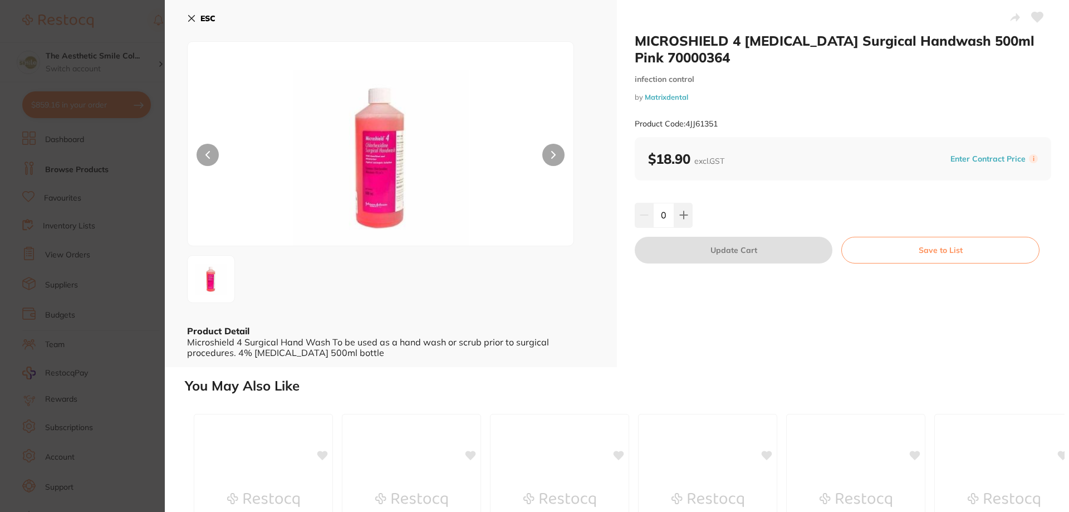
drag, startPoint x: 783, startPoint y: 394, endPoint x: 800, endPoint y: 342, distance: 54.2
click at [674, 217] on button at bounding box center [683, 215] width 18 height 24
click at [1036, 12] on icon at bounding box center [1038, 17] width 12 height 10
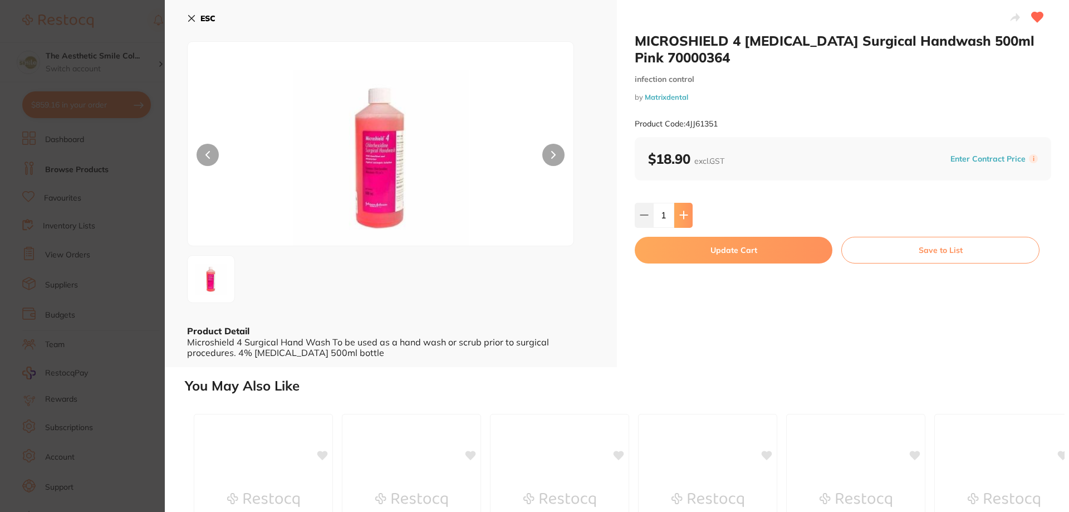
click at [689, 219] on button at bounding box center [683, 215] width 18 height 24
type input "2"
click at [887, 254] on button "Save to List" at bounding box center [940, 250] width 198 height 27
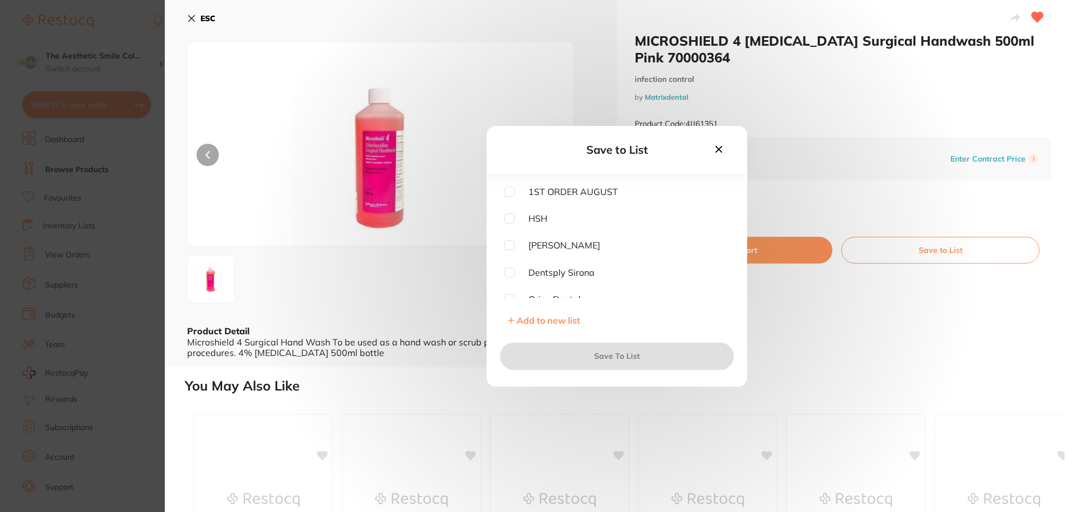
scroll to position [89, 0]
click at [567, 313] on div "1ST ORDER AUGUST HSH ADAM Dentsply Sirona Orien Dental Healthware Australia Rid…" at bounding box center [617, 259] width 261 height 144
click at [567, 319] on span "Add to new list" at bounding box center [548, 320] width 63 height 11
click at [578, 218] on input "text" at bounding box center [616, 216] width 225 height 29
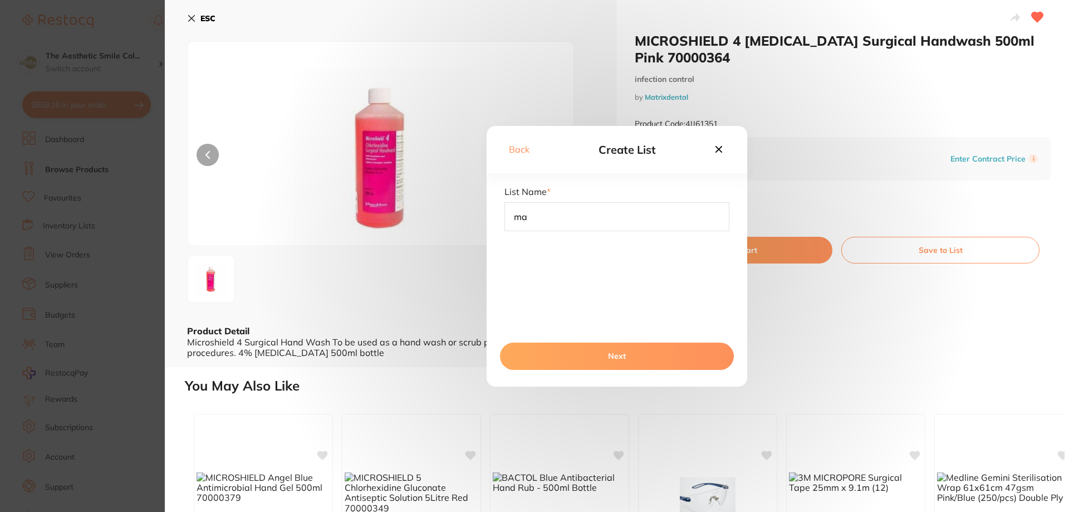
type input "m"
type input "Matrix Dental"
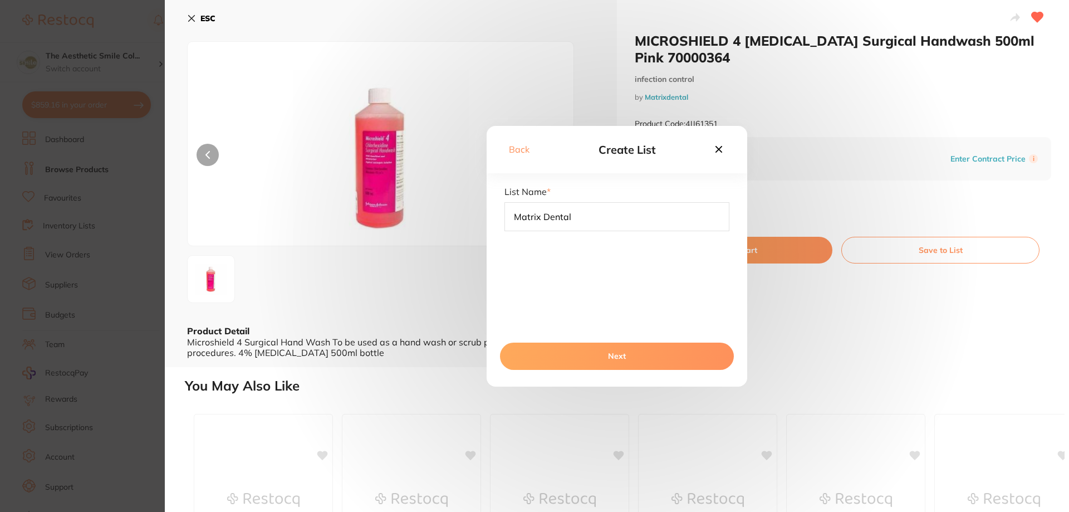
click at [628, 352] on button "Next" at bounding box center [617, 355] width 234 height 27
click at [614, 355] on button "Save To List" at bounding box center [617, 355] width 234 height 27
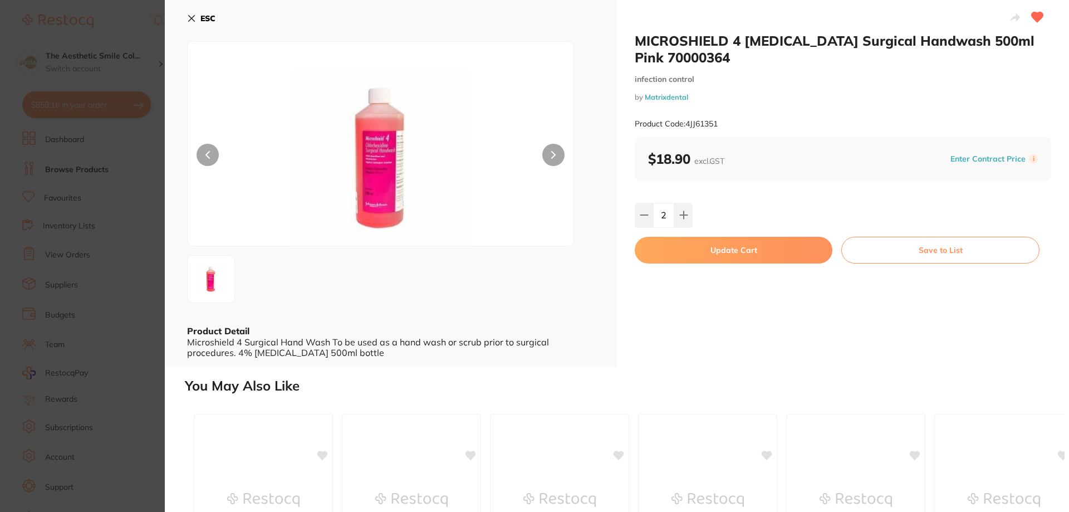
click at [755, 256] on button "Update Cart" at bounding box center [734, 250] width 198 height 27
checkbox input "false"
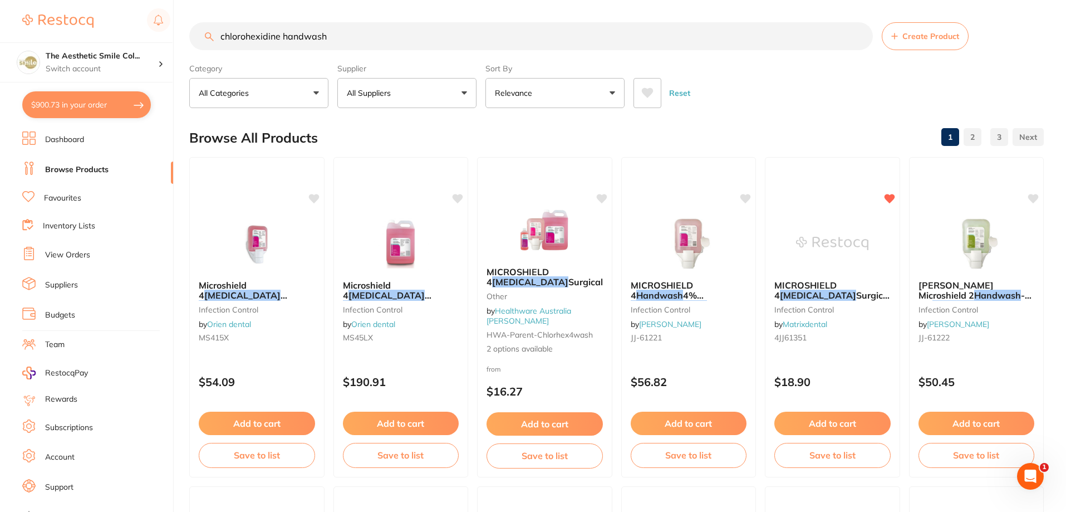
drag, startPoint x: 391, startPoint y: 36, endPoint x: 165, endPoint y: 37, distance: 226.1
click div "$900.73 The Aesthetic Smile Col... Switch account The Aesthetic Smile Collectiv…"
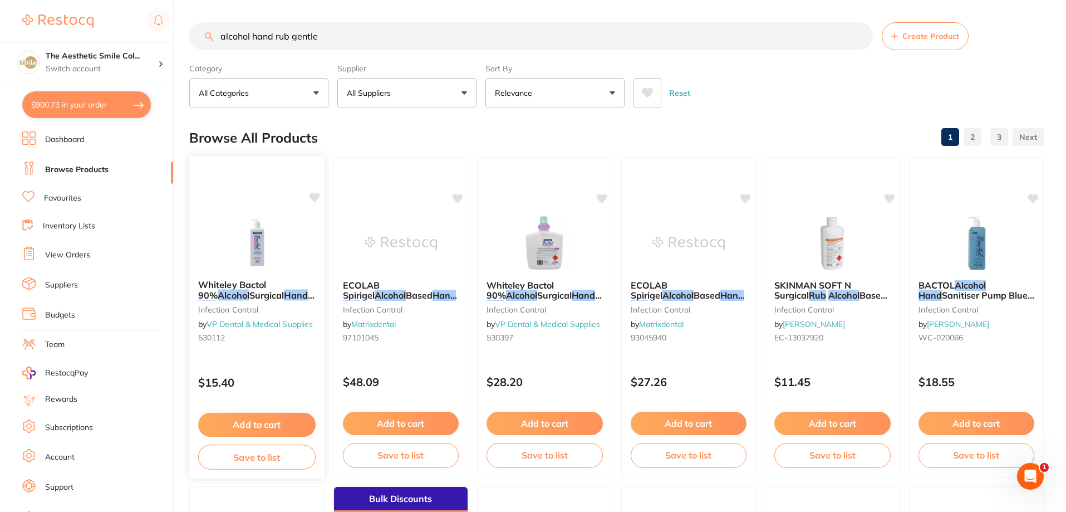
type input "alcohol hand rub gentle"
click em "Hand"
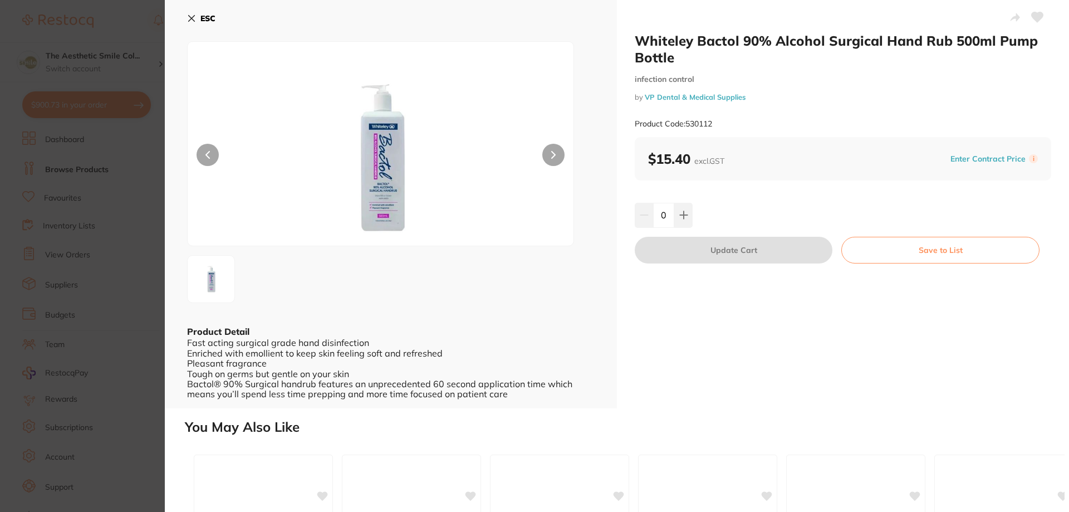
click button
click b "ESC"
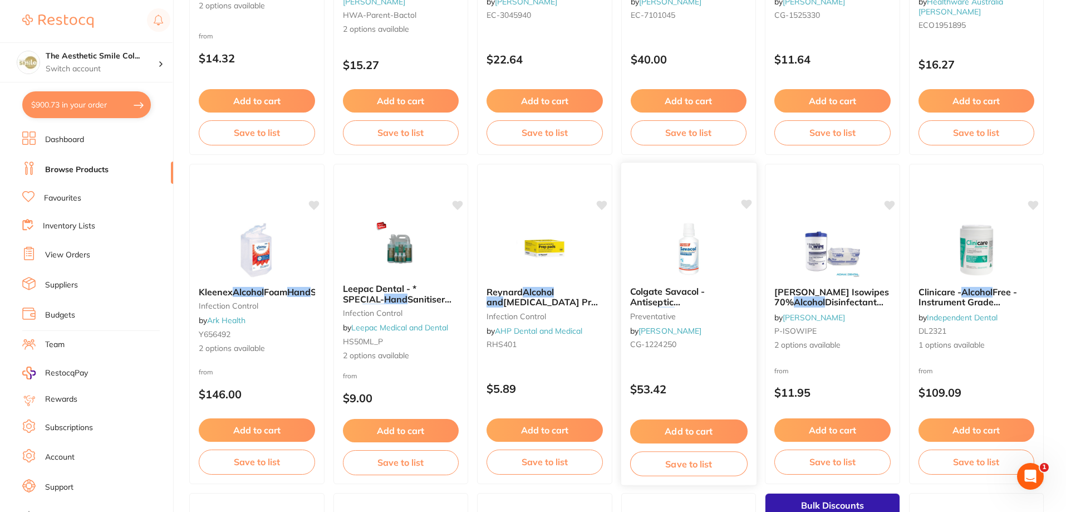
scroll to position [707, 0]
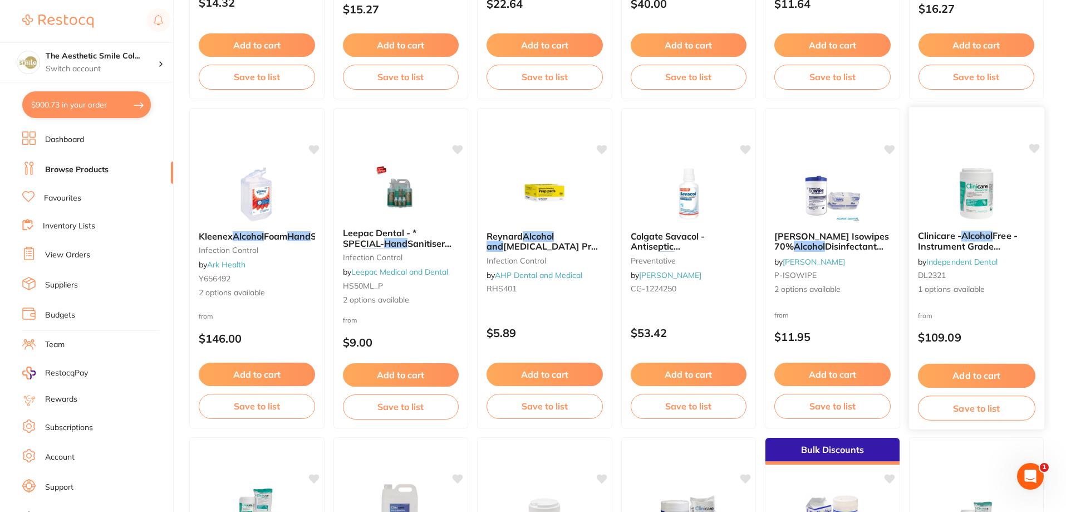
click span "Free - Instrument Grade Disinfecting Wipes"
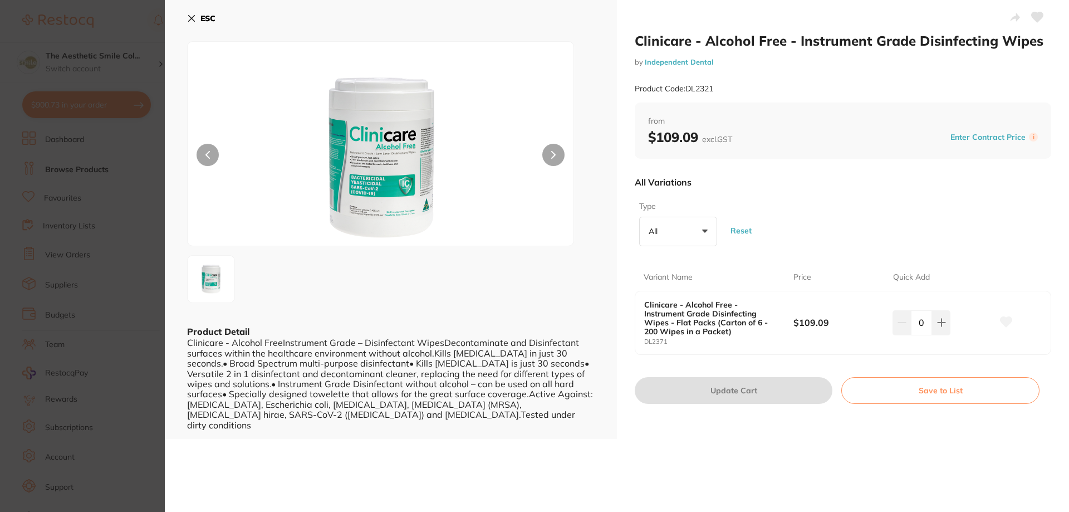
click button "All +0"
click b "ESC"
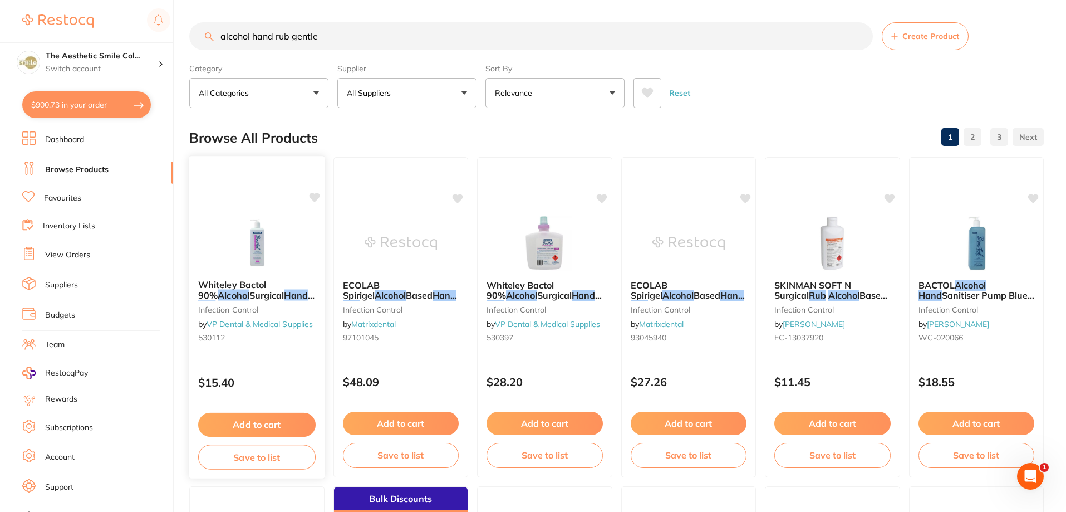
click span "Whiteley Bactol 90%"
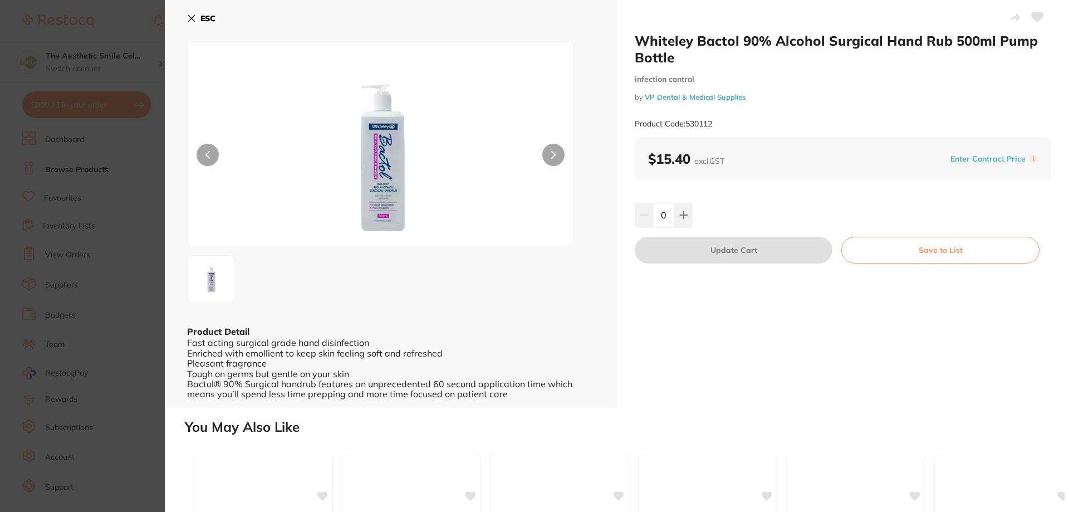
click icon
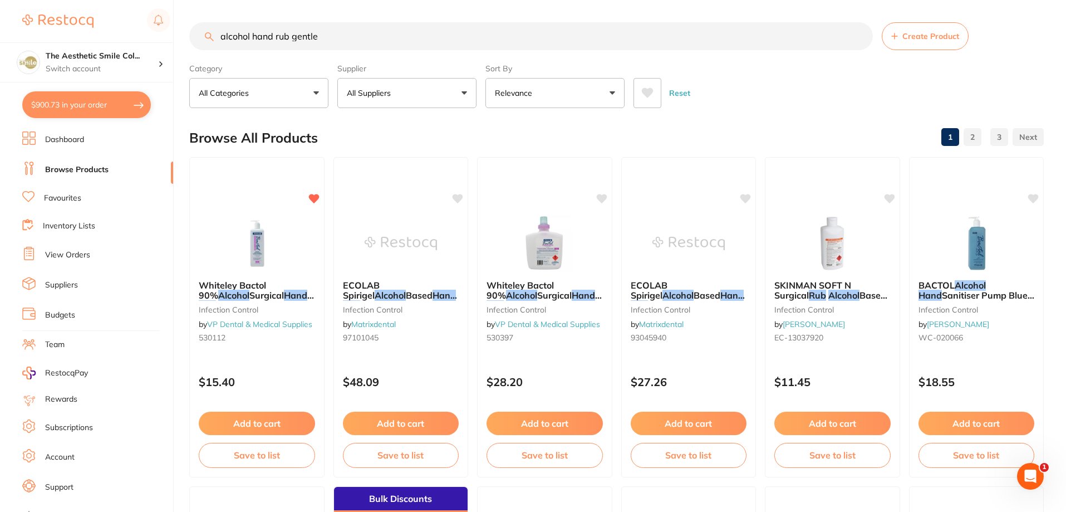
drag, startPoint x: 340, startPoint y: 31, endPoint x: 183, endPoint y: 36, distance: 156.5
click div "$900.73 The Aesthetic Smile Col... Switch account The Aesthetic Smile Collectiv…"
type input "cashmere tissue box"
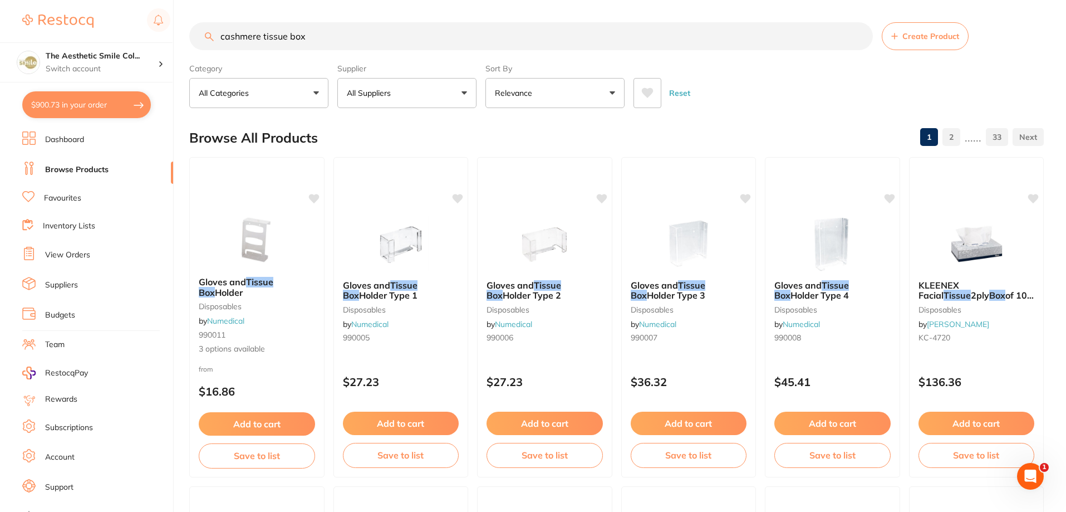
click input "cashmere tissue box"
click input "search"
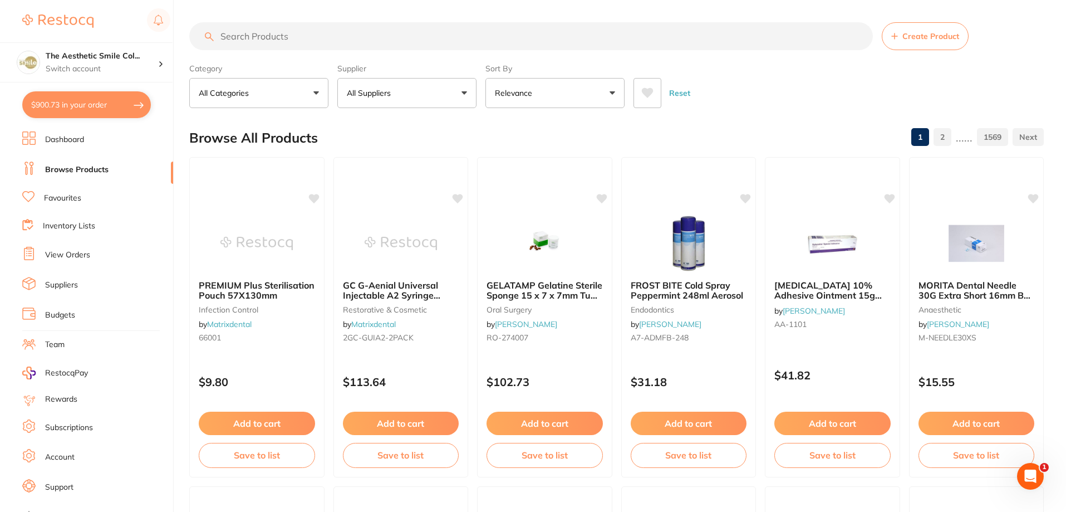
click input "search"
type input "90 x 230 mm sterilisation pouch"
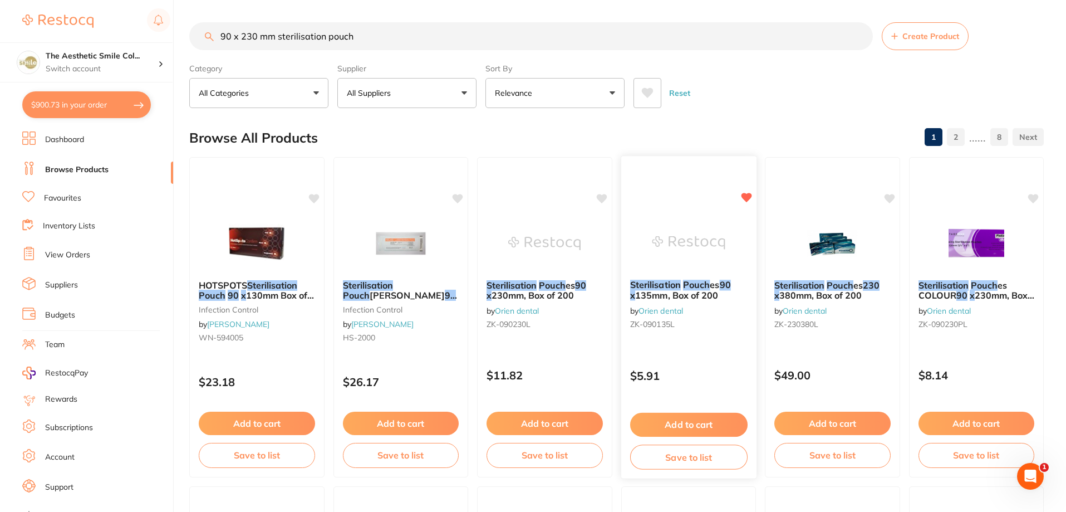
click span "135mm, Box of 200"
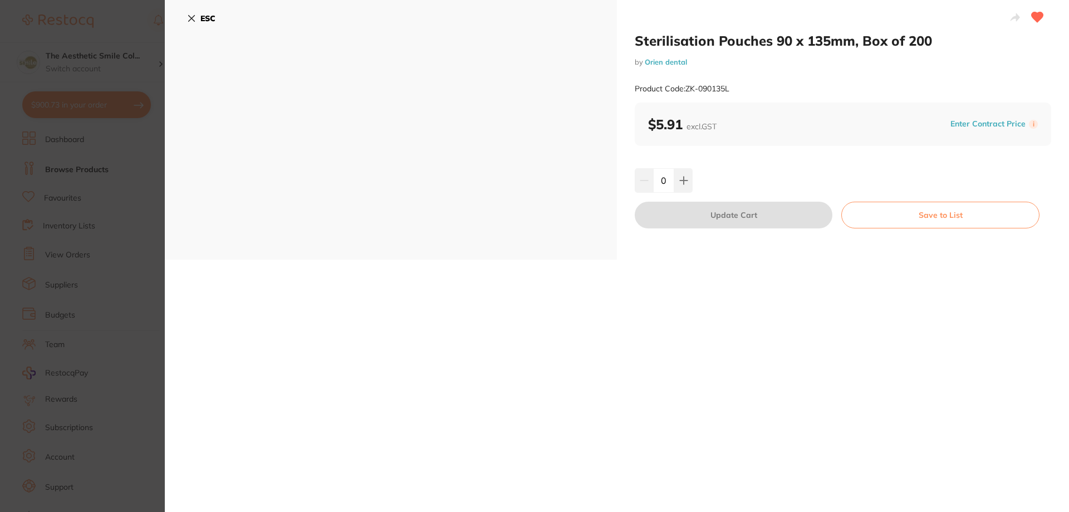
click b "ESC"
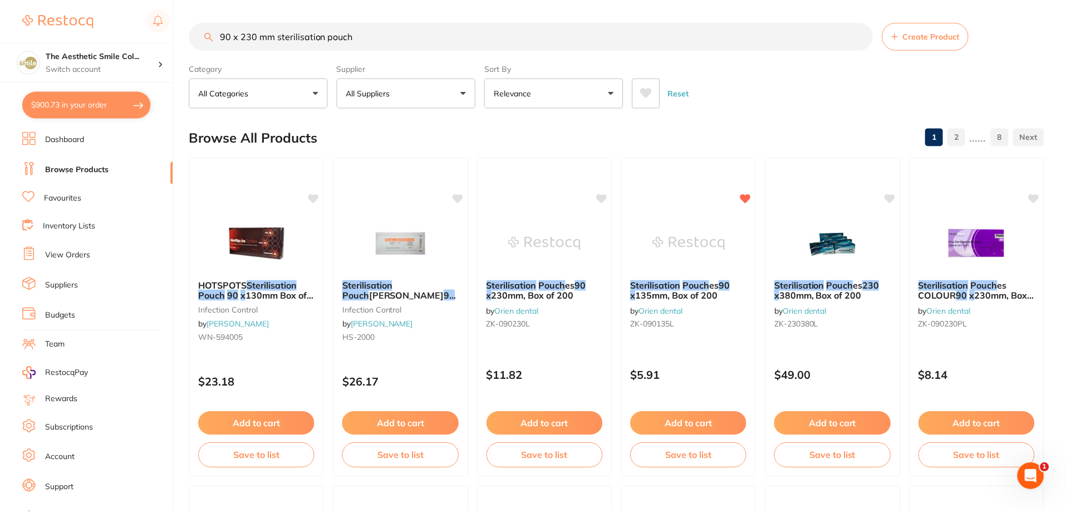
scroll to position [56, 0]
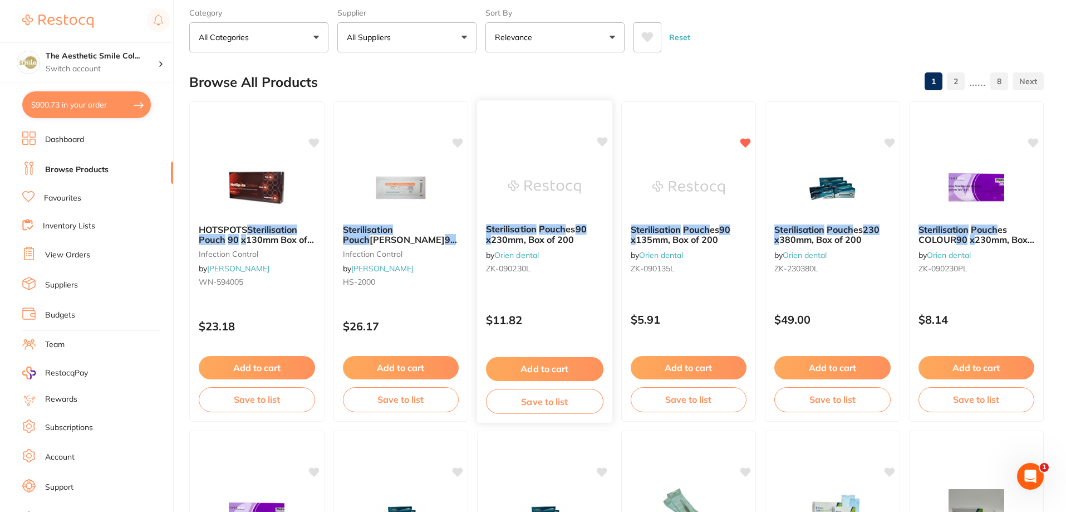
click at [531, 234] on span "230mm, Box of 200" at bounding box center [532, 239] width 83 height 11
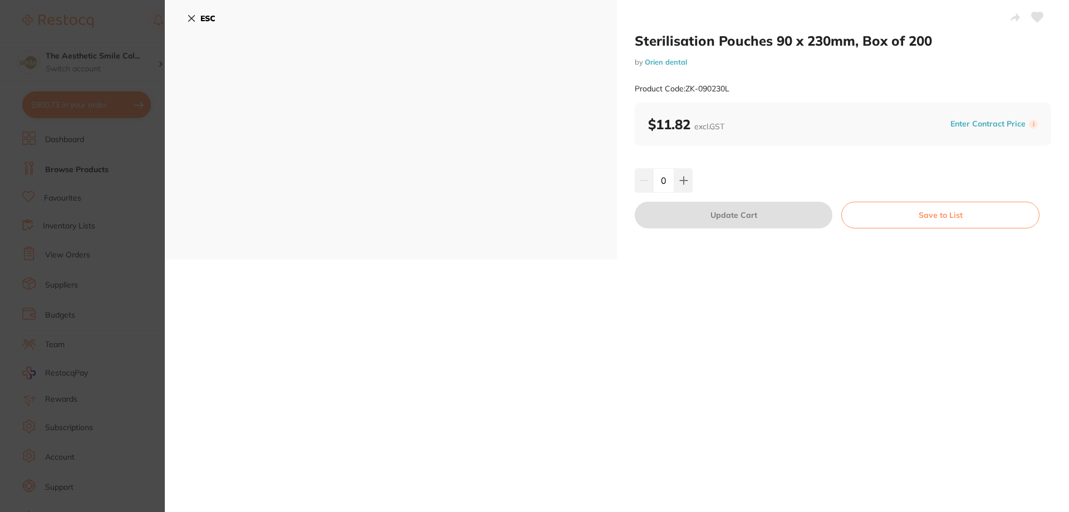
click at [1036, 17] on icon at bounding box center [1038, 17] width 12 height 10
click at [936, 208] on button "Save to List" at bounding box center [940, 215] width 198 height 27
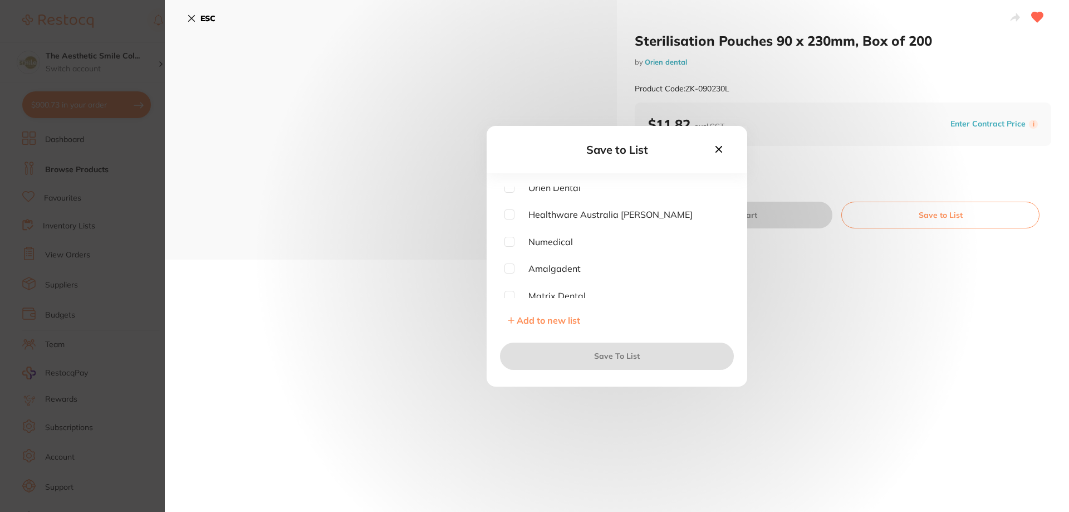
click at [513, 189] on input "checkbox" at bounding box center [509, 188] width 10 height 10
checkbox input "true"
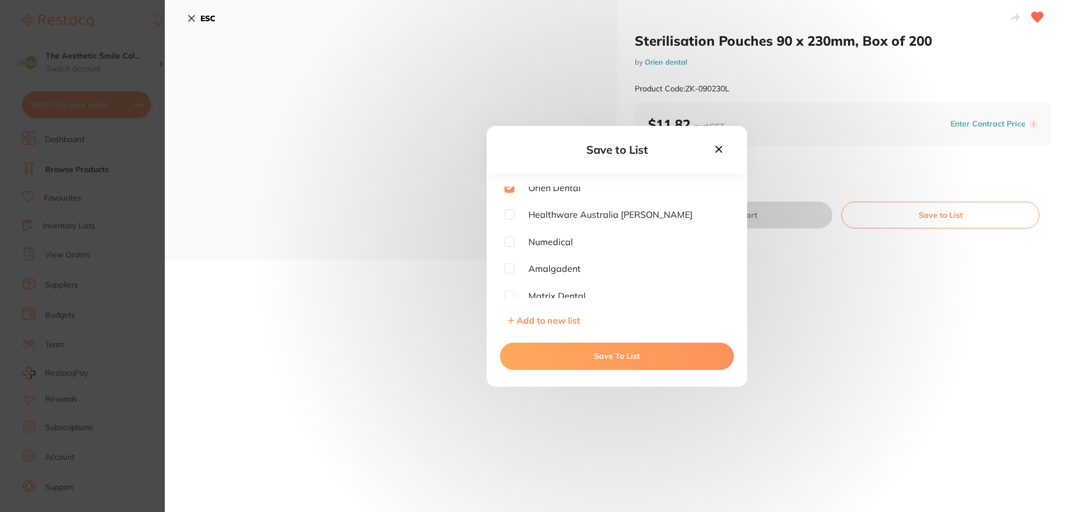
click at [604, 363] on button "Save To List" at bounding box center [617, 355] width 234 height 27
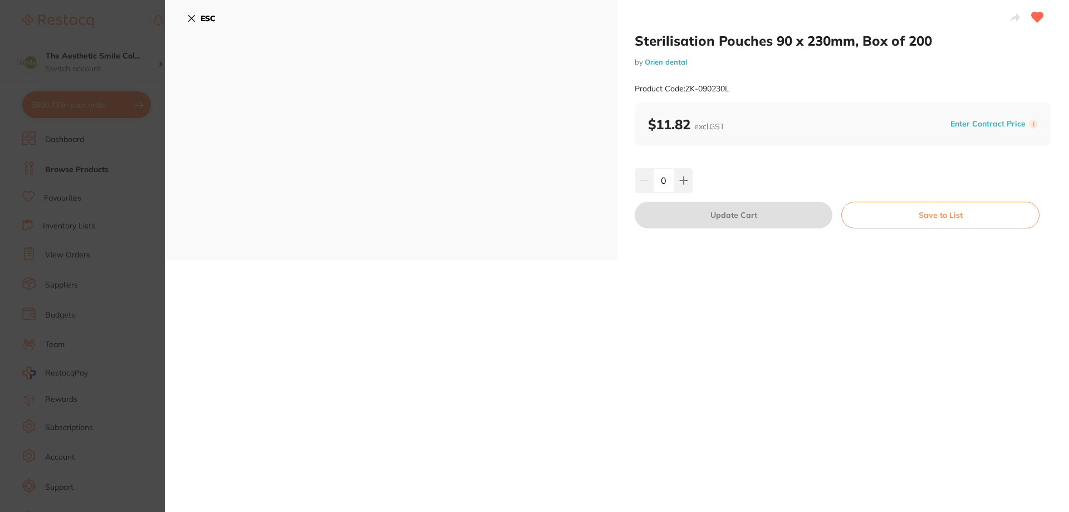
click at [201, 19] on b "ESC" at bounding box center [207, 18] width 15 height 10
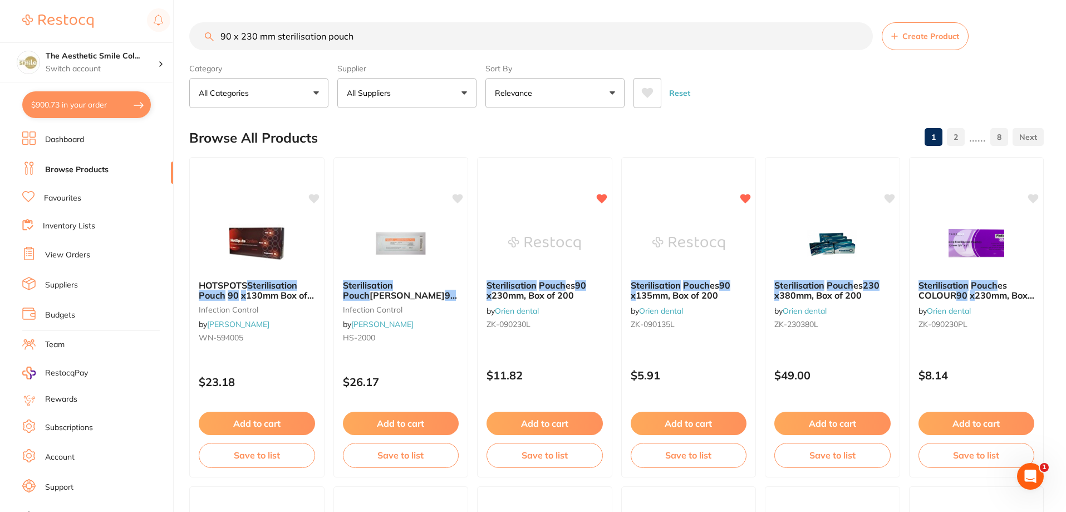
click at [231, 36] on input "90 x 230 mm sterilisation pouch" at bounding box center [531, 36] width 684 height 28
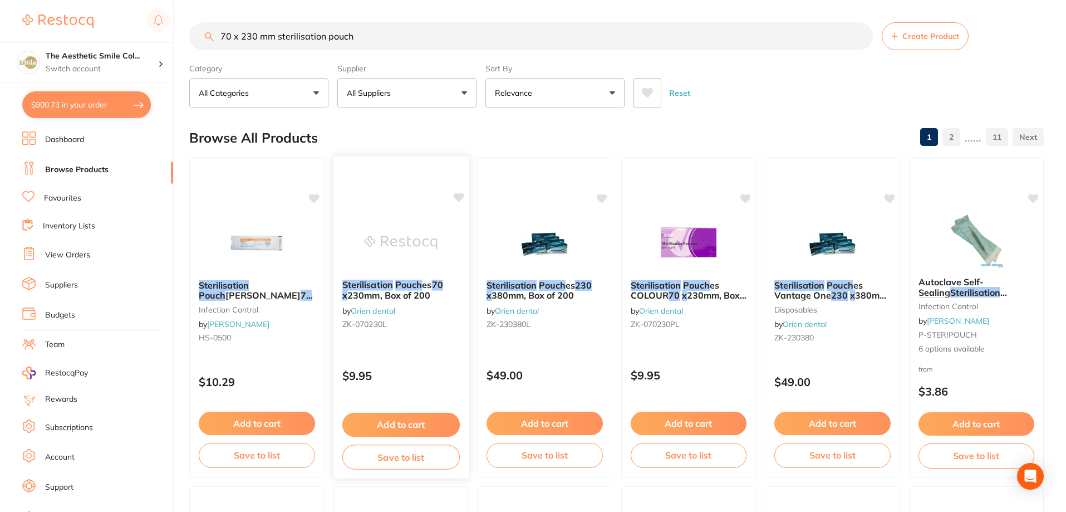
type input "70 x 230 mm sterilisation pouch"
click at [456, 190] on div "Sterilisation Pouch es 70 x 230mm, Box of 200 by Orien dental ZK-070230L $9.95 …" at bounding box center [400, 316] width 136 height 323
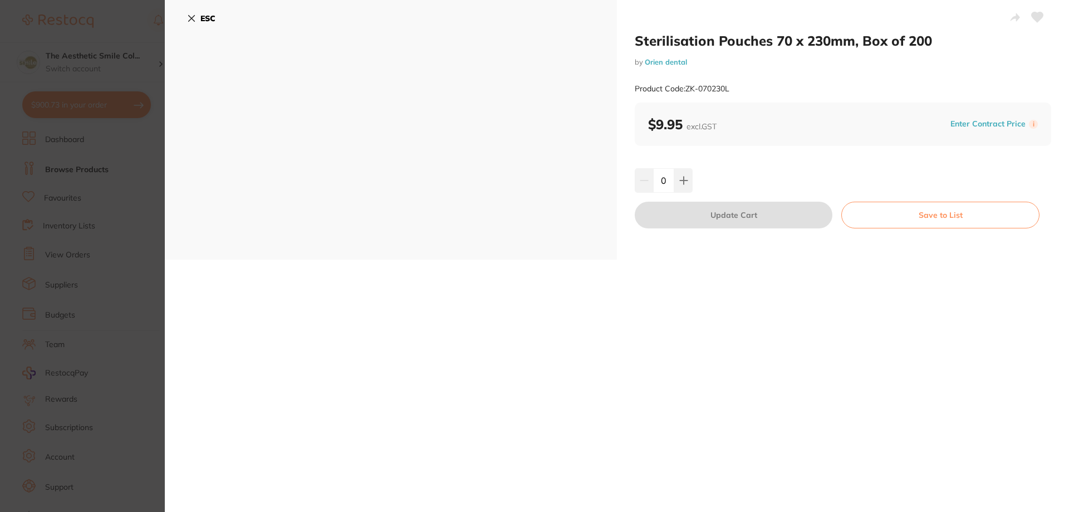
click at [943, 222] on button "Save to List" at bounding box center [940, 215] width 198 height 27
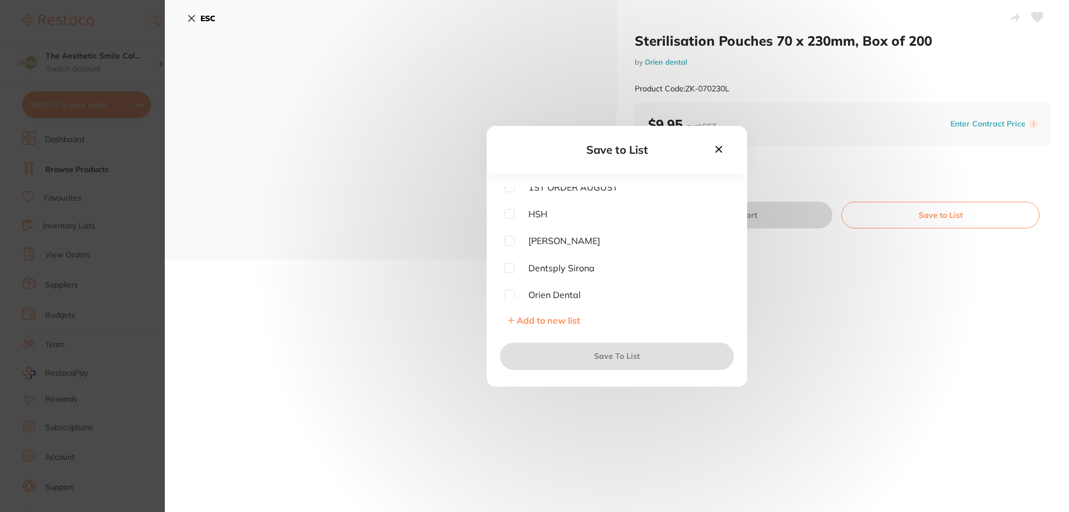
click at [511, 294] on input "checkbox" at bounding box center [509, 295] width 10 height 10
checkbox input "true"
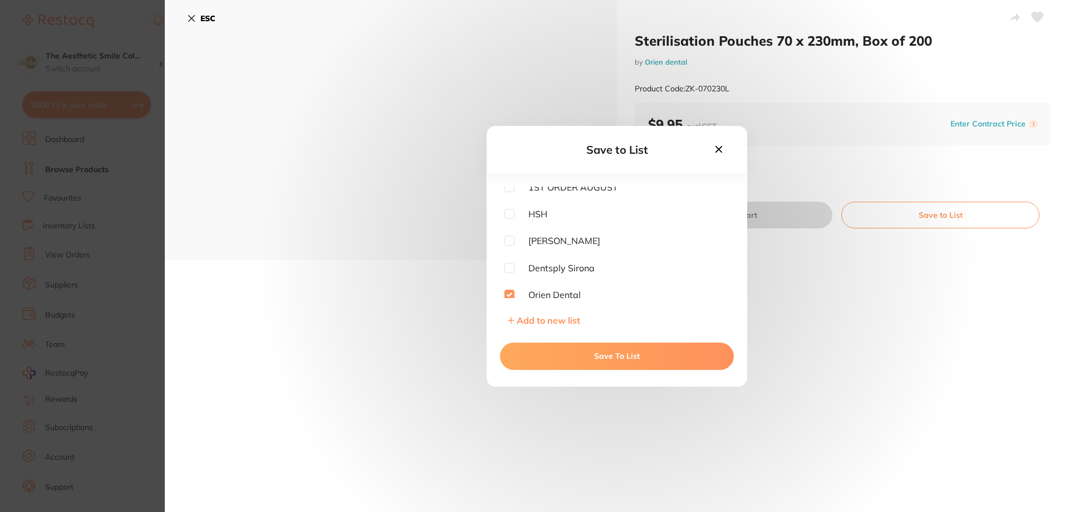
click at [574, 362] on button "Save To List" at bounding box center [617, 355] width 234 height 27
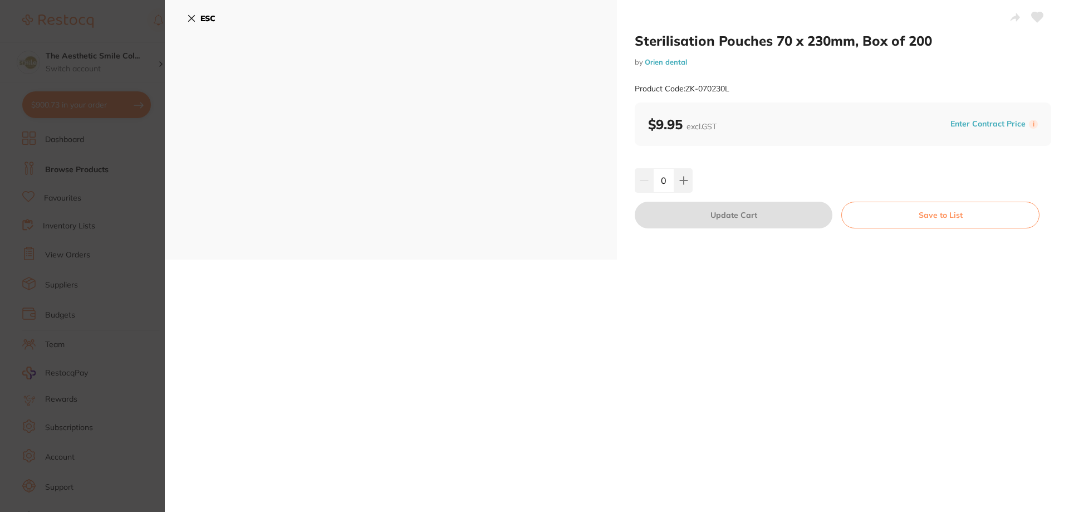
click at [1031, 19] on icon at bounding box center [1037, 17] width 12 height 11
click at [203, 14] on b "ESC" at bounding box center [207, 18] width 15 height 10
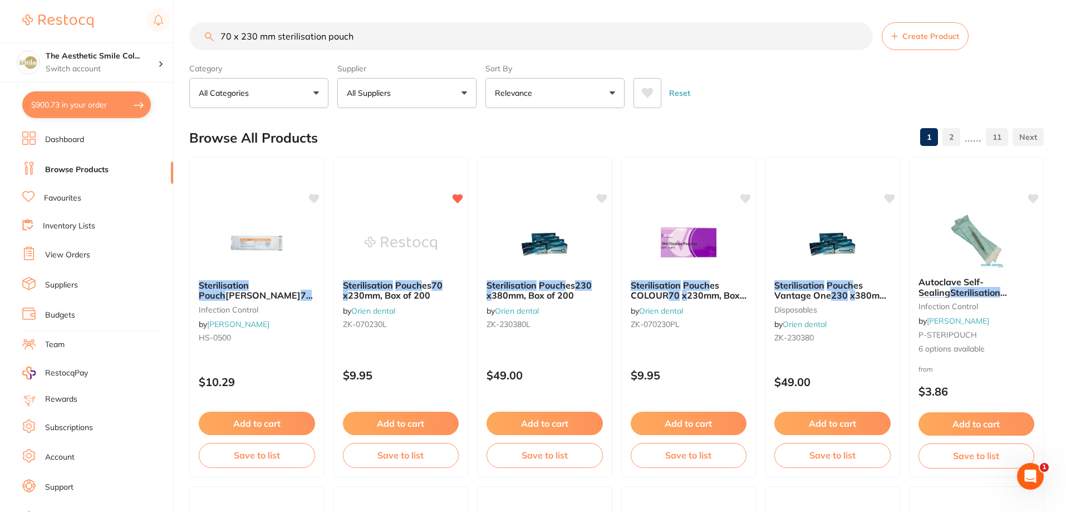
click at [258, 38] on input "70 x 230 mm sterilisation pouch" at bounding box center [531, 36] width 684 height 28
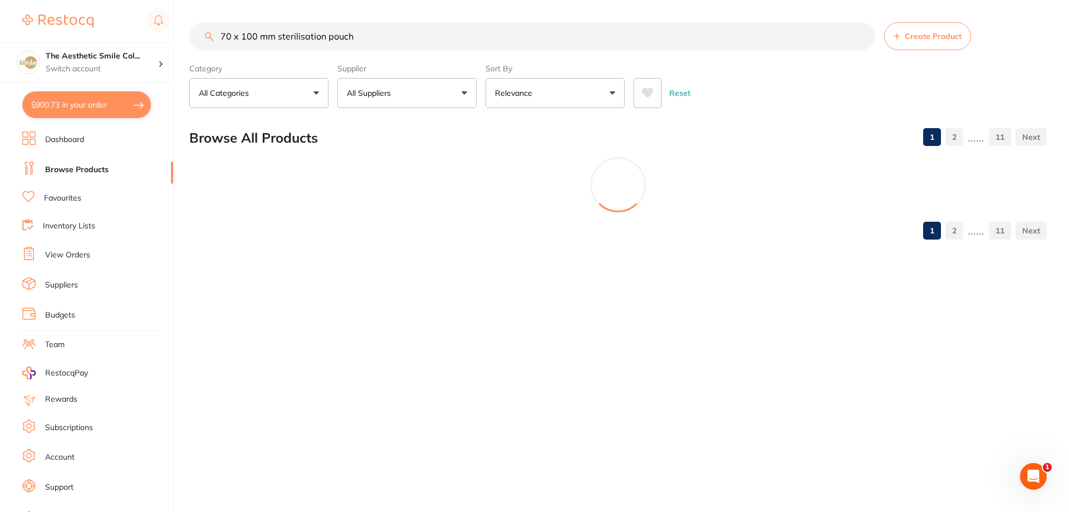
click at [227, 32] on input "70 x 100 mm sterilisation pouch" at bounding box center [532, 36] width 686 height 28
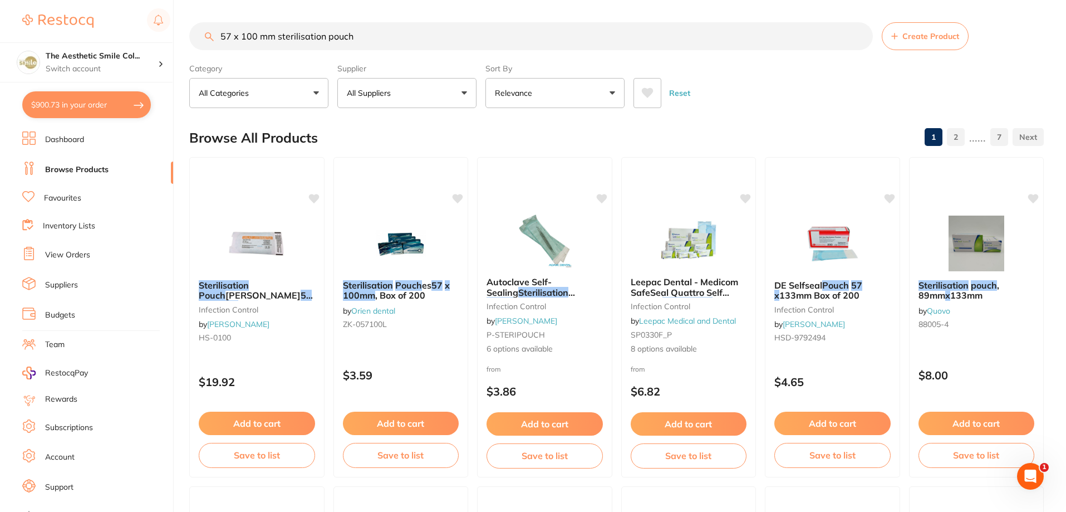
type input "57 x 100 mm sterilisation pouch"
click at [513, 297] on em "Pouch" at bounding box center [499, 302] width 27 height 11
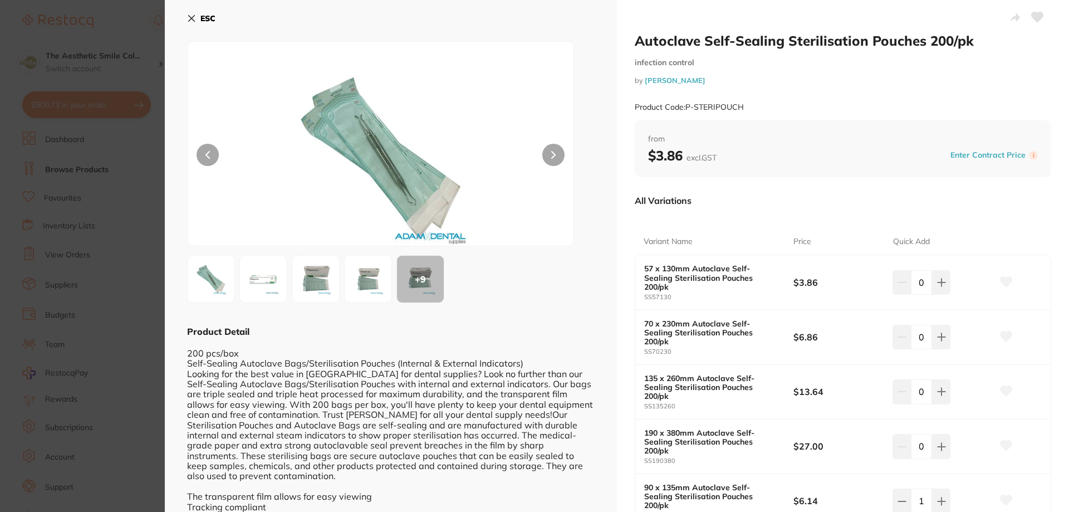
click at [201, 14] on b "ESC" at bounding box center [207, 18] width 15 height 10
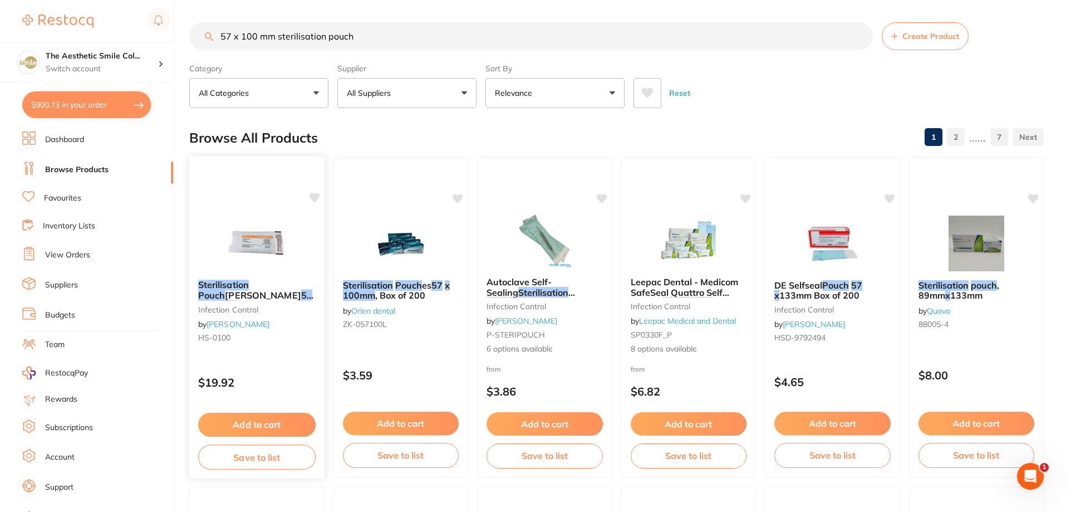
click at [282, 300] on span "Box of 200" at bounding box center [261, 305] width 46 height 11
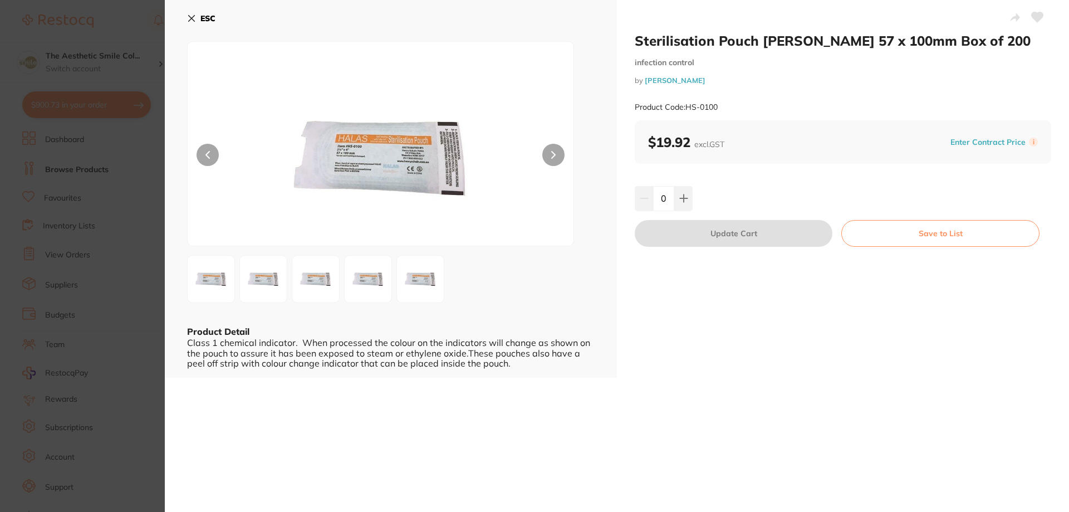
click at [414, 279] on img at bounding box center [420, 279] width 40 height 40
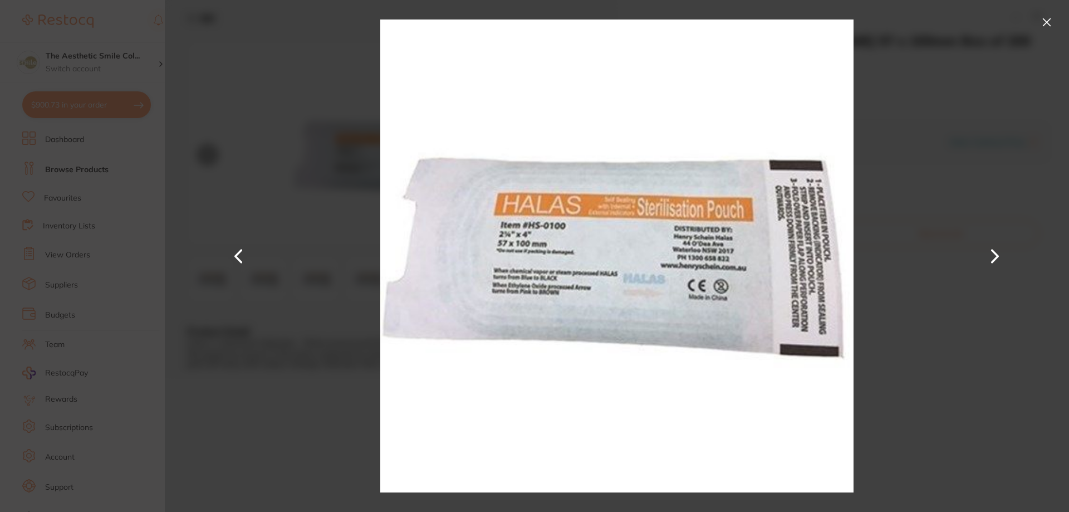
click at [1043, 22] on button at bounding box center [1047, 22] width 18 height 18
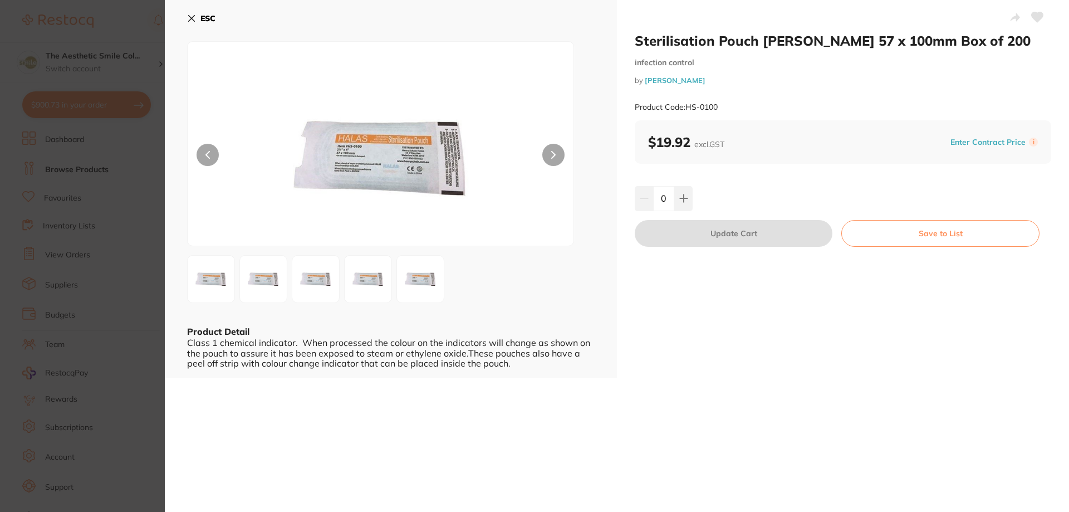
click at [209, 22] on b "ESC" at bounding box center [207, 18] width 15 height 10
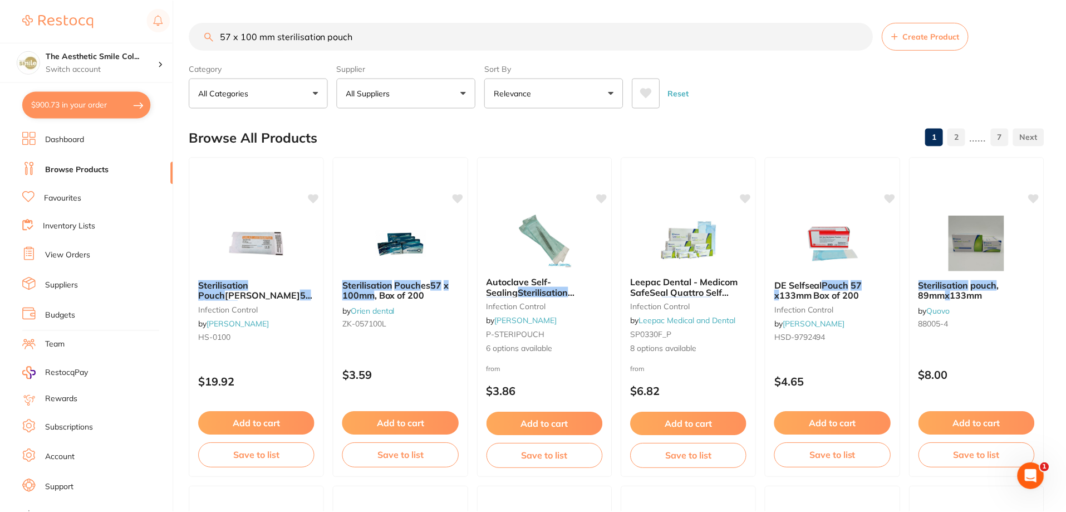
scroll to position [56, 0]
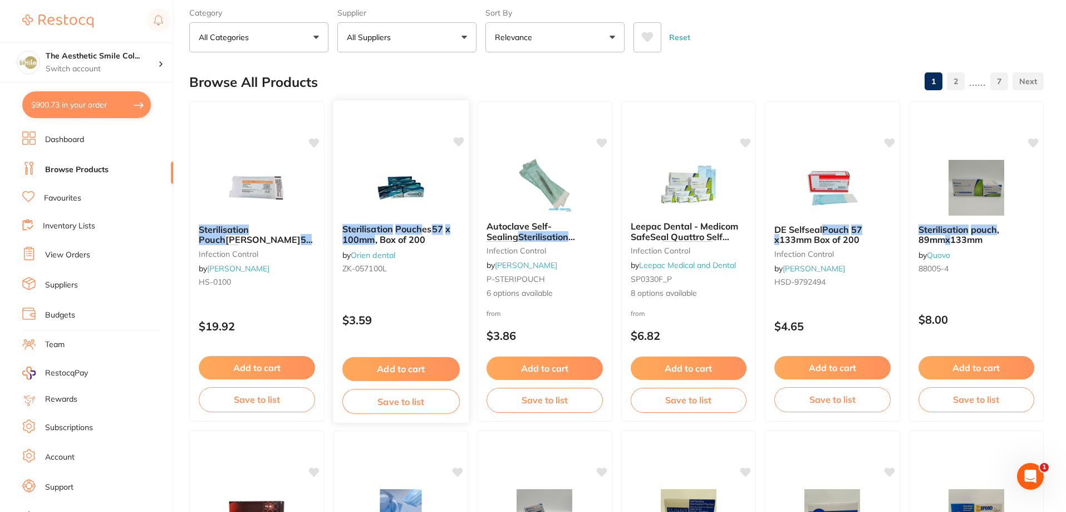
click at [413, 406] on button "Save to list" at bounding box center [400, 401] width 117 height 25
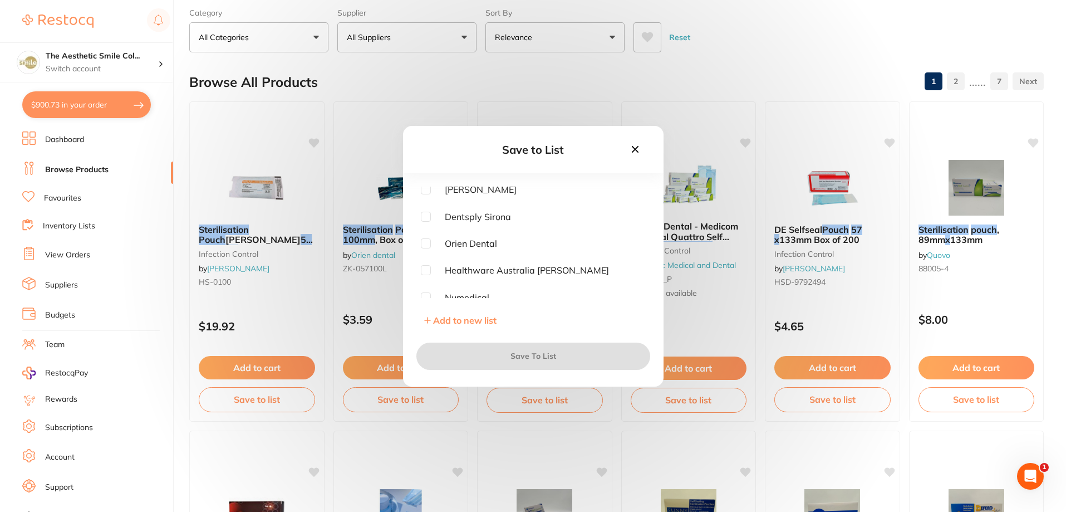
click at [426, 243] on input "checkbox" at bounding box center [426, 243] width 10 height 10
checkbox input "true"
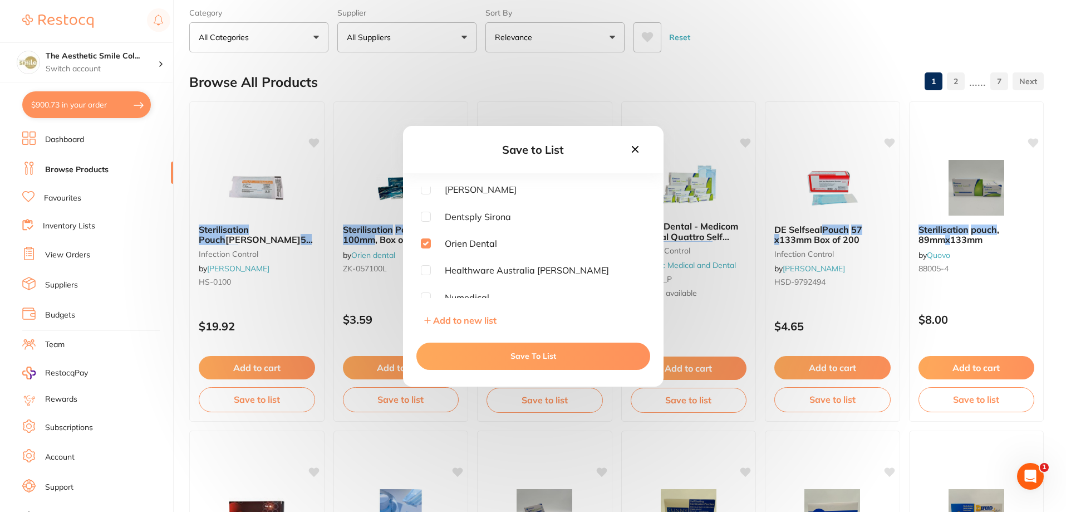
click at [502, 357] on button "Save To List" at bounding box center [533, 355] width 234 height 27
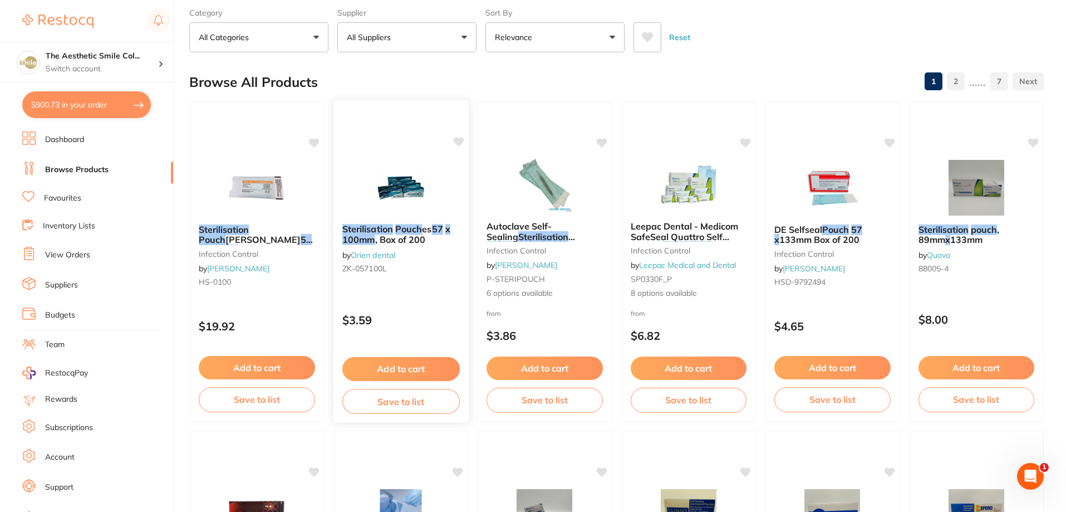
click at [458, 138] on icon at bounding box center [458, 141] width 11 height 11
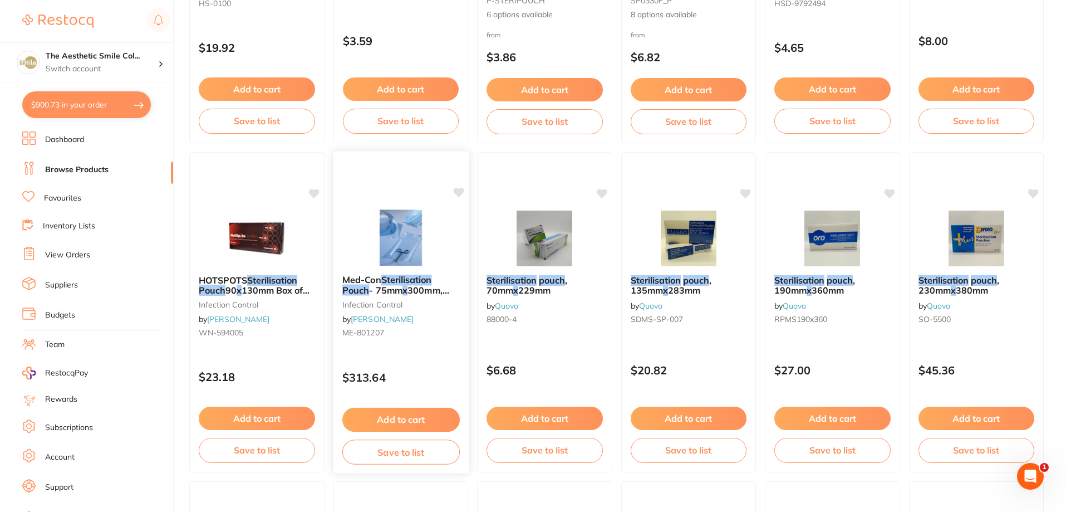
scroll to position [612, 0]
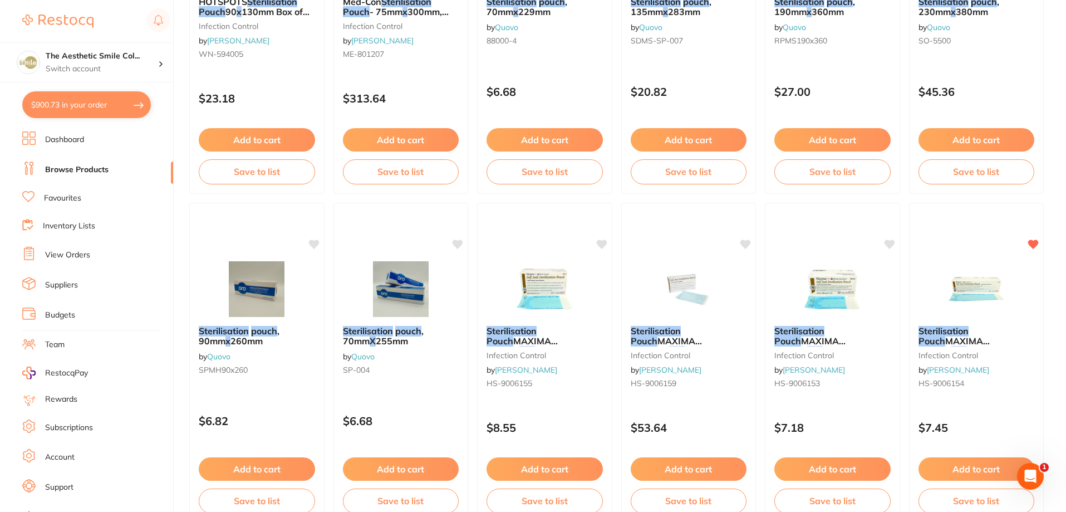
click at [101, 97] on button "$900.73 in your order" at bounding box center [86, 104] width 129 height 27
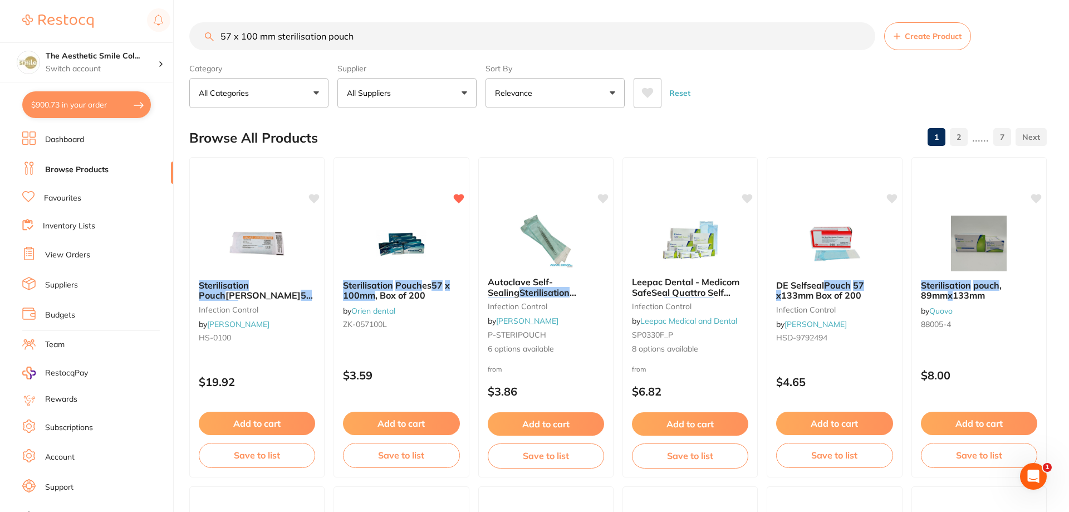
checkbox input "true"
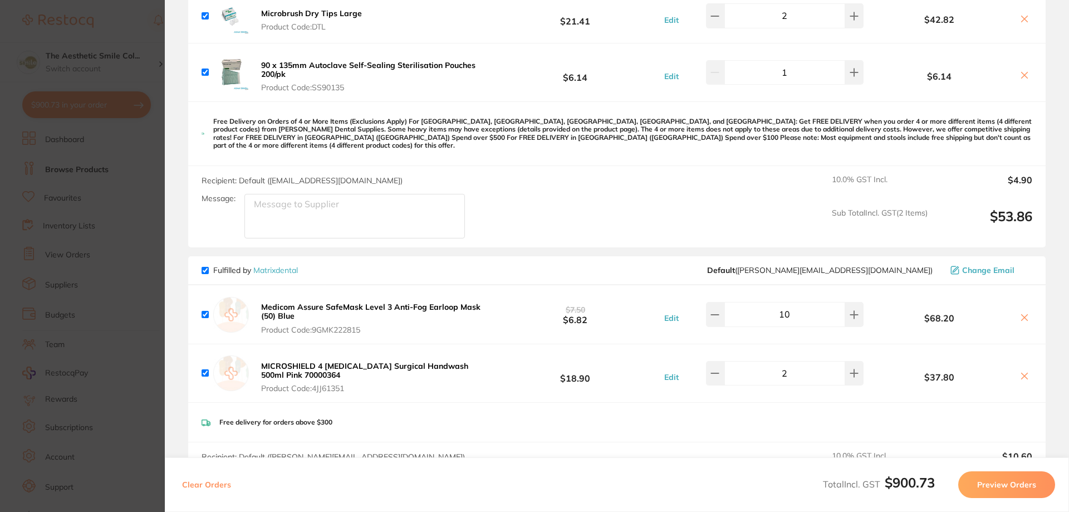
scroll to position [1281, 0]
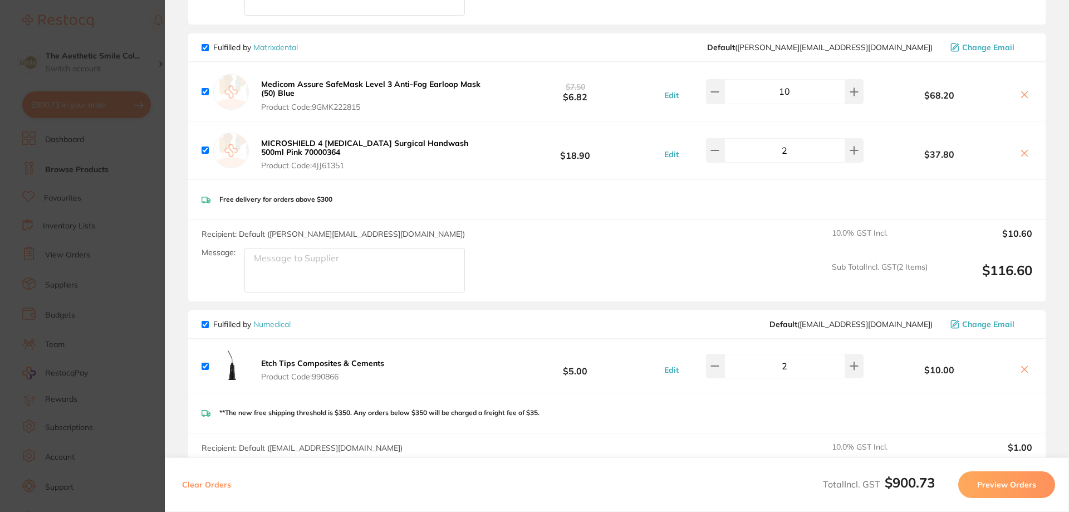
click at [1026, 149] on icon at bounding box center [1024, 153] width 9 height 9
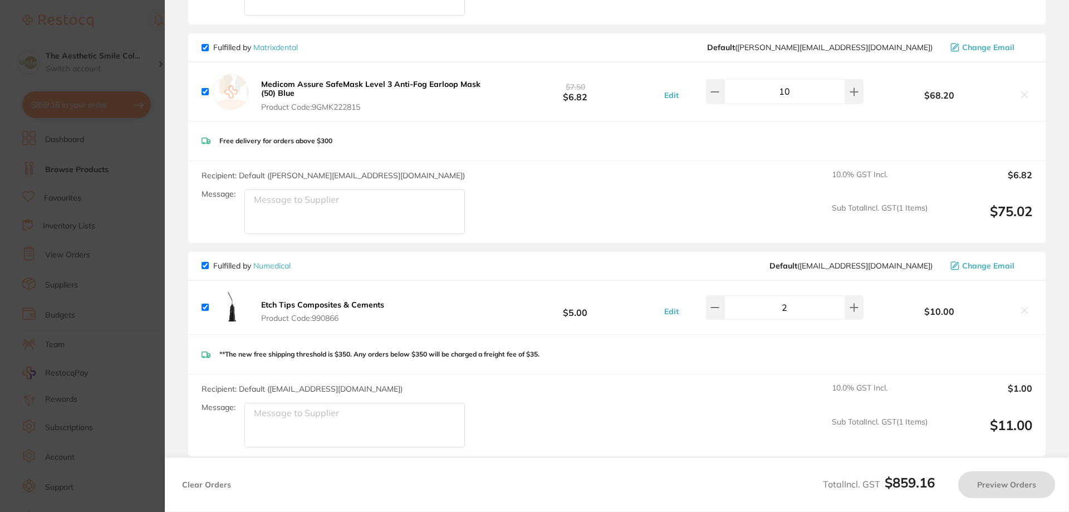
checkbox input "true"
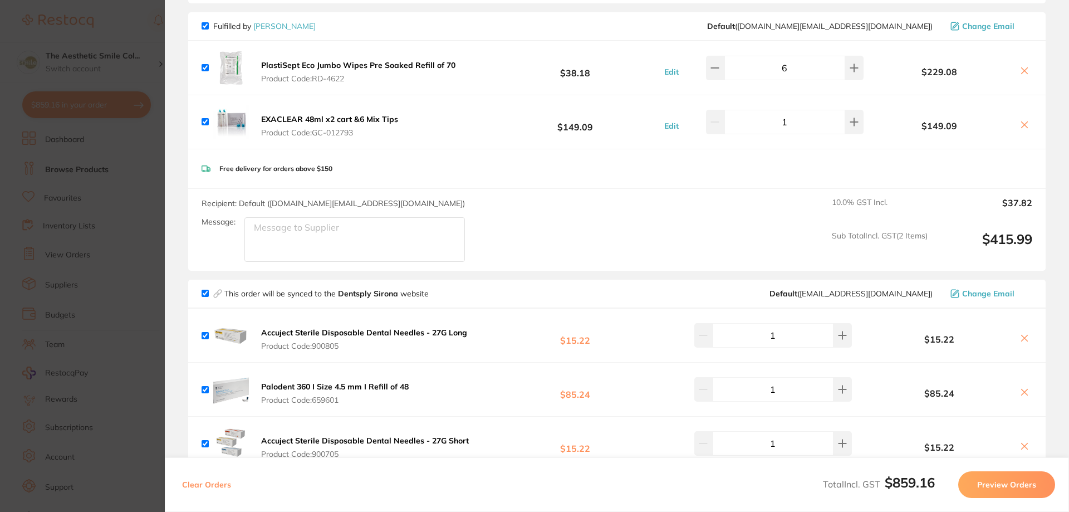
scroll to position [0, 0]
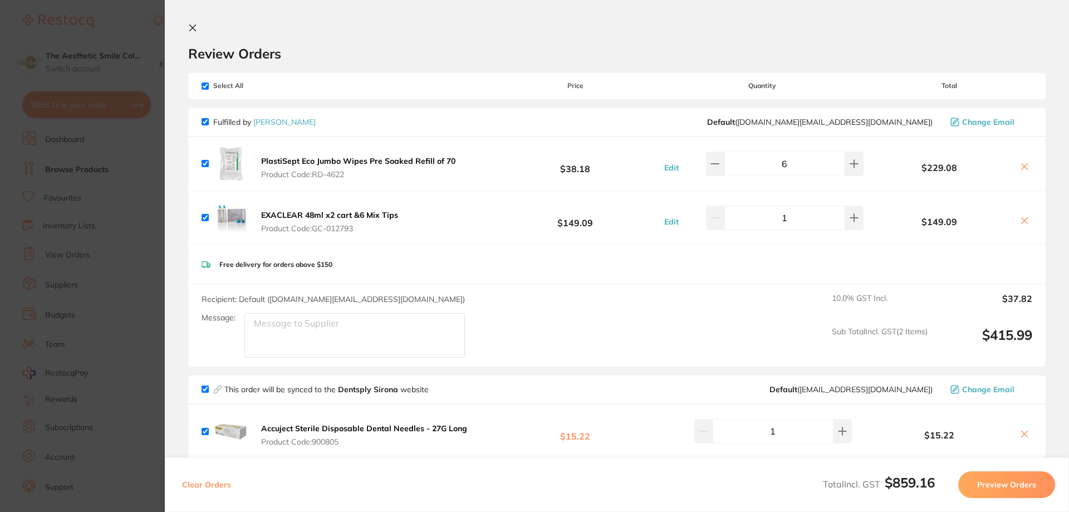
click at [196, 28] on icon at bounding box center [192, 27] width 9 height 9
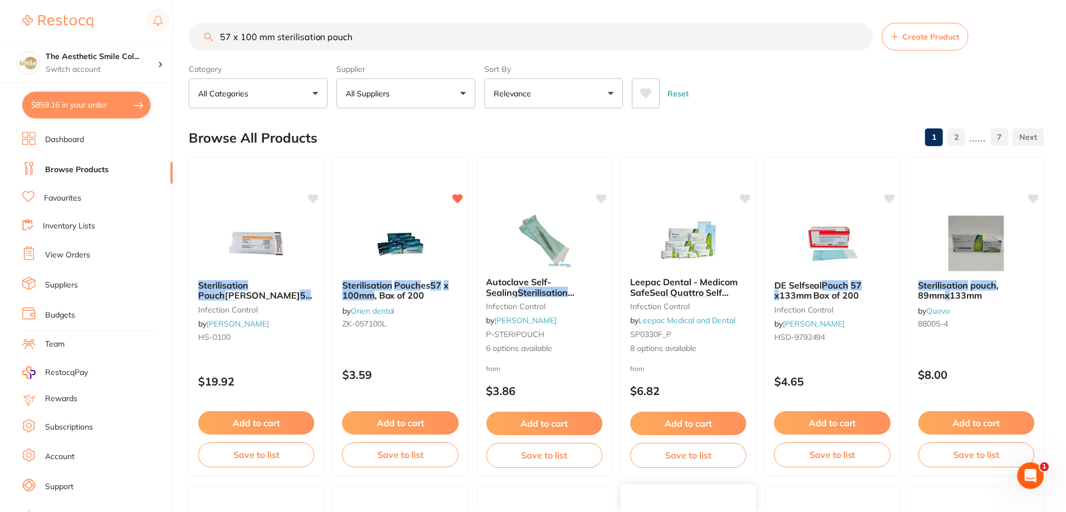
scroll to position [612, 0]
